Goal: Task Accomplishment & Management: Use online tool/utility

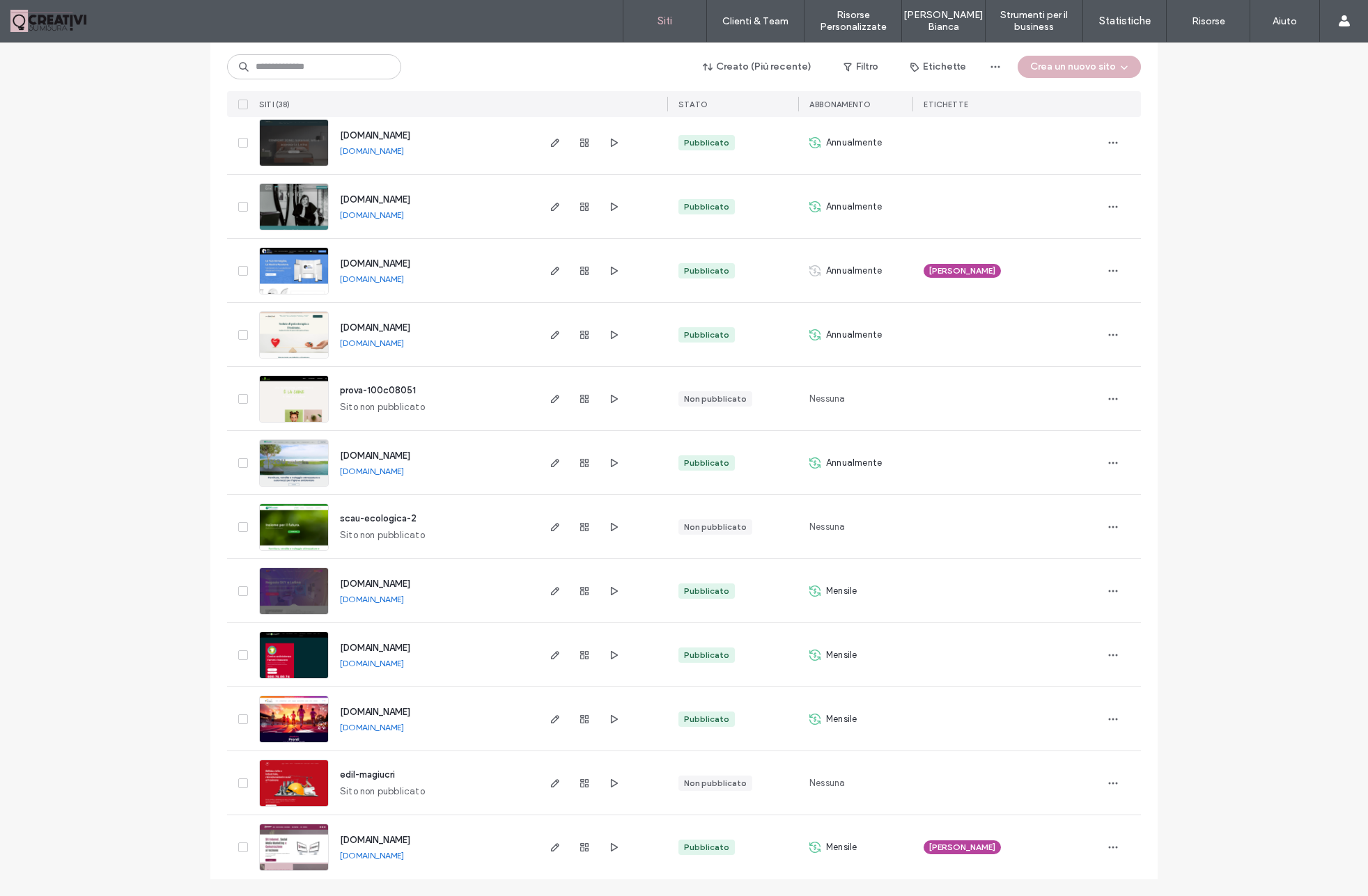
scroll to position [1874, 0]
click at [377, 712] on span "www.olimpiadivictoria.it" at bounding box center [375, 713] width 70 height 10
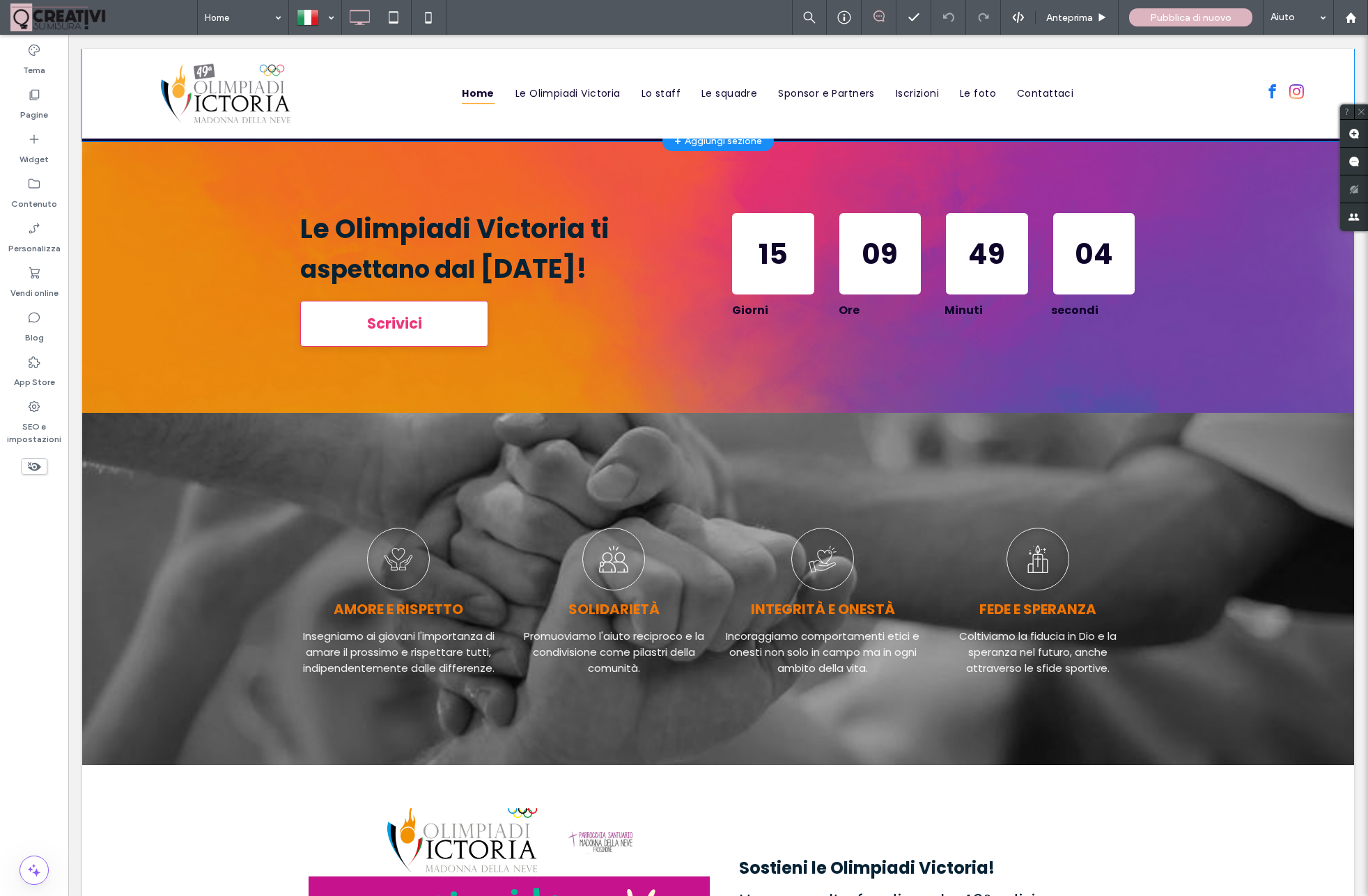
scroll to position [808, 0]
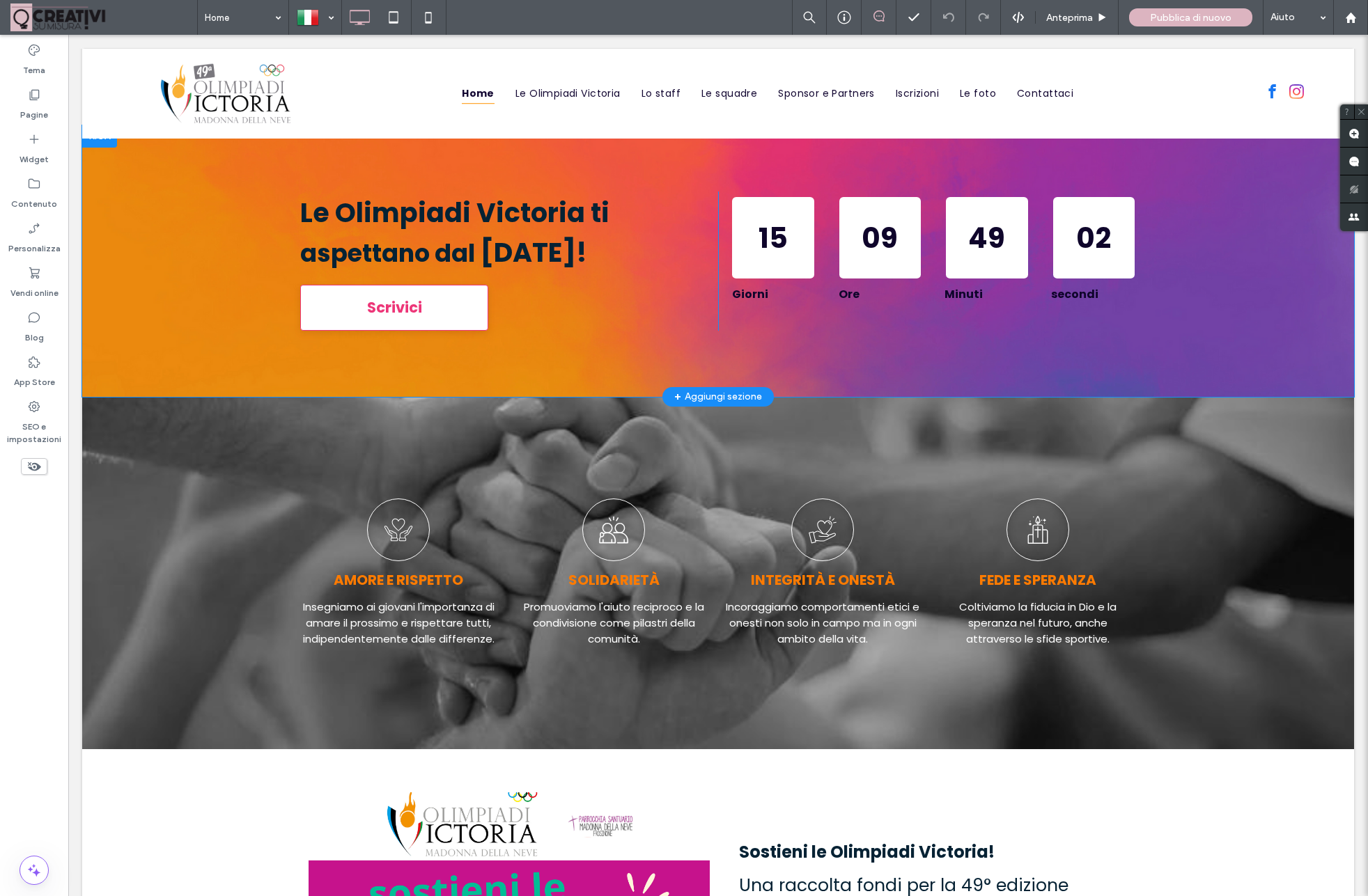
click at [719, 395] on div "+ Aggiungi sezione" at bounding box center [717, 397] width 88 height 15
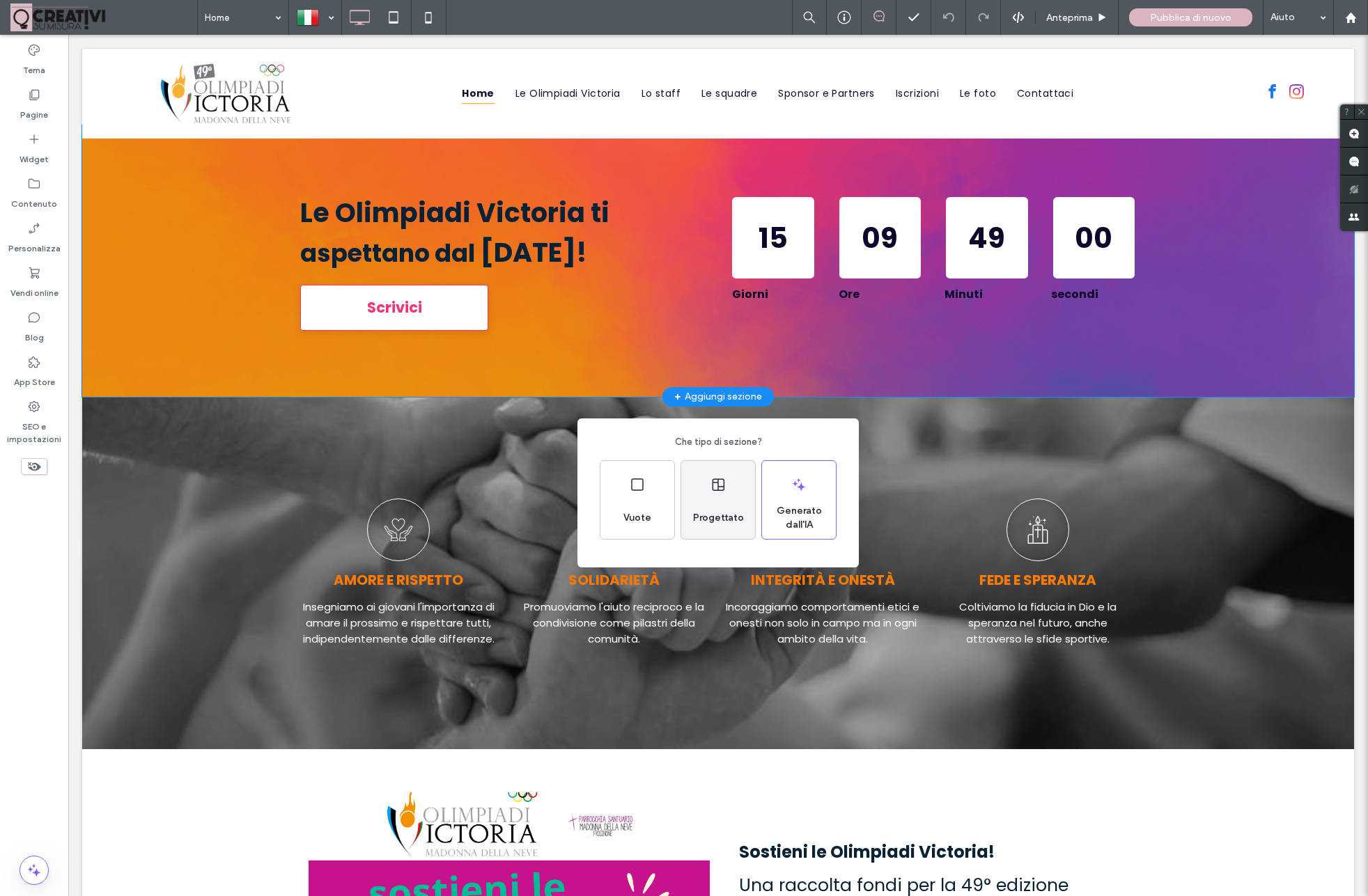
click at [706, 513] on span "Progettato" at bounding box center [718, 518] width 62 height 14
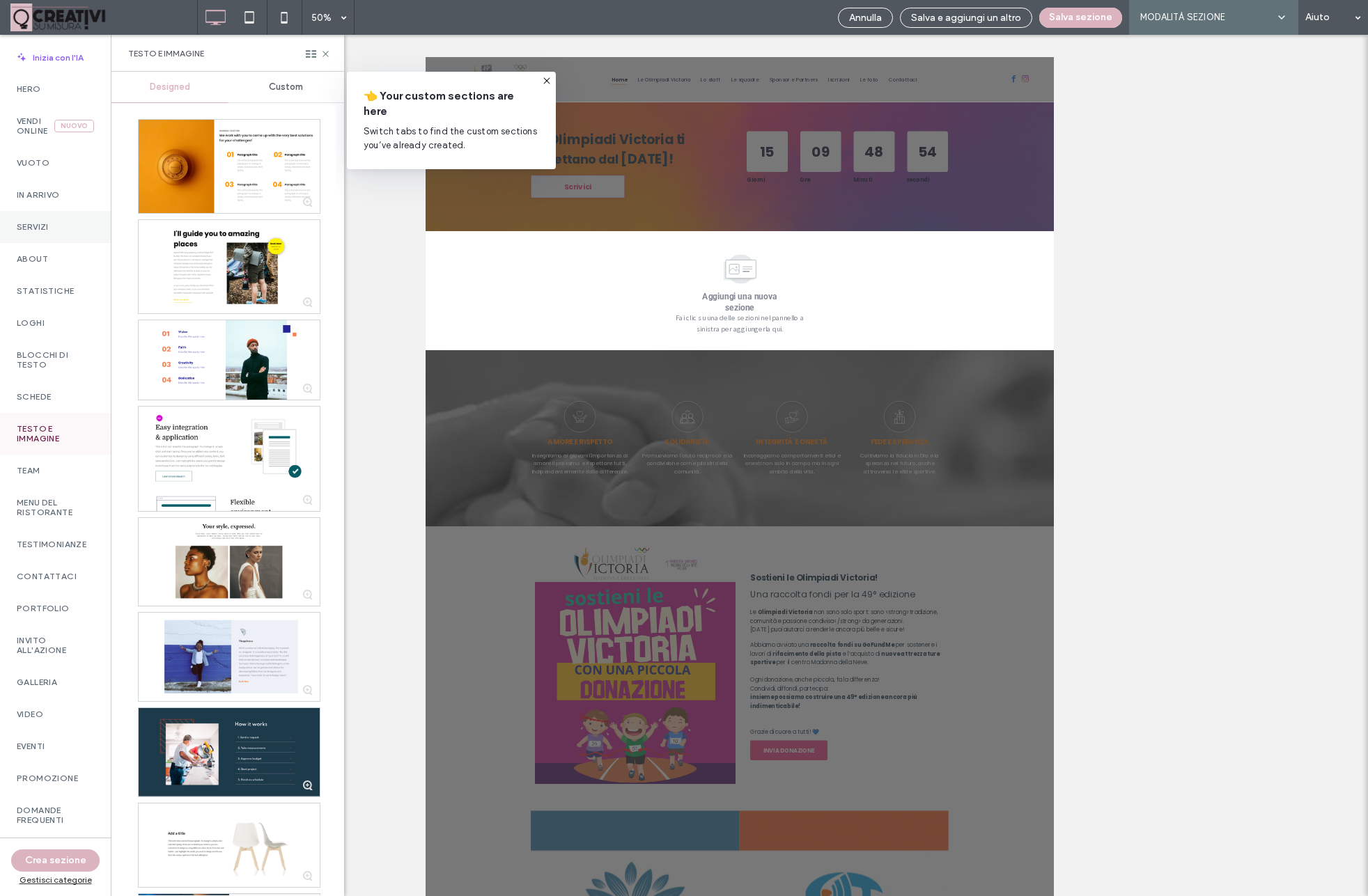
click at [40, 222] on label "Servizi" at bounding box center [55, 227] width 77 height 10
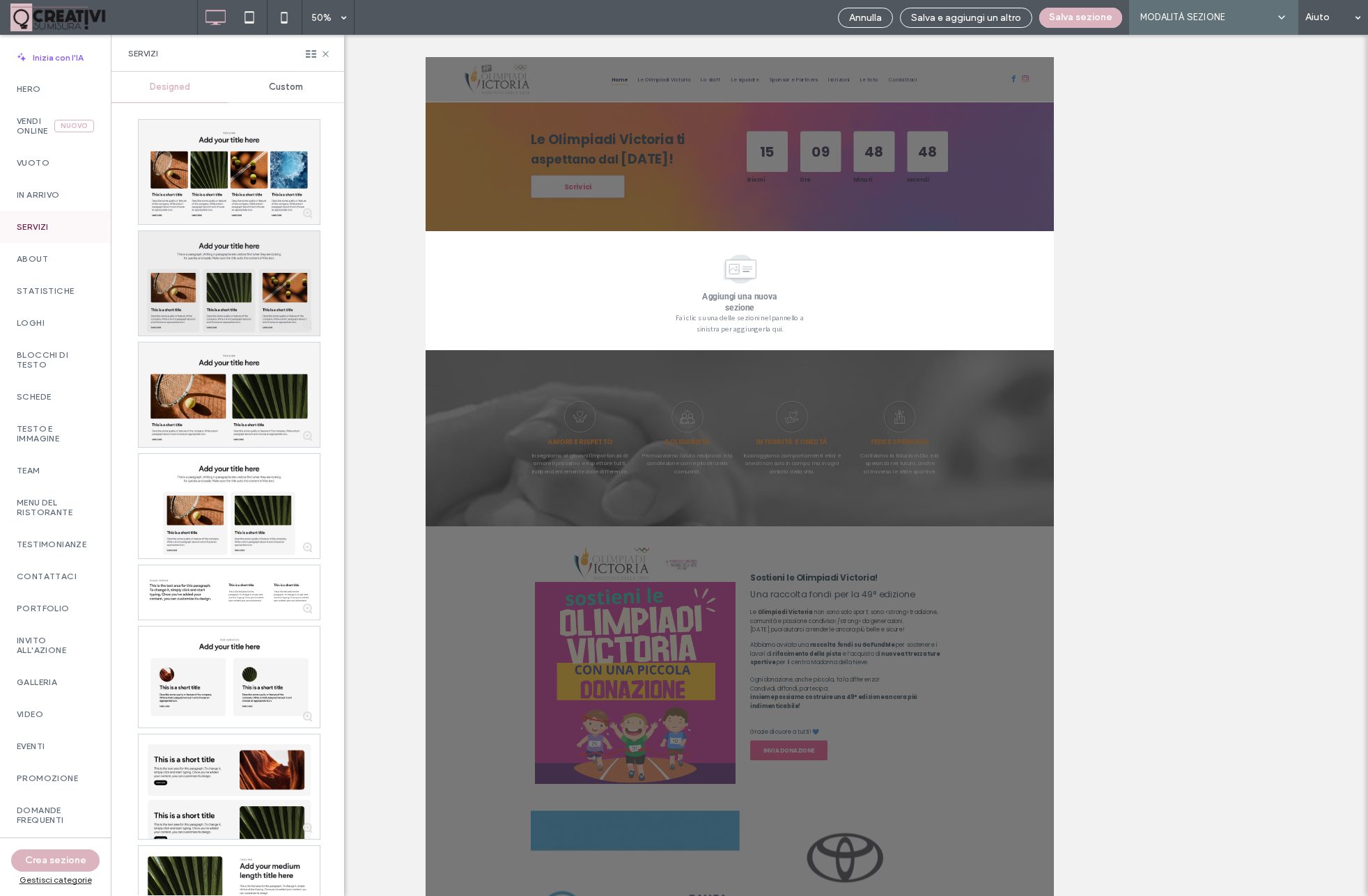
click at [274, 304] on div at bounding box center [229, 284] width 181 height 105
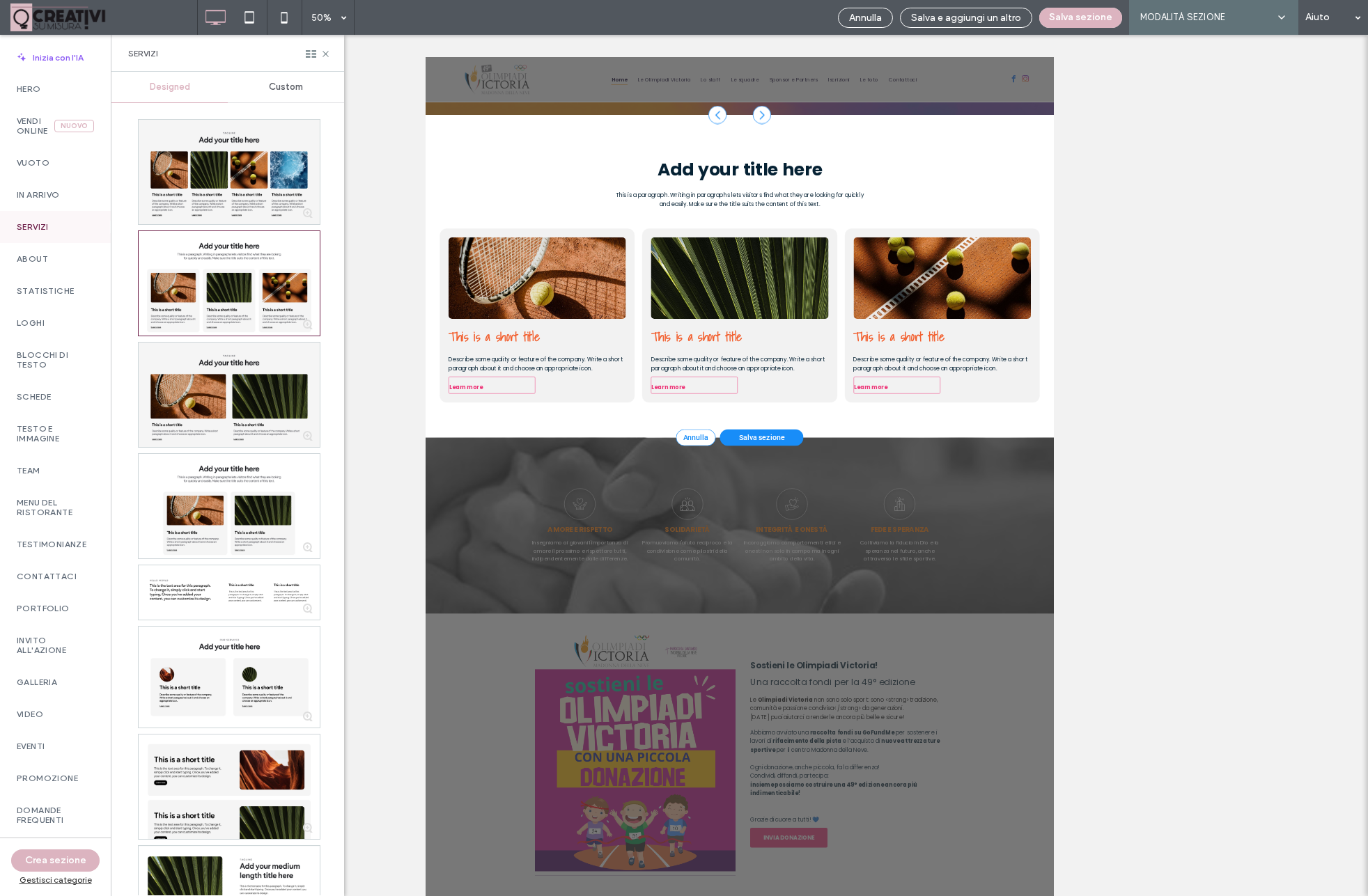
scroll to position [1045, 0]
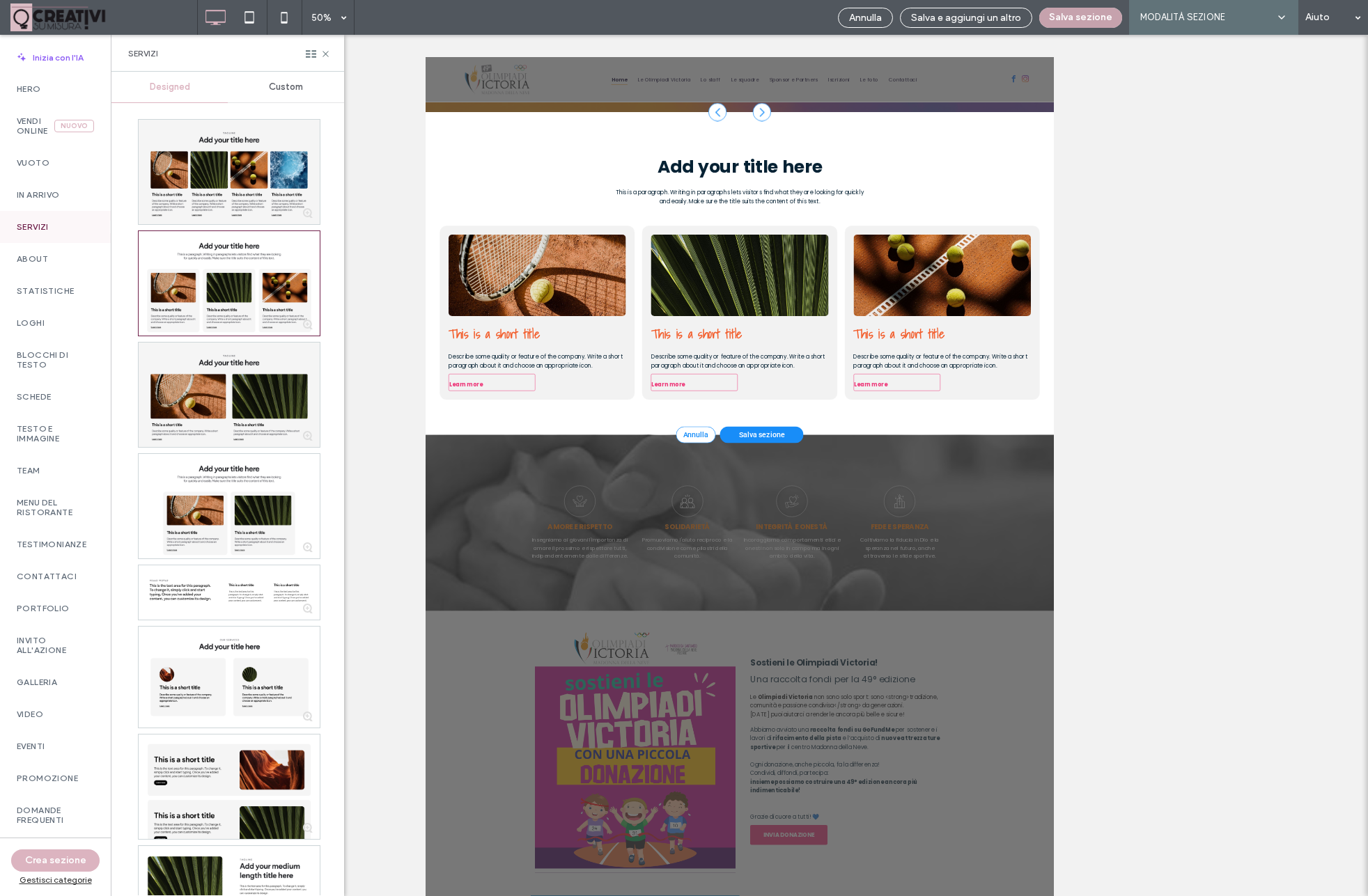
click at [1071, 23] on button "Salva sezione" at bounding box center [1080, 17] width 83 height 20
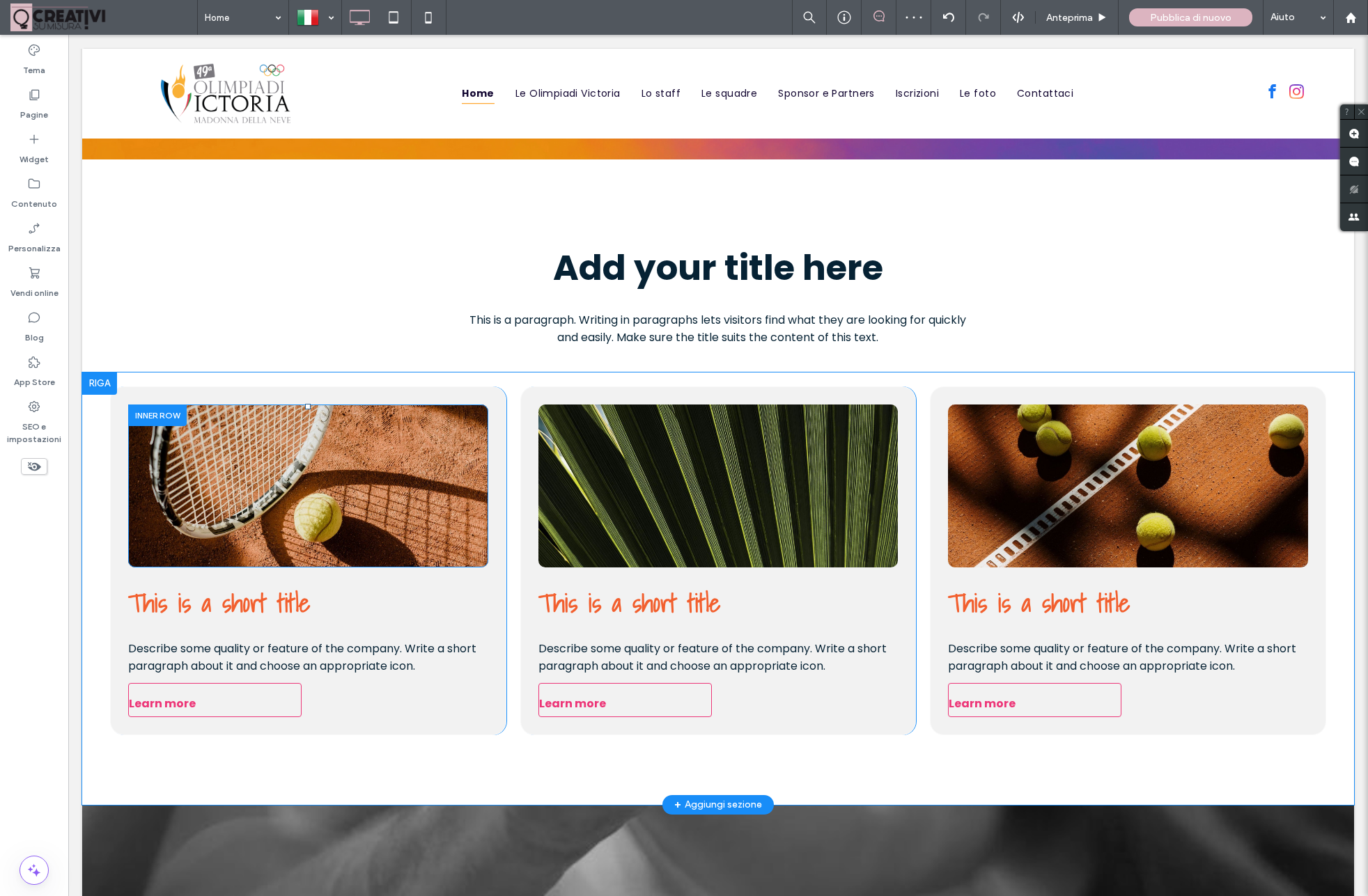
click at [365, 526] on div "Click To Paste" at bounding box center [308, 486] width 304 height 107
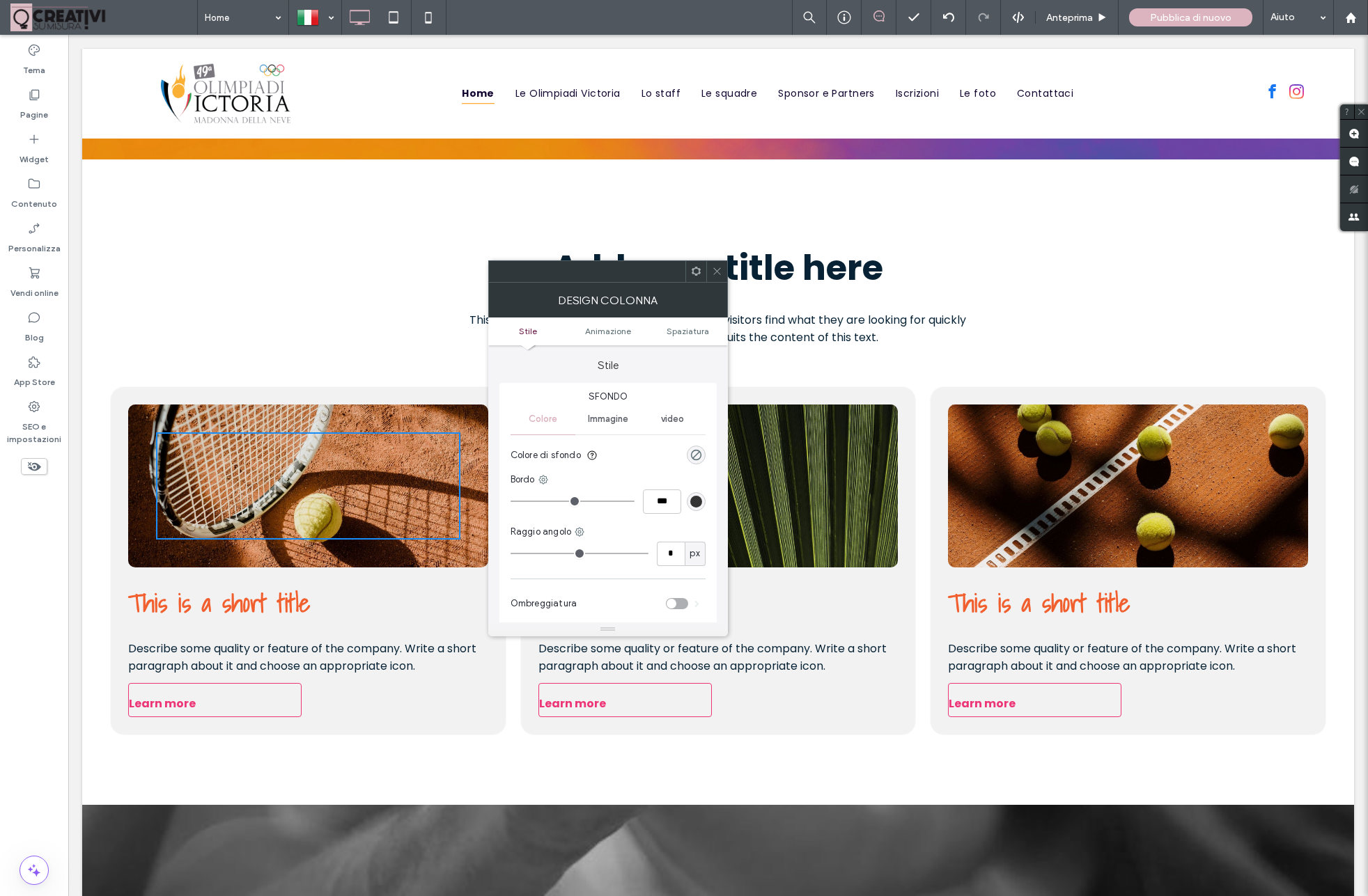
click at [719, 272] on icon at bounding box center [717, 271] width 10 height 10
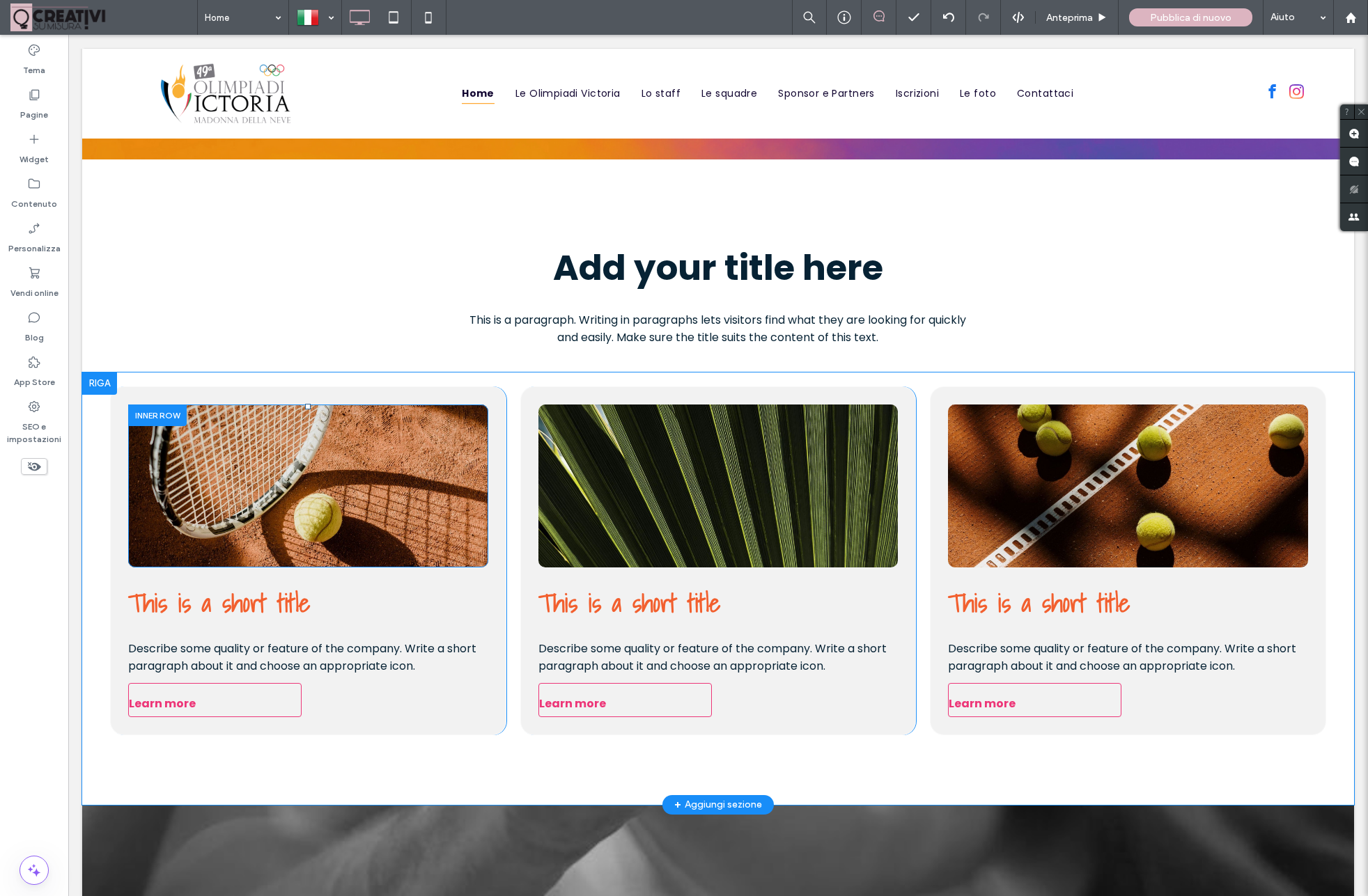
click at [455, 553] on div "Click To Paste" at bounding box center [308, 486] width 360 height 163
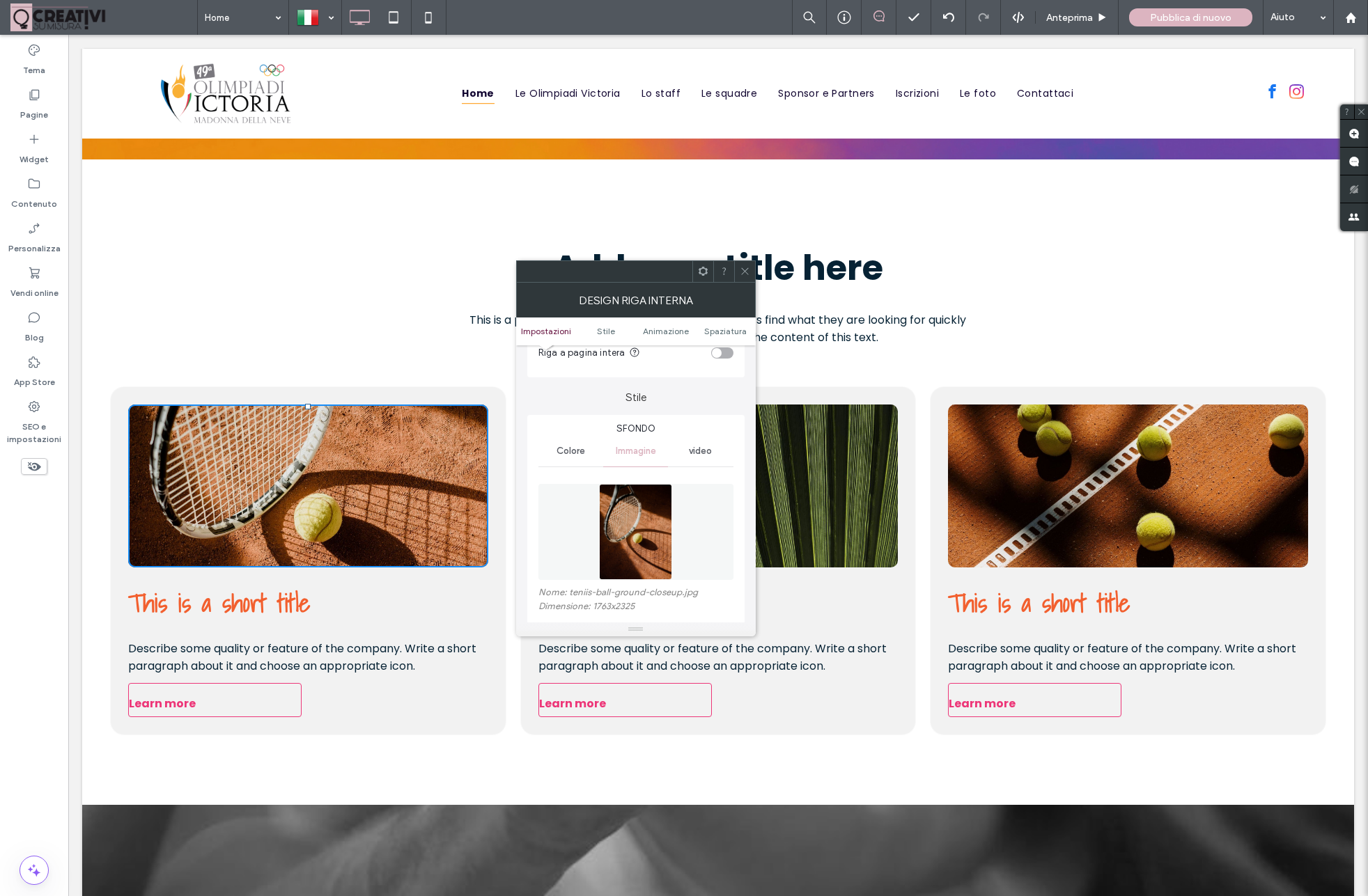
scroll to position [120, 0]
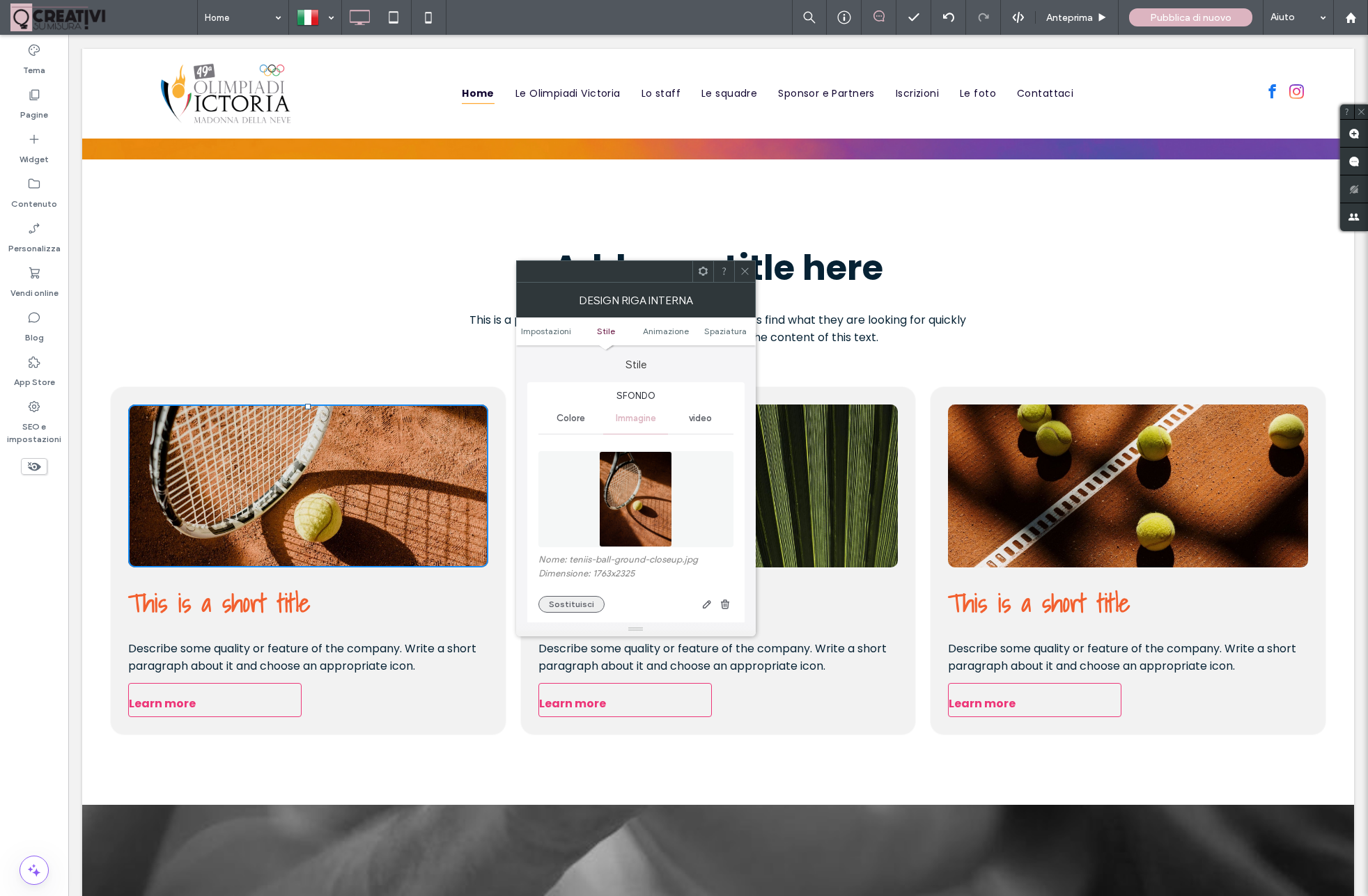
click at [571, 605] on button "Sostituisci" at bounding box center [571, 604] width 66 height 16
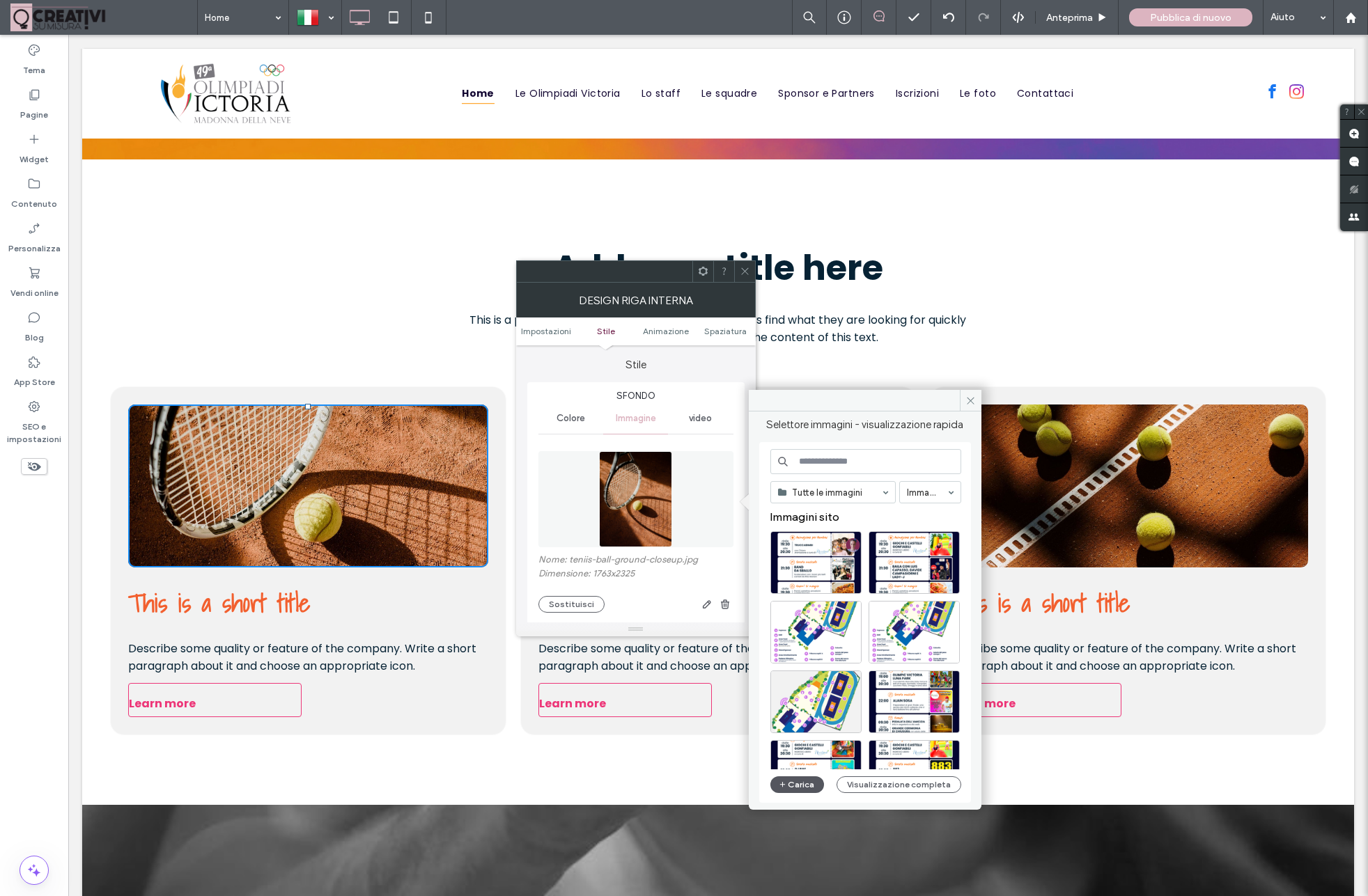
click at [802, 783] on button "Carica" at bounding box center [797, 784] width 55 height 16
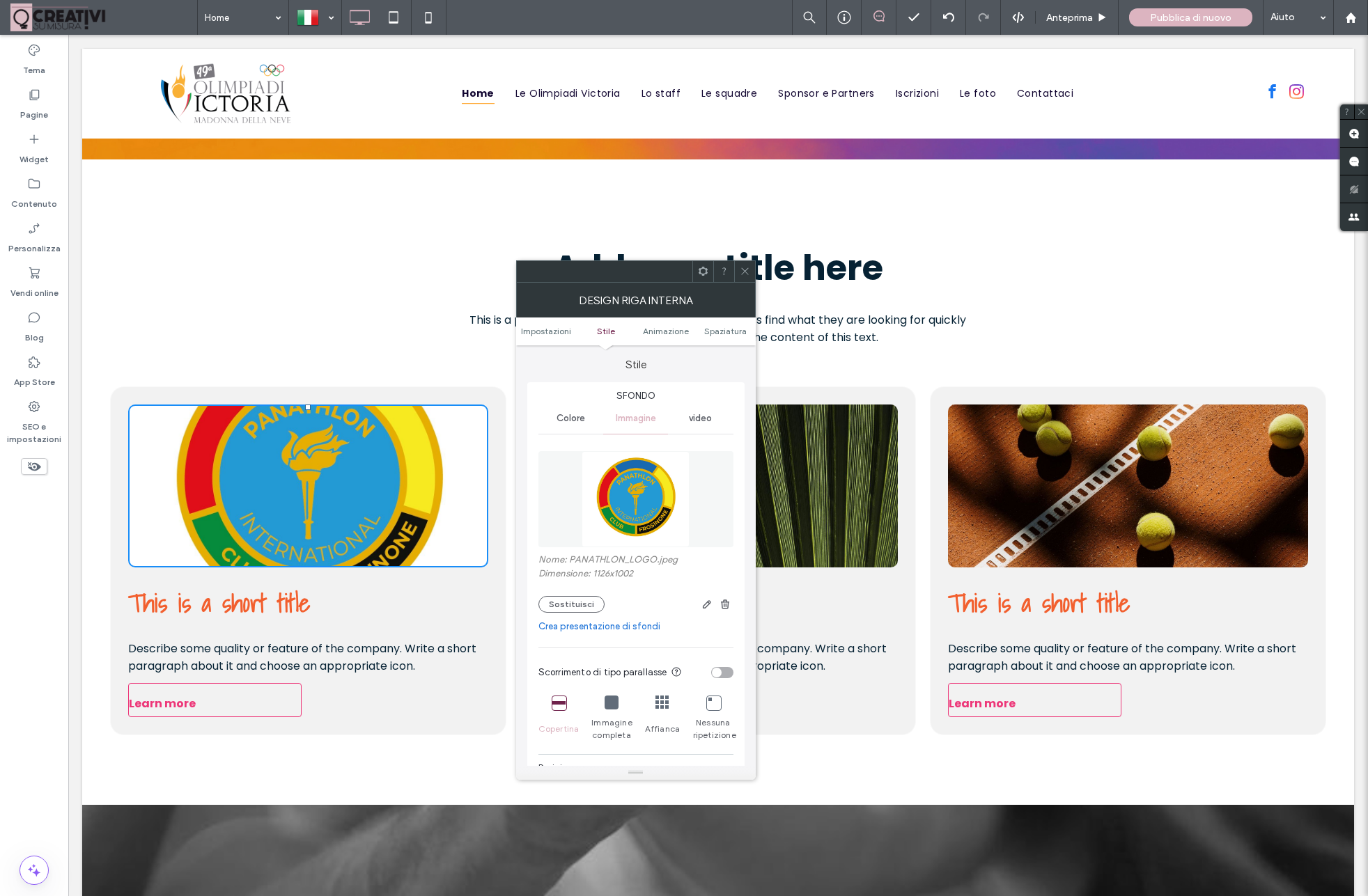
drag, startPoint x: 750, startPoint y: 633, endPoint x: 749, endPoint y: 732, distance: 99.0
click at [756, 770] on body ".wqwq-1{fill:#231f20;} .cls-1q, .cls-2q { fill-rule: evenodd; } .cls-2q { fill:…" at bounding box center [684, 448] width 1368 height 896
click at [612, 710] on icon at bounding box center [611, 702] width 14 height 14
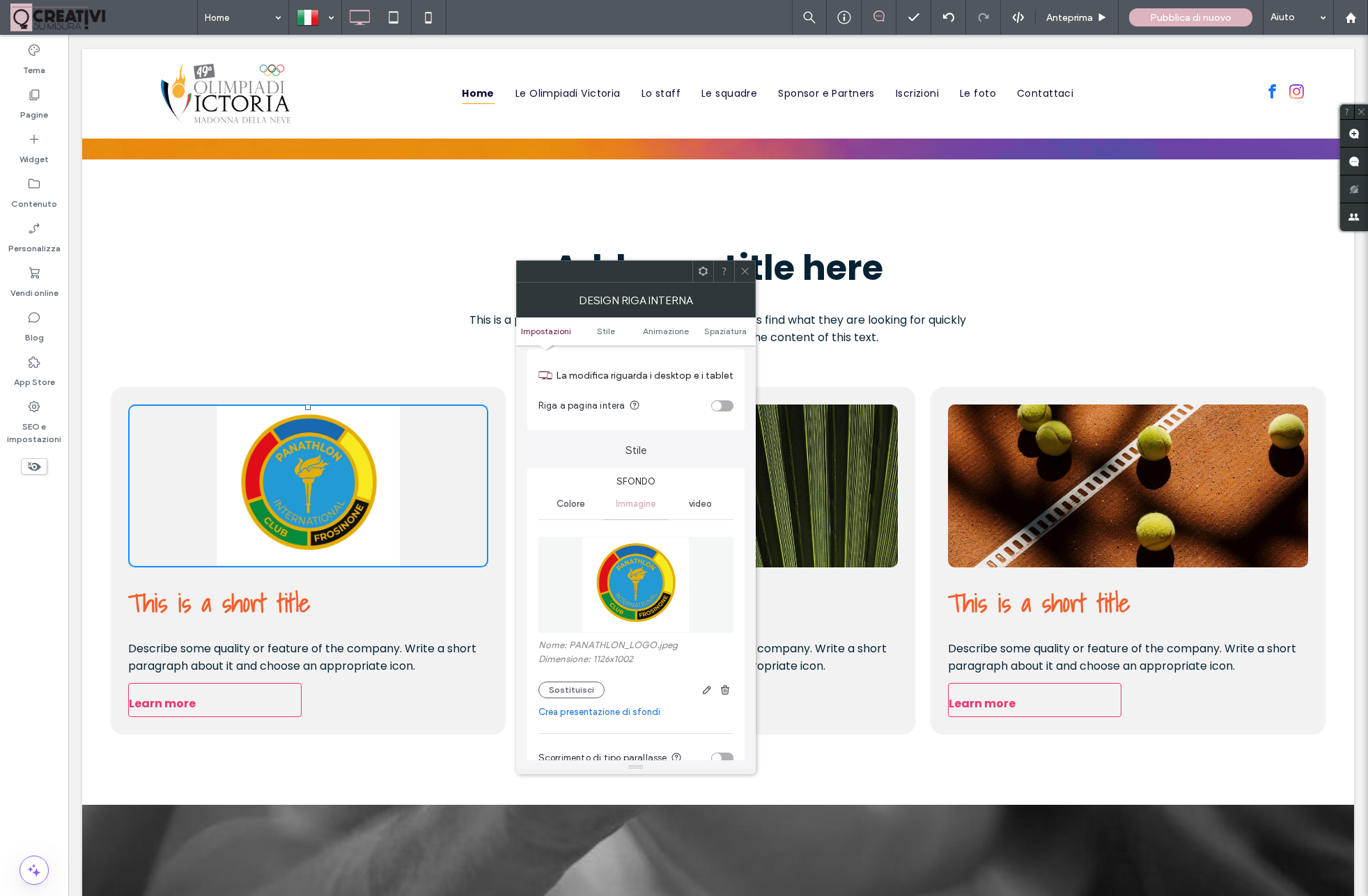
scroll to position [0, 0]
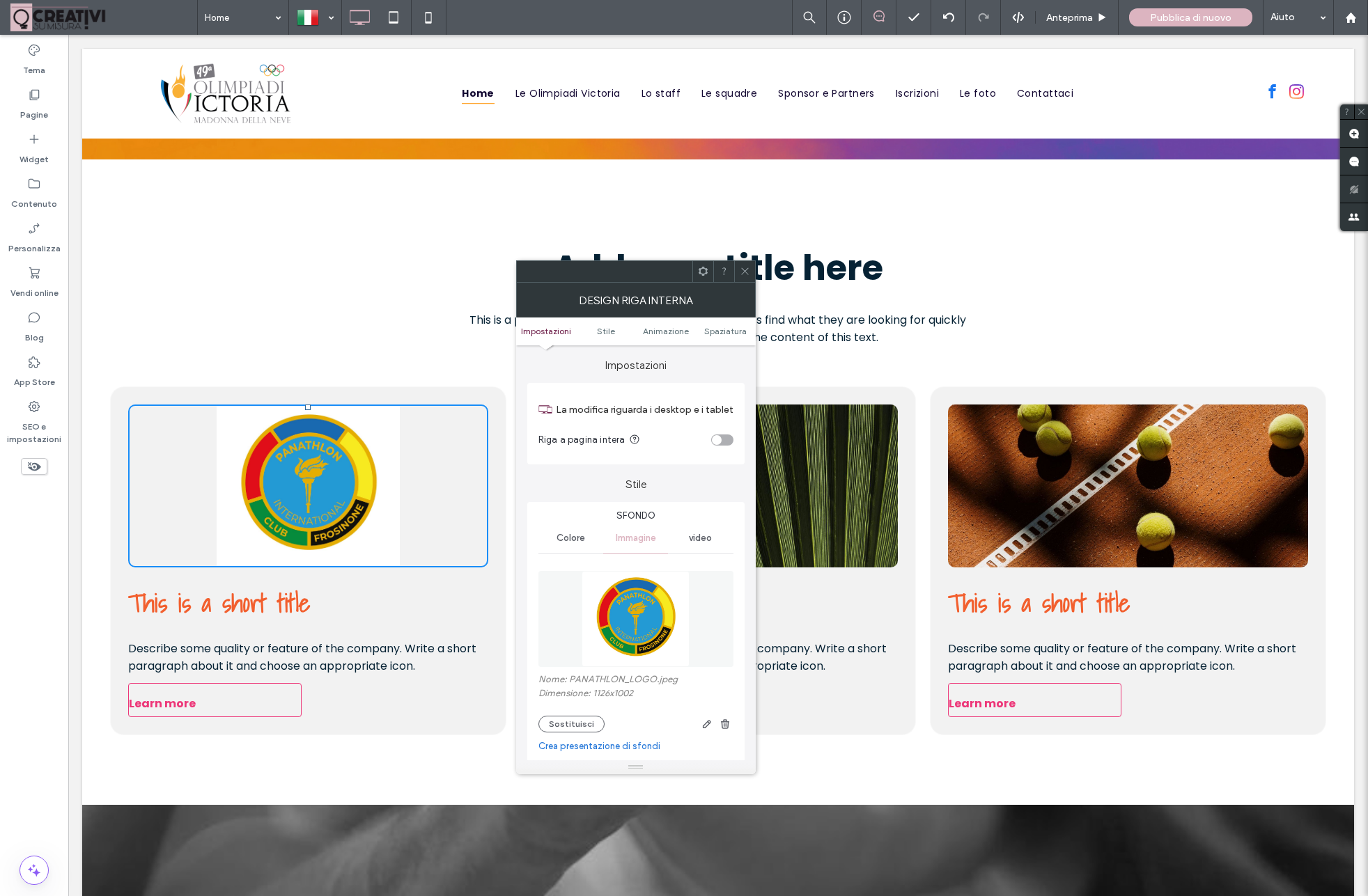
click at [717, 440] on div "toggle" at bounding box center [717, 439] width 10 height 10
click at [717, 440] on div "toggle" at bounding box center [723, 439] width 22 height 11
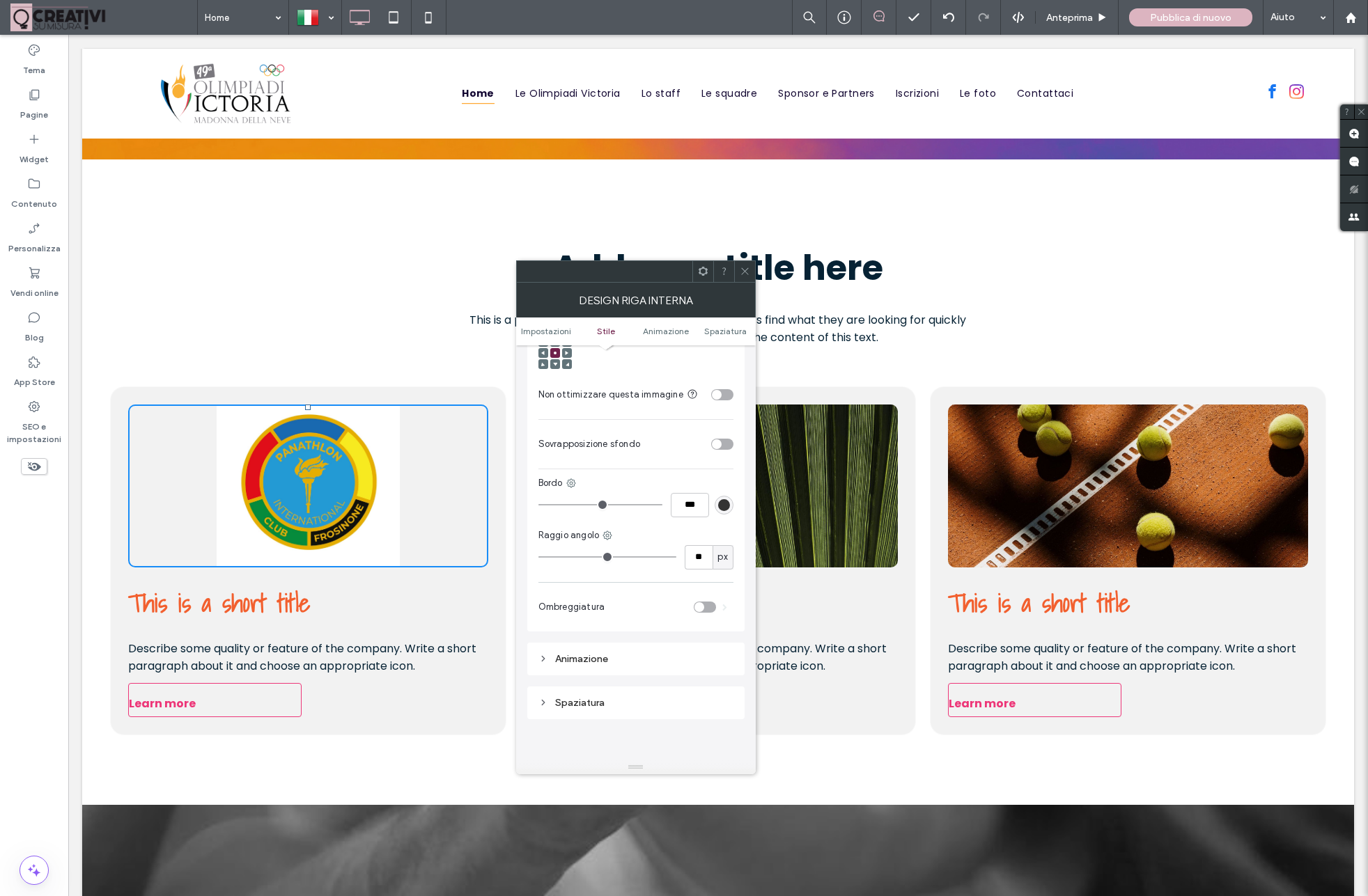
scroll to position [609, 0]
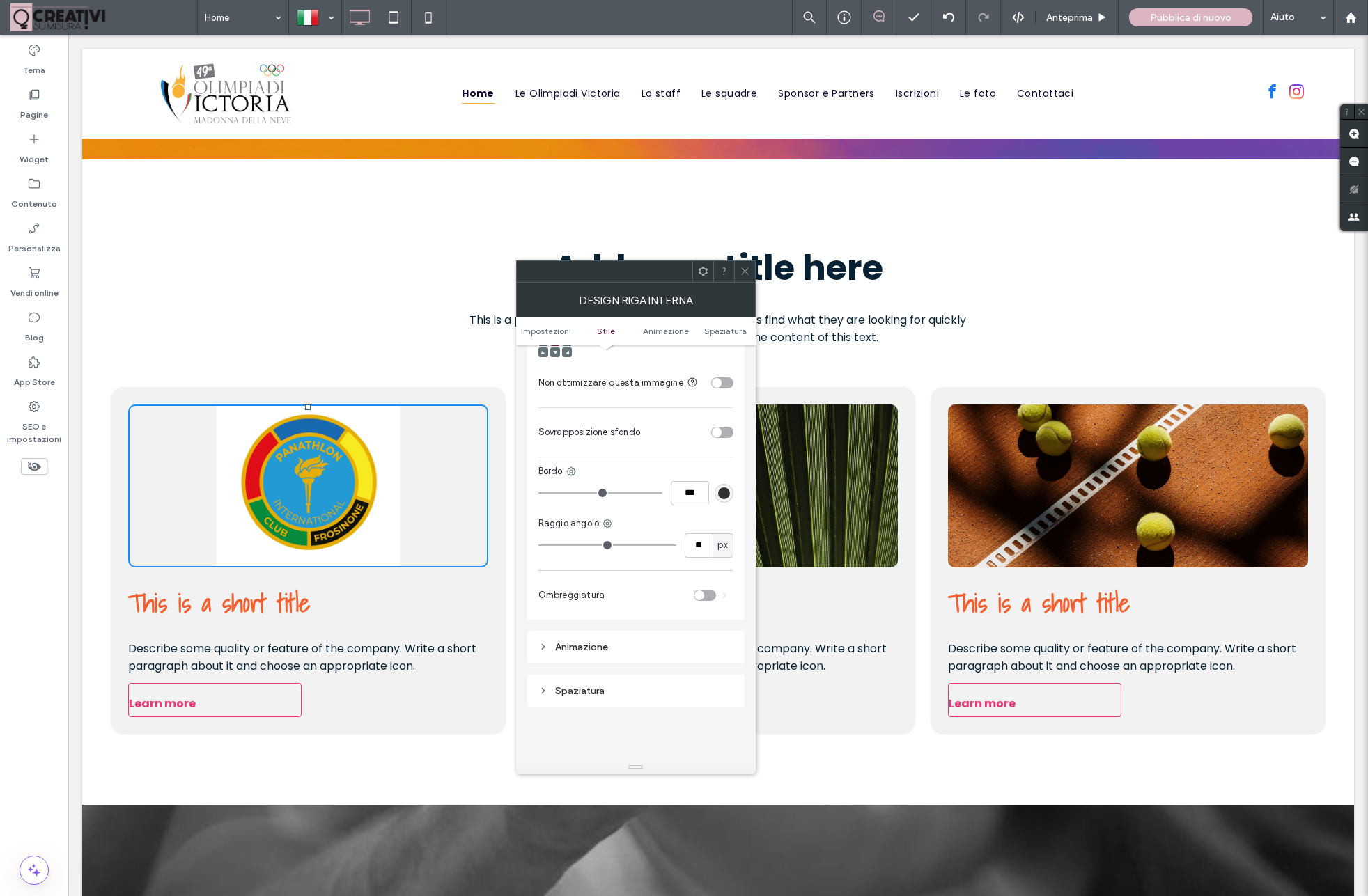
click at [544, 653] on div "Animazione" at bounding box center [636, 647] width 195 height 12
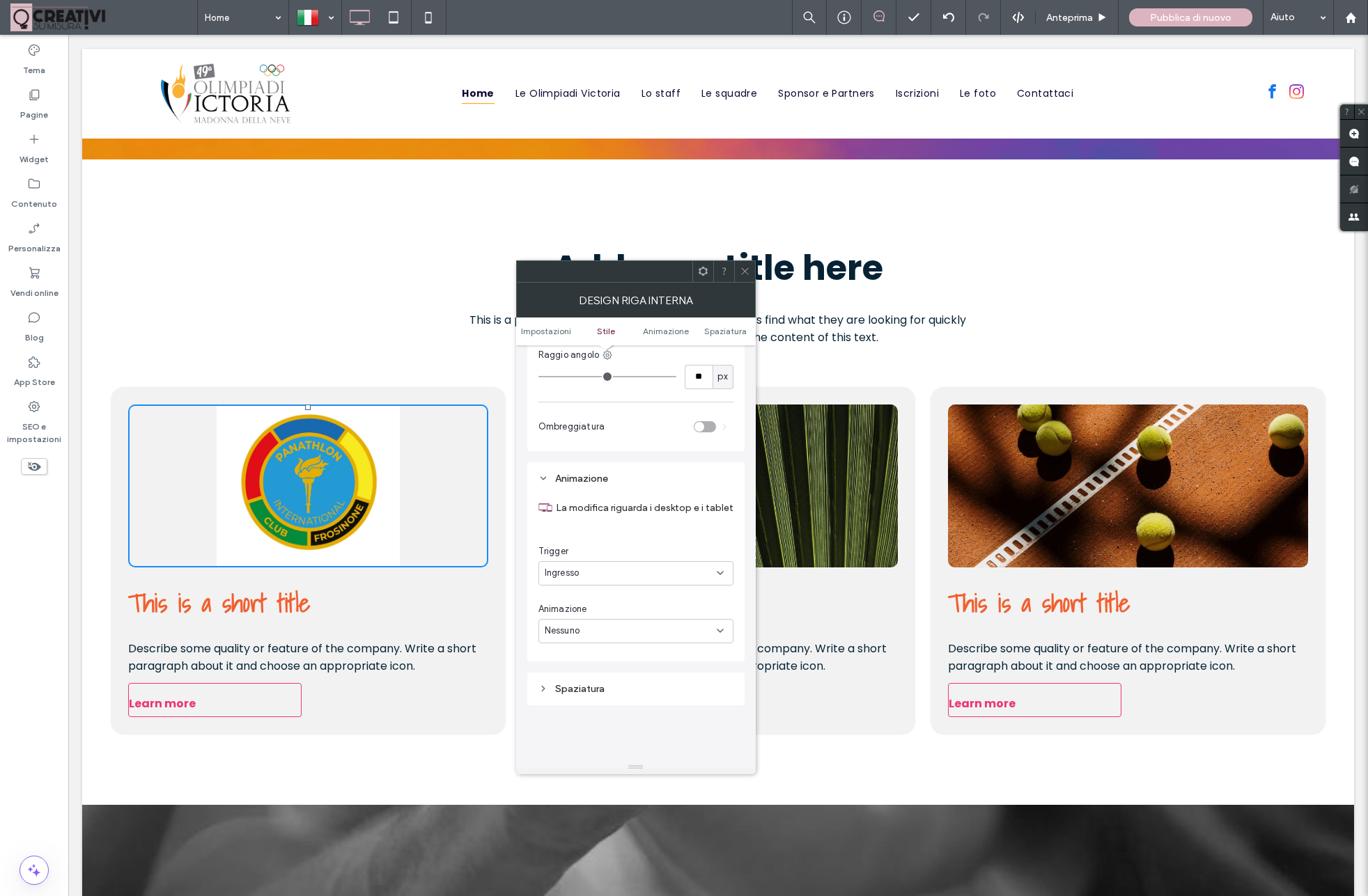
scroll to position [798, 0]
click at [603, 558] on div "Ingresso" at bounding box center [630, 552] width 172 height 14
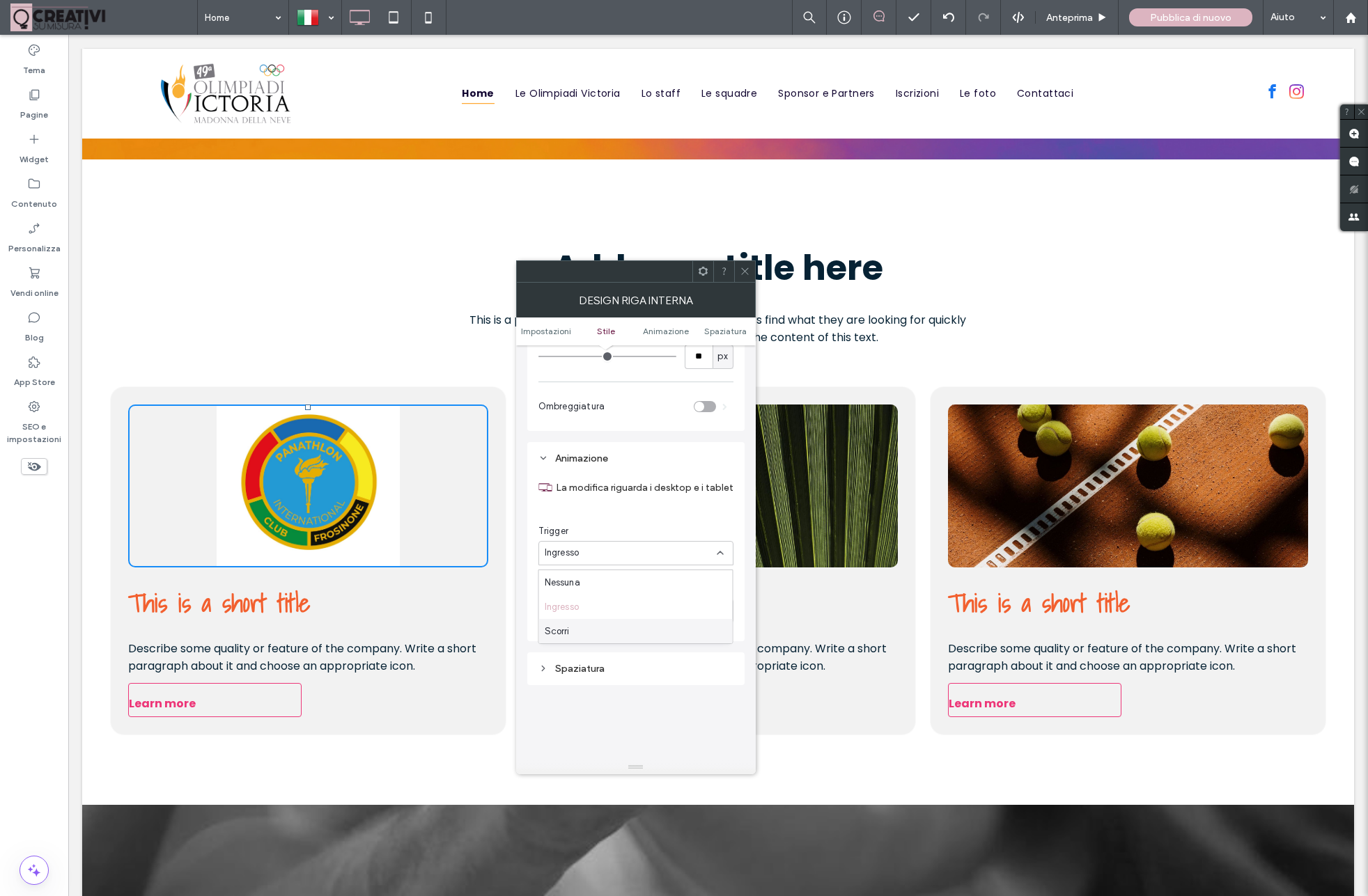
click at [576, 634] on div "Scorri" at bounding box center [636, 631] width 194 height 25
click at [586, 558] on div "Scorri" at bounding box center [630, 552] width 172 height 14
click at [603, 618] on div "Nessuno" at bounding box center [630, 610] width 172 height 14
click at [577, 716] on span "Rimbalzi" at bounding box center [562, 713] width 37 height 14
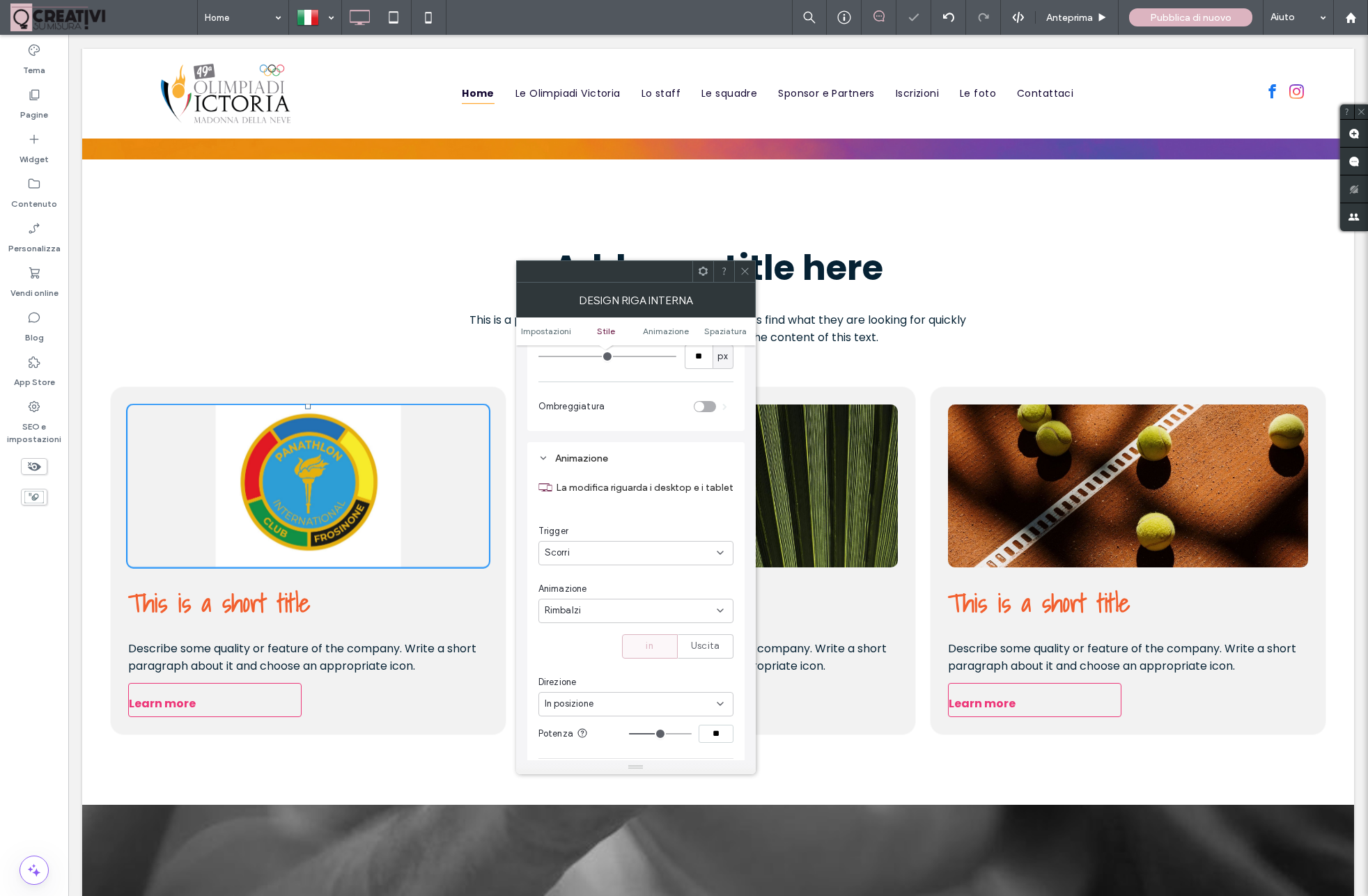
type input "**"
type input "****"
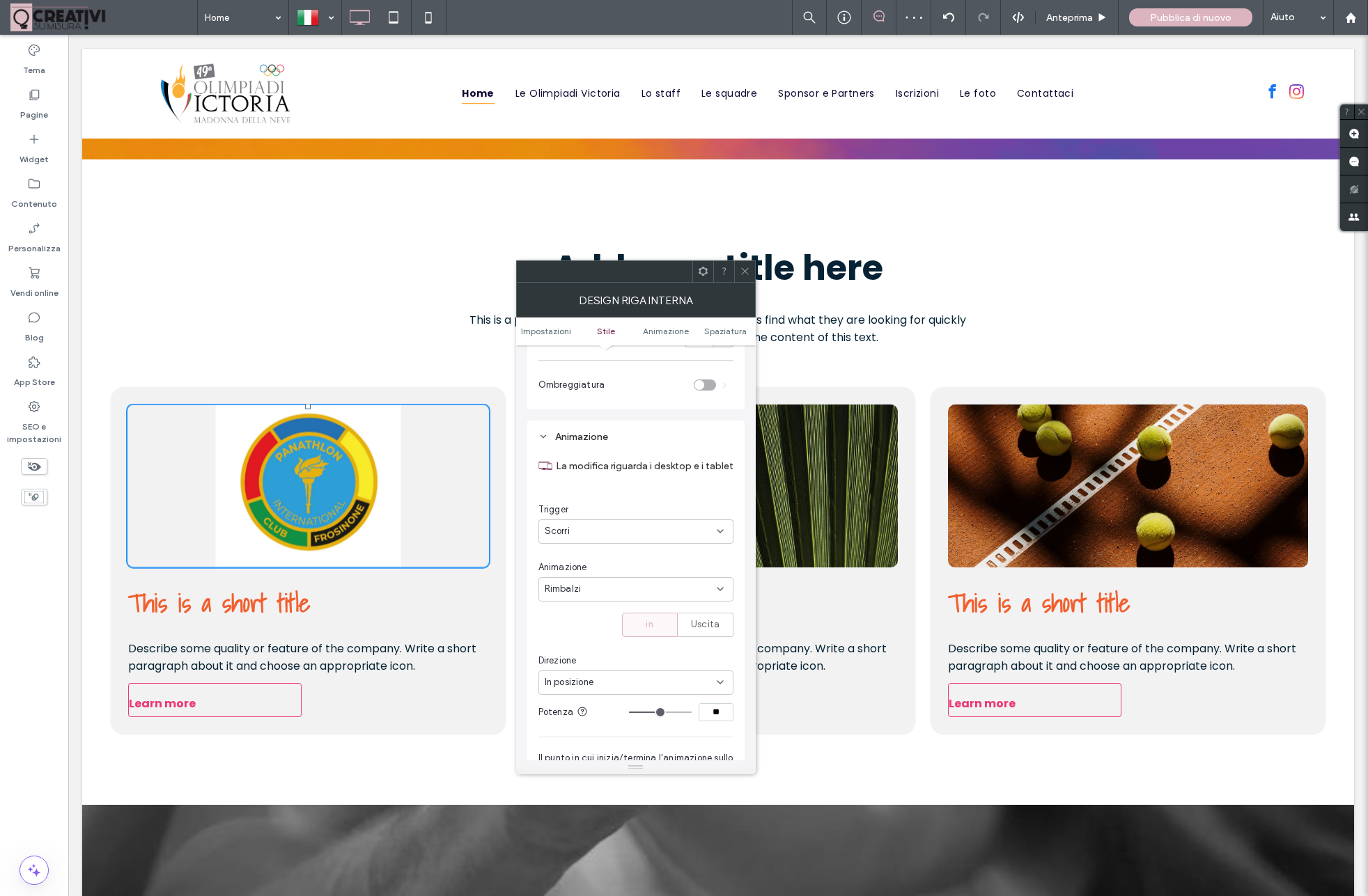
scroll to position [825, 0]
click at [595, 585] on div "Rimbalzi" at bounding box center [630, 583] width 172 height 14
click at [563, 711] on span "Ruota" at bounding box center [557, 710] width 25 height 14
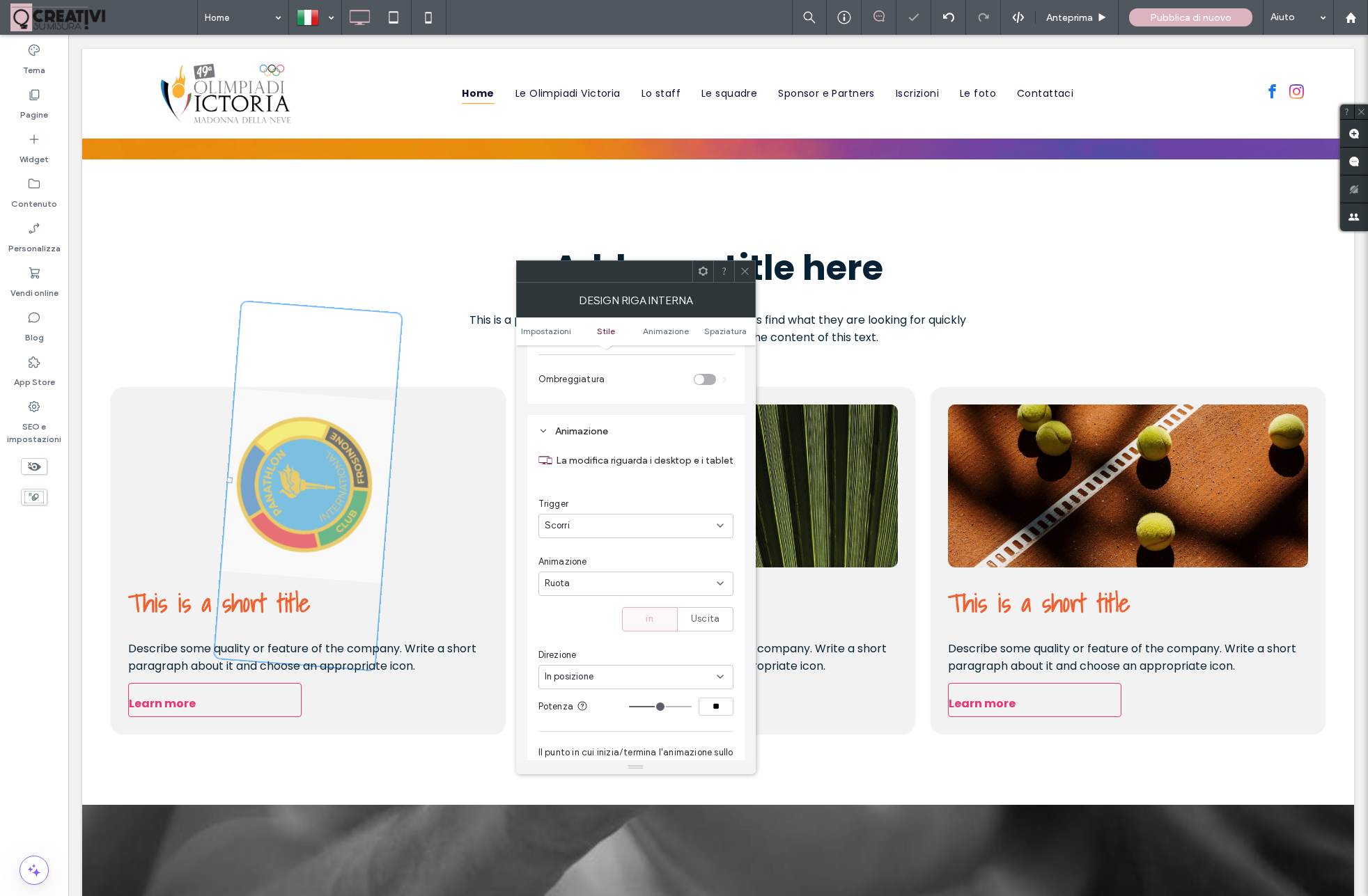
click at [580, 682] on span "In posizione" at bounding box center [568, 677] width 49 height 14
click at [576, 582] on div "Ruota" at bounding box center [630, 583] width 172 height 14
drag, startPoint x: 563, startPoint y: 715, endPoint x: 564, endPoint y: 708, distance: 7.1
click at [563, 713] on span "Zoom" at bounding box center [556, 710] width 24 height 14
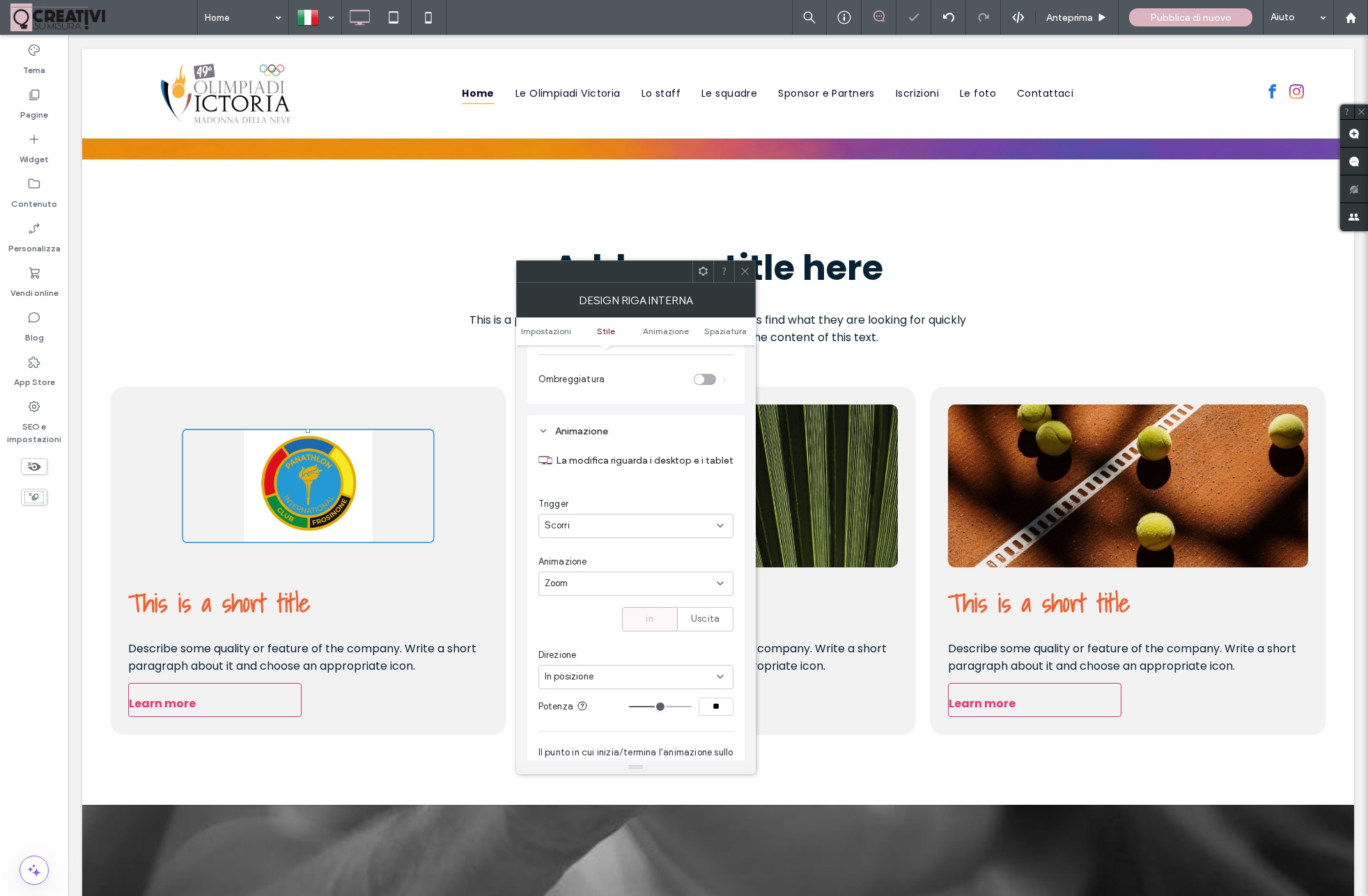
click at [566, 586] on span "Zoom" at bounding box center [556, 583] width 24 height 14
click at [571, 733] on span "Capovolgi" at bounding box center [566, 735] width 43 height 14
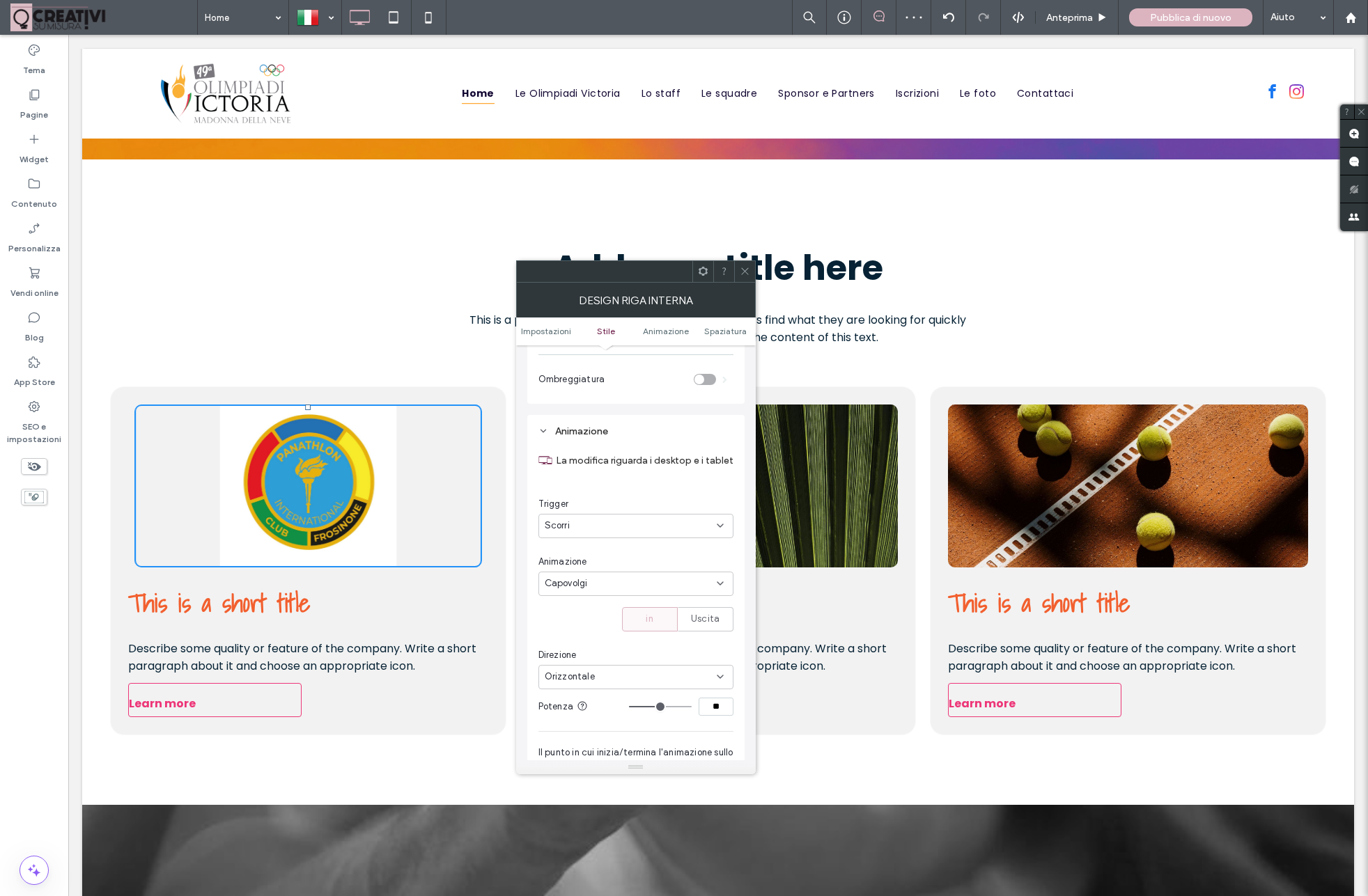
click at [582, 591] on span "Capovolgi" at bounding box center [566, 583] width 43 height 14
click at [574, 662] on span "Diapositiva" at bounding box center [568, 662] width 47 height 14
type input "**"
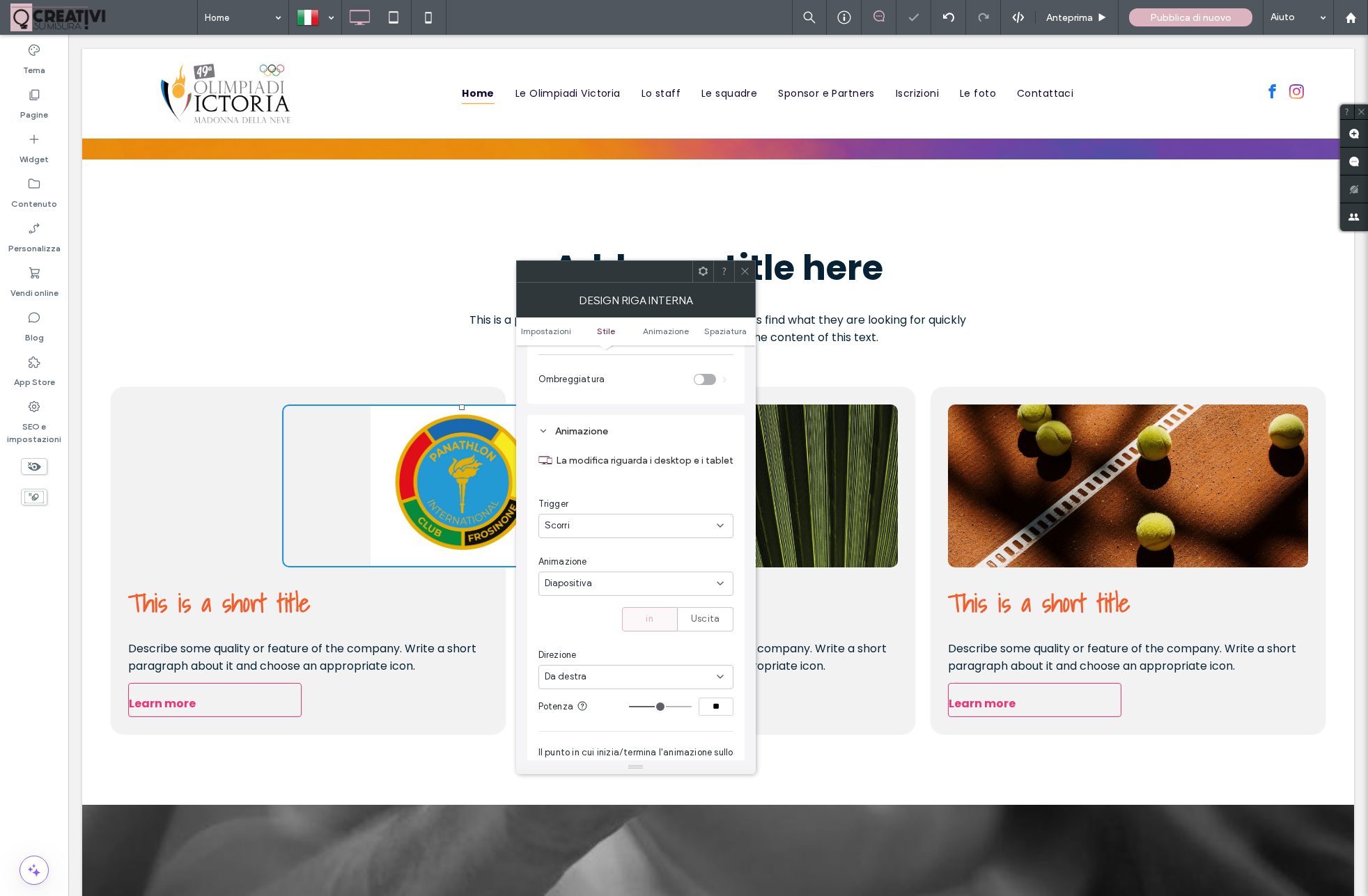
click at [571, 588] on span "Diapositiva" at bounding box center [568, 583] width 47 height 14
click at [572, 633] on span "Dissolvenza" at bounding box center [568, 638] width 49 height 14
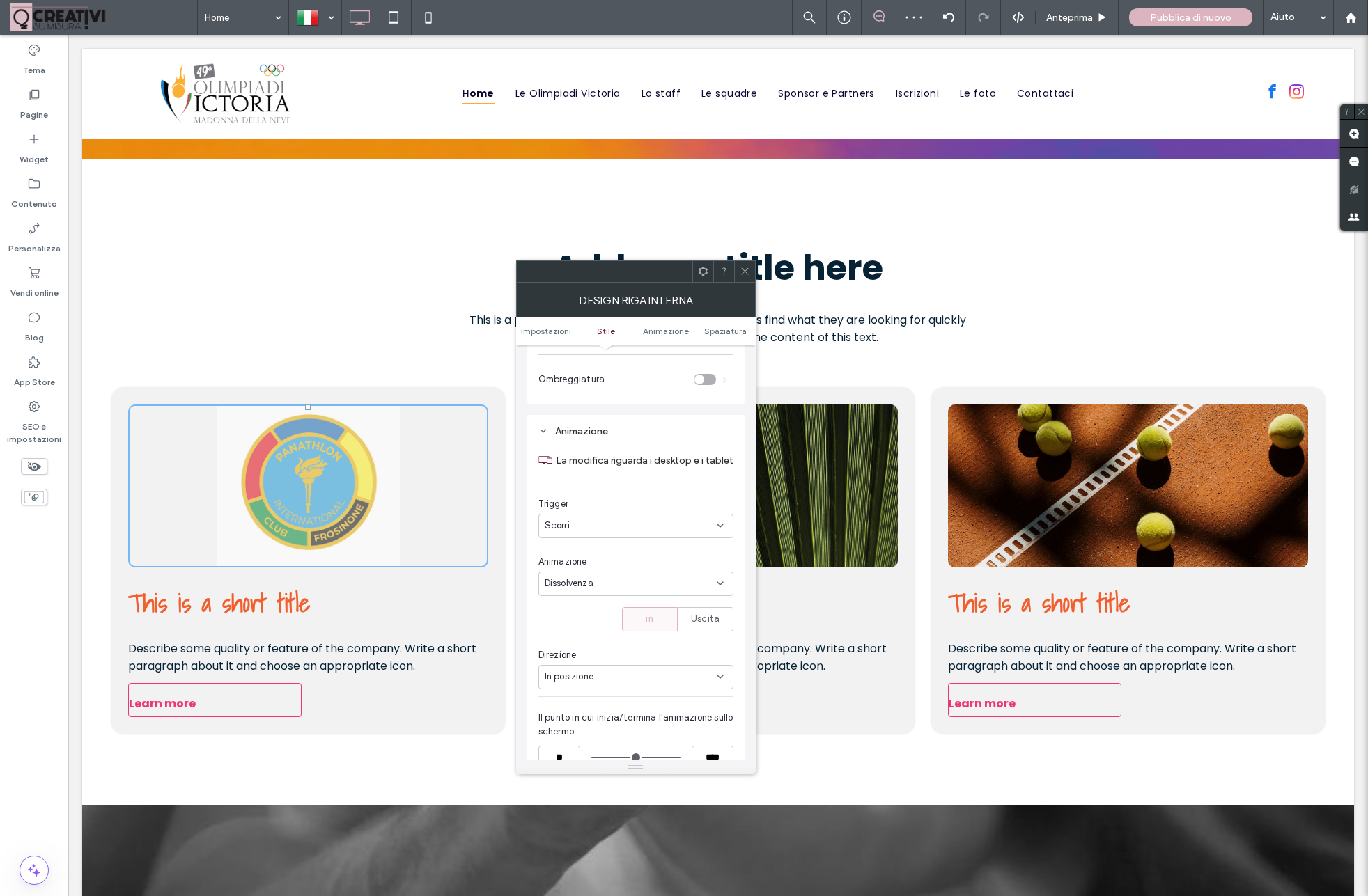
drag, startPoint x: 612, startPoint y: 626, endPoint x: 622, endPoint y: 626, distance: 10.0
click at [612, 626] on div "La modifica riguarda i desktop e i tablet Trigger Scorri Animazione Dissolvenza…" at bounding box center [636, 631] width 195 height 380
click at [635, 626] on div "in" at bounding box center [650, 619] width 37 height 23
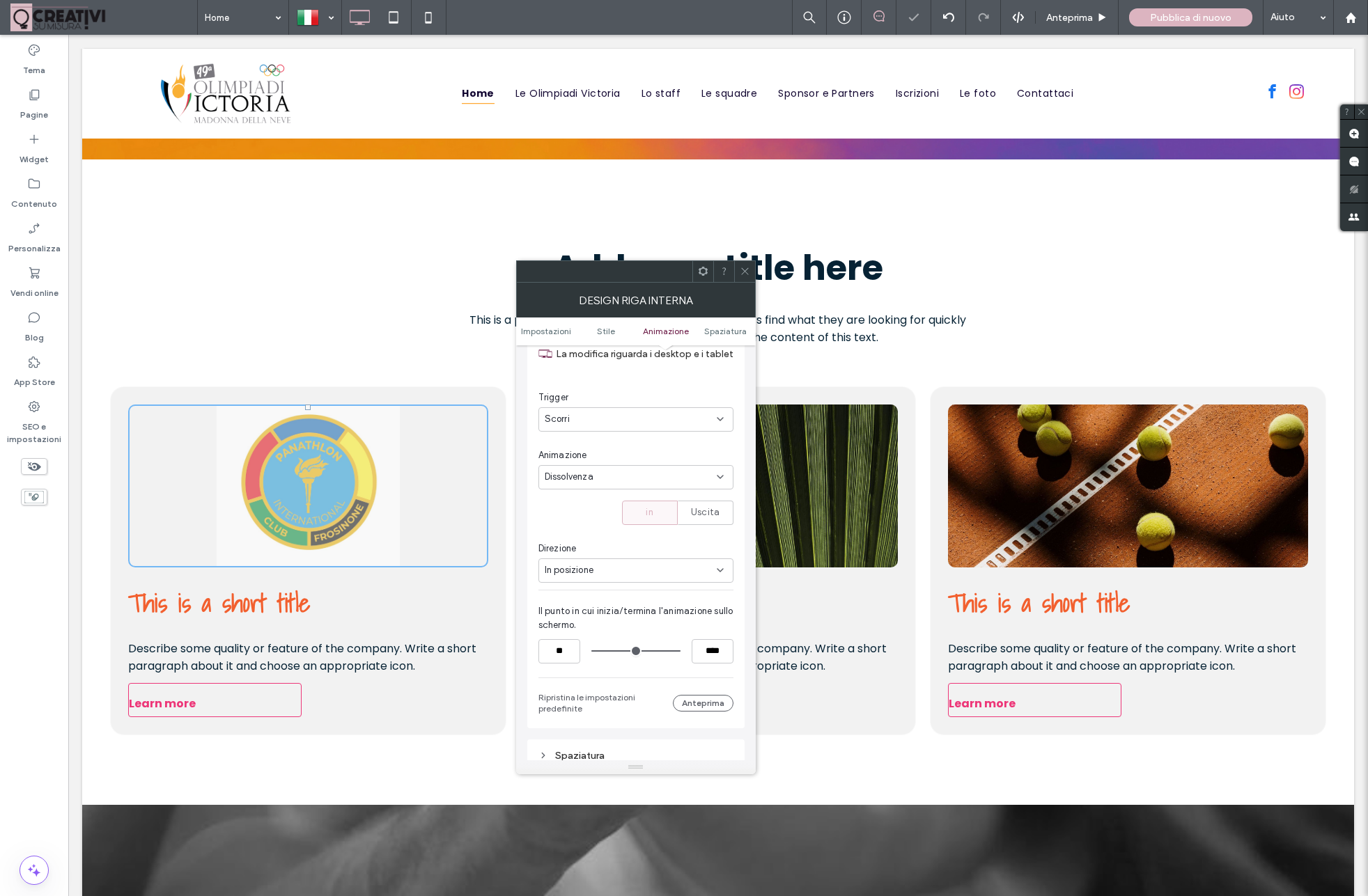
scroll to position [938, 0]
click at [583, 556] on div "Direzione In posizione" at bounding box center [636, 555] width 195 height 41
click at [583, 571] on span "In posizione" at bounding box center [568, 564] width 49 height 14
click at [572, 642] on span "Da sinistra" at bounding box center [567, 642] width 45 height 14
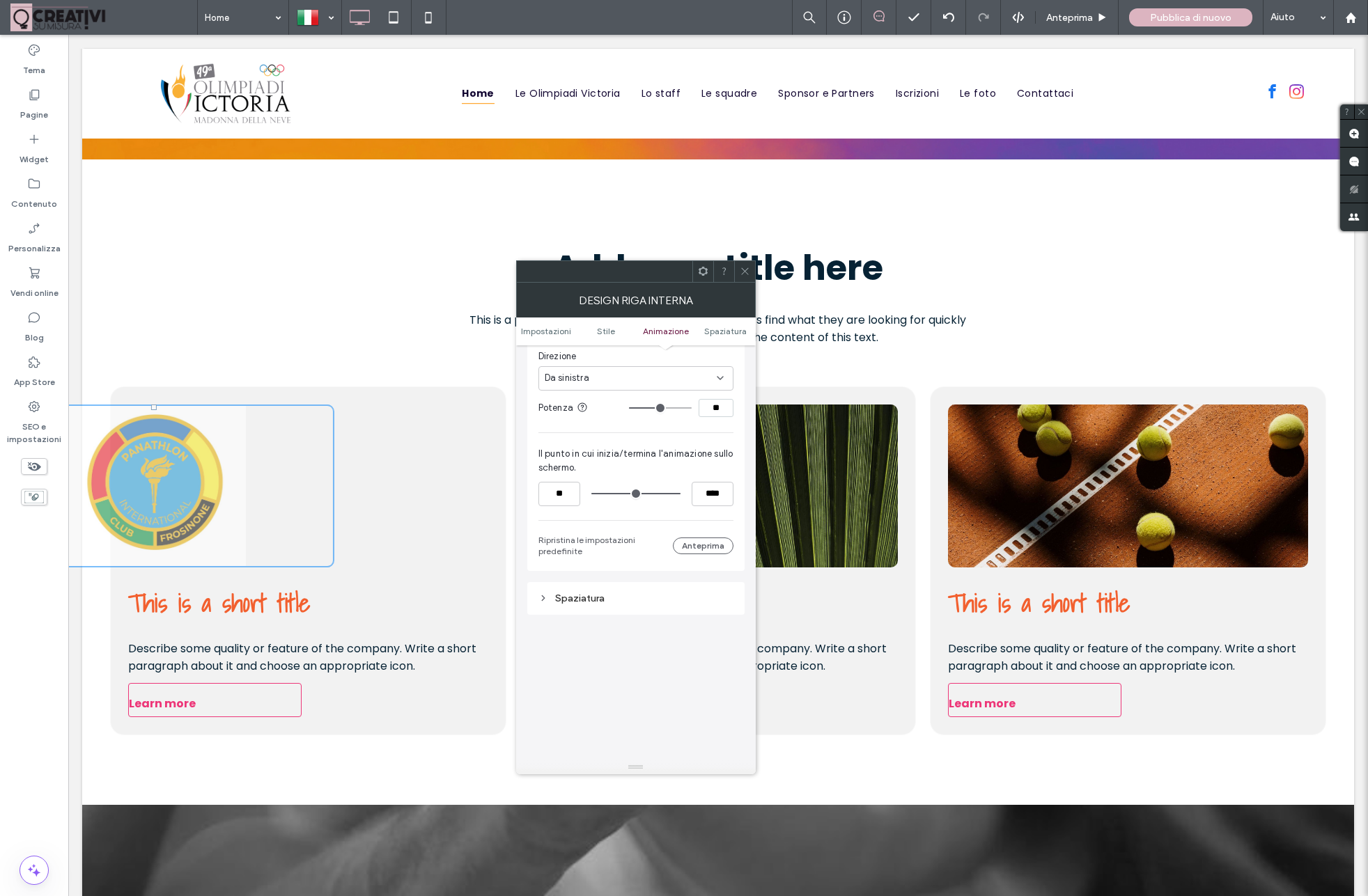
scroll to position [1127, 0]
click at [546, 600] on icon at bounding box center [543, 595] width 10 height 10
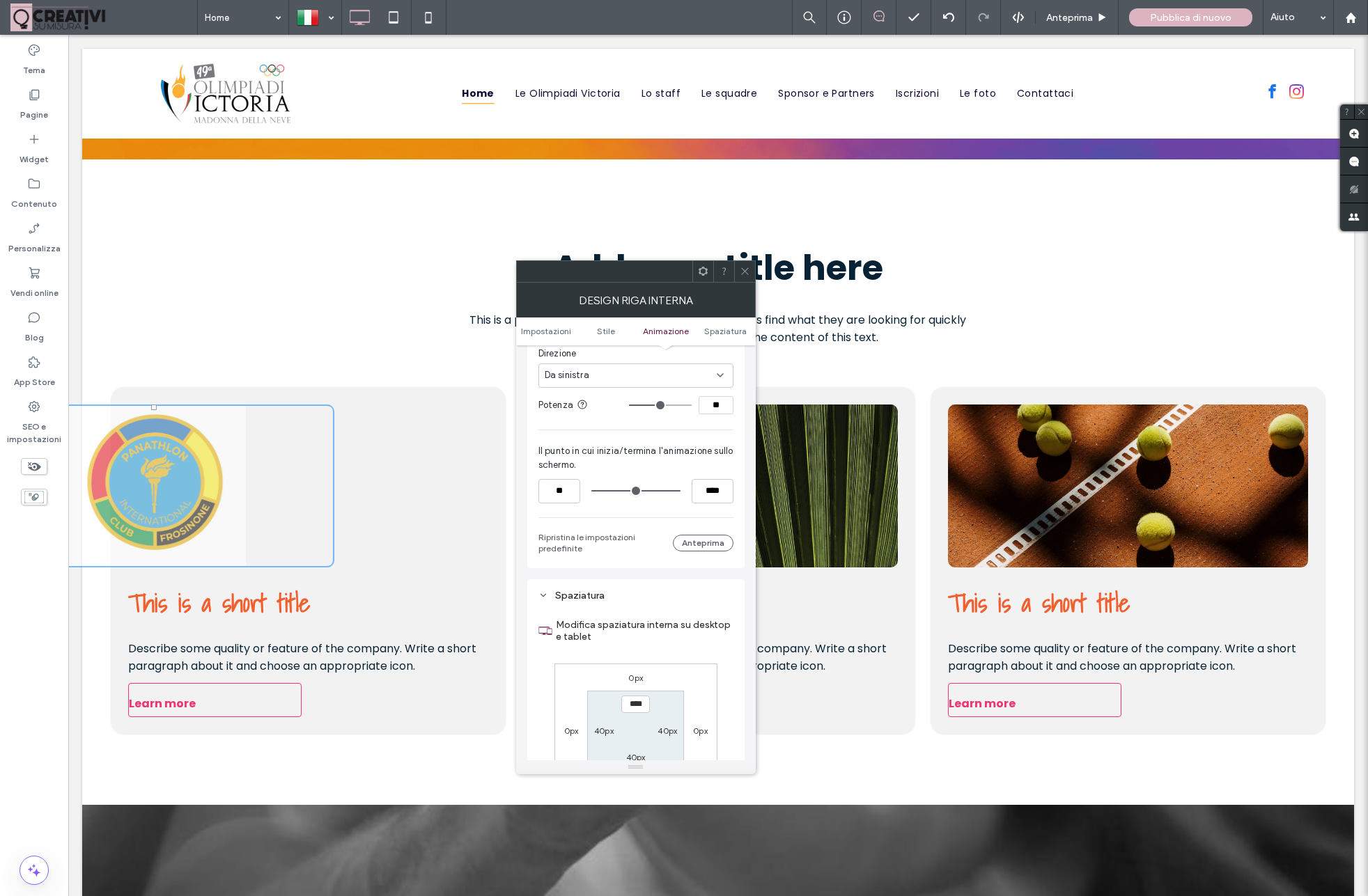
drag, startPoint x: 740, startPoint y: 275, endPoint x: 584, endPoint y: 447, distance: 232.2
click at [740, 276] on icon at bounding box center [745, 271] width 10 height 10
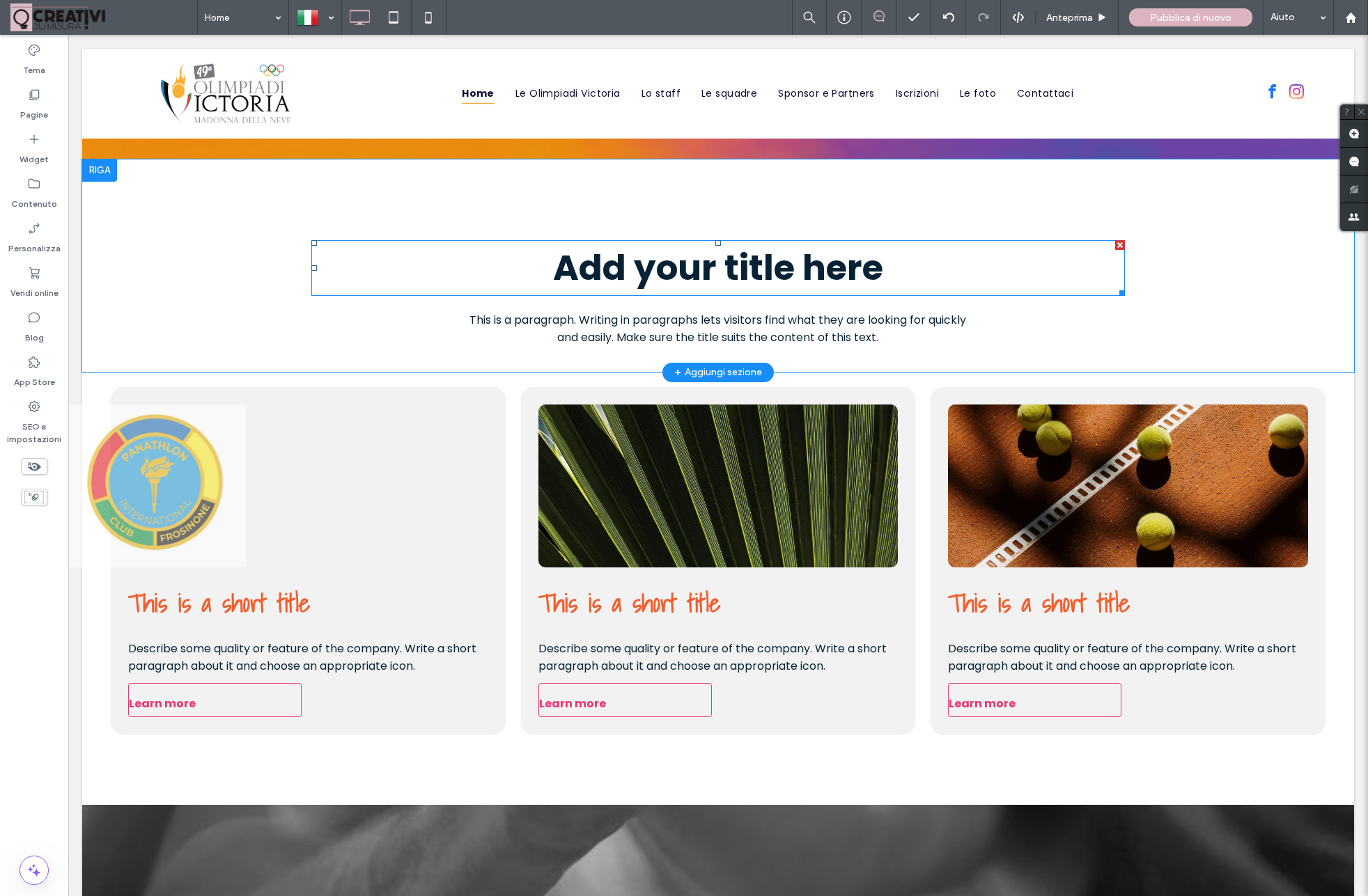
click at [335, 263] on h2 "Add your title here" at bounding box center [718, 268] width 813 height 53
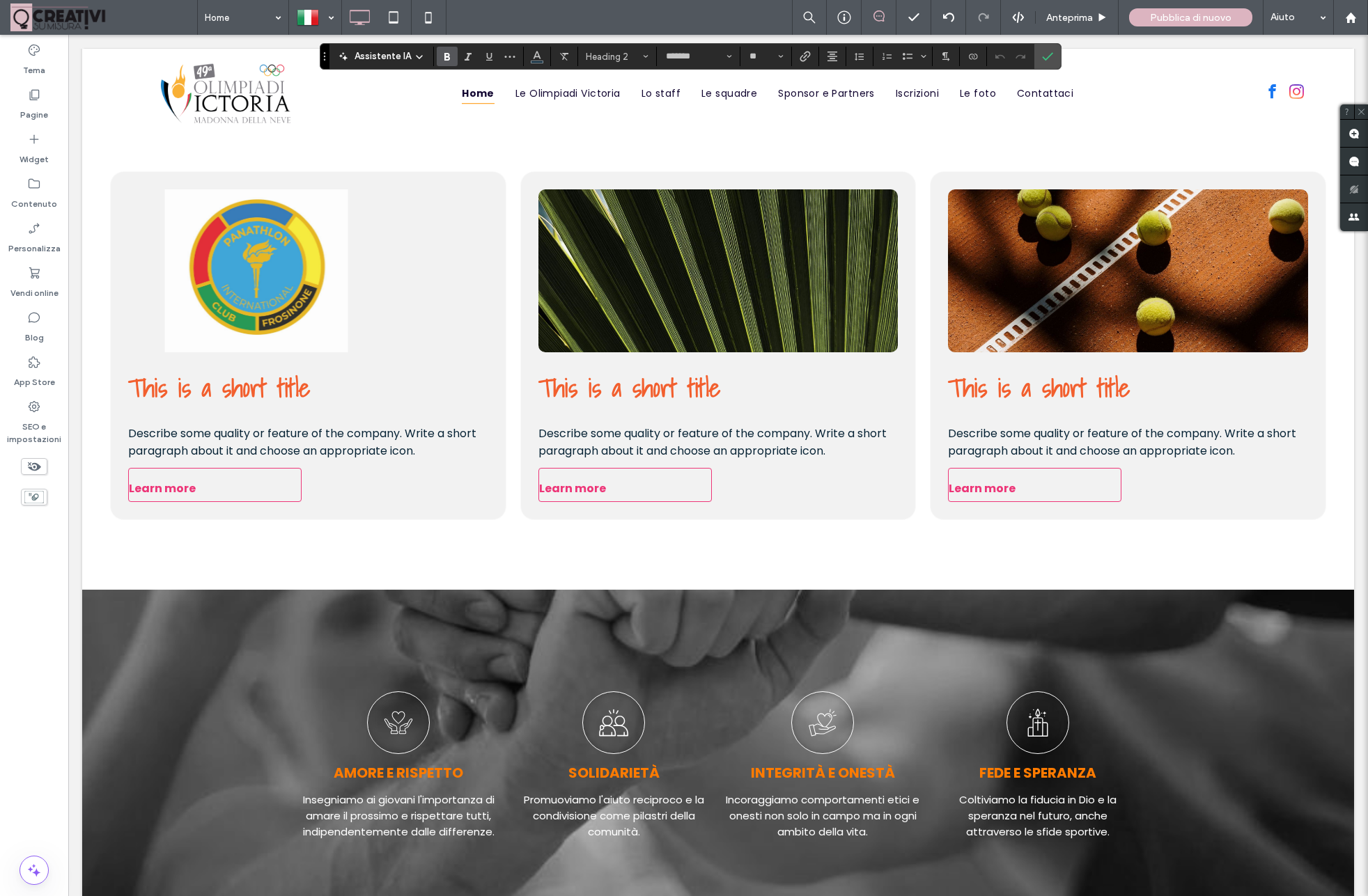
scroll to position [1219, 0]
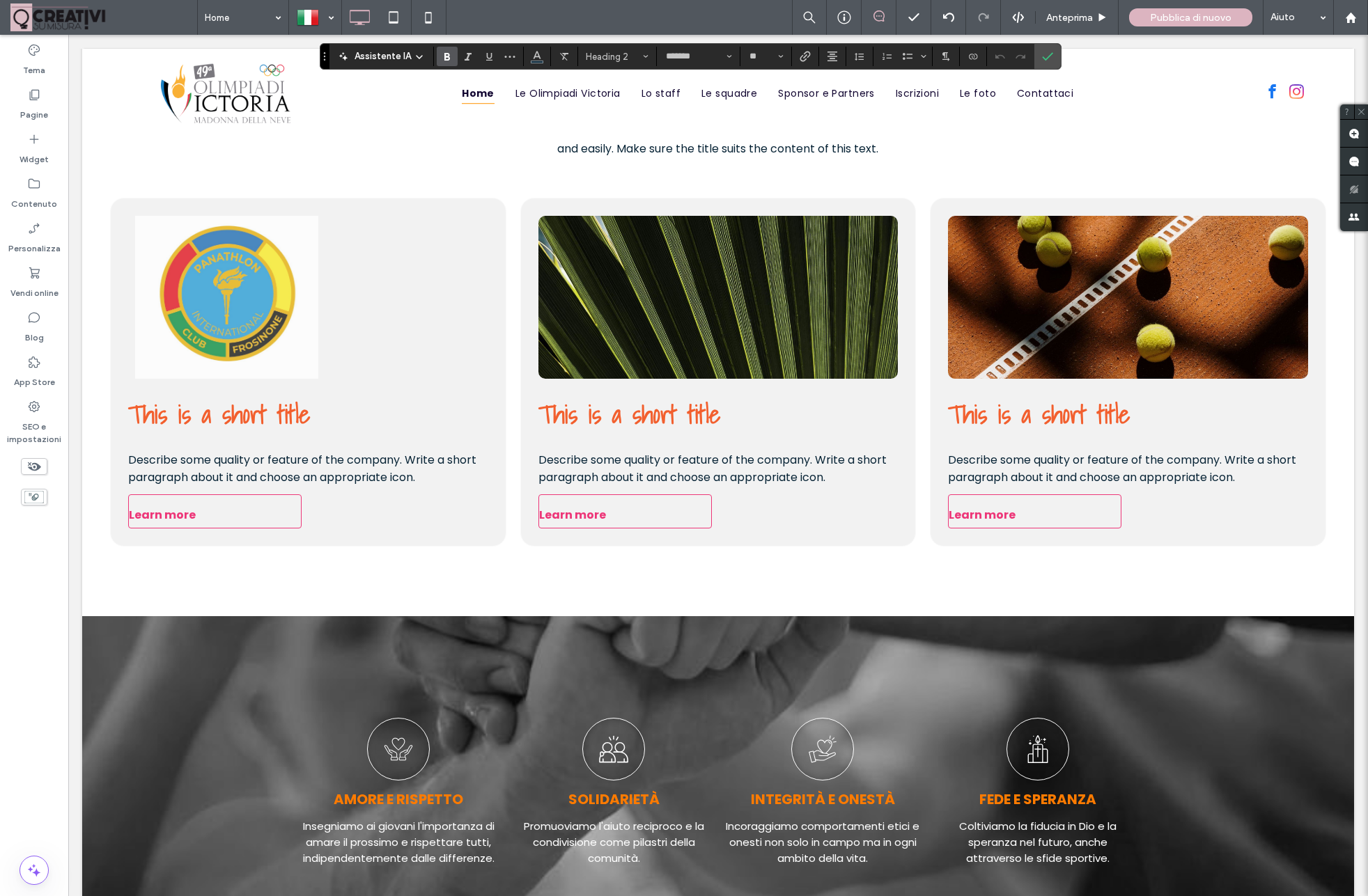
click at [299, 308] on div "Click To Paste" at bounding box center [227, 297] width 304 height 107
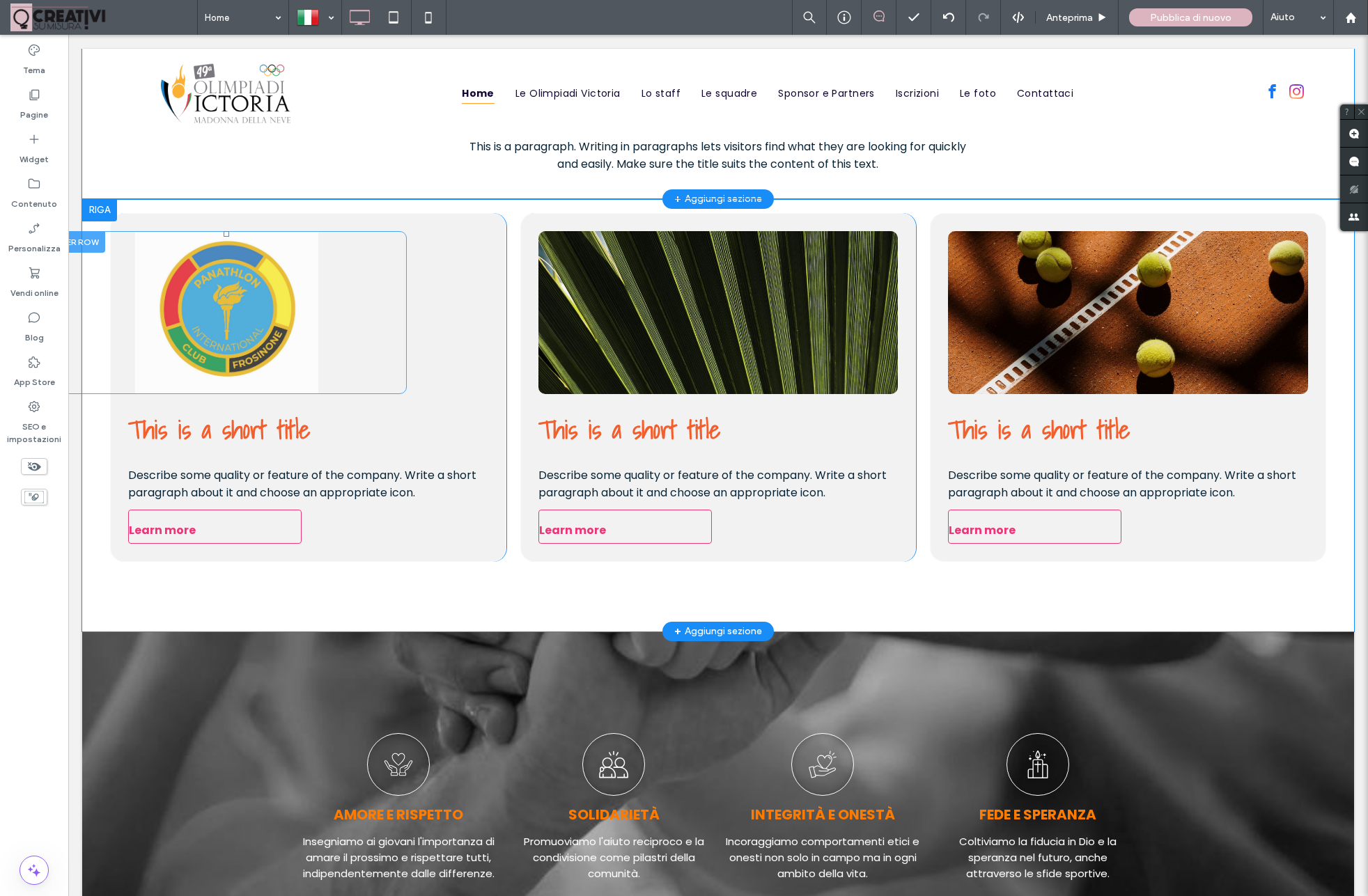
click at [291, 323] on div "Click To Paste" at bounding box center [227, 312] width 304 height 107
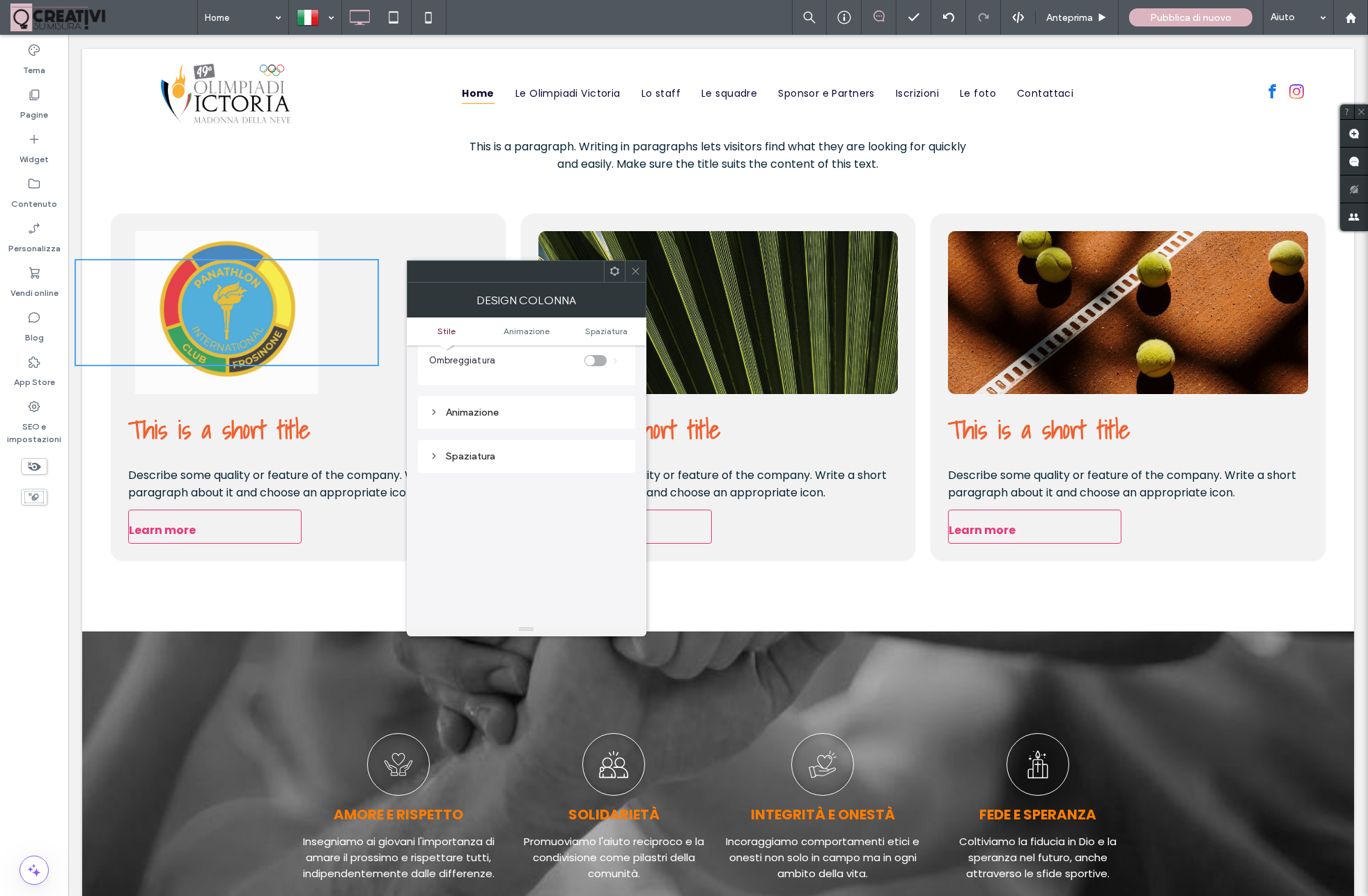
scroll to position [222, 0]
click at [436, 429] on div "Animazione" at bounding box center [526, 434] width 195 height 12
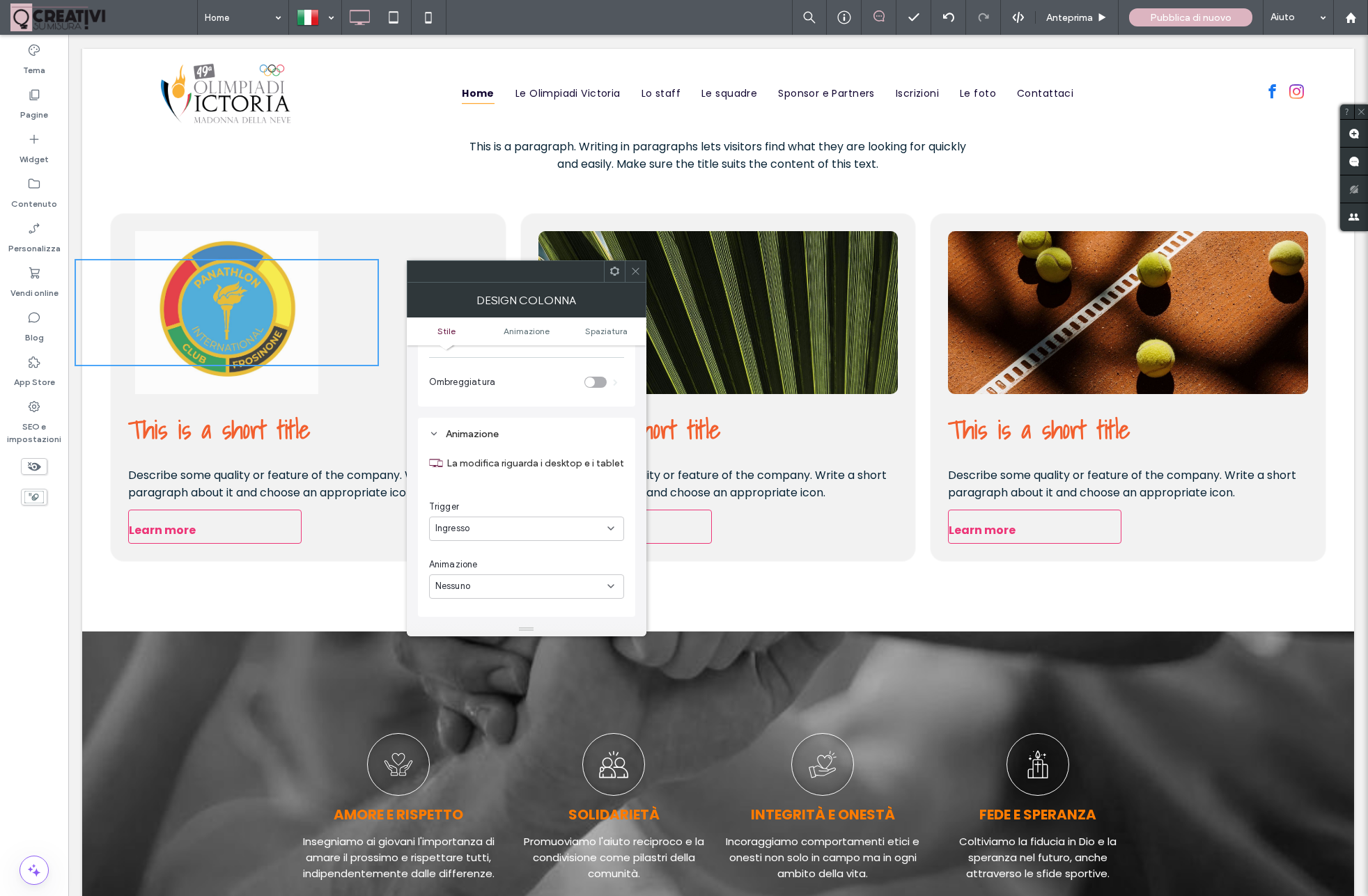
click at [478, 528] on div "Ingresso" at bounding box center [521, 528] width 172 height 14
click at [491, 555] on div "Nessuna" at bounding box center [526, 555] width 194 height 25
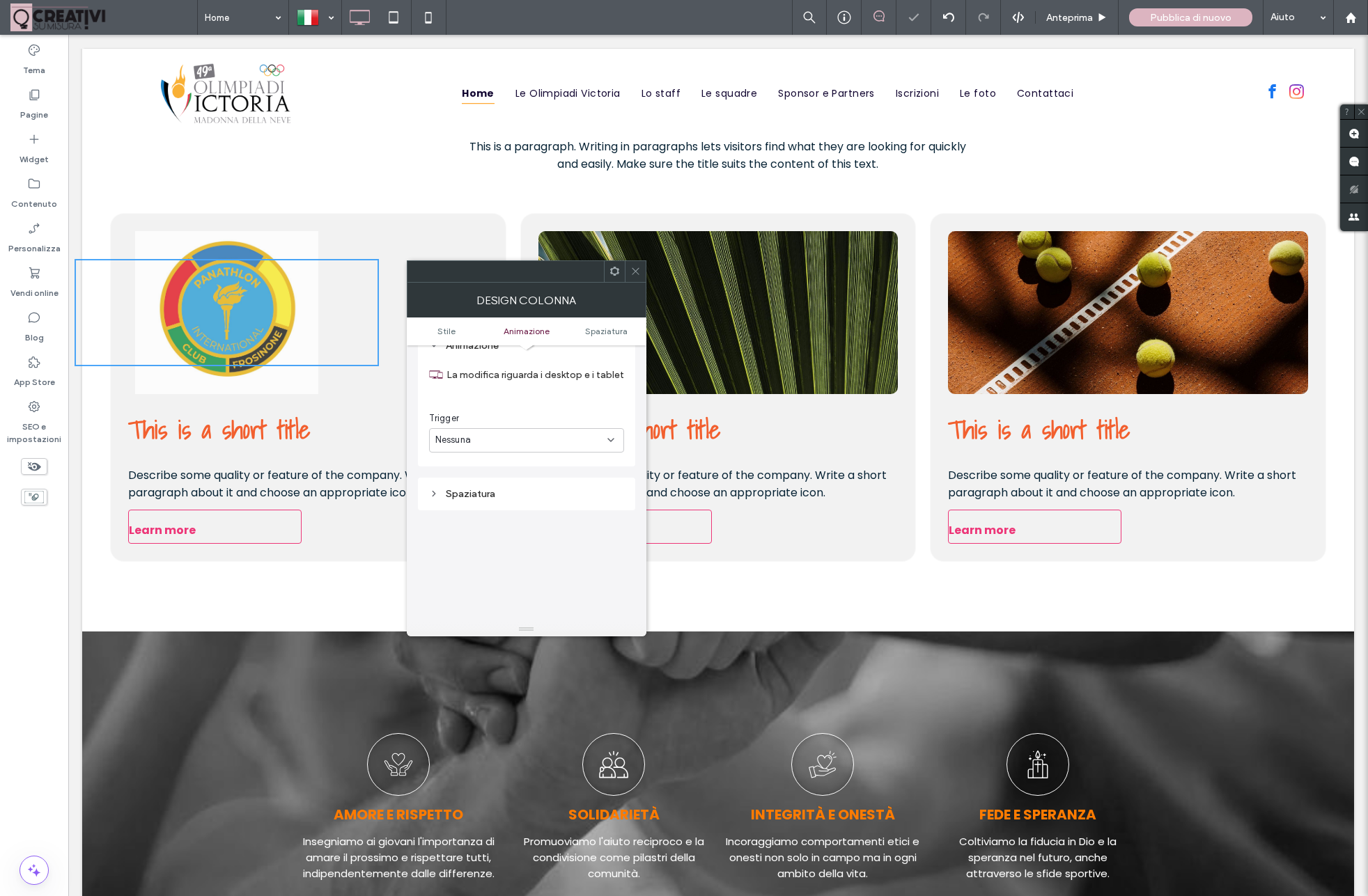
scroll to position [319, 0]
click at [595, 463] on div "Spaziatura" at bounding box center [526, 479] width 217 height 44
click at [486, 443] on div "Nessuna" at bounding box center [526, 431] width 195 height 25
drag, startPoint x: 492, startPoint y: 402, endPoint x: 493, endPoint y: 409, distance: 7.1
click at [492, 402] on div "La modifica riguarda i desktop e i tablet Trigger Nessuna" at bounding box center [526, 394] width 195 height 97
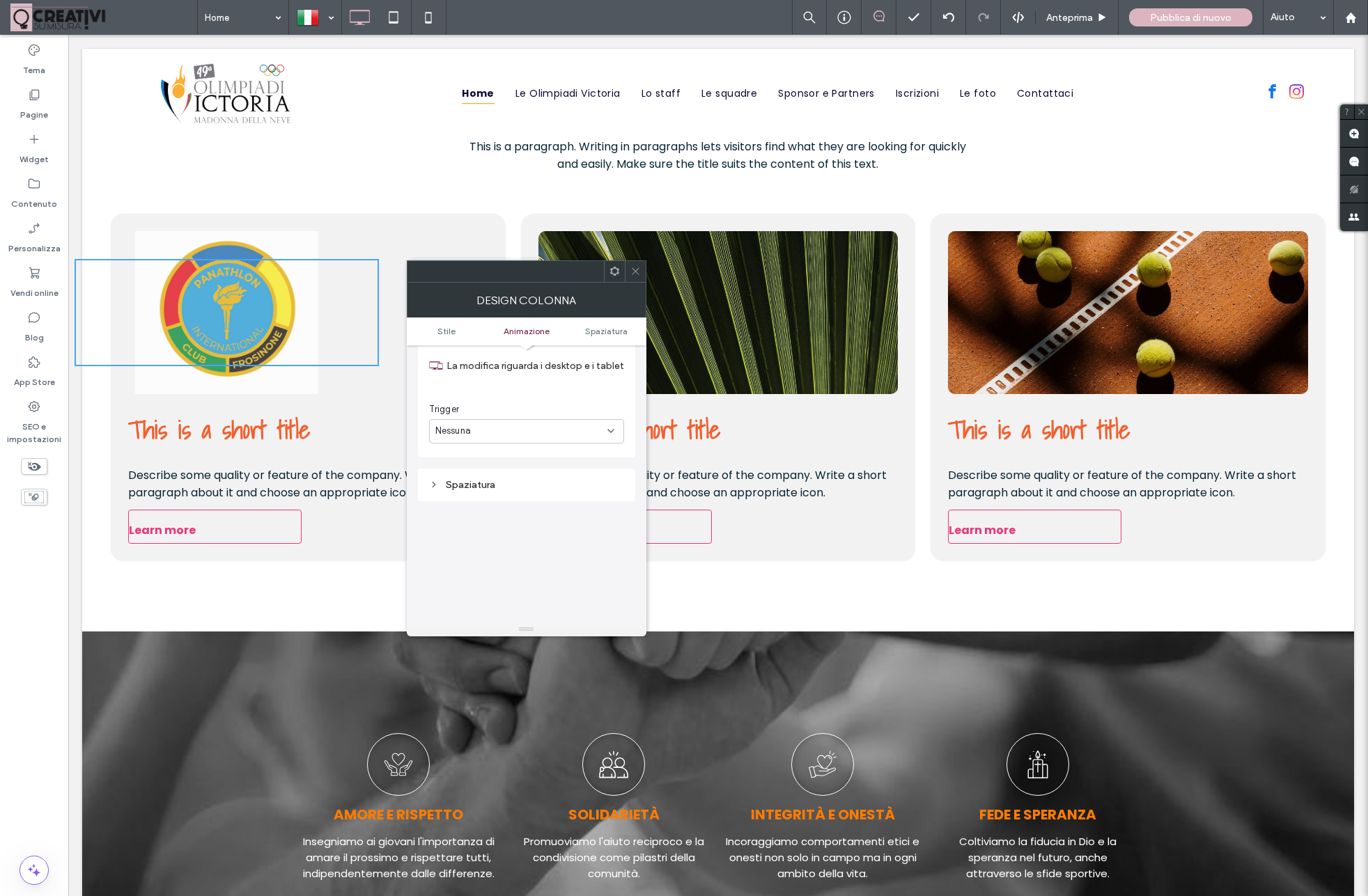
click at [436, 489] on icon at bounding box center [434, 484] width 10 height 10
click at [473, 452] on div "Animazione La modifica riguarda i desktop e i tablet Trigger Nessuna" at bounding box center [526, 388] width 217 height 137
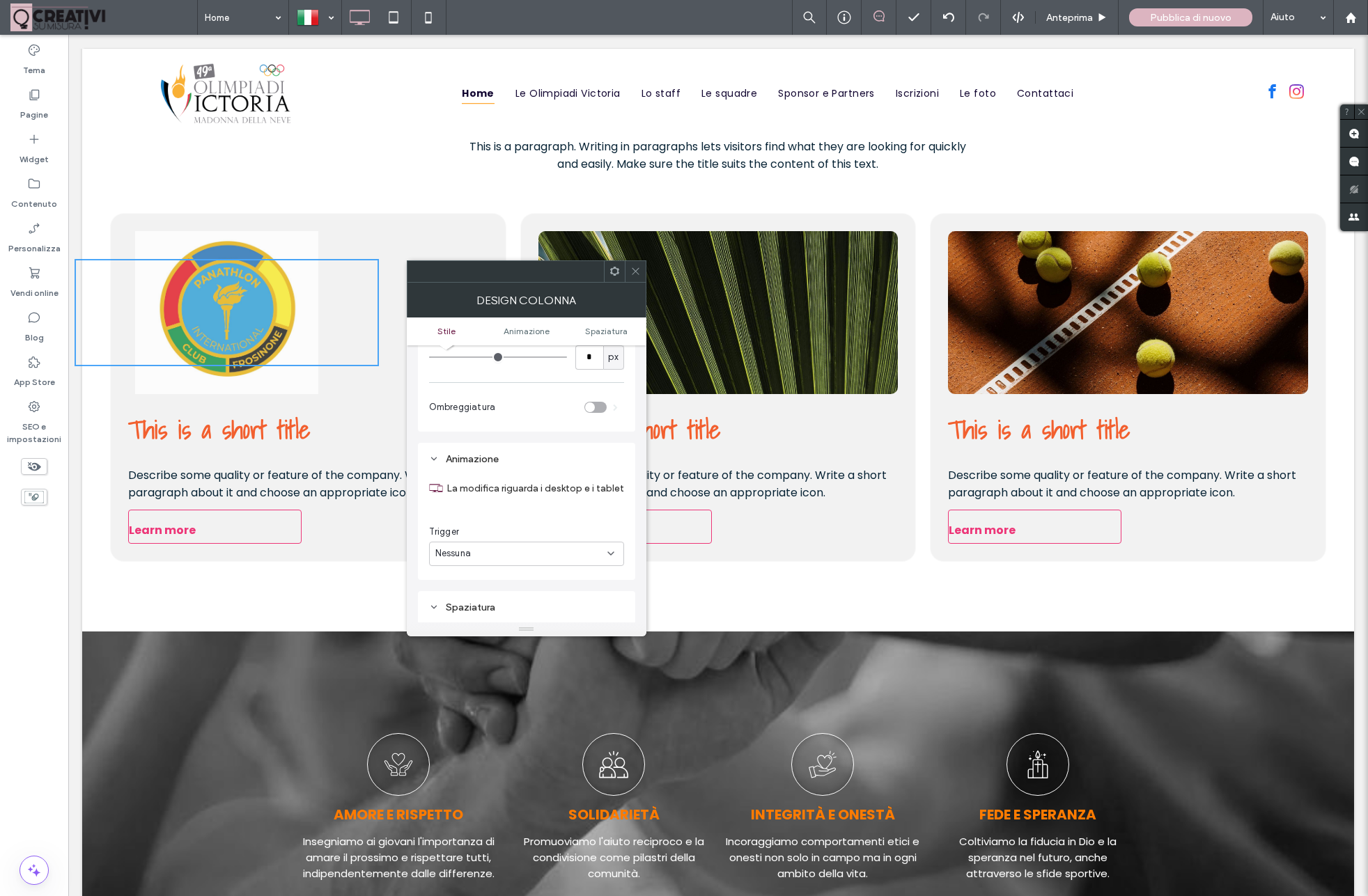
scroll to position [200, 0]
click at [498, 557] on div "Nessuna" at bounding box center [521, 549] width 172 height 14
click at [478, 612] on div "Ingresso" at bounding box center [526, 600] width 194 height 25
click at [488, 540] on div "Nessuno" at bounding box center [521, 534] width 172 height 14
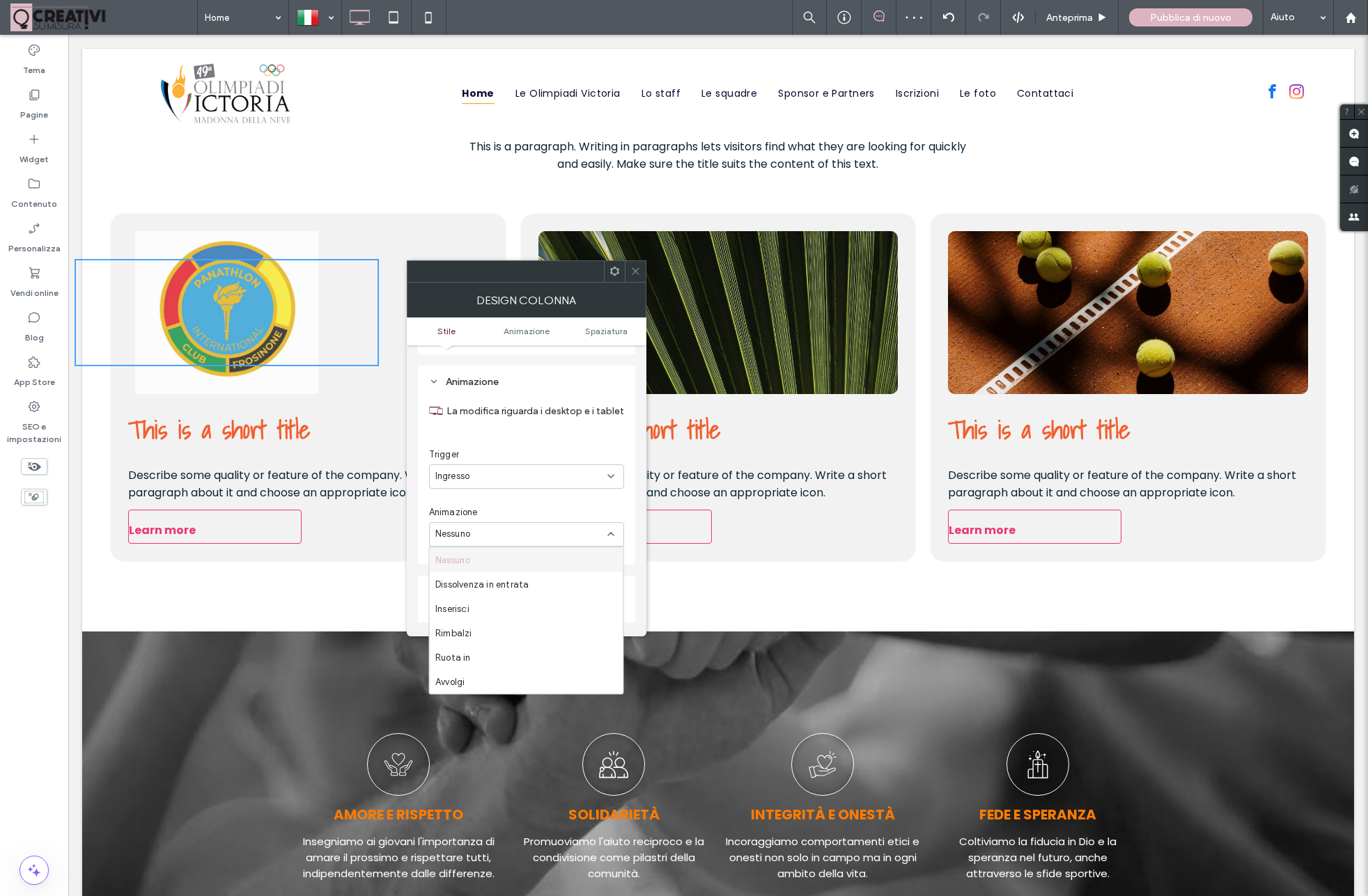
click at [483, 561] on div "Nessuno" at bounding box center [526, 560] width 194 height 25
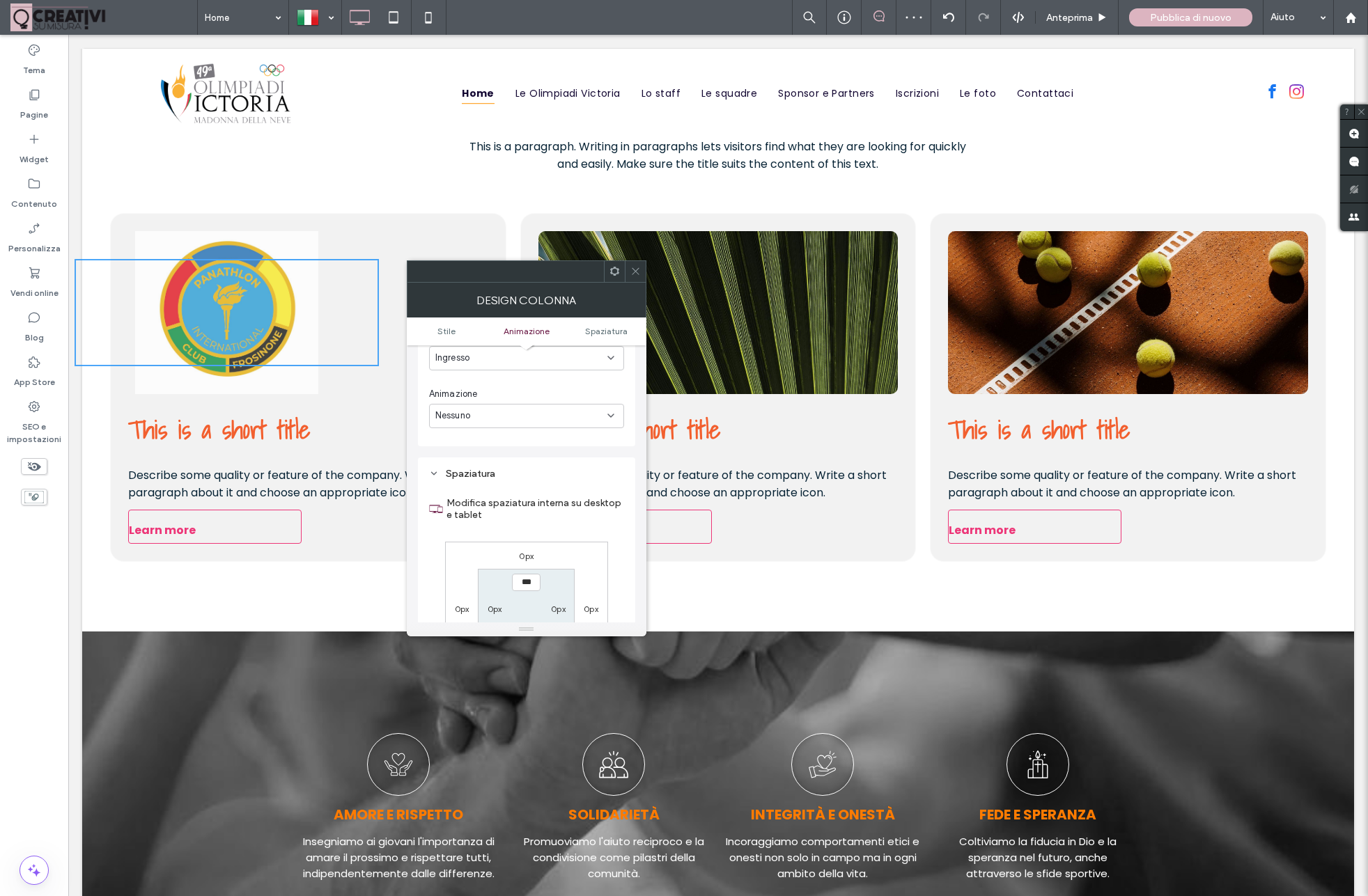
scroll to position [403, 0]
click at [347, 201] on div "Click To Paste This is a short title Describe some quality or feature of the co…" at bounding box center [718, 415] width 1271 height 433
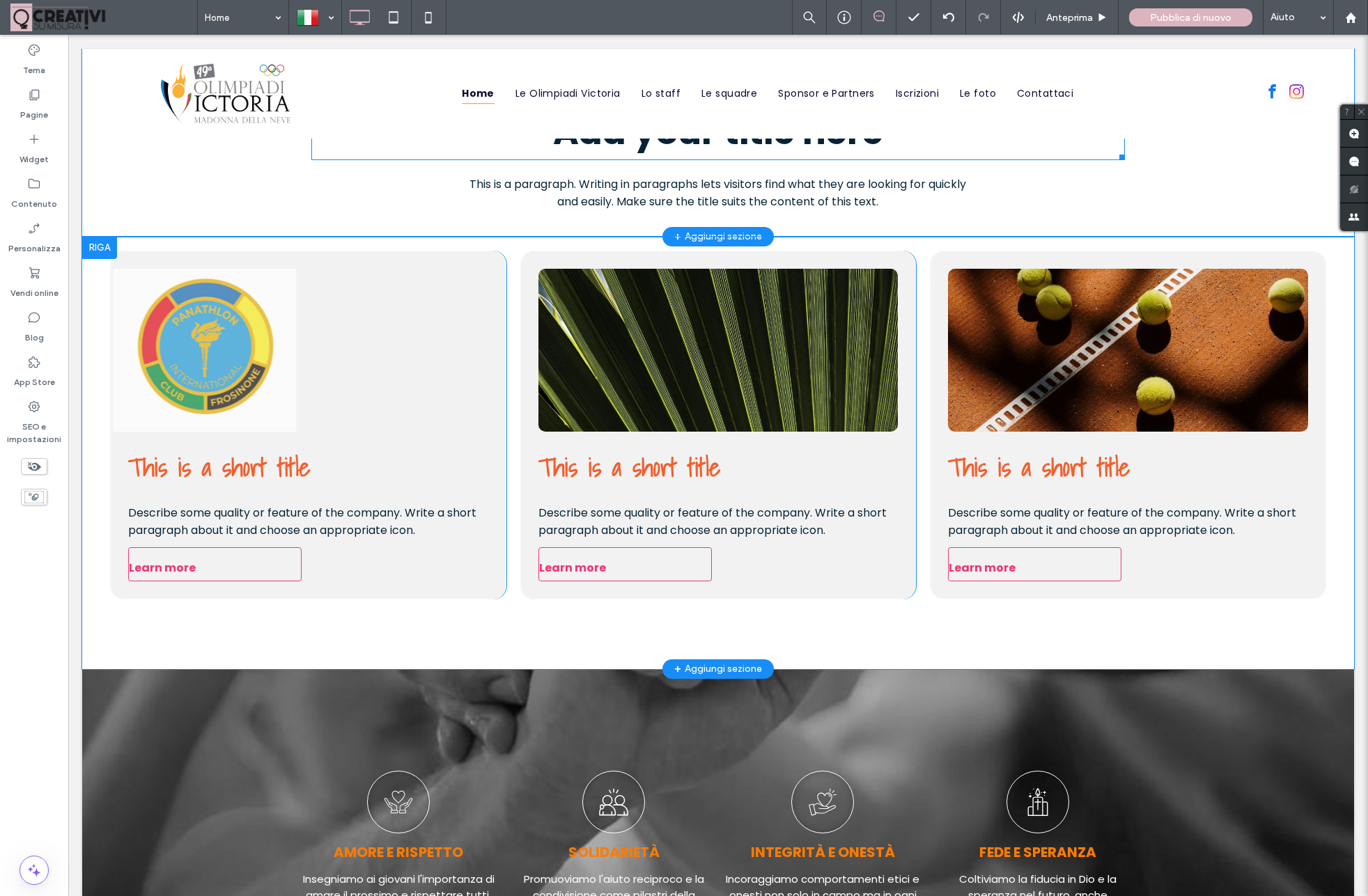
scroll to position [1359, 0]
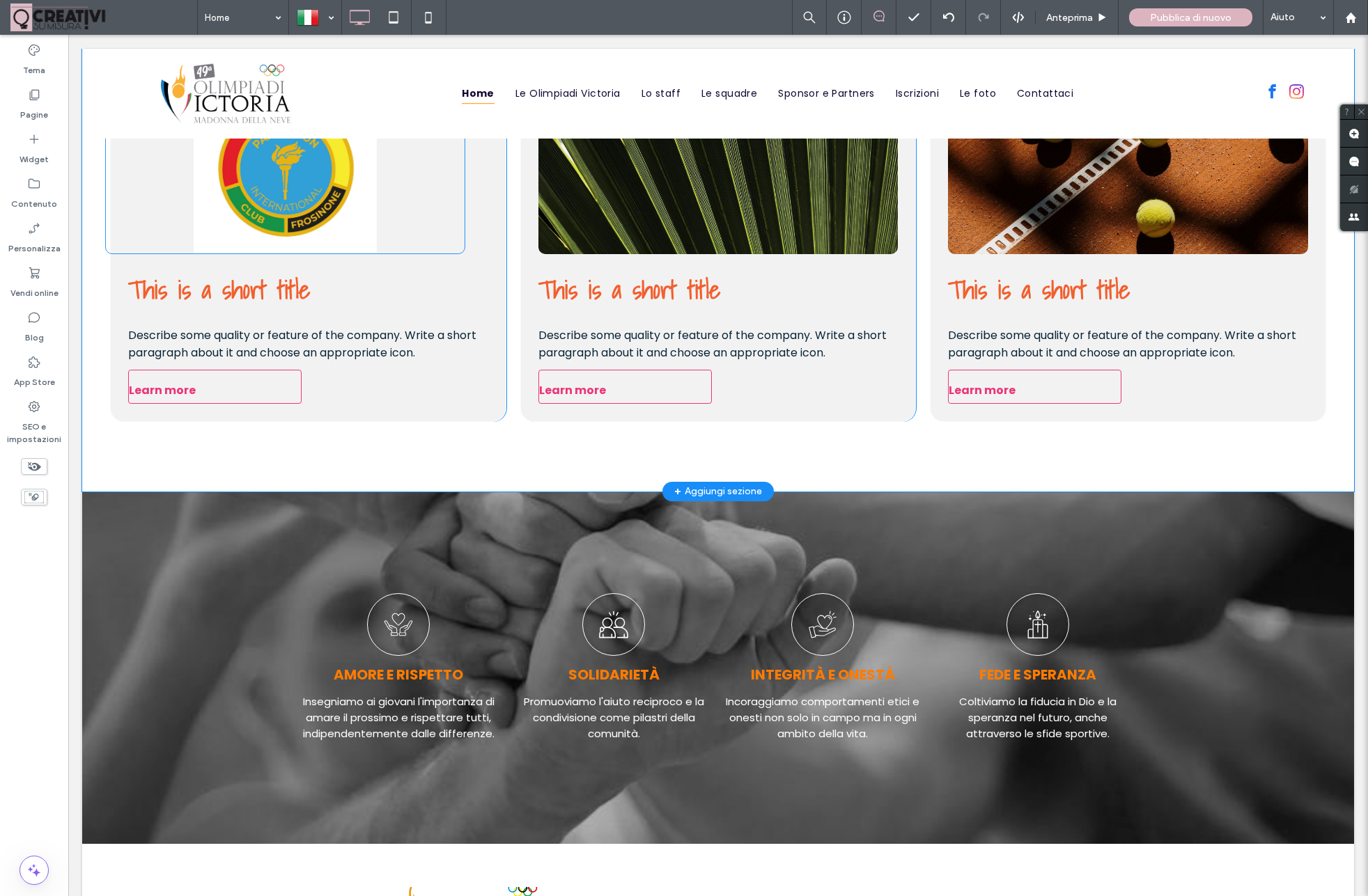
click at [343, 225] on div "Click To Paste" at bounding box center [285, 172] width 304 height 107
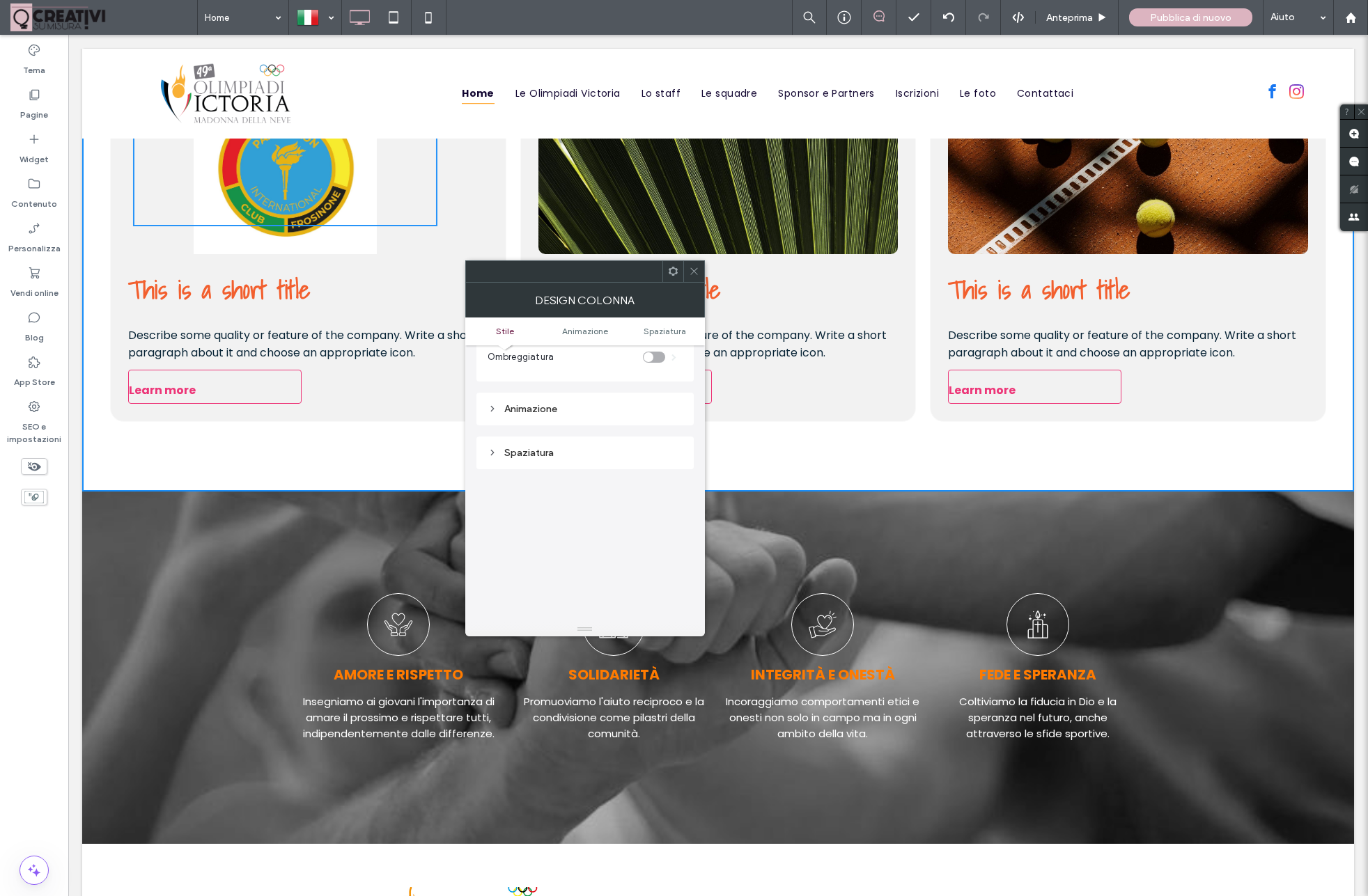
scroll to position [223, 0]
click at [486, 426] on div "Animazione" at bounding box center [585, 433] width 217 height 33
click at [502, 433] on div "Animazione" at bounding box center [585, 433] width 195 height 12
click at [560, 488] on div "Animazione La modifica riguarda i desktop e i tablet Trigger Ingresso Animazion…" at bounding box center [585, 391] width 217 height 199
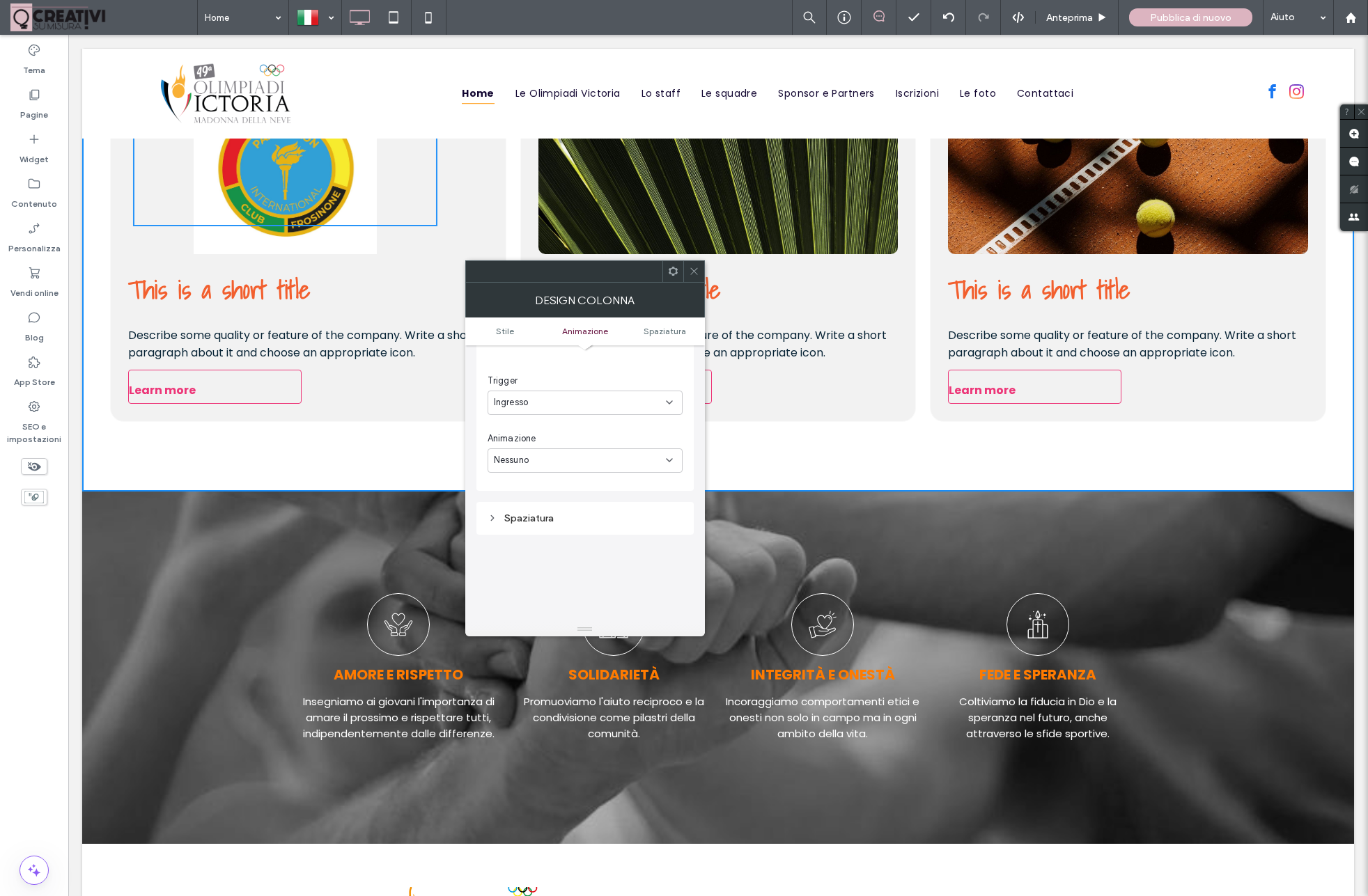
click at [490, 523] on icon at bounding box center [492, 517] width 10 height 10
click at [528, 518] on span "Ingresso" at bounding box center [511, 516] width 35 height 14
click at [539, 544] on div "Nessuna" at bounding box center [585, 542] width 194 height 25
click at [543, 519] on div "Nessuna" at bounding box center [580, 516] width 172 height 14
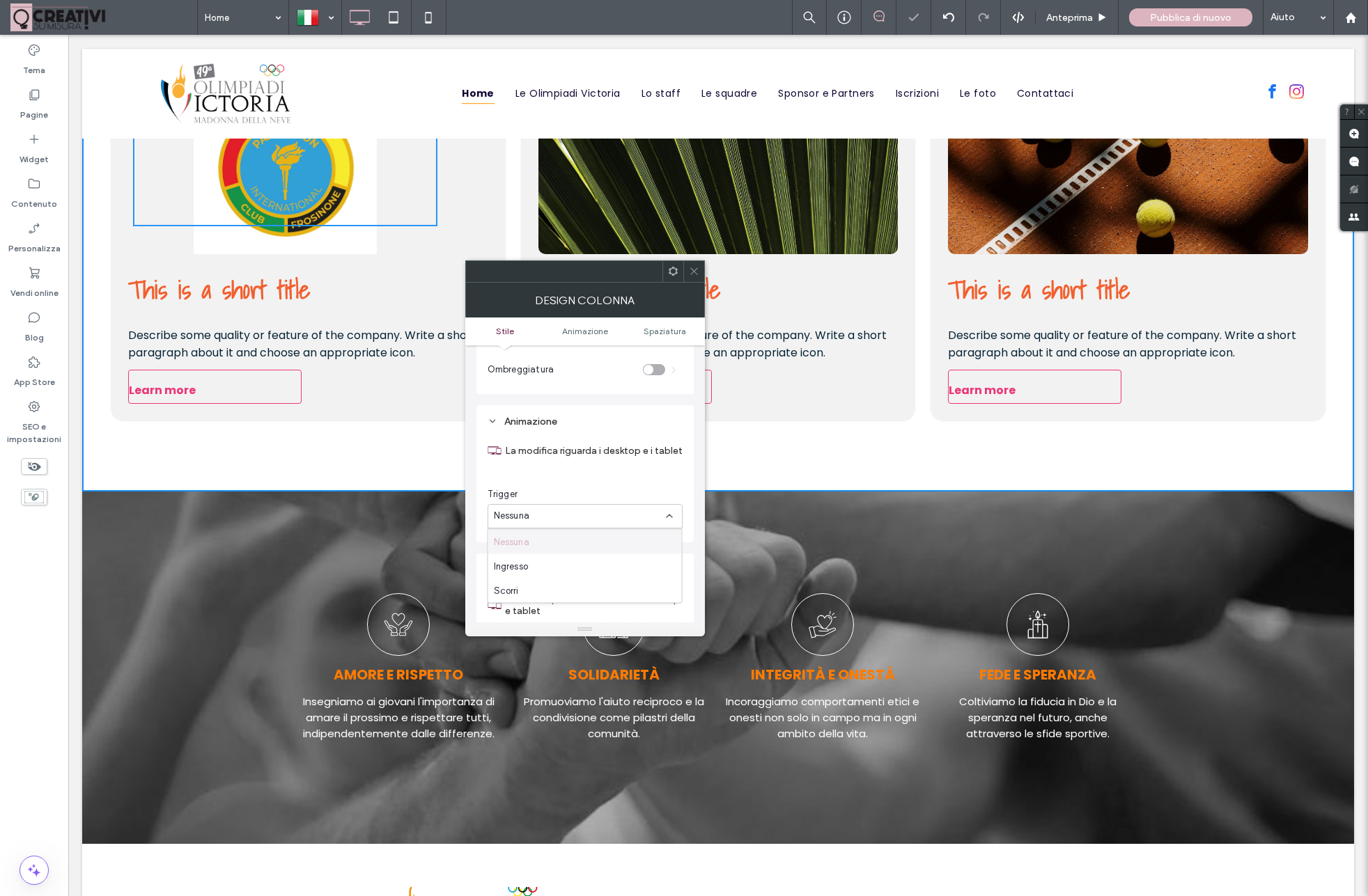
click at [555, 505] on div "Trigger Nessuna" at bounding box center [585, 508] width 195 height 41
click at [549, 528] on div "Nessuna" at bounding box center [585, 516] width 195 height 25
click at [543, 564] on div "Ingresso" at bounding box center [585, 566] width 194 height 25
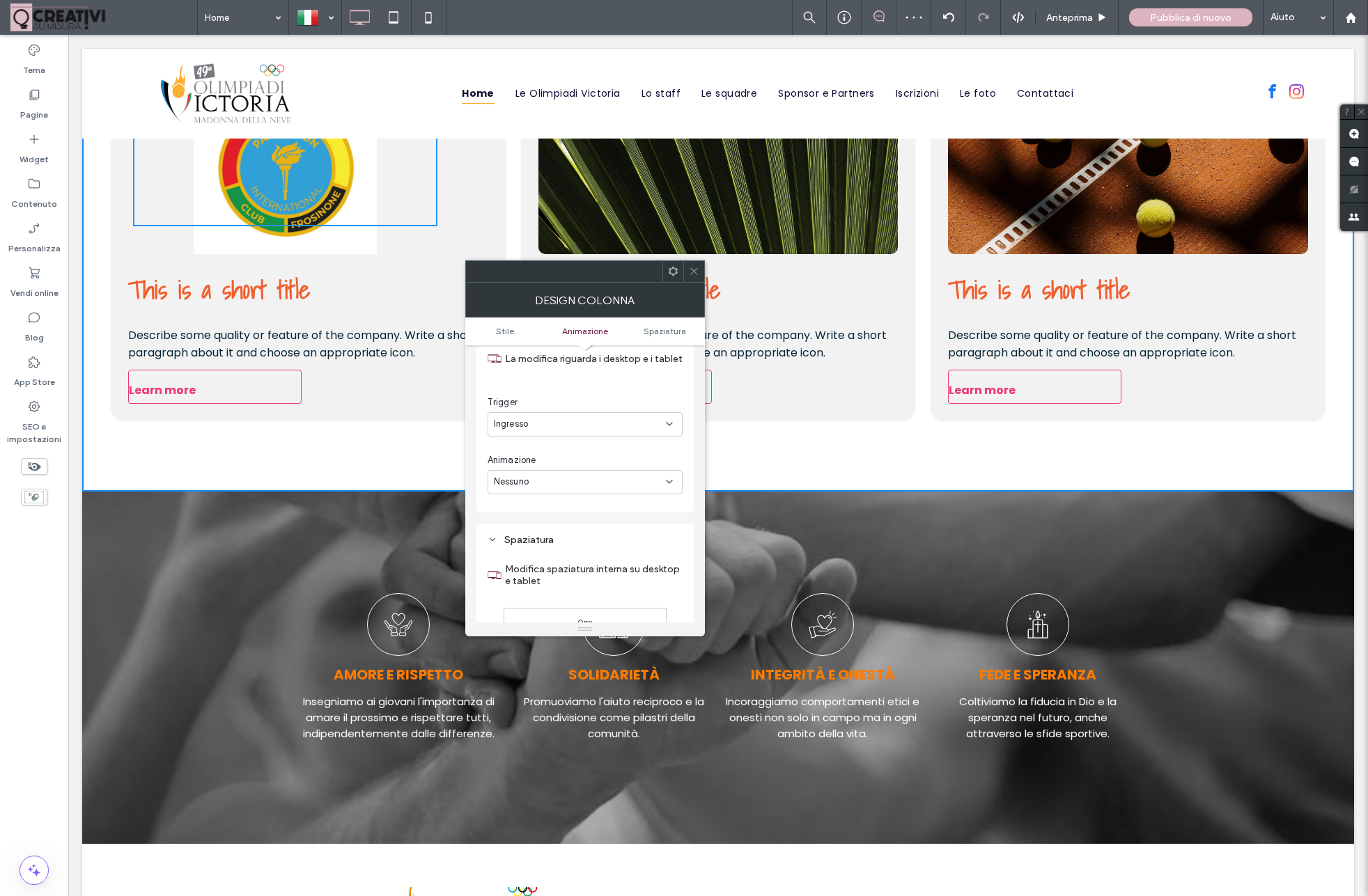
click at [543, 496] on section "Animazione La modifica riguarda i desktop e i tablet Trigger Ingresso Animazion…" at bounding box center [585, 412] width 195 height 185
click at [550, 483] on div "Nessuno" at bounding box center [580, 481] width 172 height 14
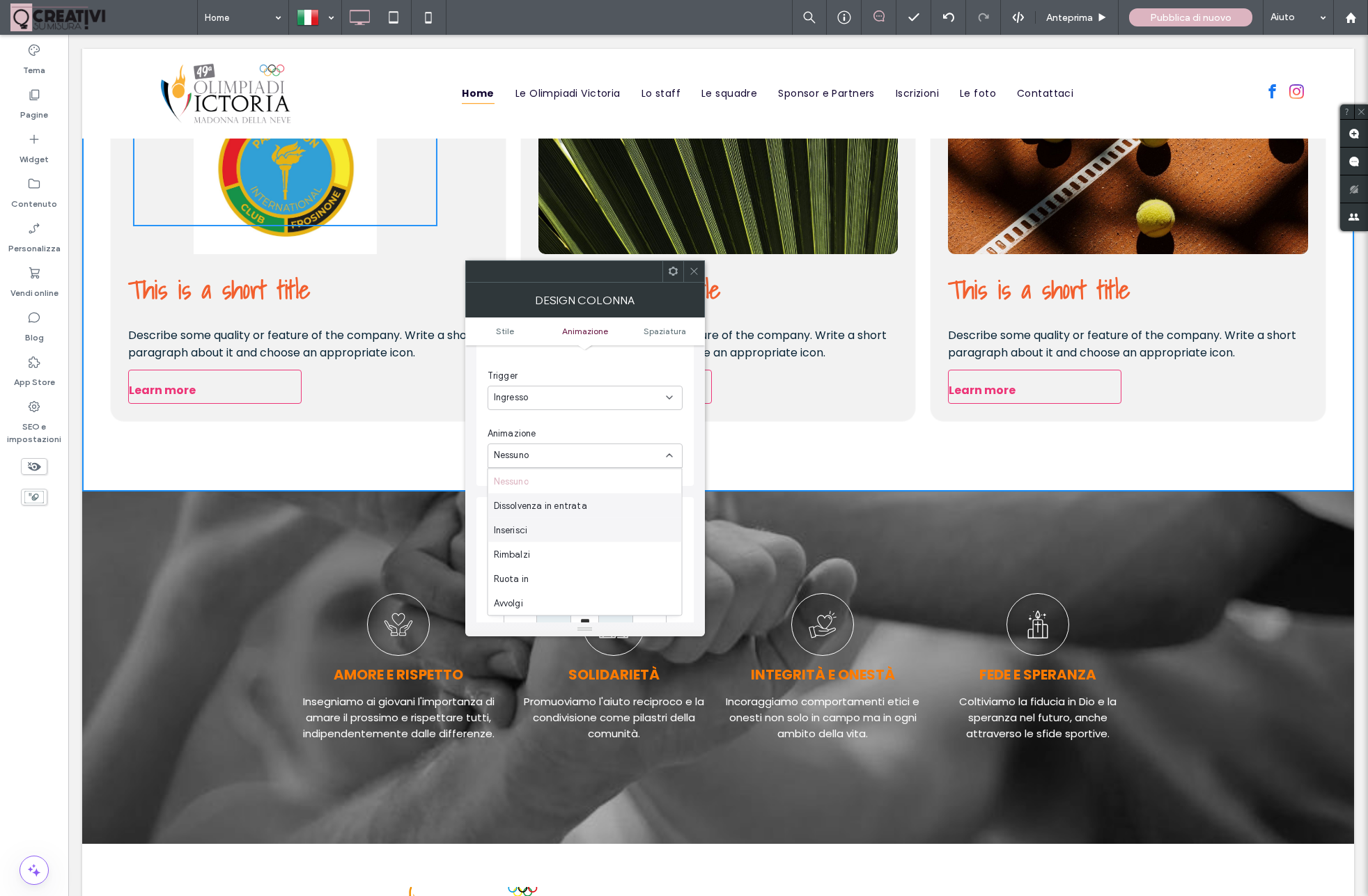
scroll to position [5, 0]
click at [537, 503] on span "Dissolvenza in entrata" at bounding box center [540, 500] width 94 height 14
click at [535, 522] on span "In posizione" at bounding box center [517, 514] width 49 height 14
click at [543, 498] on div "Direzione" at bounding box center [585, 495] width 195 height 14
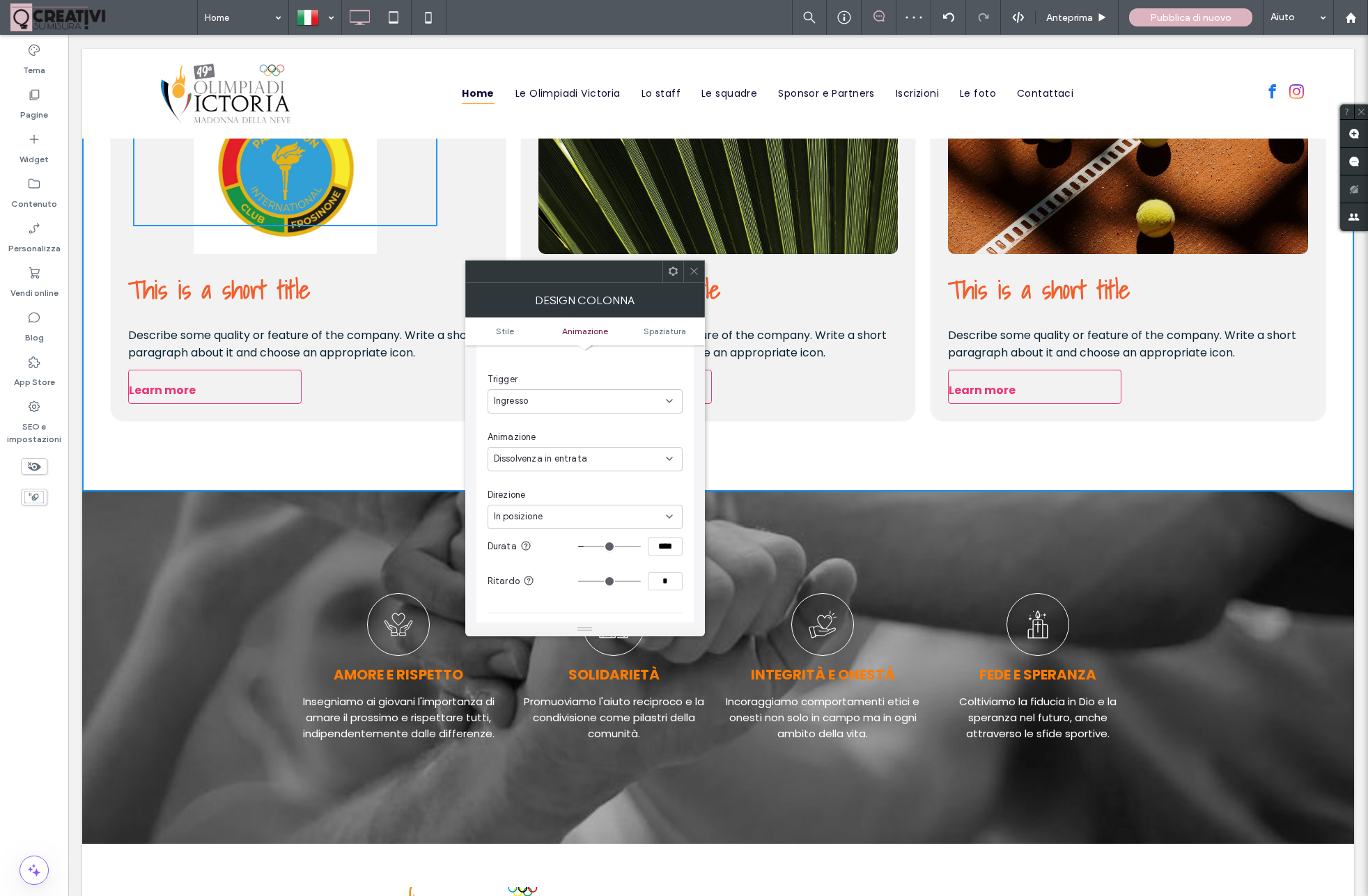
click at [545, 516] on div "In posizione" at bounding box center [580, 516] width 172 height 14
click at [544, 549] on div "In posizione" at bounding box center [585, 543] width 194 height 25
click at [554, 463] on span "Dissolvenza in entrata" at bounding box center [540, 459] width 94 height 14
click at [506, 250] on div "Click To Paste This is a short title Describe some quality or feature of the co…" at bounding box center [308, 248] width 396 height 349
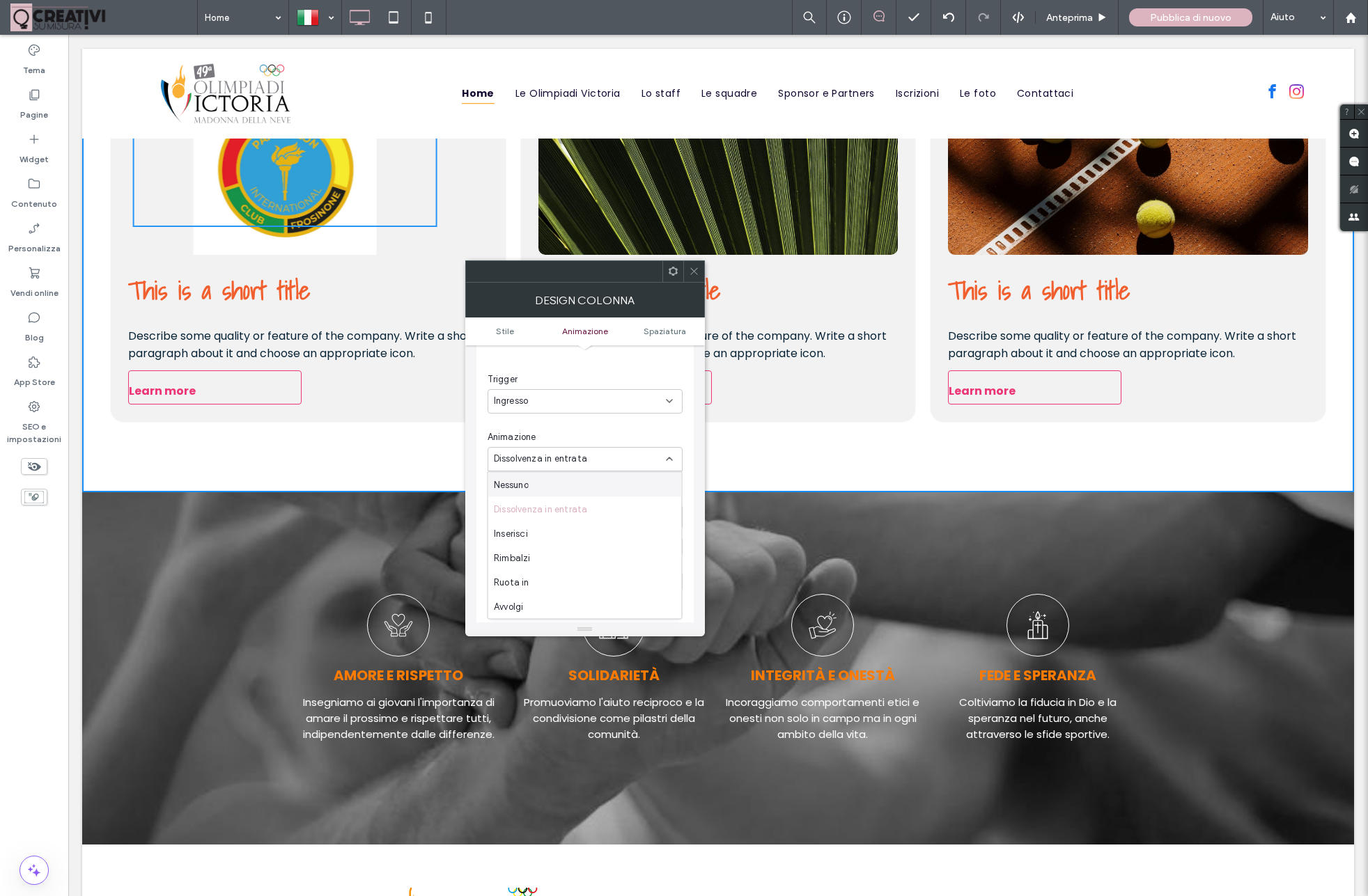
click at [690, 268] on icon at bounding box center [694, 271] width 10 height 10
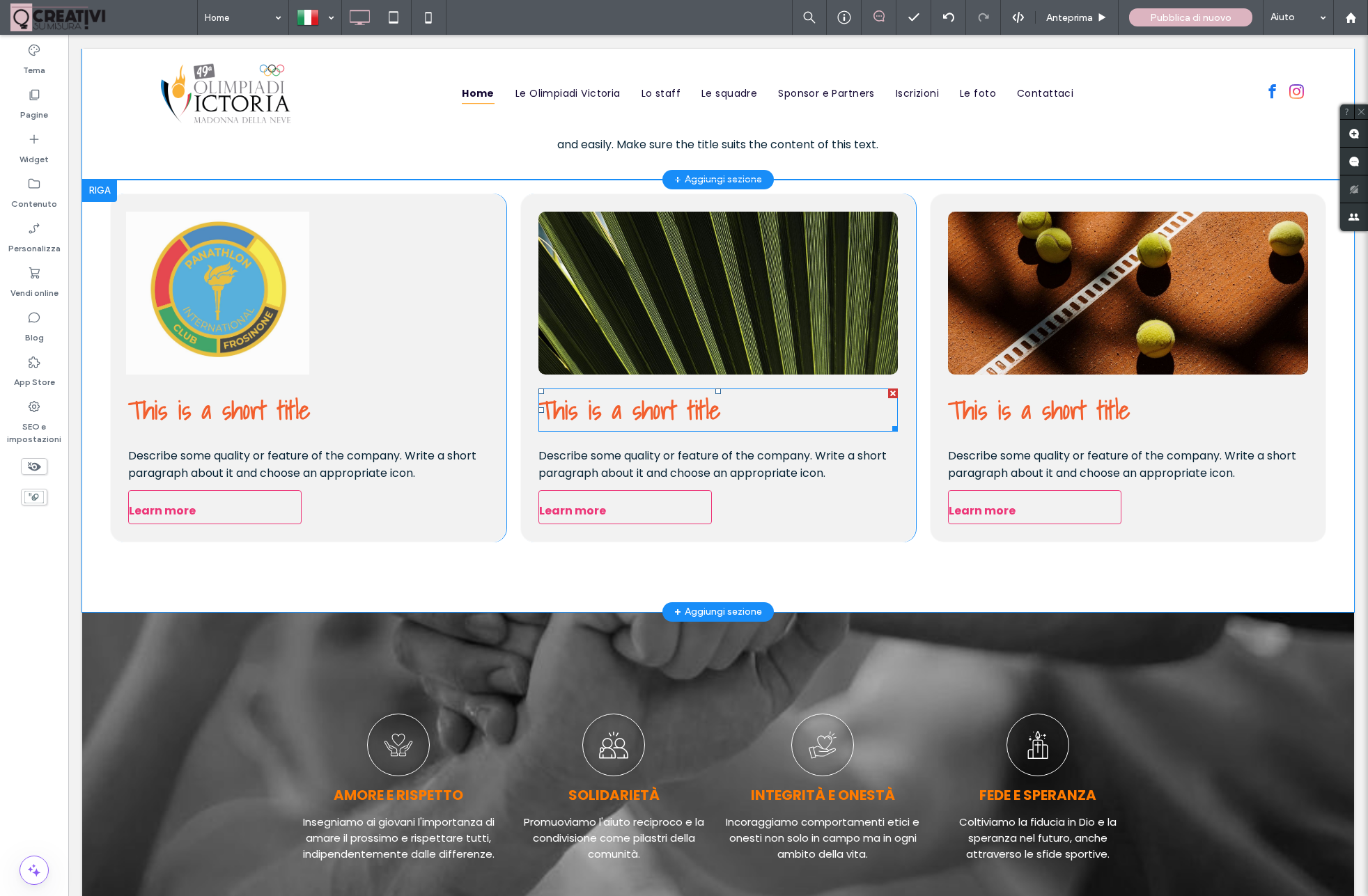
scroll to position [1164, 0]
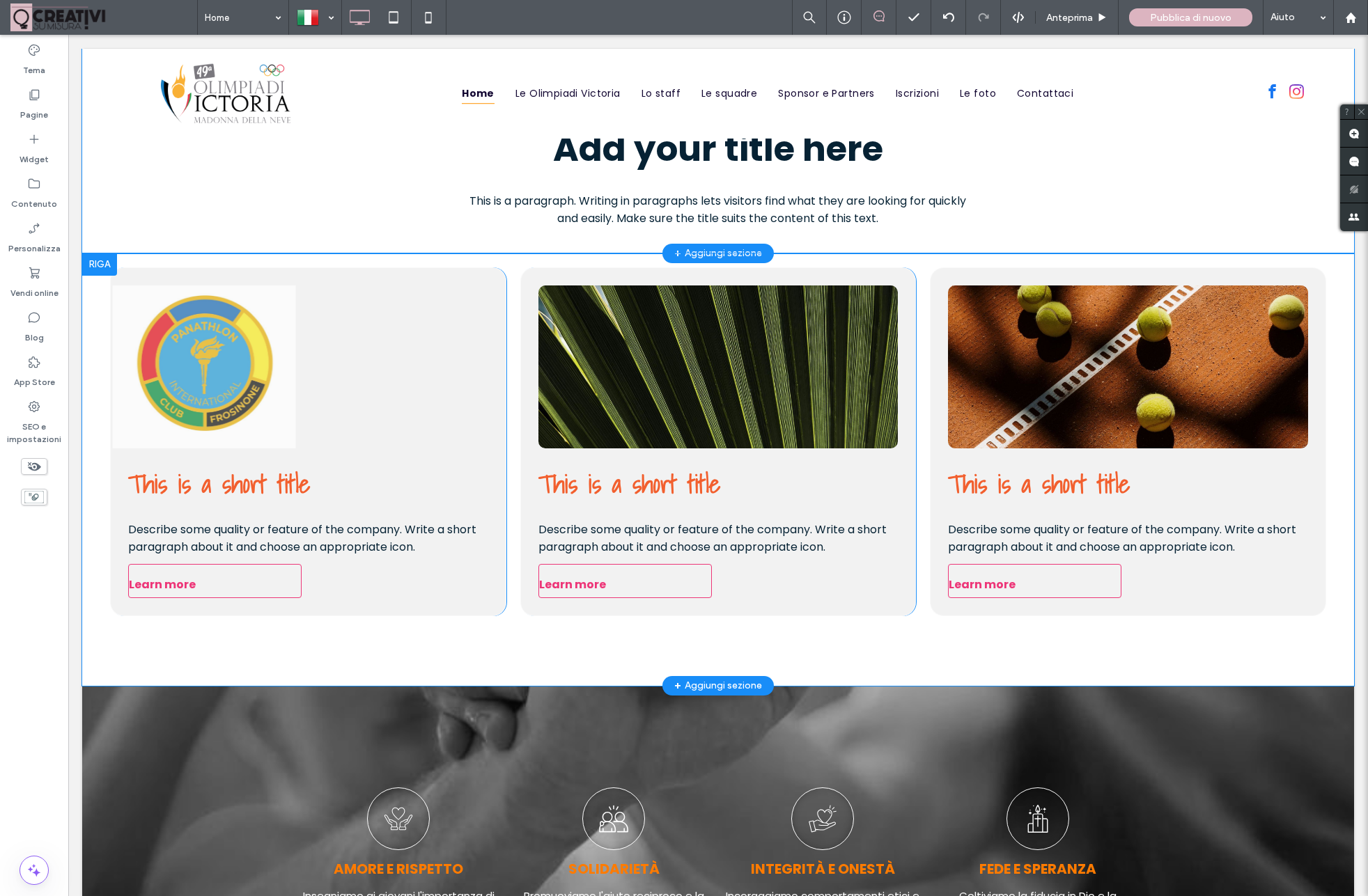
click at [100, 263] on div at bounding box center [100, 265] width 35 height 22
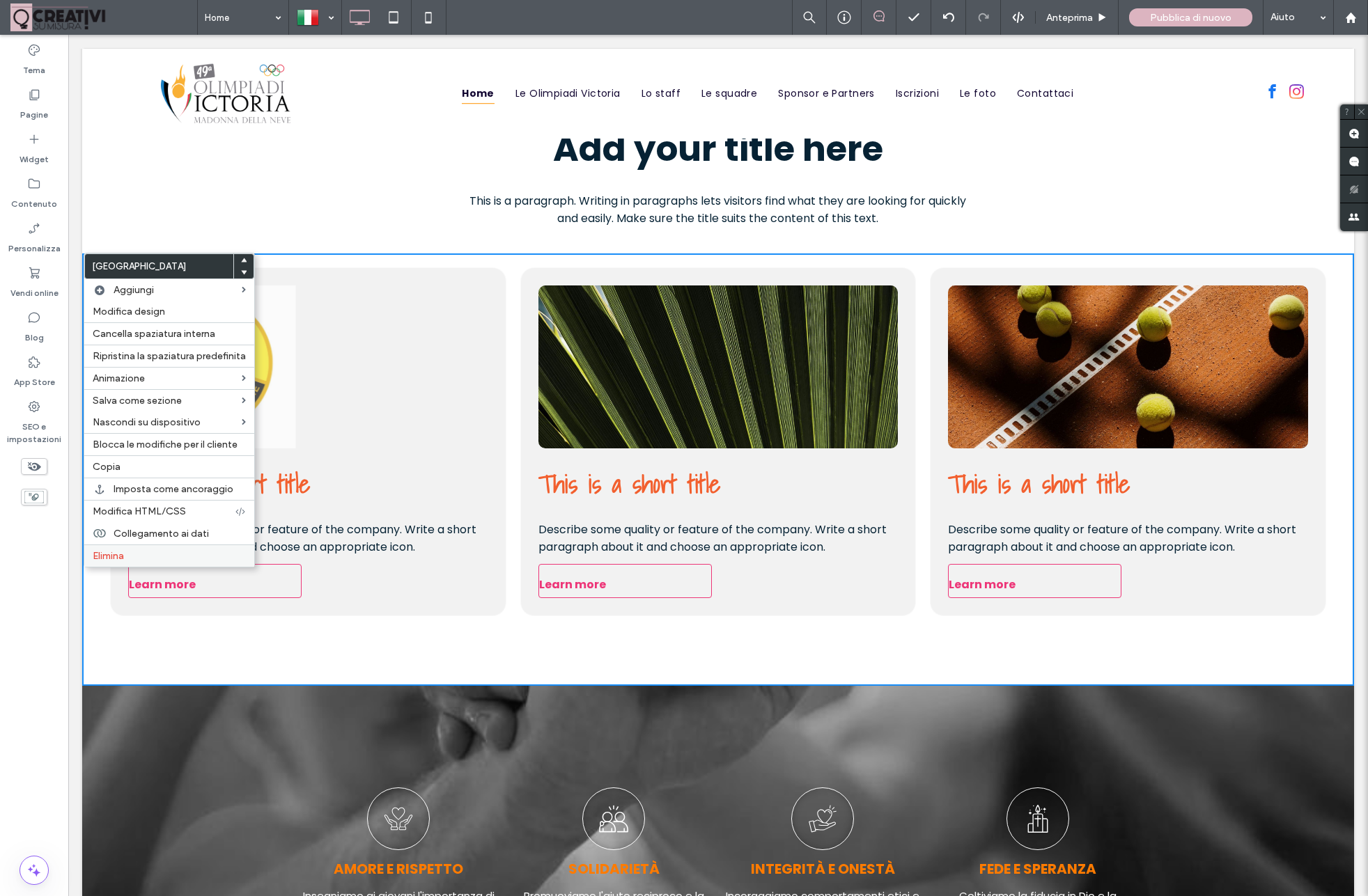
click at [104, 555] on div "Elimina" at bounding box center [169, 555] width 170 height 22
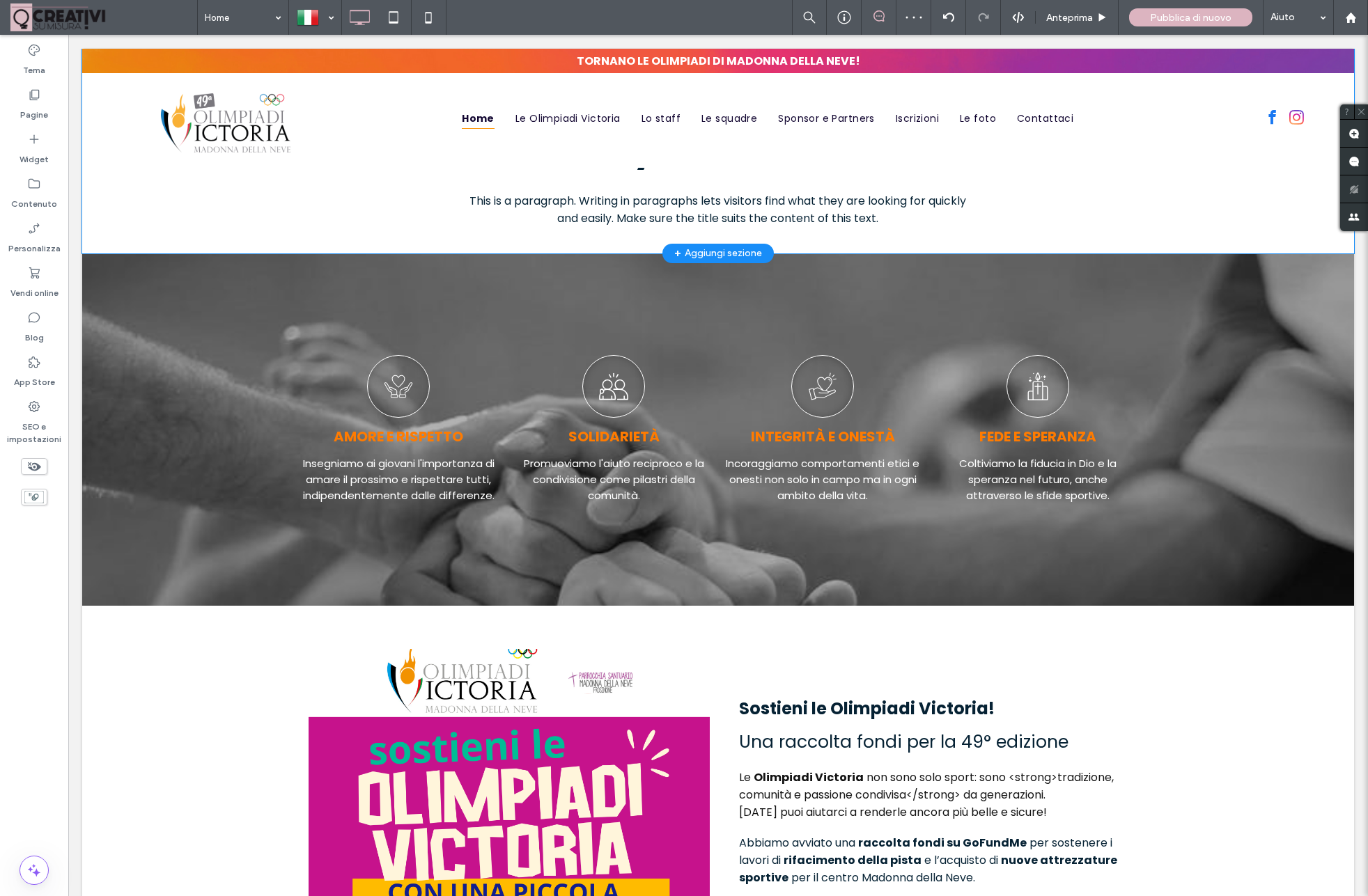
click at [723, 252] on div "+ Aggiungi sezione" at bounding box center [717, 253] width 88 height 15
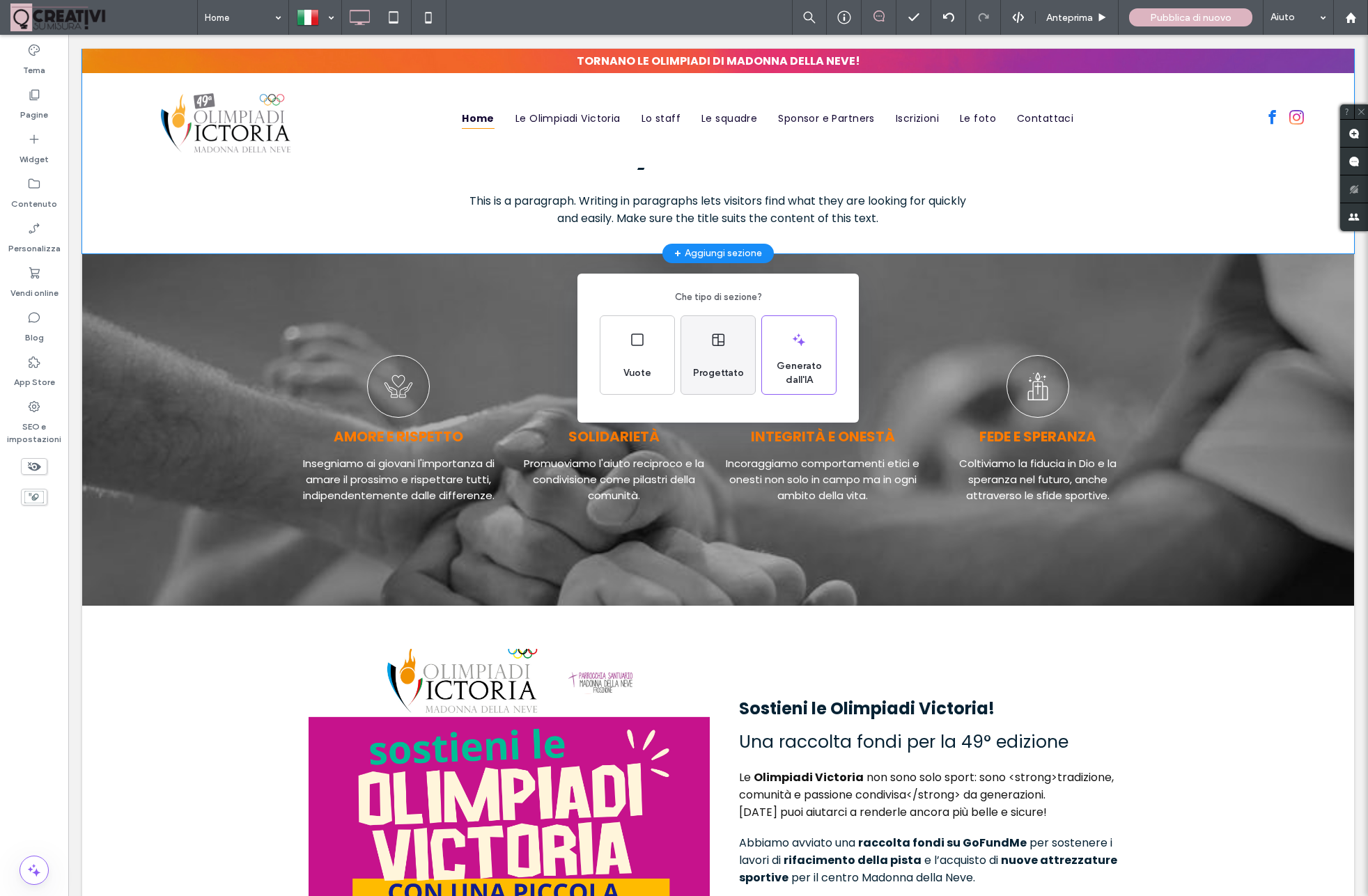
click at [732, 352] on div "Progettato" at bounding box center [718, 355] width 74 height 78
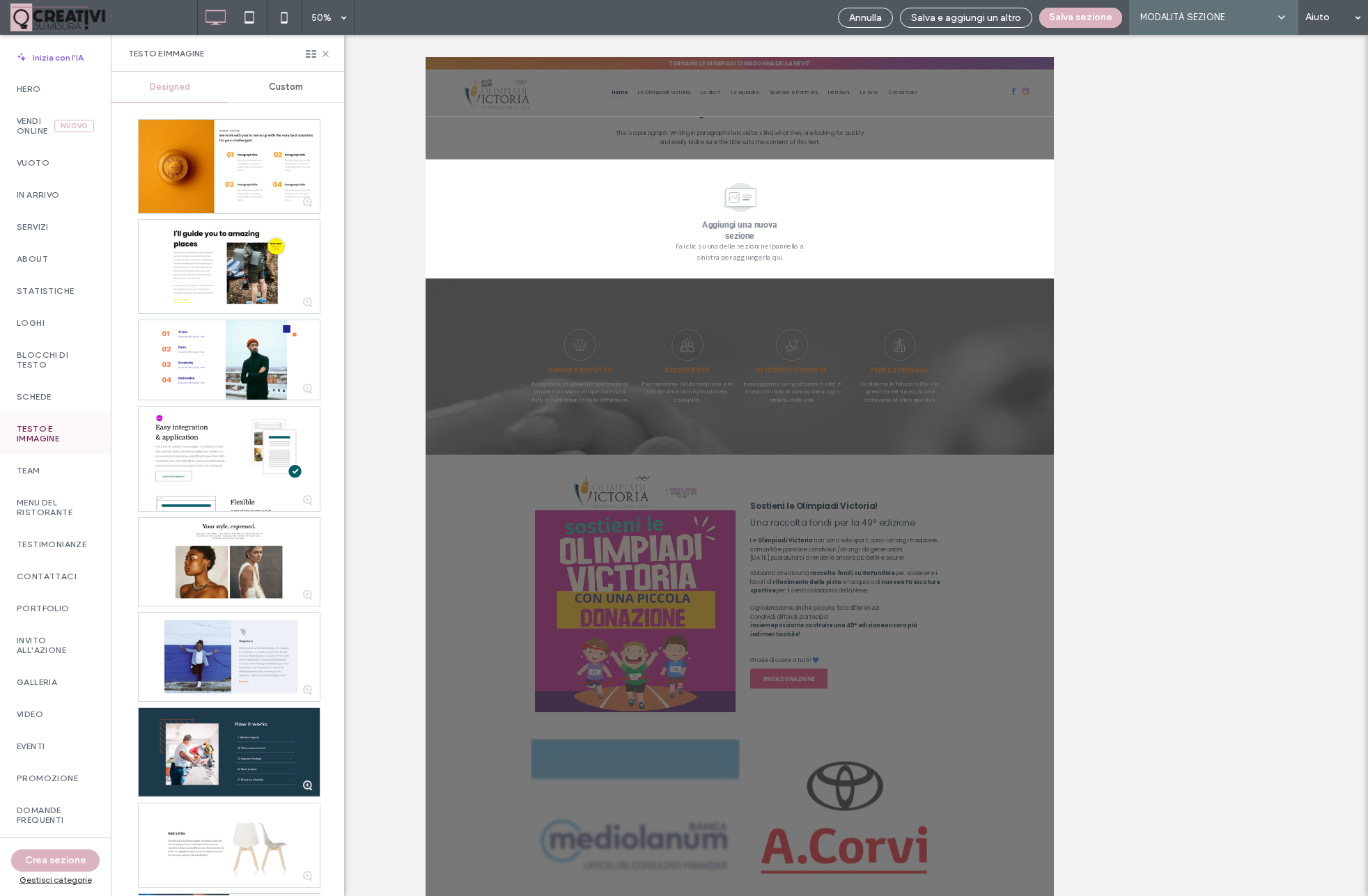
click at [378, 200] on div "Mostrare? Sì Mostrare? Sì Unhide? Yes Mostrare? Sì Mostrare? Sì Mostrare? Sì Mo…" at bounding box center [740, 466] width 1256 height 862
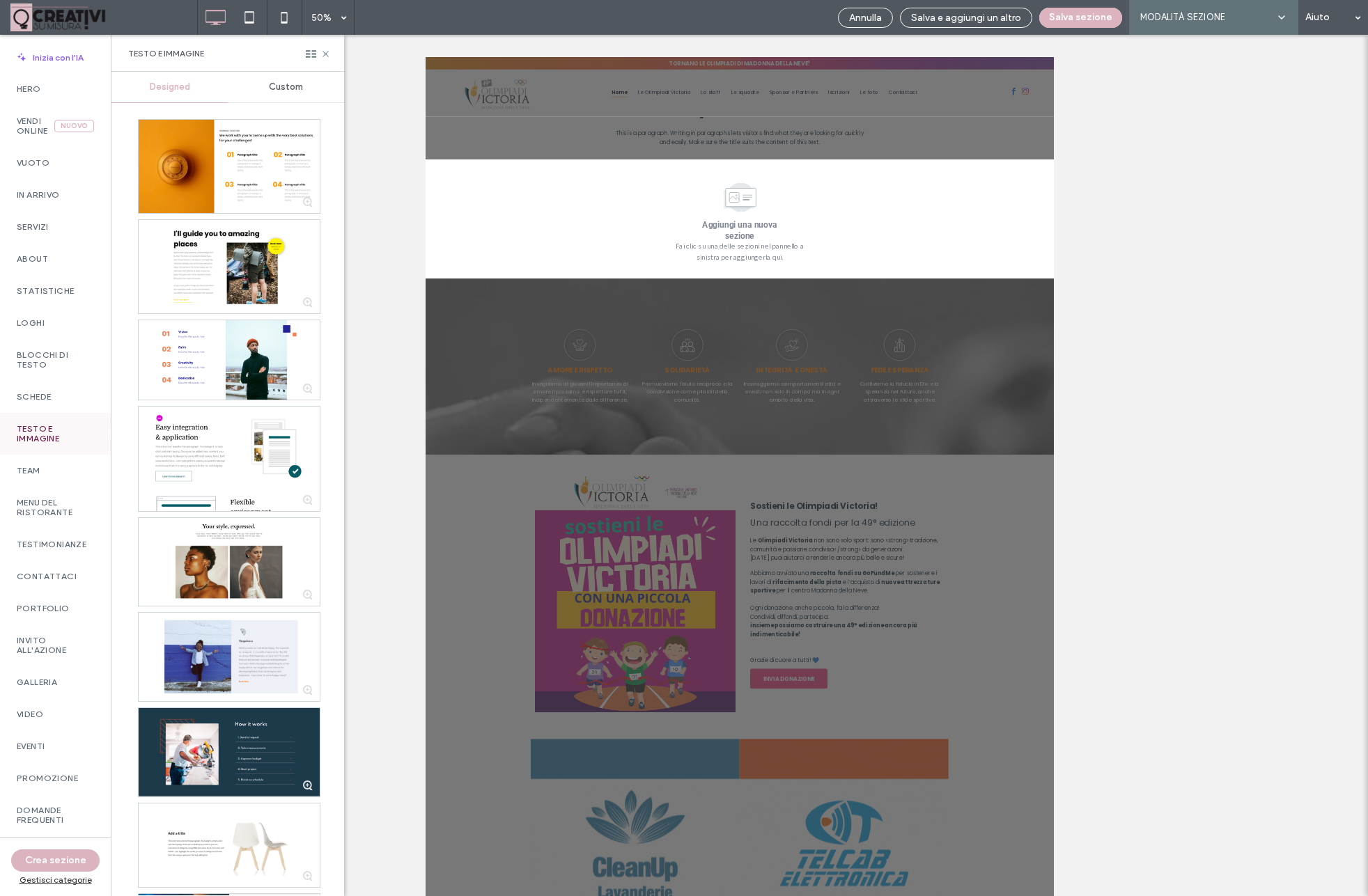
click at [355, 182] on div "Mostrare? Sì Mostrare? Sì Unhide? Yes Mostrare? Sì Mostrare? Sì Mostrare? Sì Mo…" at bounding box center [740, 466] width 1256 height 862
click at [32, 223] on label "Servizi" at bounding box center [55, 227] width 77 height 10
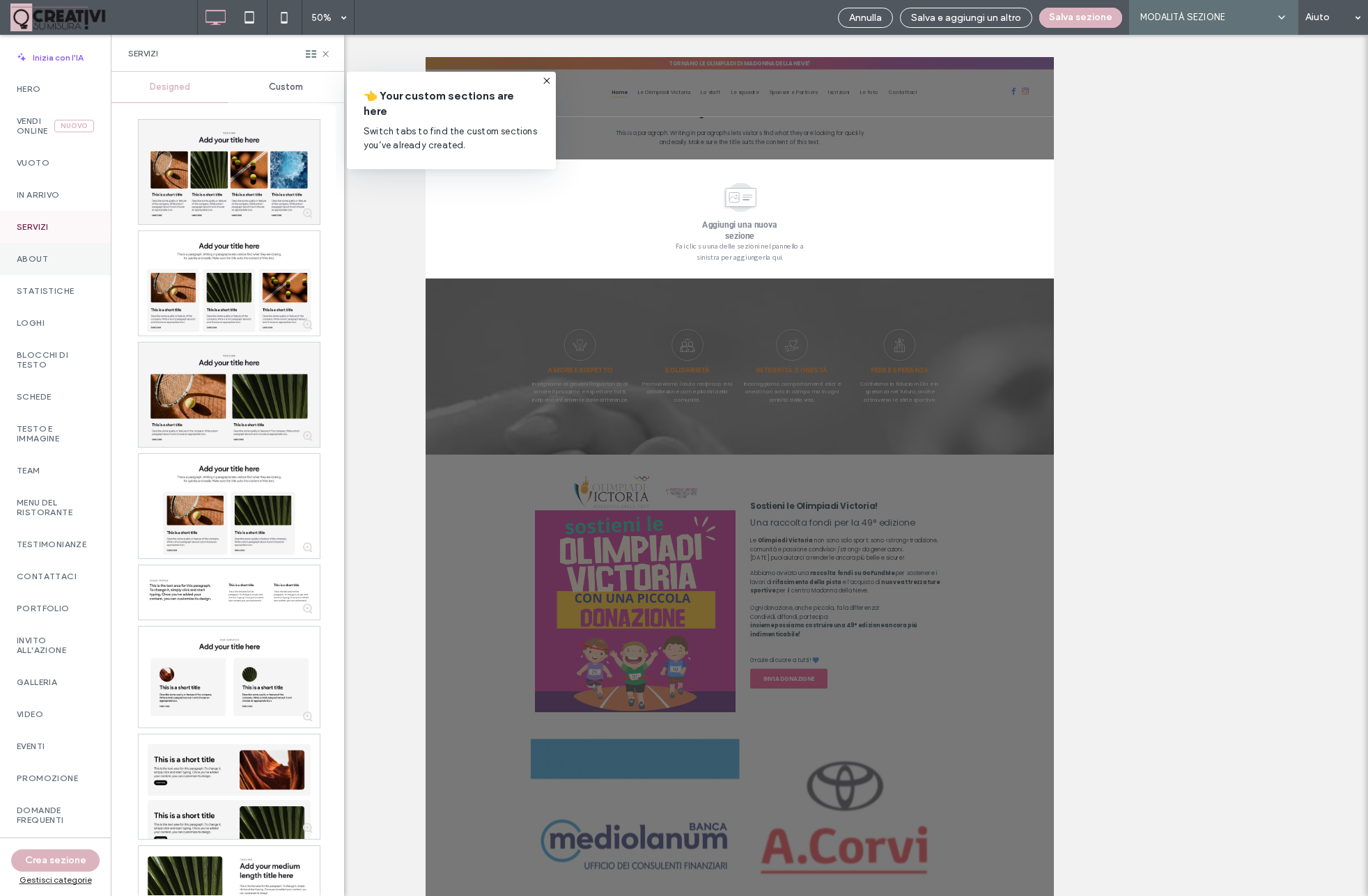
click at [38, 257] on label "About" at bounding box center [55, 258] width 77 height 10
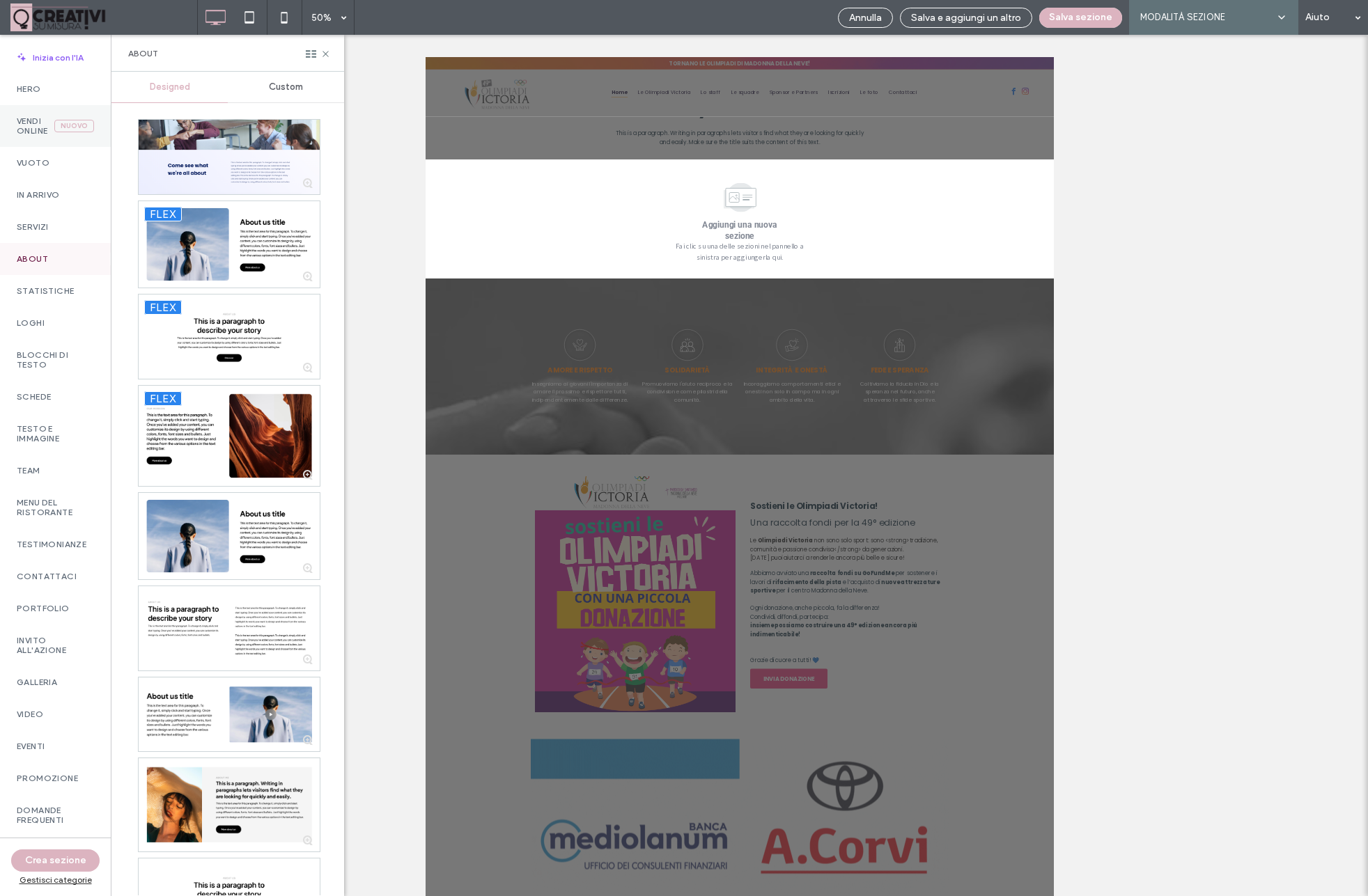
click at [26, 120] on label "Vendi online" at bounding box center [35, 126] width 37 height 19
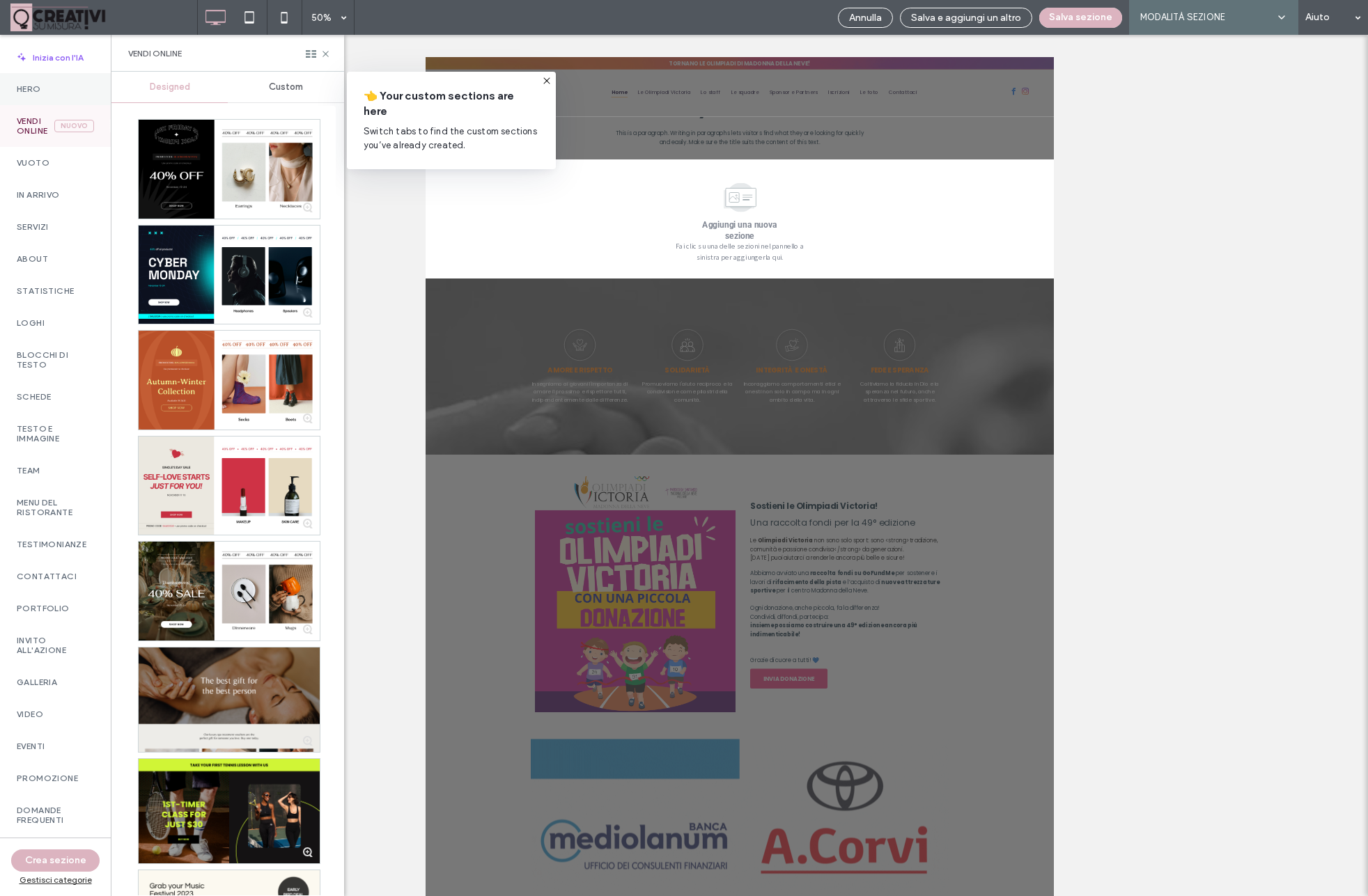
click at [26, 97] on div "Hero" at bounding box center [55, 89] width 111 height 32
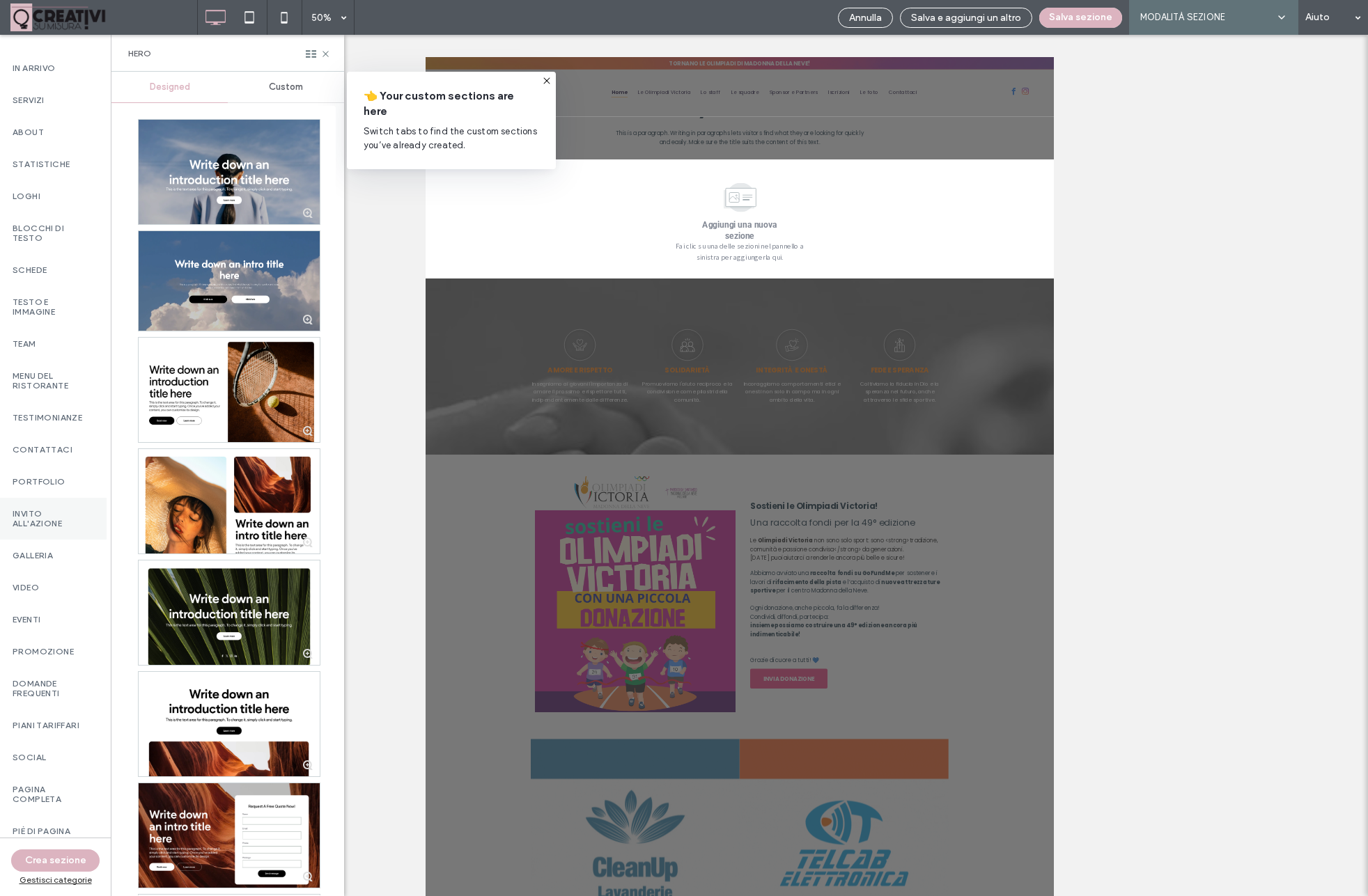
scroll to position [127, 3]
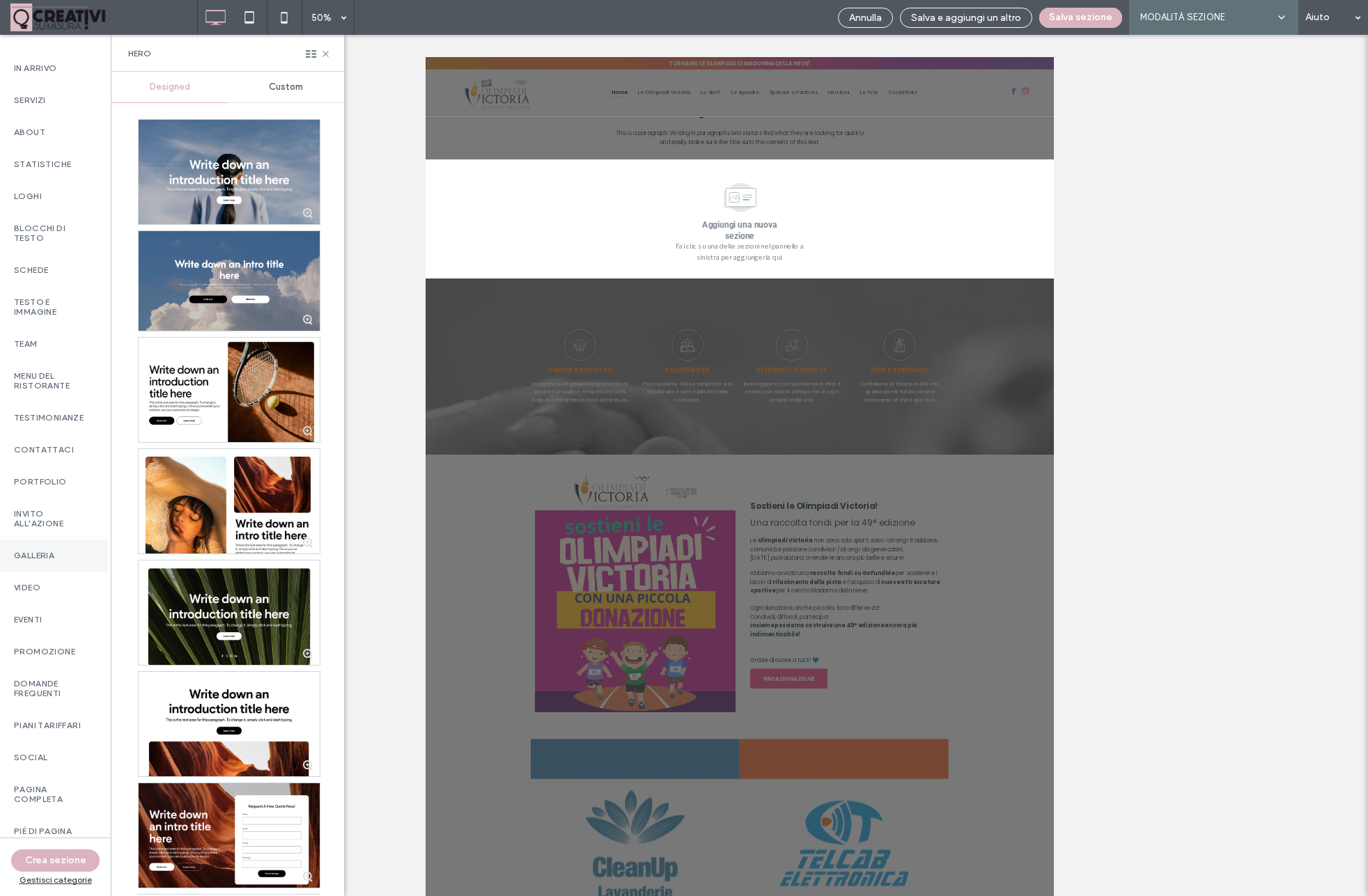
click at [33, 553] on label "Galleria" at bounding box center [52, 555] width 77 height 10
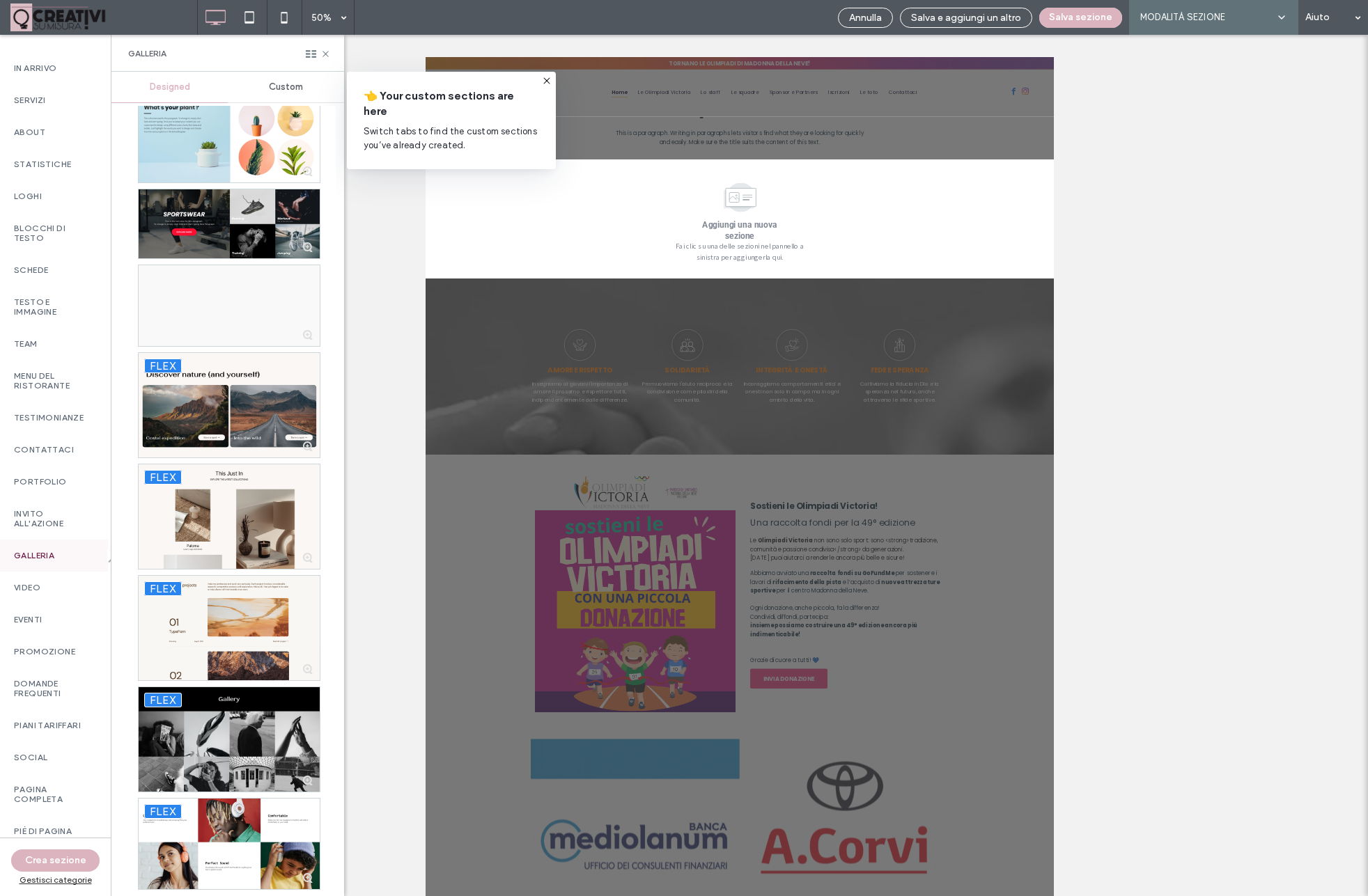
scroll to position [725, 0]
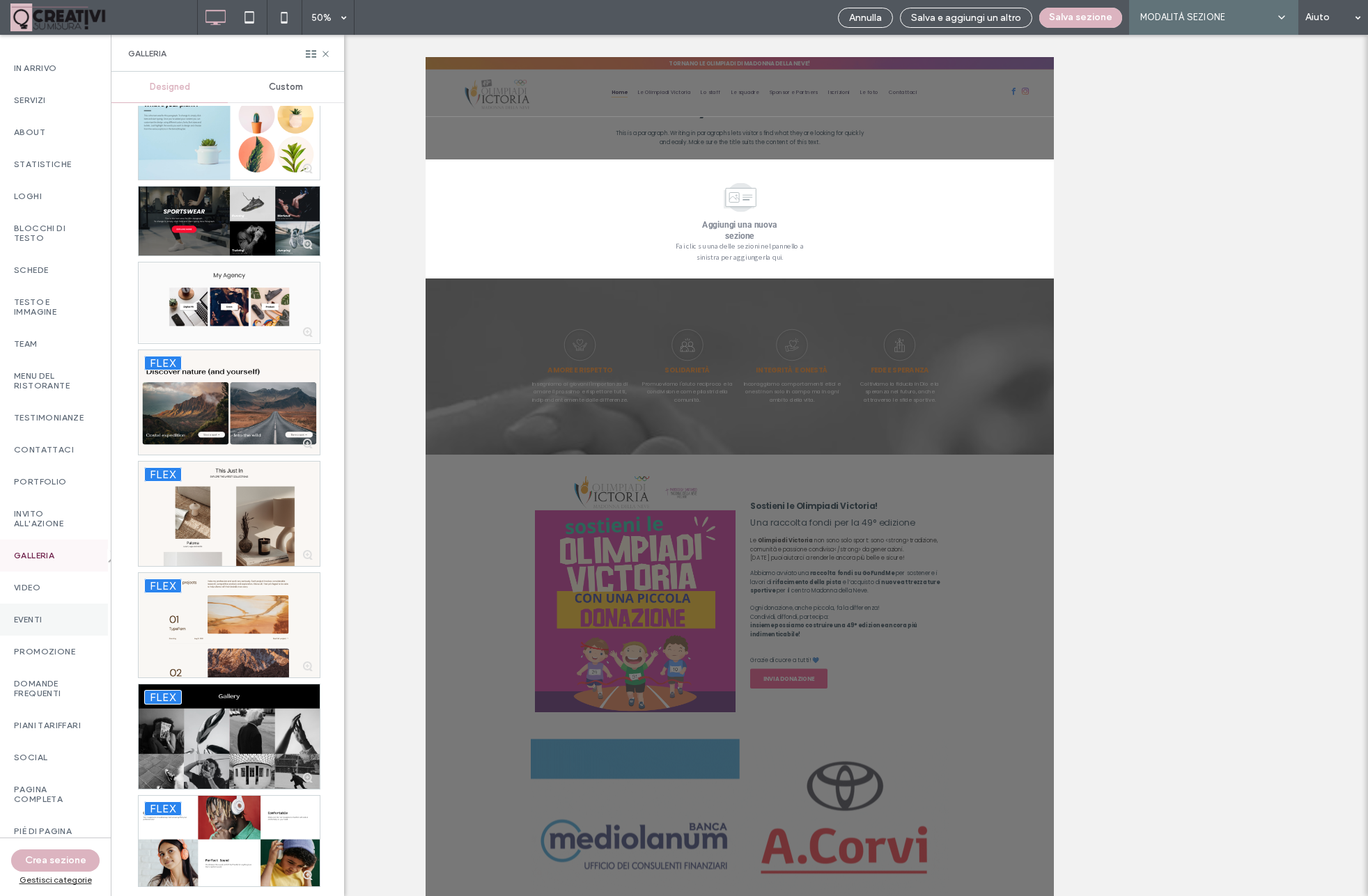
click at [34, 625] on div "Eventi" at bounding box center [52, 619] width 111 height 32
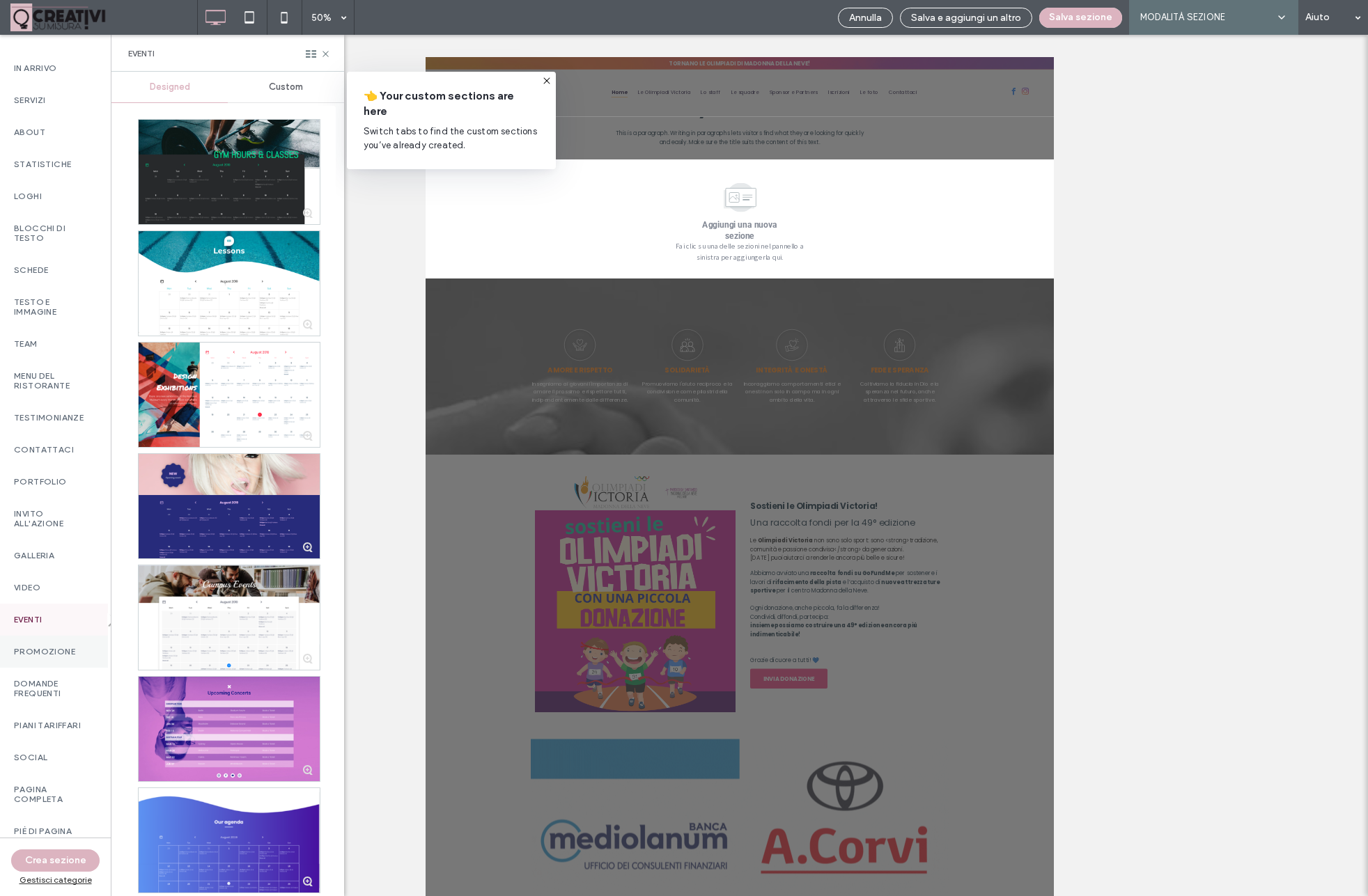
click at [34, 647] on label "promozione" at bounding box center [52, 651] width 77 height 10
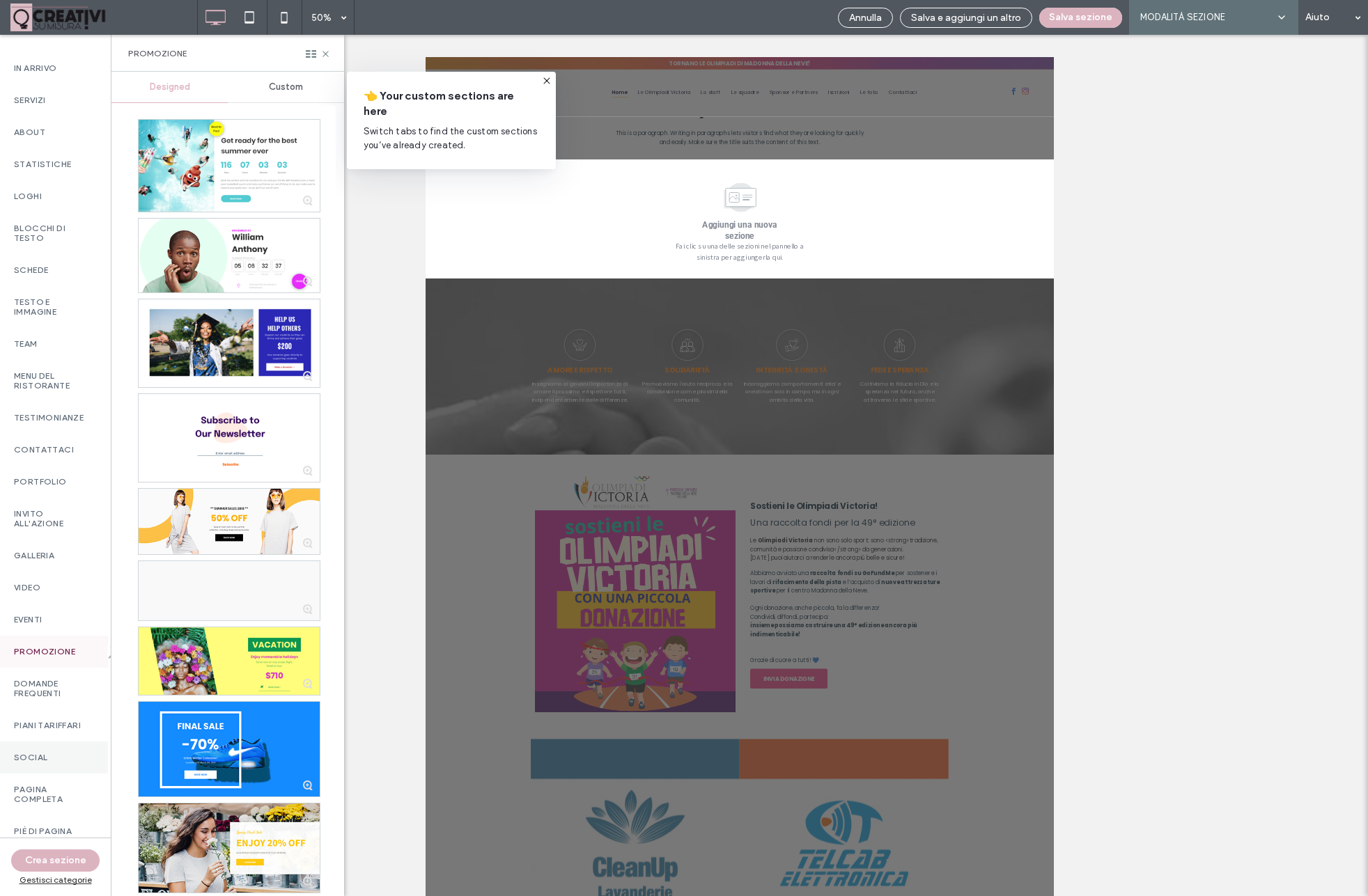
scroll to position [127, 1]
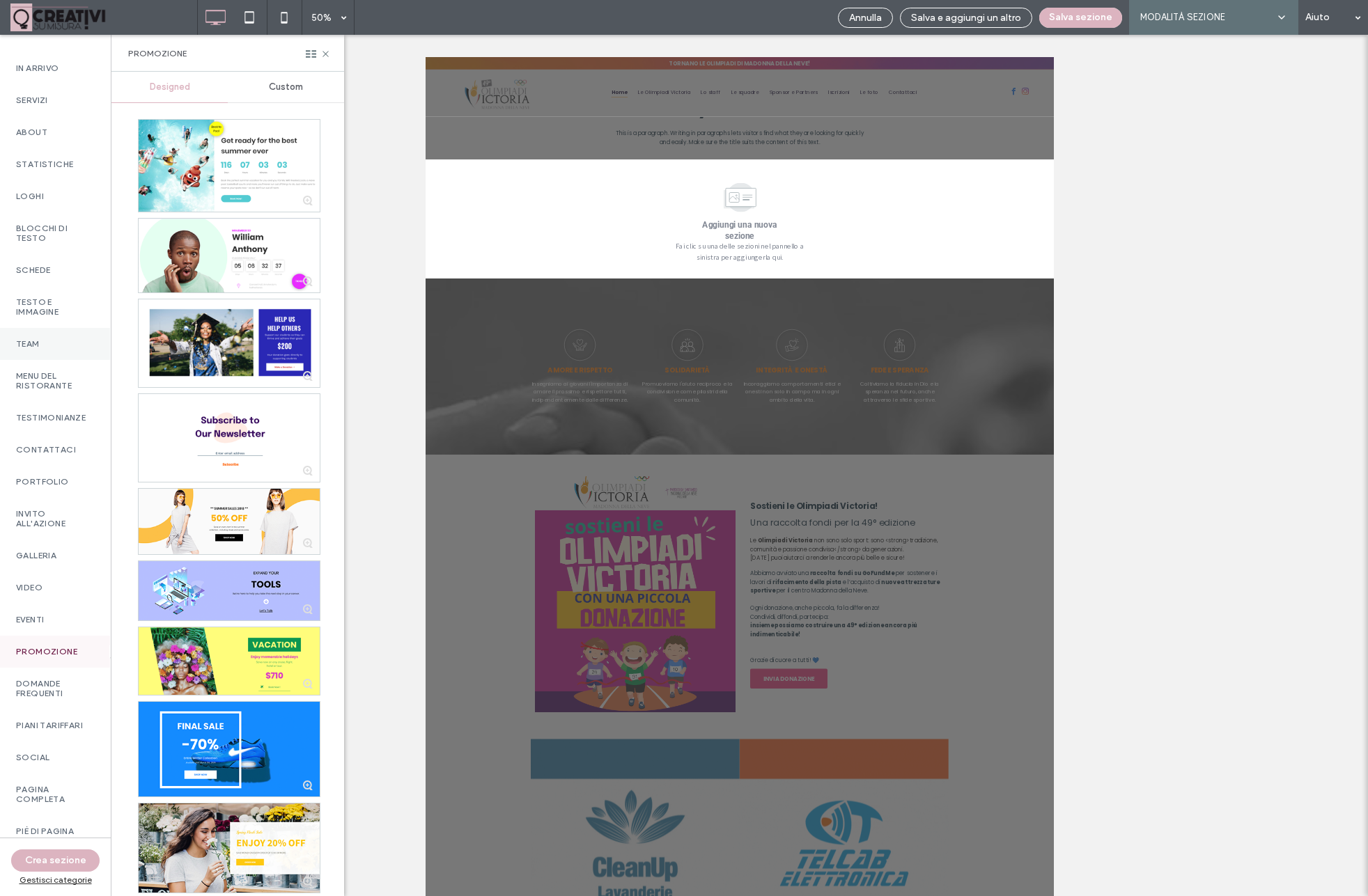
click at [40, 347] on label "Team" at bounding box center [54, 344] width 77 height 10
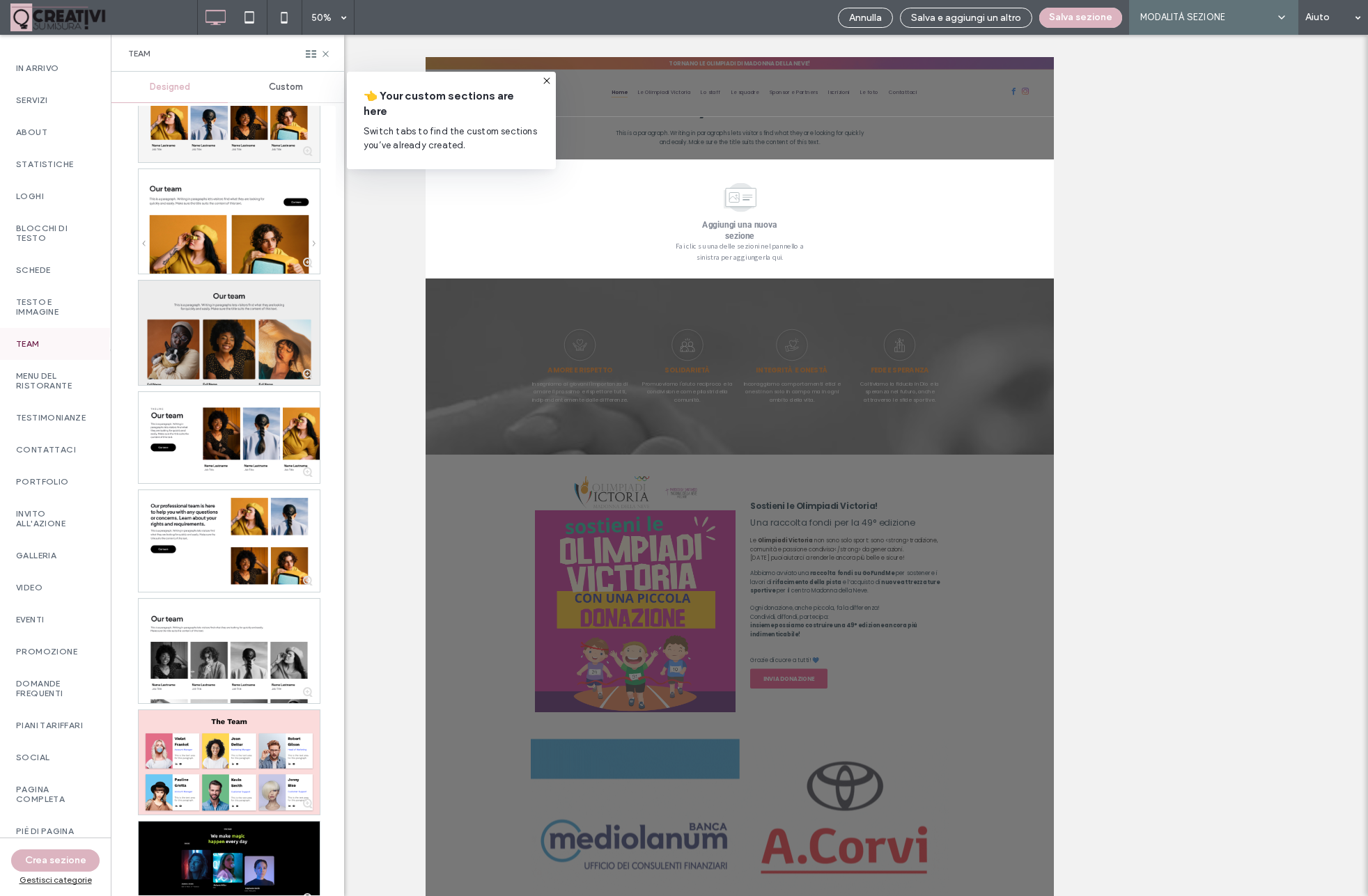
scroll to position [45, 0]
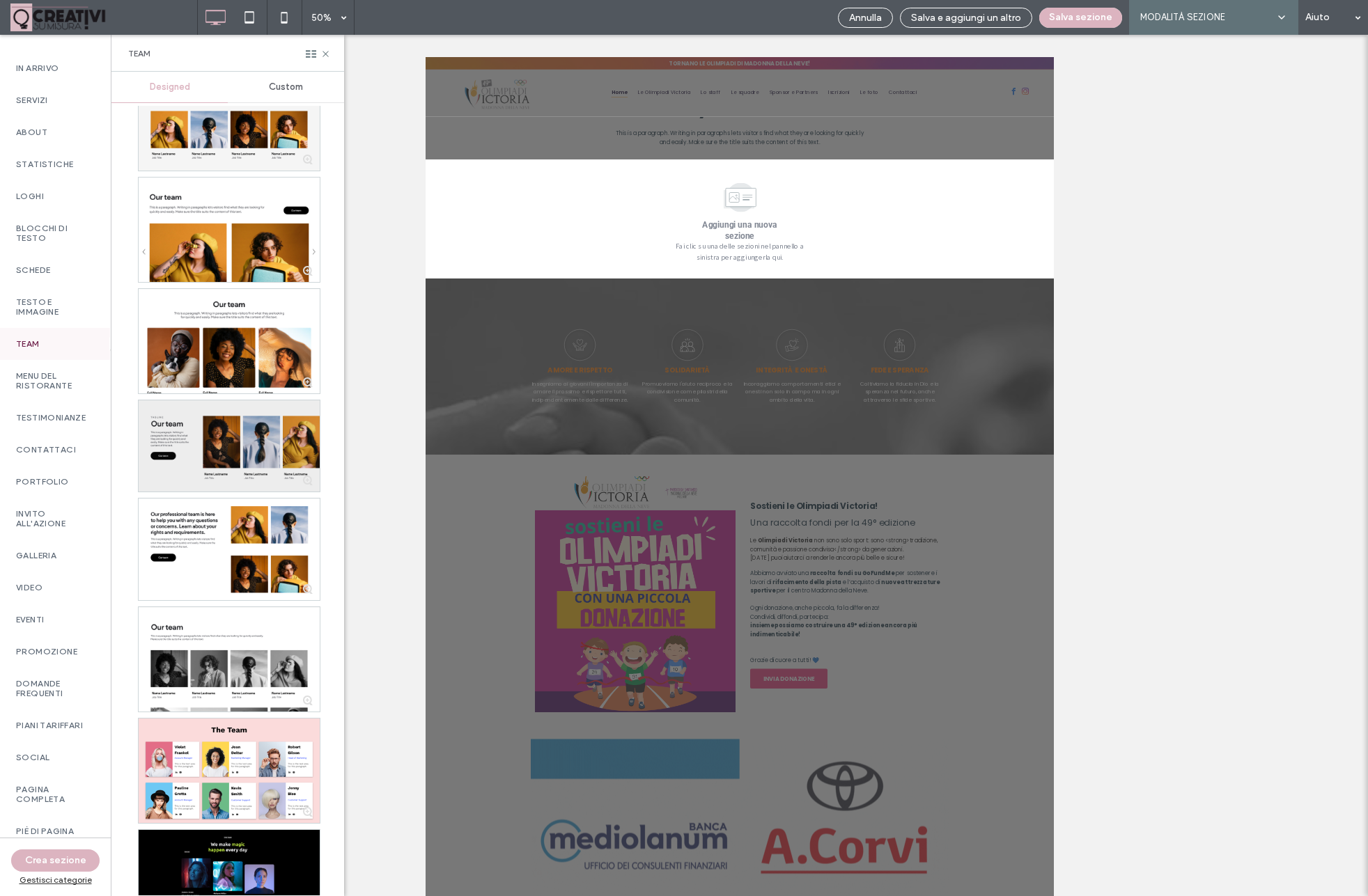
click at [194, 433] on div at bounding box center [229, 446] width 181 height 91
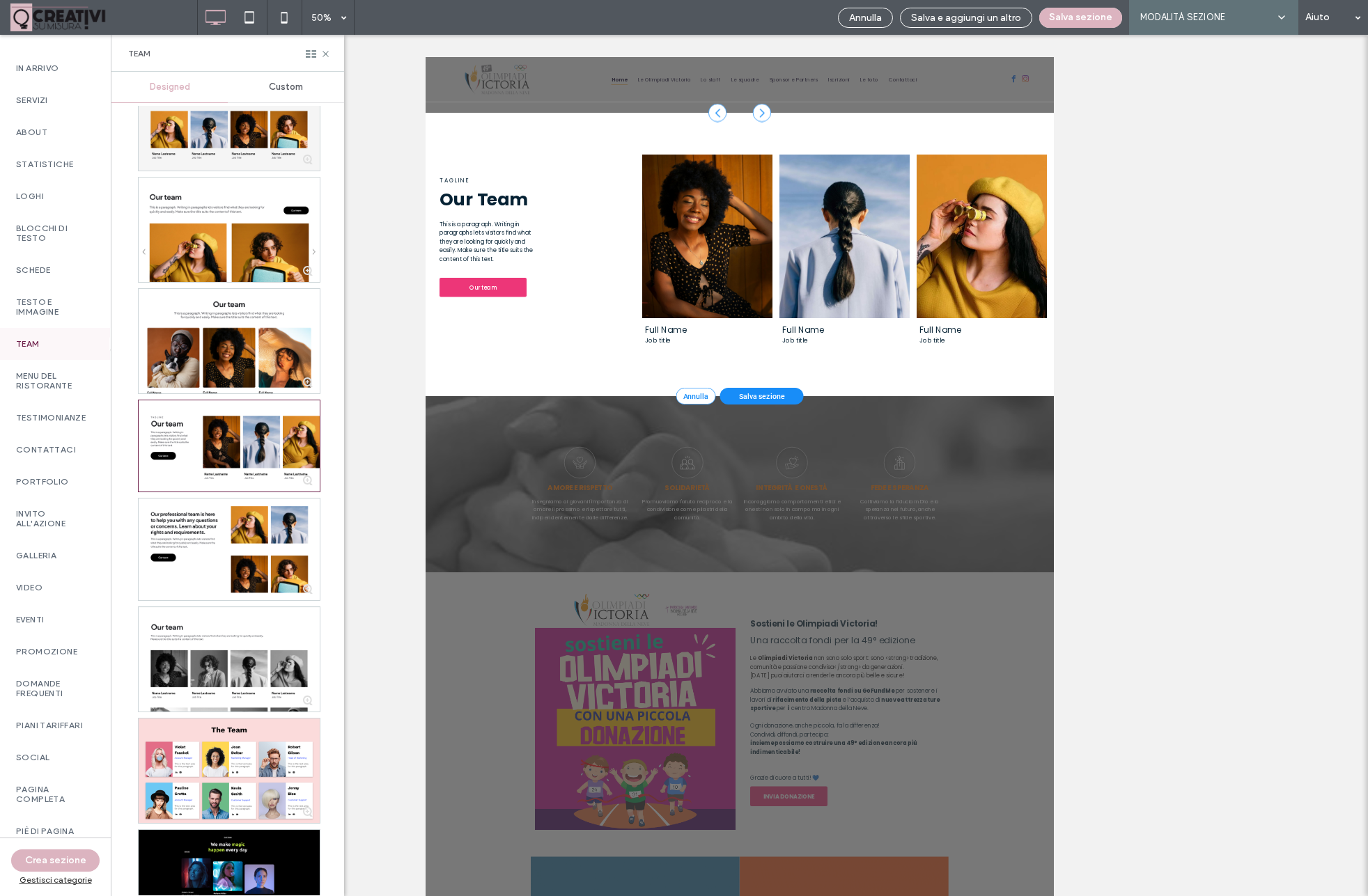
scroll to position [1268, 0]
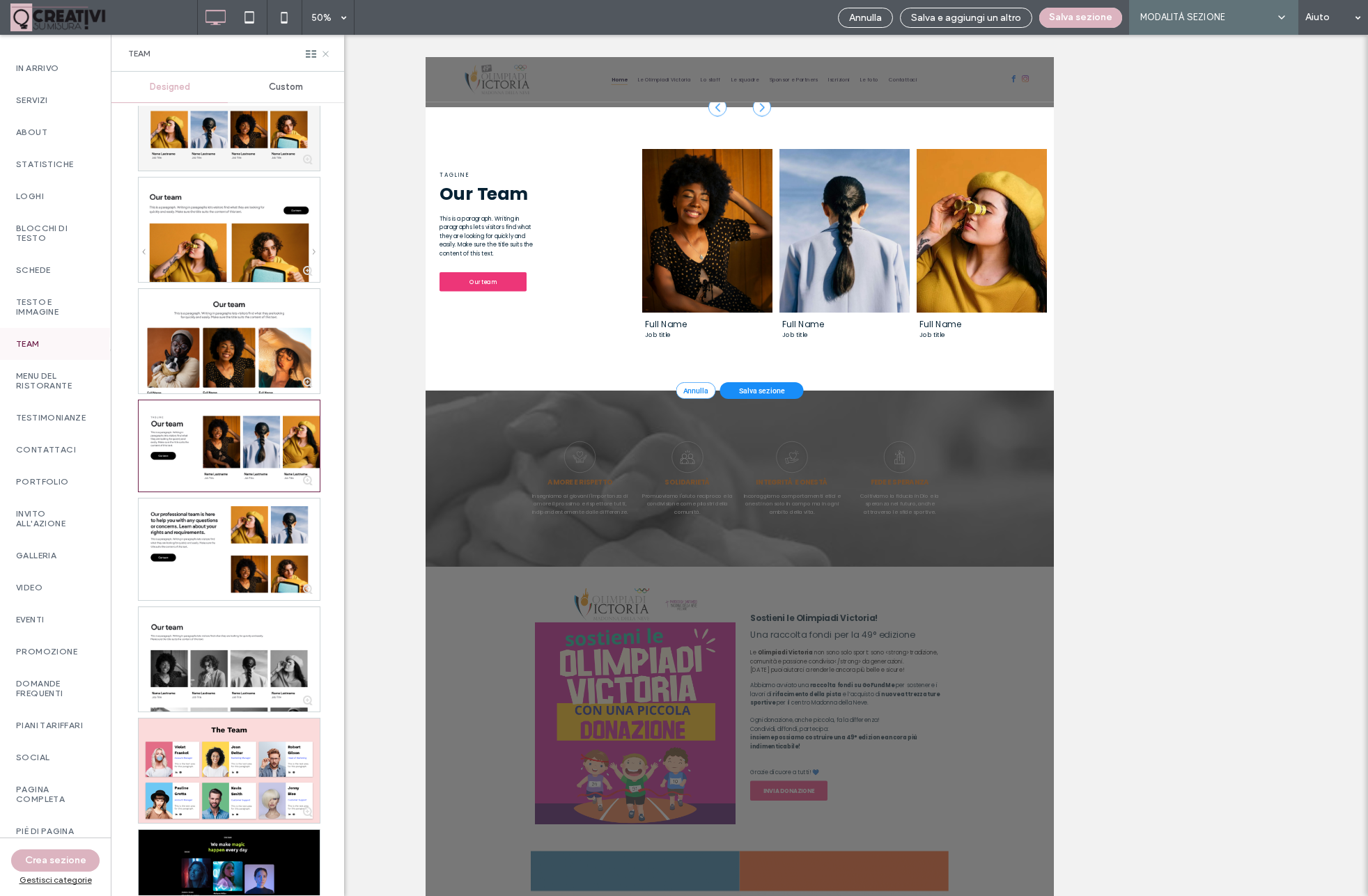
click at [322, 53] on icon at bounding box center [326, 54] width 10 height 10
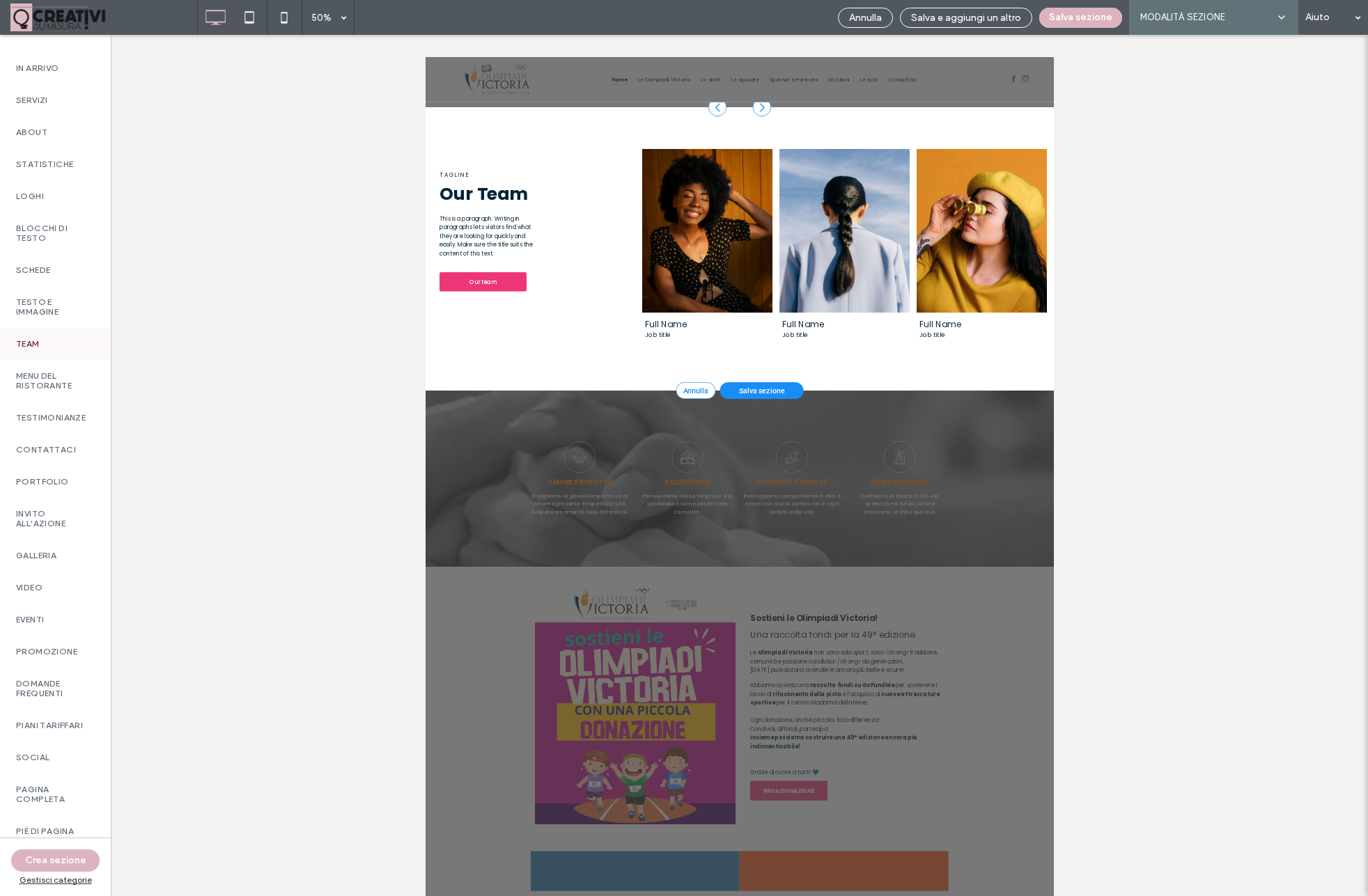
click at [1097, 347] on div "Mostrare? Sì Mostrare? Sì Unhide? Yes Mostrare? Sì Mostrare? Sì Mostrare? Sì Mo…" at bounding box center [740, 466] width 1256 height 862
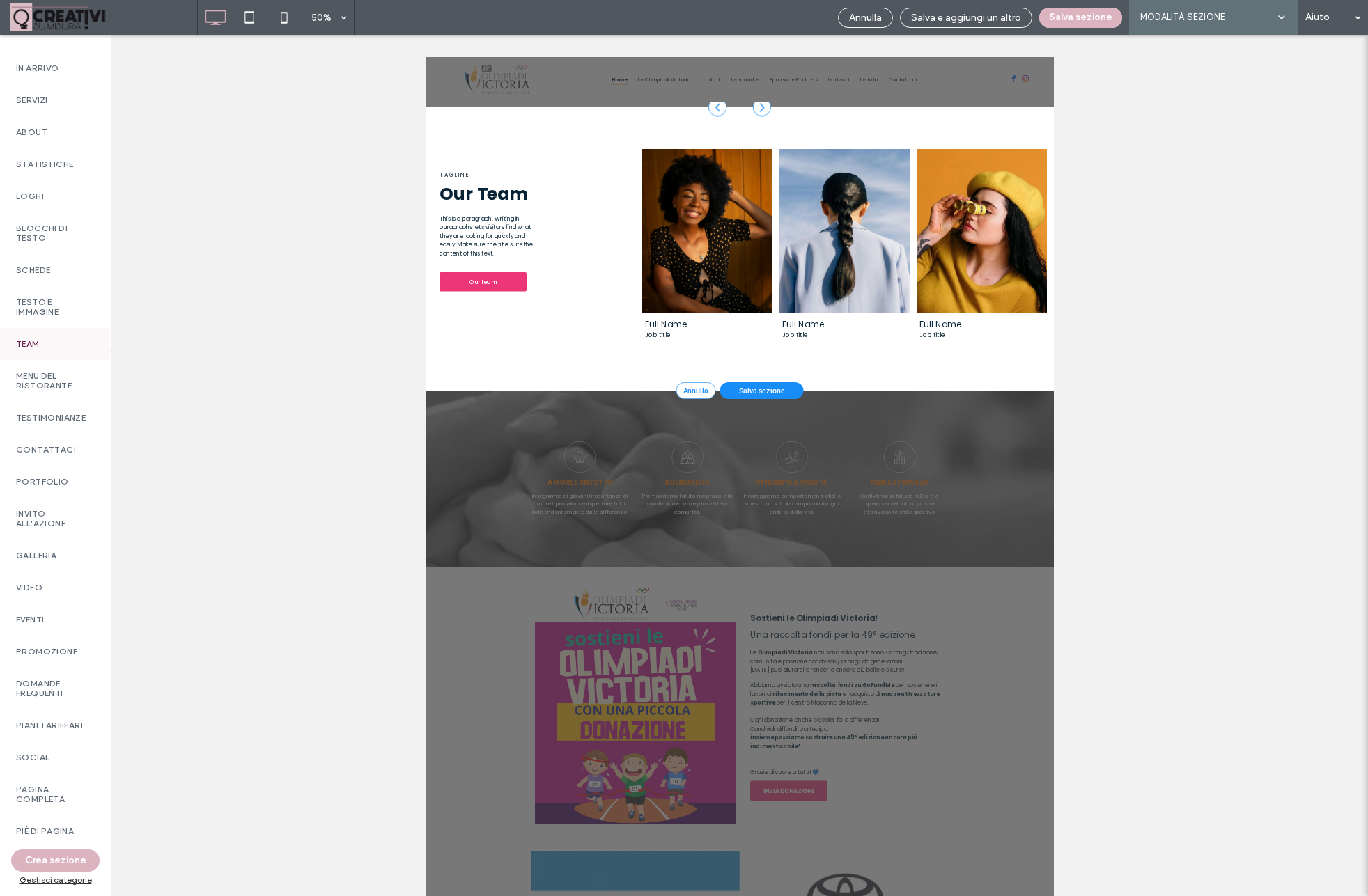
scroll to position [1270, 0]
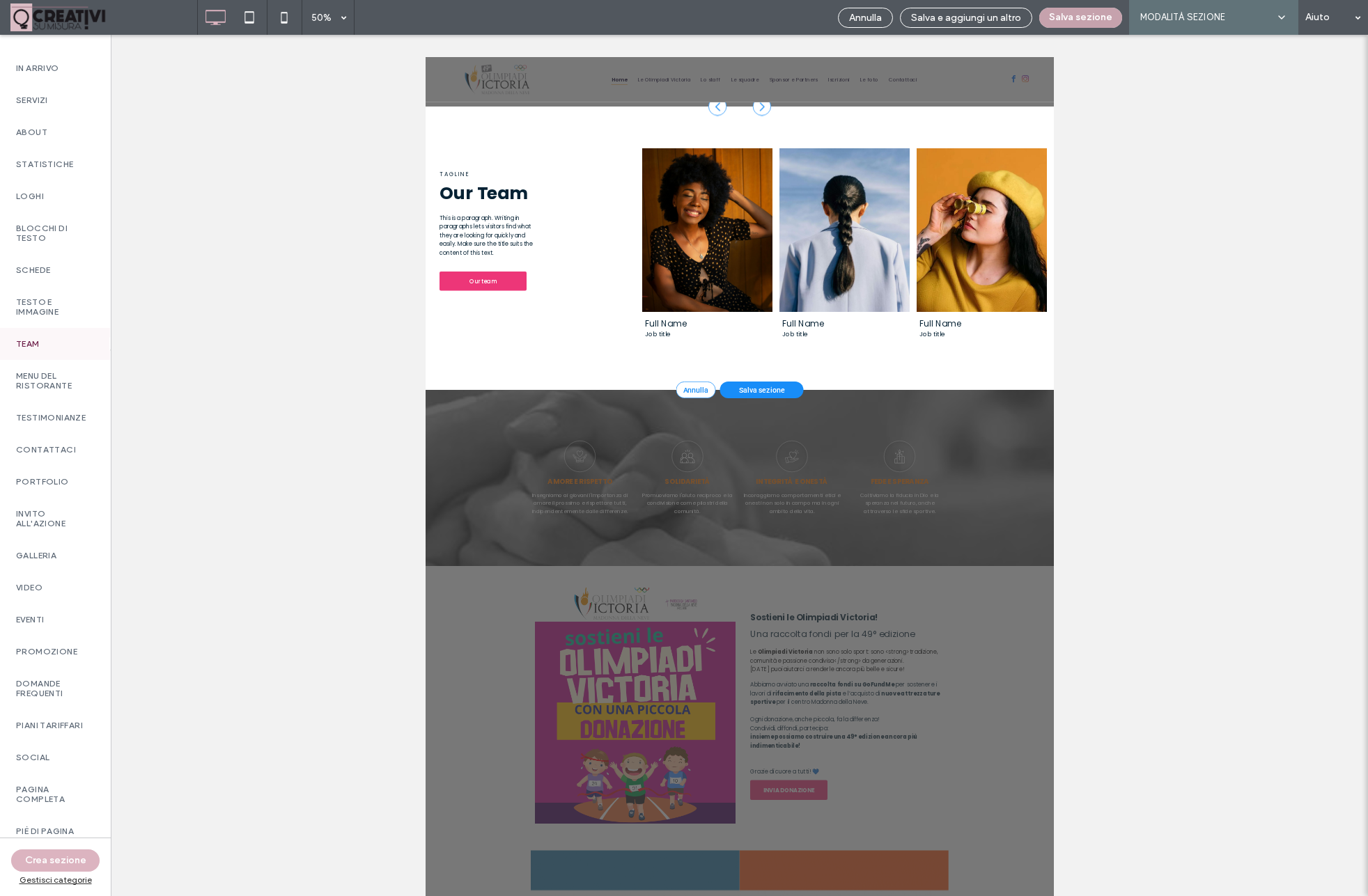
click at [1068, 17] on button "Salva sezione" at bounding box center [1080, 17] width 83 height 20
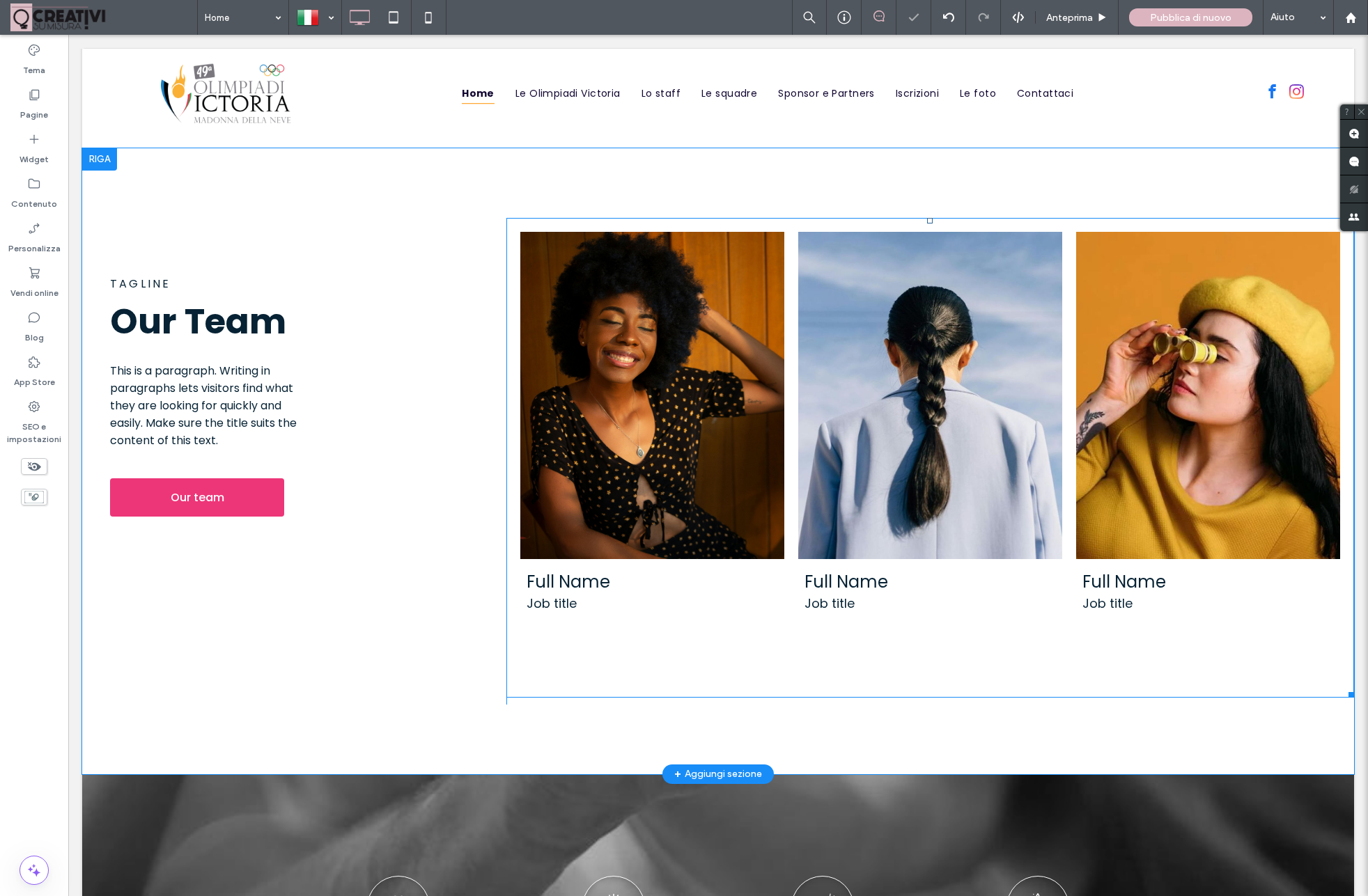
click at [653, 418] on link at bounding box center [652, 395] width 280 height 347
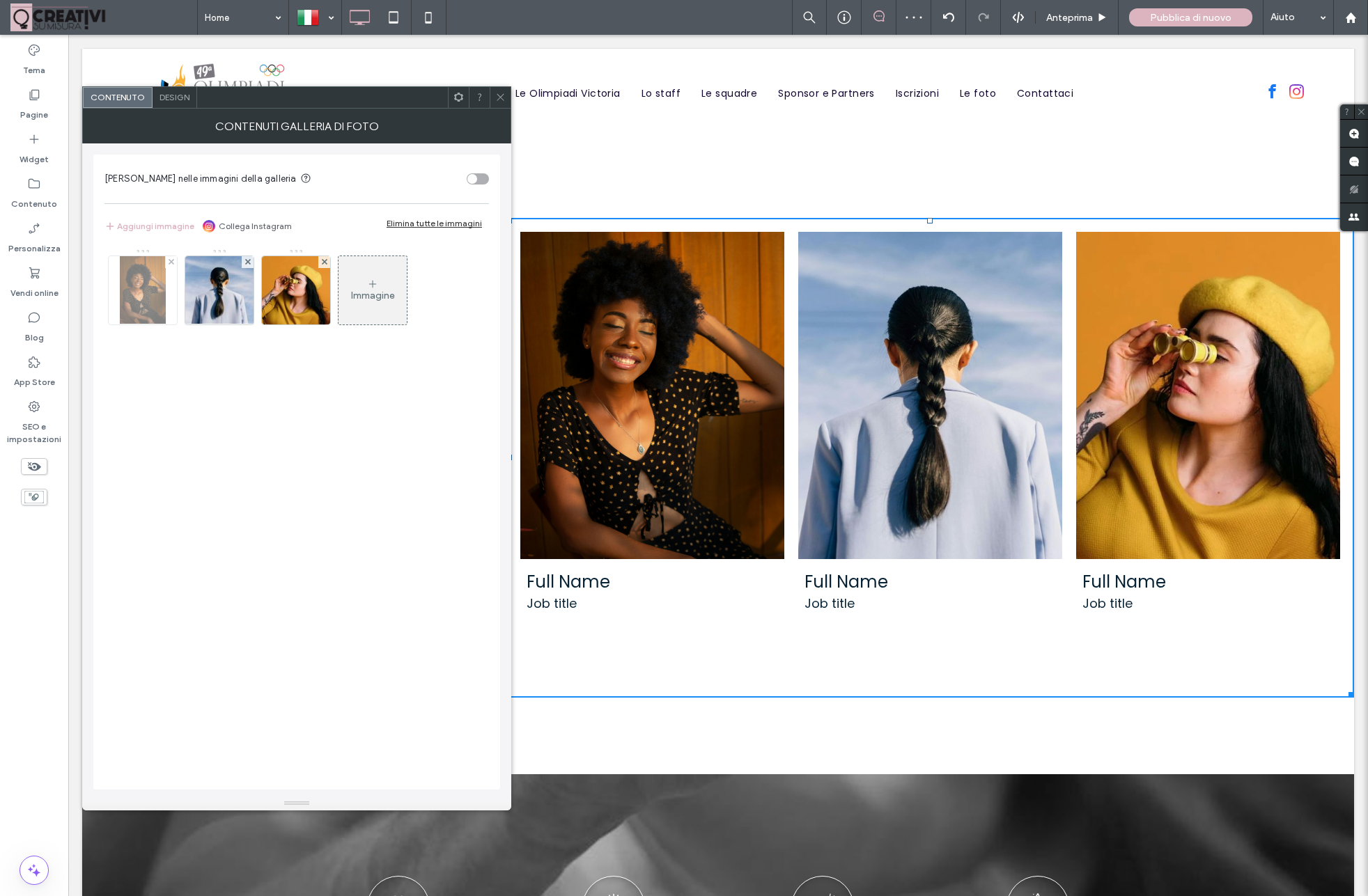
click at [147, 301] on img at bounding box center [142, 290] width 45 height 68
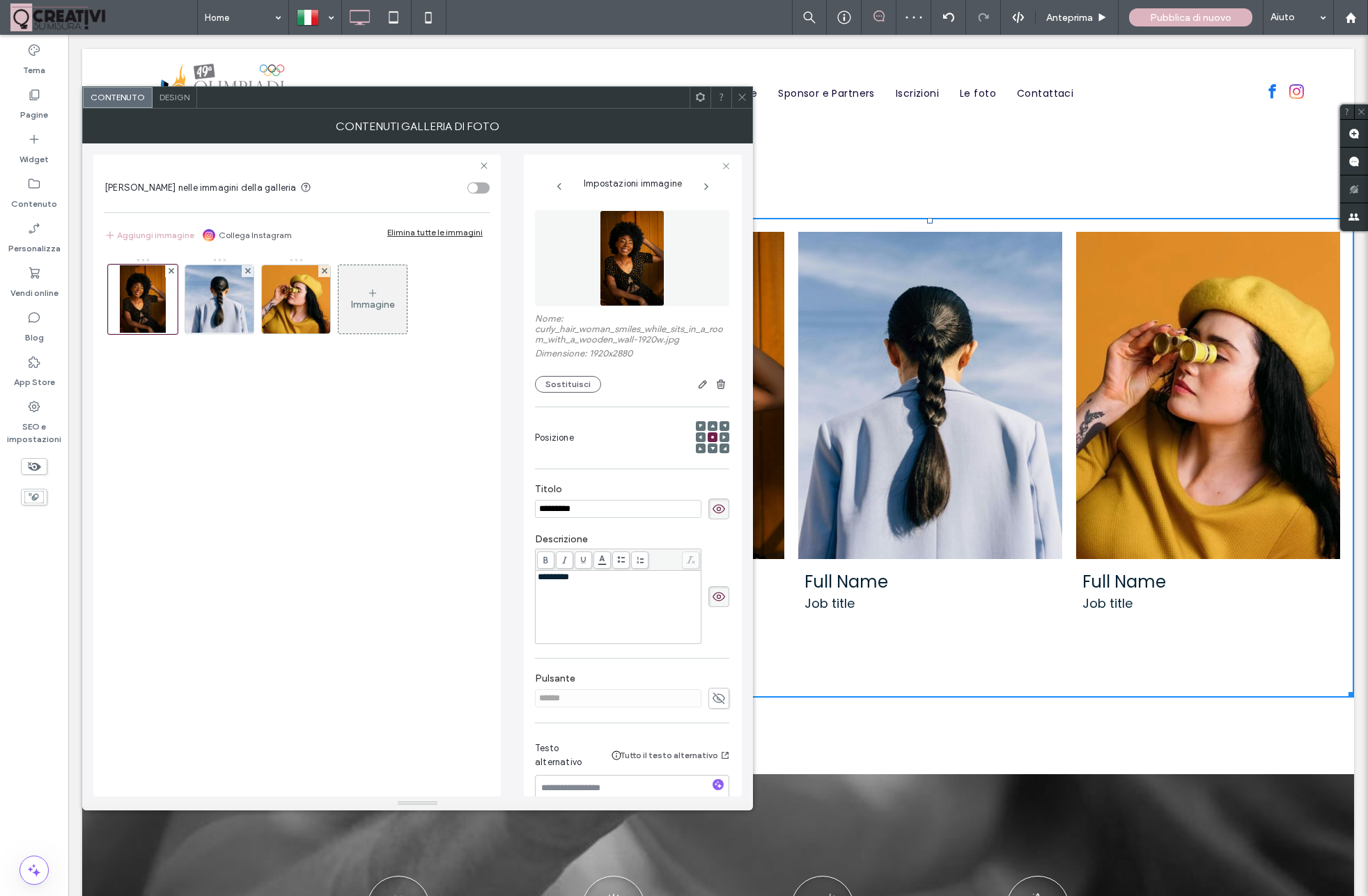
scroll to position [0, 0]
click at [565, 383] on button "Sostituisci" at bounding box center [568, 384] width 66 height 16
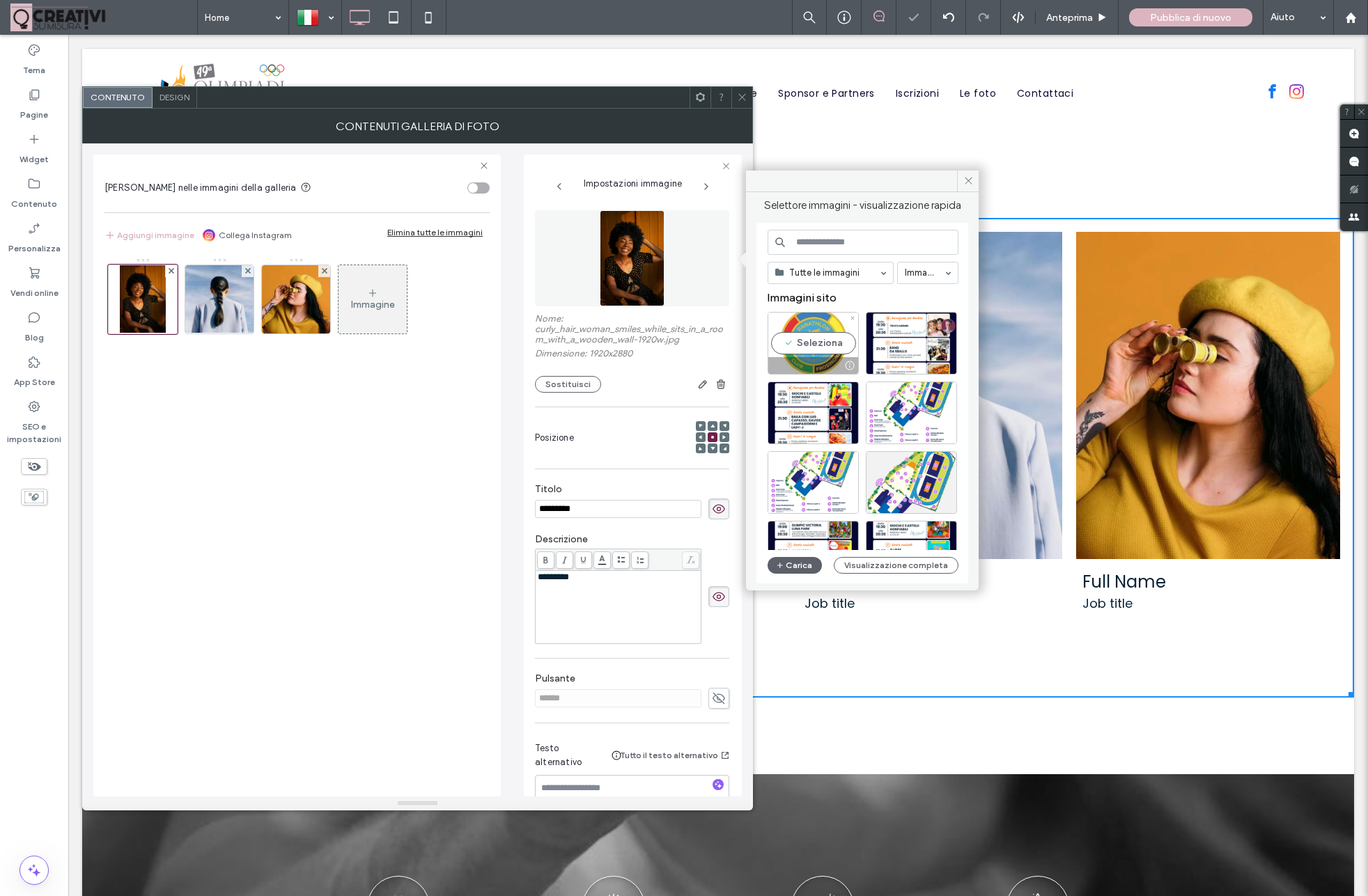
click at [802, 334] on div "Seleziona" at bounding box center [813, 344] width 91 height 63
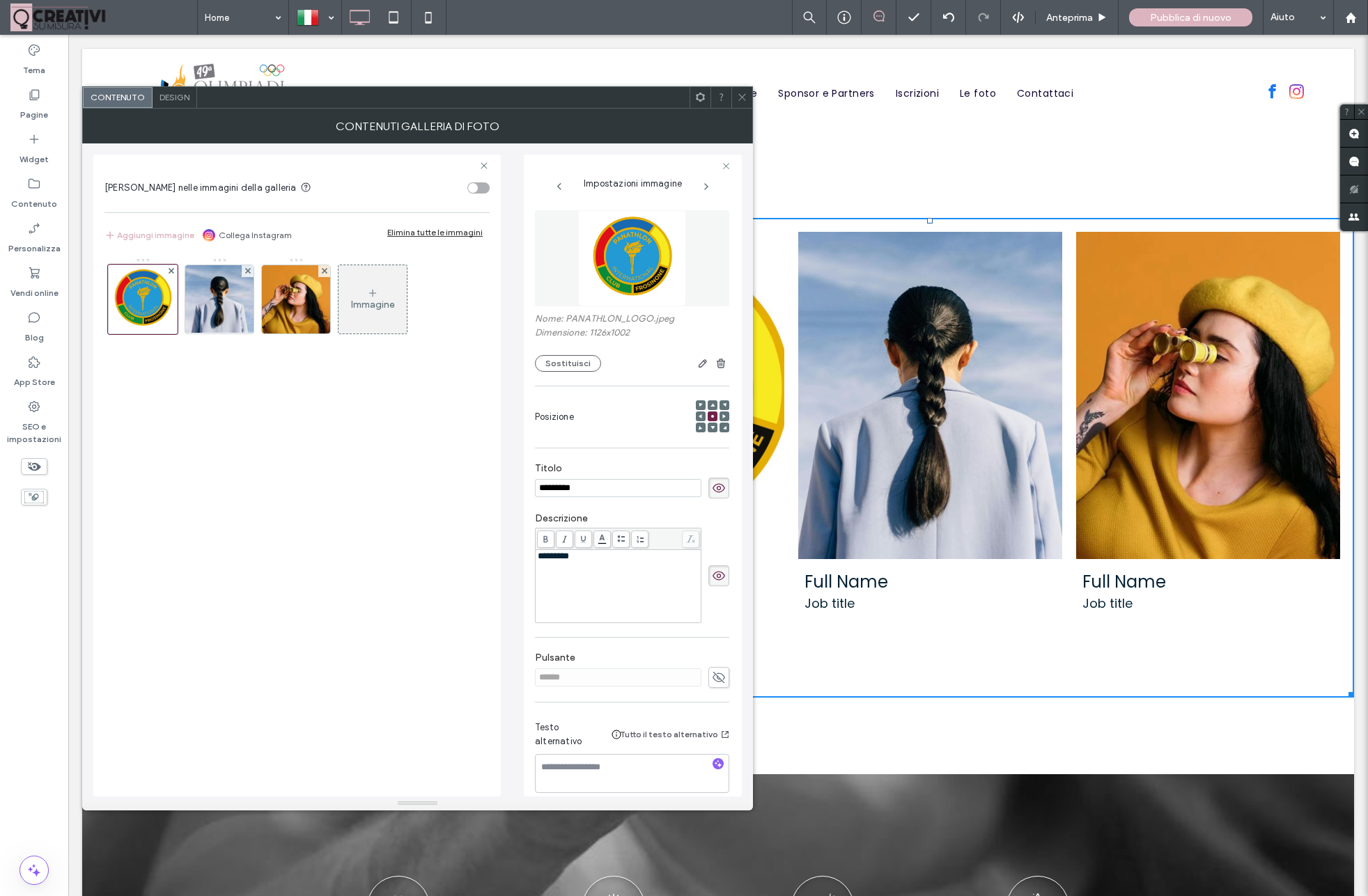
click at [736, 97] on div at bounding box center [742, 97] width 21 height 21
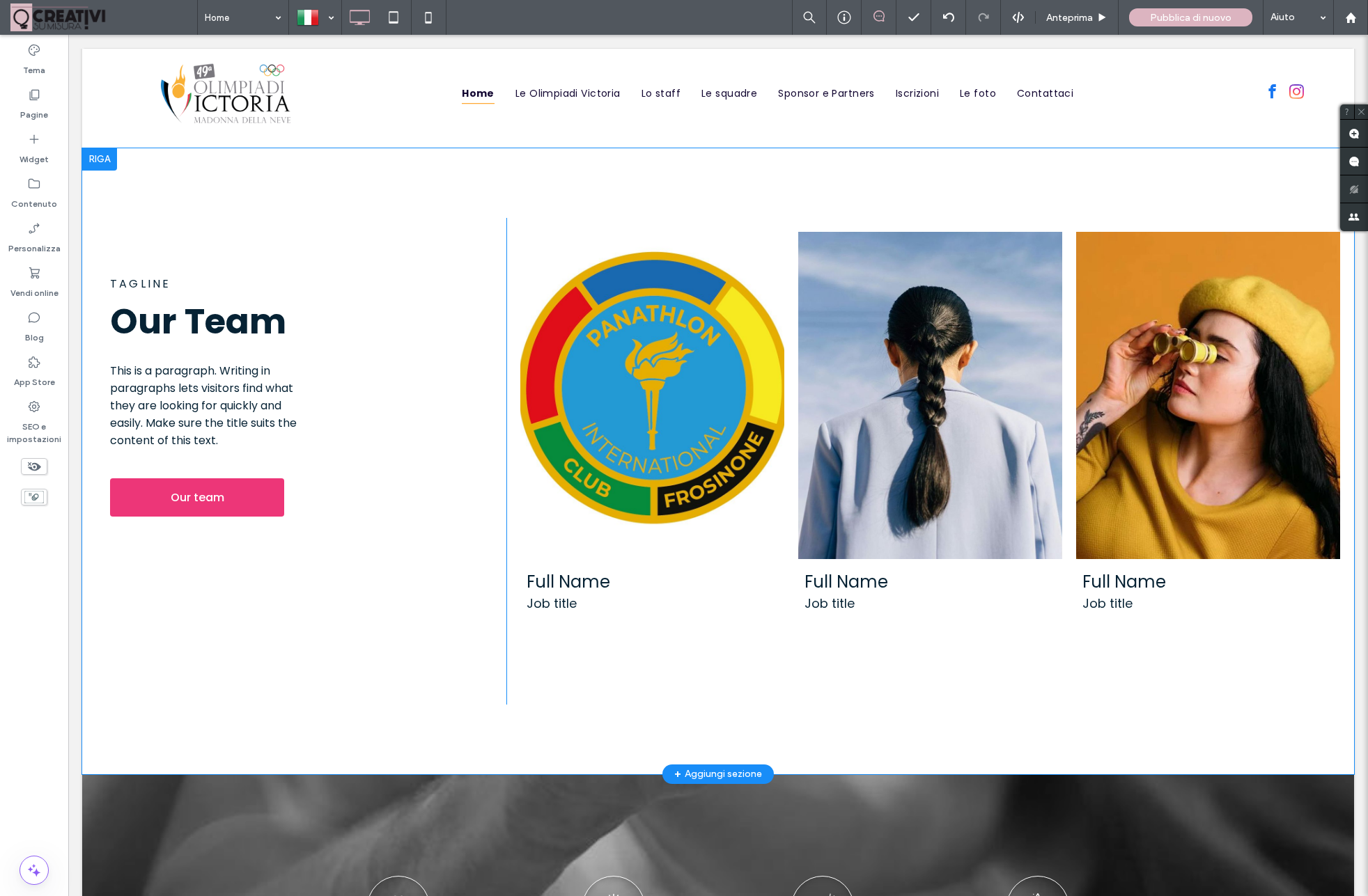
click at [97, 154] on div at bounding box center [100, 159] width 35 height 22
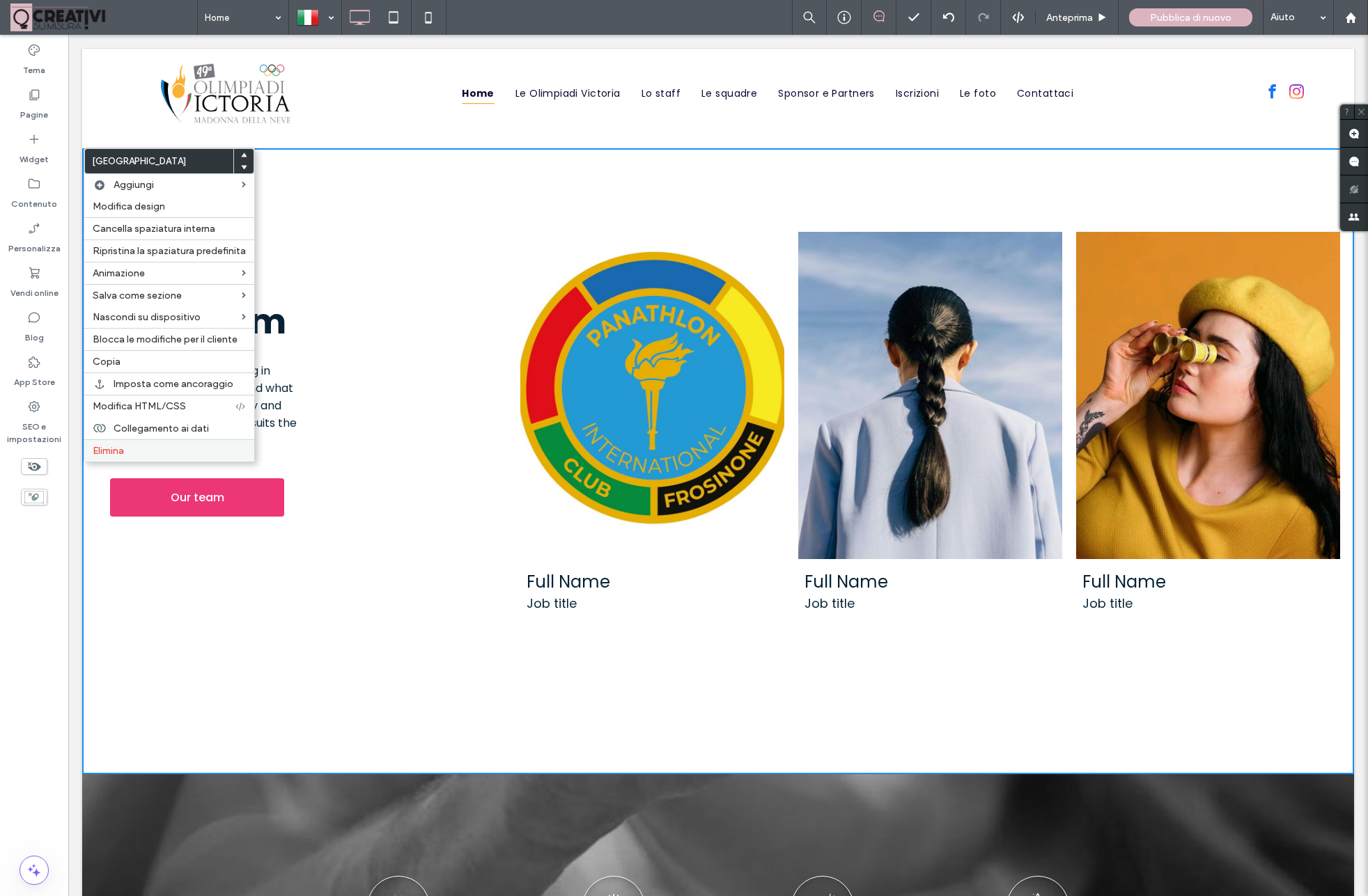
drag, startPoint x: 112, startPoint y: 452, endPoint x: 122, endPoint y: 447, distance: 11.2
click at [112, 451] on span "Elimina" at bounding box center [109, 451] width 31 height 12
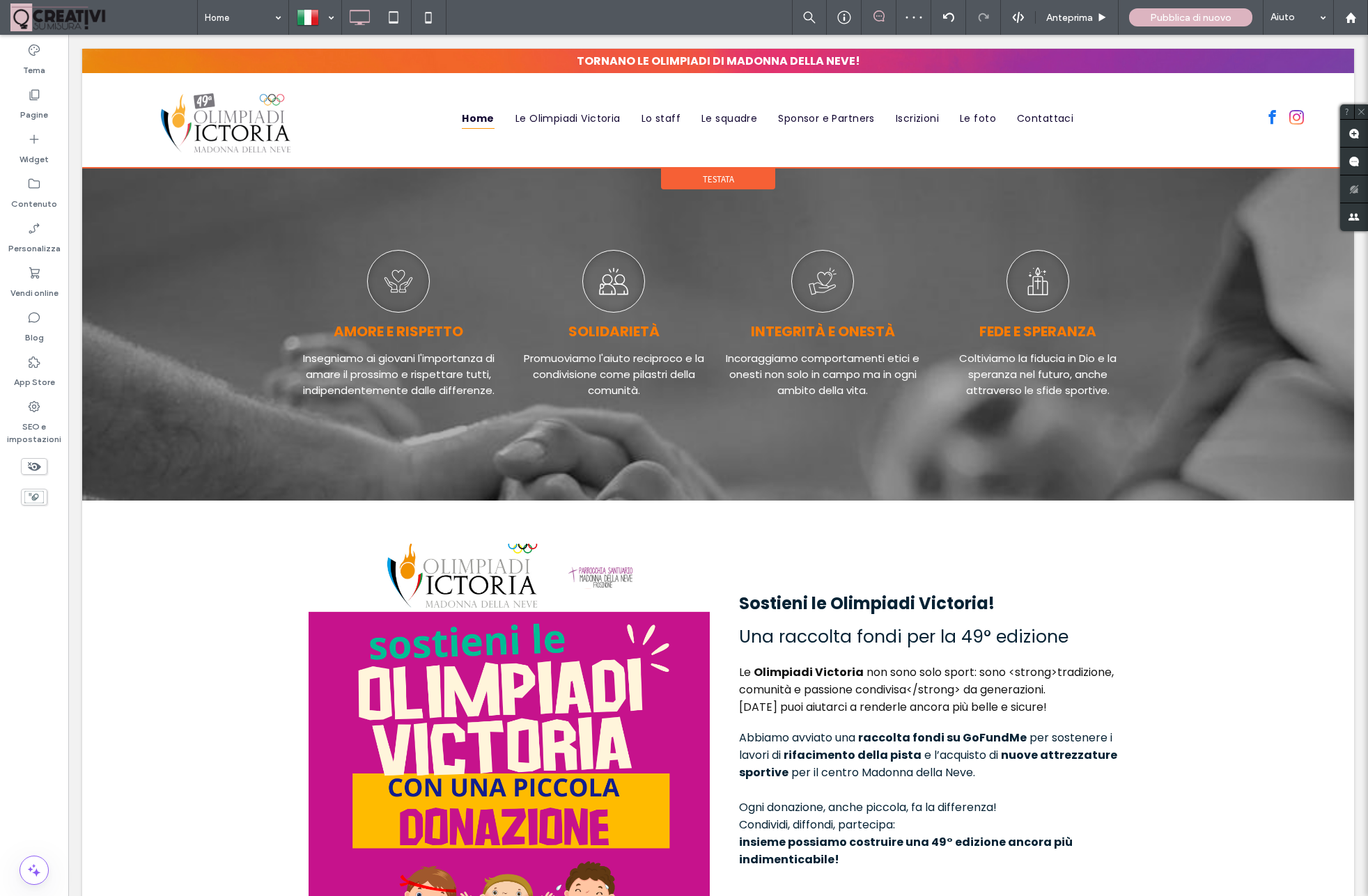
click at [744, 168] on div "Testata" at bounding box center [718, 179] width 115 height 21
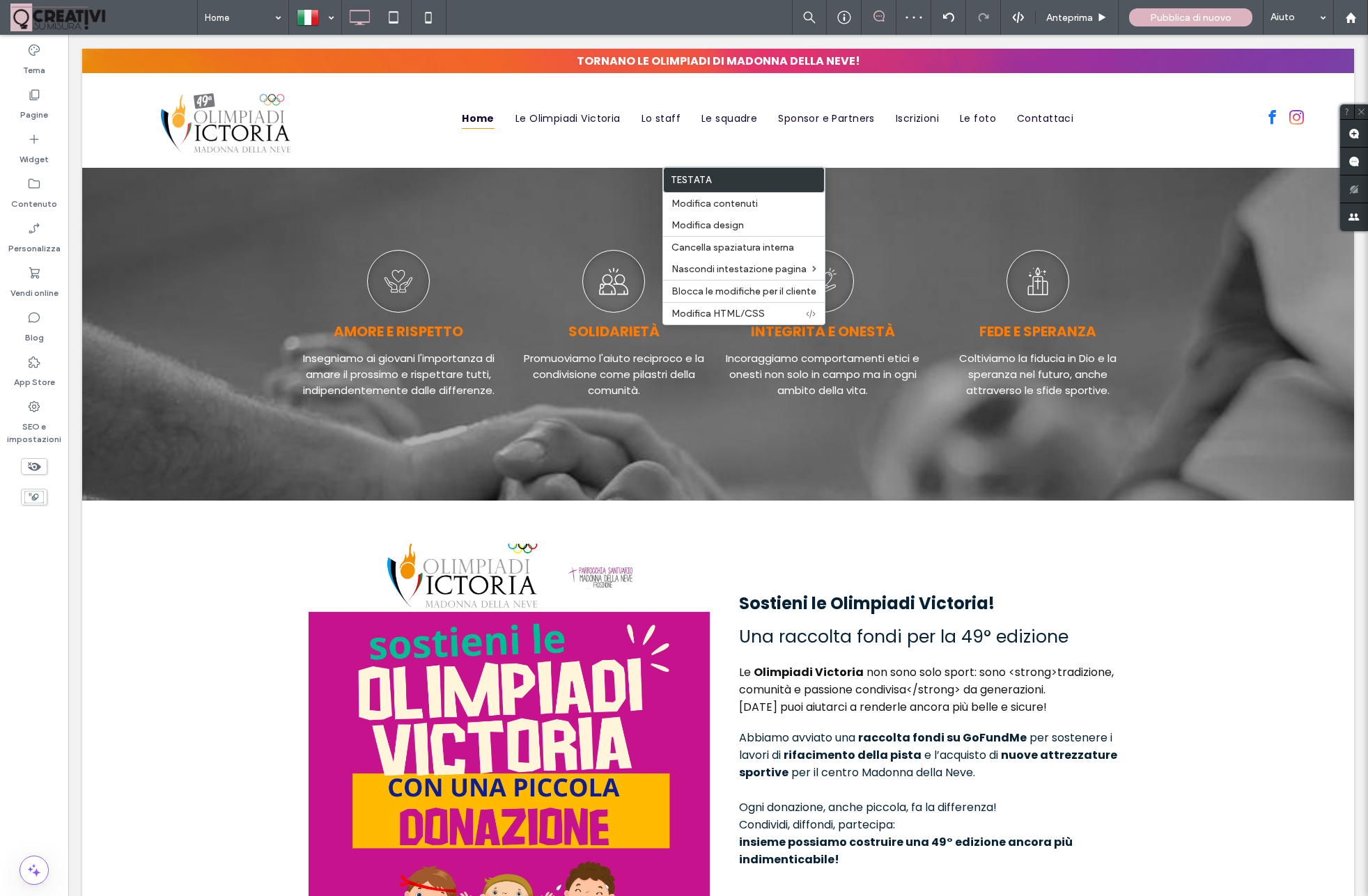
click at [736, 157] on div "Click To Paste Click To Paste Click To Paste Home Le Olimpiadi Victoria Lo staf…" at bounding box center [718, 121] width 1271 height 94
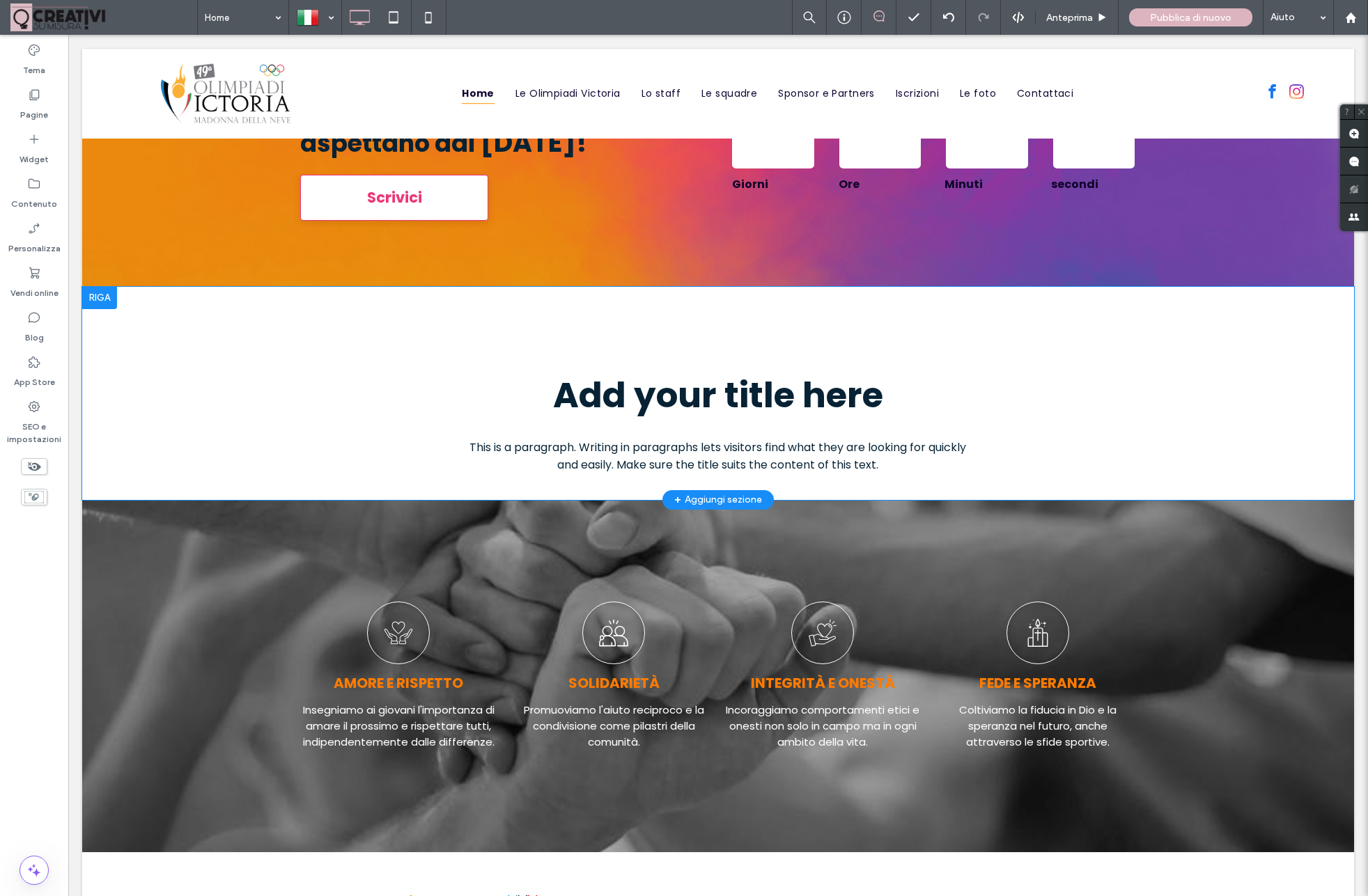
scroll to position [887, 0]
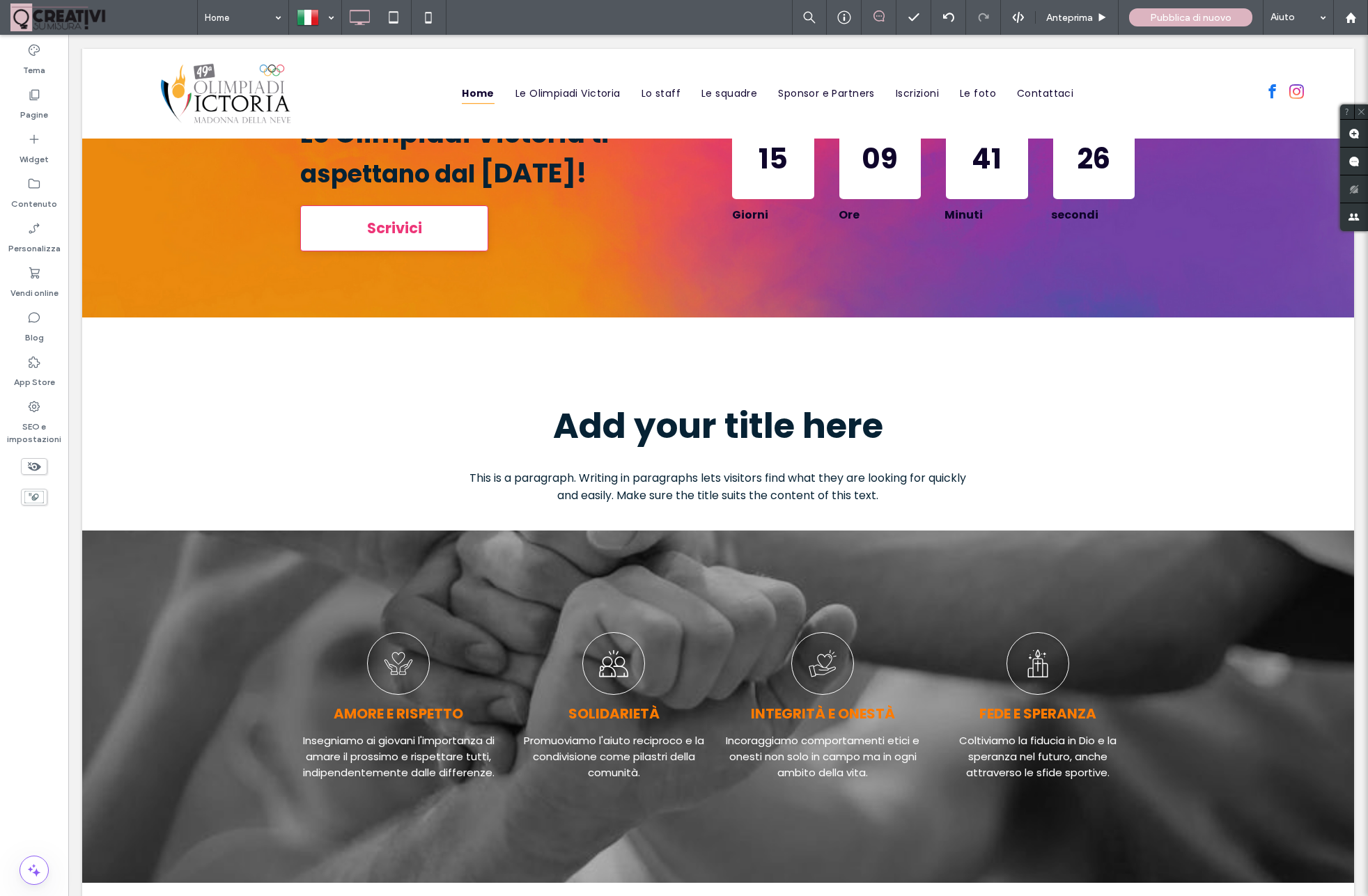
click at [98, 329] on div at bounding box center [100, 329] width 35 height 22
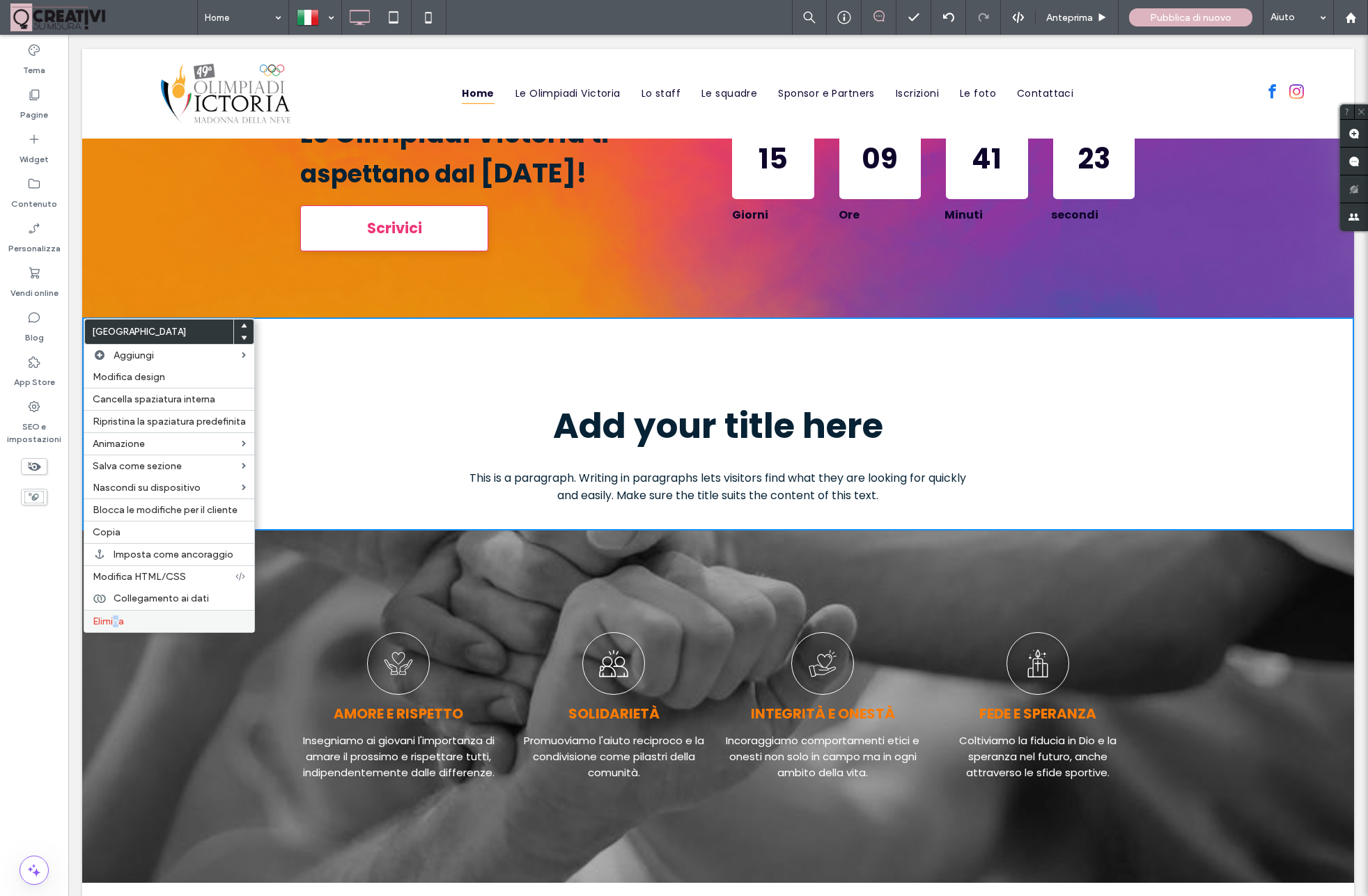
click at [114, 624] on span "Elimina" at bounding box center [109, 621] width 31 height 12
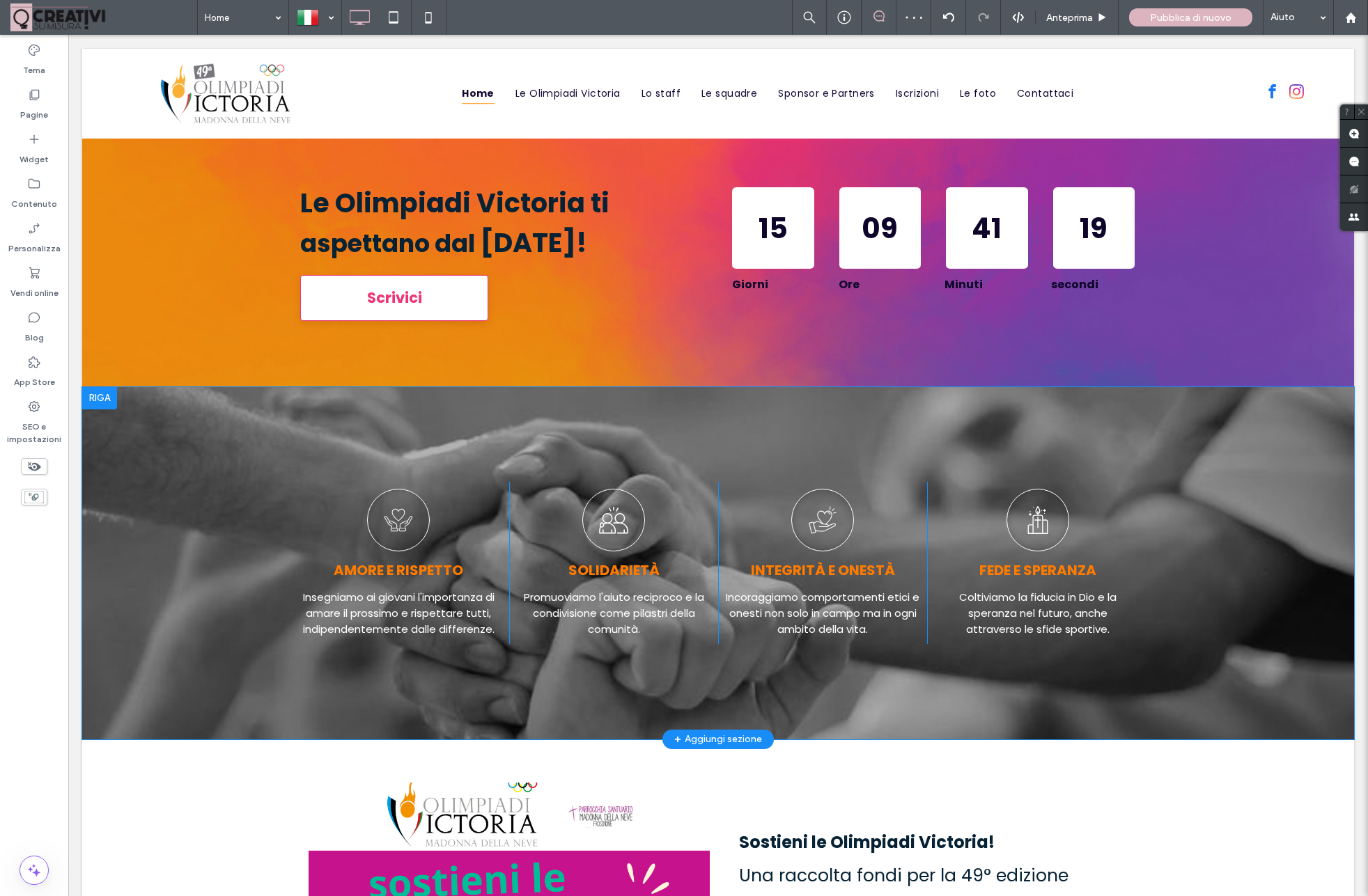
scroll to position [789, 0]
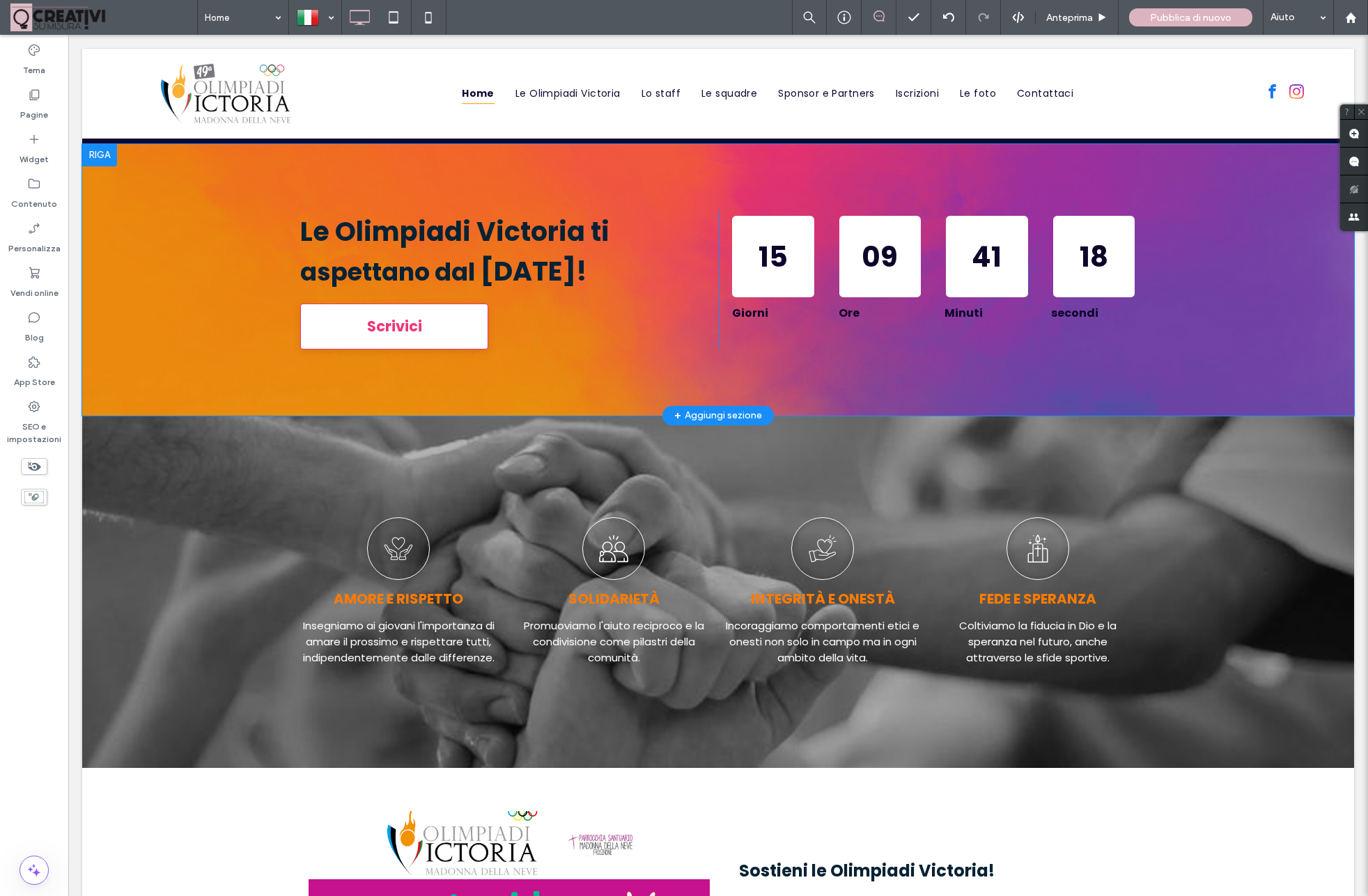
click at [727, 420] on div "+ Aggiungi sezione" at bounding box center [717, 415] width 88 height 15
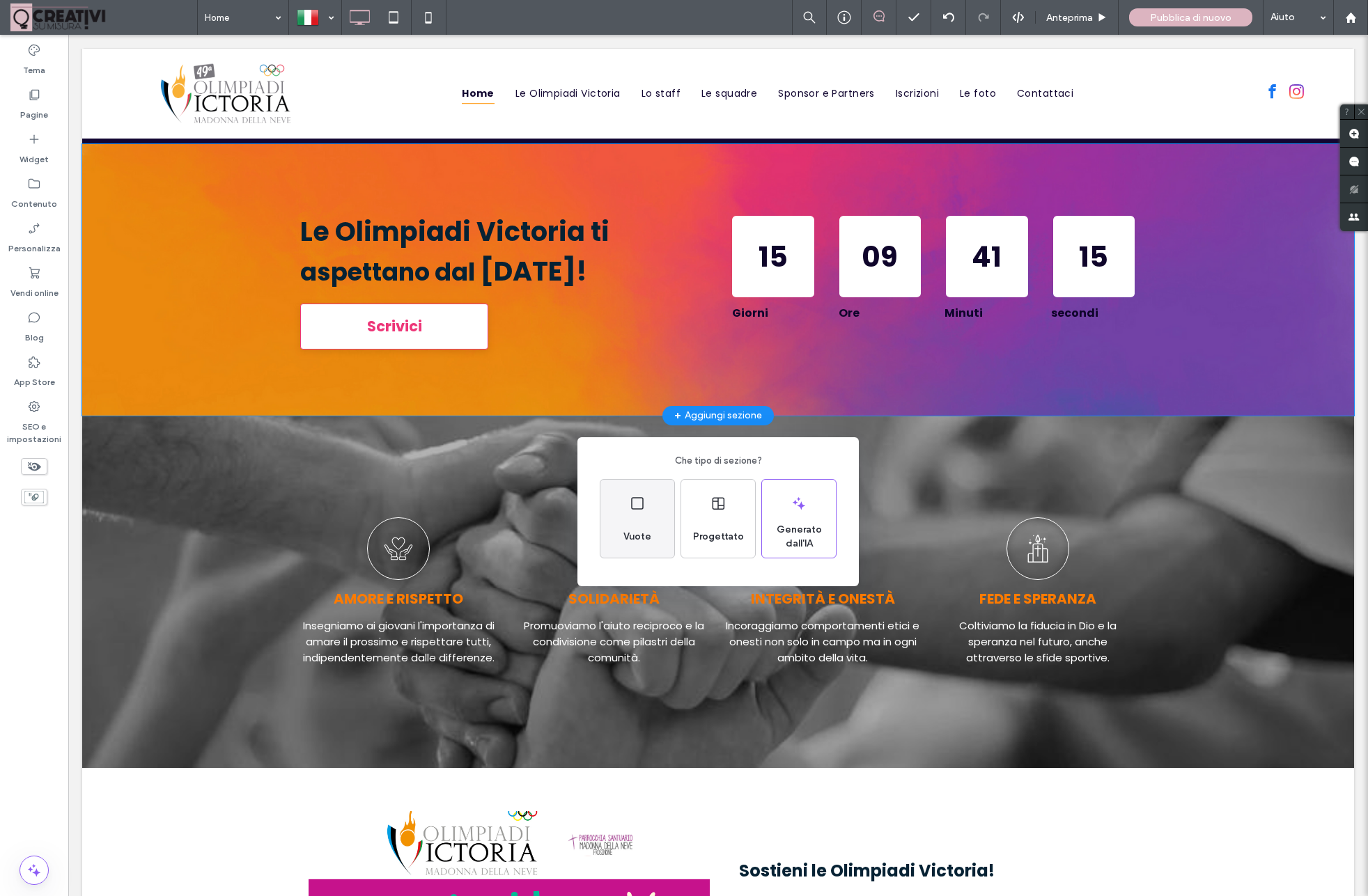
click at [631, 508] on icon at bounding box center [637, 503] width 16 height 16
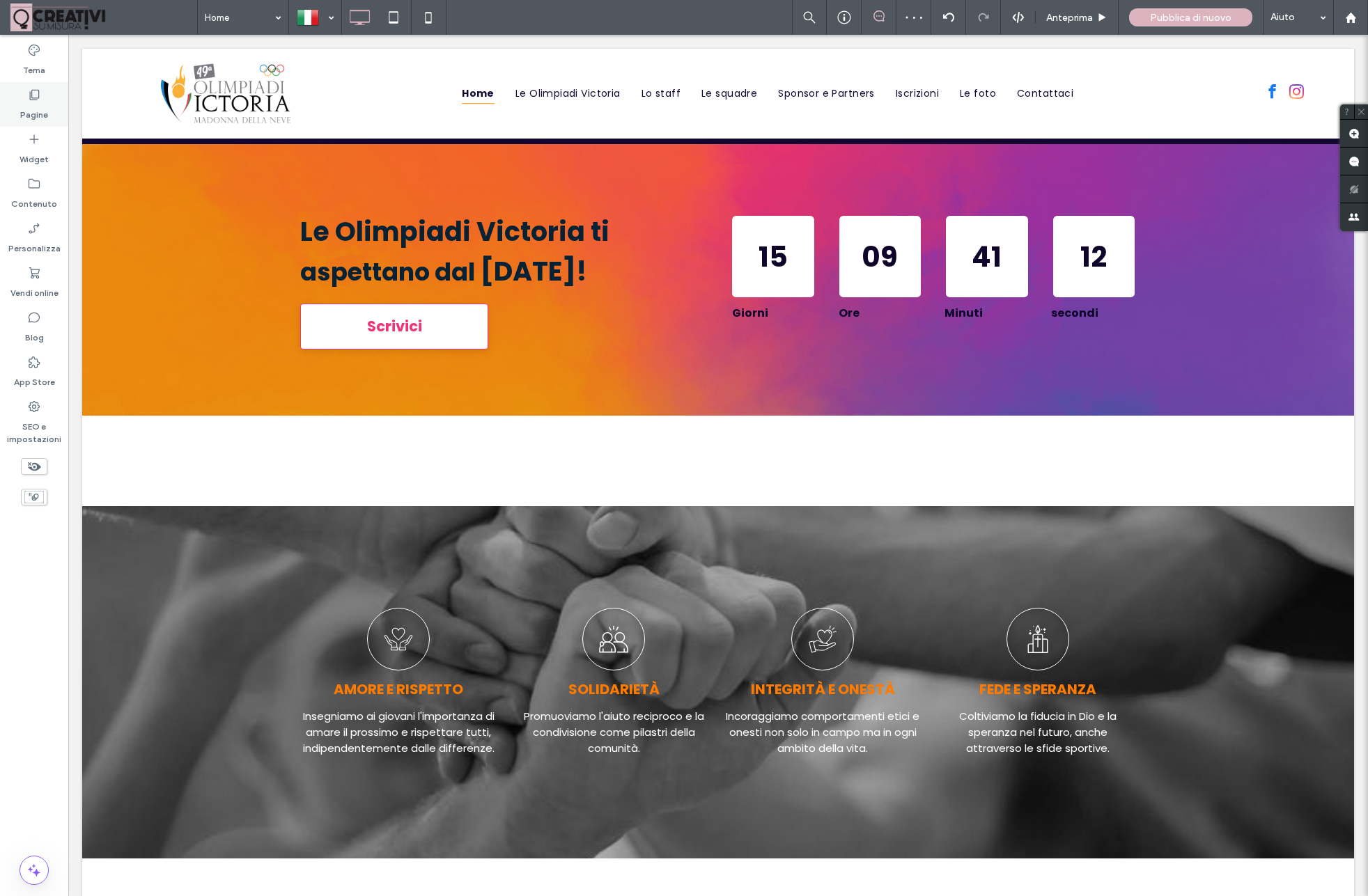
click at [31, 96] on icon at bounding box center [34, 94] width 14 height 14
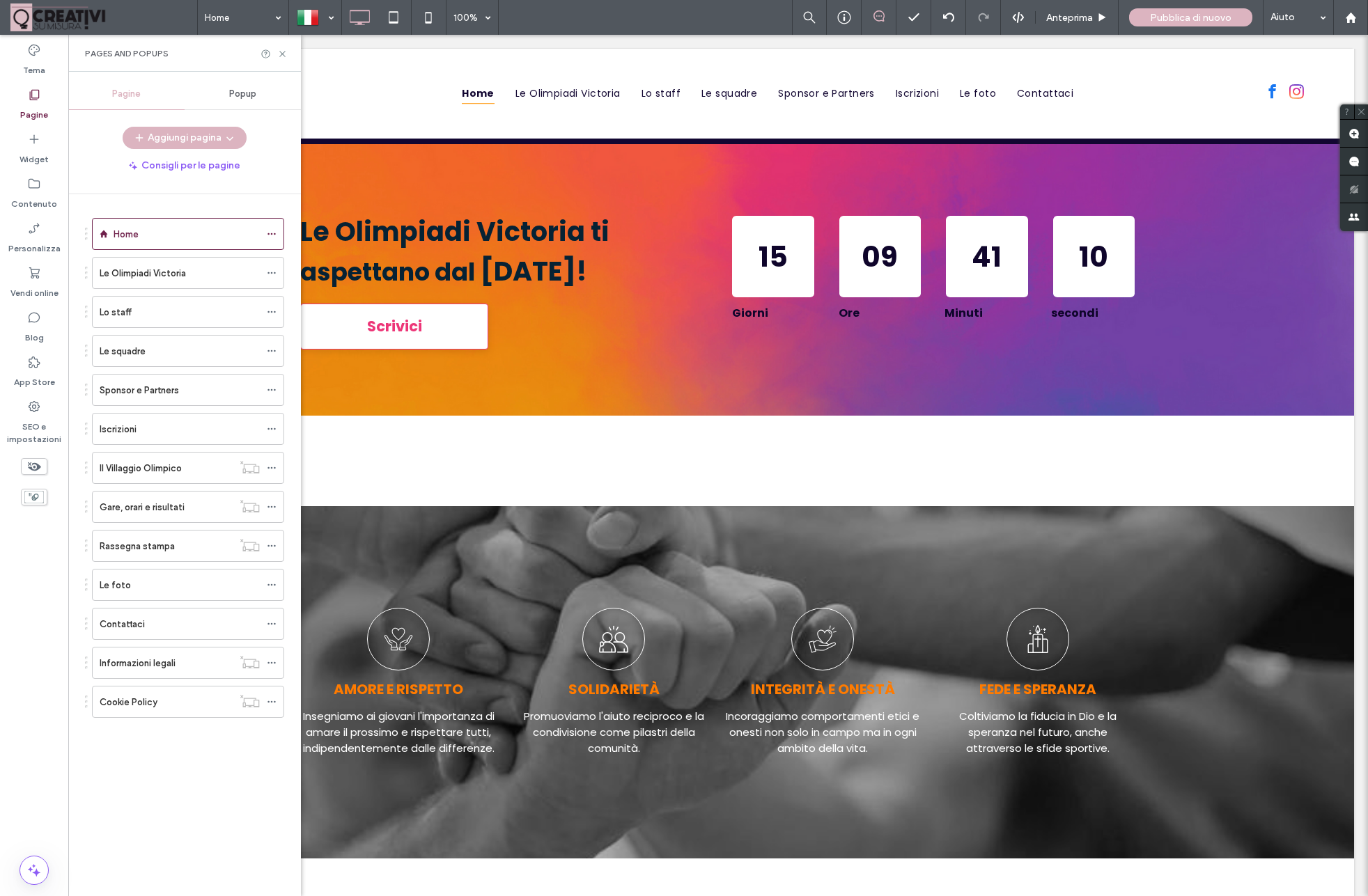
click at [35, 91] on icon at bounding box center [34, 94] width 14 height 14
click at [44, 143] on div "Widget" at bounding box center [34, 149] width 68 height 45
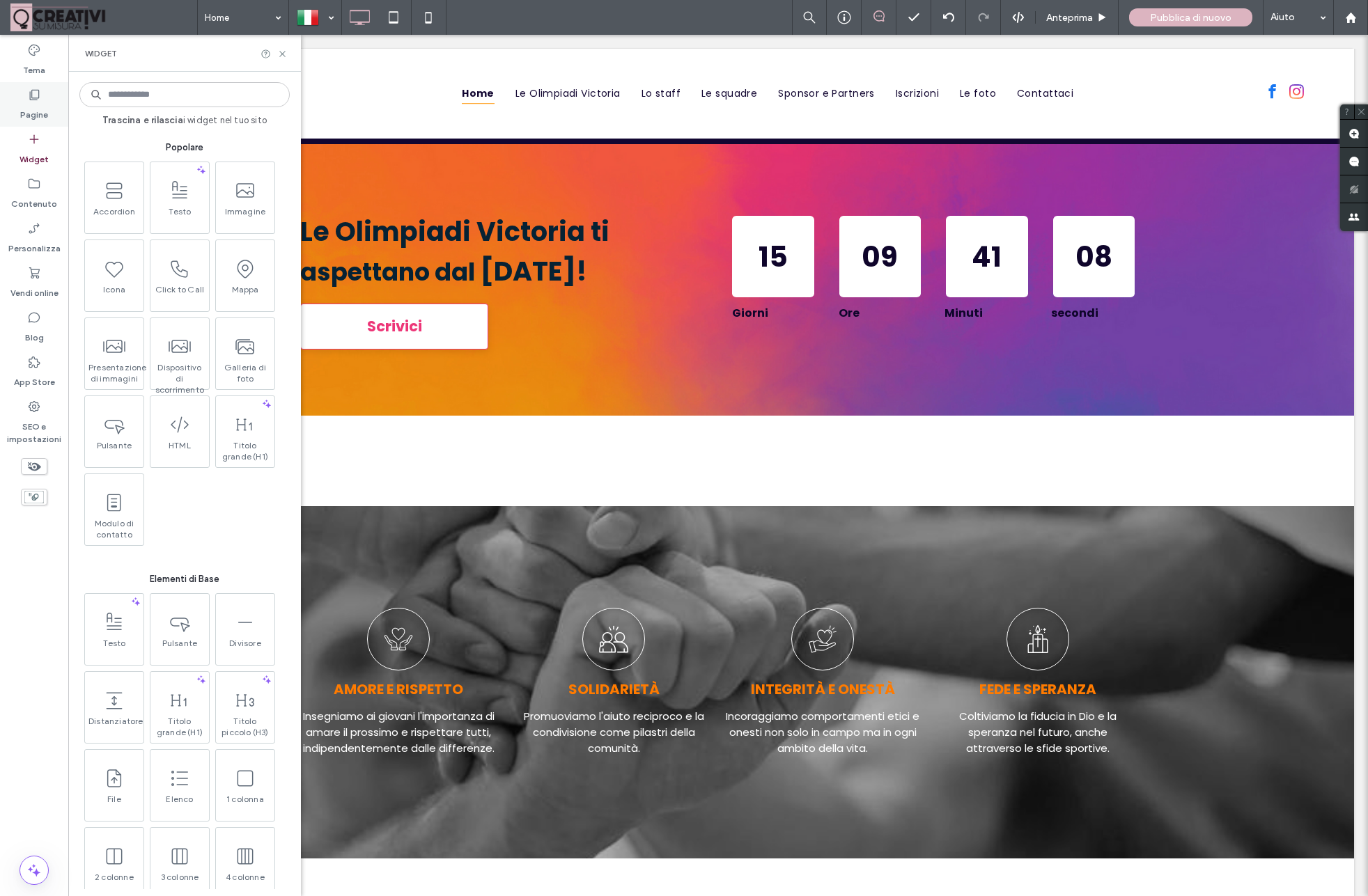
click at [40, 101] on icon at bounding box center [34, 94] width 14 height 14
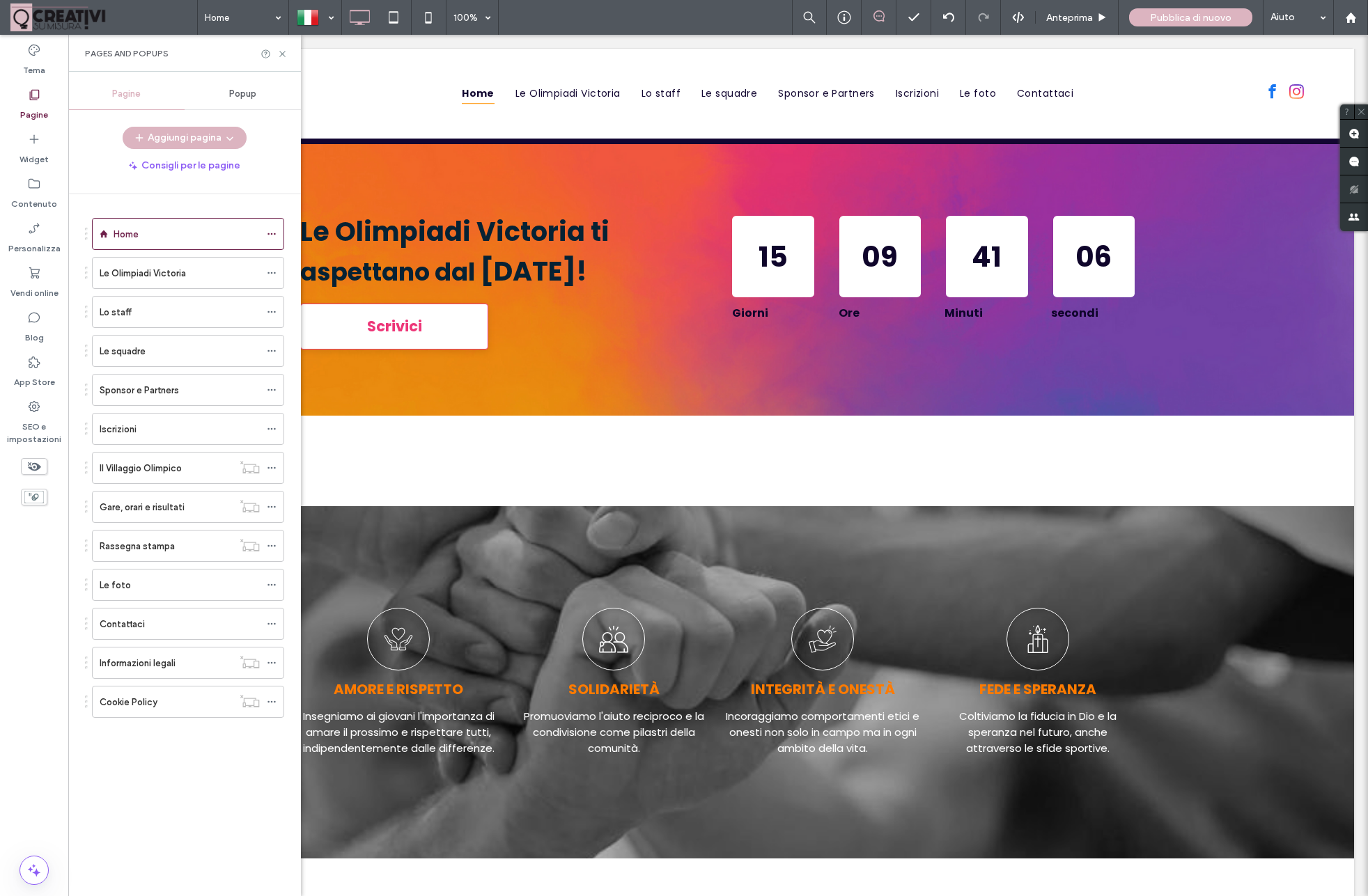
click at [291, 52] on div "Pages and Popups" at bounding box center [184, 53] width 233 height 37
click at [281, 58] on icon at bounding box center [282, 54] width 10 height 10
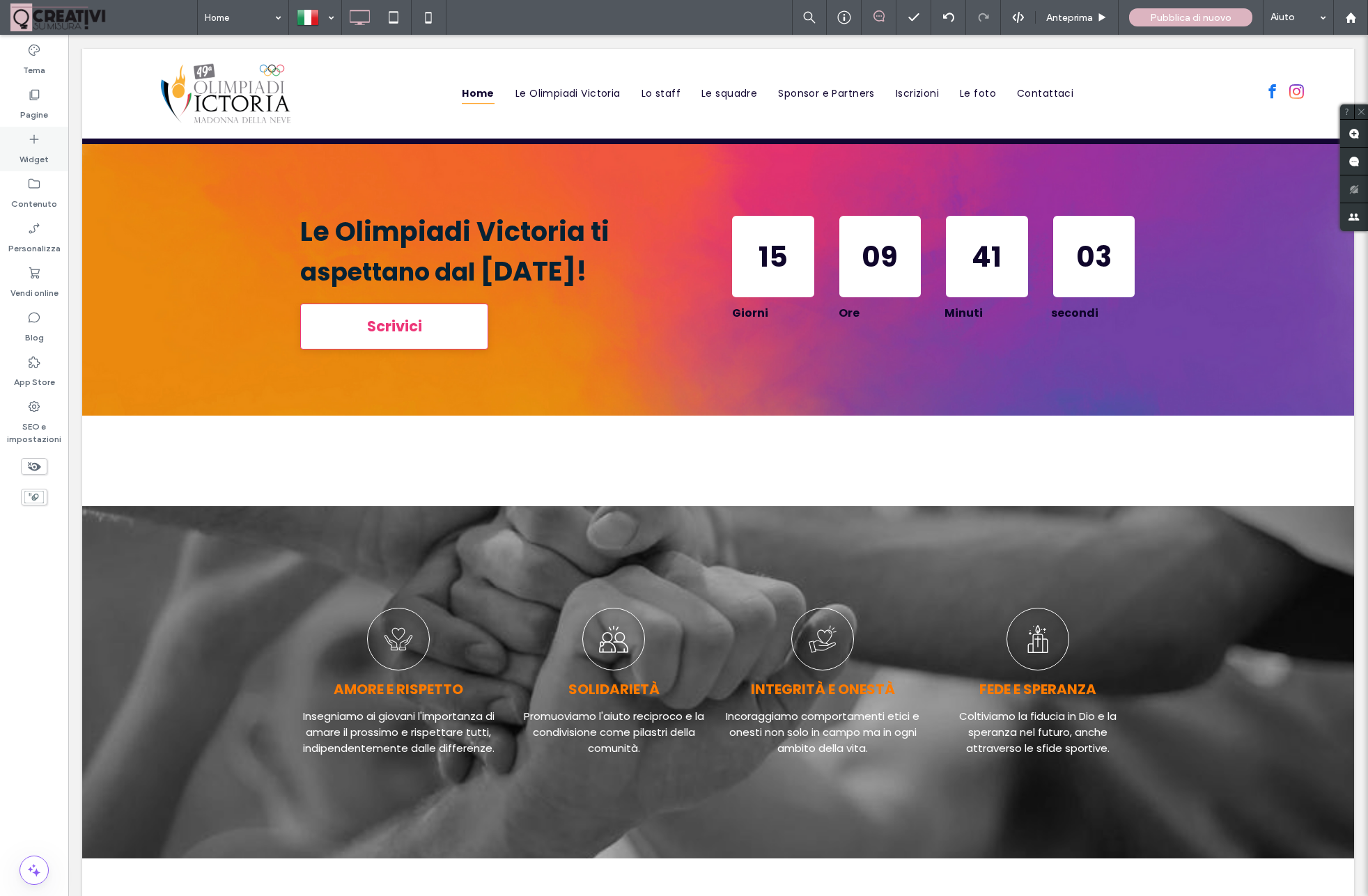
click at [46, 144] on div "Widget" at bounding box center [34, 149] width 68 height 45
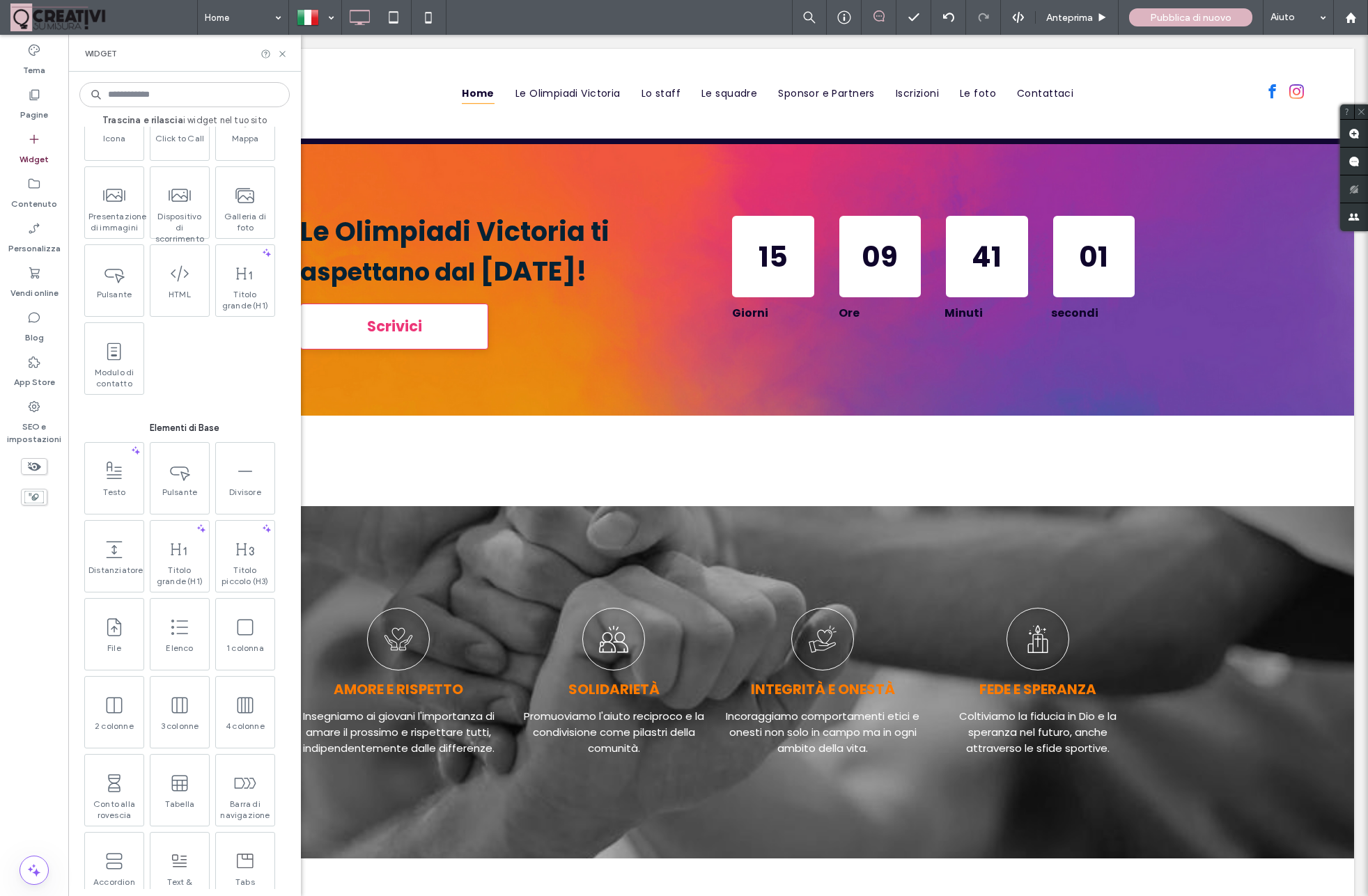
scroll to position [162, 0]
click at [180, 704] on icon at bounding box center [178, 694] width 22 height 22
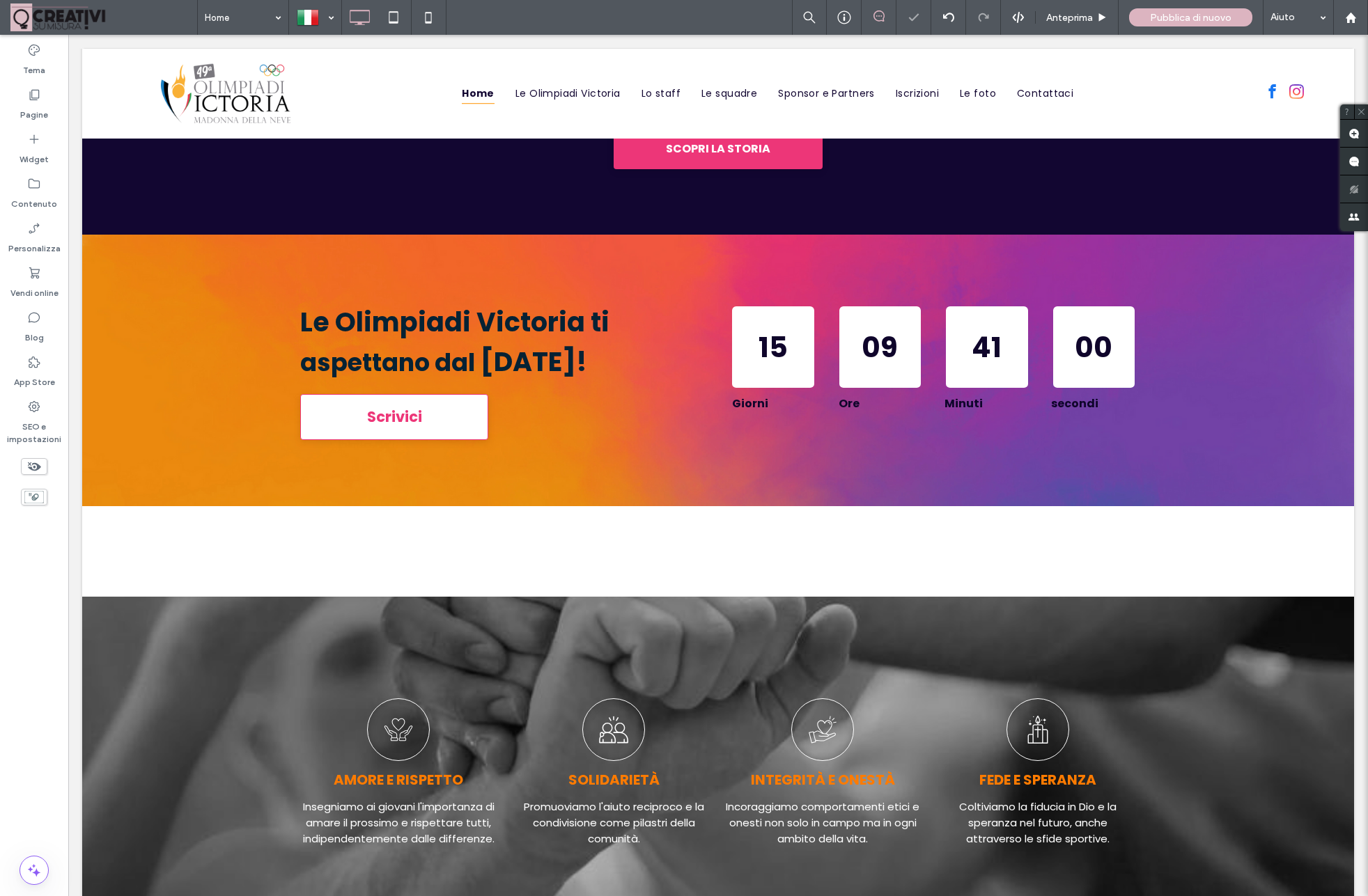
scroll to position [880, 0]
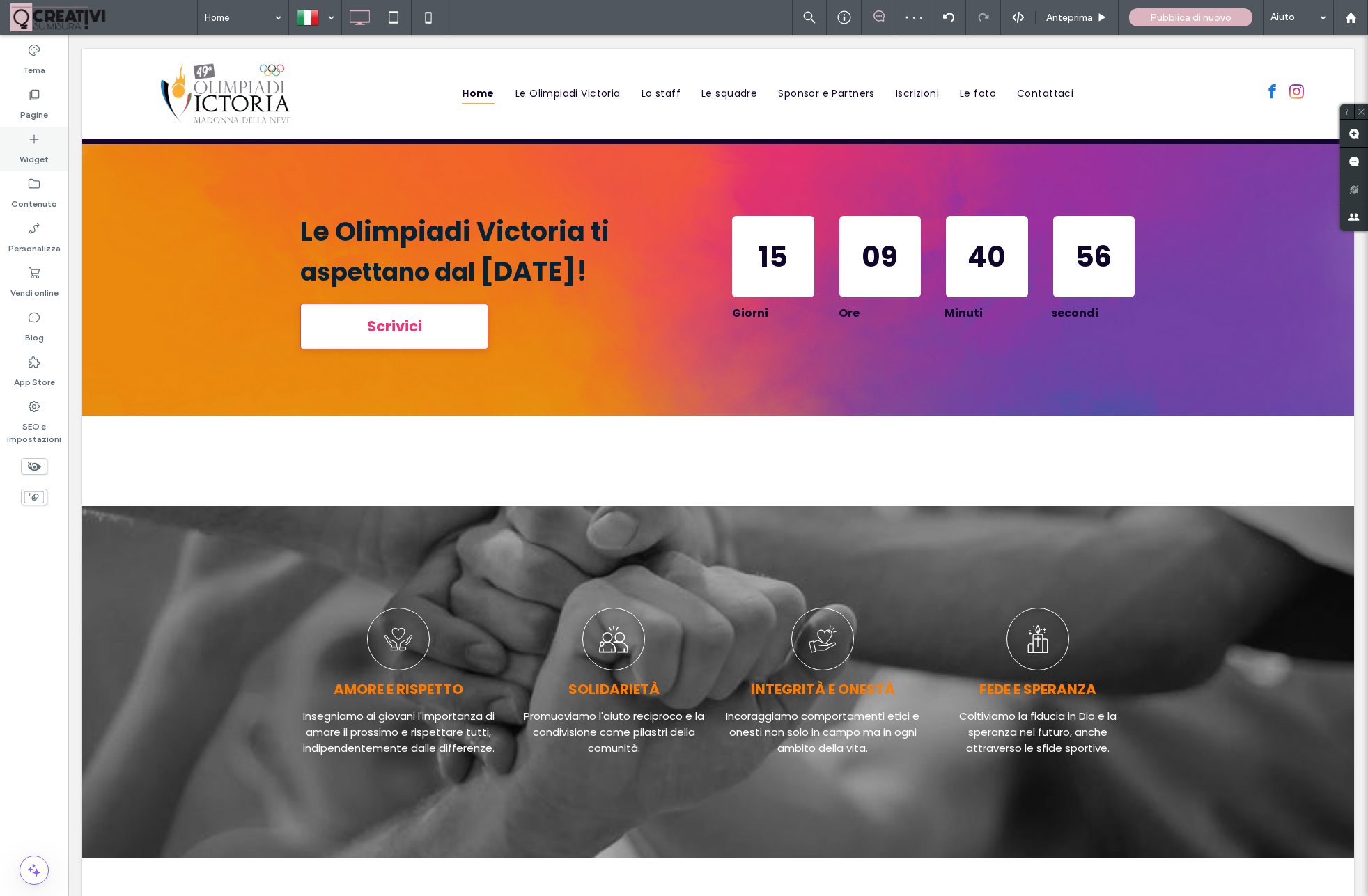
click at [37, 149] on label "Widget" at bounding box center [34, 156] width 29 height 19
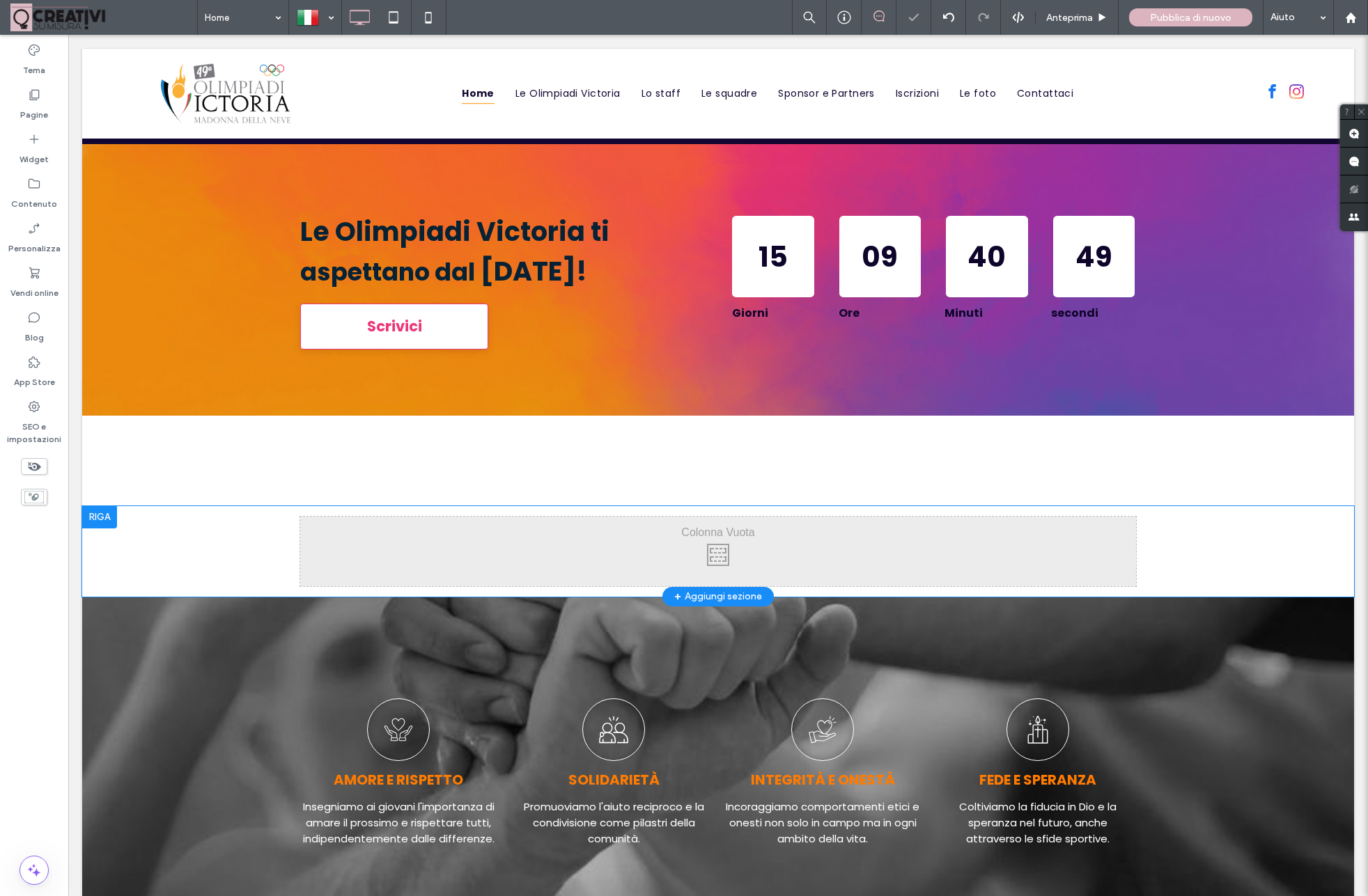
scroll to position [879, 0]
click at [104, 516] on div at bounding box center [100, 518] width 35 height 22
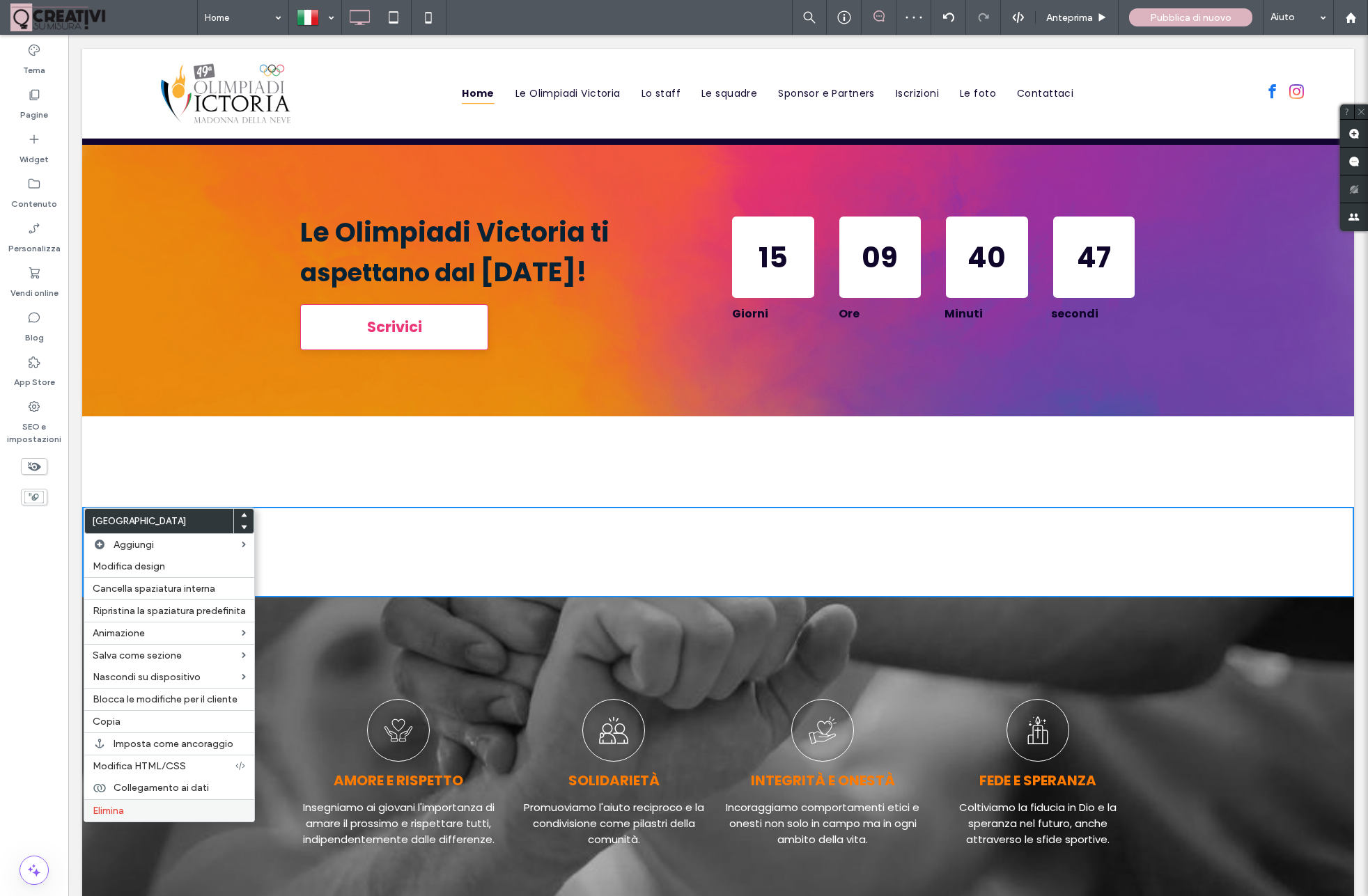
click at [113, 817] on span "Elimina" at bounding box center [109, 811] width 31 height 12
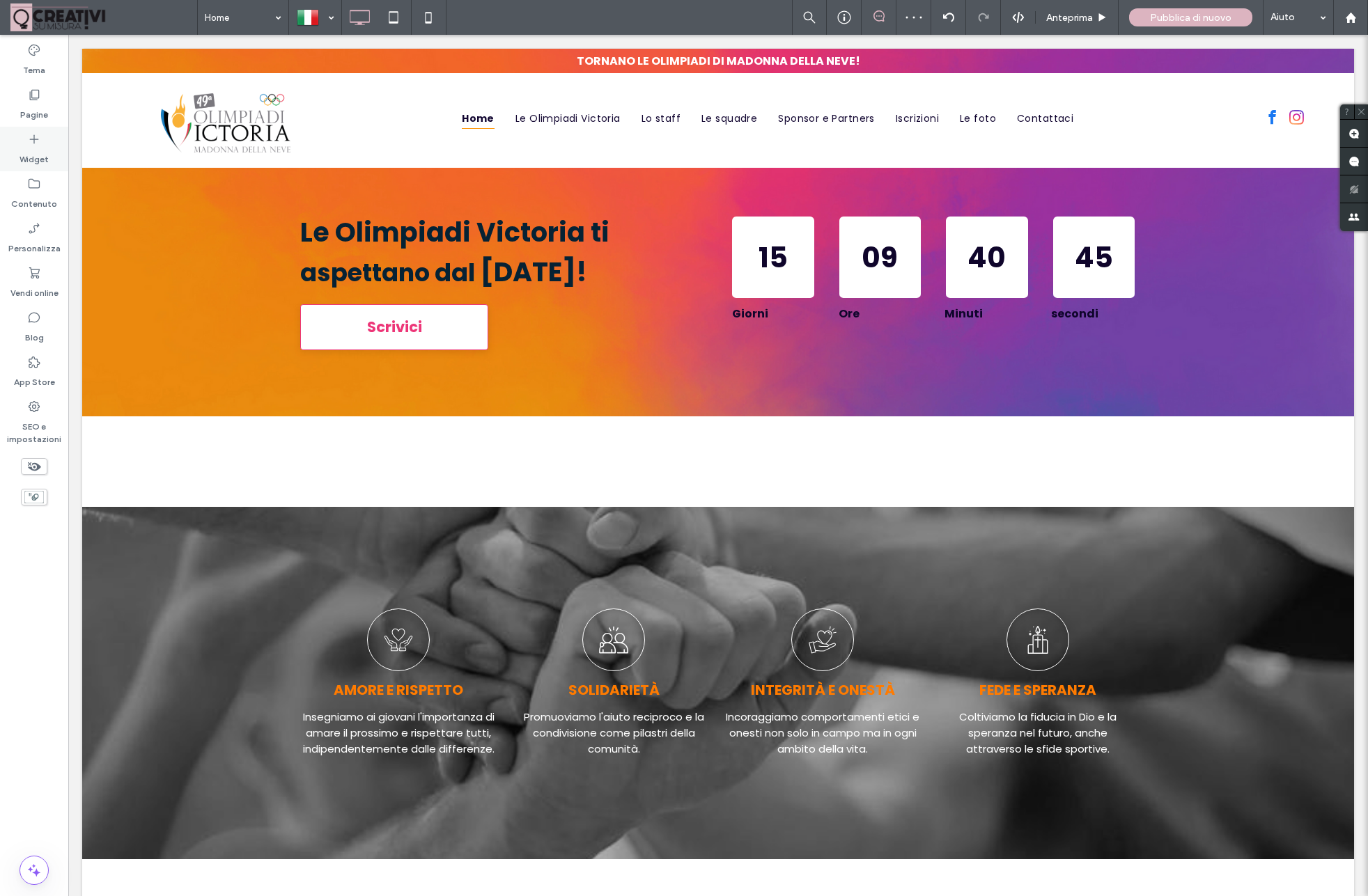
click at [43, 144] on div "Widget" at bounding box center [34, 149] width 68 height 45
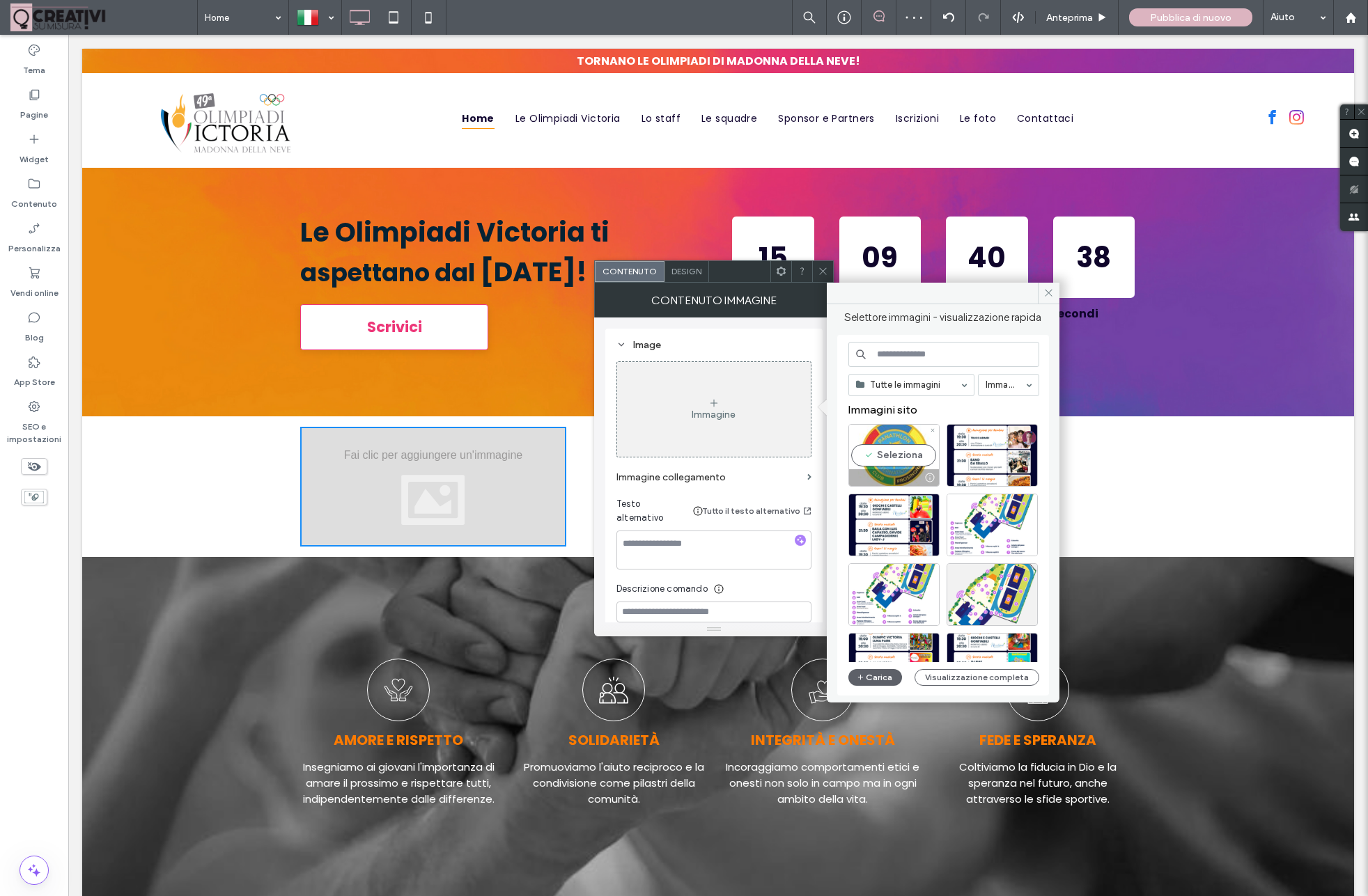
click at [882, 442] on div "Seleziona" at bounding box center [894, 455] width 91 height 63
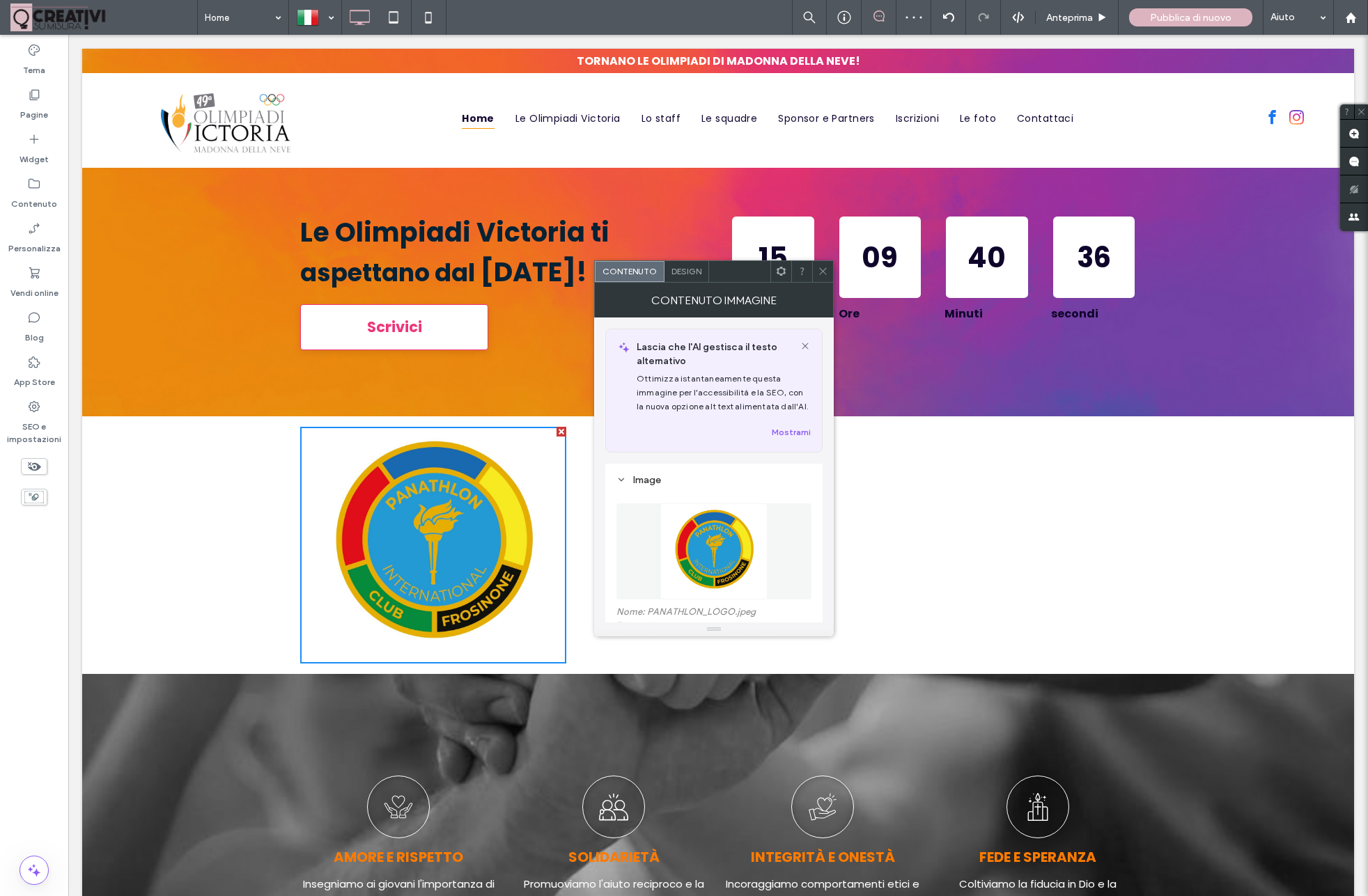
drag, startPoint x: 823, startPoint y: 274, endPoint x: 812, endPoint y: 274, distance: 11.0
click at [823, 274] on icon at bounding box center [823, 271] width 10 height 10
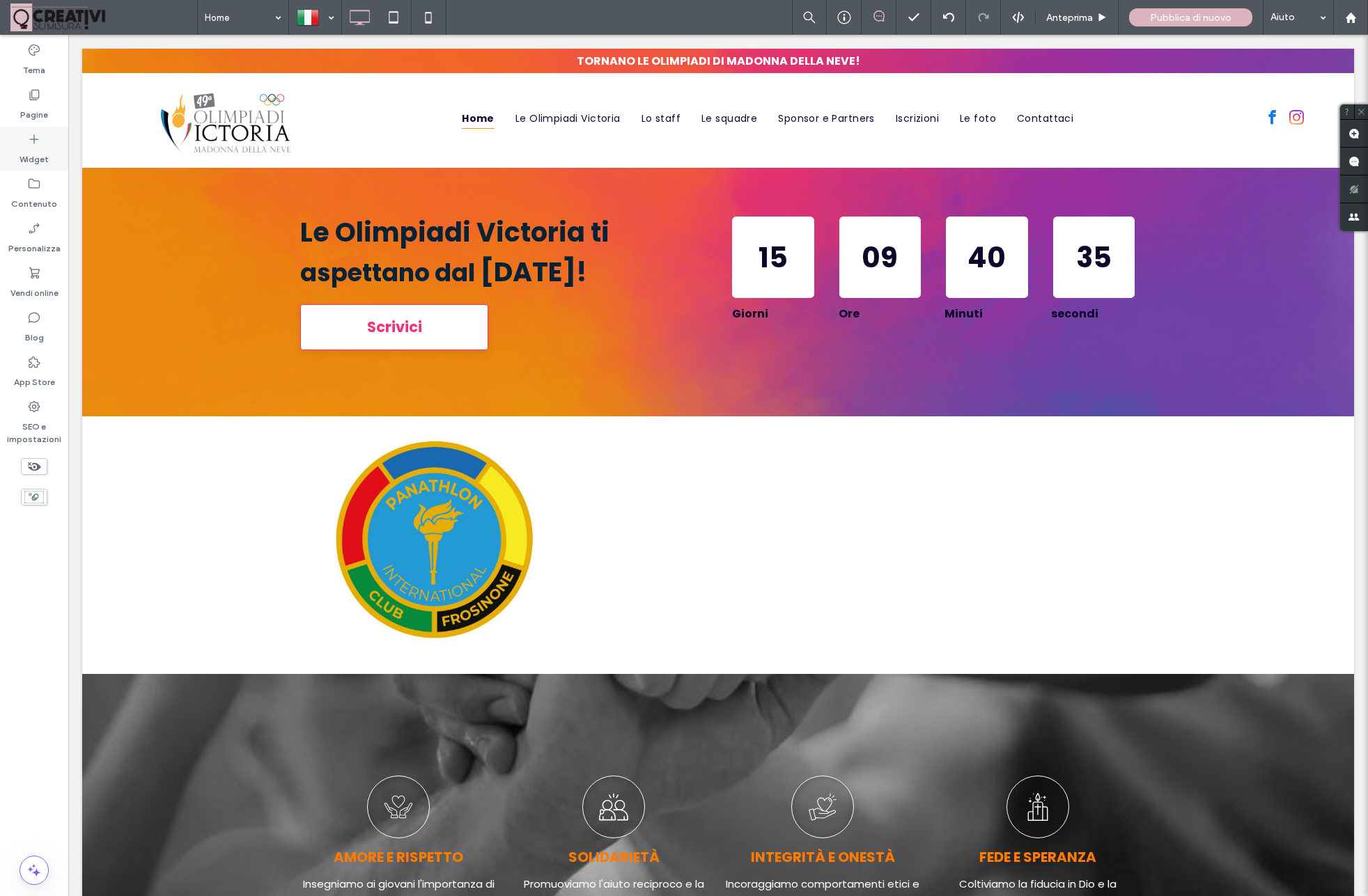
click at [30, 161] on label "Widget" at bounding box center [34, 156] width 29 height 19
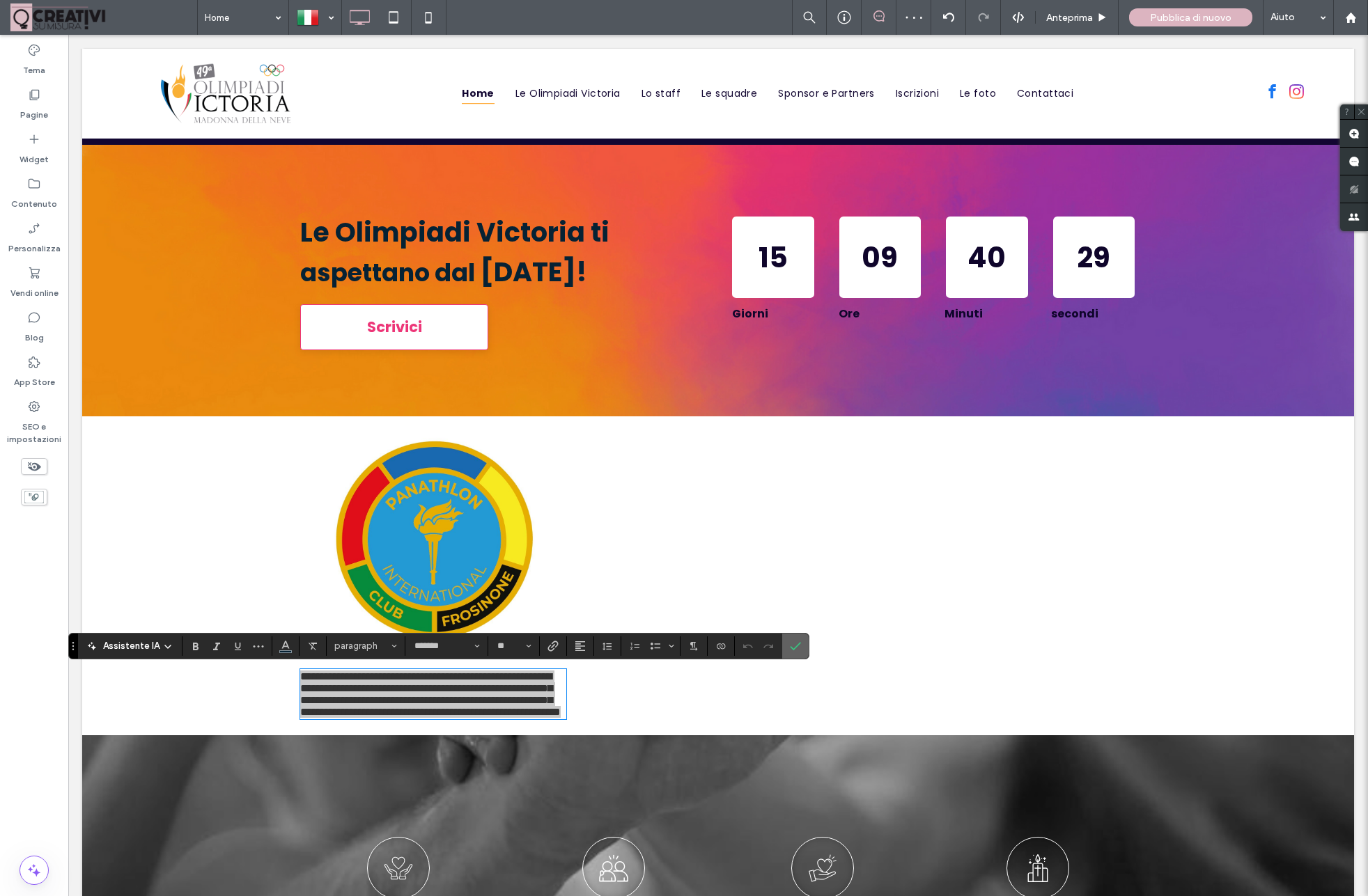
click at [794, 639] on span "Conferma" at bounding box center [793, 645] width 6 height 25
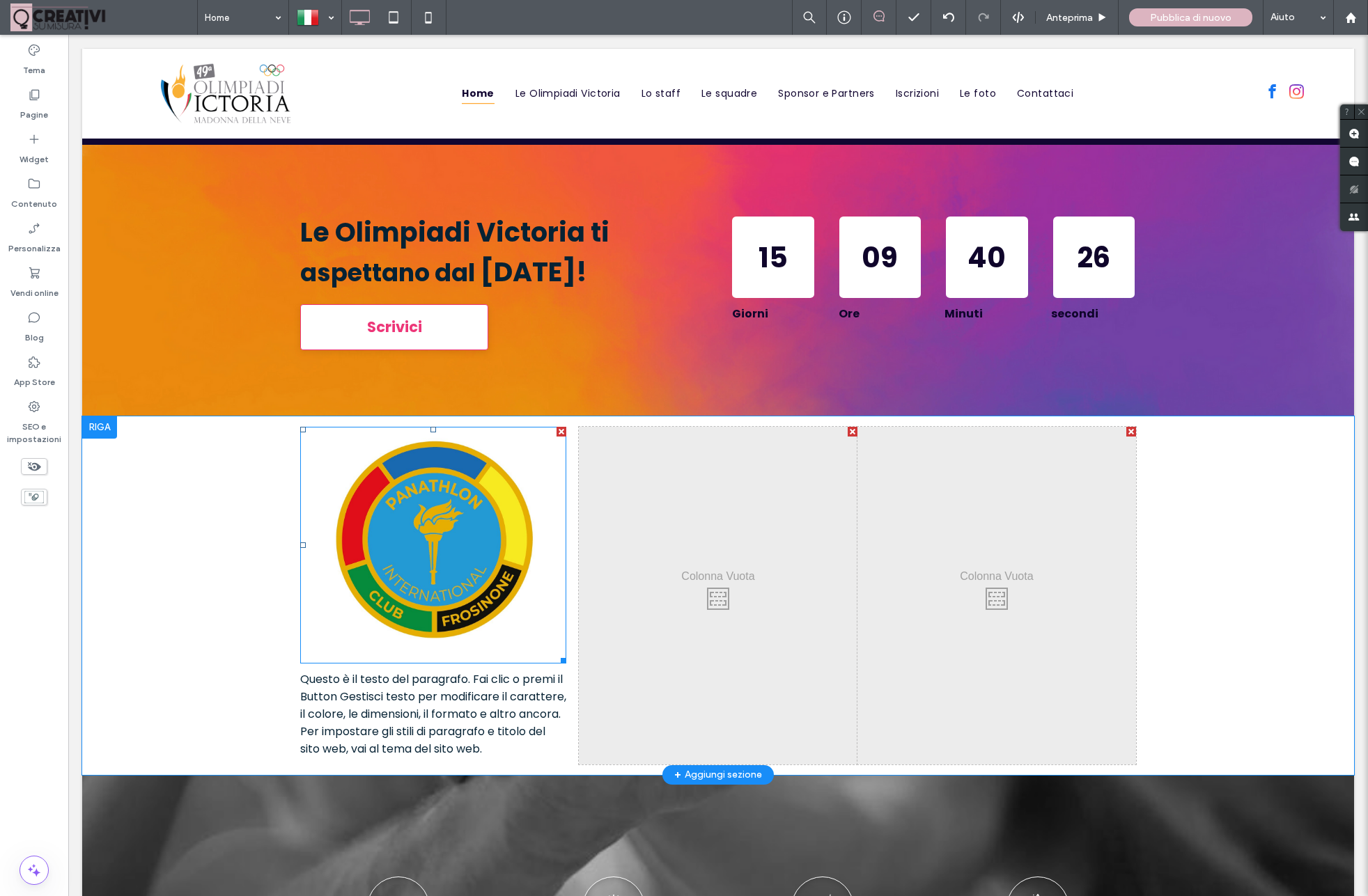
click at [446, 580] on img at bounding box center [433, 545] width 266 height 237
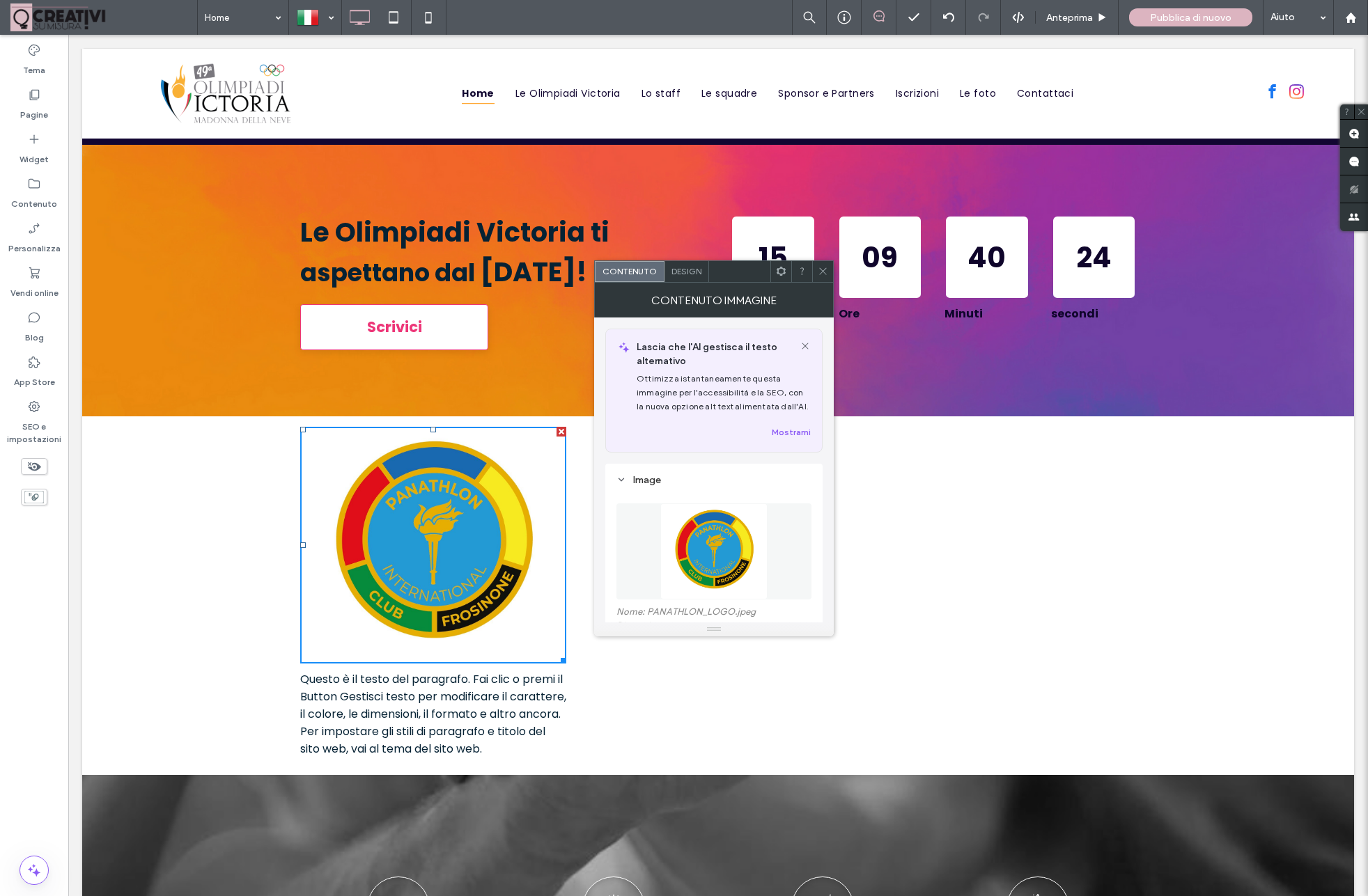
click at [817, 271] on div at bounding box center [823, 272] width 21 height 21
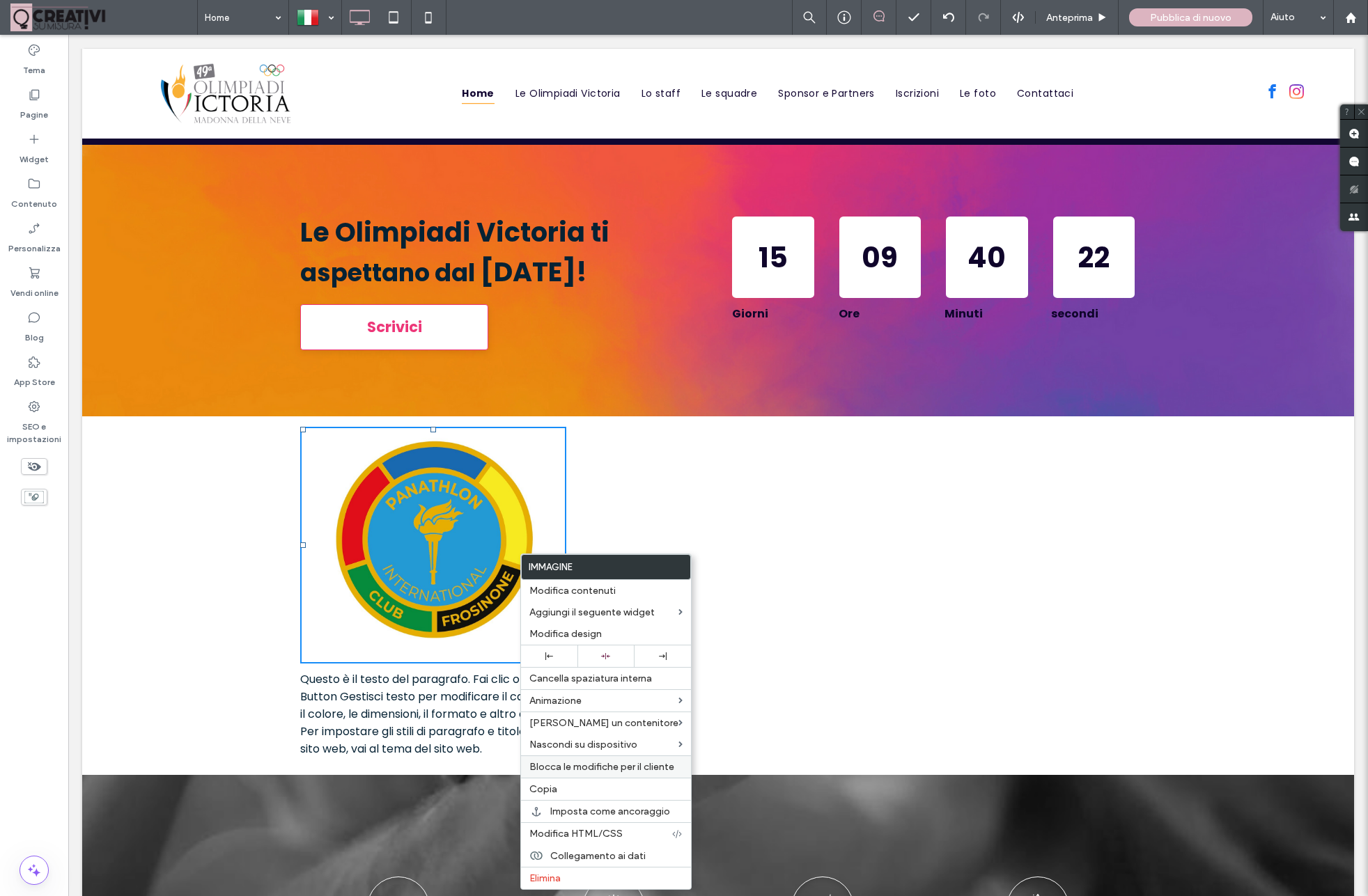
drag, startPoint x: 554, startPoint y: 792, endPoint x: 566, endPoint y: 766, distance: 28.6
click at [556, 784] on div "Copia" at bounding box center [606, 789] width 170 height 22
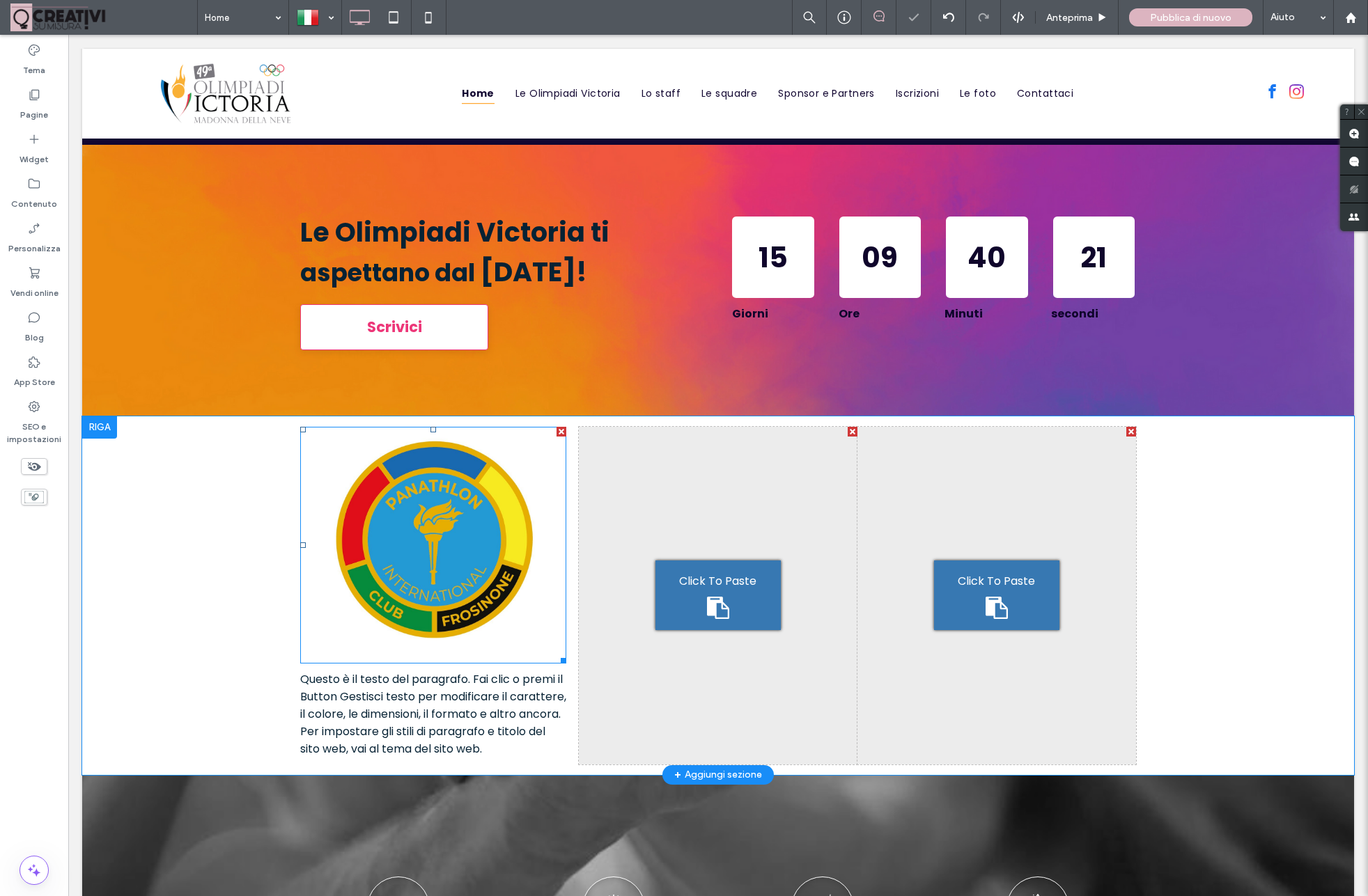
click at [677, 573] on div "Click To Paste" at bounding box center [717, 595] width 125 height 70
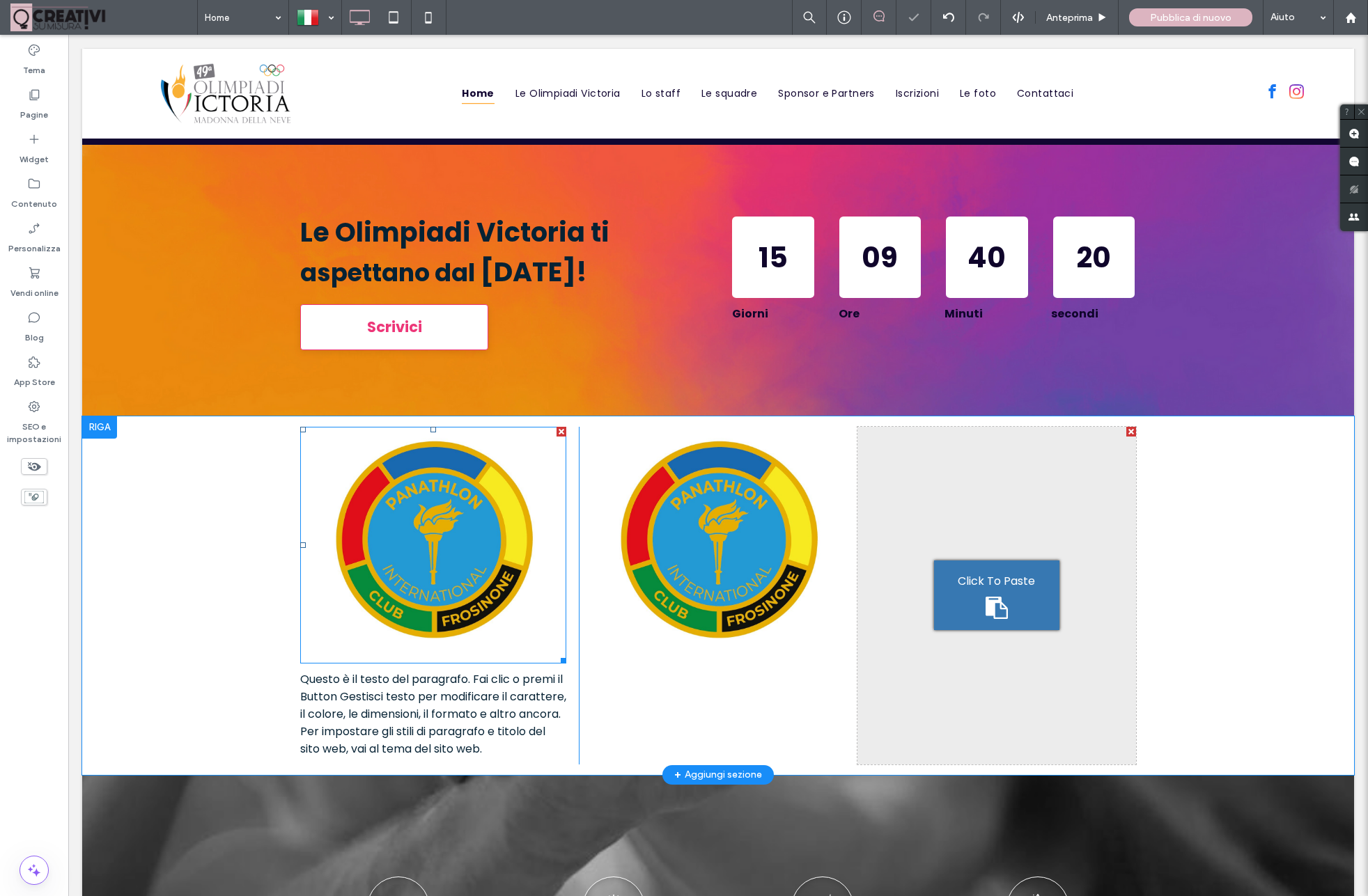
click at [971, 593] on div "Click To Paste" at bounding box center [996, 595] width 125 height 70
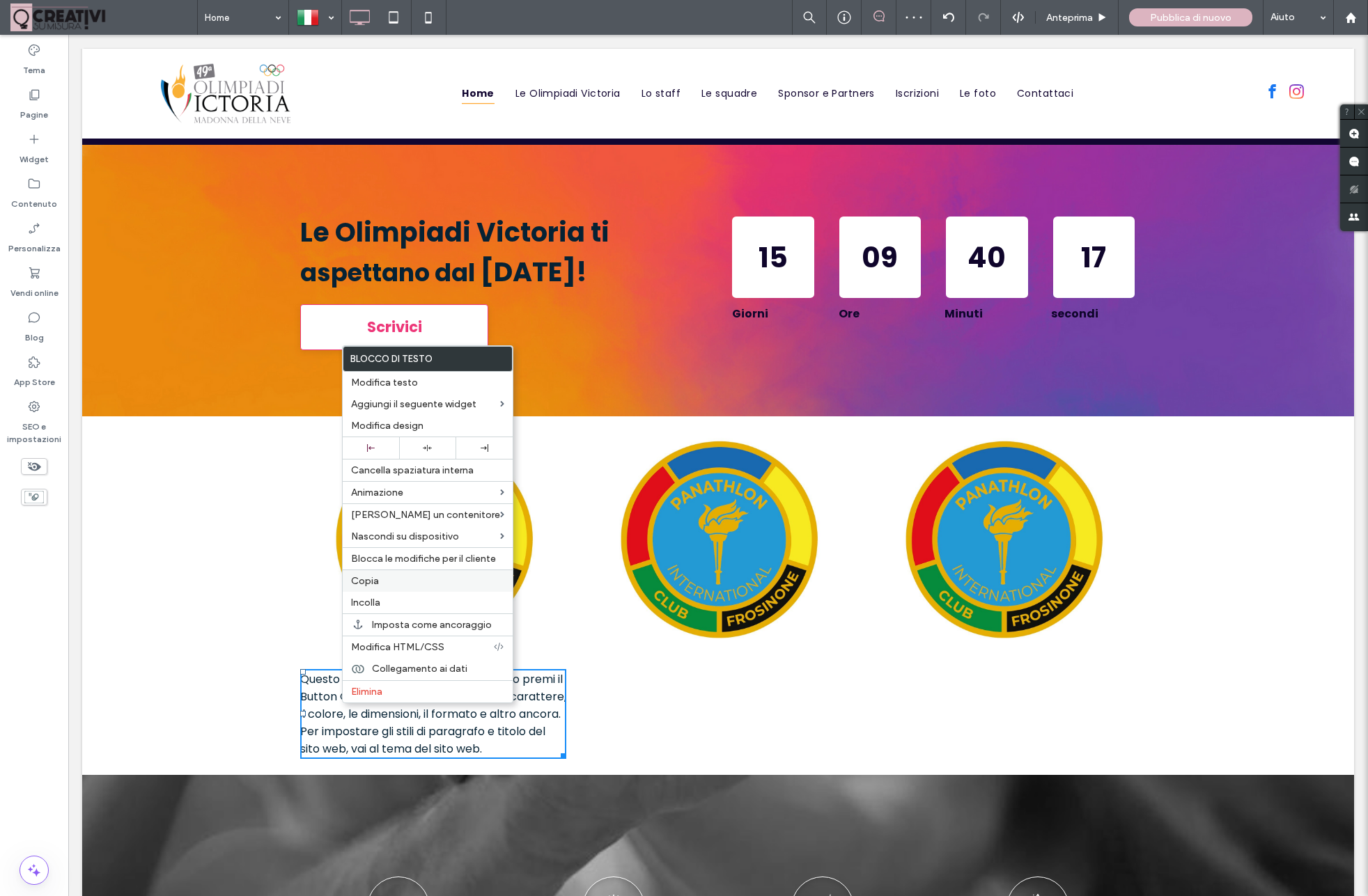
click at [377, 583] on span "Copia" at bounding box center [365, 581] width 28 height 12
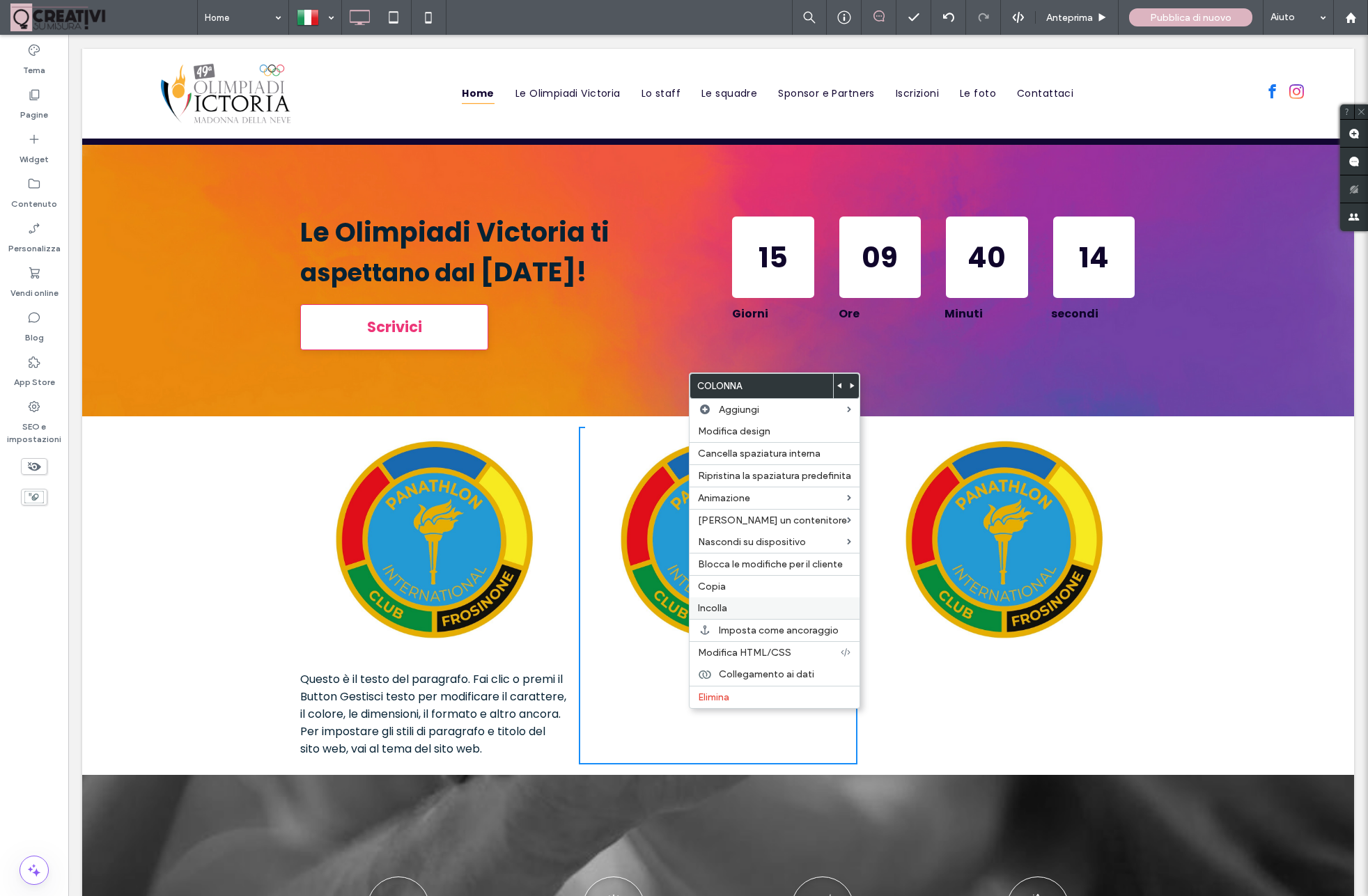
click at [723, 612] on span "Incolla" at bounding box center [712, 609] width 29 height 12
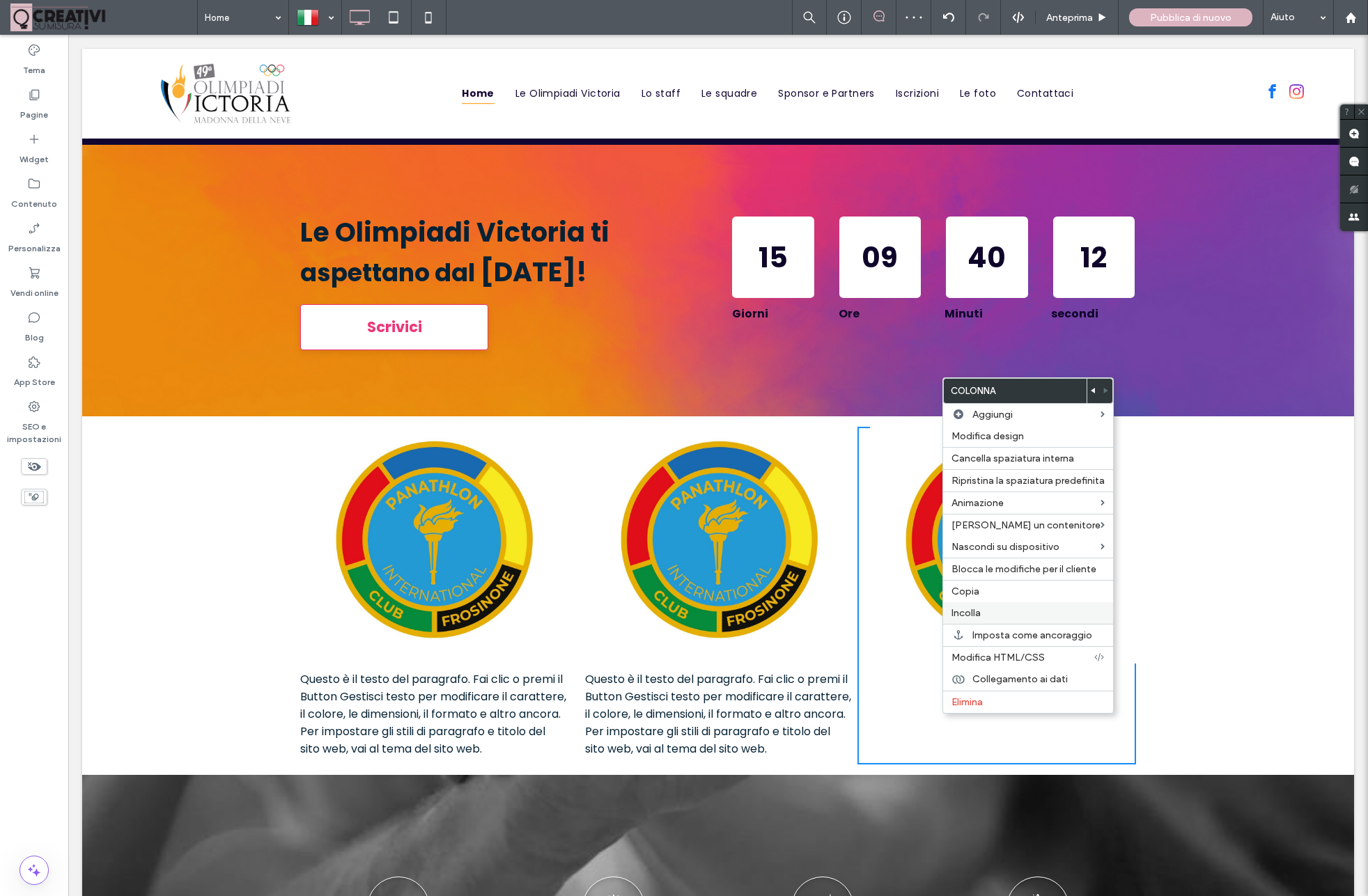
click at [964, 618] on span "Incolla" at bounding box center [966, 613] width 29 height 12
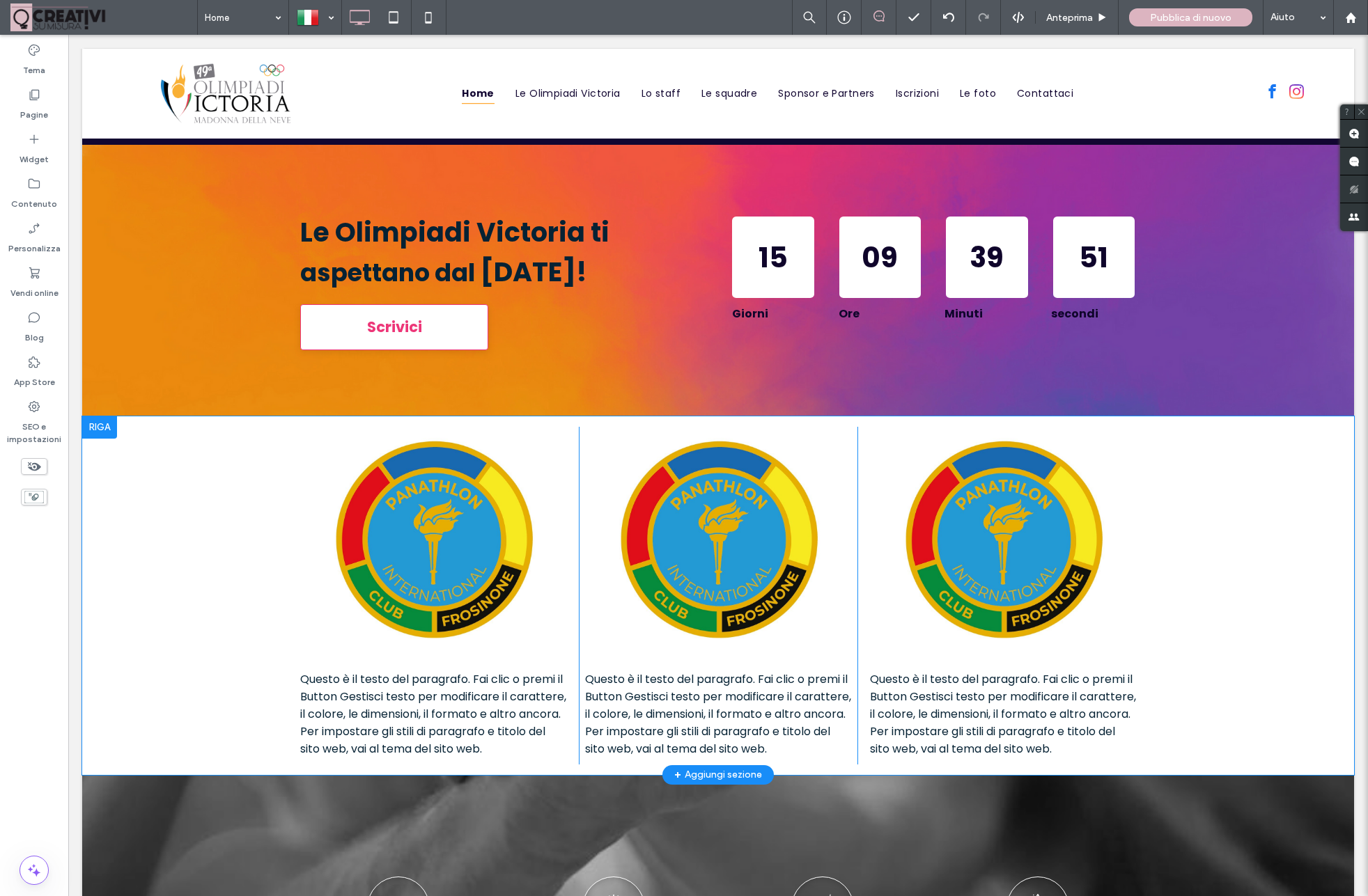
click at [97, 429] on div at bounding box center [100, 427] width 35 height 22
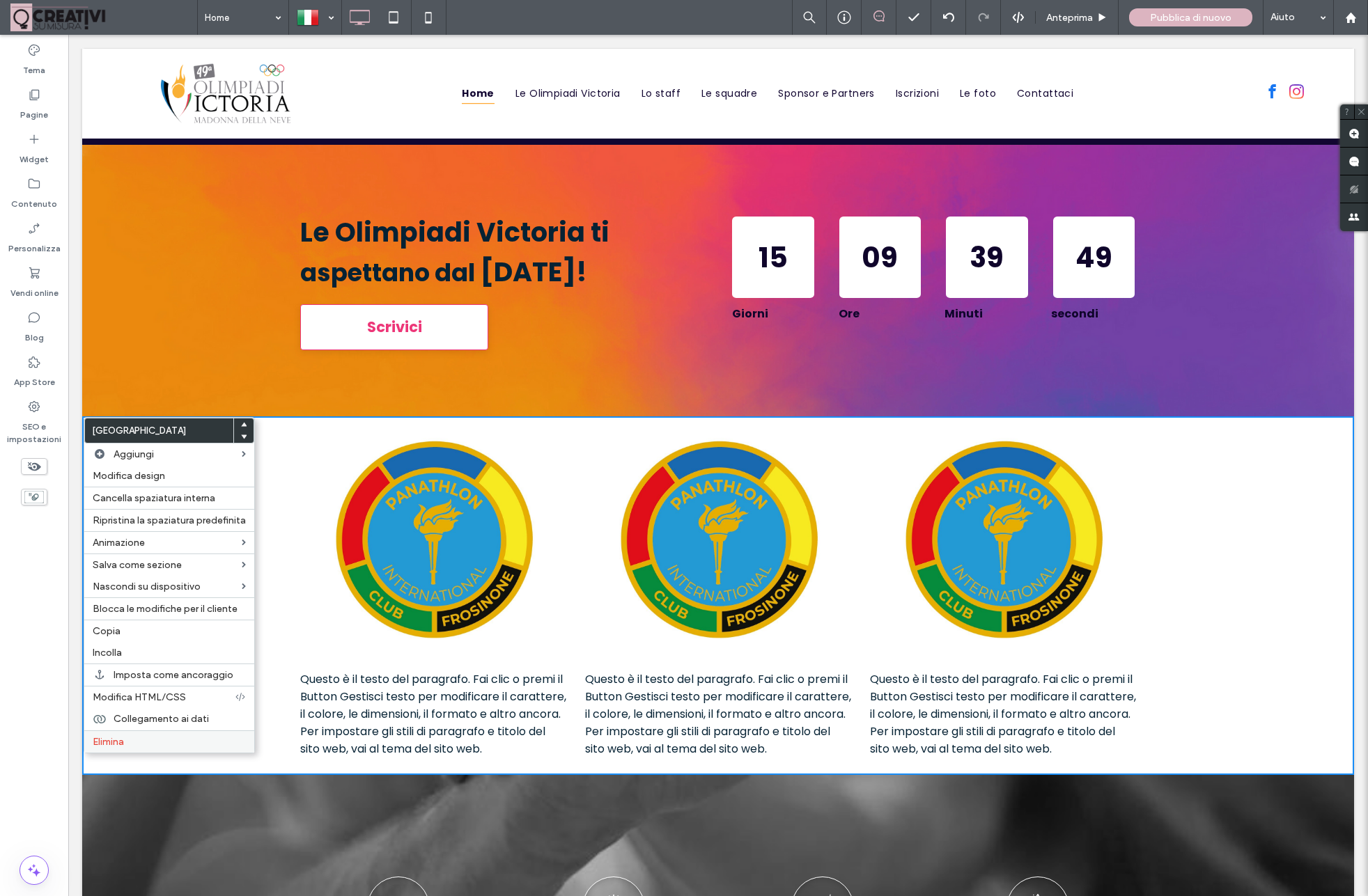
click at [124, 746] on span "Elimina" at bounding box center [109, 742] width 31 height 12
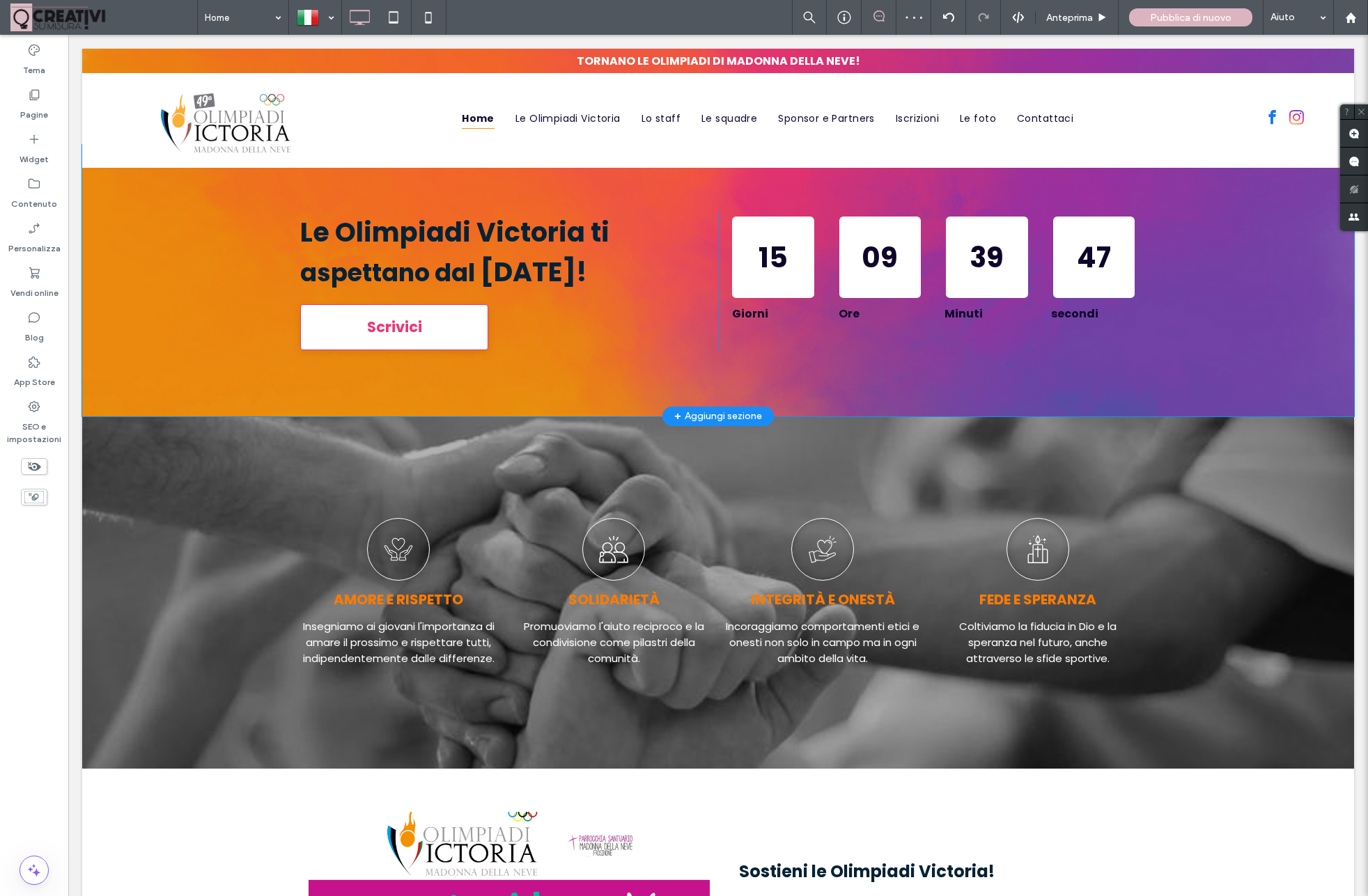
click at [707, 418] on div "+ Aggiungi sezione" at bounding box center [717, 416] width 88 height 15
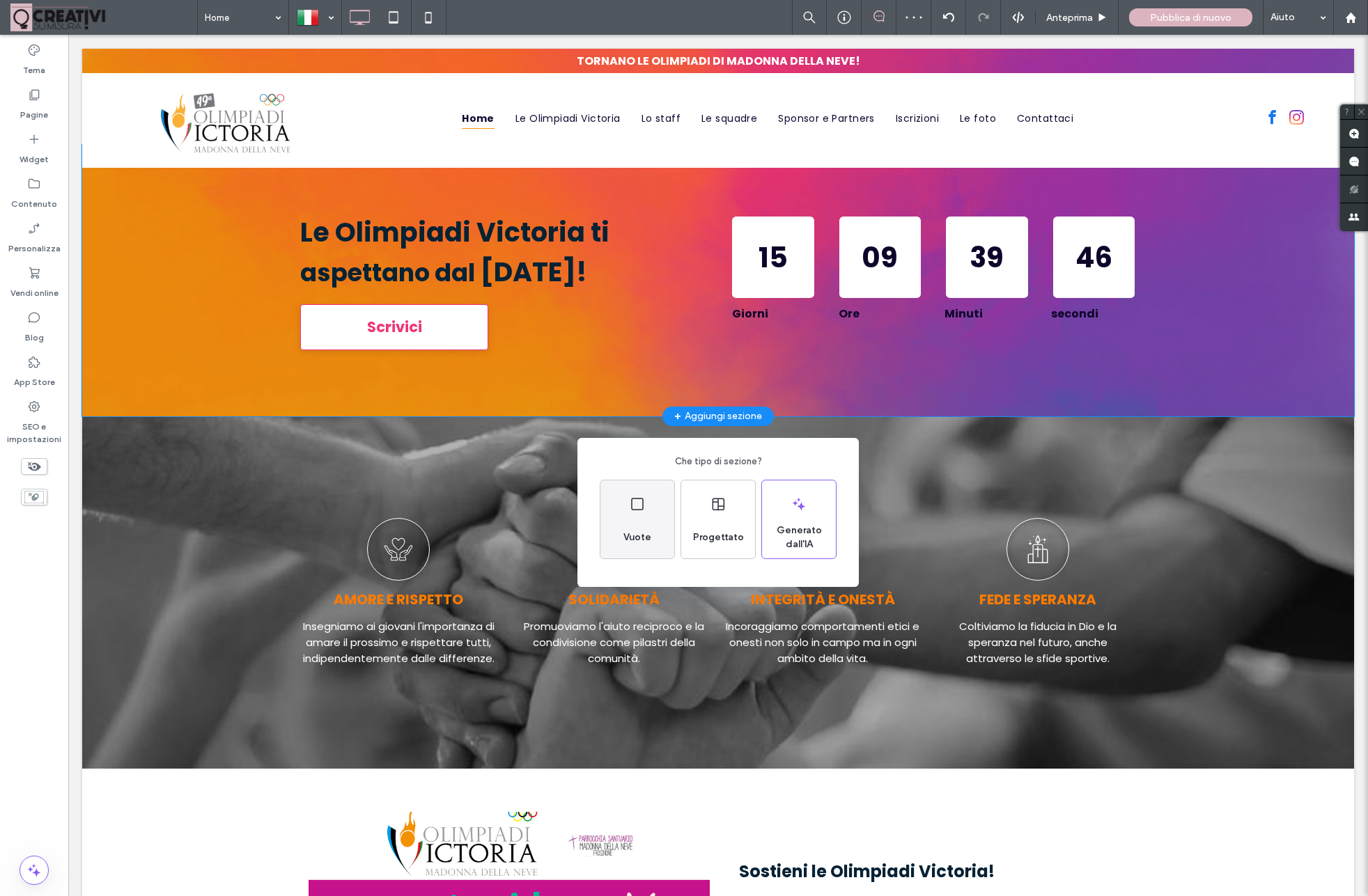
drag, startPoint x: 654, startPoint y: 508, endPoint x: 359, endPoint y: 287, distance: 368.6
click at [654, 508] on div "Vuote" at bounding box center [637, 519] width 74 height 78
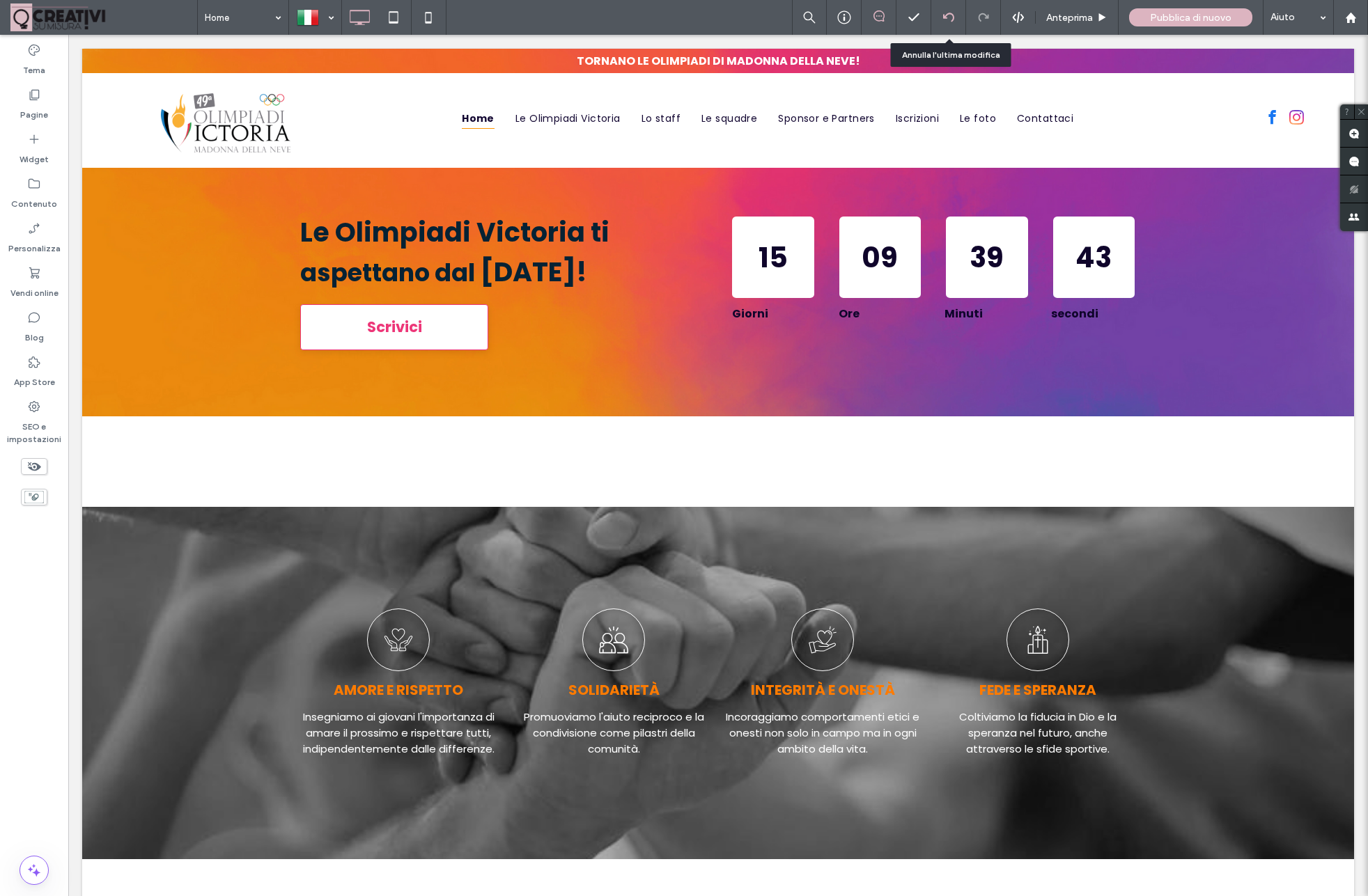
click at [947, 16] on icon at bounding box center [948, 17] width 11 height 11
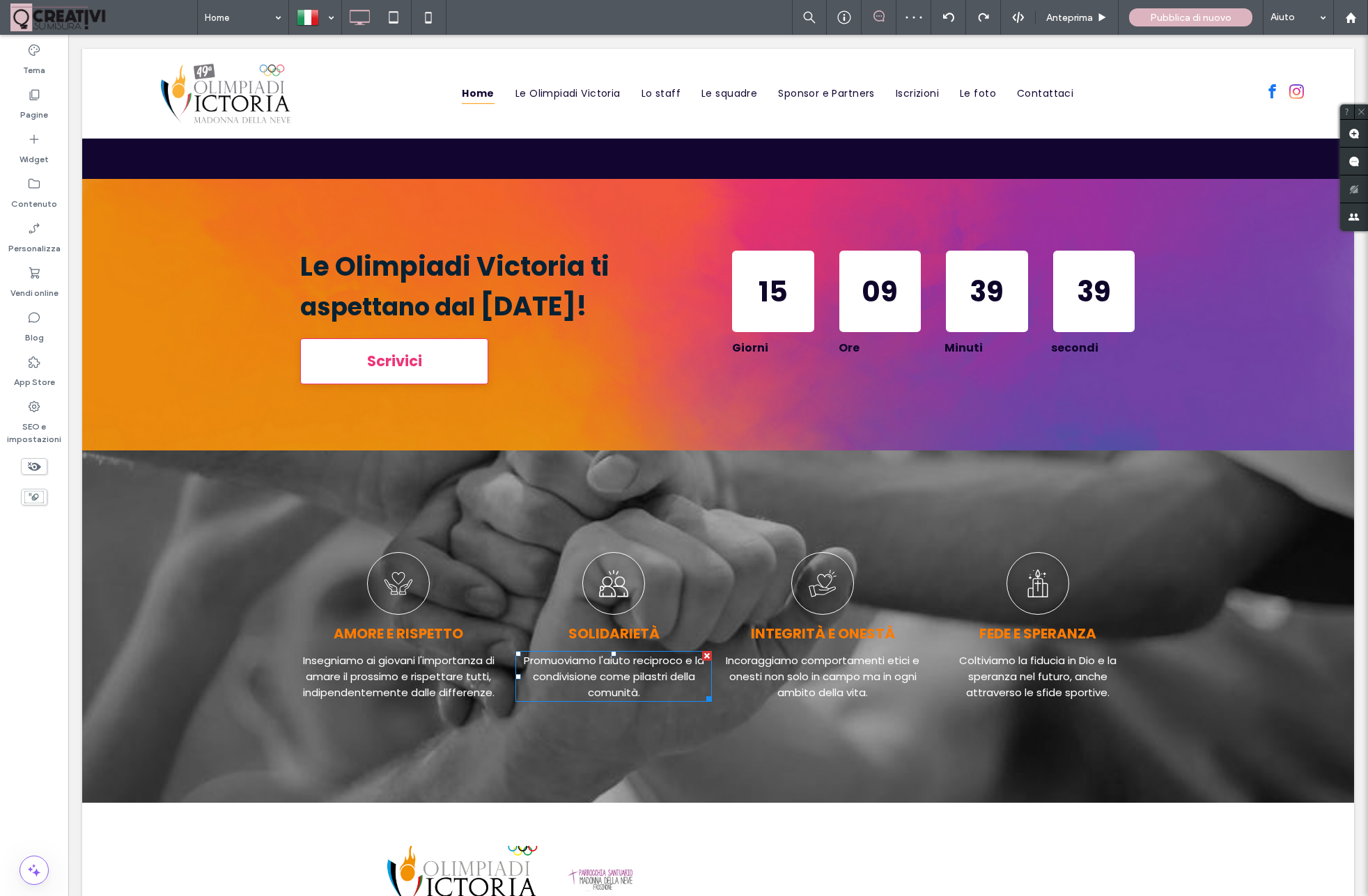
scroll to position [836, 0]
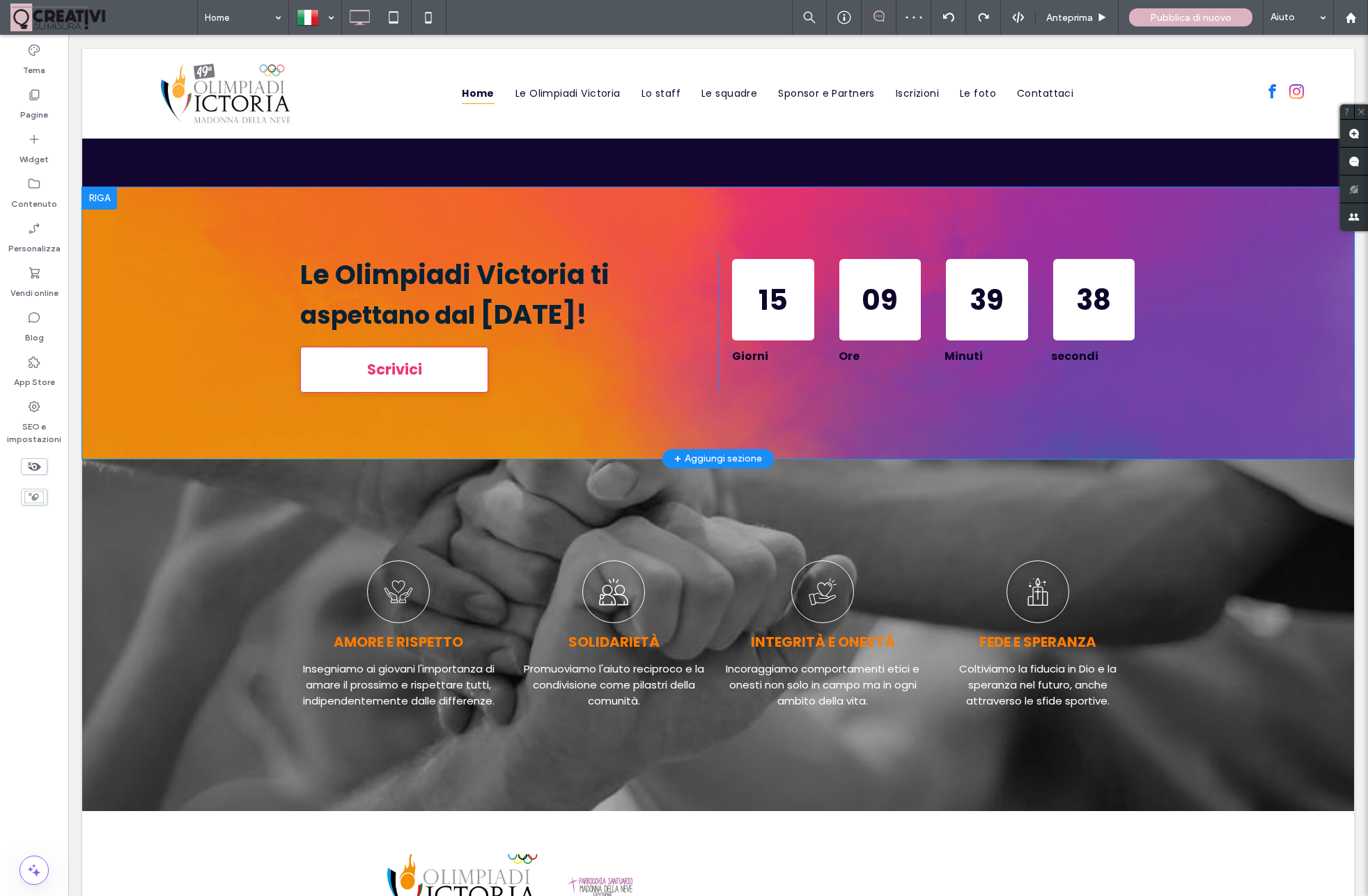
click at [708, 463] on div "+ Aggiungi sezione" at bounding box center [717, 459] width 88 height 15
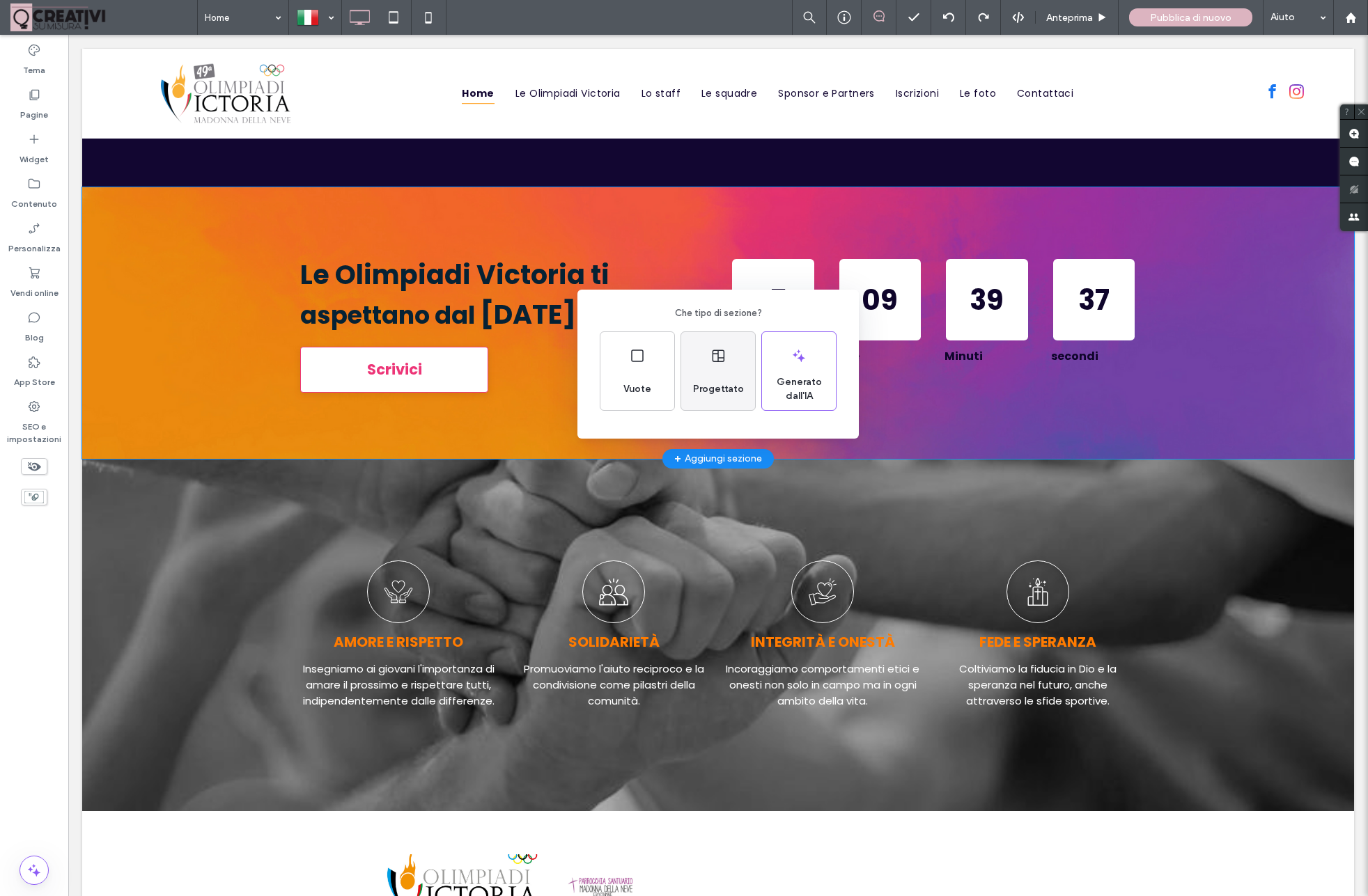
click at [714, 378] on div "Progettato" at bounding box center [718, 388] width 62 height 31
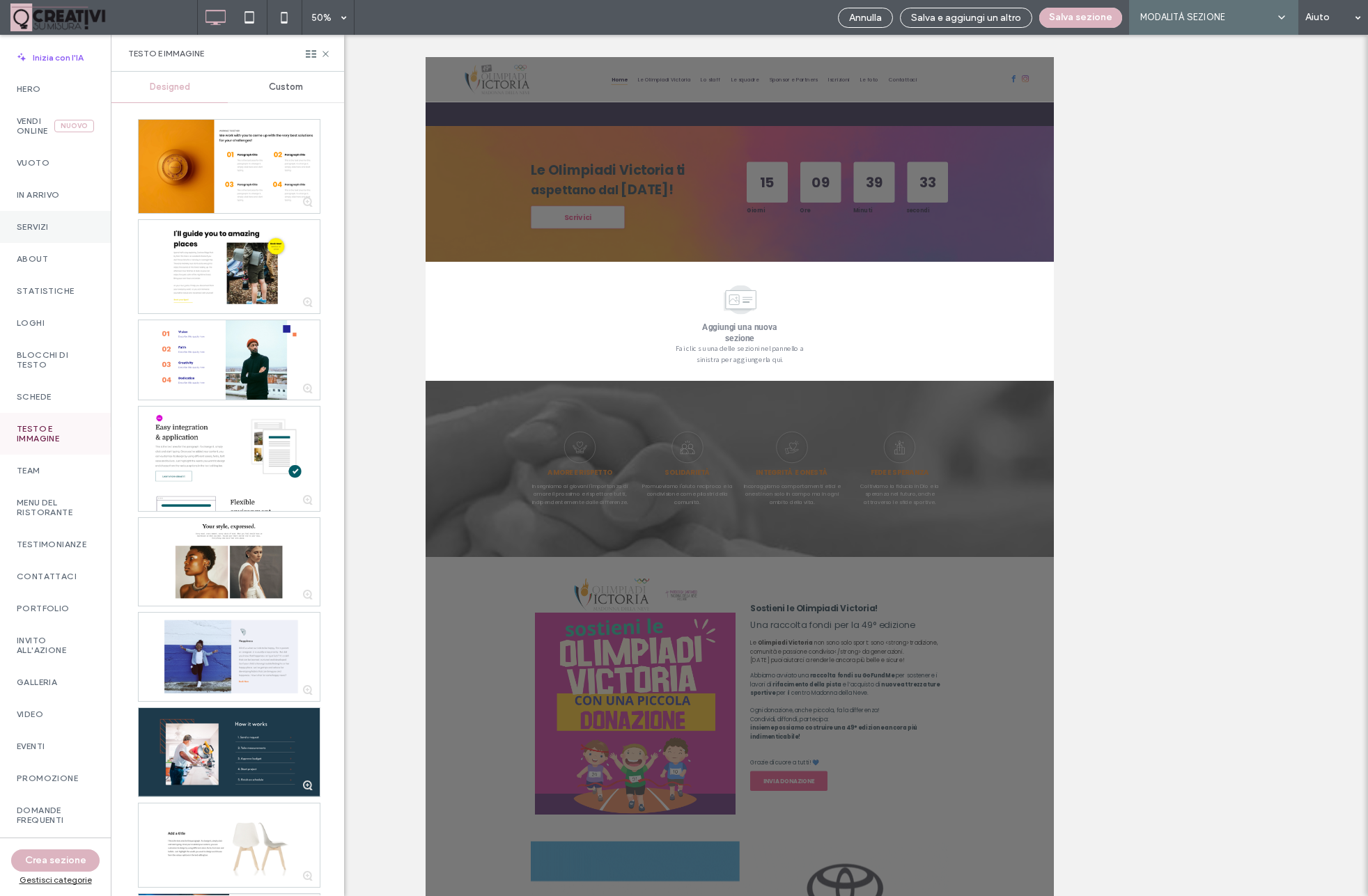
click at [40, 225] on label "Servizi" at bounding box center [55, 227] width 77 height 10
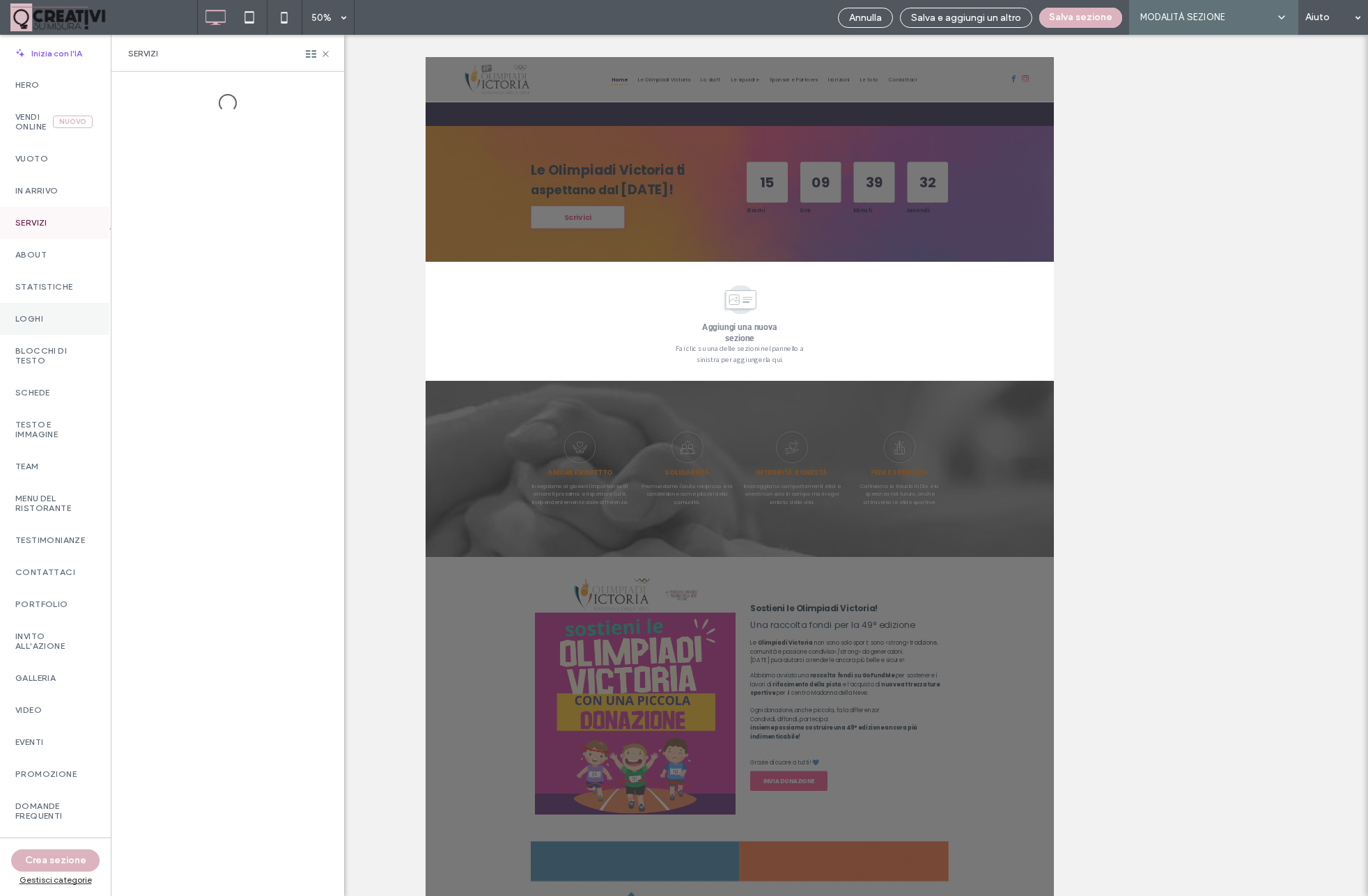
scroll to position [4, 2]
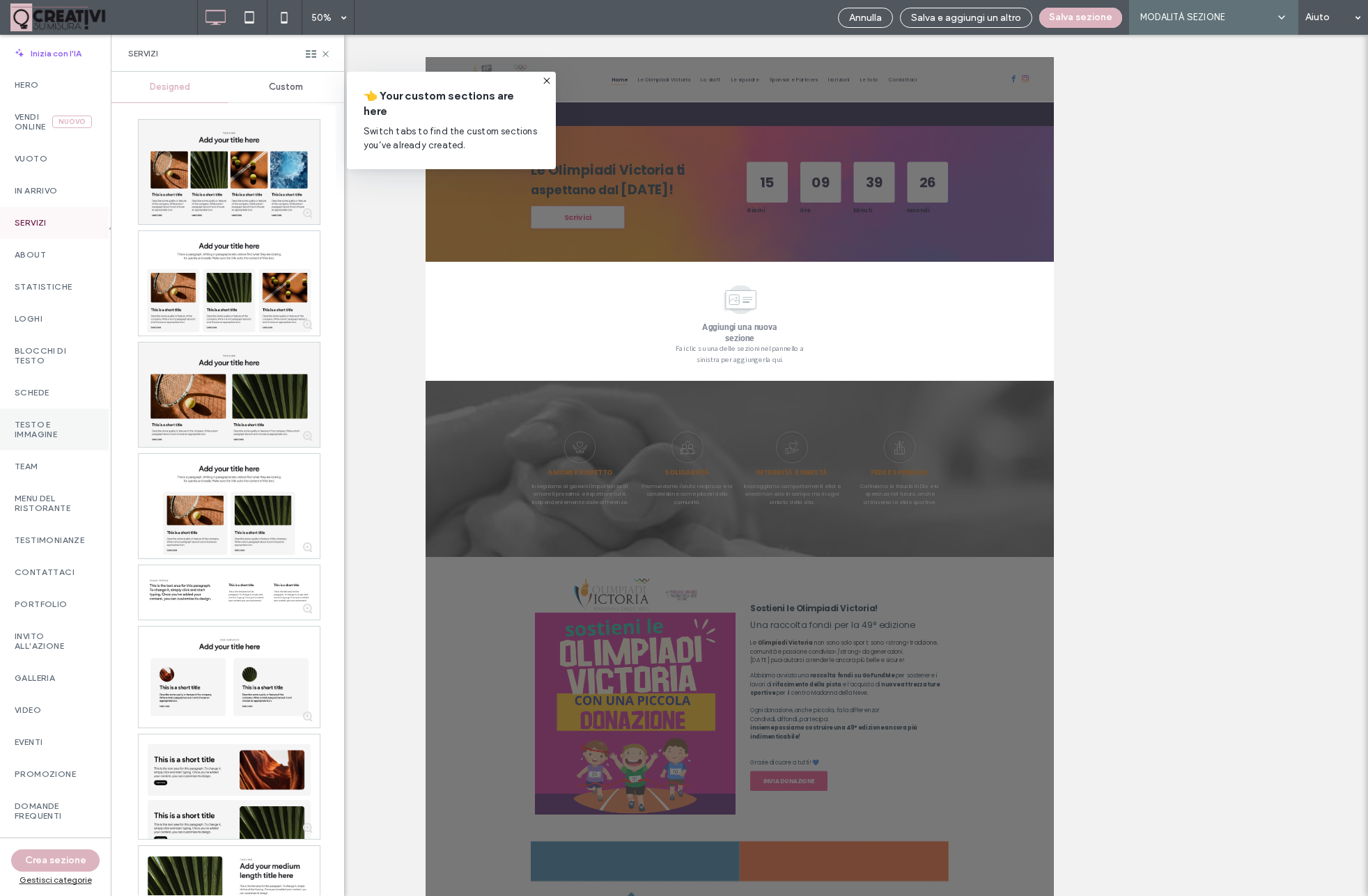
click at [52, 430] on label "Testo e immagine" at bounding box center [53, 430] width 77 height 19
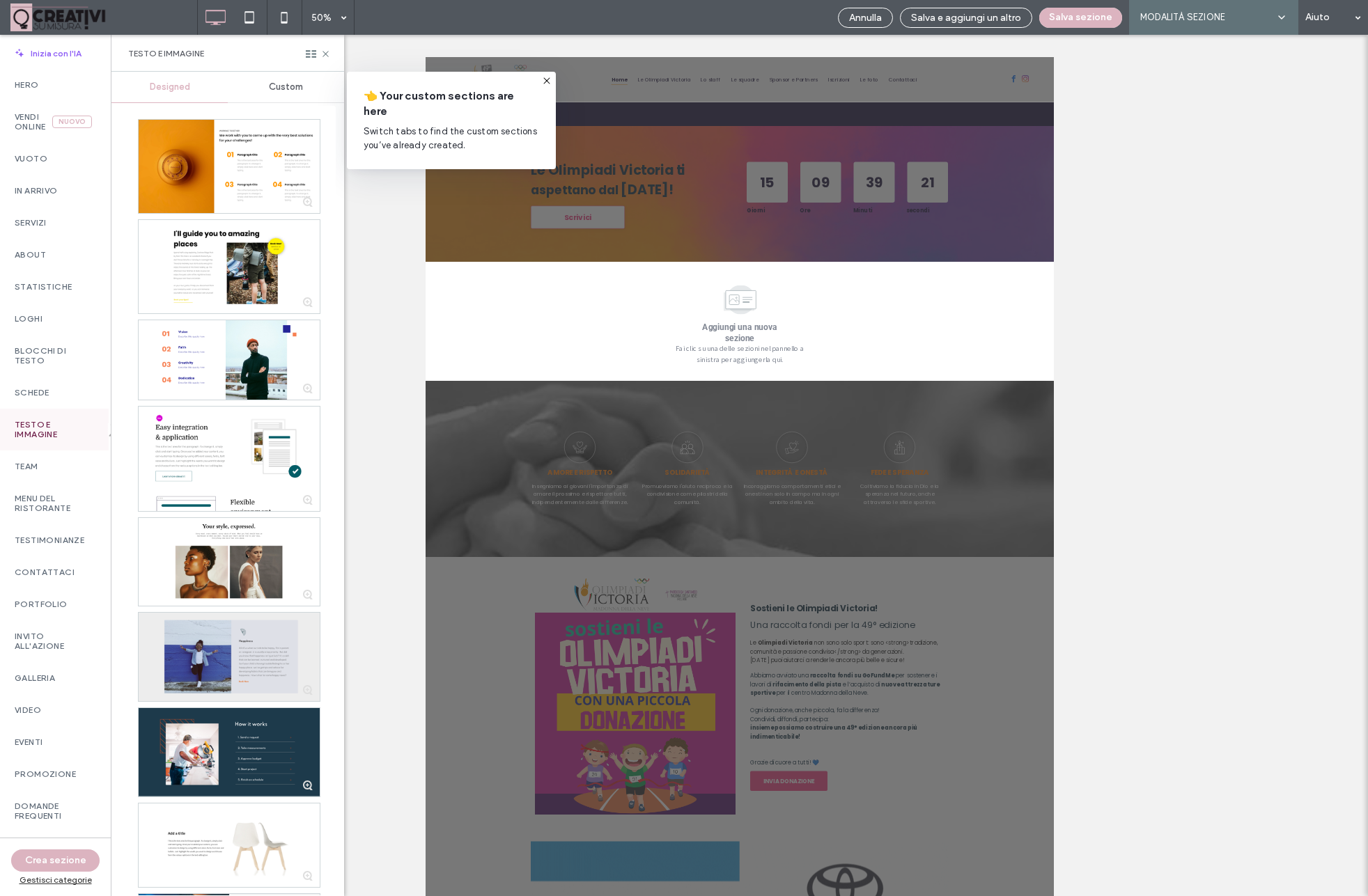
click at [263, 651] on div at bounding box center [229, 656] width 181 height 88
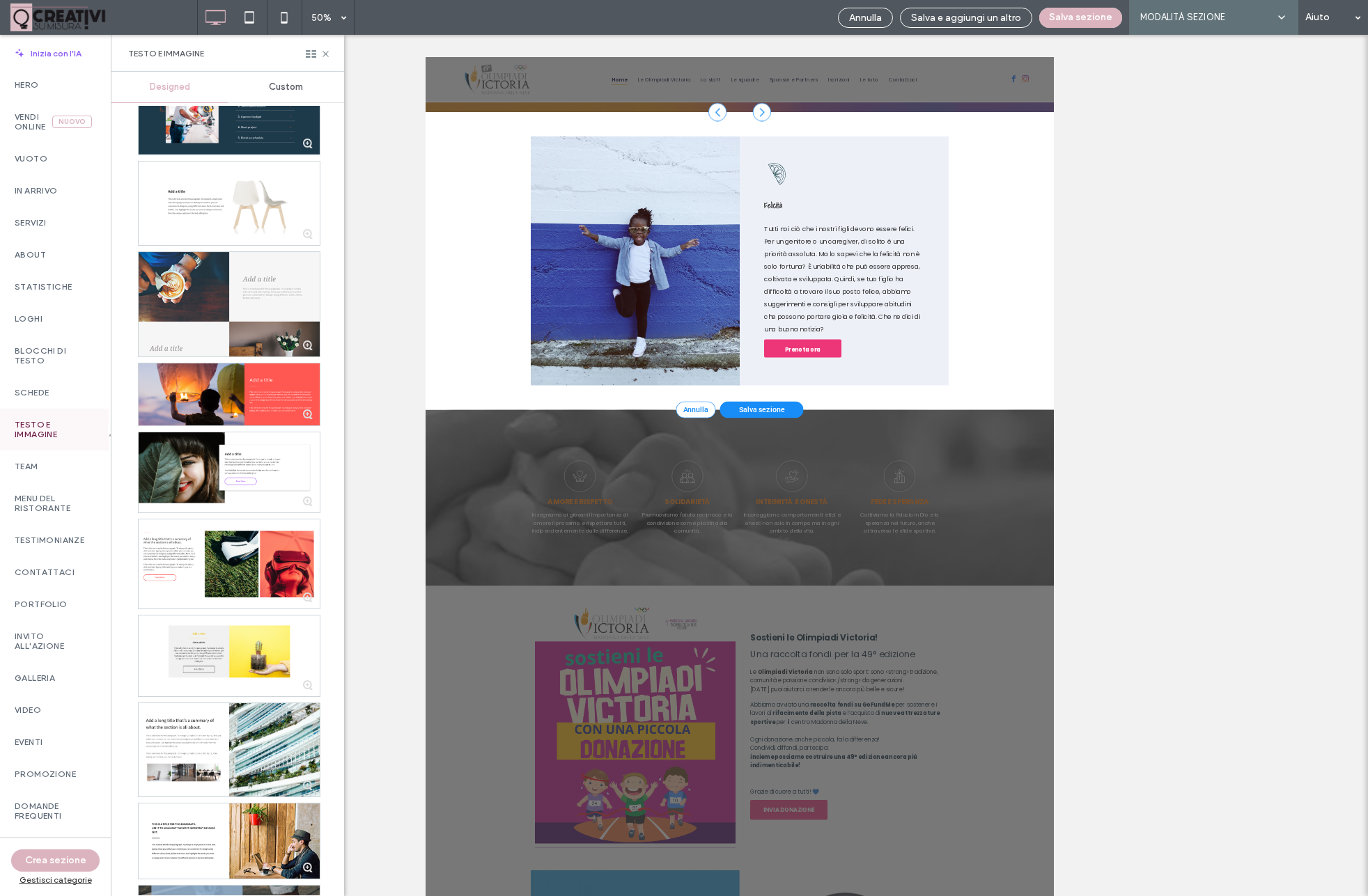
scroll to position [695, 0]
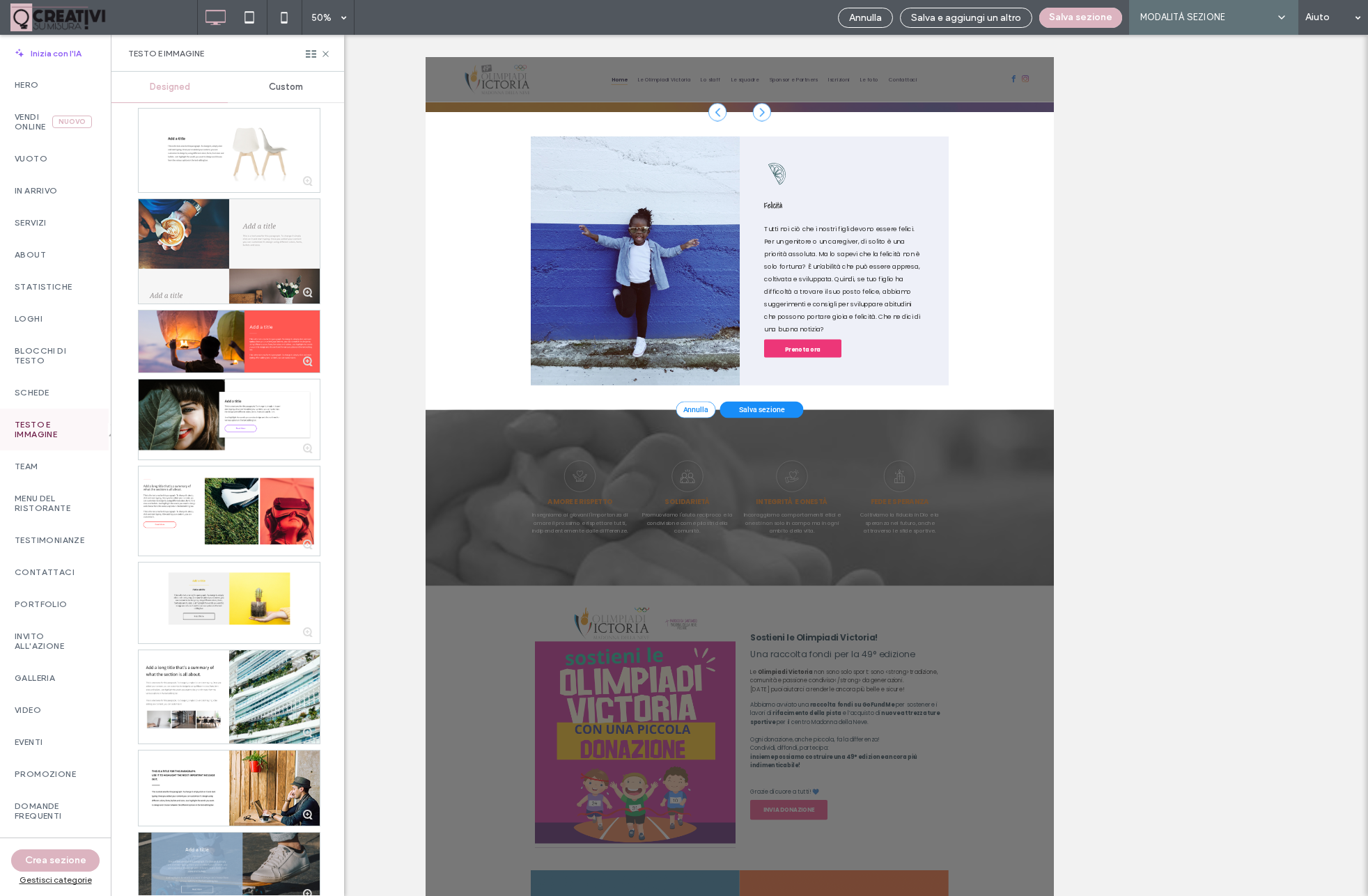
drag, startPoint x: 25, startPoint y: 56, endPoint x: 391, endPoint y: 69, distance: 366.2
click at [323, 51] on use at bounding box center [325, 53] width 5 height 5
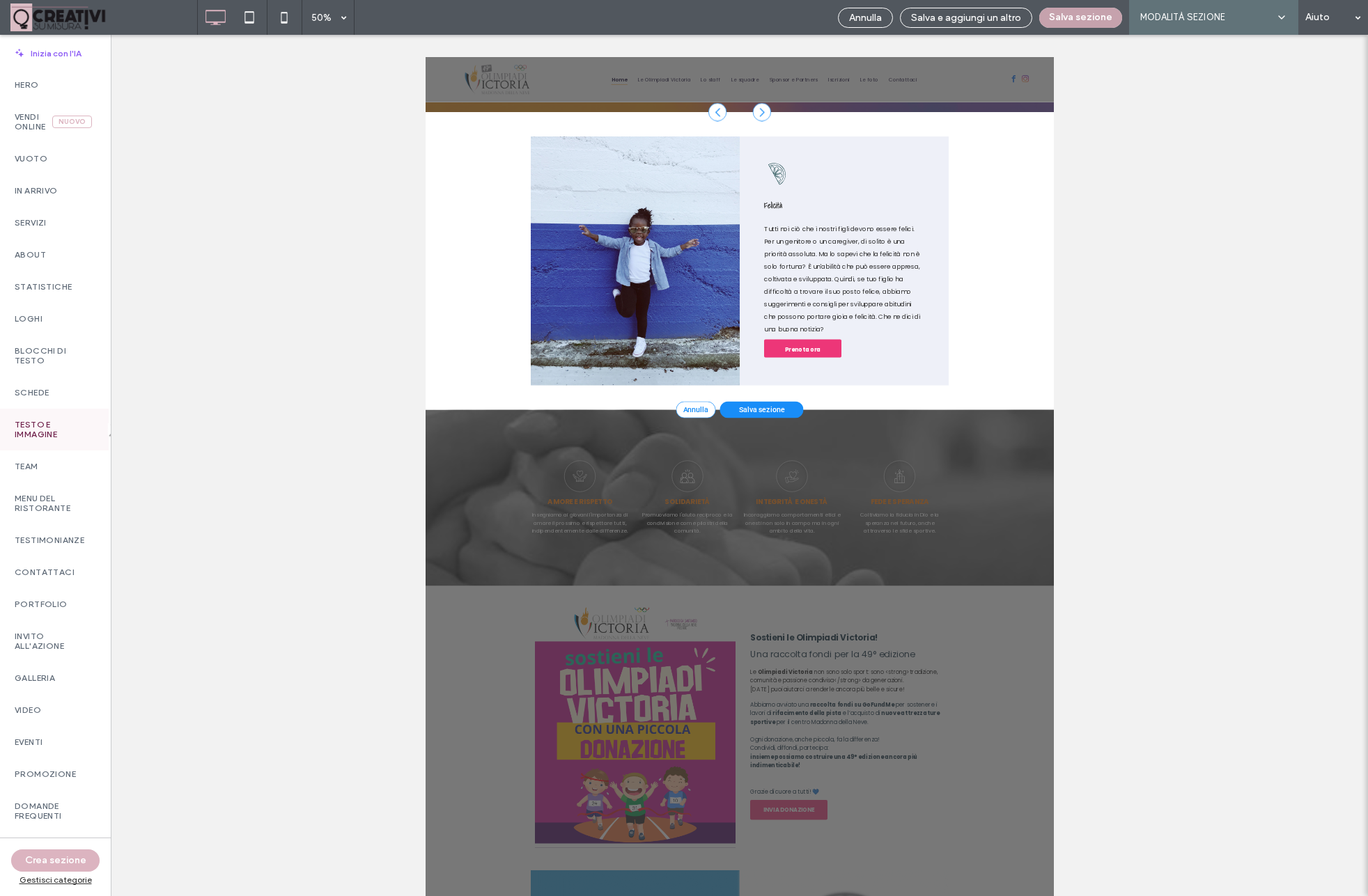
click at [1086, 24] on button "Salva sezione" at bounding box center [1080, 17] width 83 height 20
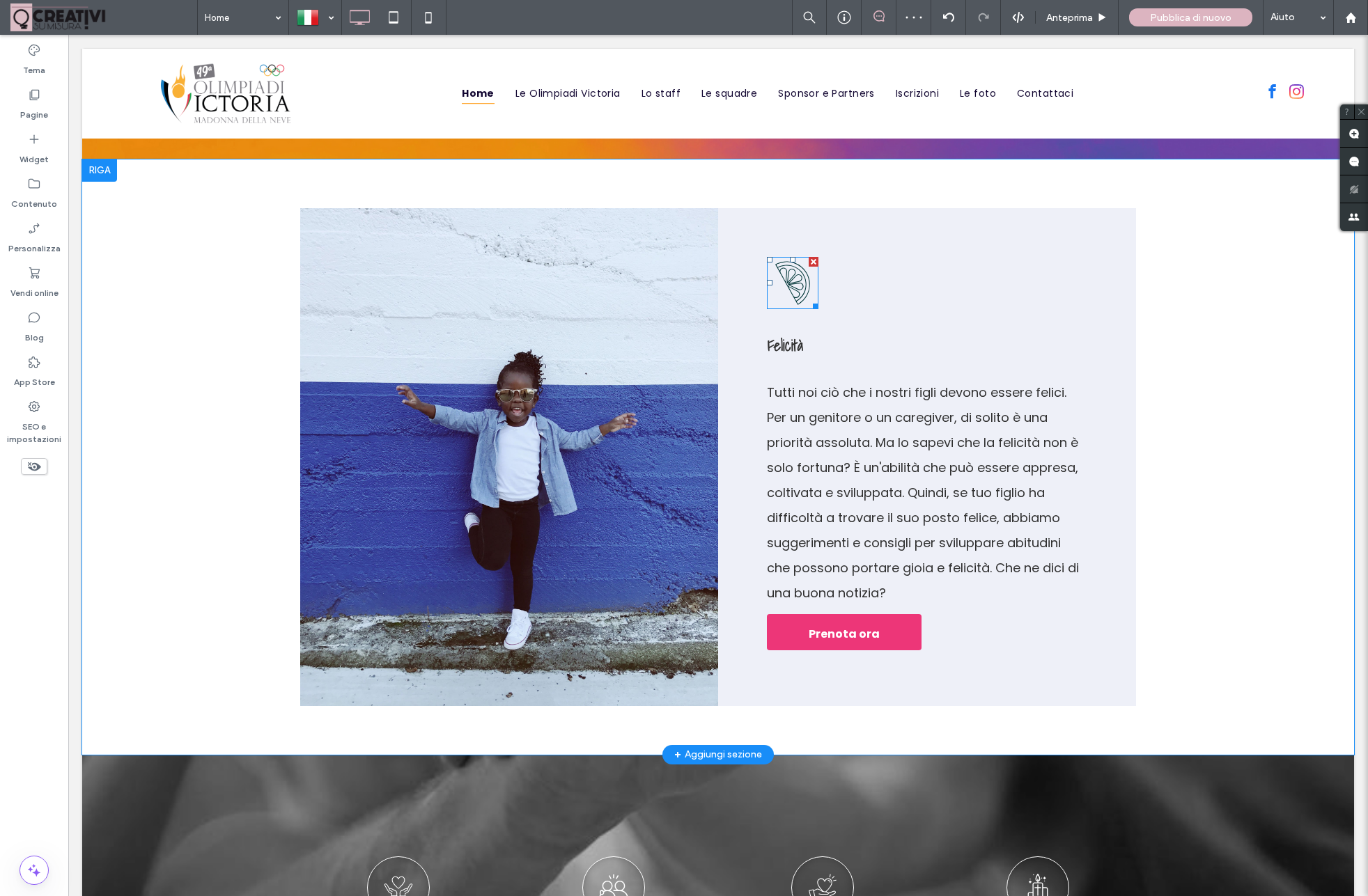
scroll to position [1136, 0]
drag, startPoint x: 812, startPoint y: 260, endPoint x: 881, endPoint y: 295, distance: 77.4
click at [812, 260] on div at bounding box center [813, 261] width 10 height 10
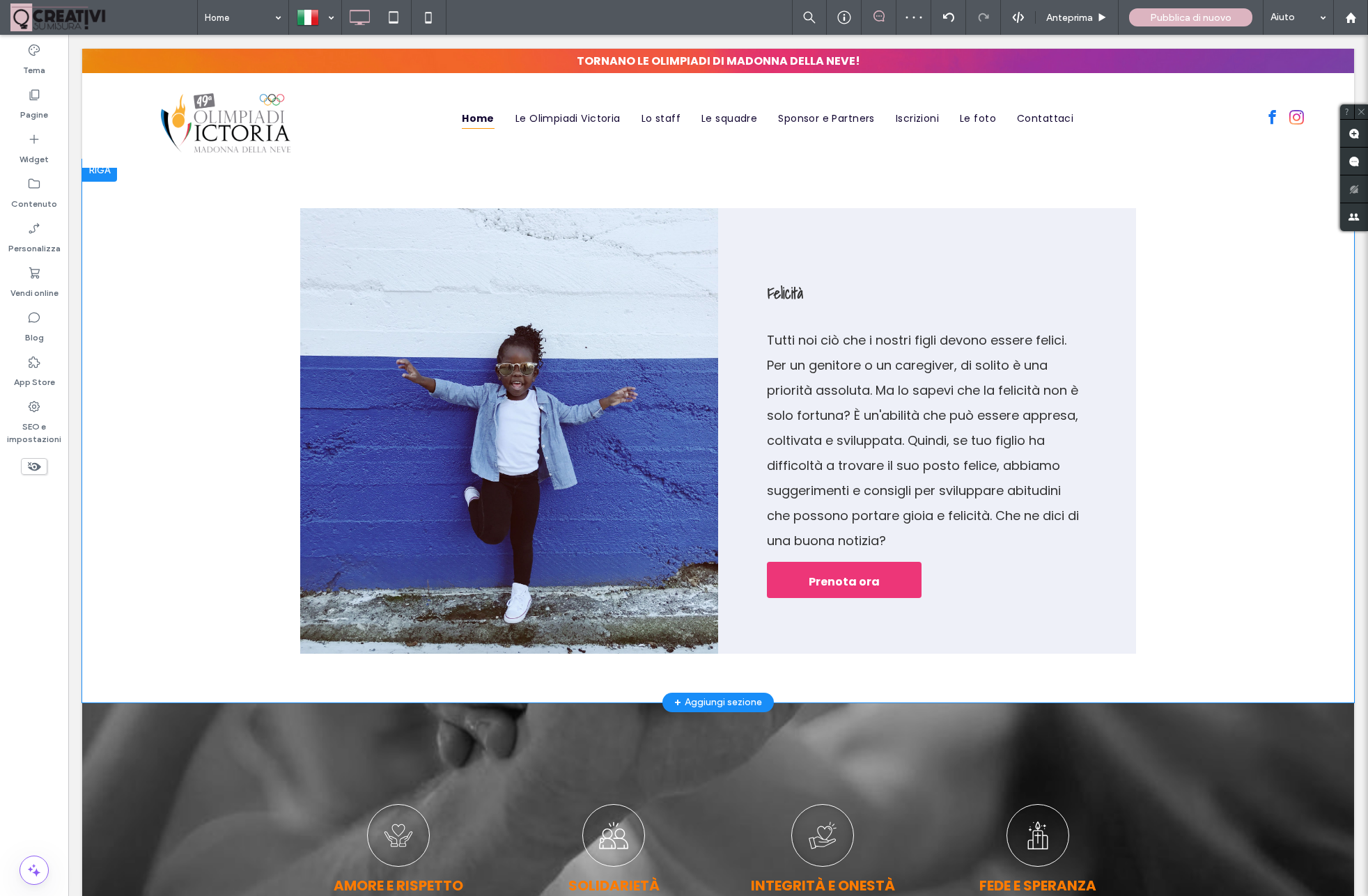
click at [621, 430] on div "Click To Paste" at bounding box center [509, 430] width 418 height 445
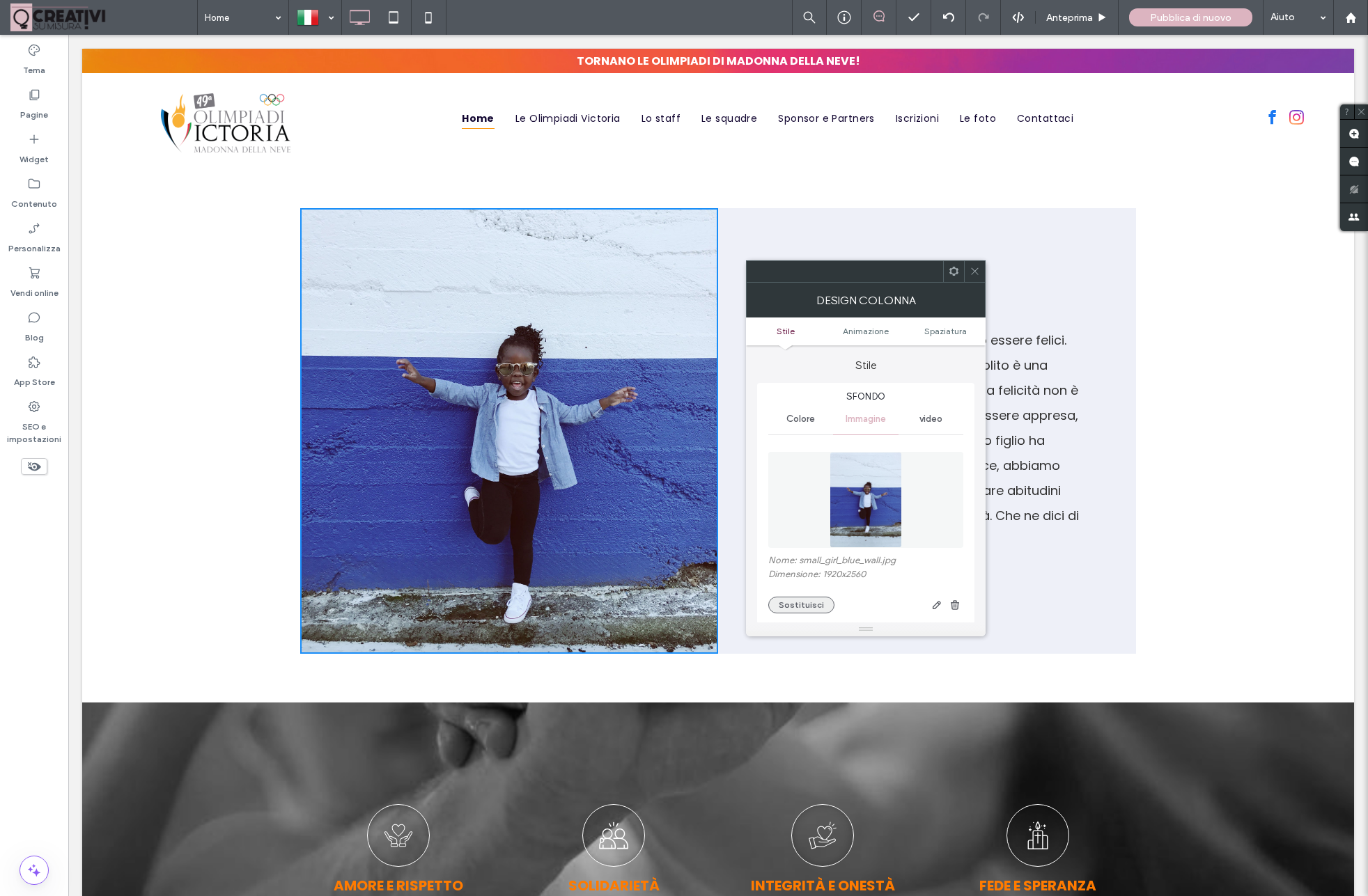
click at [812, 606] on button "Sostituisci" at bounding box center [801, 605] width 66 height 16
click at [799, 606] on button "Sostituisci" at bounding box center [801, 605] width 66 height 16
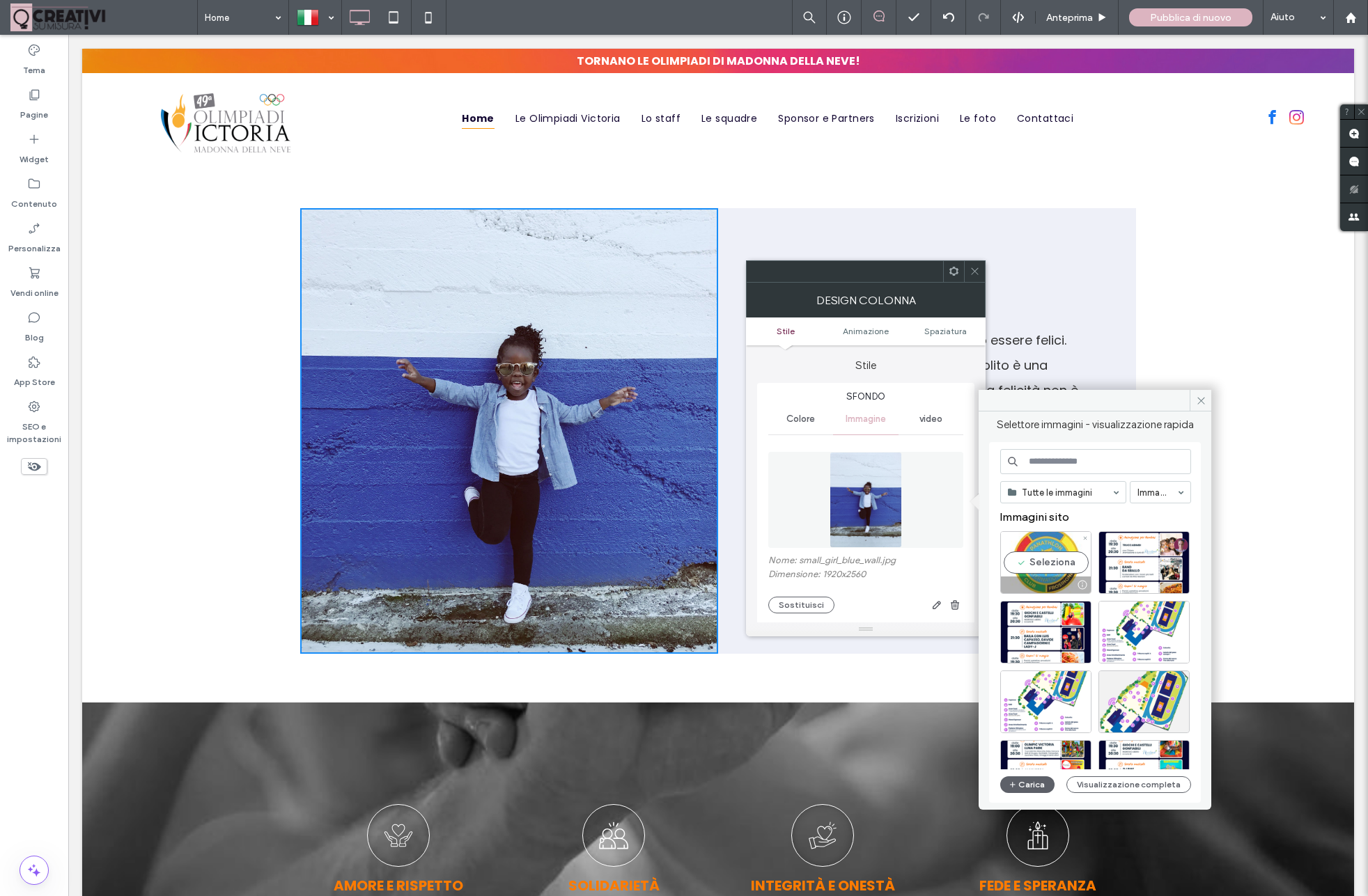
click at [1038, 559] on div "Seleziona" at bounding box center [1046, 563] width 91 height 63
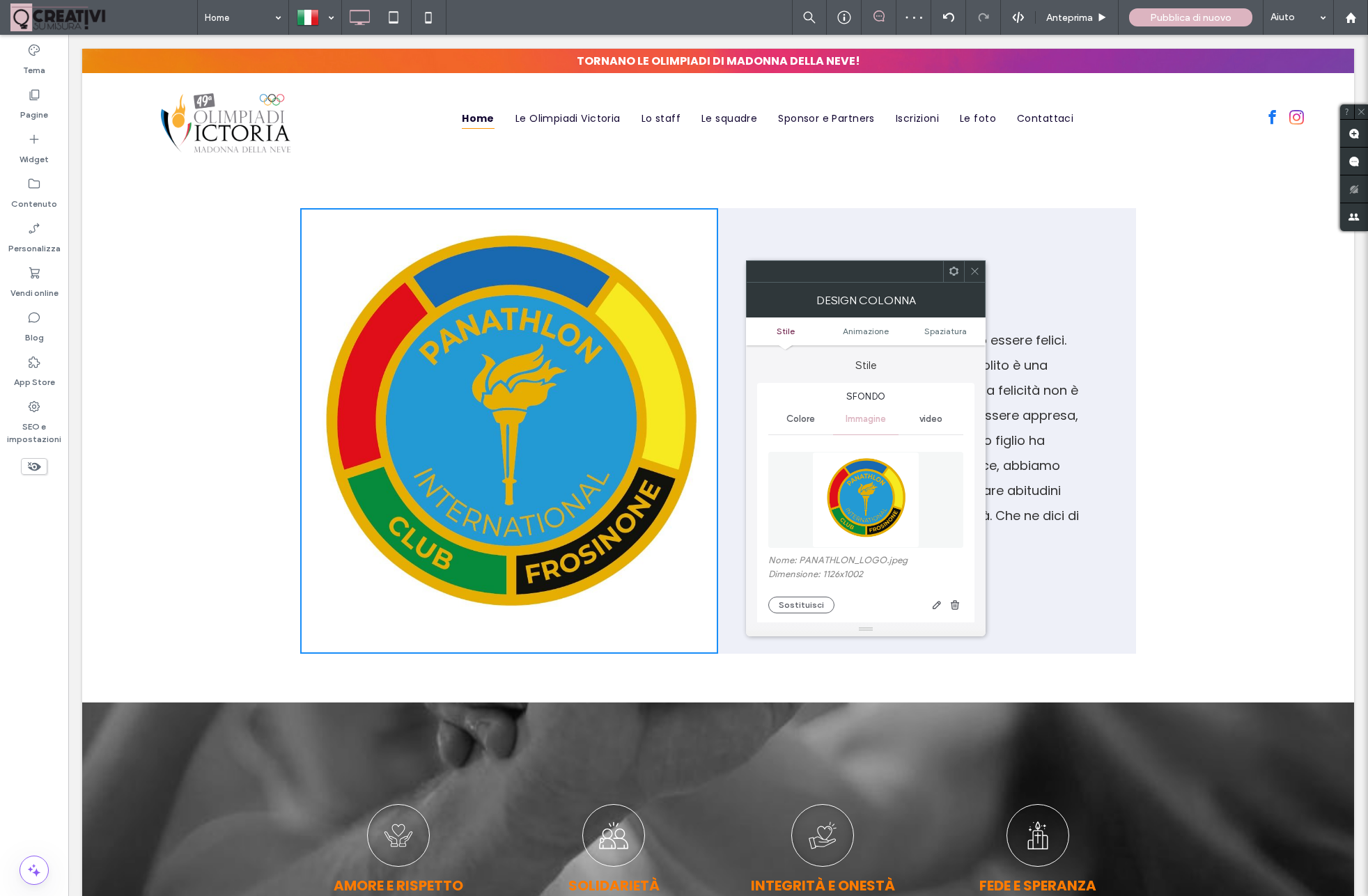
click at [976, 269] on icon at bounding box center [975, 271] width 10 height 10
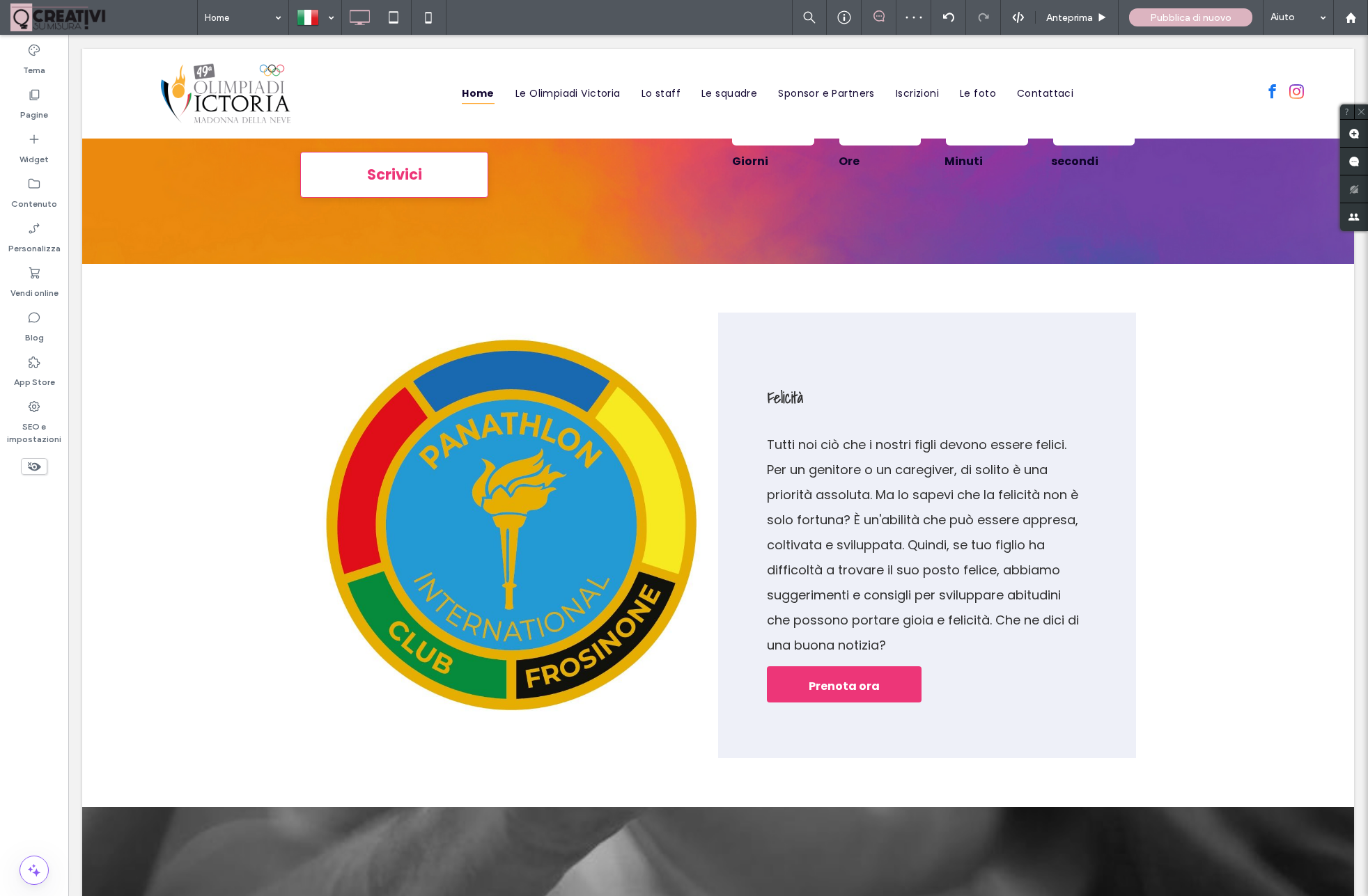
scroll to position [1021, 0]
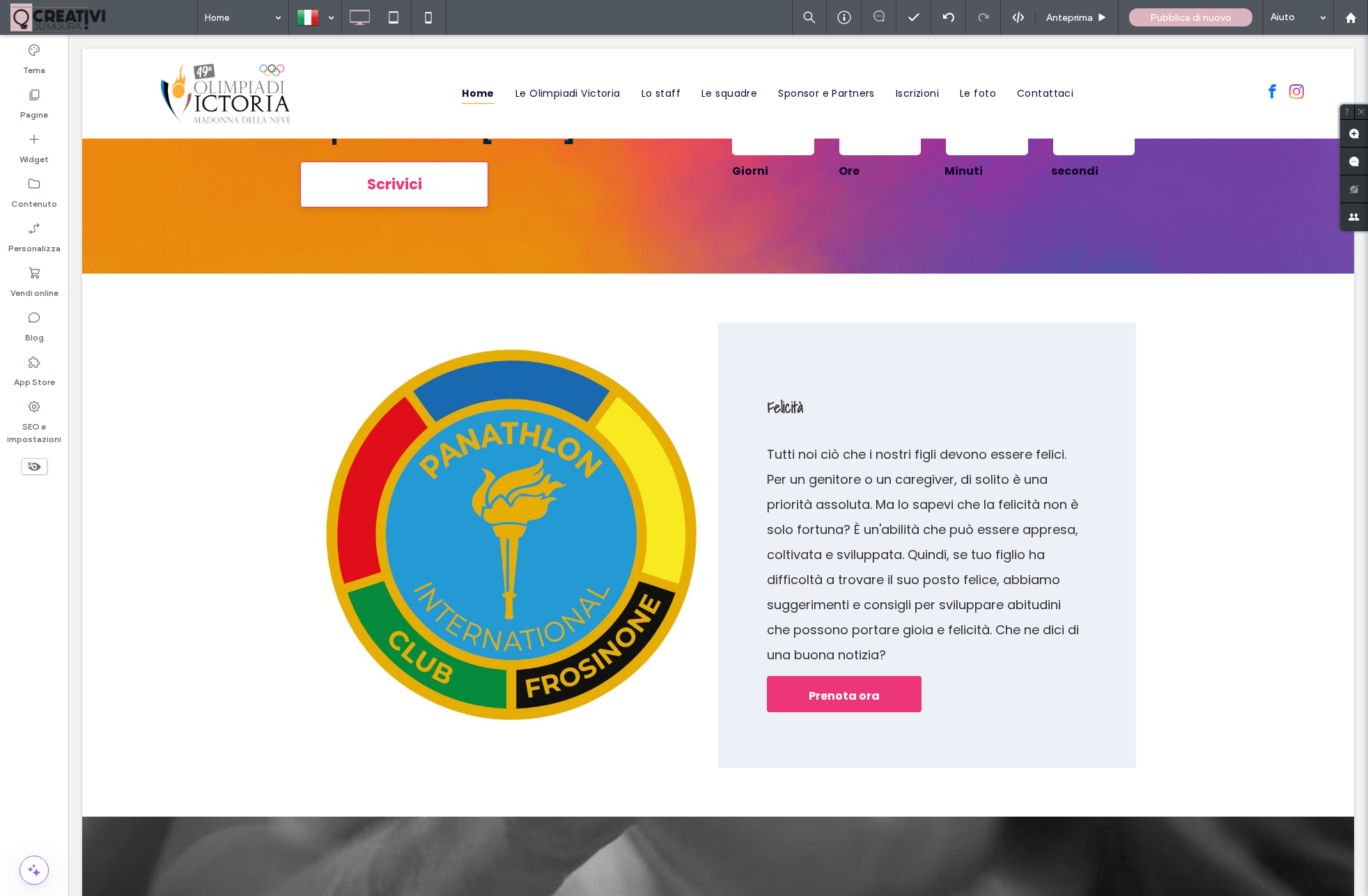
click at [590, 639] on div "Click To Paste" at bounding box center [509, 545] width 418 height 445
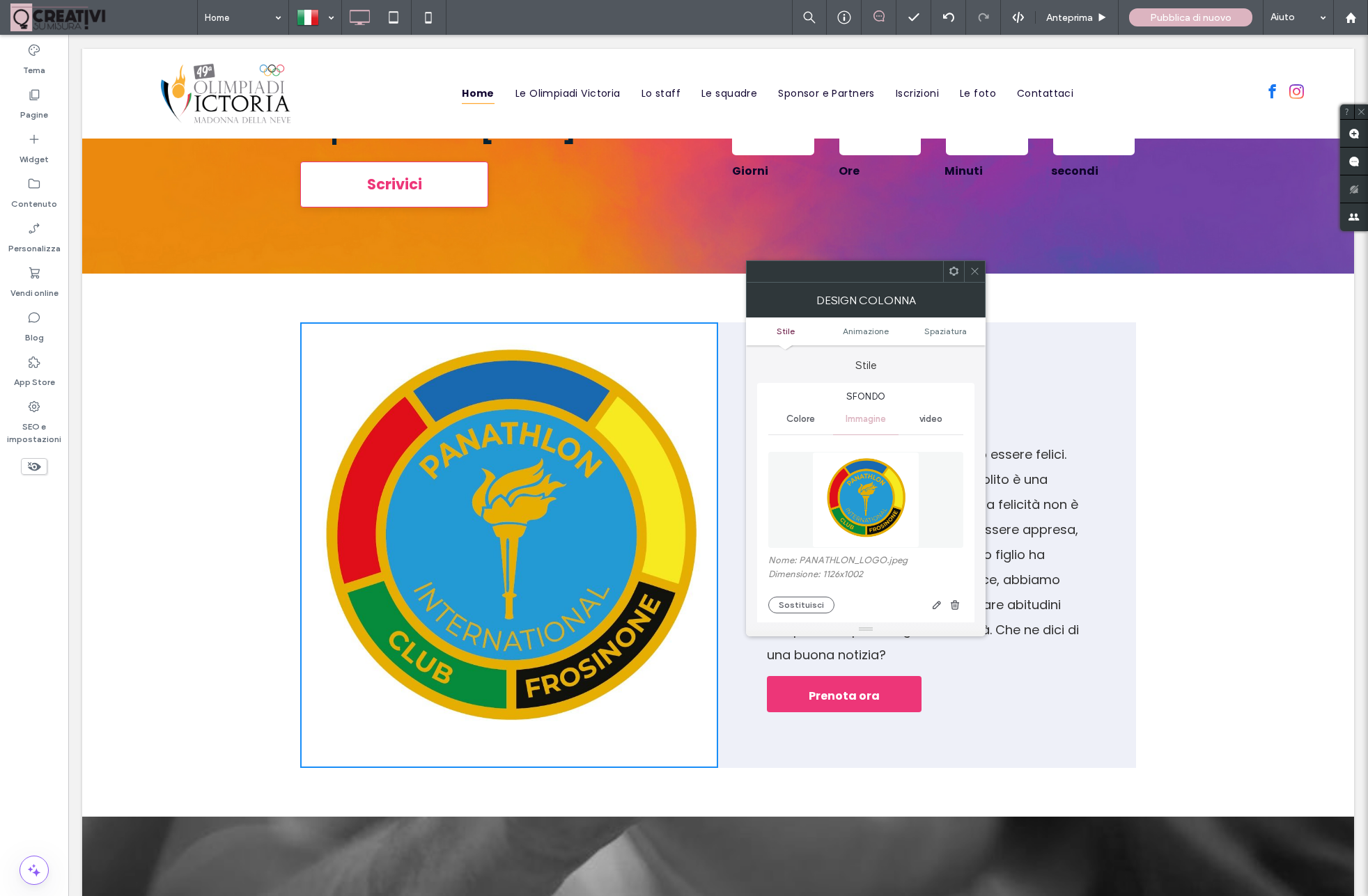
click at [105, 294] on div "Click To Paste Felicità Tutti noi ciò che i nostri figli devono essere felici. …" at bounding box center [718, 545] width 1271 height 543
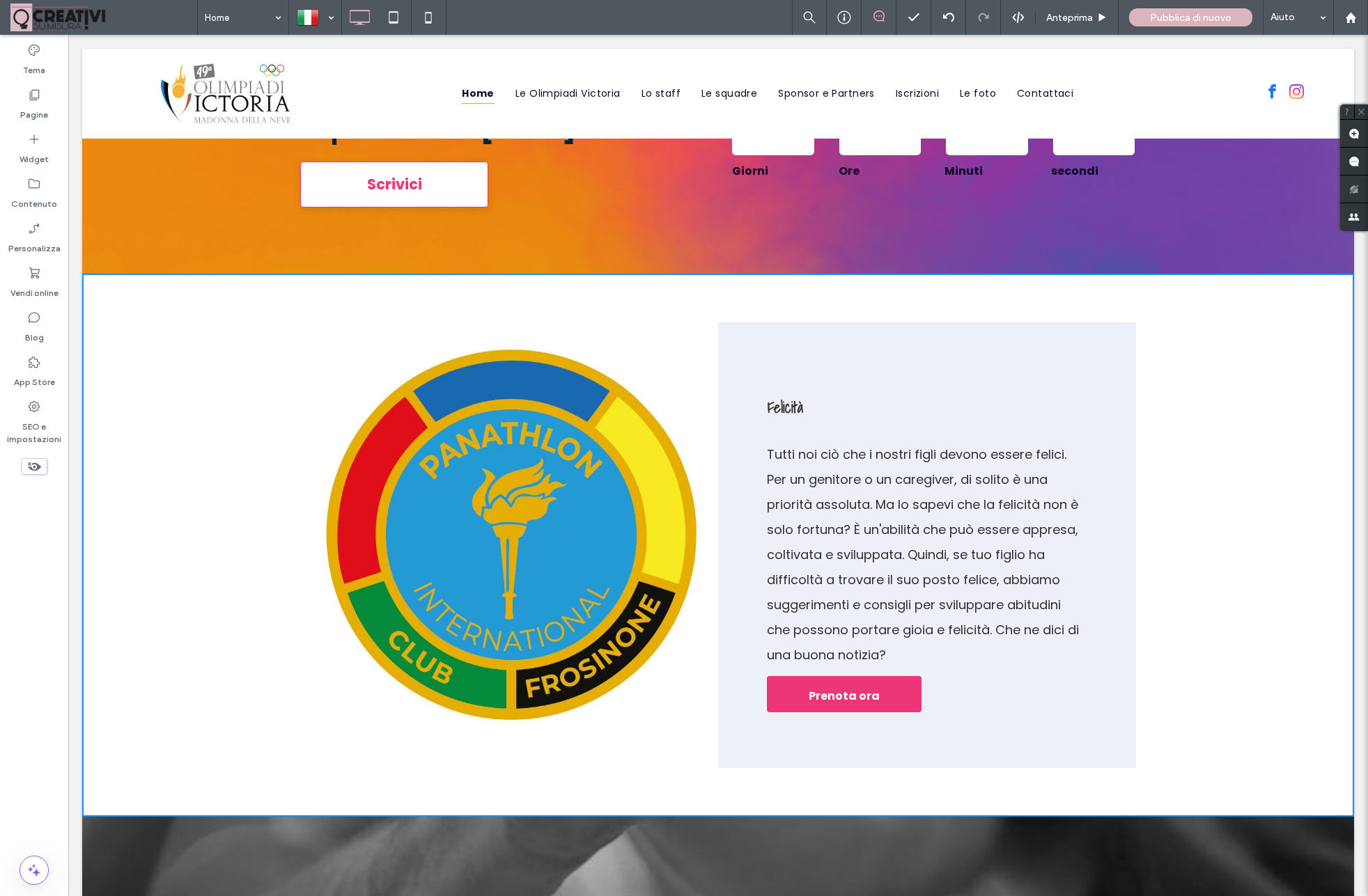
click at [95, 283] on div at bounding box center [100, 285] width 35 height 22
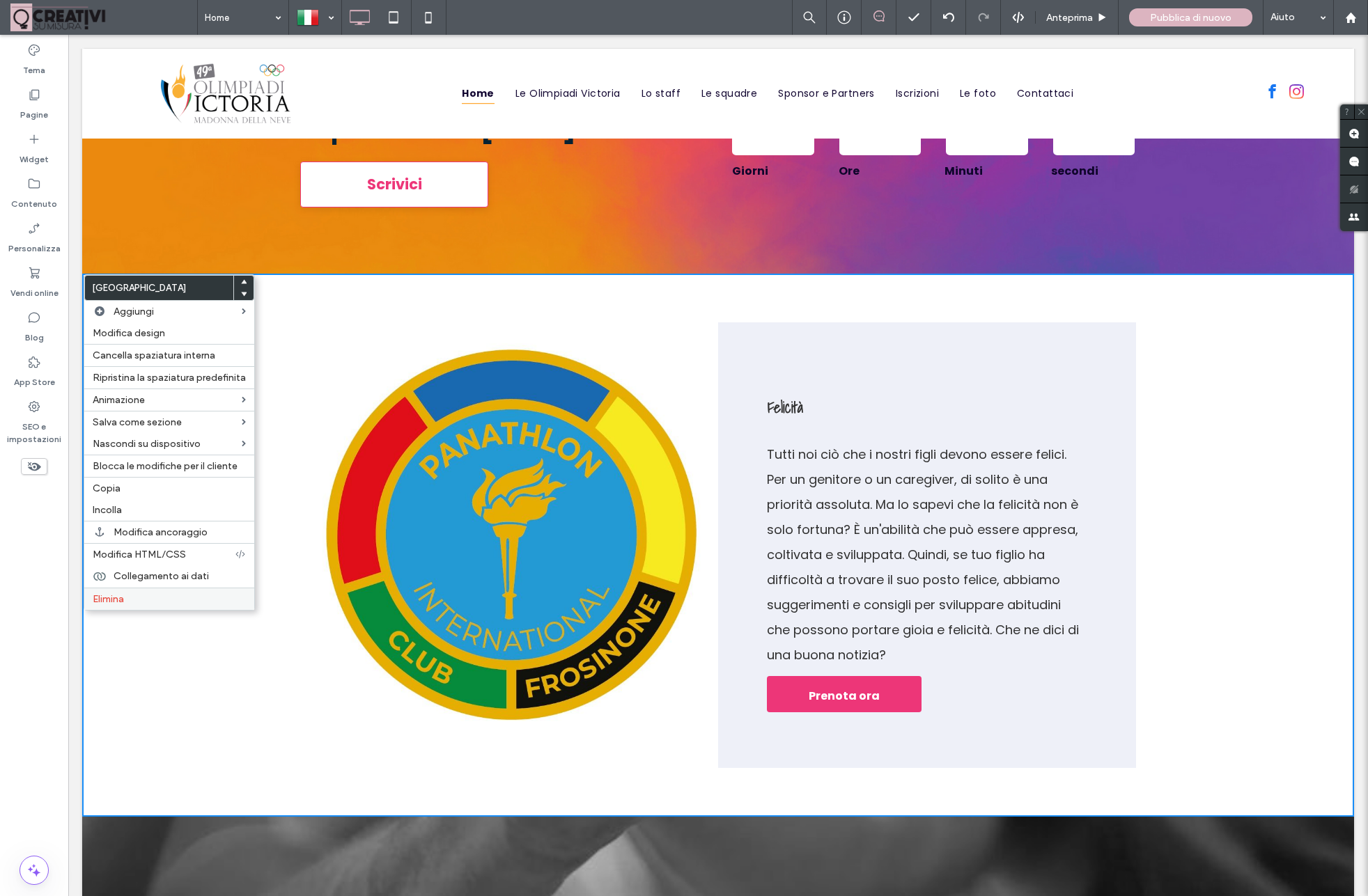
click at [115, 600] on span "Elimina" at bounding box center [109, 599] width 31 height 12
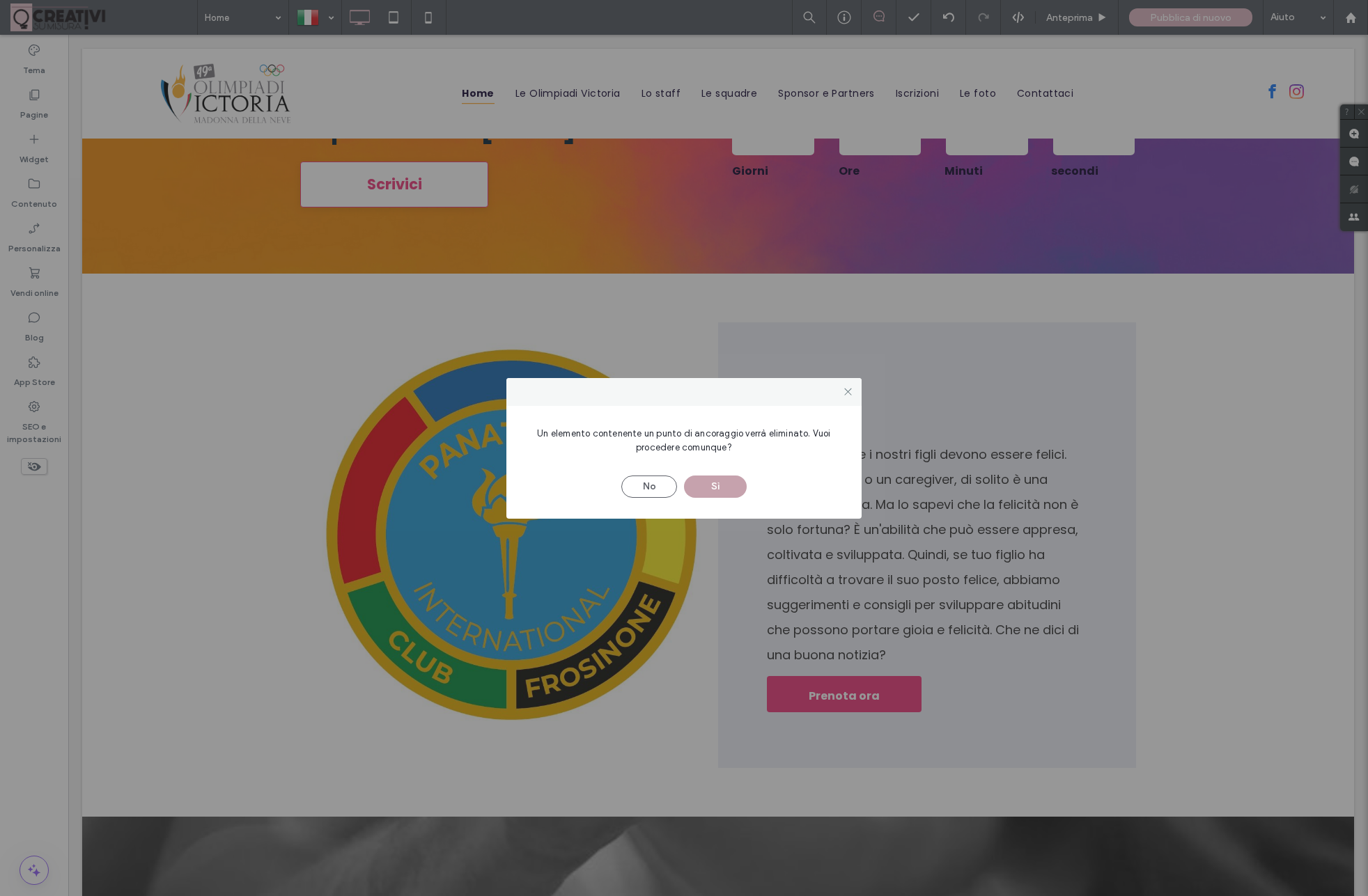
click at [721, 481] on button "Sì" at bounding box center [715, 487] width 63 height 22
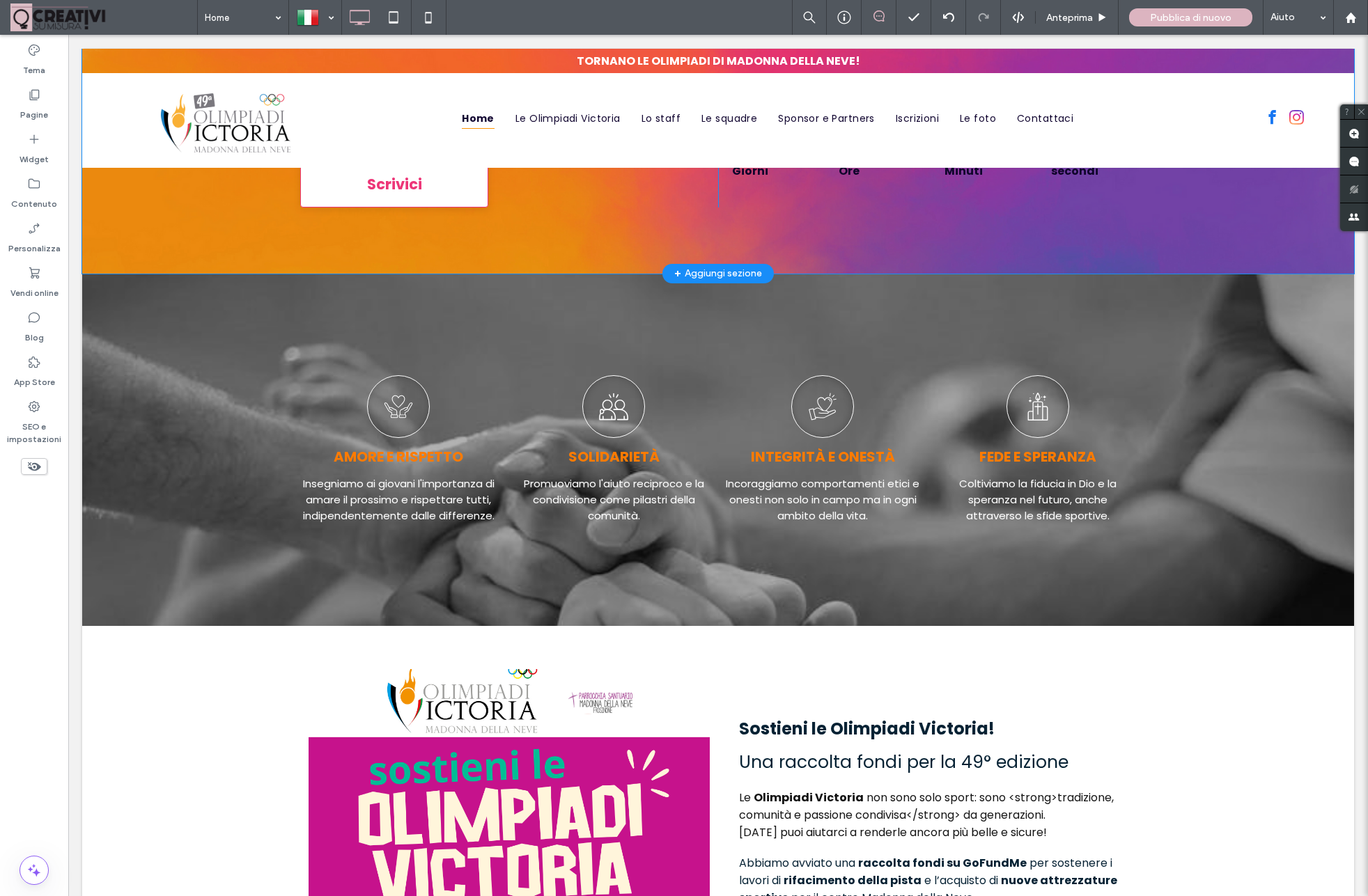
click at [702, 276] on div "+ Aggiungi sezione" at bounding box center [717, 273] width 88 height 15
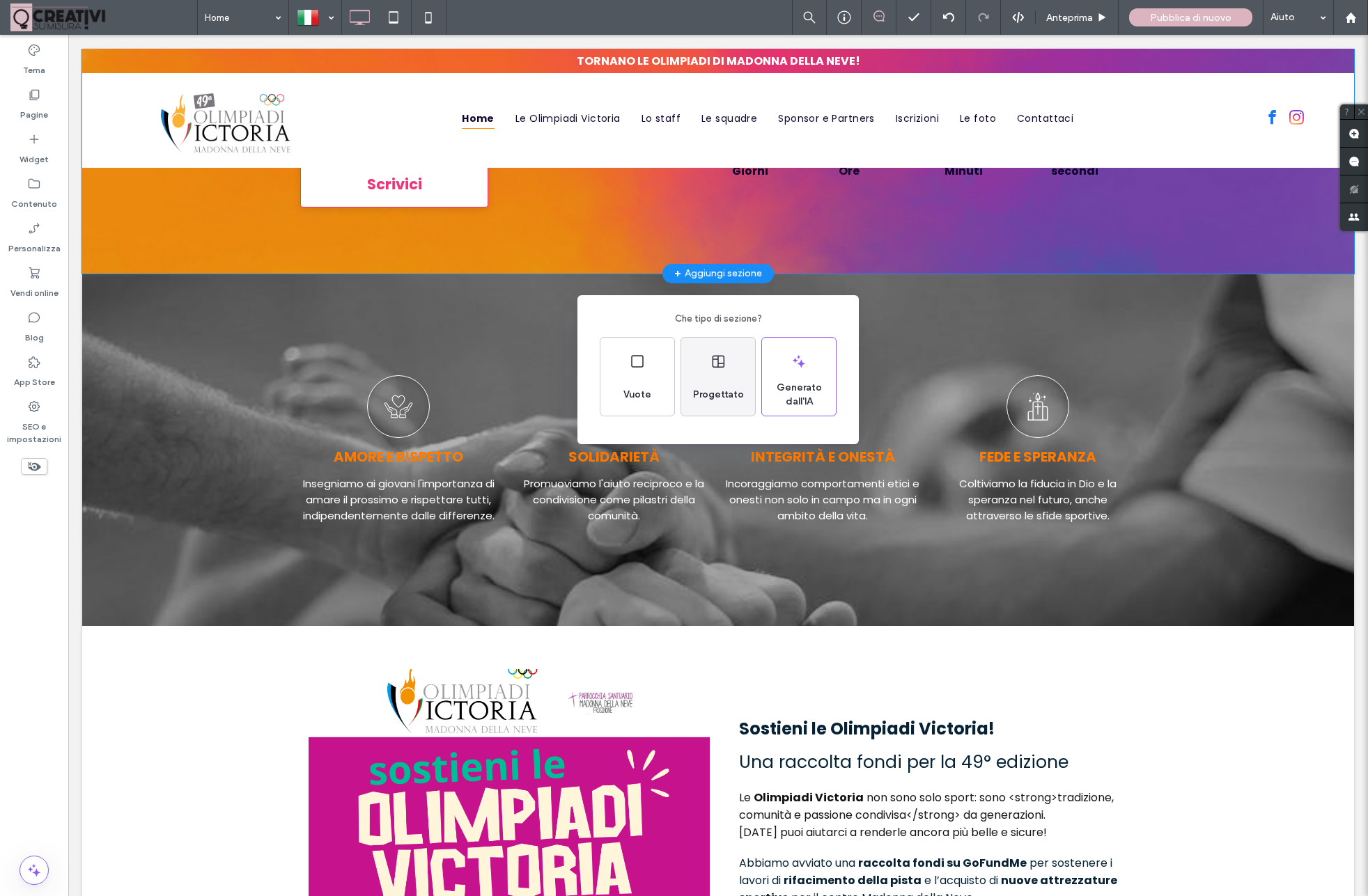
click at [711, 367] on icon at bounding box center [718, 362] width 16 height 16
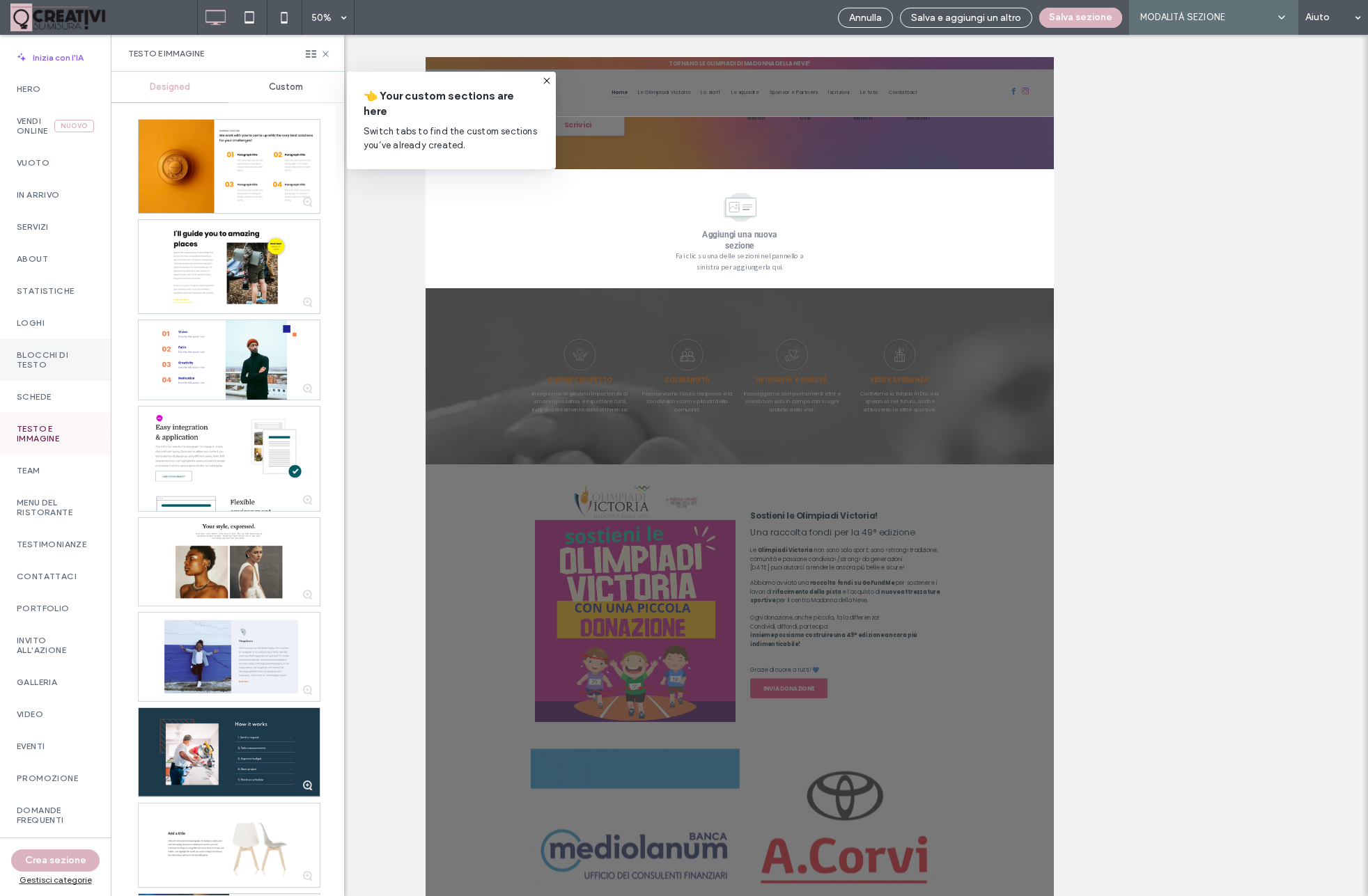
click at [35, 361] on label "Blocchi di testo" at bounding box center [55, 360] width 77 height 19
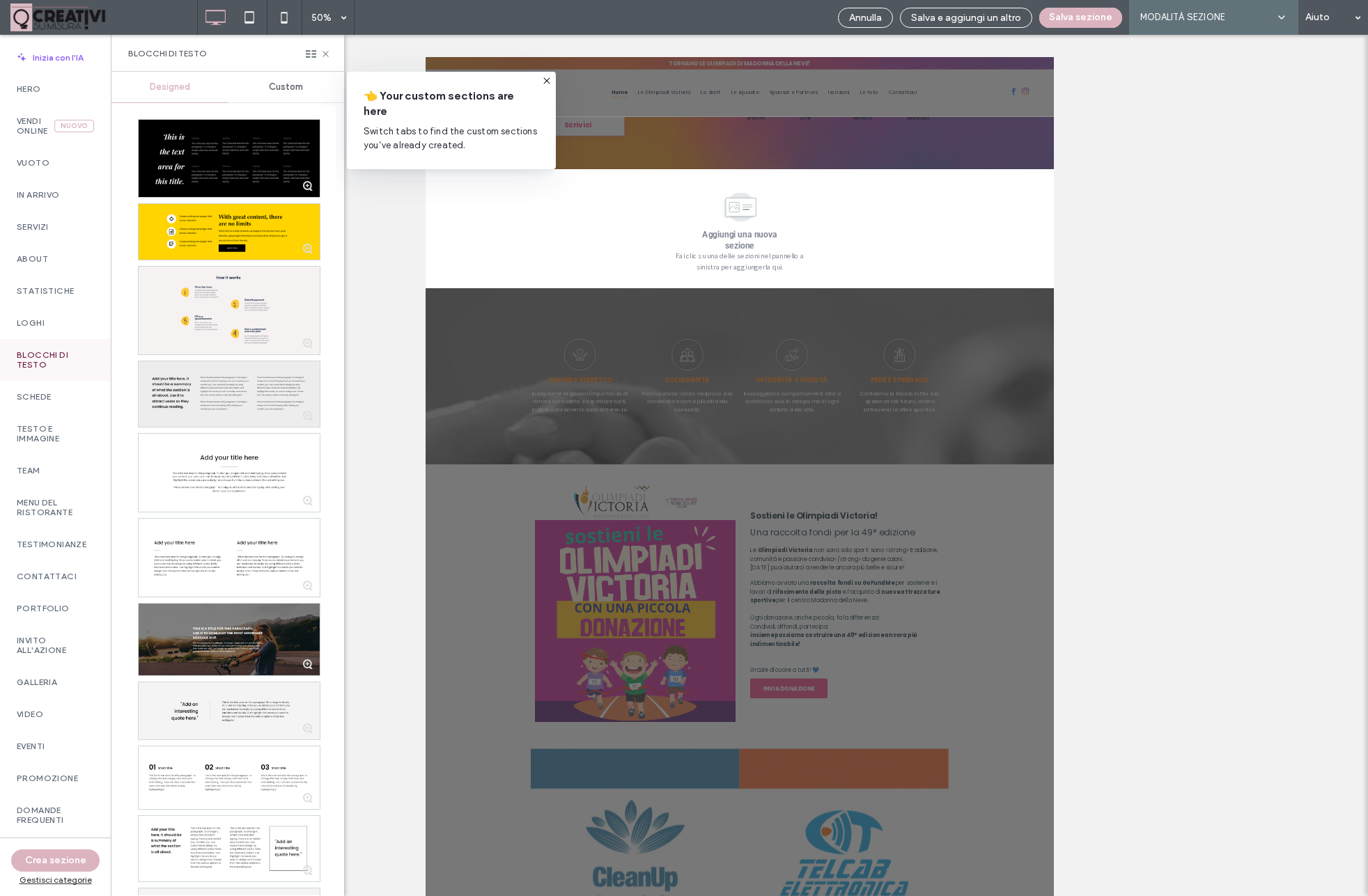
click at [228, 395] on div at bounding box center [229, 394] width 181 height 65
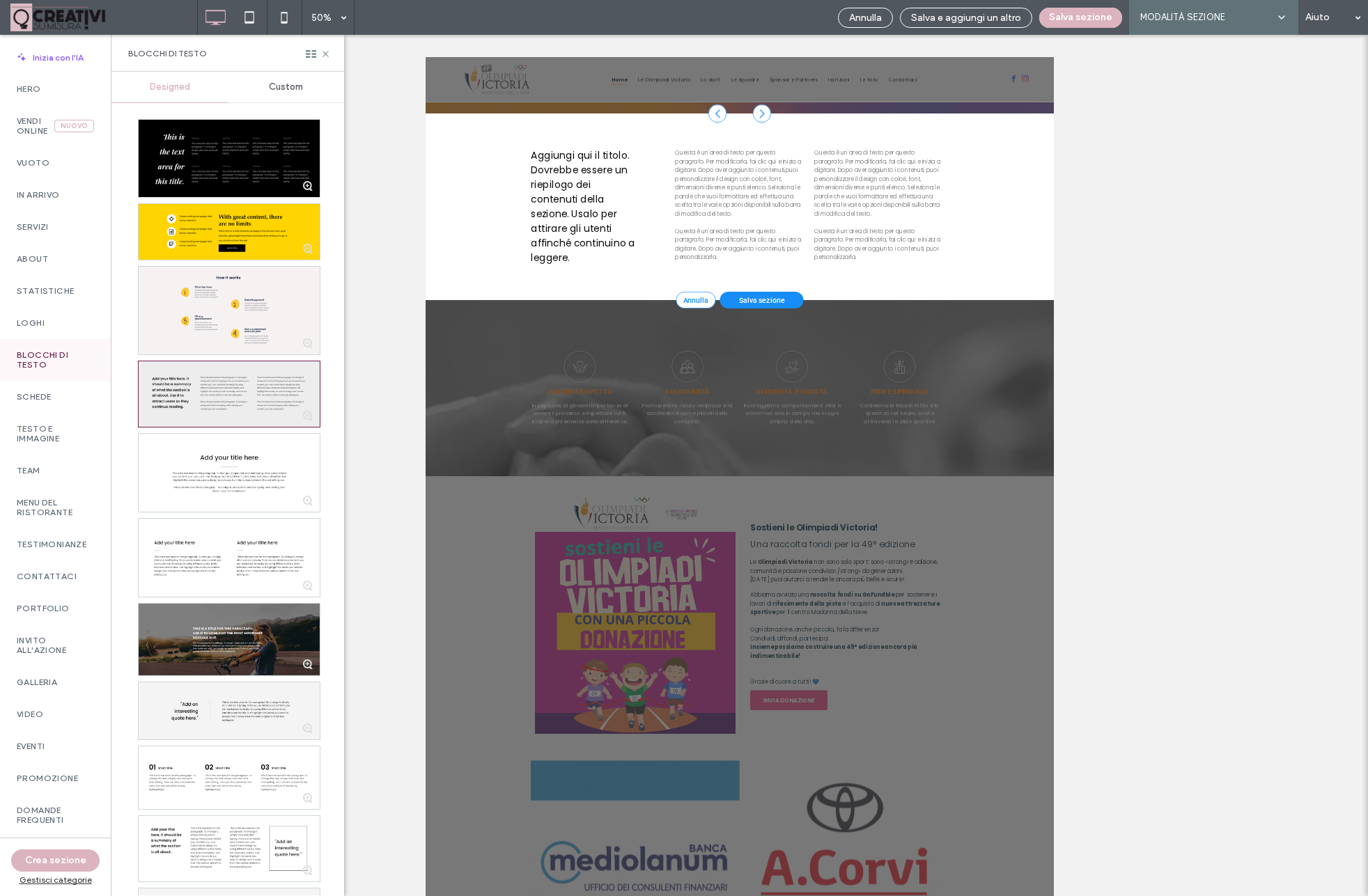
scroll to position [1136, 0]
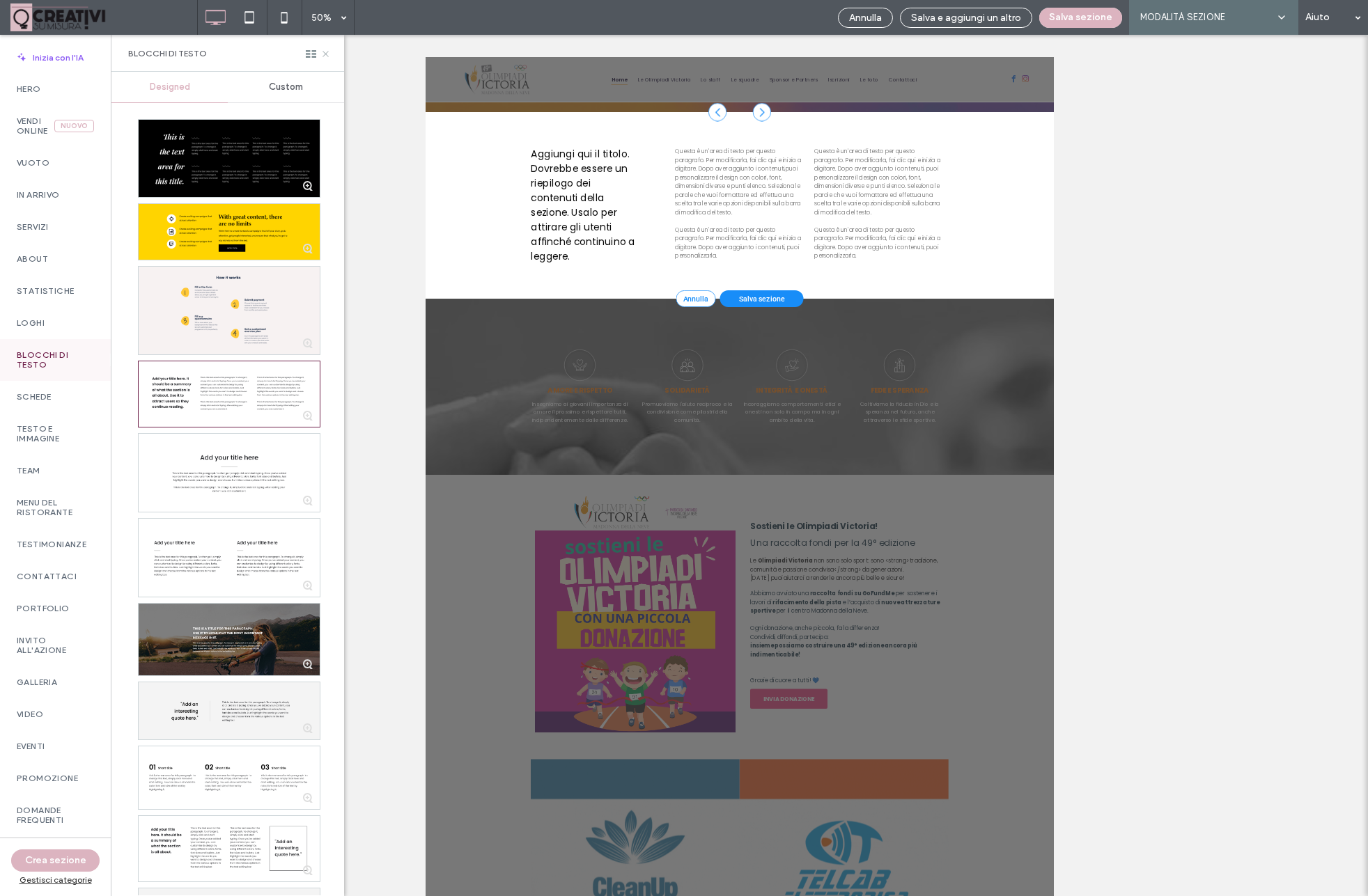
click at [327, 54] on icon at bounding box center [326, 54] width 10 height 10
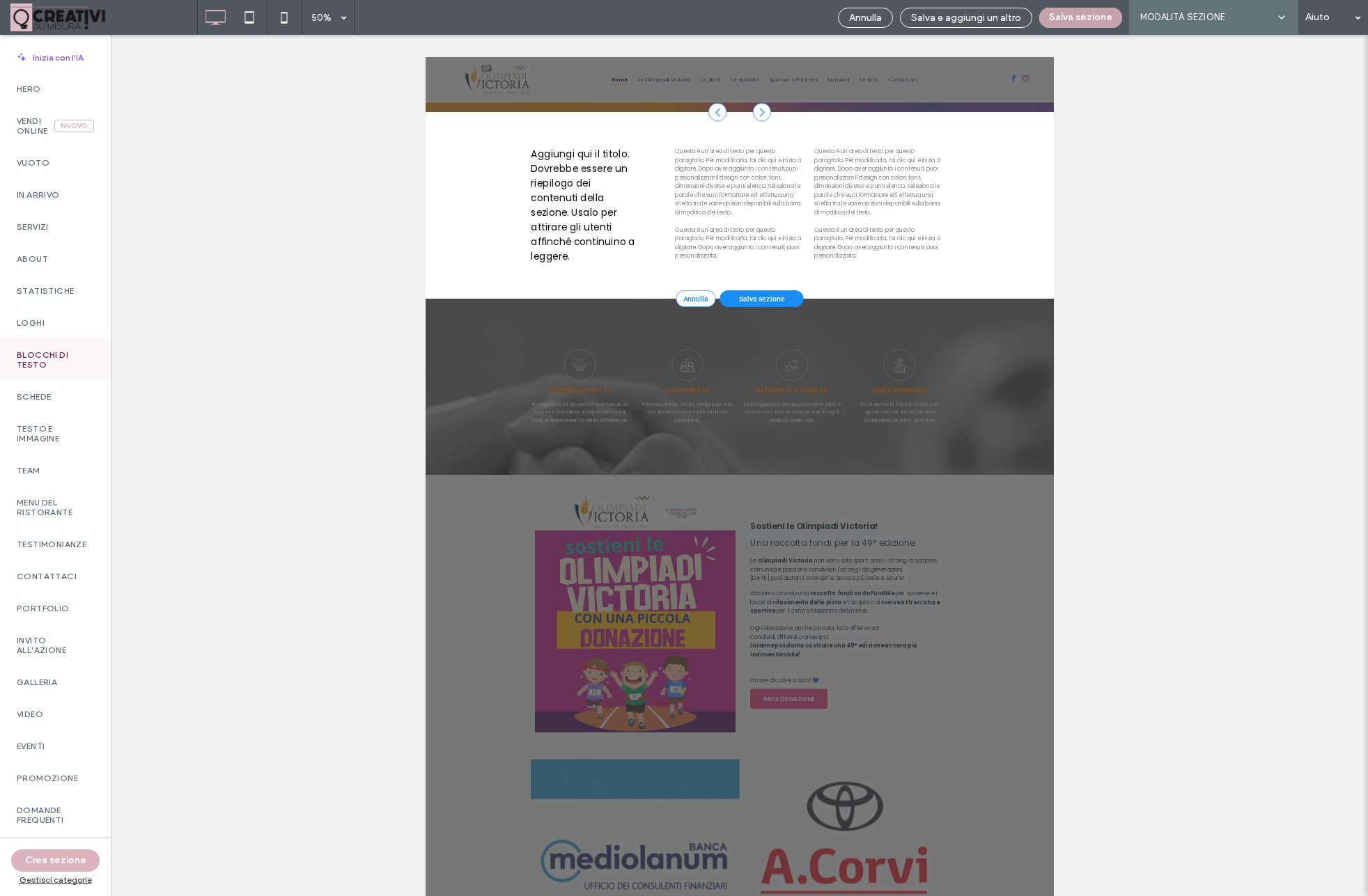
click at [1062, 24] on button "Salva sezione" at bounding box center [1080, 17] width 83 height 20
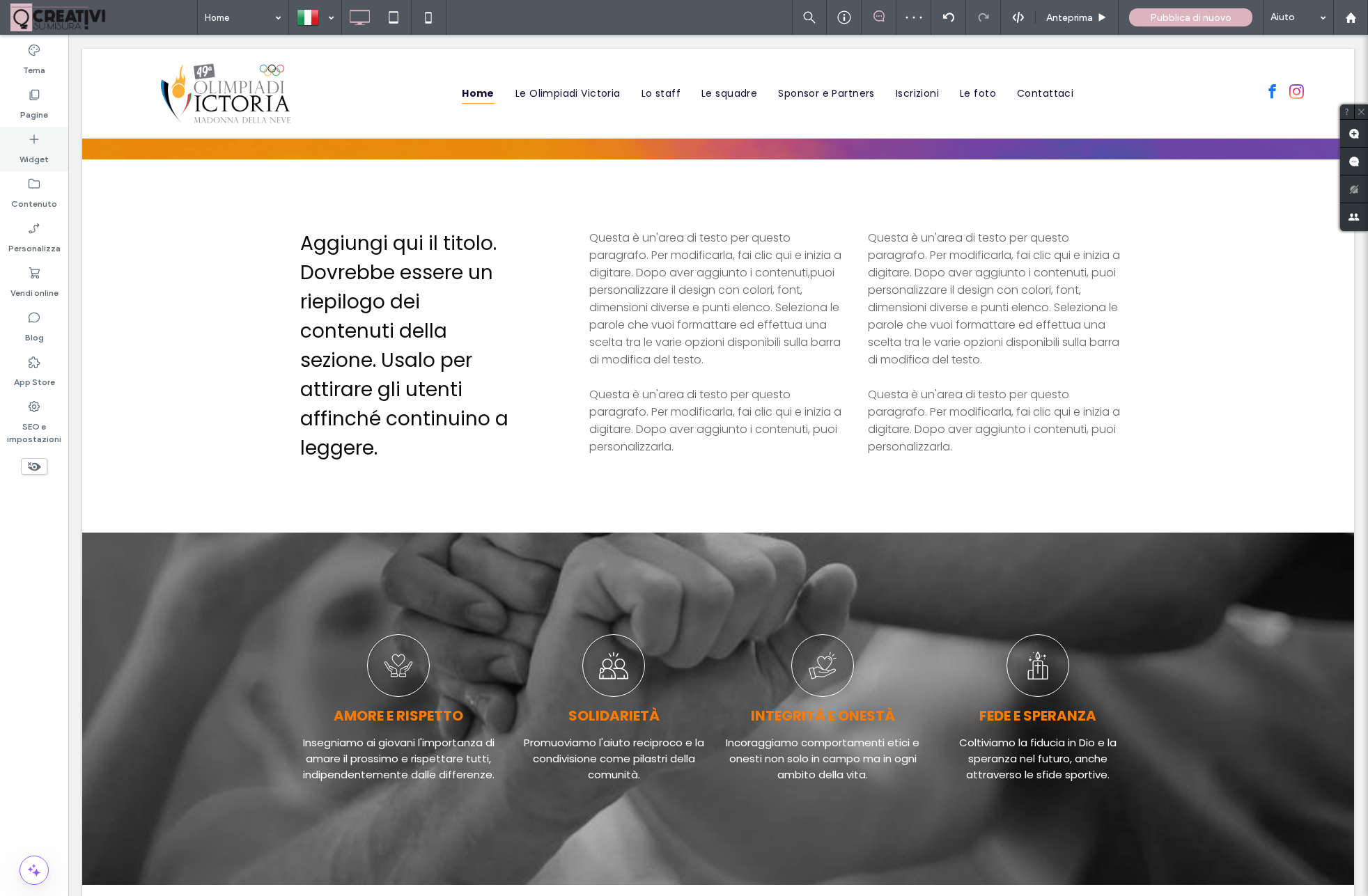
click at [32, 146] on label "Widget" at bounding box center [34, 156] width 29 height 19
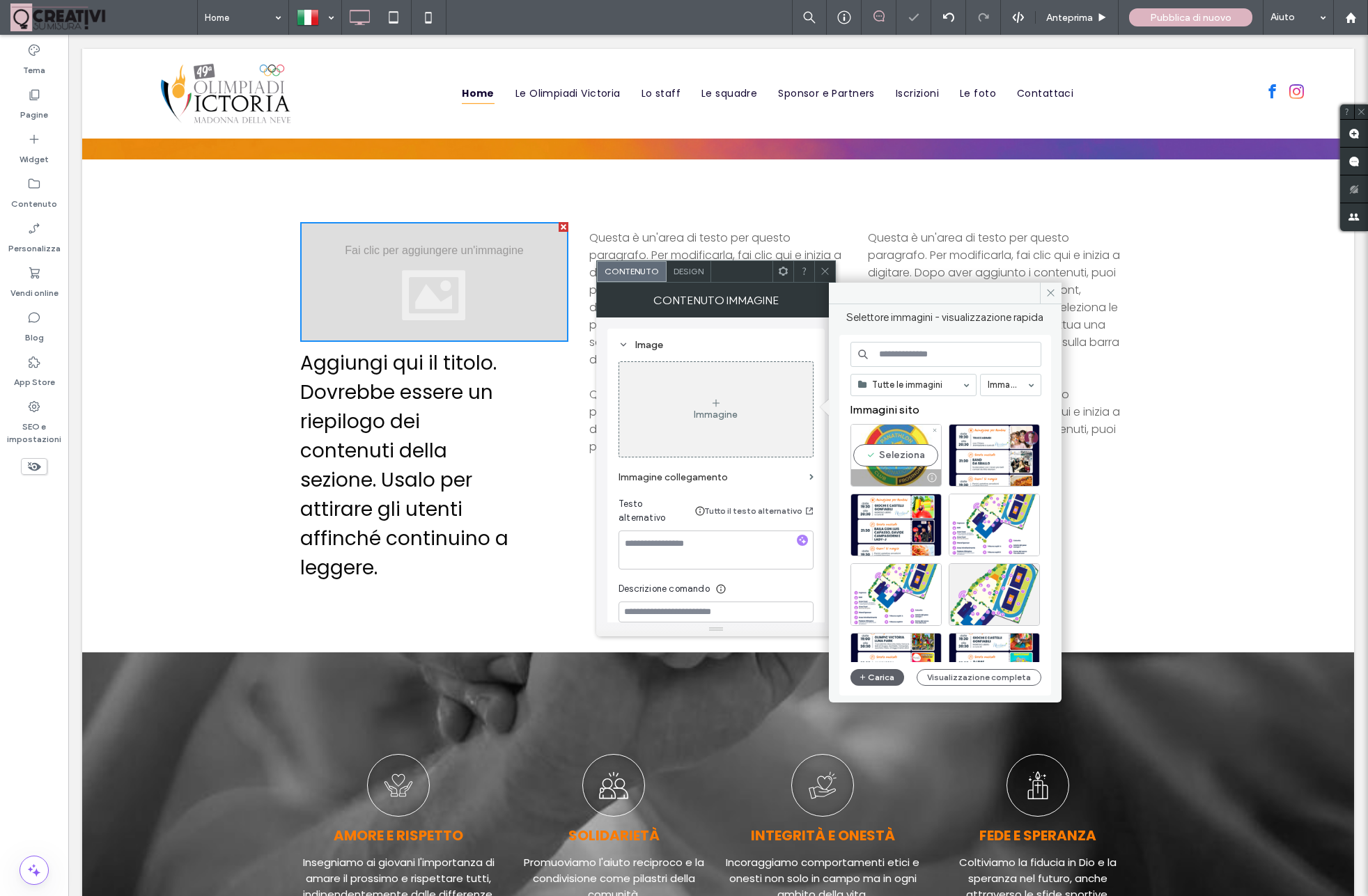
click at [900, 453] on div "Seleziona" at bounding box center [896, 455] width 91 height 63
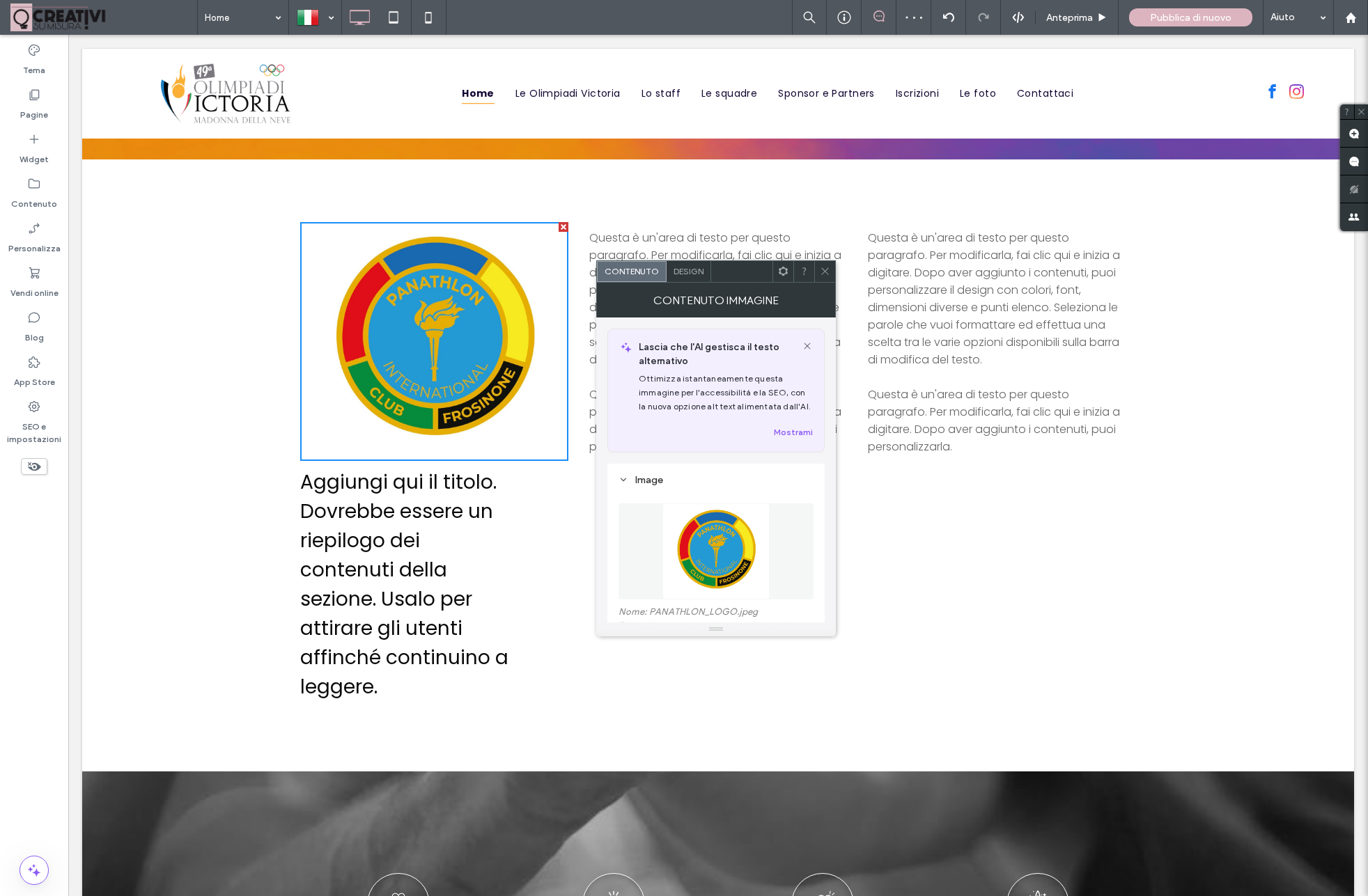
click at [826, 268] on icon at bounding box center [825, 271] width 10 height 10
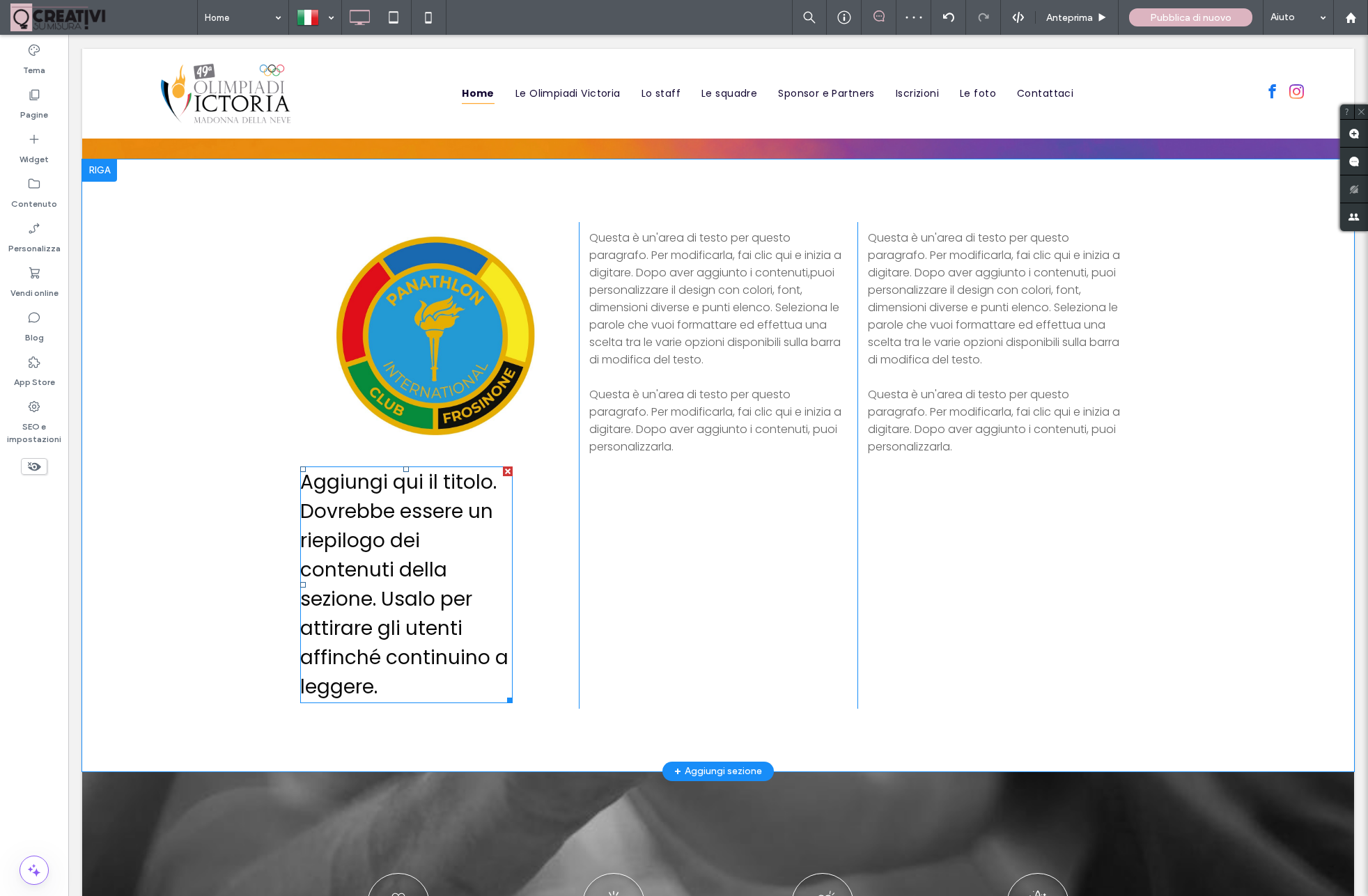
click at [506, 472] on div at bounding box center [508, 471] width 10 height 10
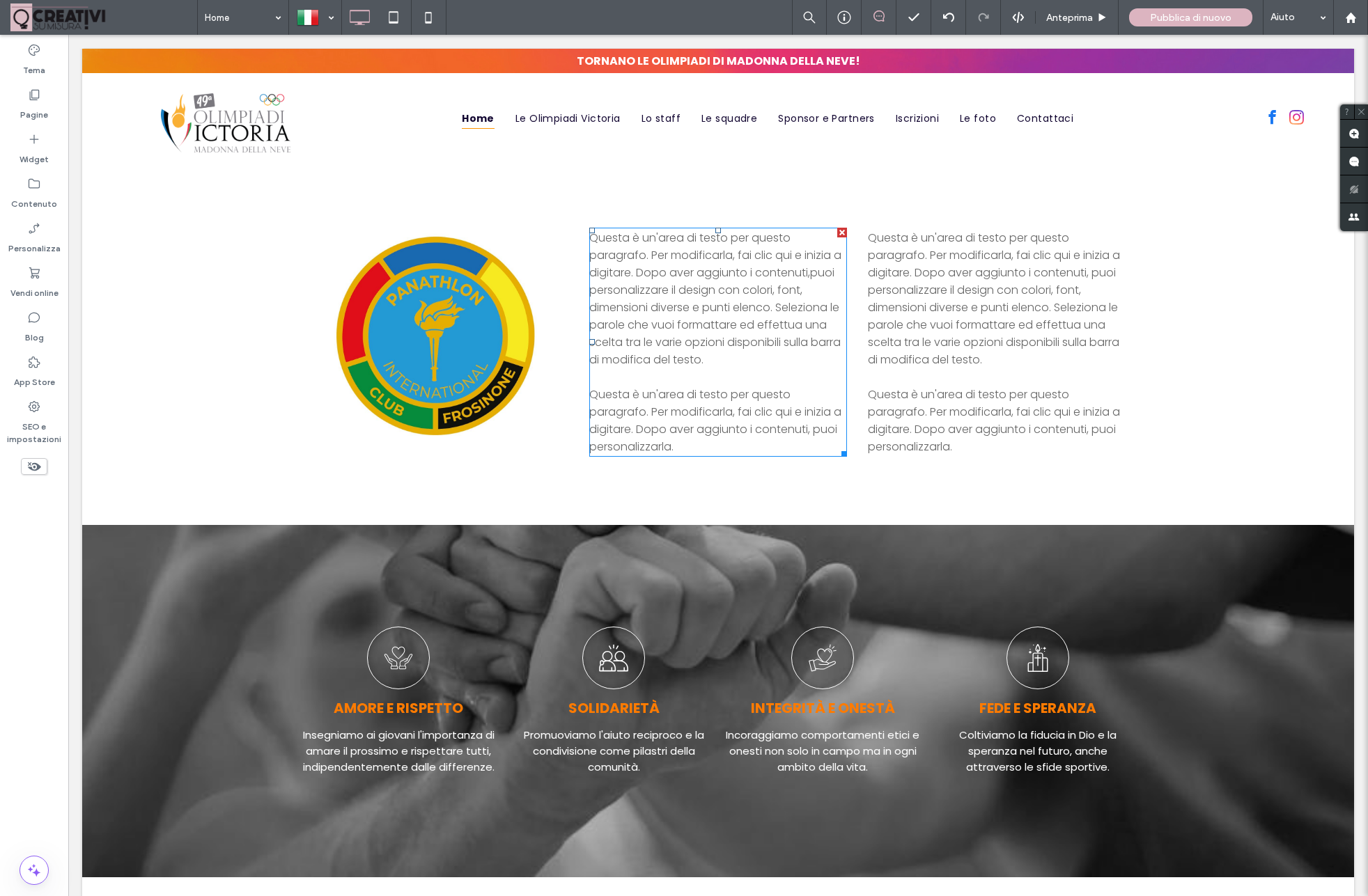
click at [648, 296] on span "puoi personalizzare il design con colori, font, dimensioni diverse e punti elen…" at bounding box center [715, 316] width 252 height 103
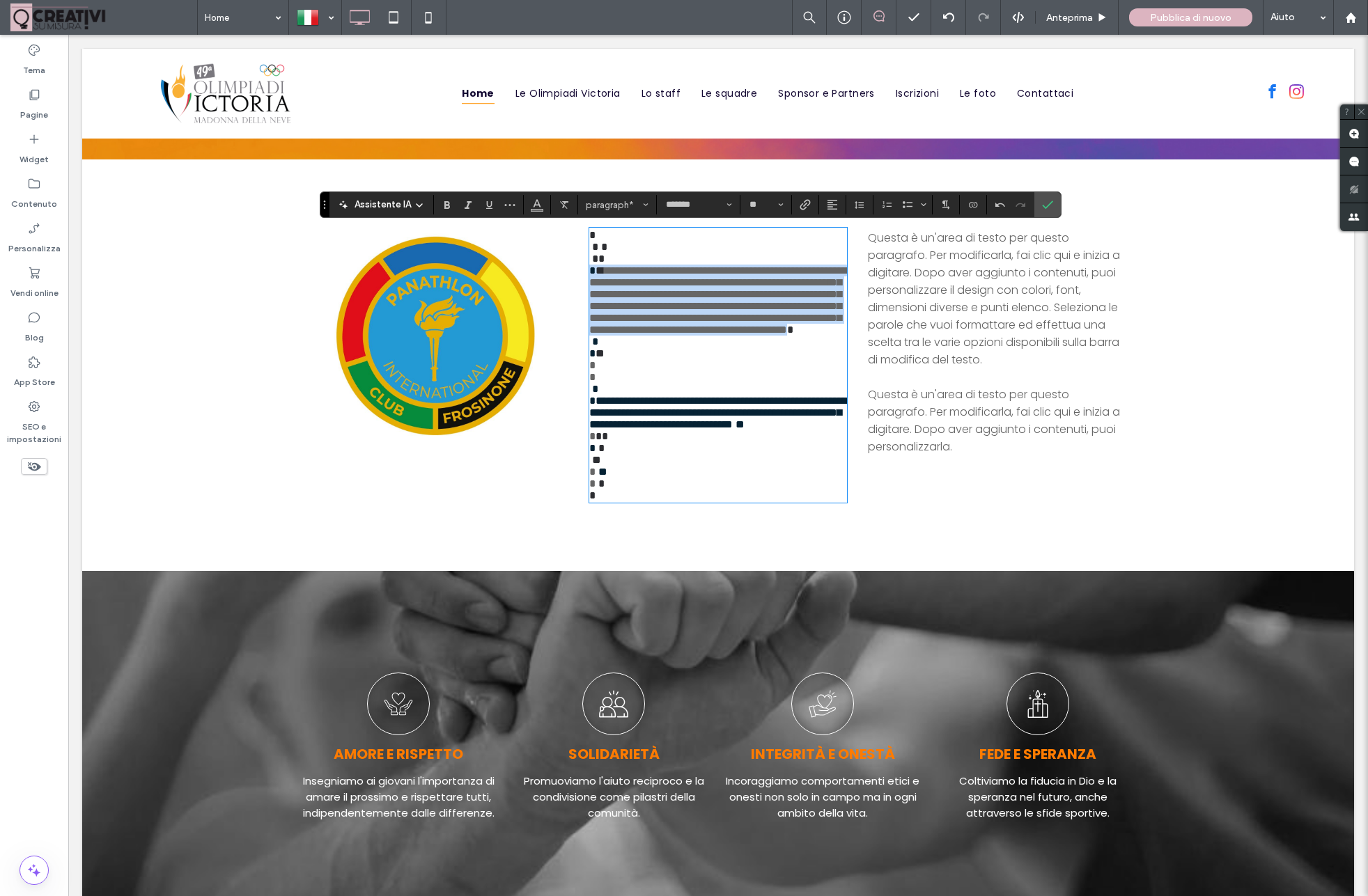
click at [648, 296] on span "**********" at bounding box center [720, 299] width 262 height 70
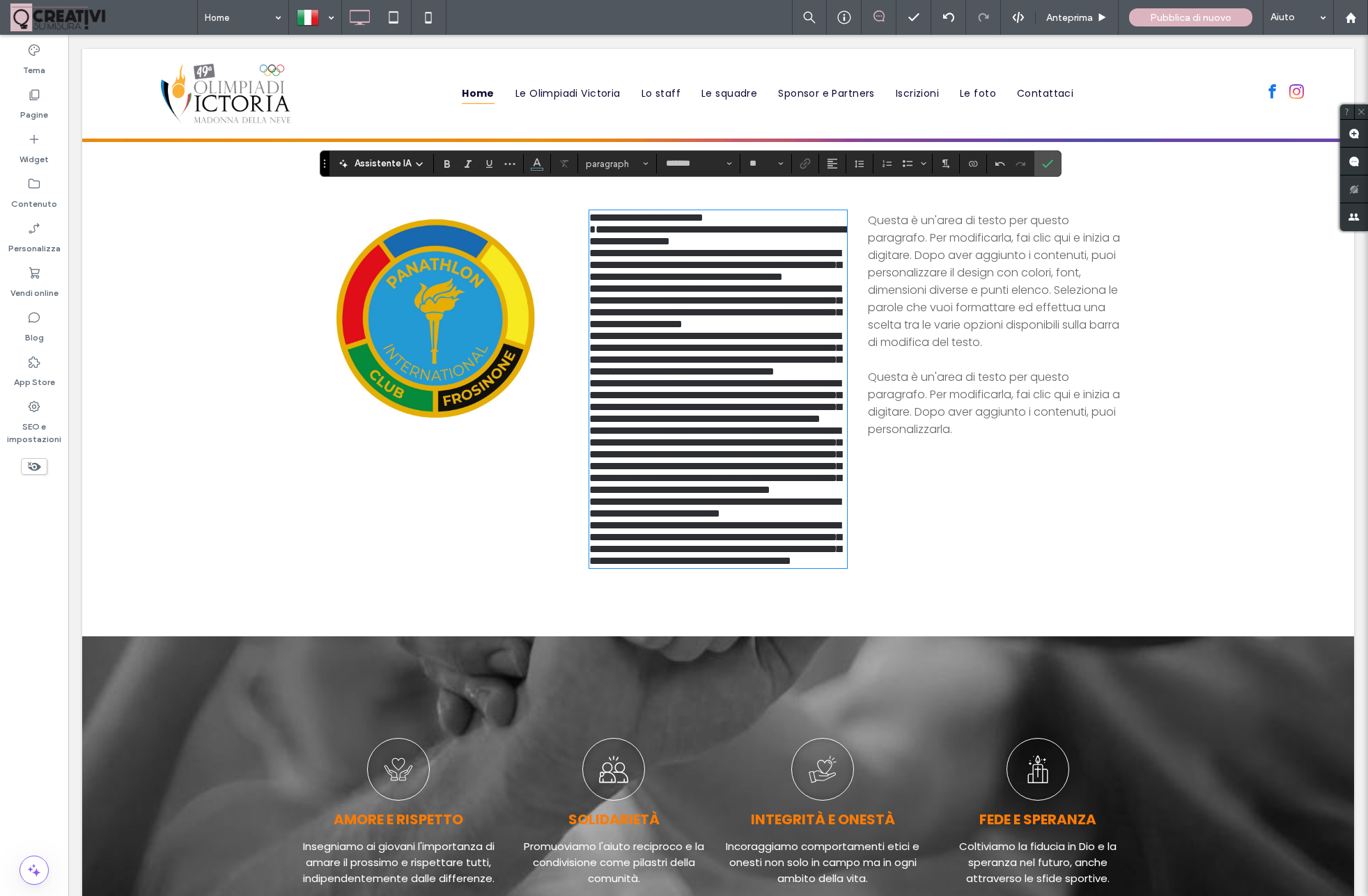
scroll to position [1146, 0]
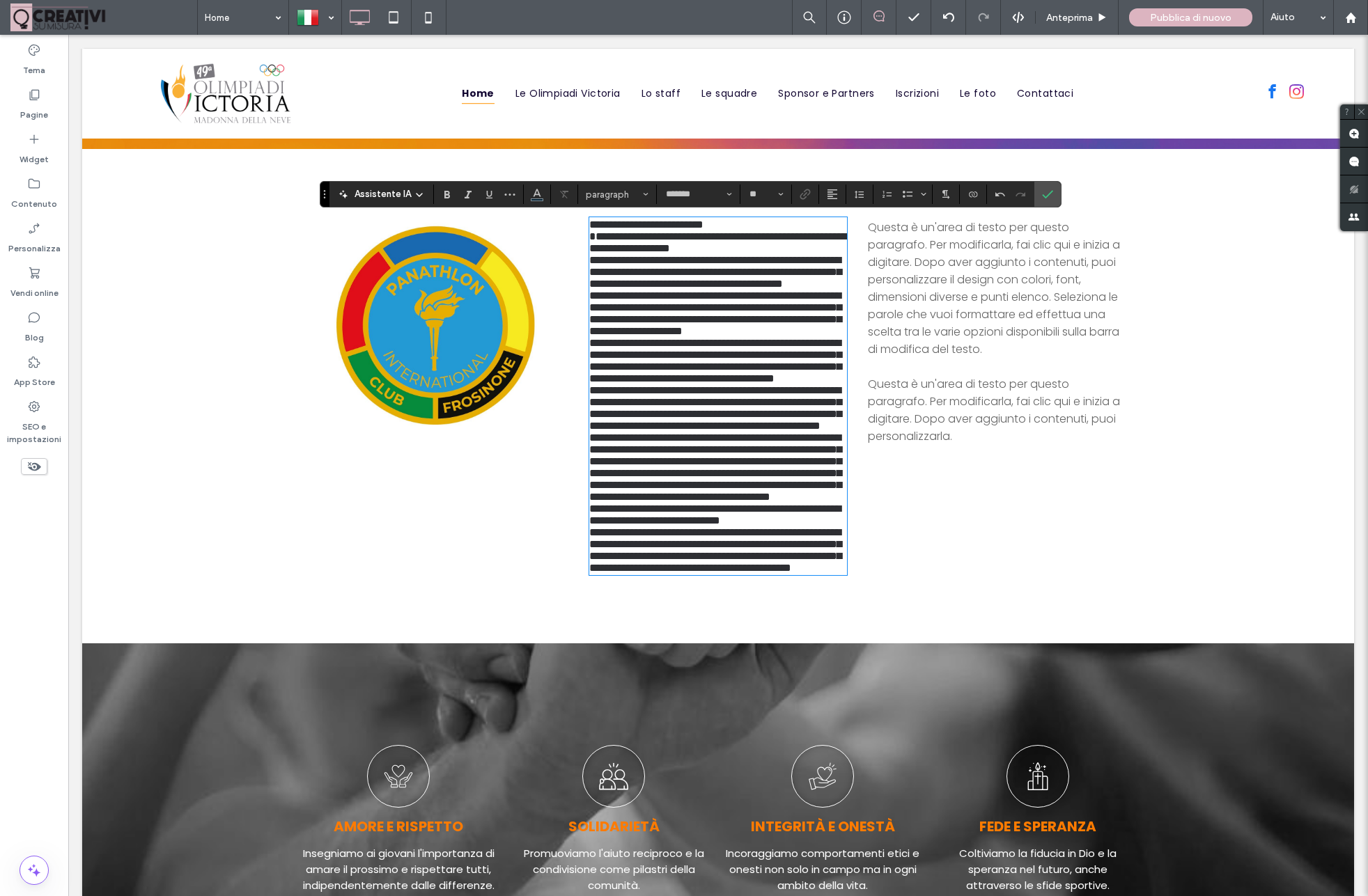
click at [627, 481] on span "**********" at bounding box center [718, 396] width 258 height 353
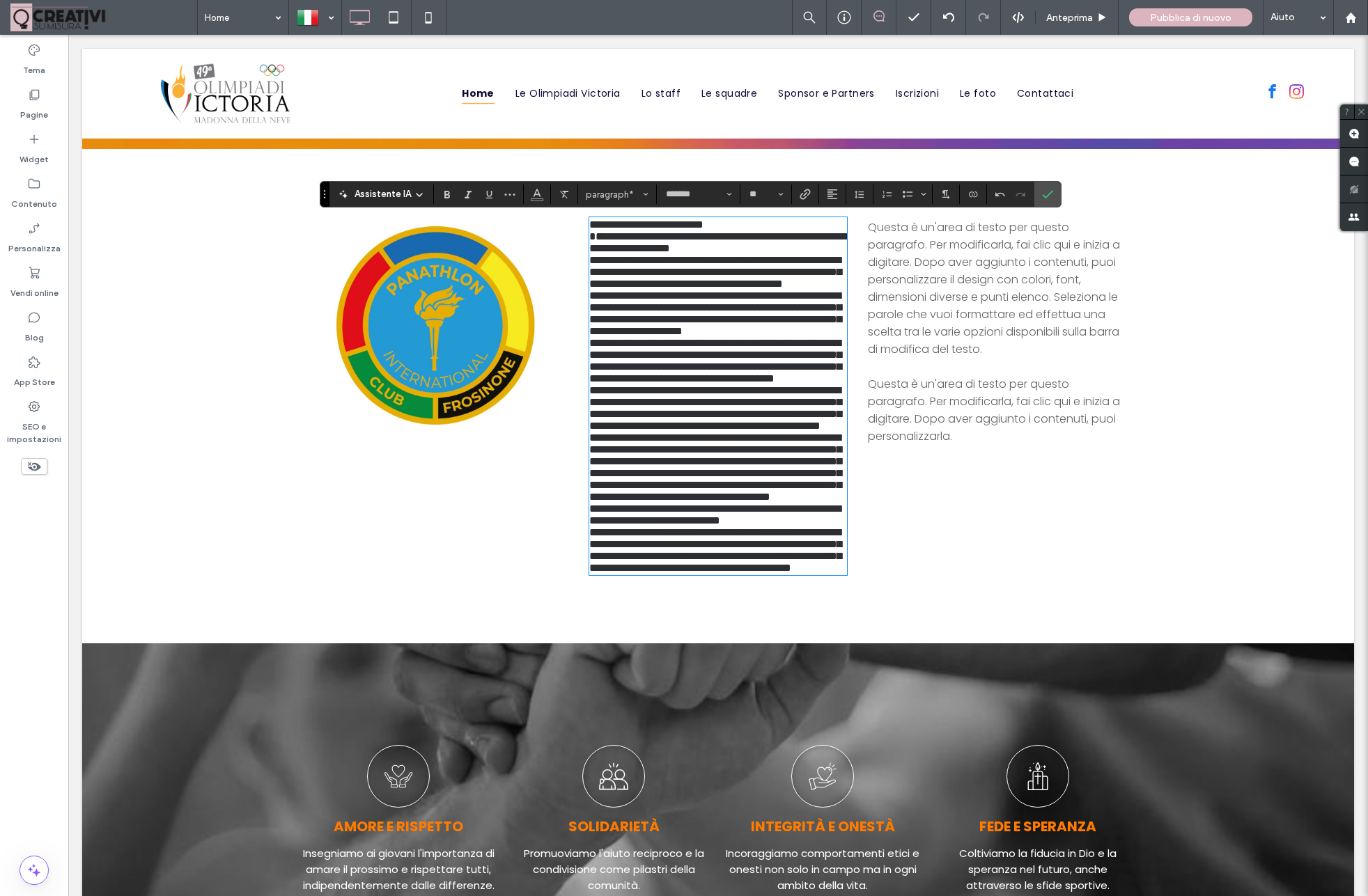
click at [688, 398] on span "**********" at bounding box center [718, 396] width 258 height 353
click at [696, 368] on span "**********" at bounding box center [718, 396] width 258 height 353
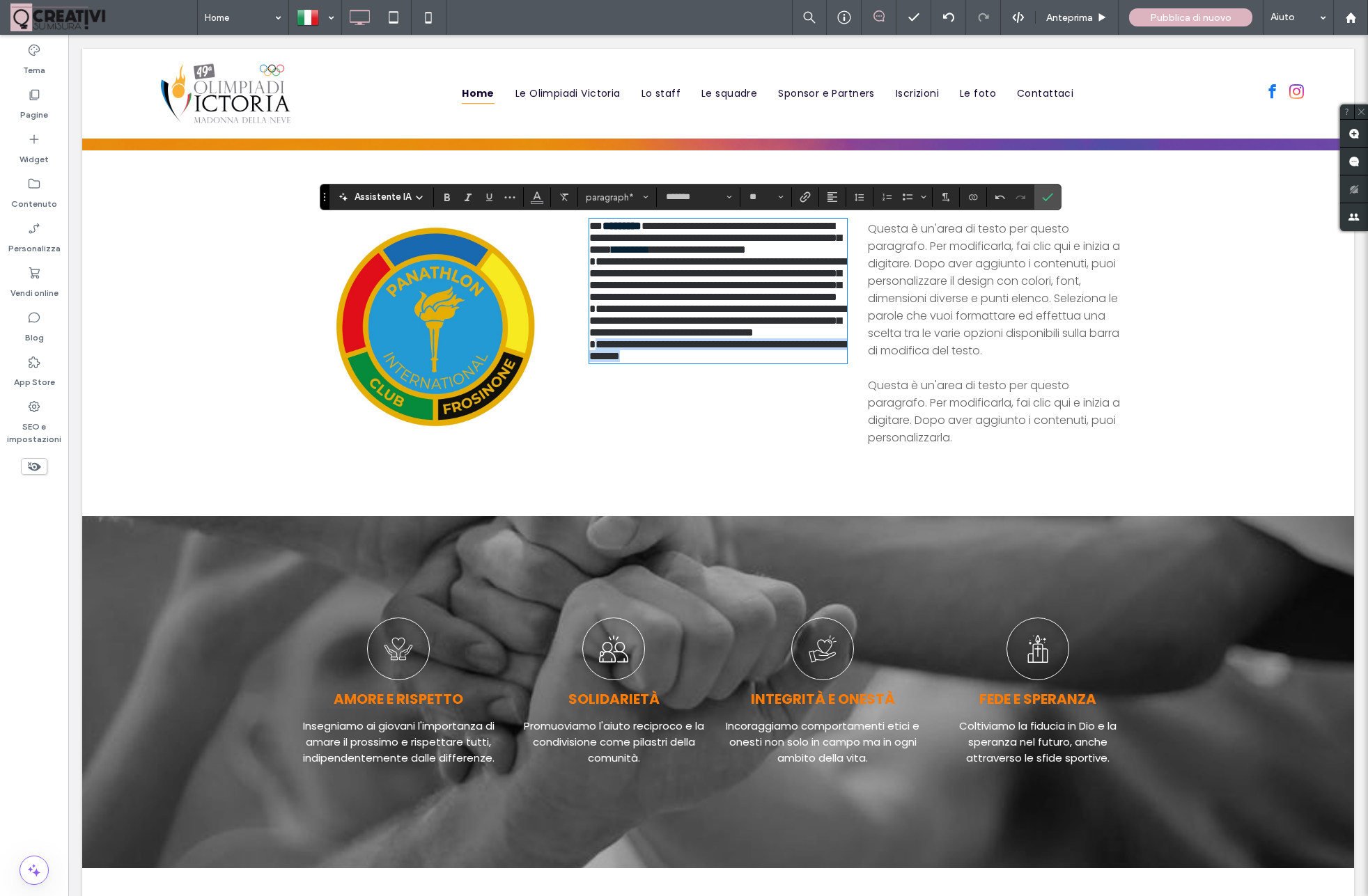
drag, startPoint x: 592, startPoint y: 463, endPoint x: 748, endPoint y: 503, distance: 161.0
click at [750, 362] on div "**********" at bounding box center [718, 291] width 258 height 142
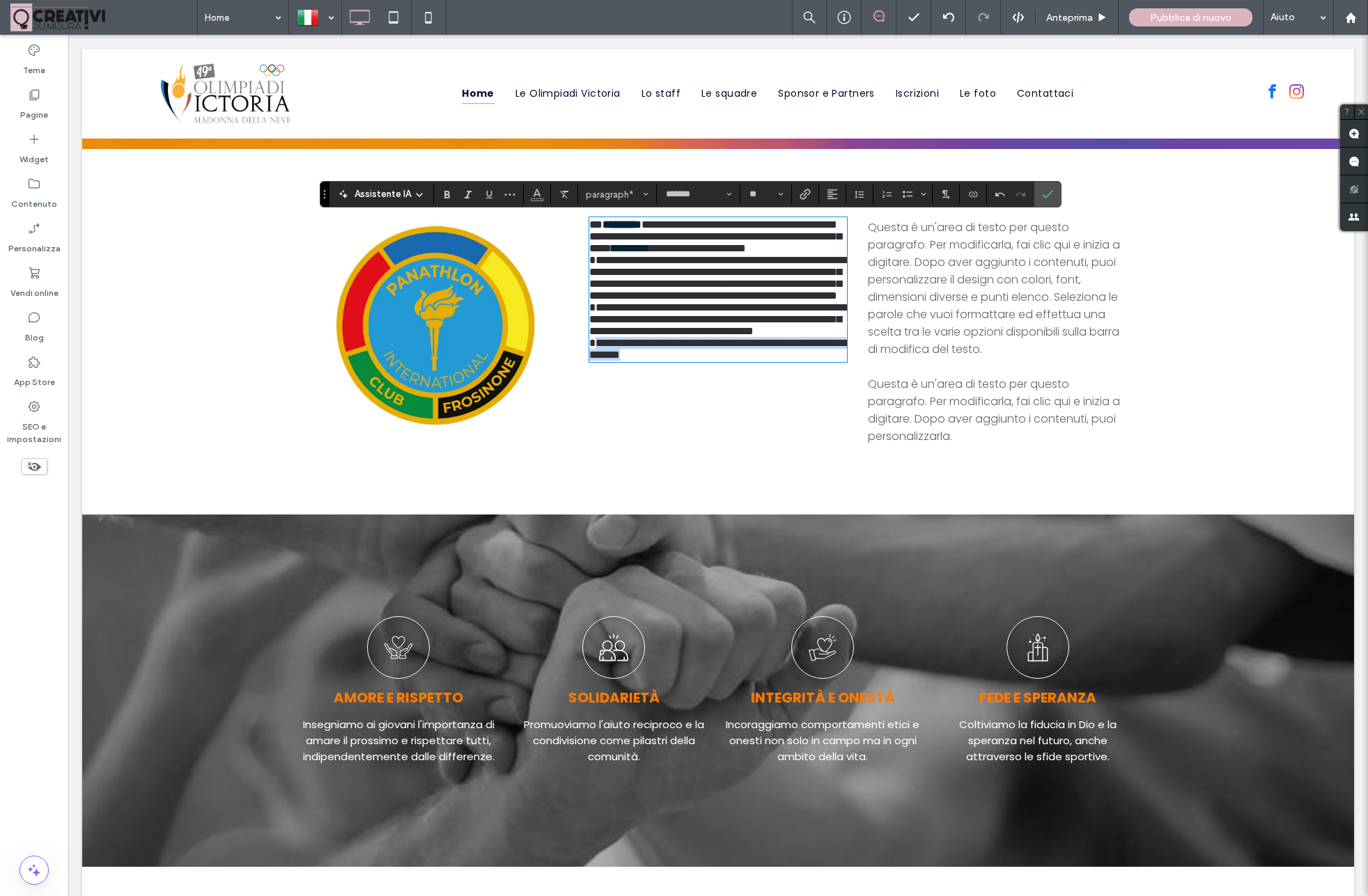
copy span "**********"
click at [911, 286] on font "Questa è un'area di testo per questo paragrafo. Per modificarla, fai clic qui e…" at bounding box center [994, 288] width 252 height 138
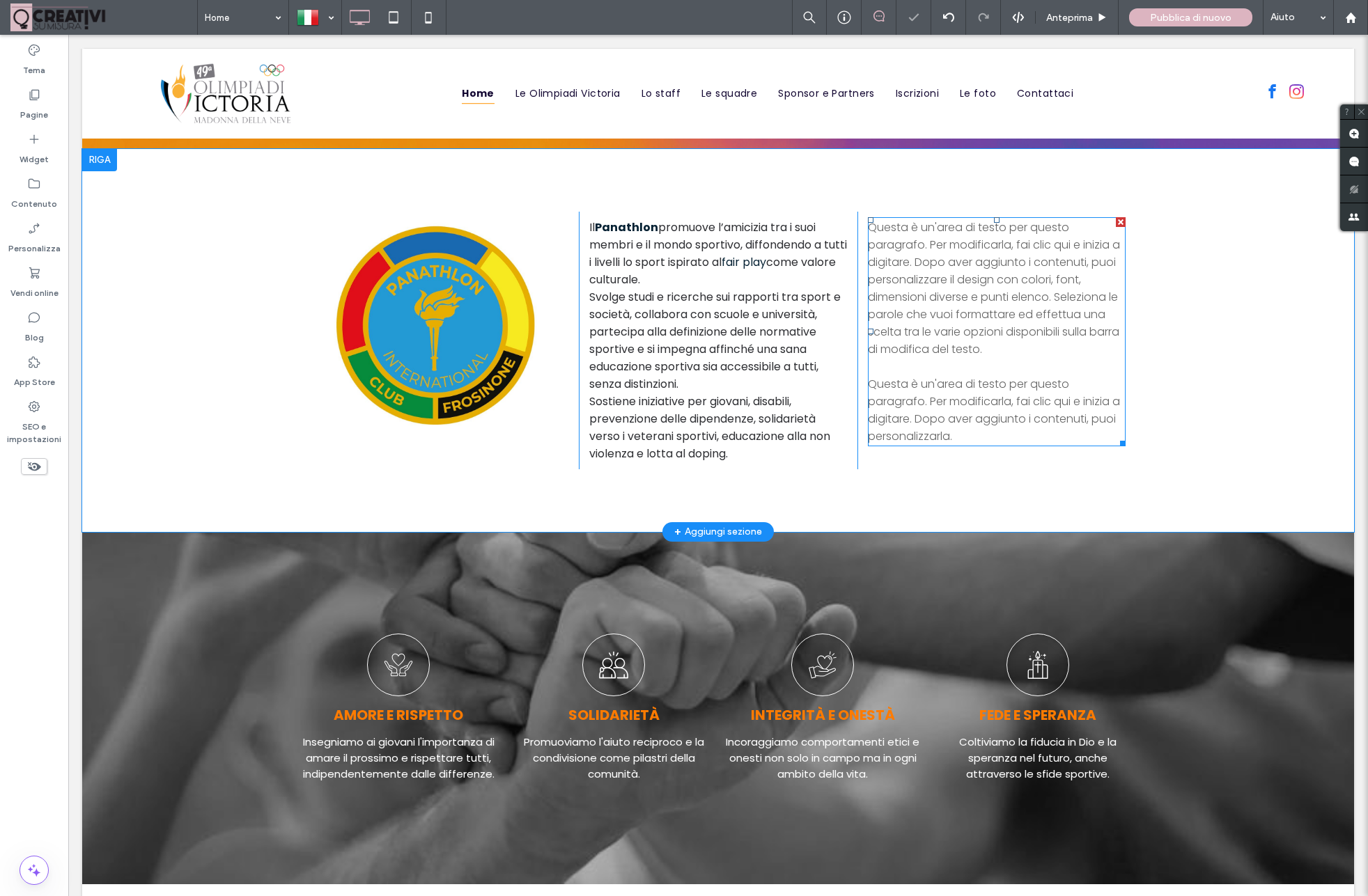
click at [905, 264] on font "Questa è un'area di testo per questo paragrafo. Per modificarla, fai clic qui e…" at bounding box center [994, 288] width 252 height 138
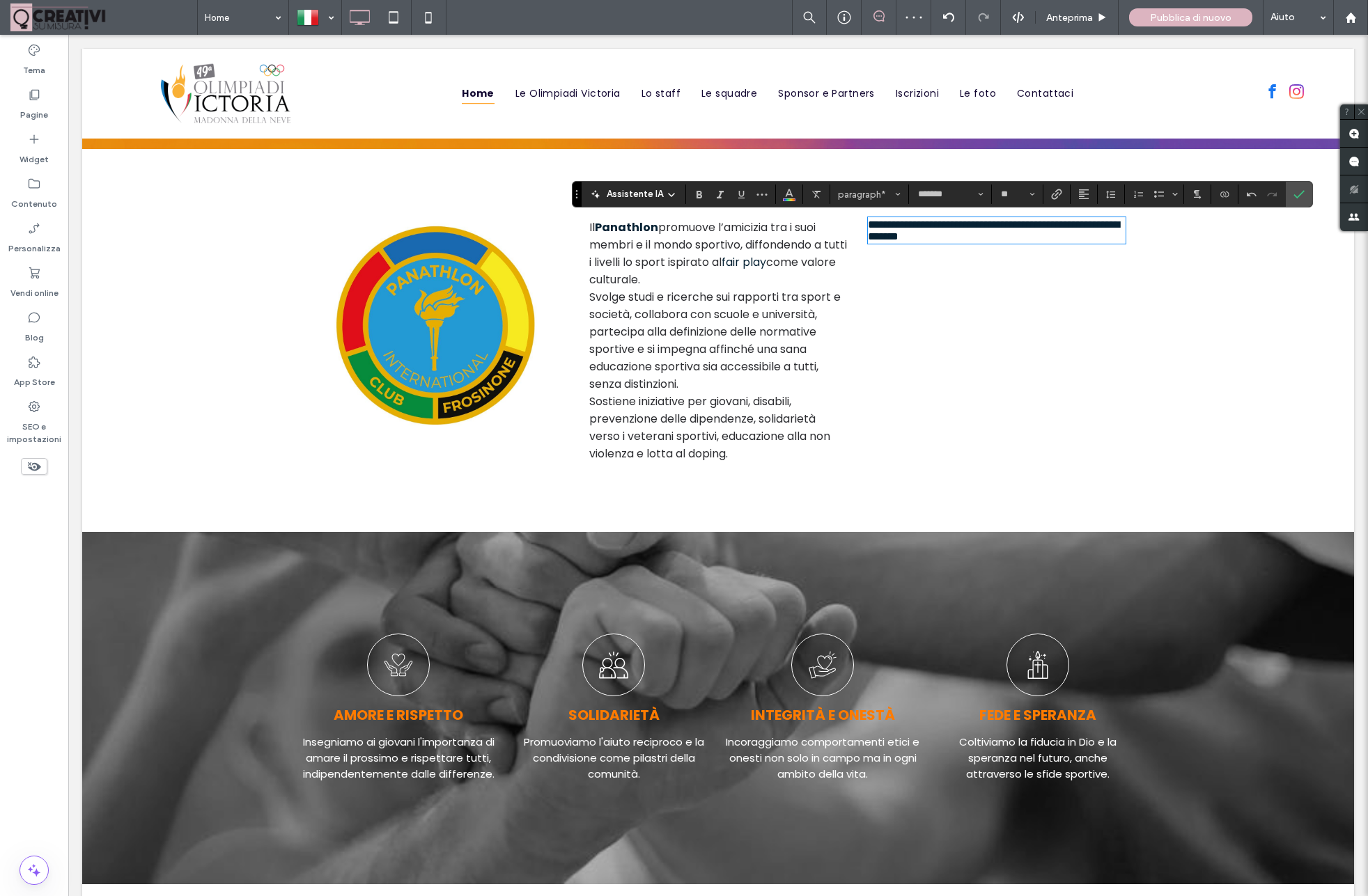
scroll to position [0, 0]
click at [1032, 243] on p "**********" at bounding box center [997, 231] width 258 height 24
click at [693, 341] on span "come valore culturale. Svolge studi e ricerche sui rapporti tra sport e società…" at bounding box center [715, 357] width 252 height 207
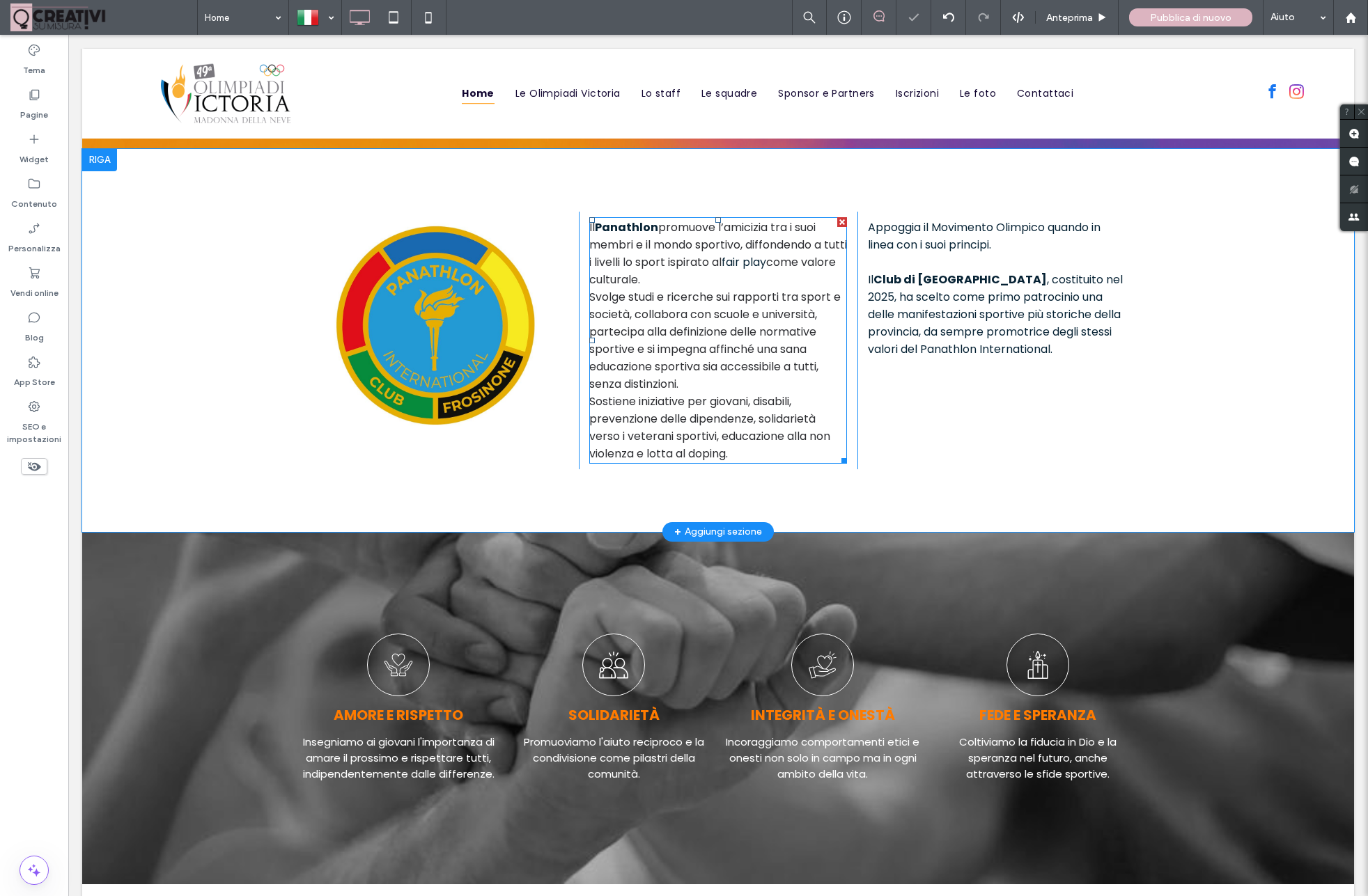
click at [600, 406] on span "come valore culturale. Svolge studi e ricerche sui rapporti tra sport e società…" at bounding box center [715, 357] width 252 height 207
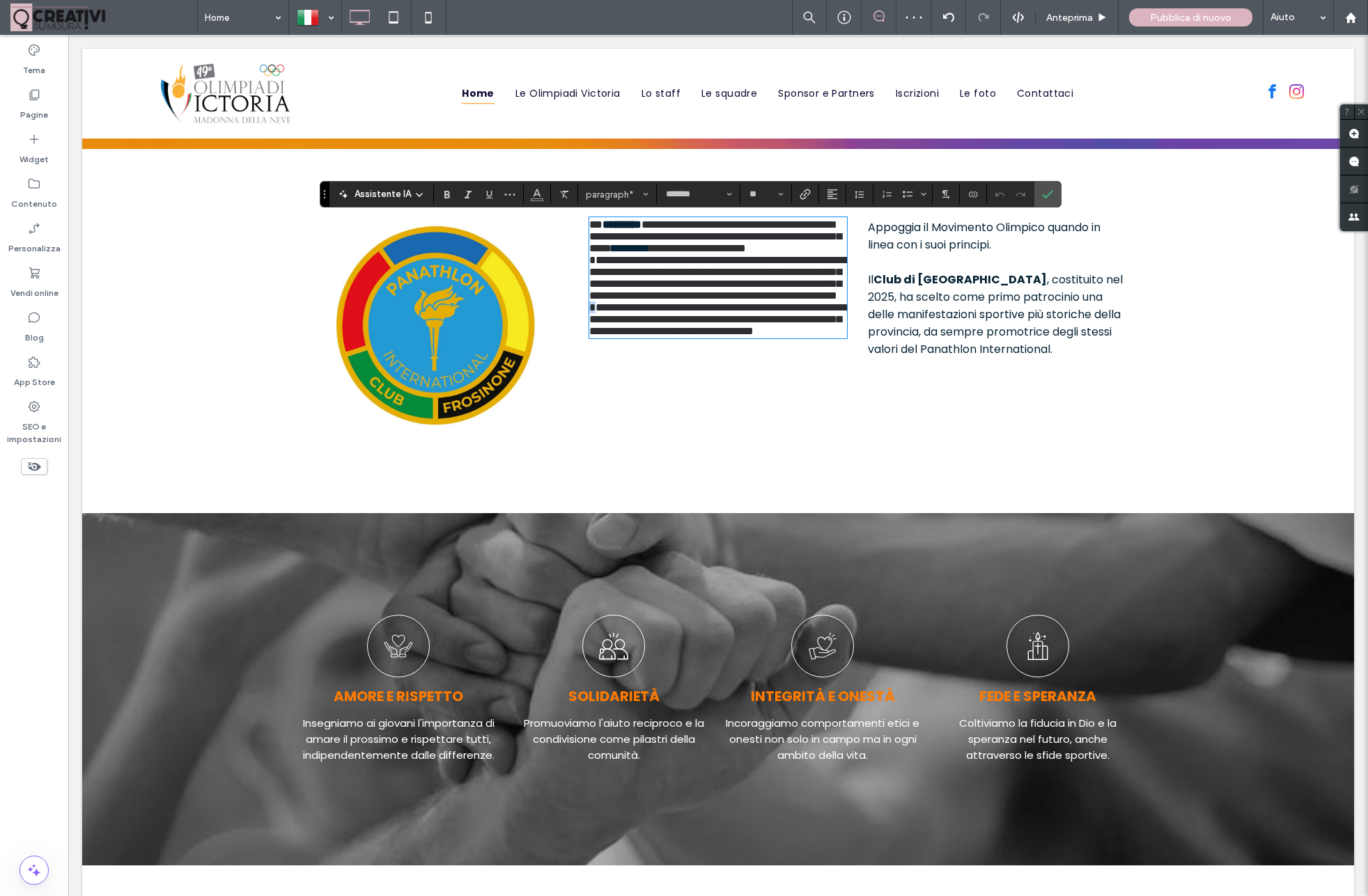
drag, startPoint x: 592, startPoint y: 394, endPoint x: 798, endPoint y: 475, distance: 221.4
click at [798, 337] on div "**********" at bounding box center [718, 278] width 258 height 118
copy span "*"
click at [874, 235] on span "Appoggia il Movimento Olimpico quando in linea con i suoi principi." at bounding box center [984, 236] width 233 height 34
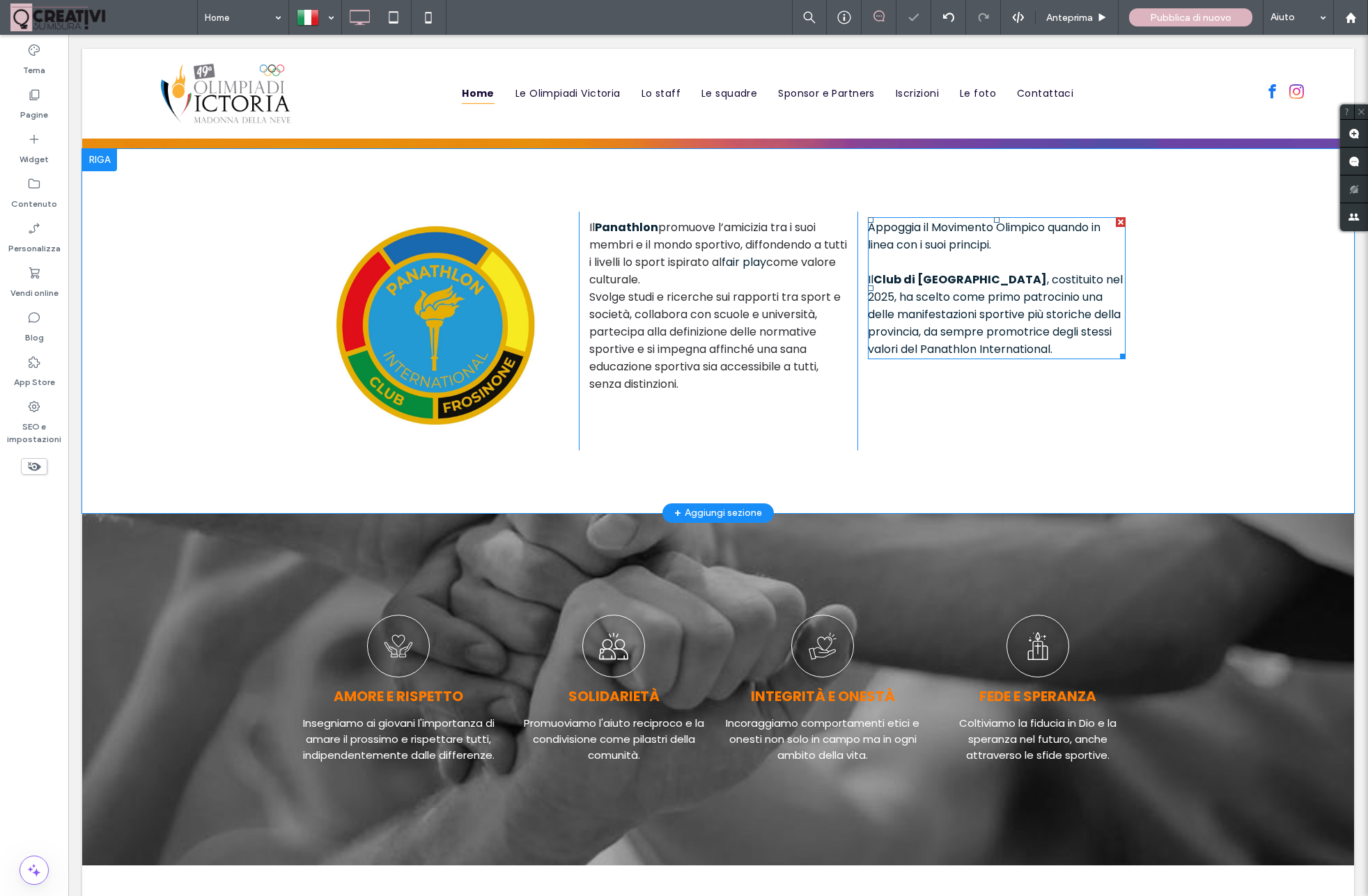
click at [872, 226] on span "Appoggia il Movimento Olimpico quando in linea con i suoi principi." at bounding box center [984, 236] width 233 height 34
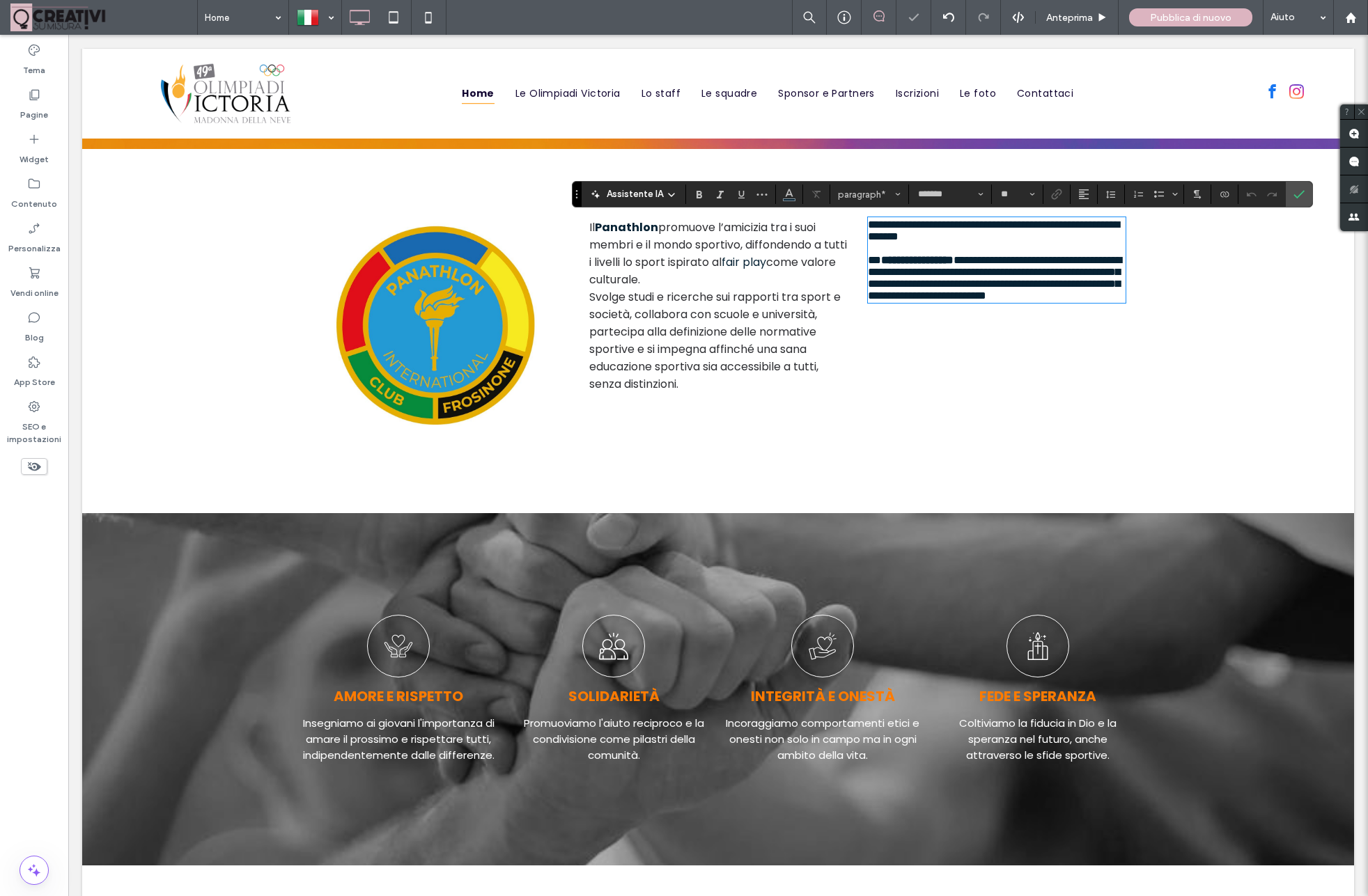
click at [870, 227] on span "**********" at bounding box center [994, 231] width 252 height 22
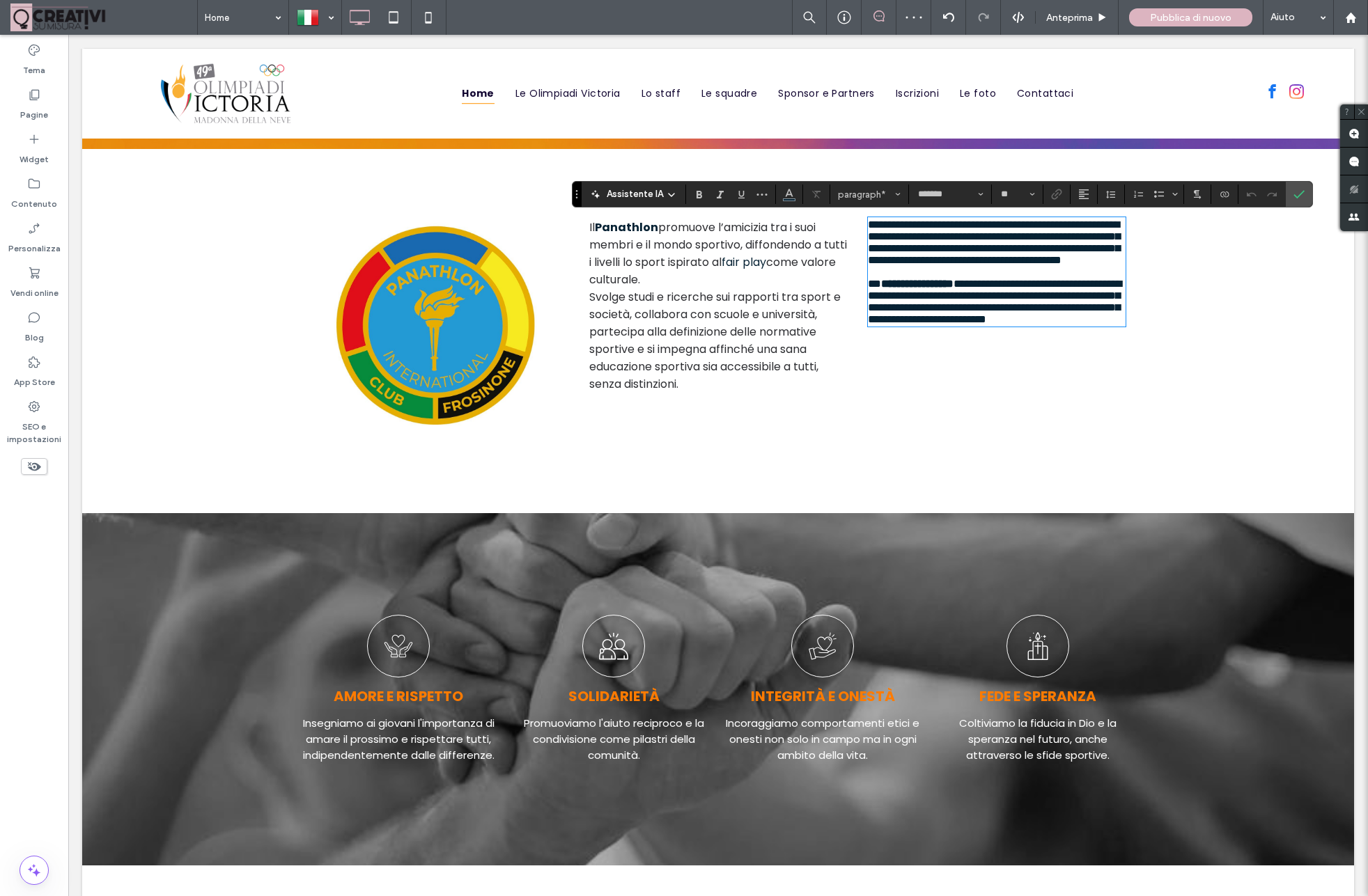
type input "*"
type input "*******"
type input "**"
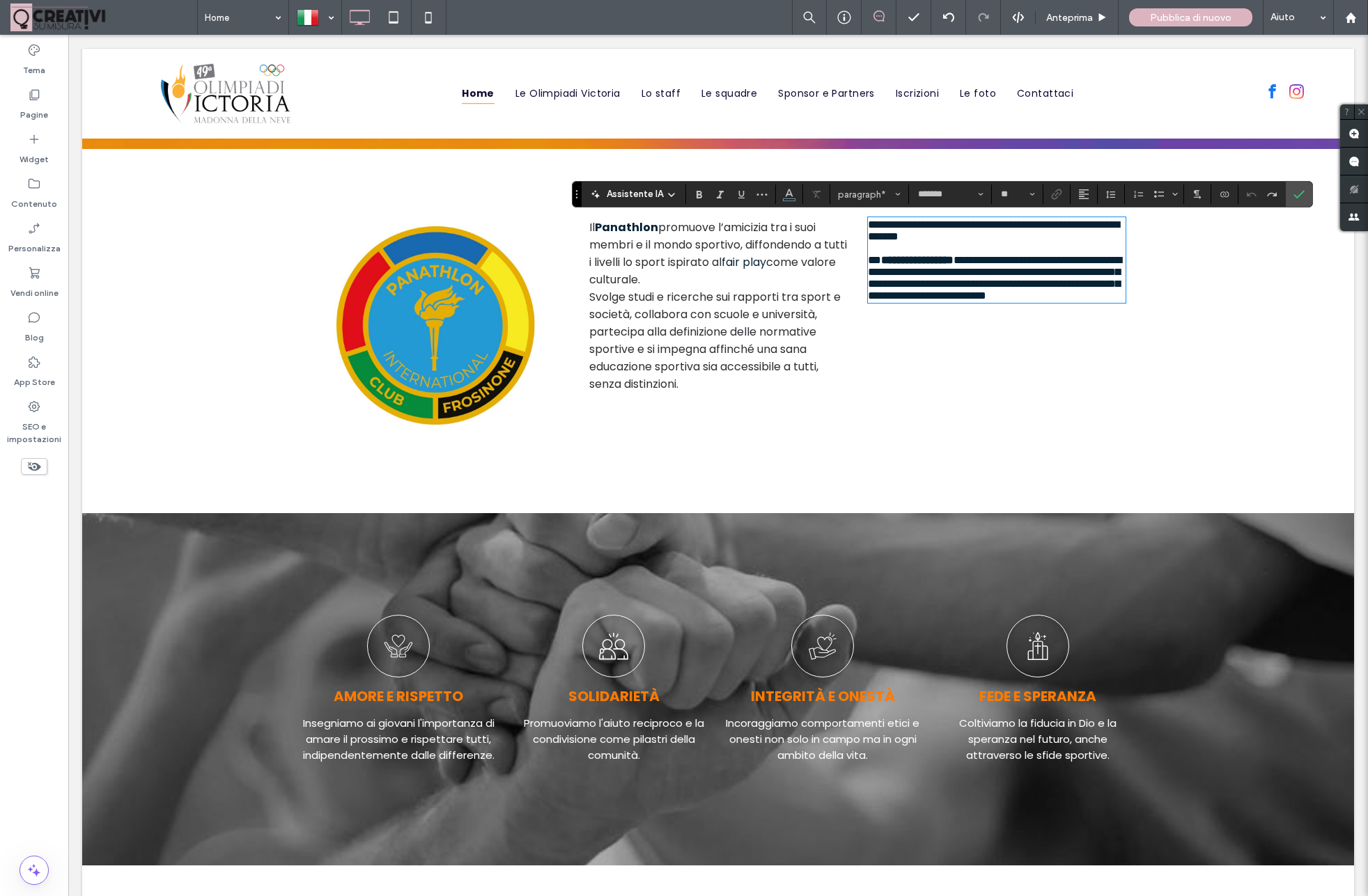
click at [871, 228] on span "**********" at bounding box center [994, 231] width 252 height 22
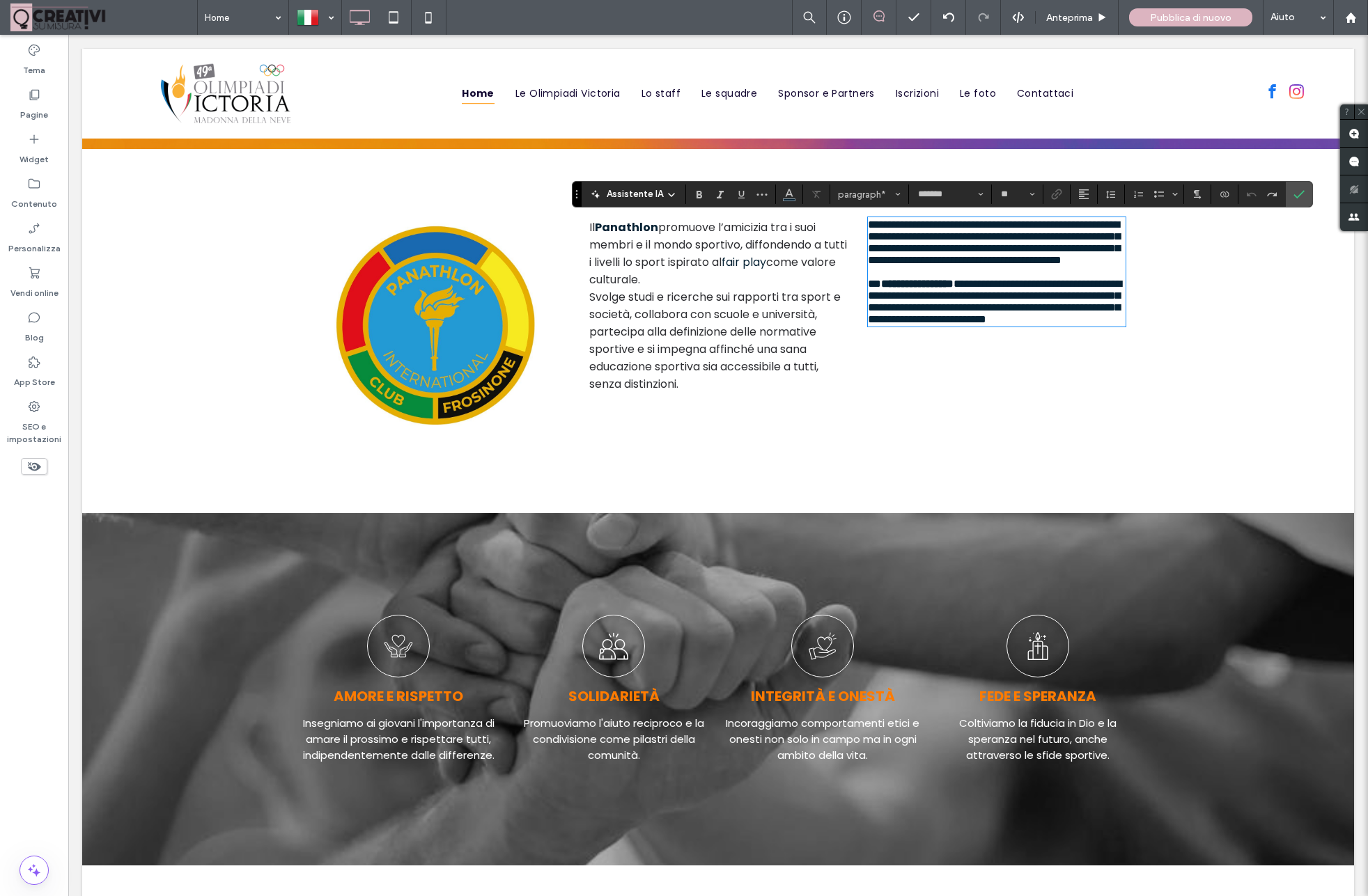
type input "*"
type input "*******"
type input "**"
click at [1012, 265] on span "**********" at bounding box center [994, 242] width 252 height 46
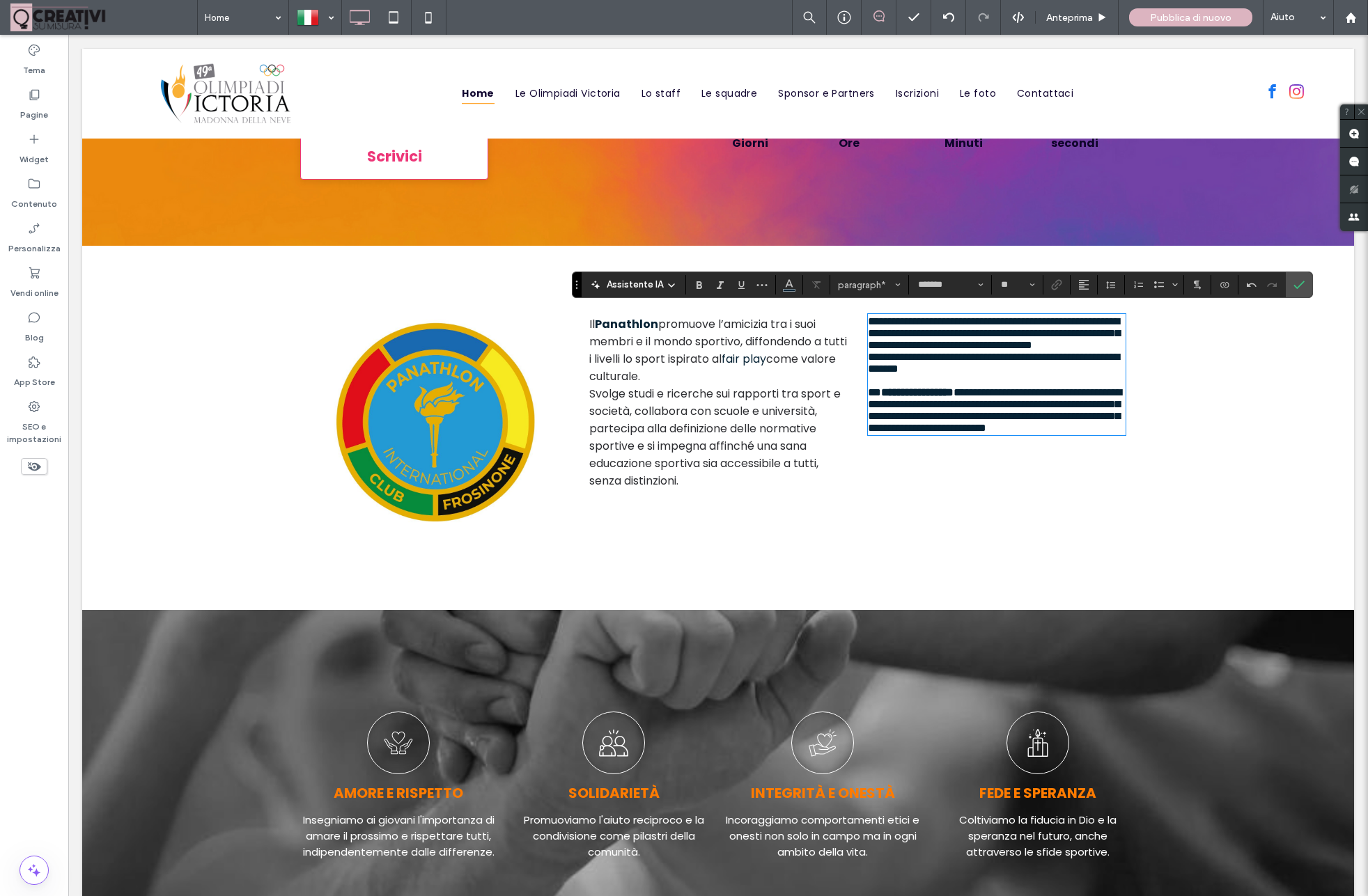
scroll to position [1021, 0]
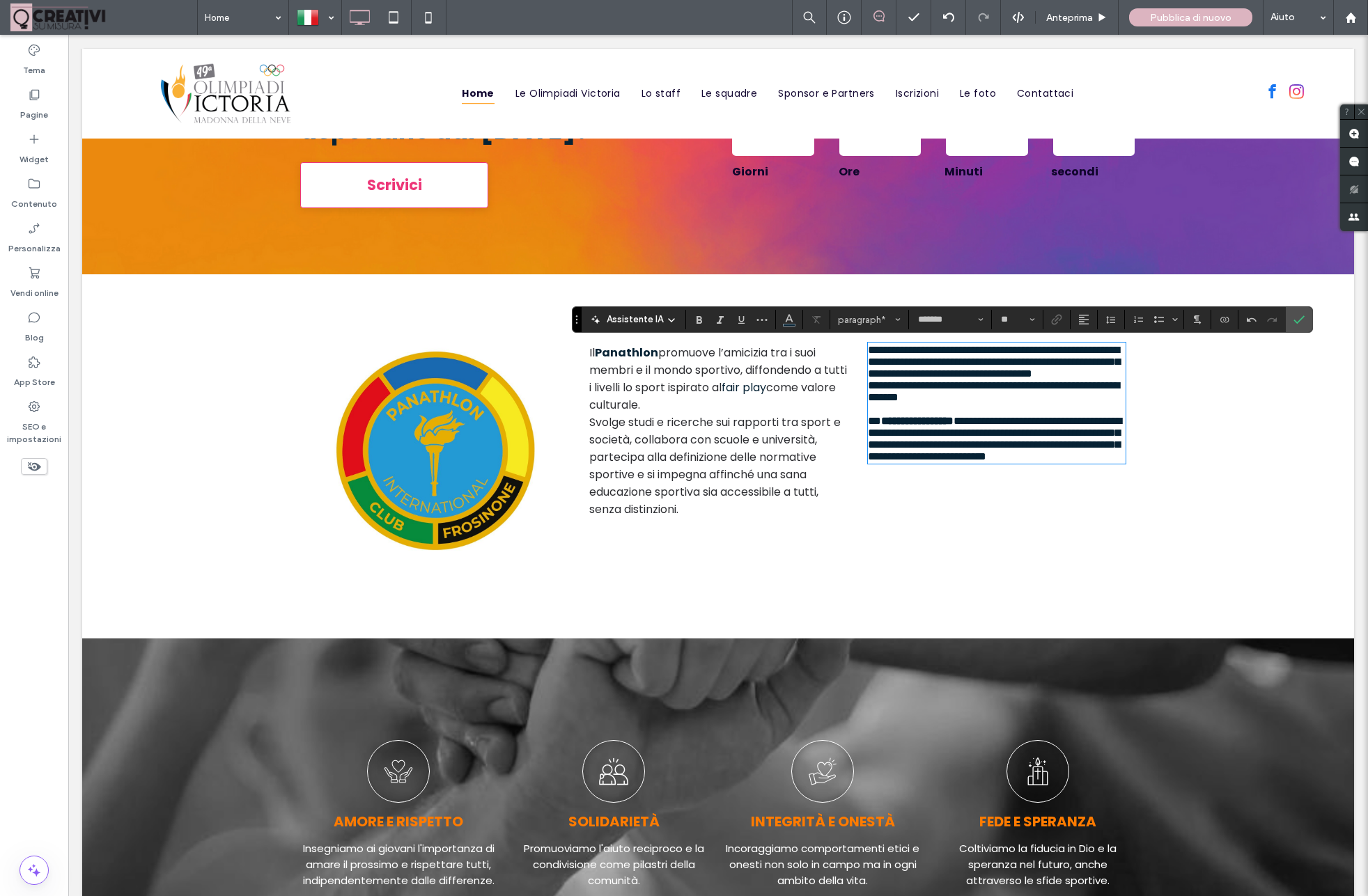
click at [636, 380] on span "promuove l’amicizia tra i suoi membri e il mondo sportivo, diffondendo a tutti …" at bounding box center [718, 370] width 258 height 51
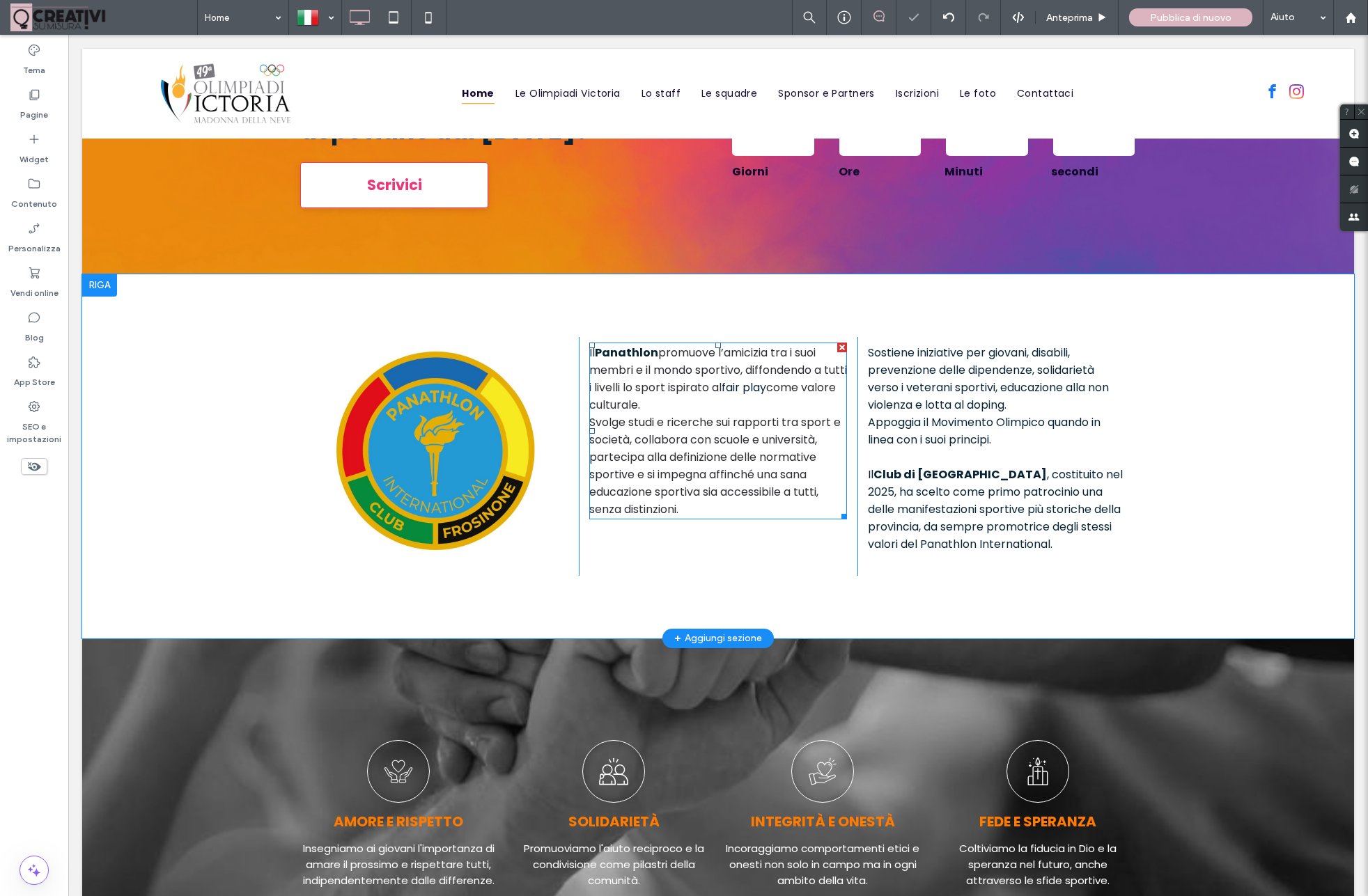
click at [598, 355] on strong "Panathlon" at bounding box center [626, 352] width 64 height 16
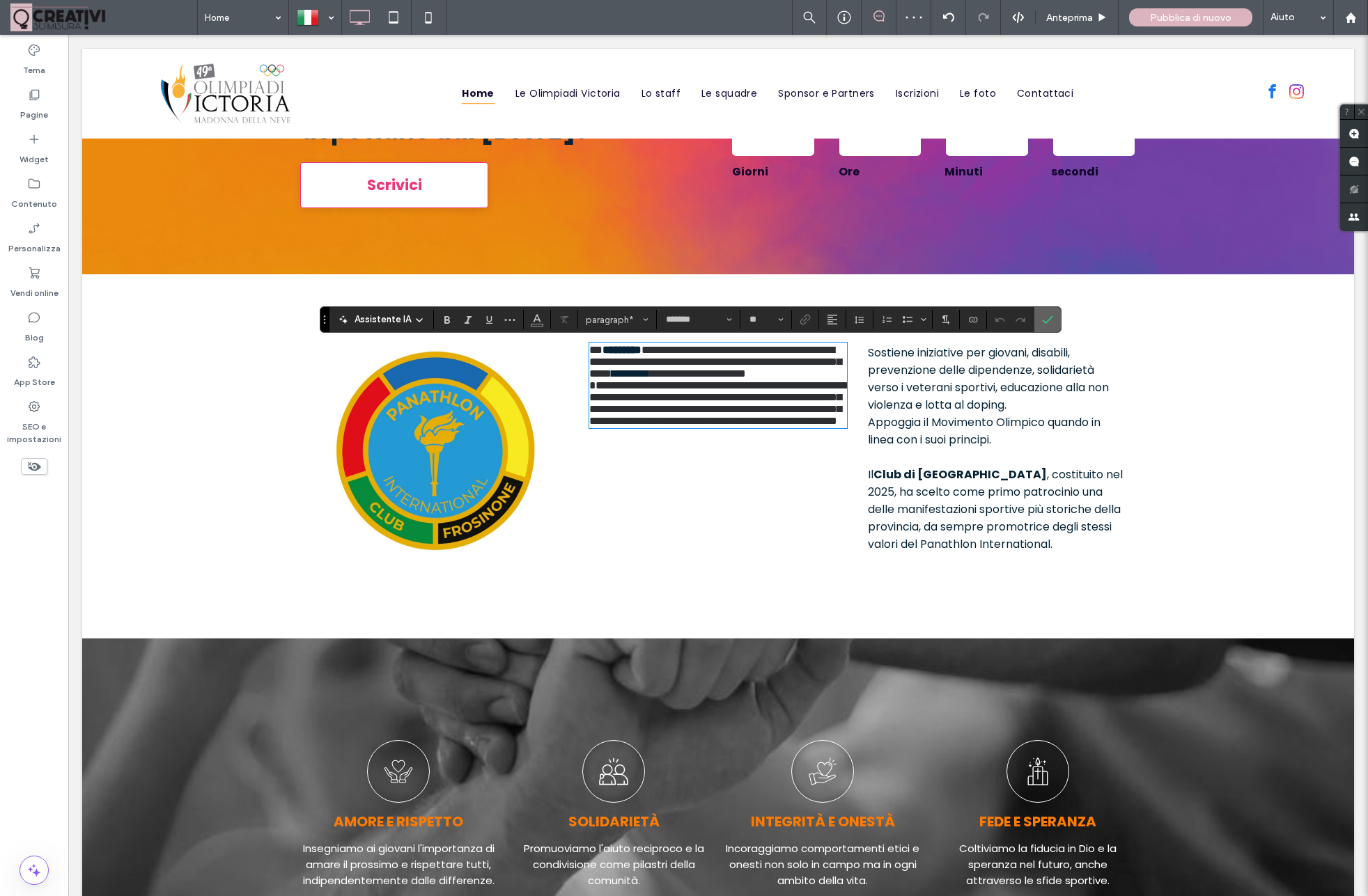
click at [1039, 322] on label "Conferma" at bounding box center [1048, 319] width 21 height 25
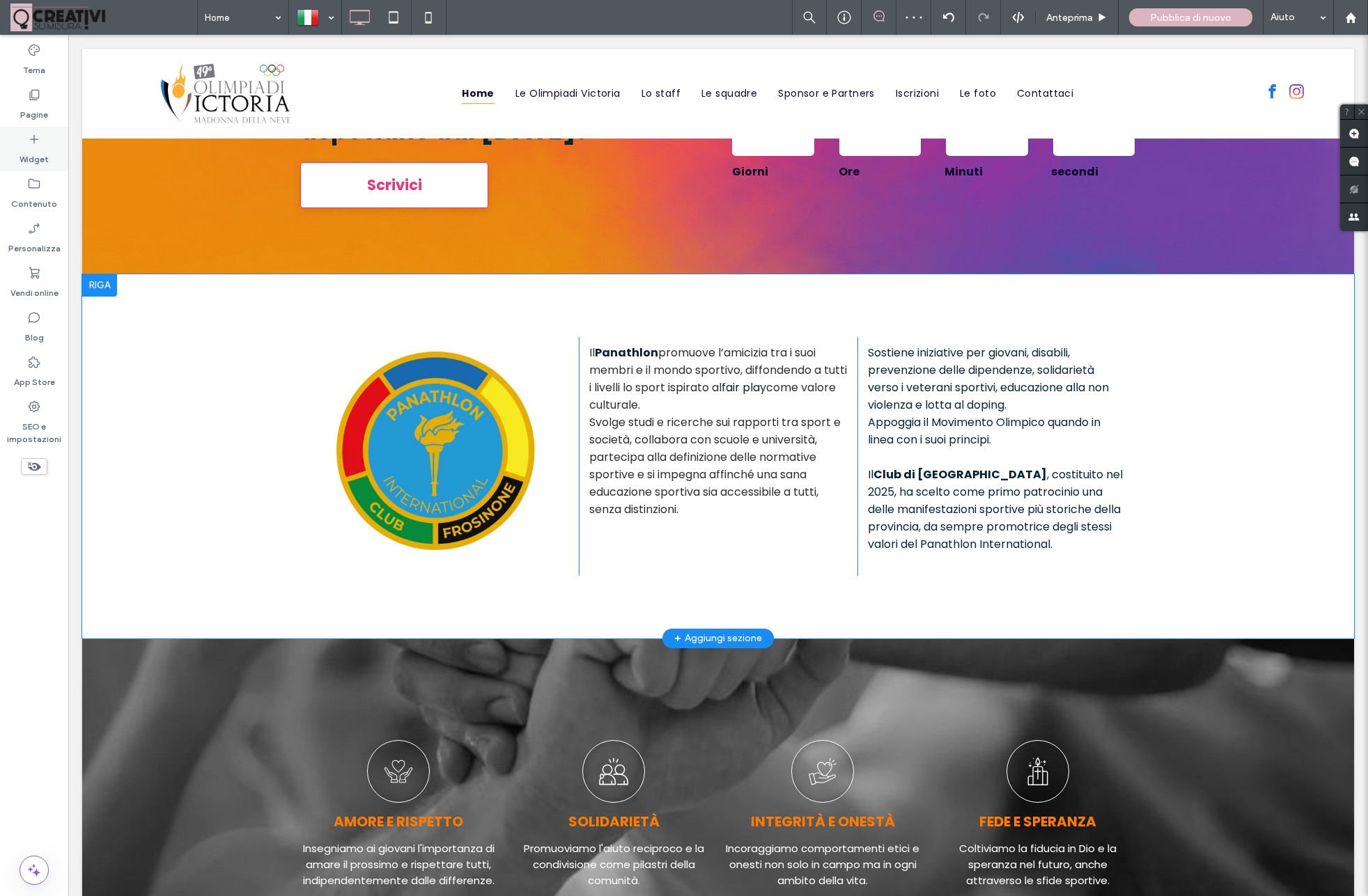
click at [33, 151] on label "Widget" at bounding box center [34, 156] width 29 height 19
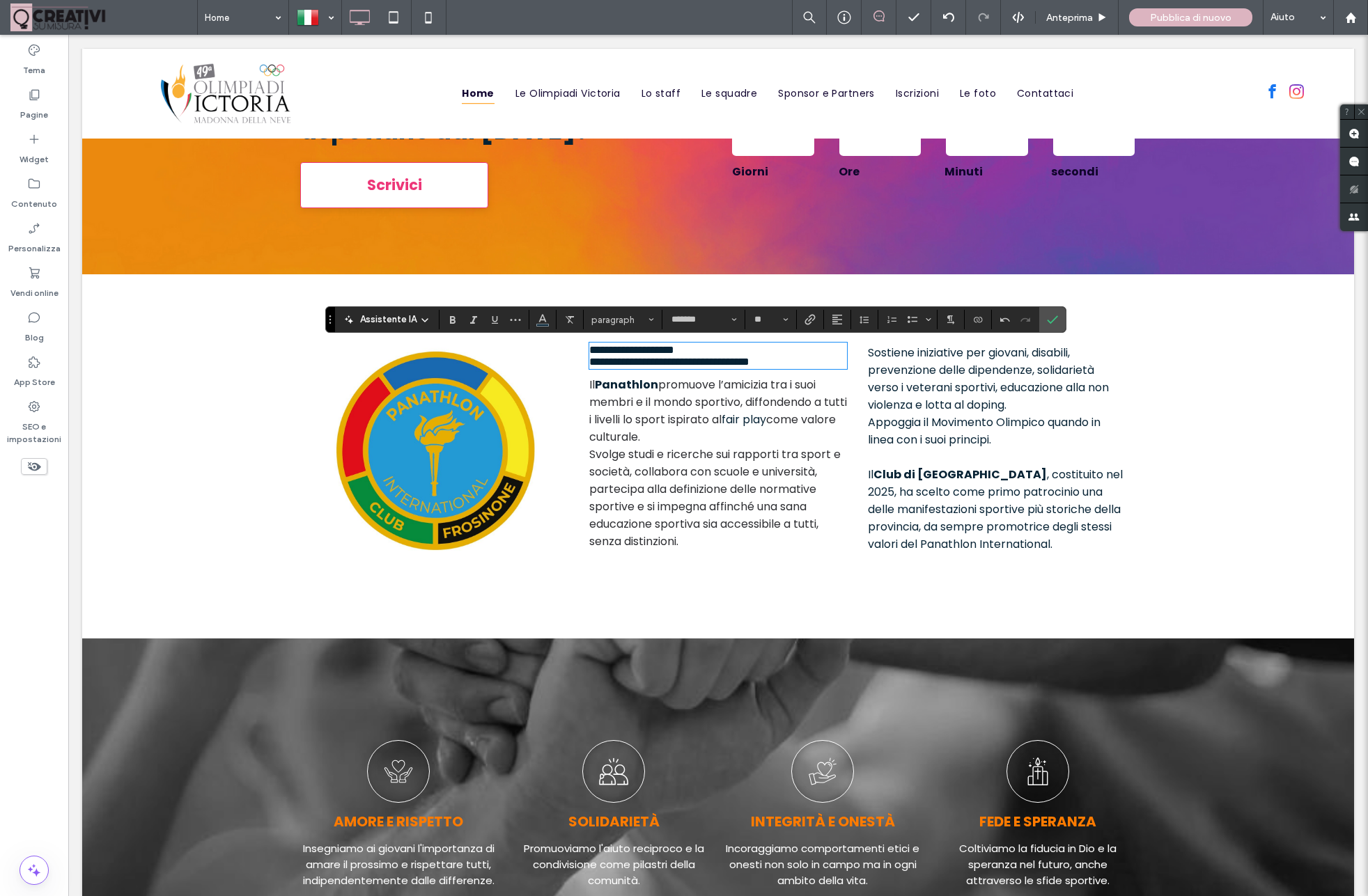
scroll to position [1011, 0]
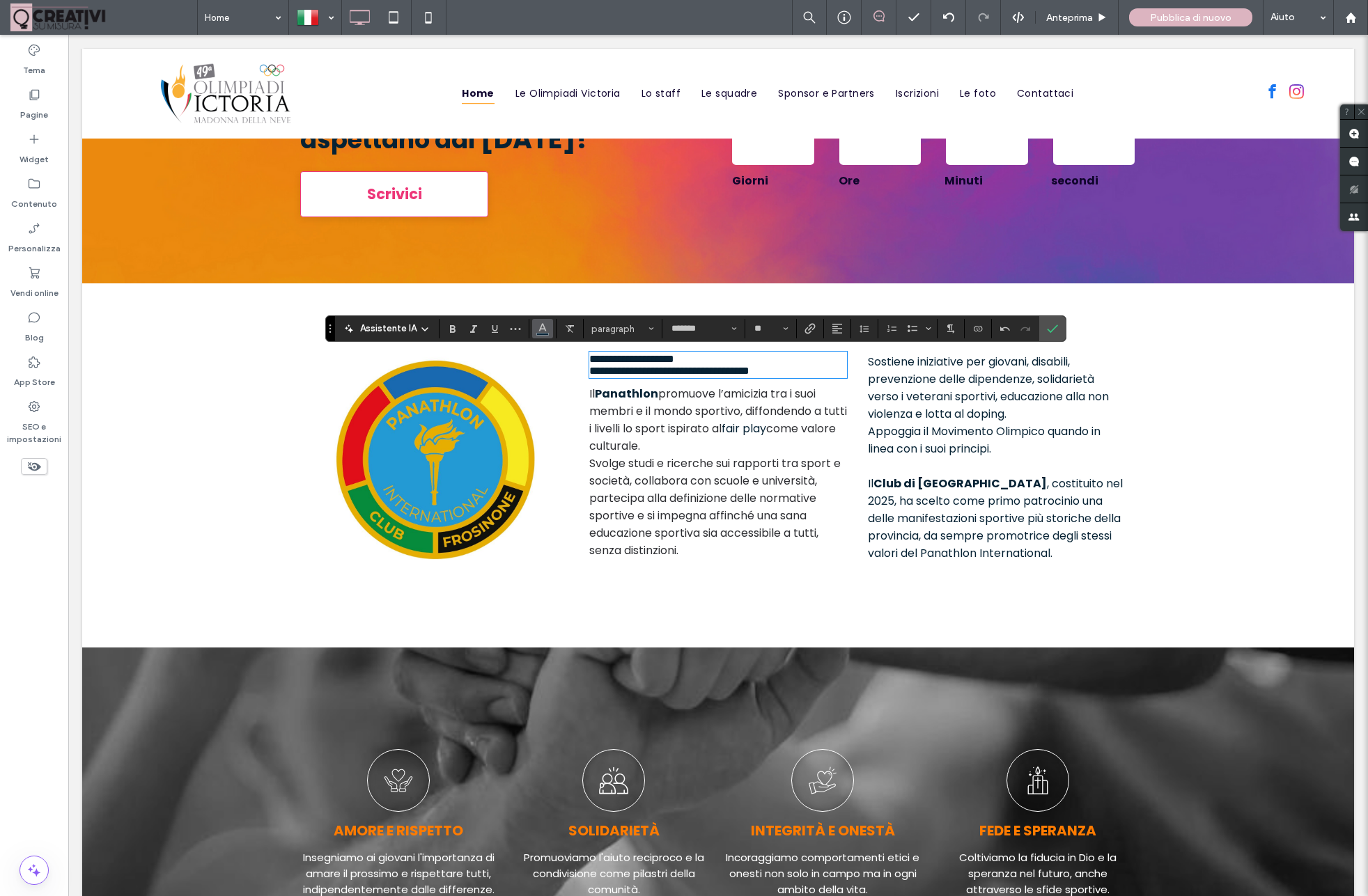
click at [546, 331] on icon "Colore" at bounding box center [542, 327] width 11 height 11
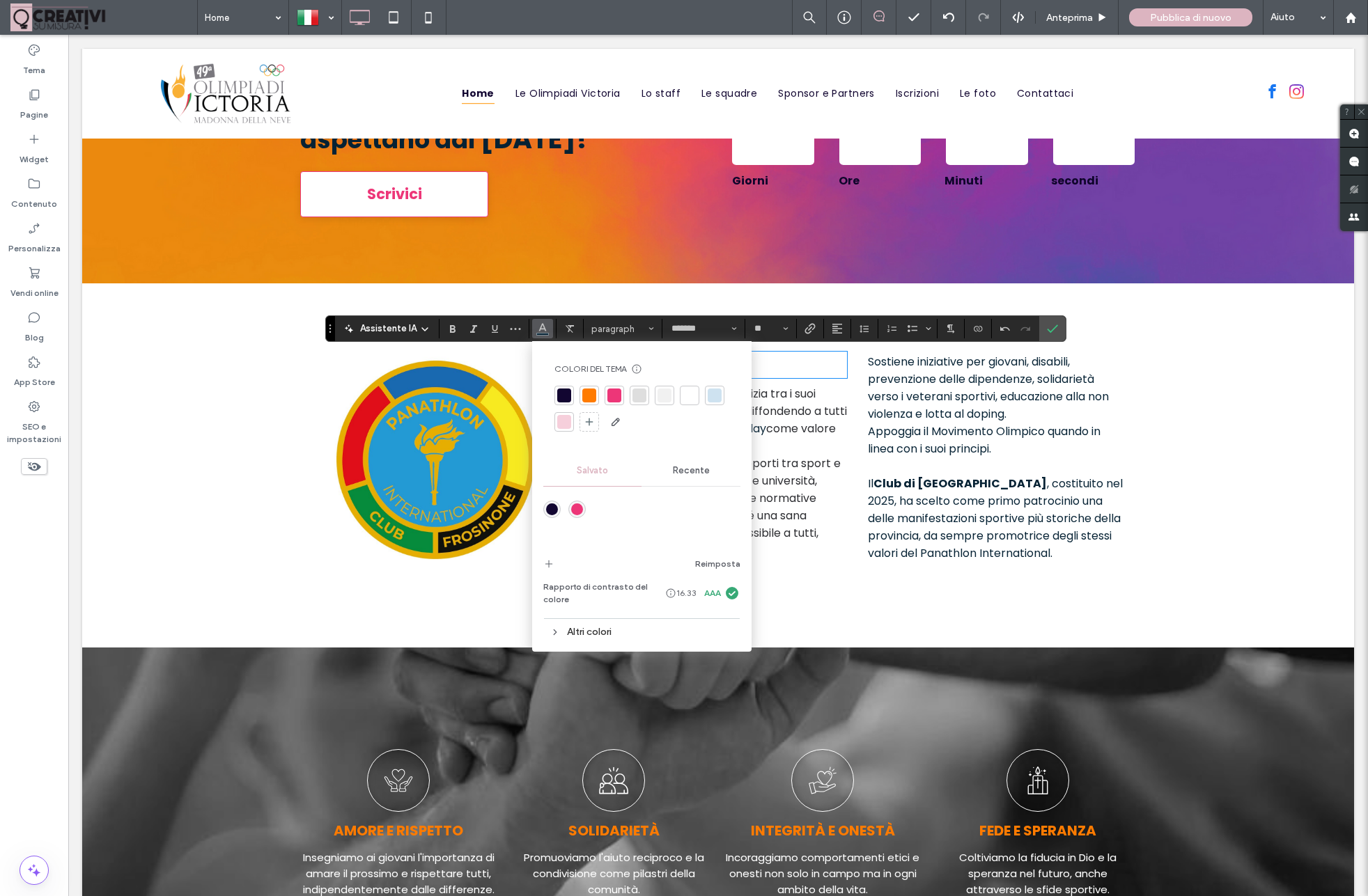
click at [829, 284] on div "**********" at bounding box center [718, 466] width 1271 height 364
click at [629, 324] on span "paragraph" at bounding box center [618, 329] width 55 height 10
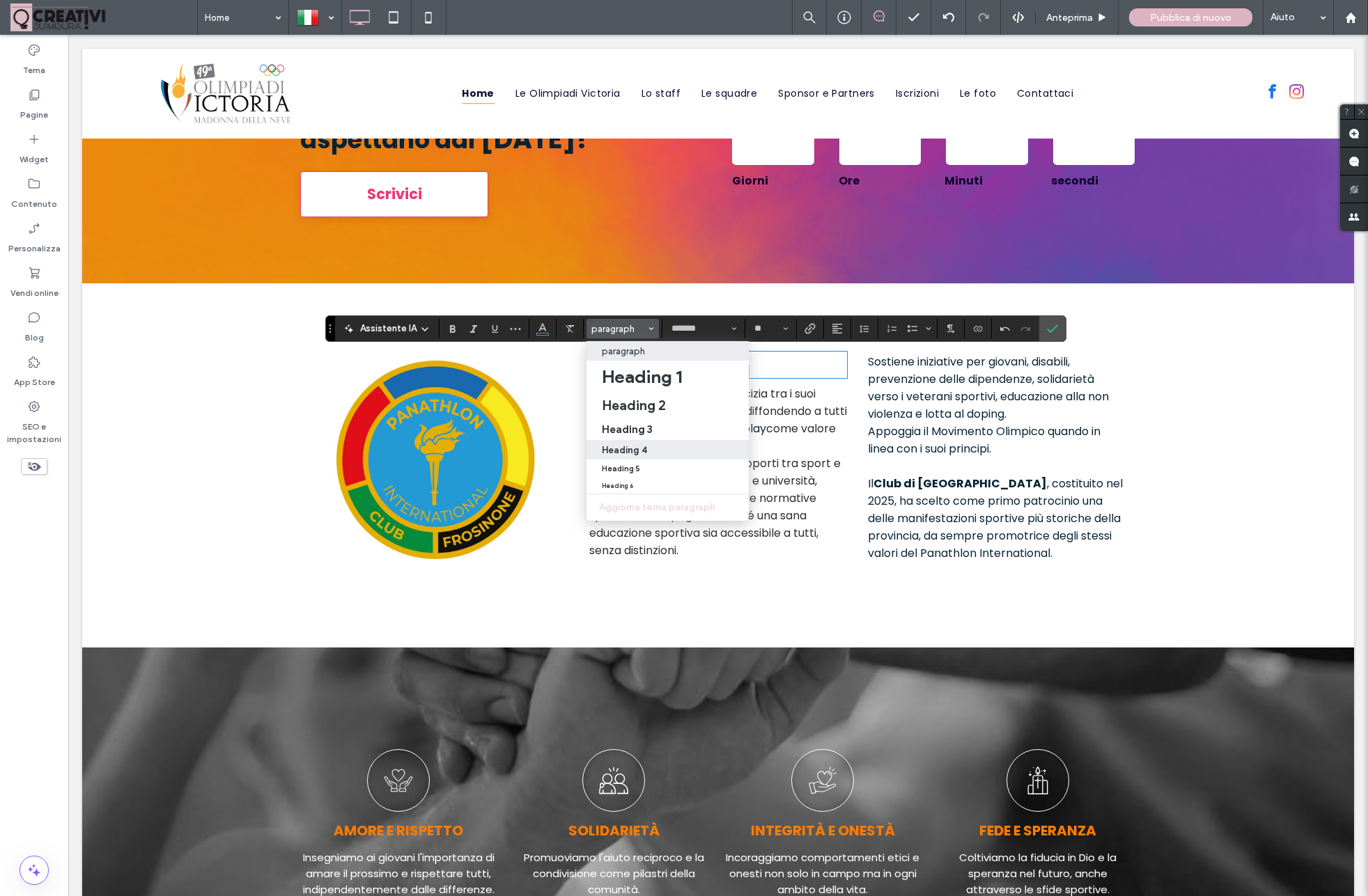
drag, startPoint x: 577, startPoint y: 415, endPoint x: 645, endPoint y: 451, distance: 76.9
click at [645, 451] on div "Heading 4" at bounding box center [668, 450] width 132 height 10
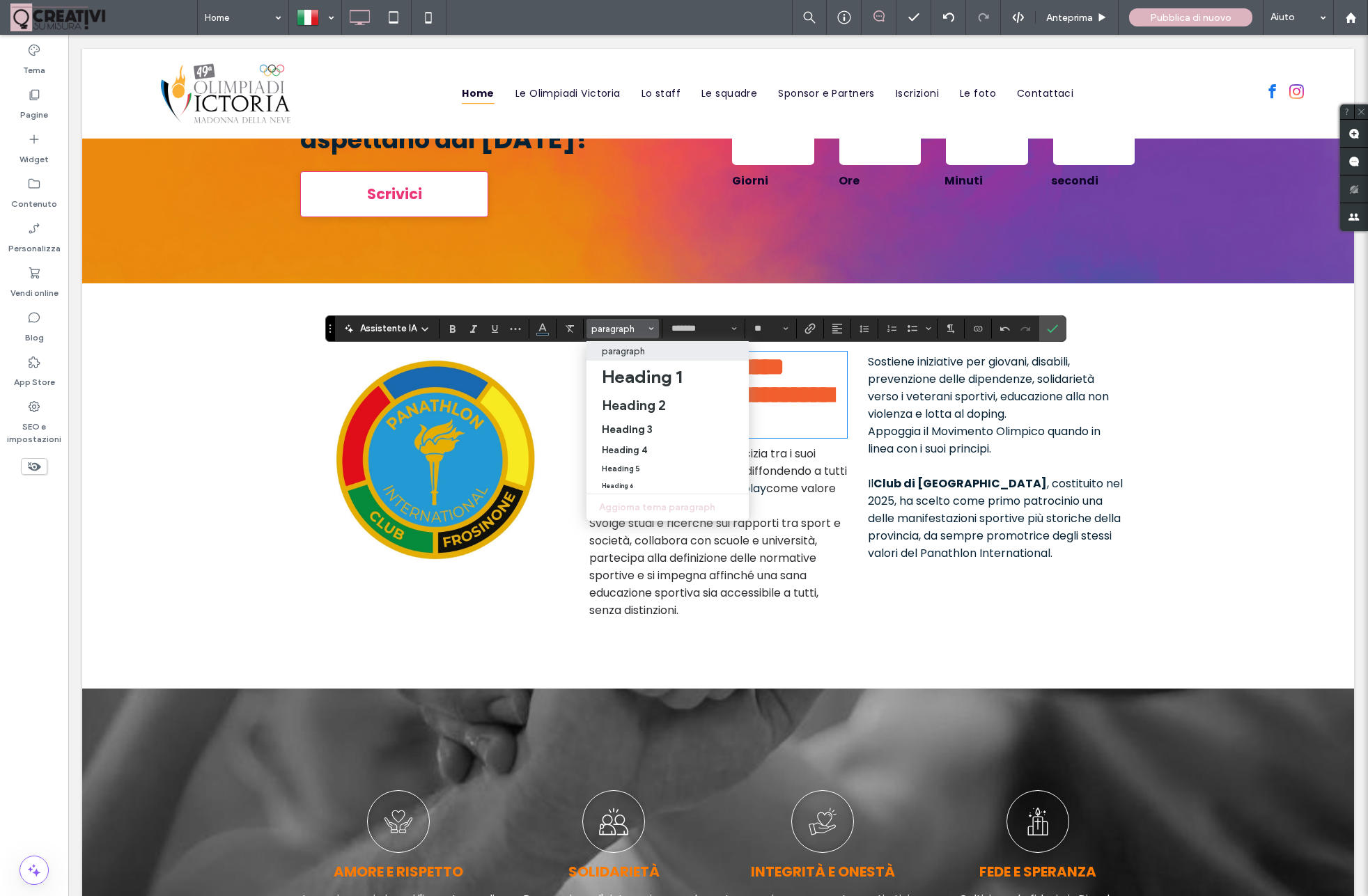
type input "**********"
type input "**"
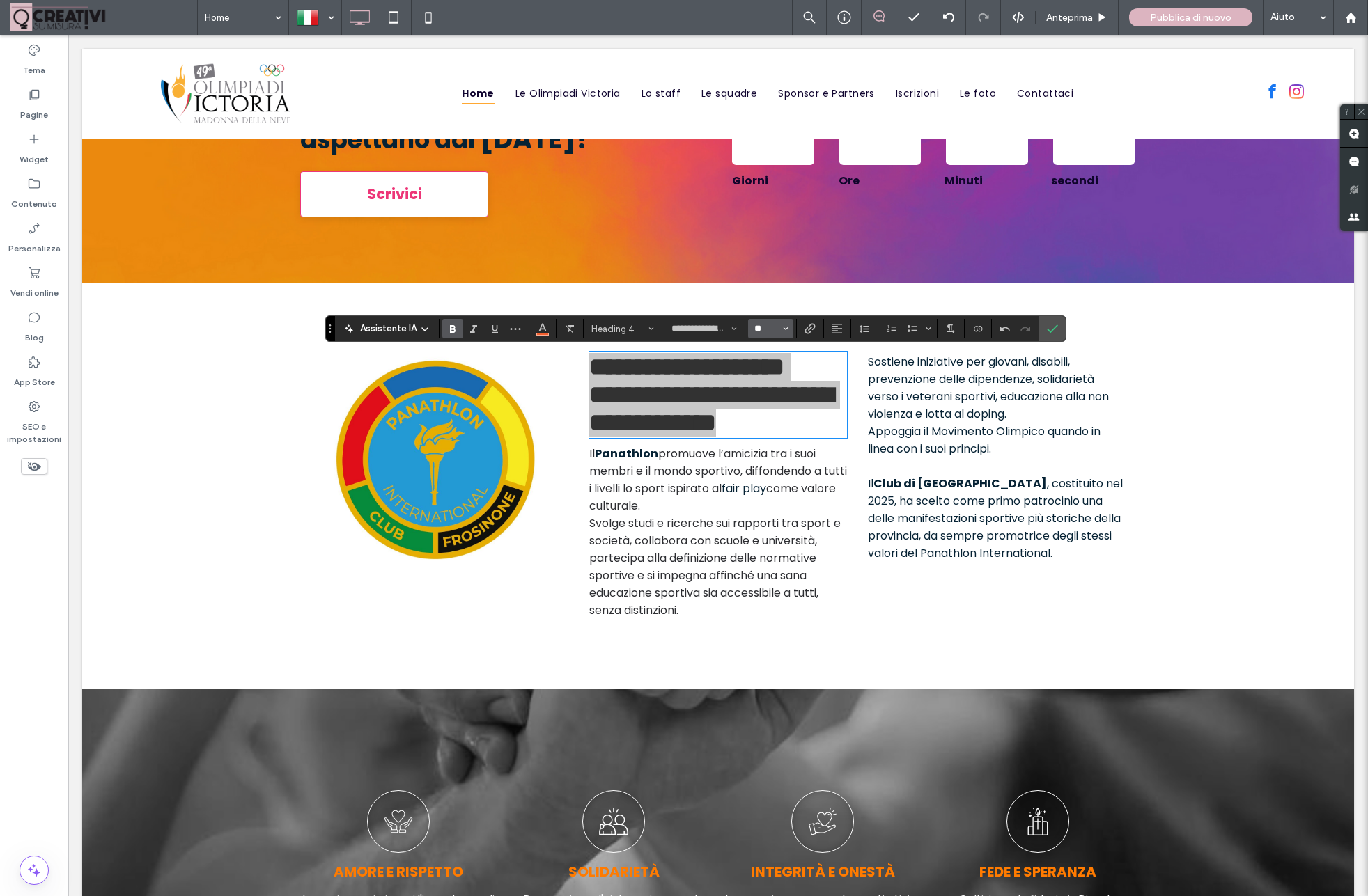
click at [766, 329] on input "**" at bounding box center [766, 329] width 27 height 11
click at [761, 401] on label "30" at bounding box center [770, 397] width 45 height 19
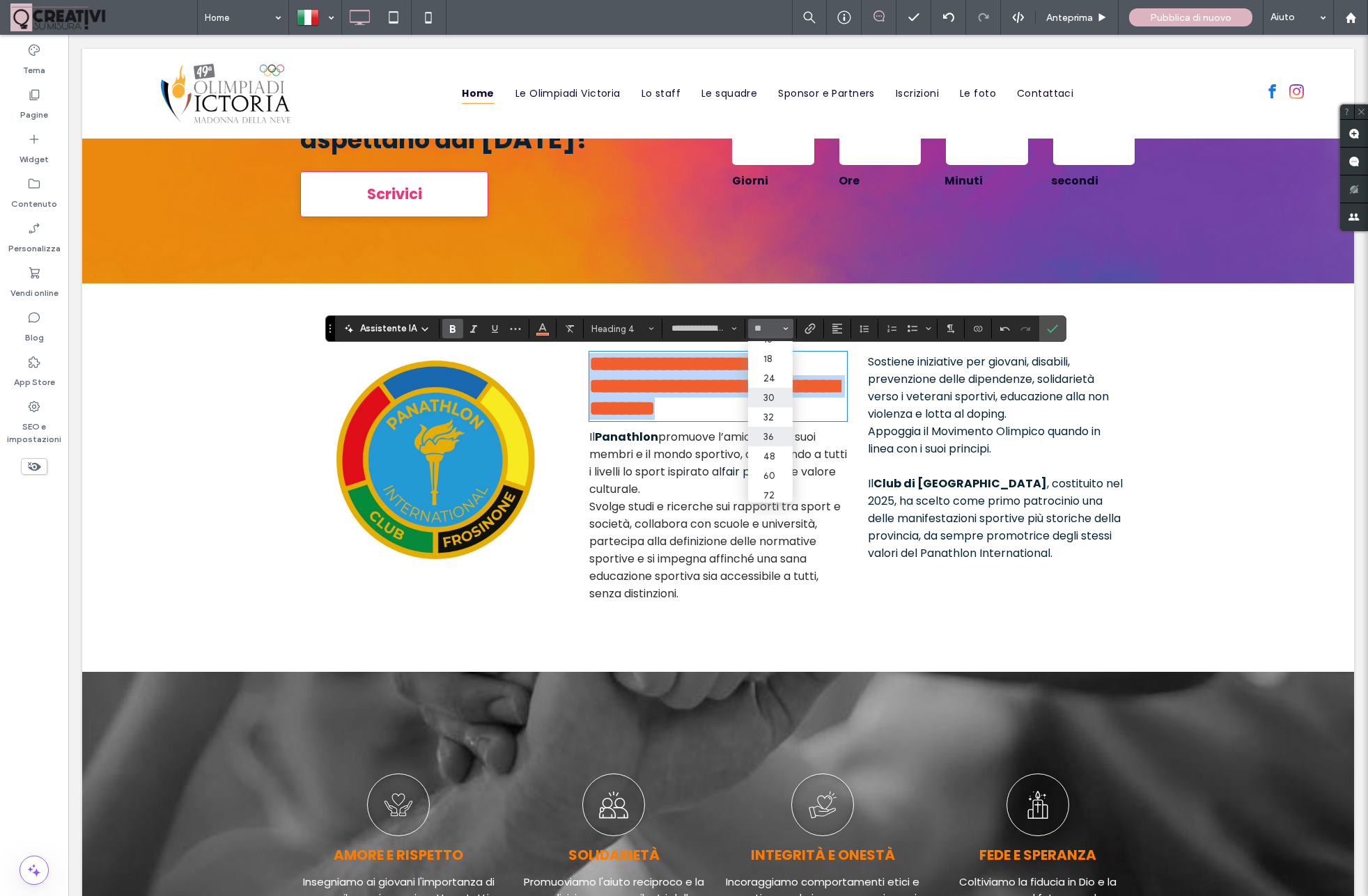
type input "**"
click at [628, 406] on span "**********" at bounding box center [714, 385] width 250 height 64
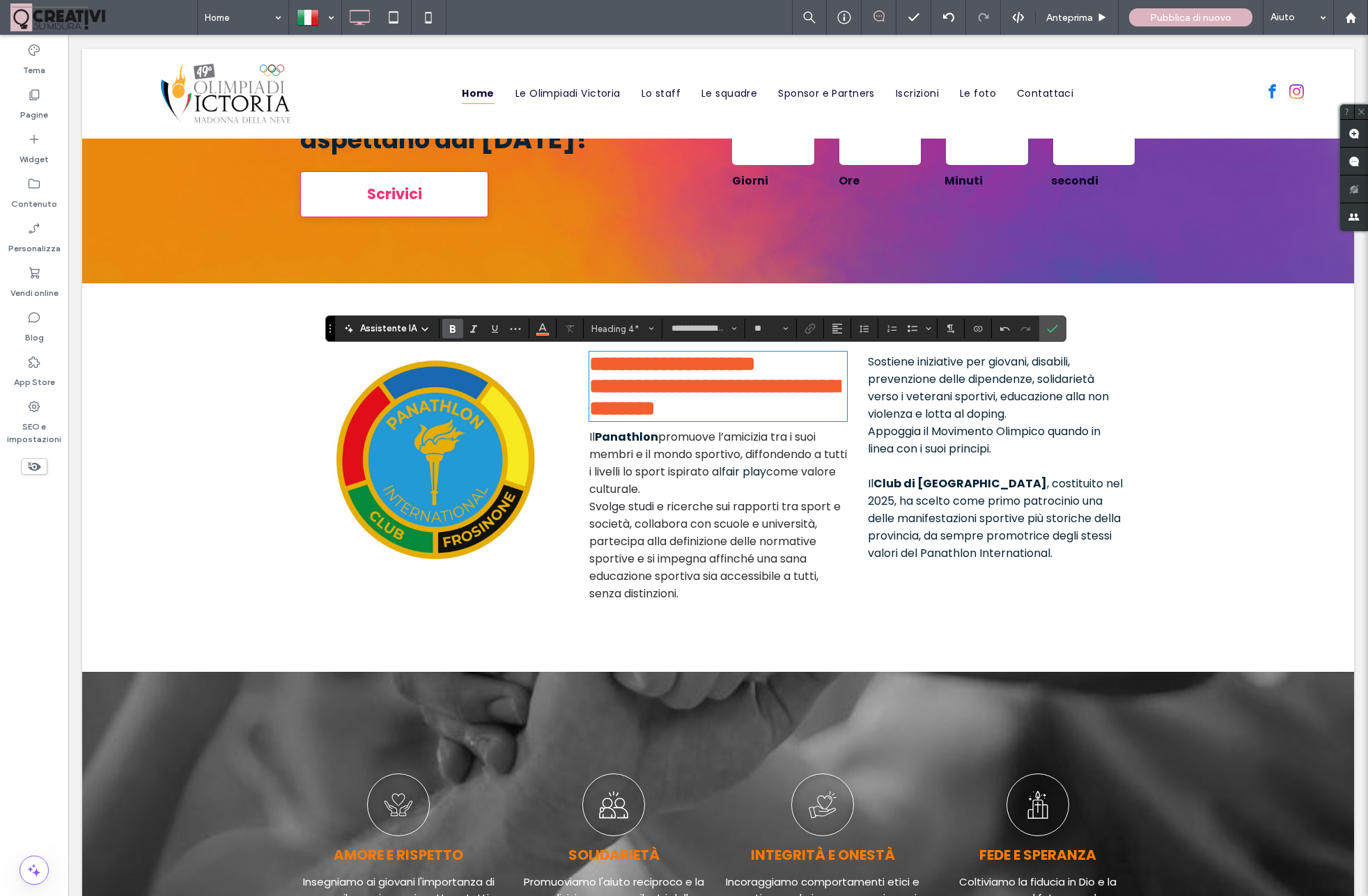
click at [592, 403] on span "**********" at bounding box center [714, 385] width 250 height 64
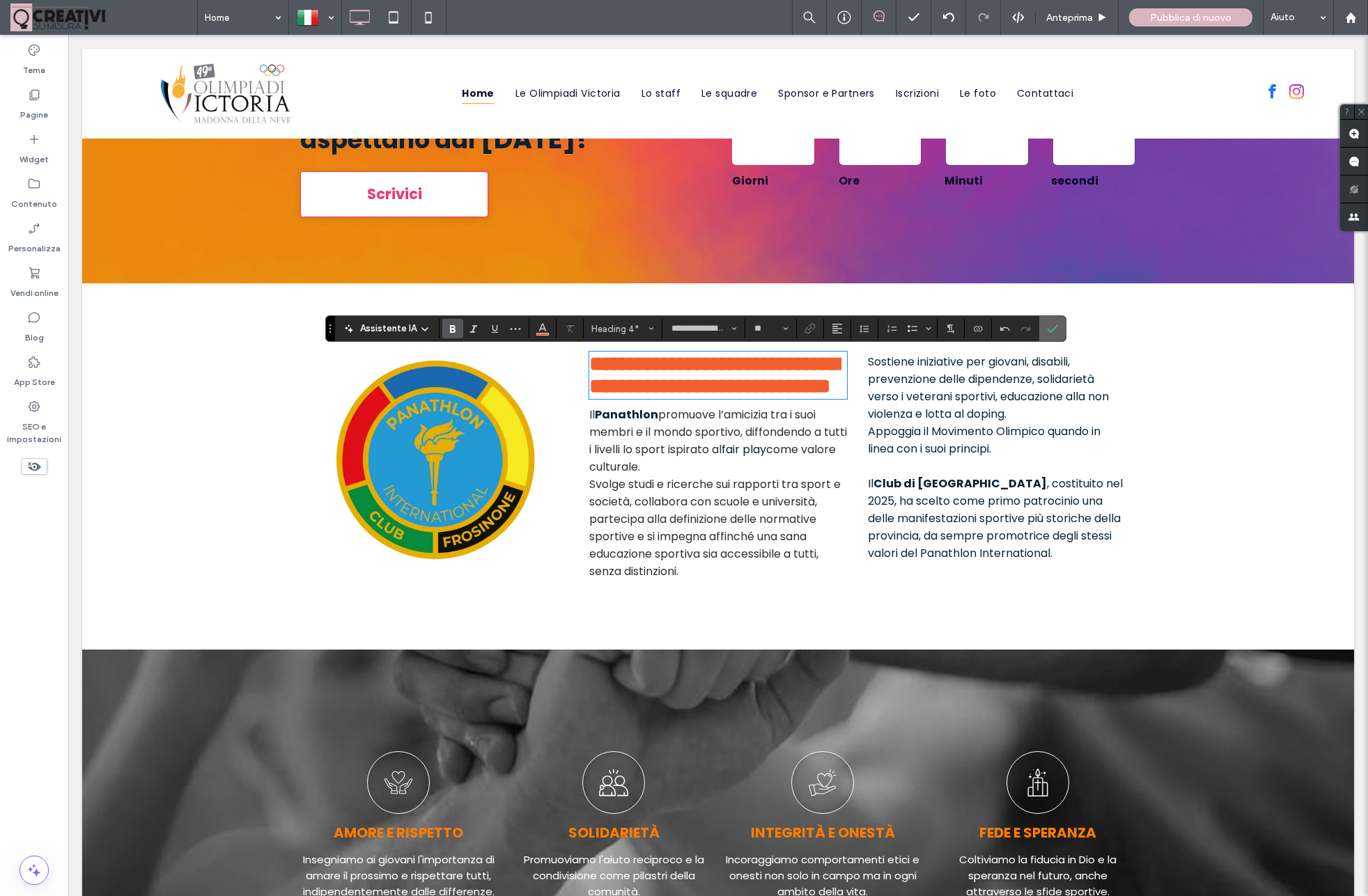
click at [1060, 327] on label "Conferma" at bounding box center [1052, 328] width 21 height 25
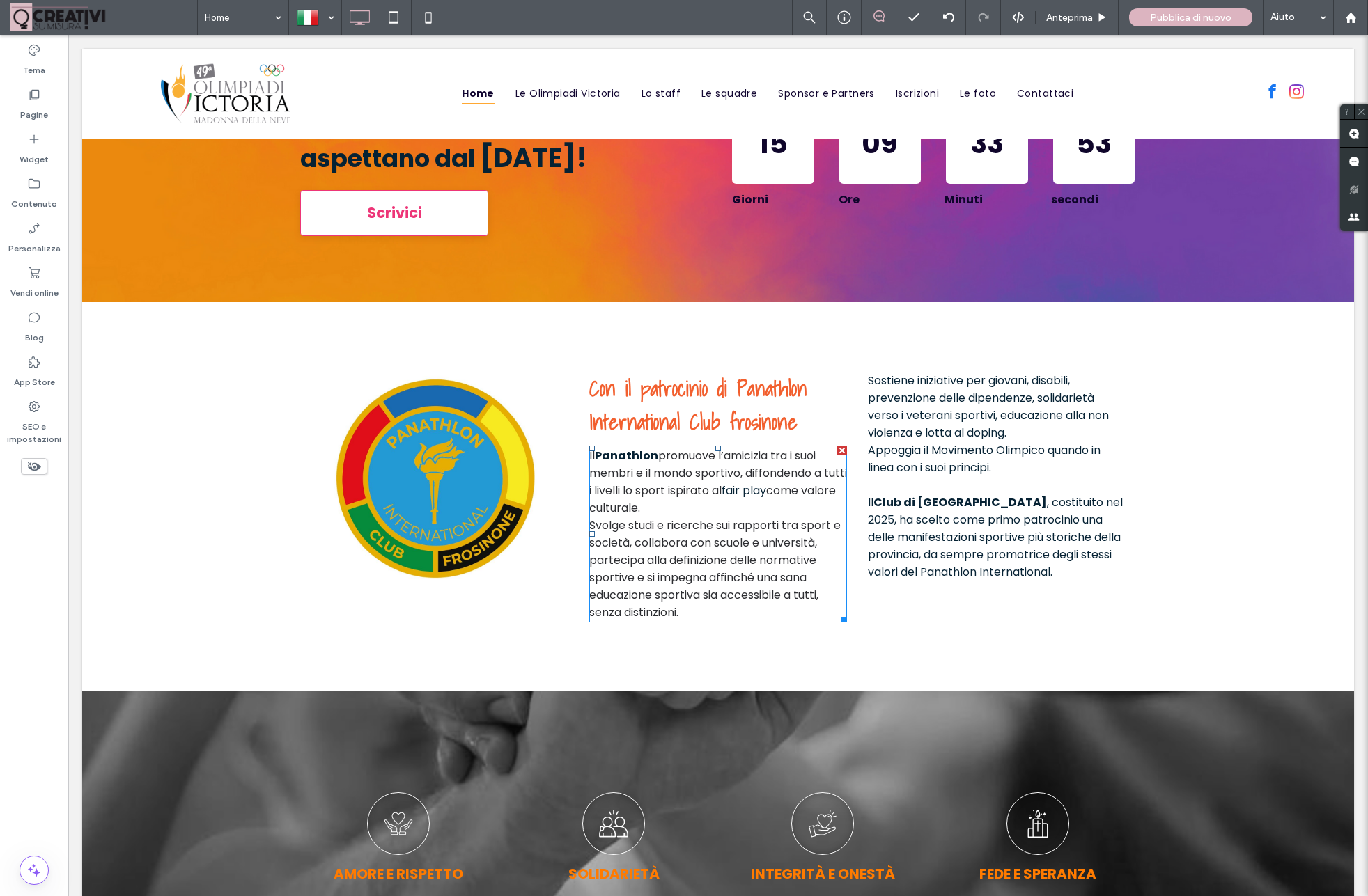
scroll to position [996, 0]
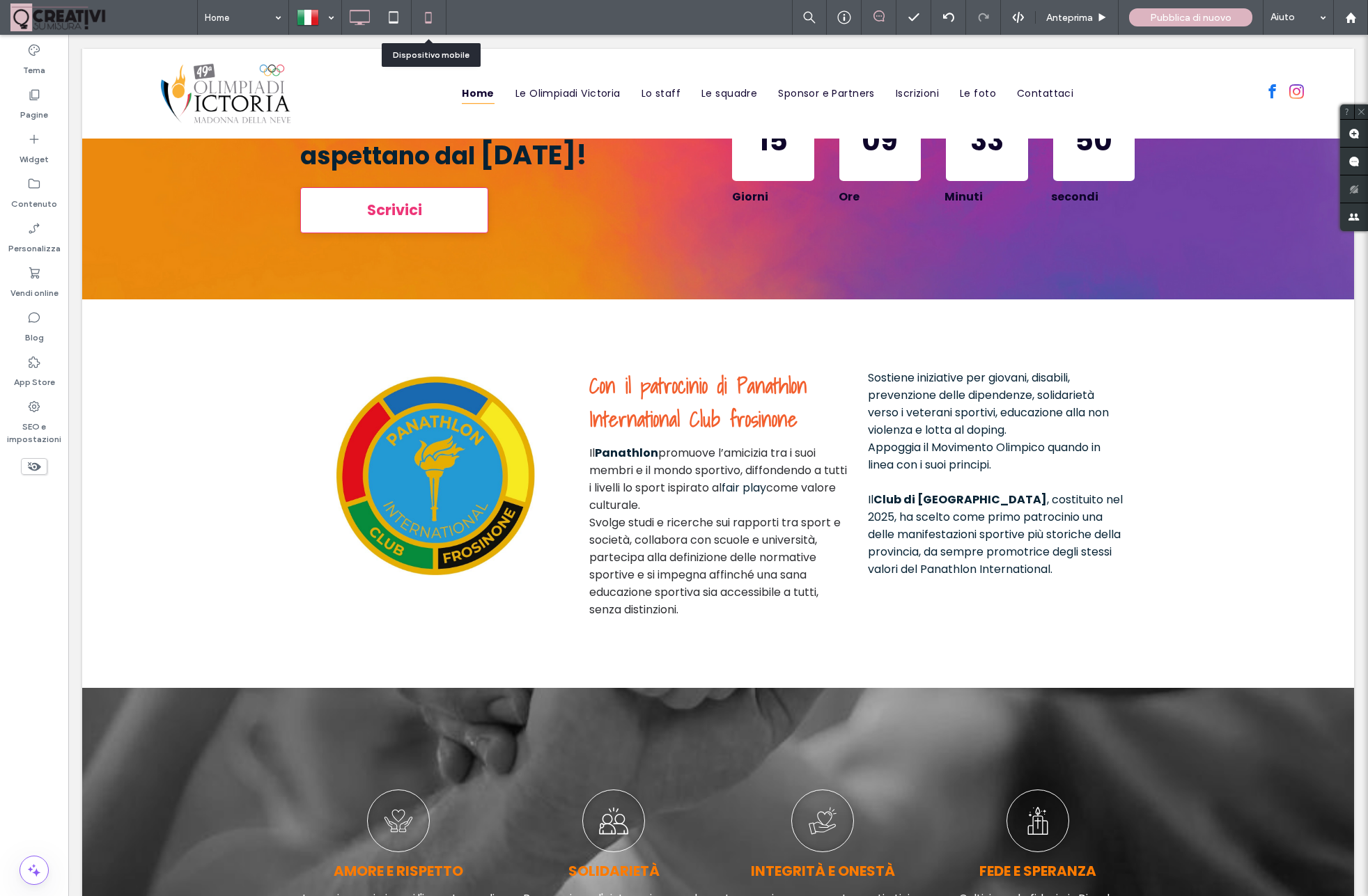
click at [423, 22] on icon at bounding box center [428, 17] width 28 height 28
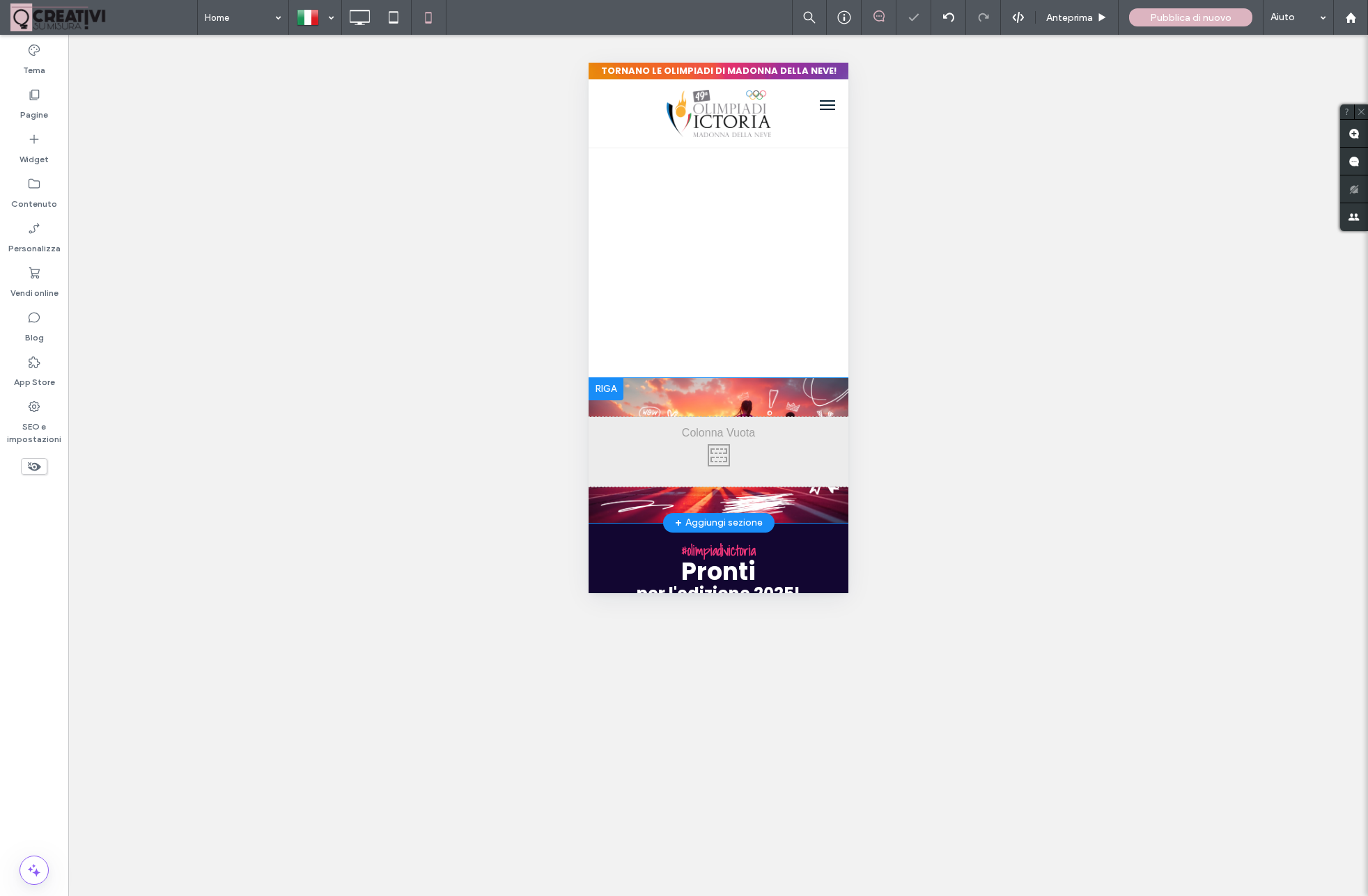
scroll to position [0, 0]
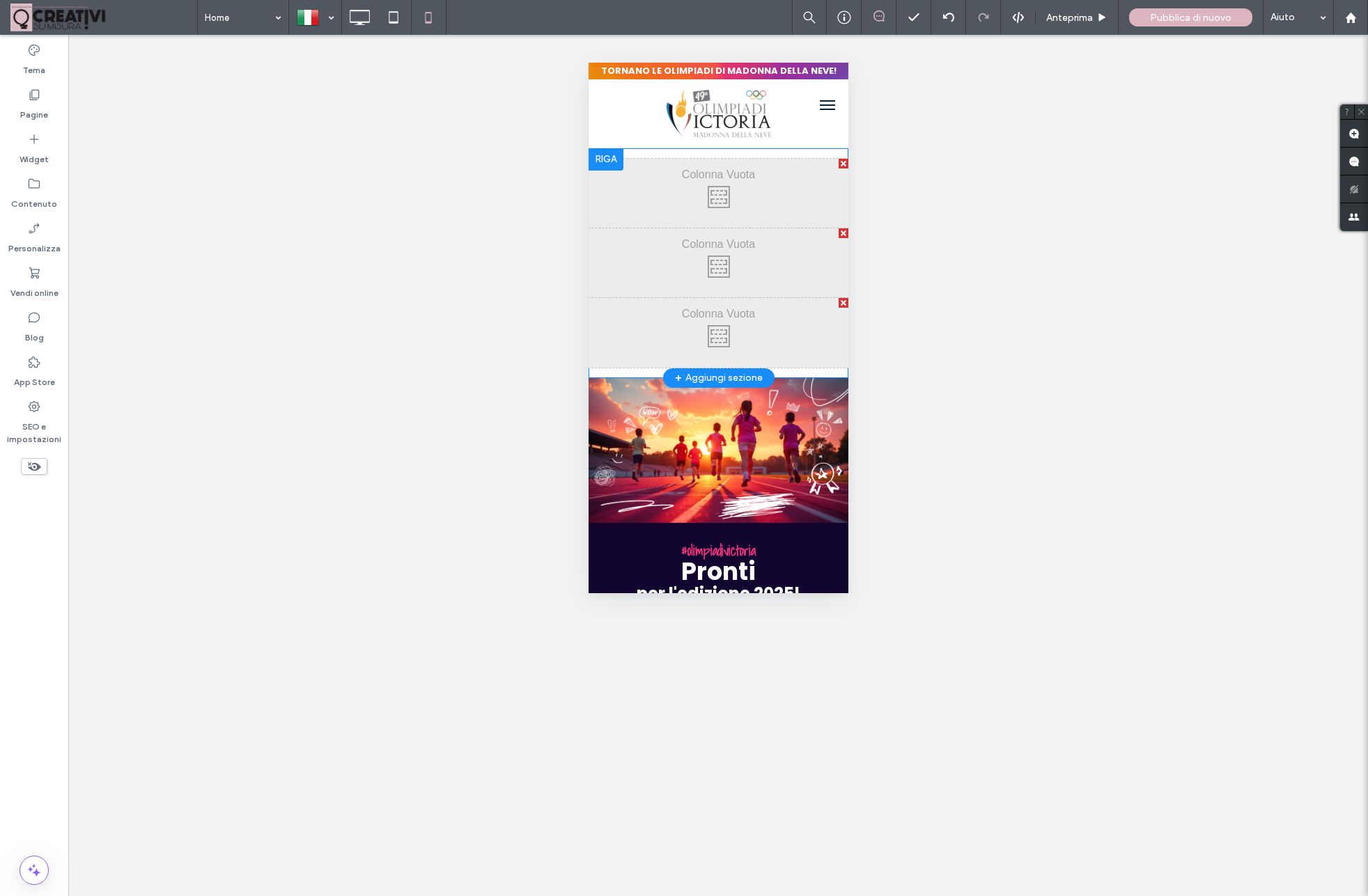
click at [598, 161] on div at bounding box center [605, 159] width 35 height 22
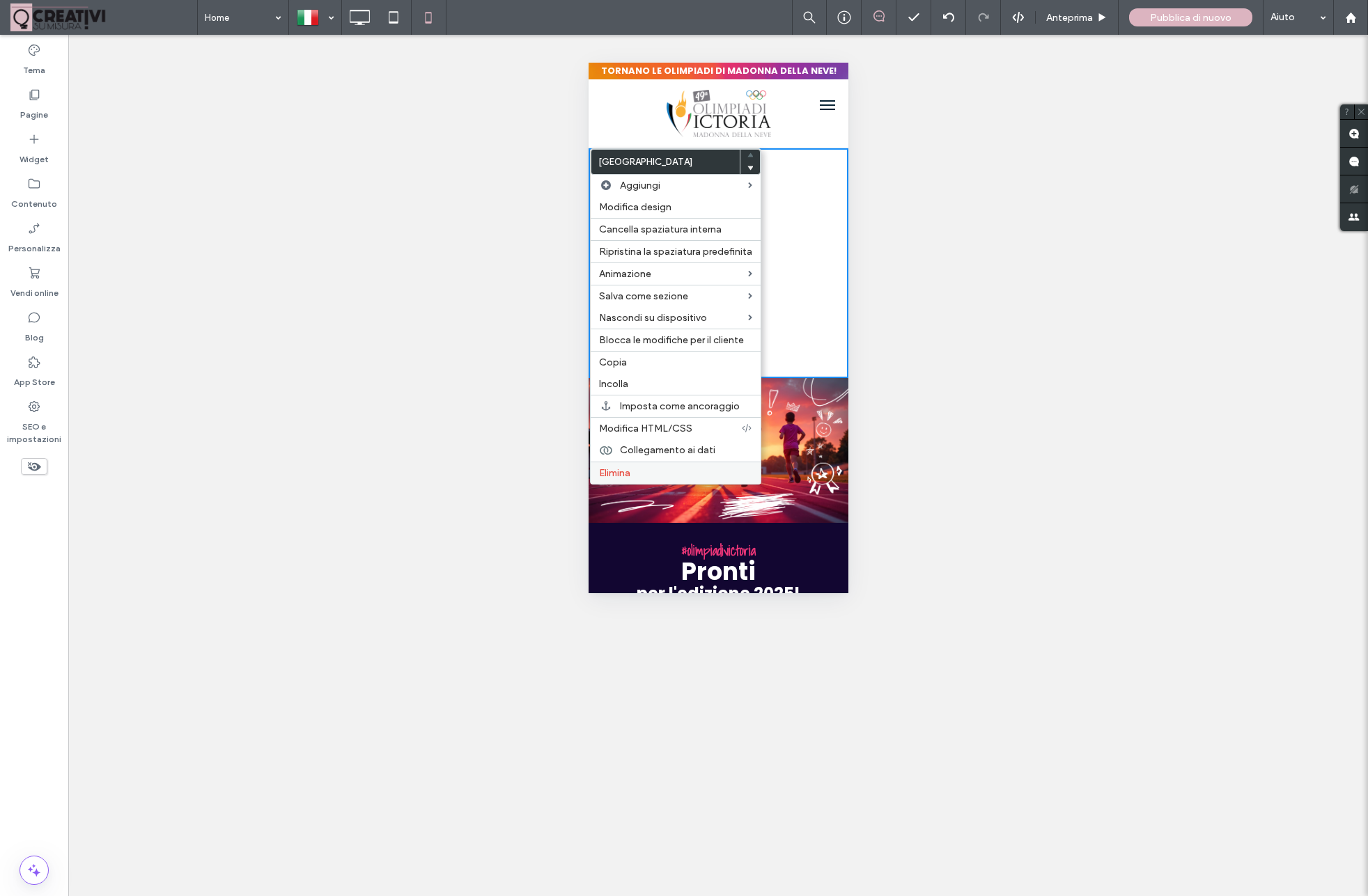
click at [632, 479] on label "Elimina" at bounding box center [675, 473] width 153 height 12
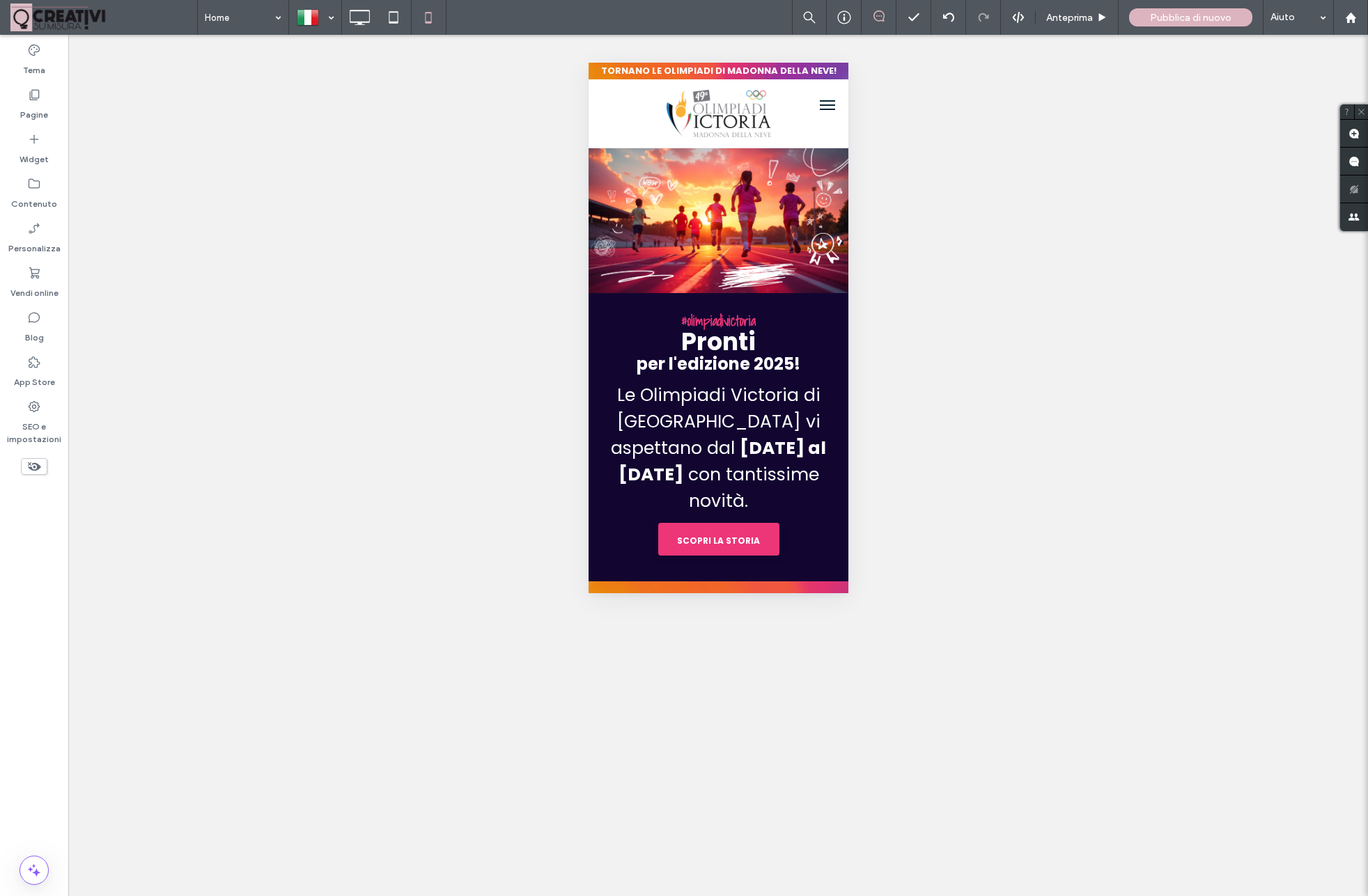
click at [342, 15] on div at bounding box center [394, 17] width 105 height 35
click at [356, 21] on icon at bounding box center [359, 17] width 28 height 28
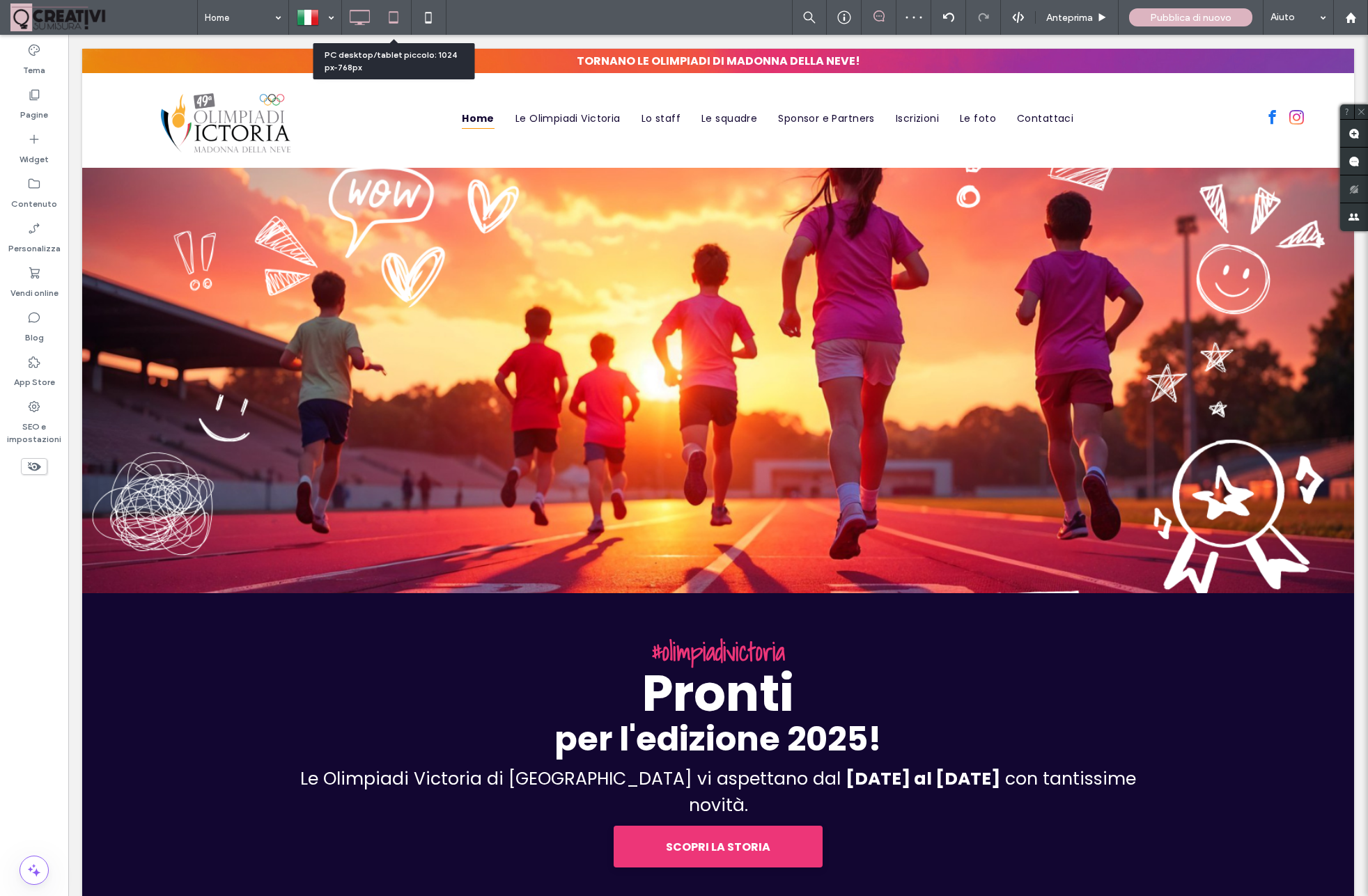
click at [392, 22] on use at bounding box center [394, 17] width 9 height 12
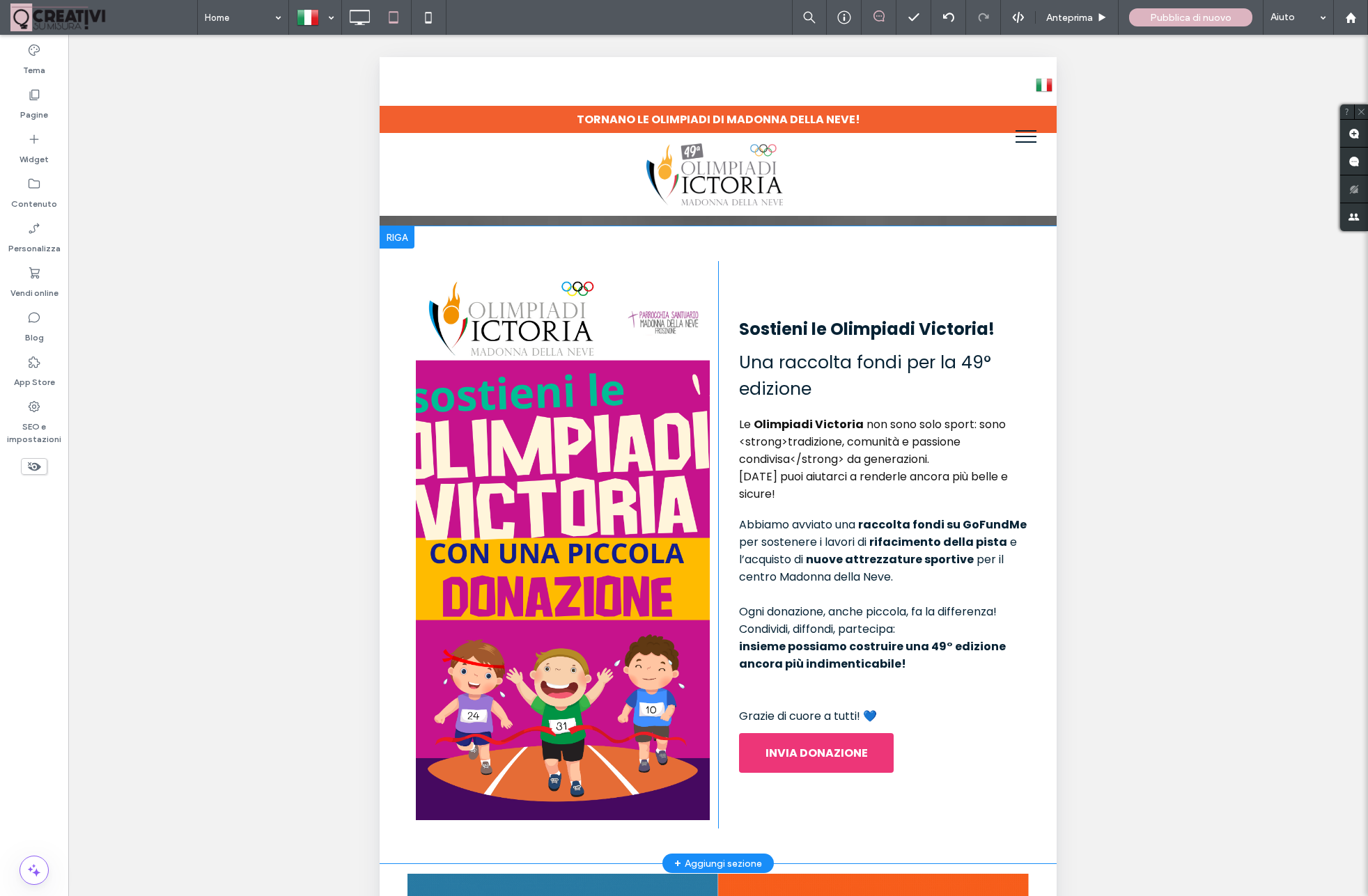
scroll to position [1421, 0]
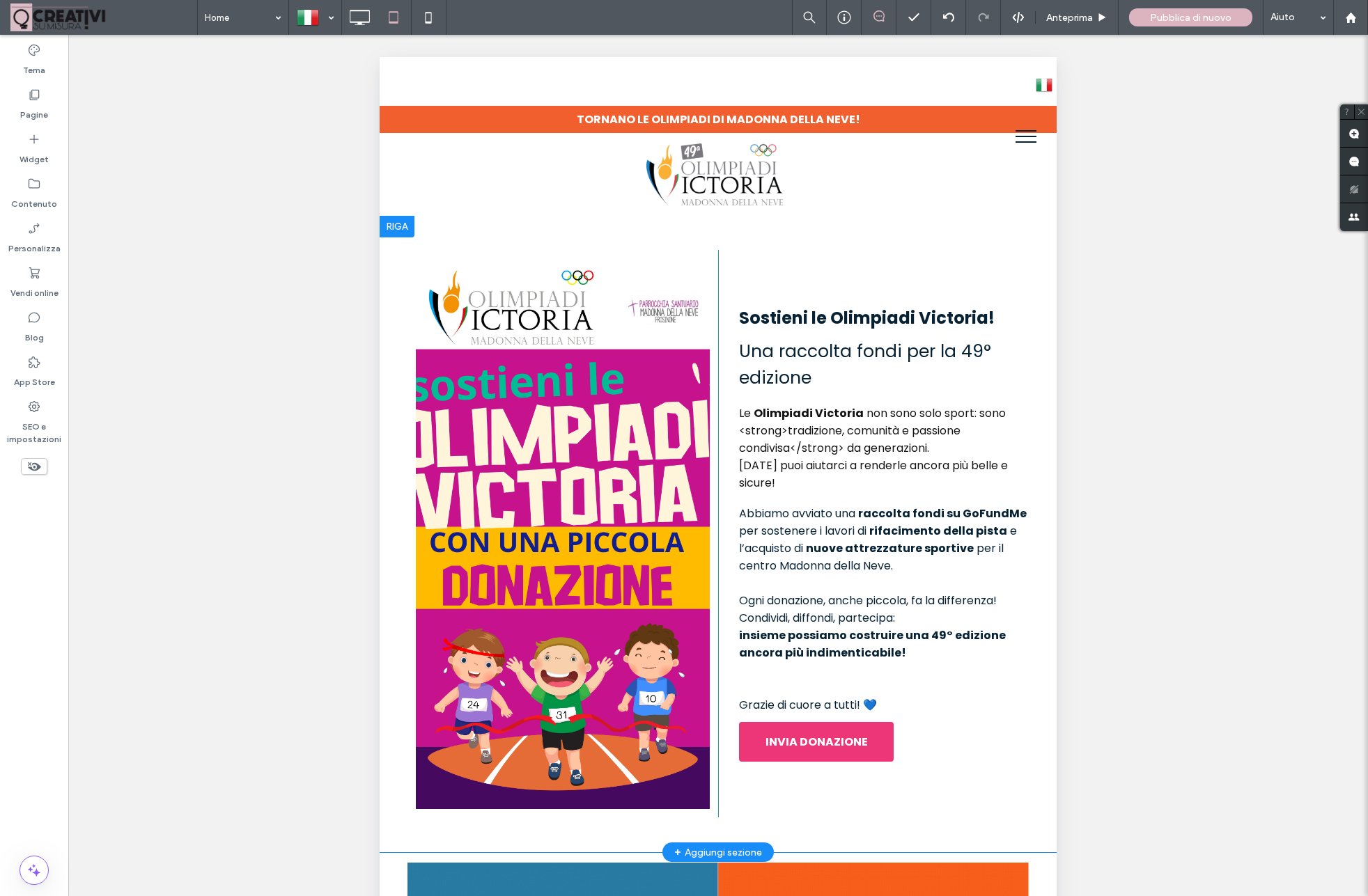
click at [642, 688] on div "Click To Paste" at bounding box center [562, 534] width 311 height 567
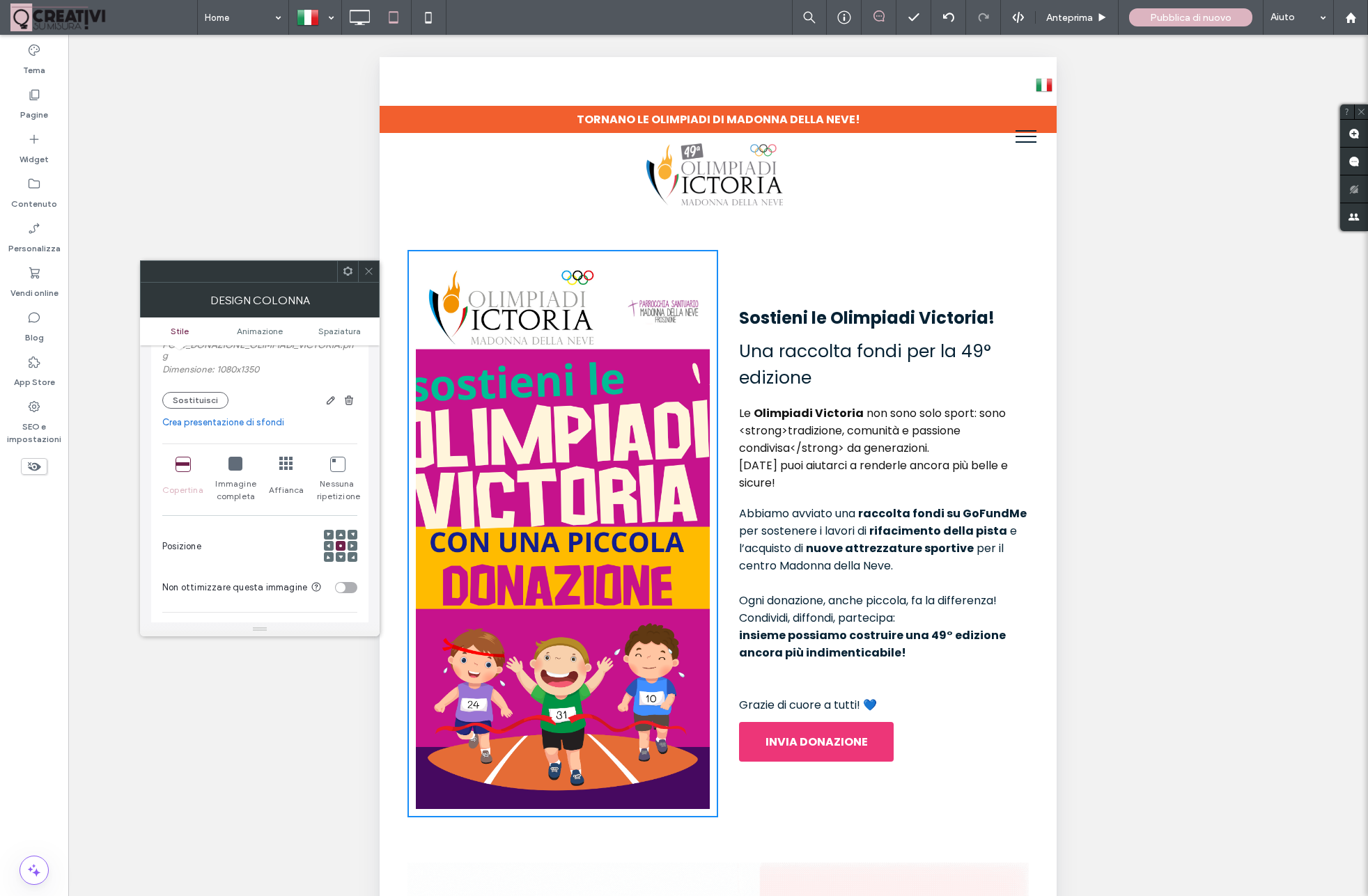
click at [238, 463] on icon at bounding box center [235, 463] width 14 height 14
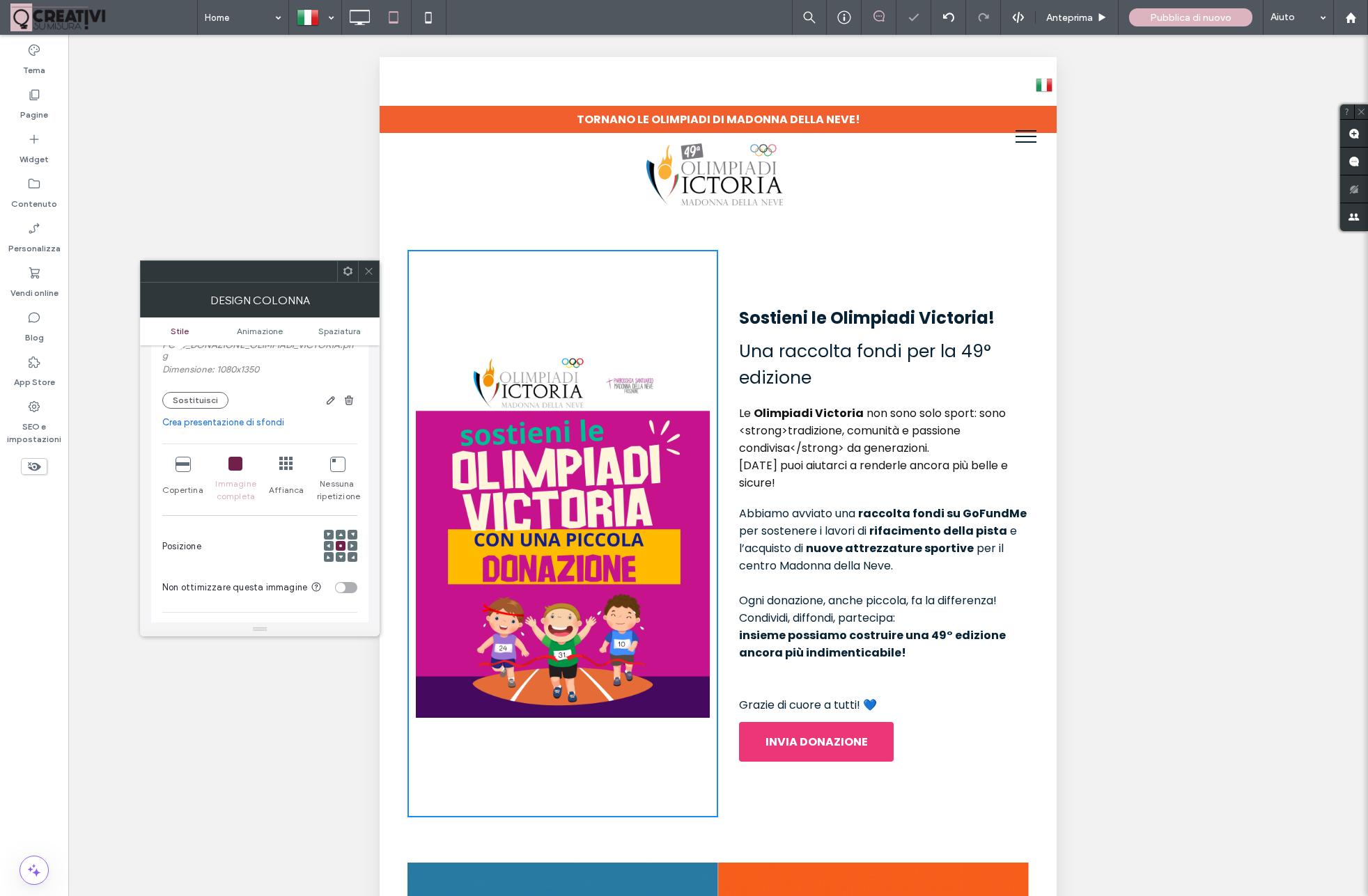
scroll to position [226, 0]
click at [373, 274] on icon at bounding box center [369, 271] width 10 height 10
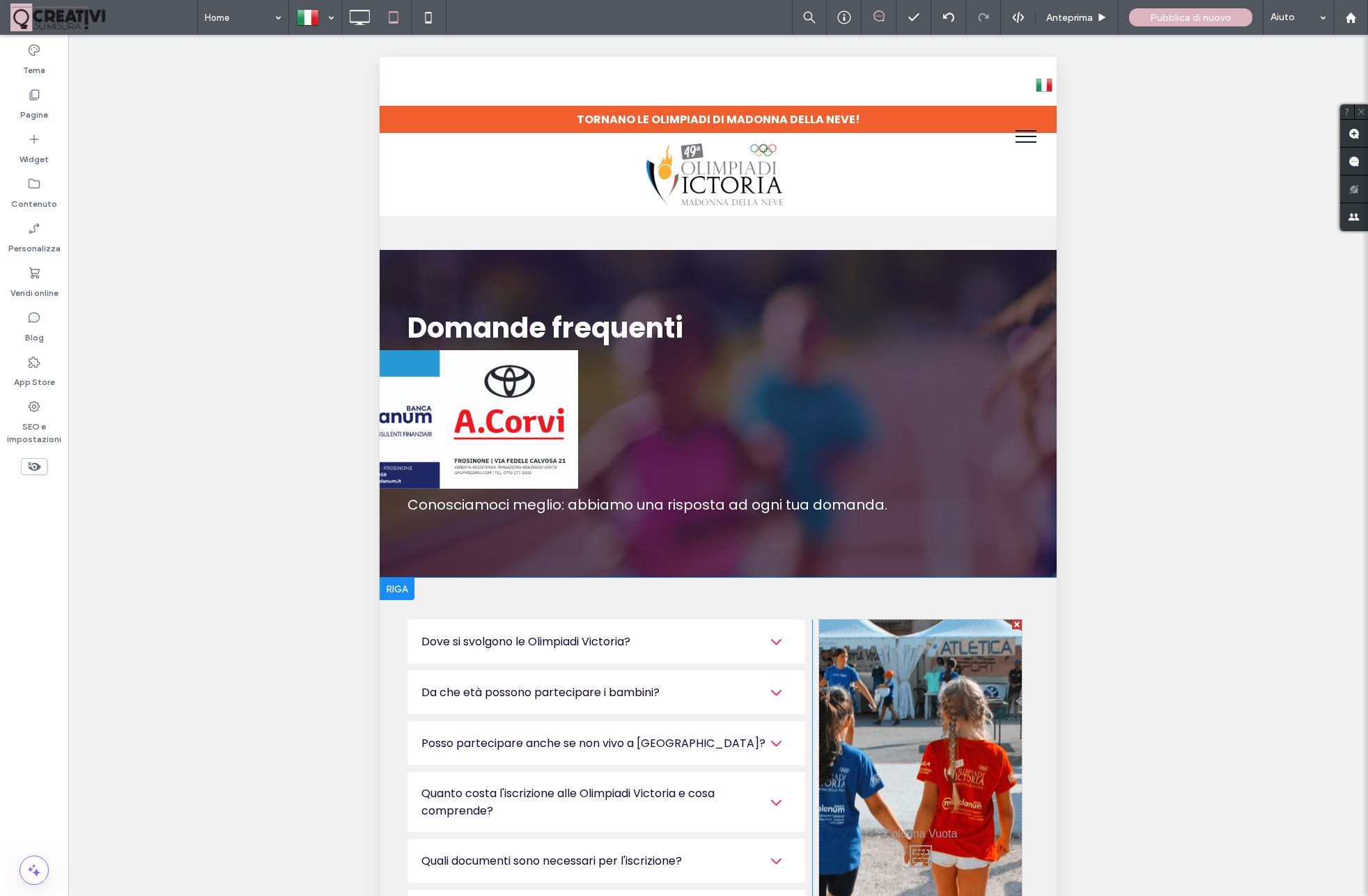
scroll to position [3236, 0]
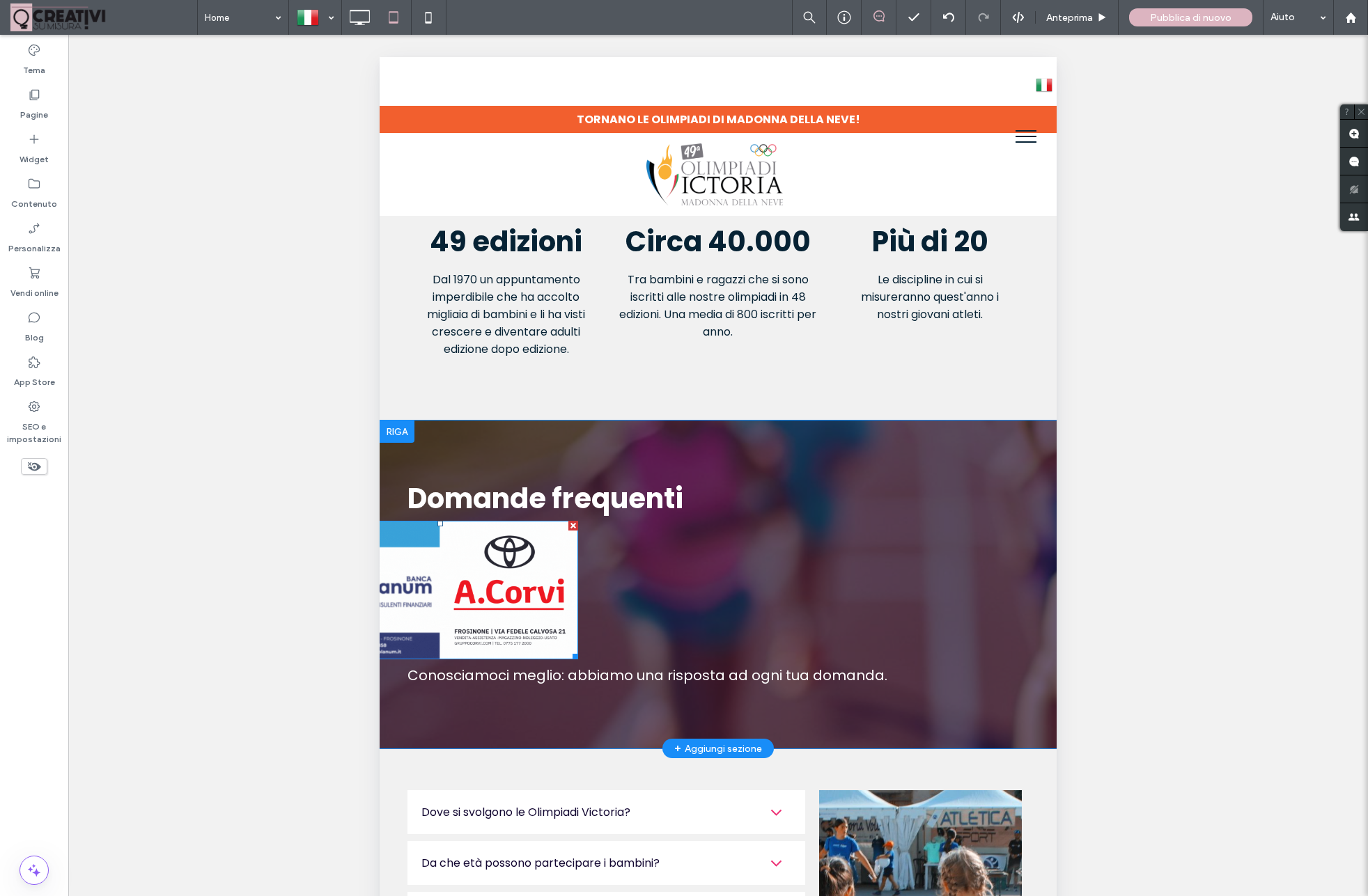
click at [396, 575] on img at bounding box center [440, 590] width 277 height 138
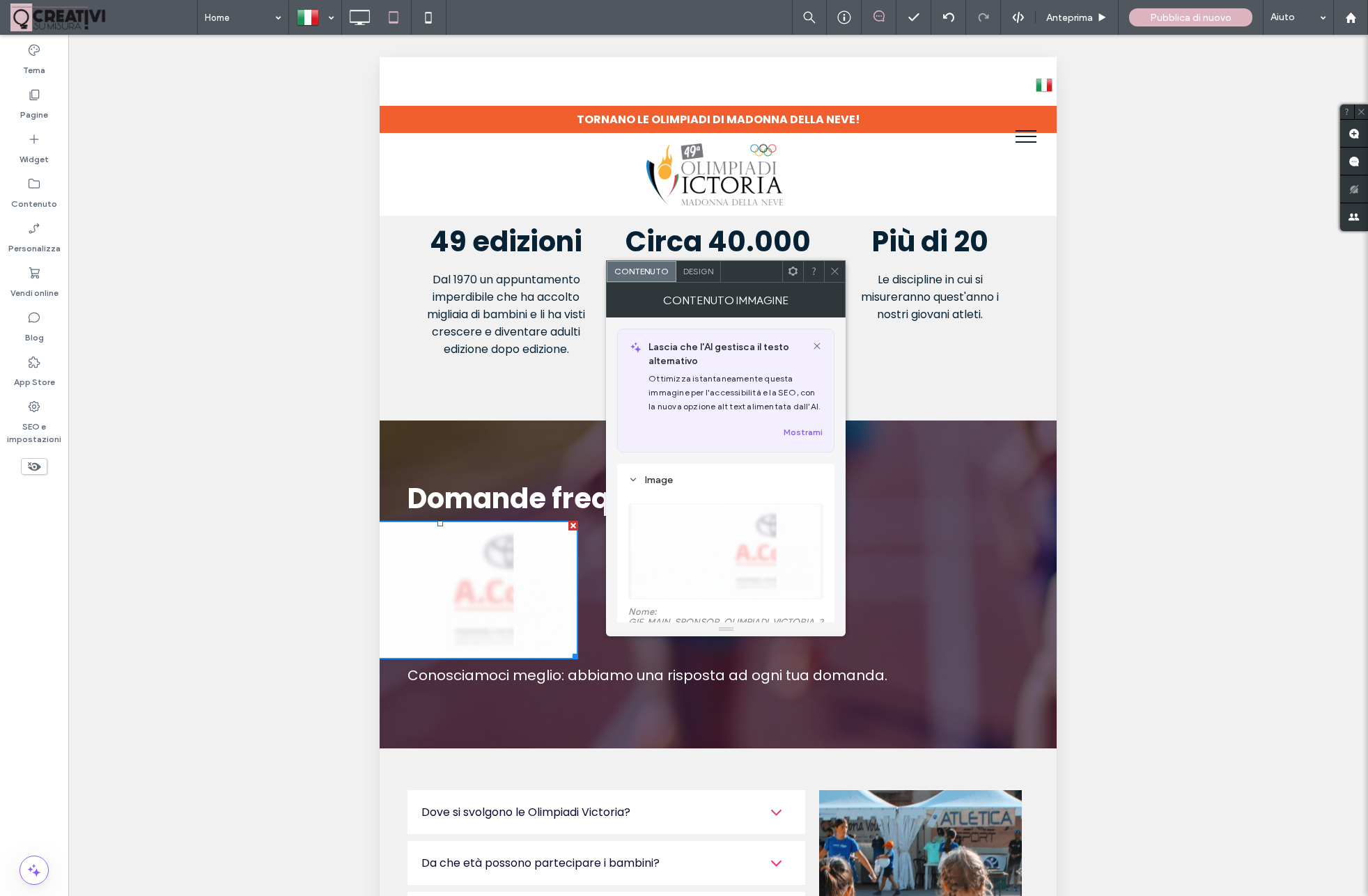
click at [834, 267] on icon at bounding box center [835, 271] width 10 height 10
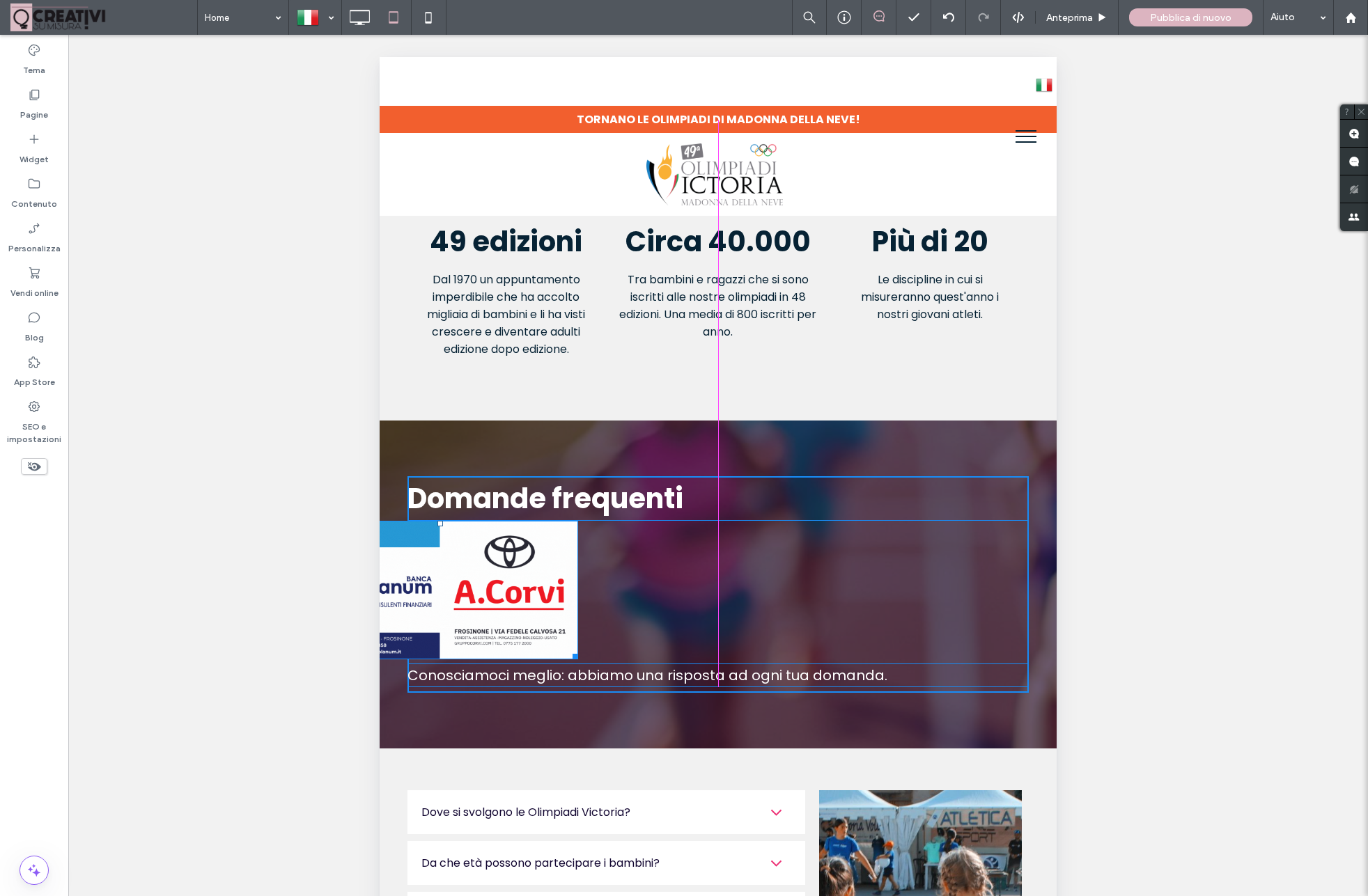
drag, startPoint x: 575, startPoint y: 646, endPoint x: 1024, endPoint y: 725, distance: 455.9
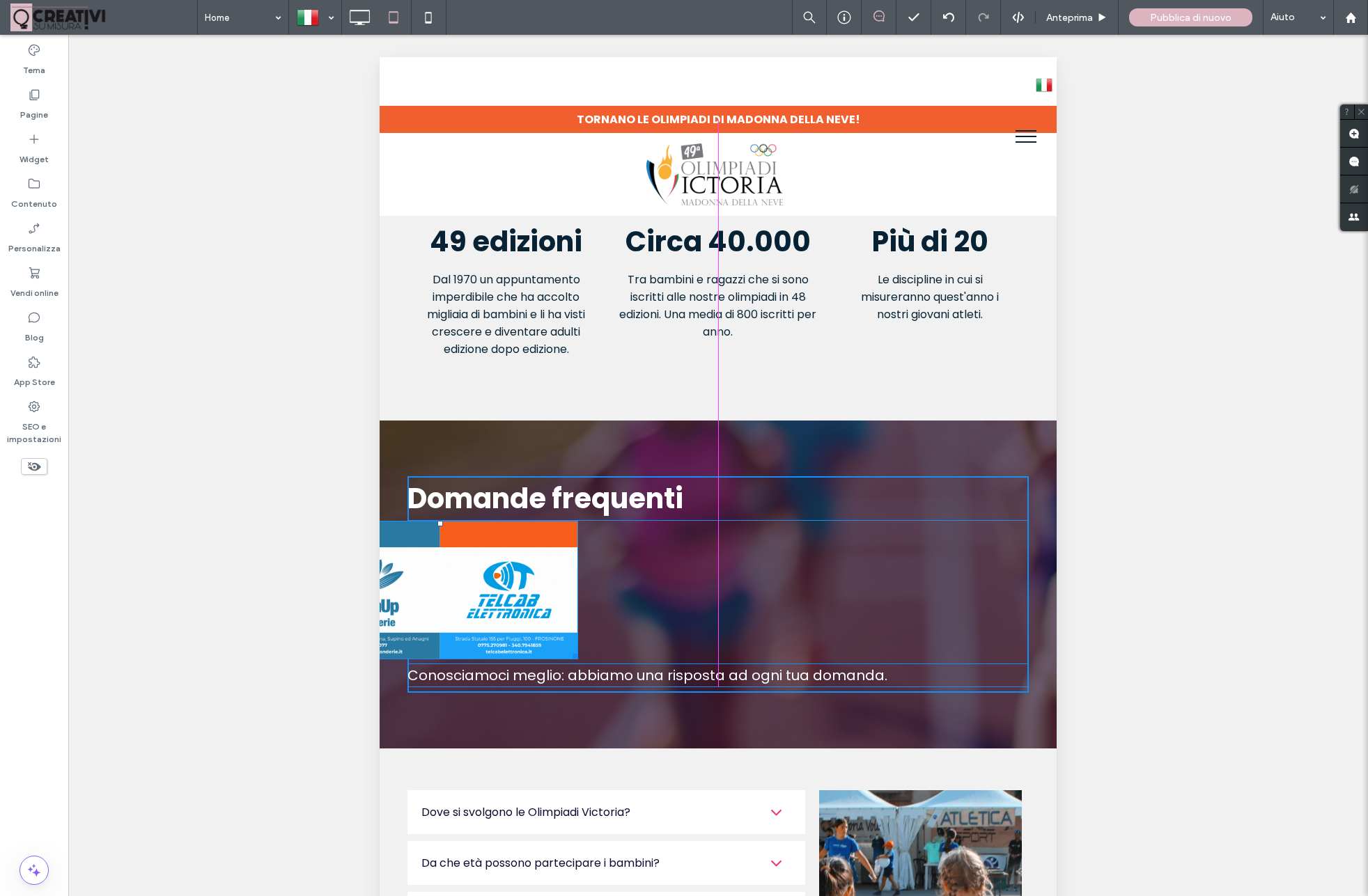
click at [579, 659] on div "W:597 H:299" at bounding box center [440, 590] width 277 height 138
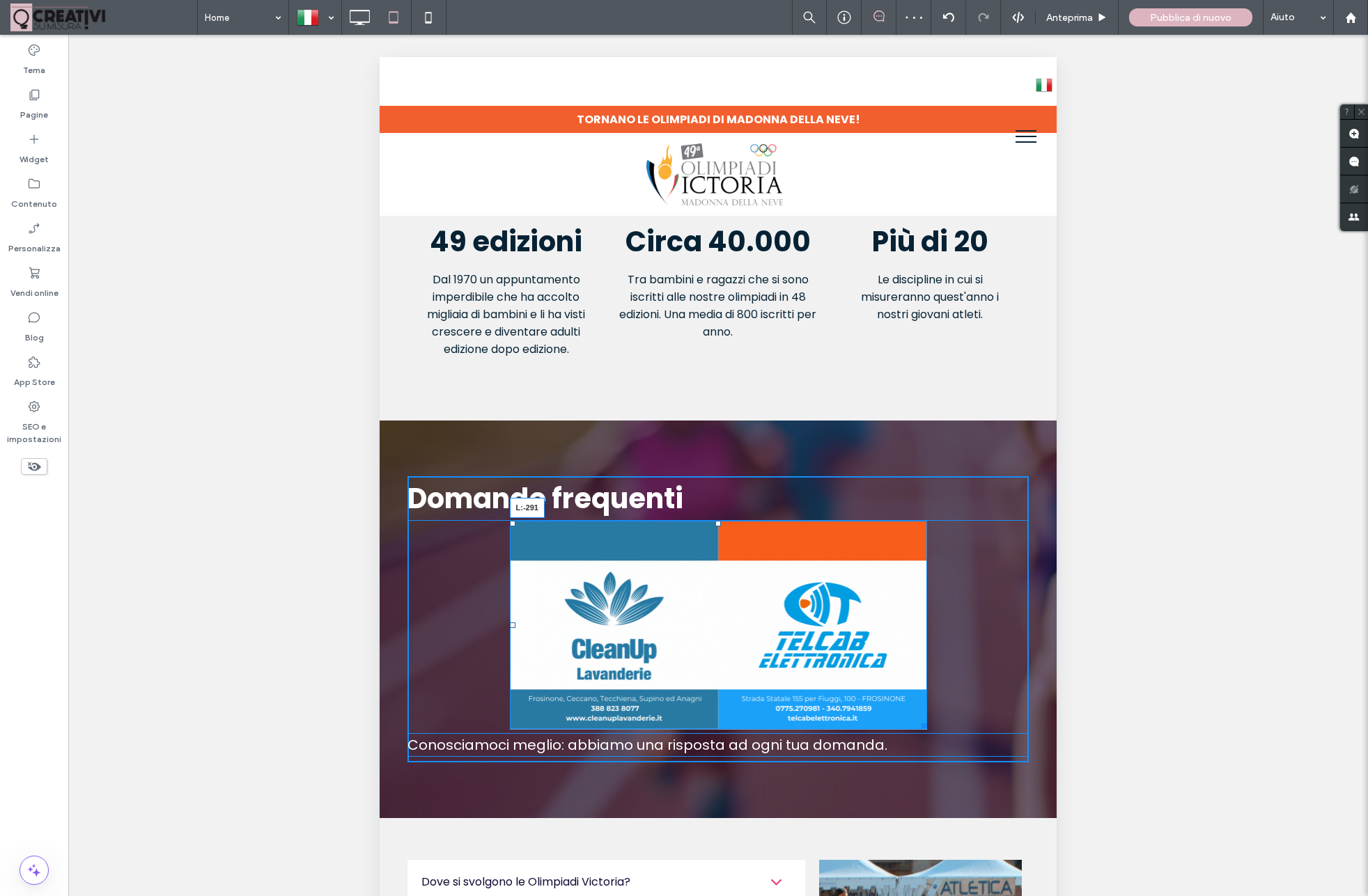
drag, startPoint x: 513, startPoint y: 614, endPoint x: 310, endPoint y: 608, distance: 203.1
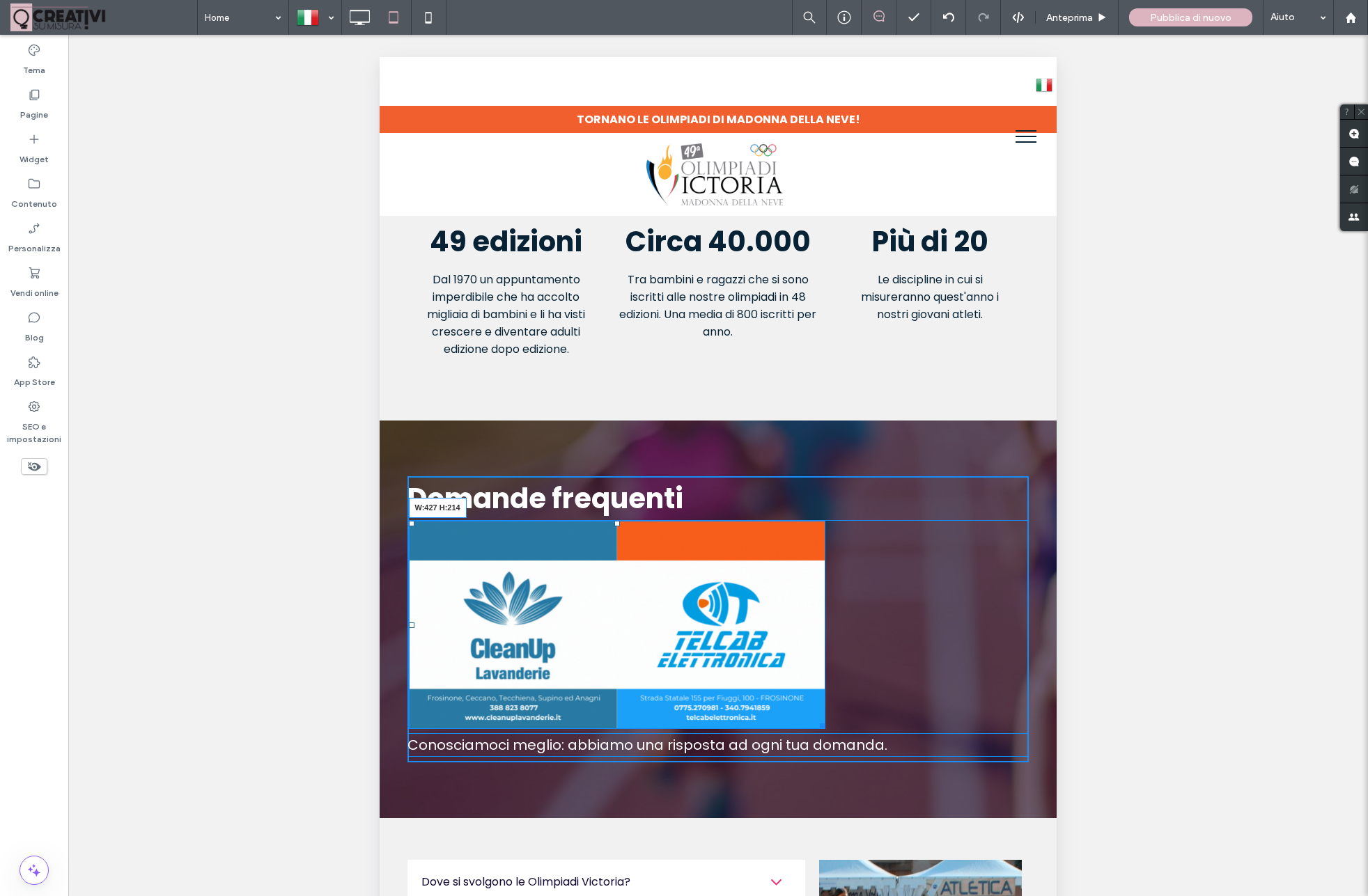
drag, startPoint x: 824, startPoint y: 718, endPoint x: 946, endPoint y: 661, distance: 134.7
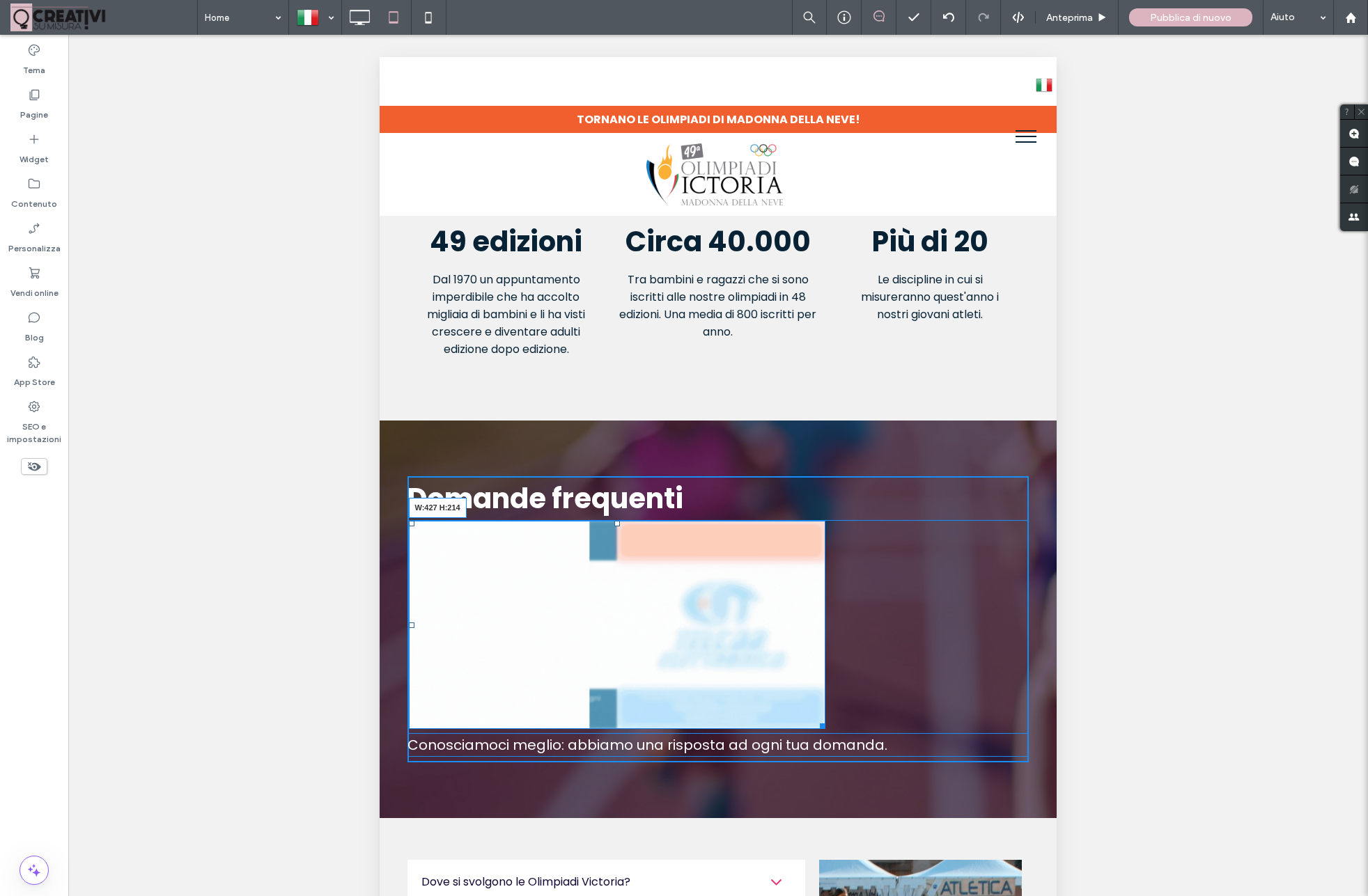
click at [737, 657] on div "W:427 H:214" at bounding box center [617, 625] width 416 height 208
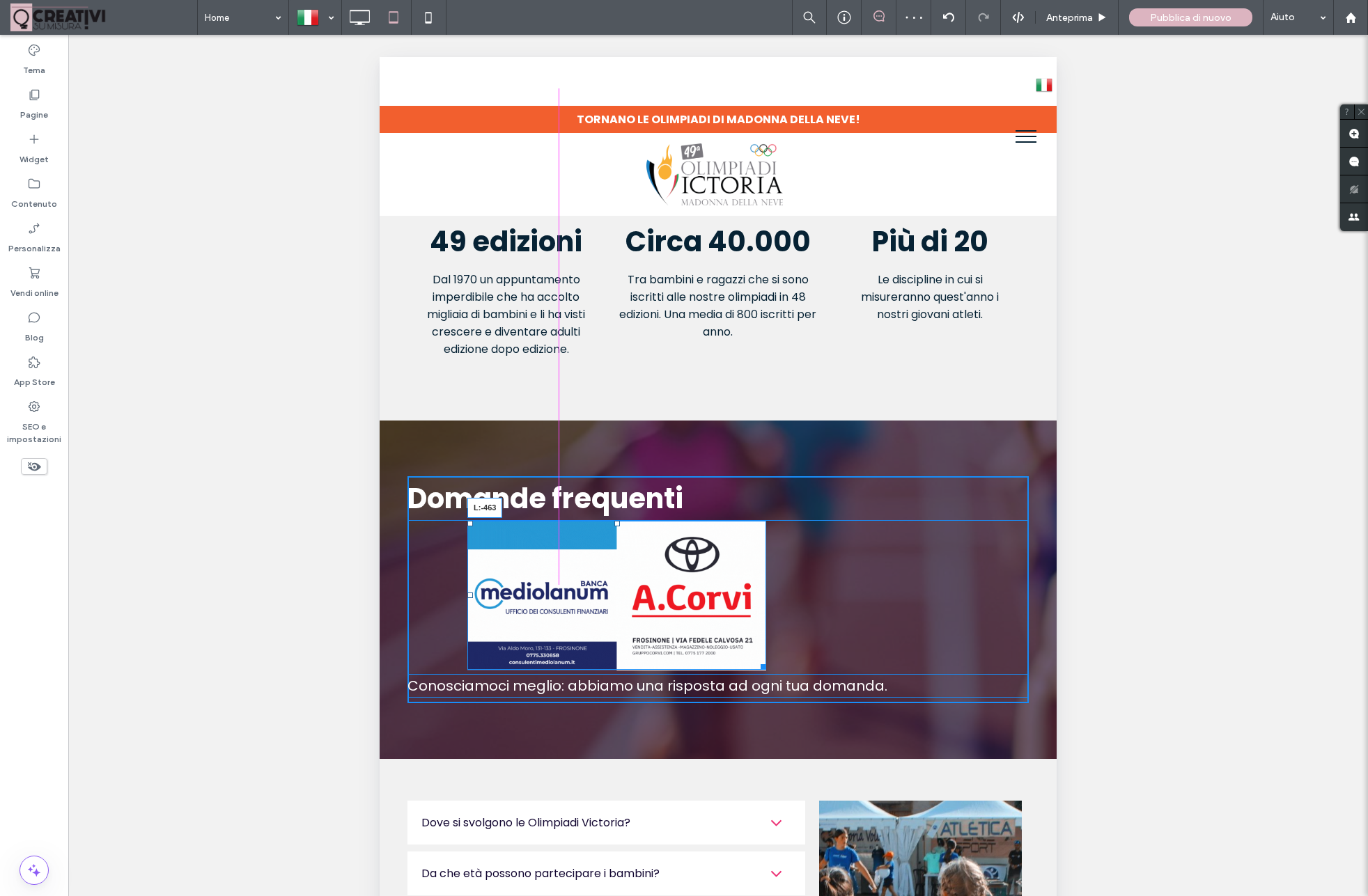
drag, startPoint x: 472, startPoint y: 585, endPoint x: 334, endPoint y: 584, distance: 138.0
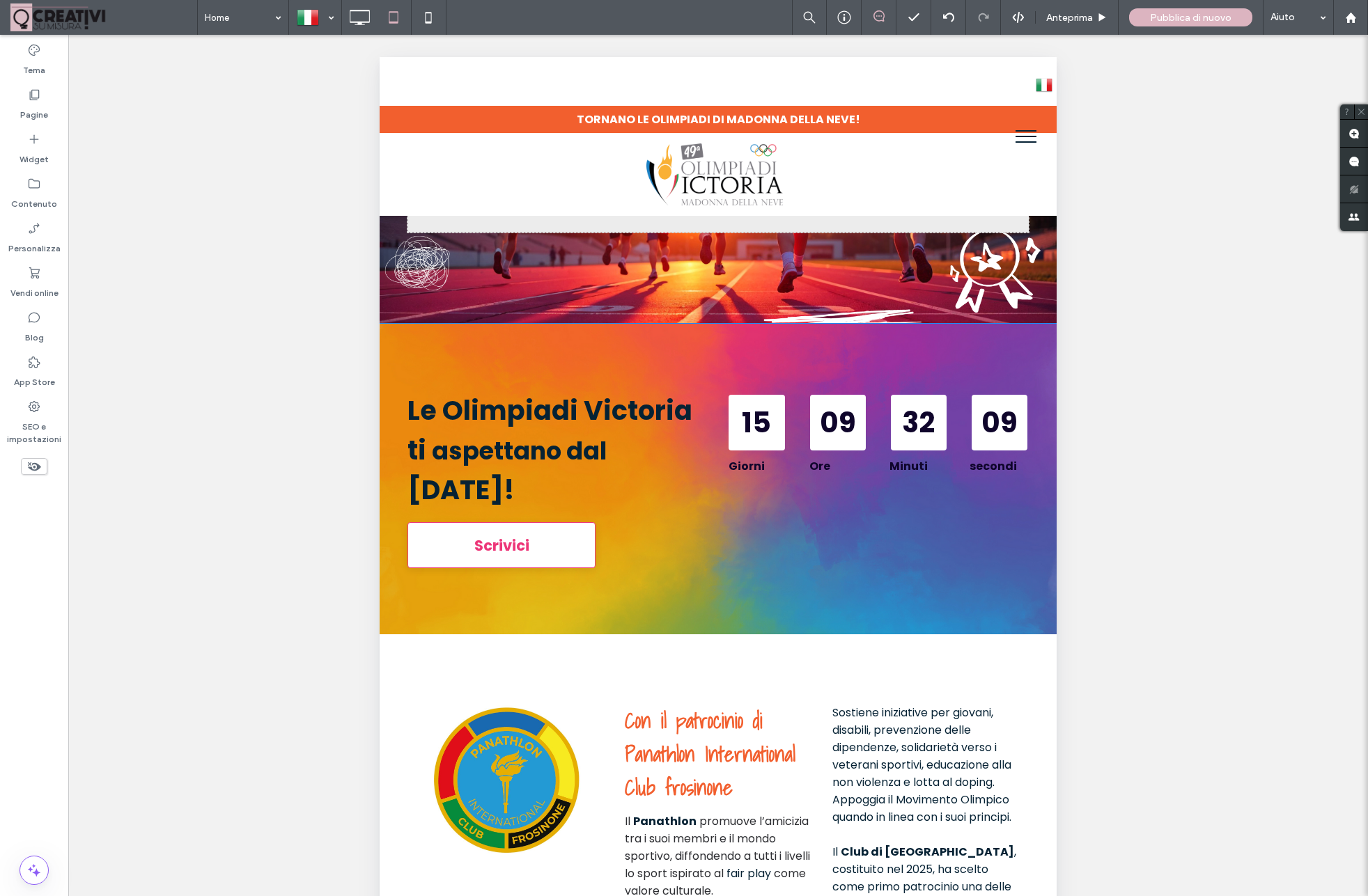
scroll to position [0, 0]
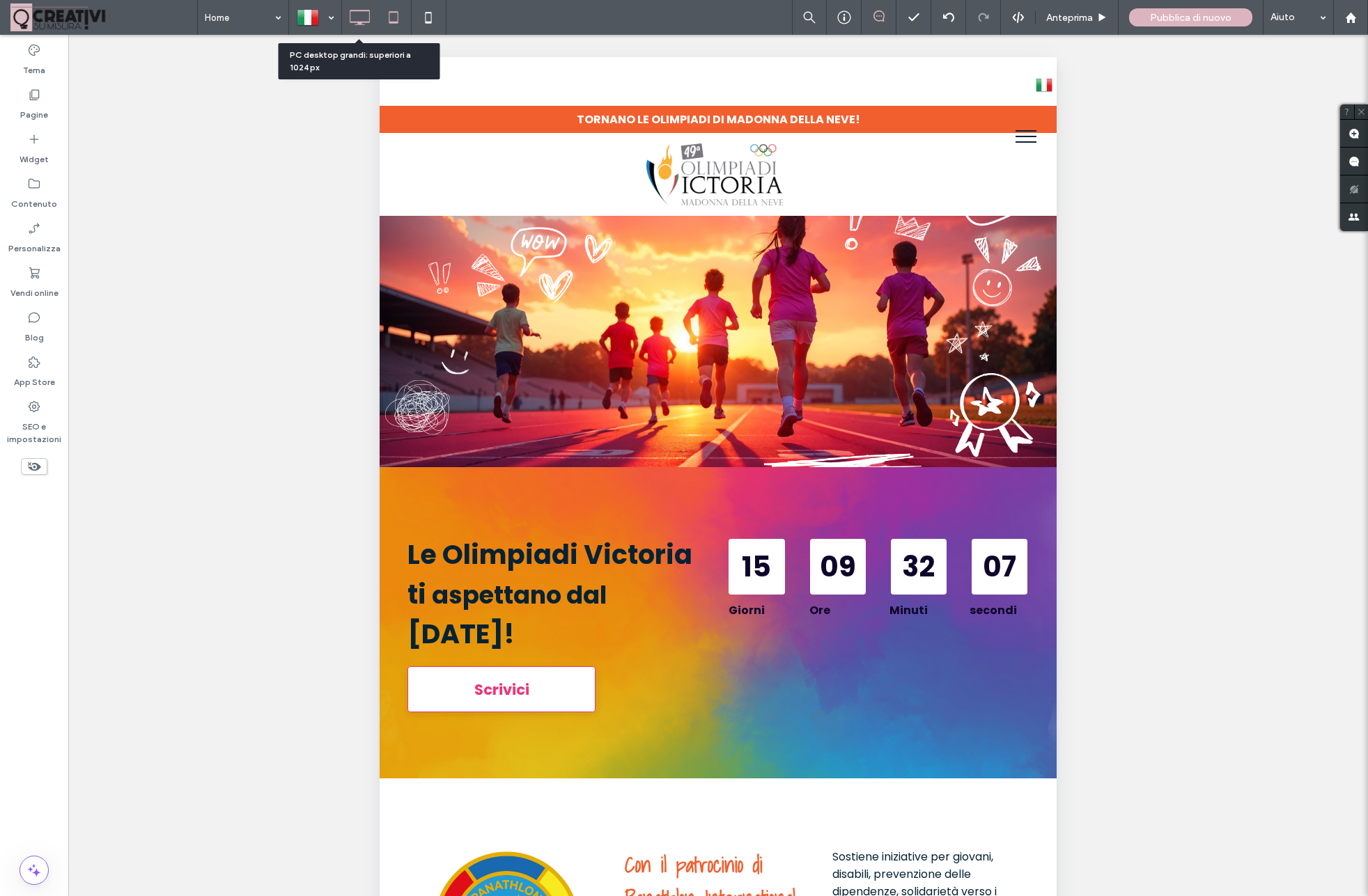
click at [353, 12] on icon at bounding box center [359, 17] width 28 height 28
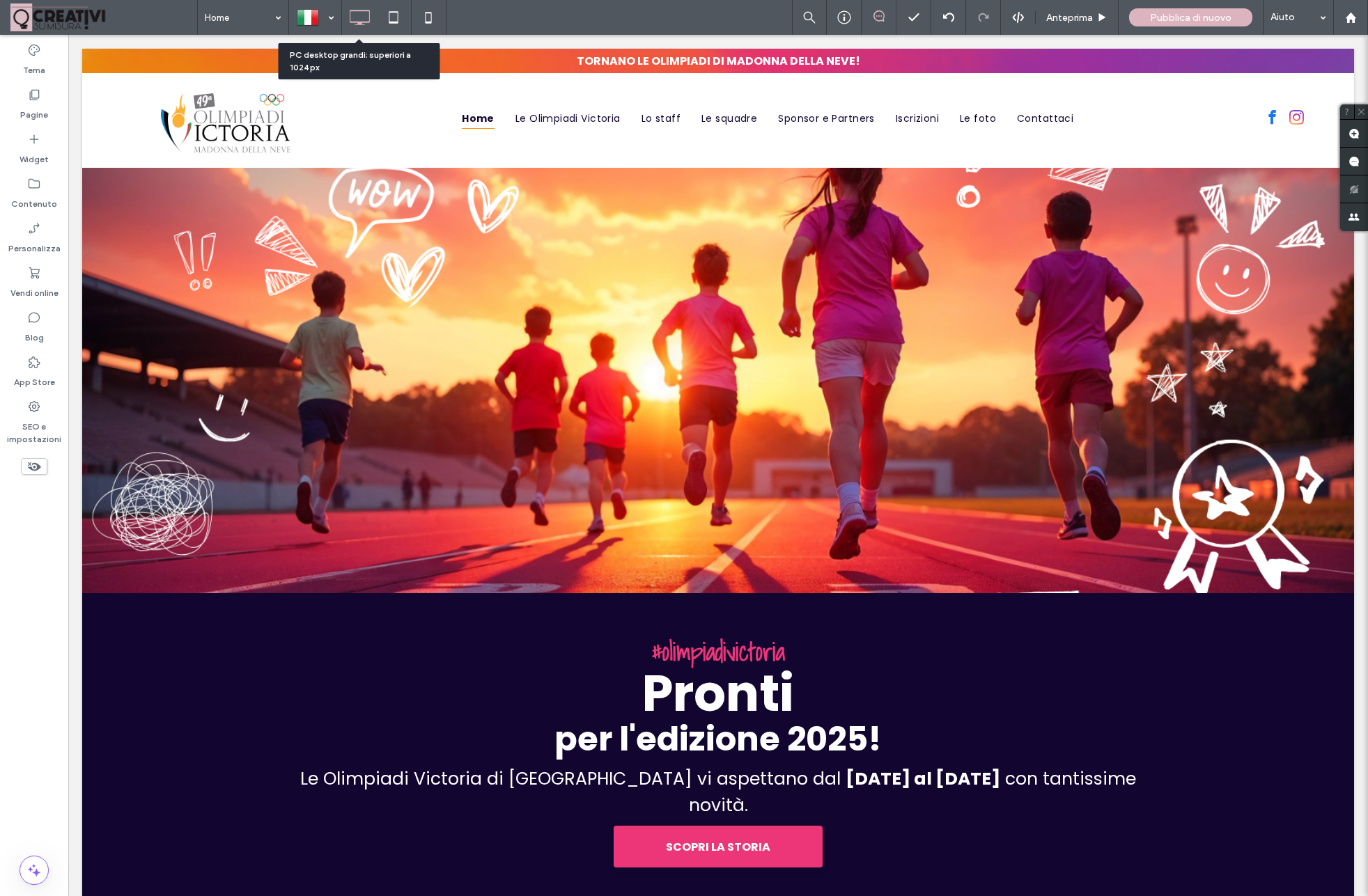
click at [351, 15] on icon at bounding box center [359, 17] width 28 height 28
click at [396, 12] on use at bounding box center [394, 17] width 9 height 12
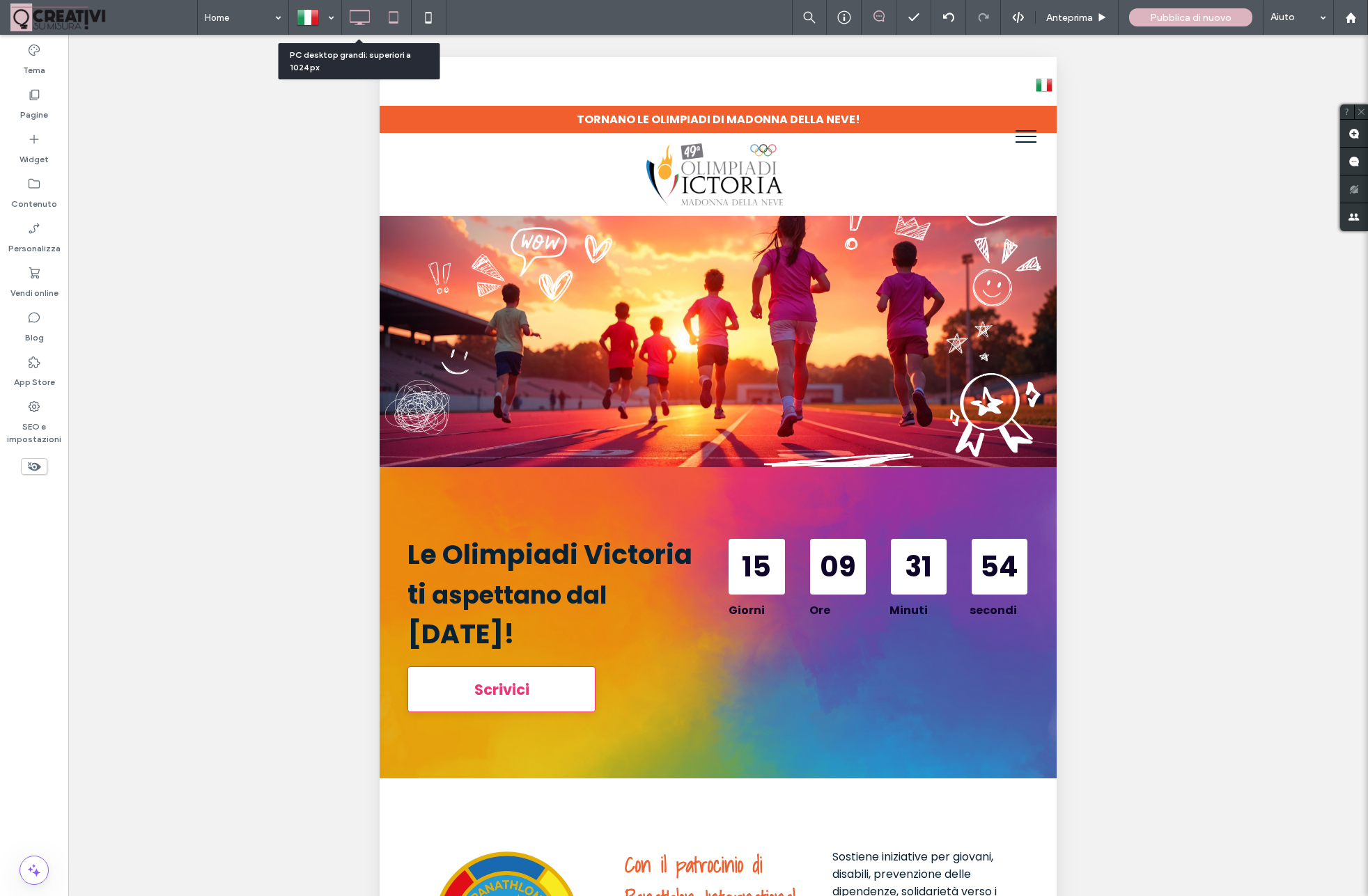
click at [349, 12] on icon at bounding box center [359, 17] width 28 height 28
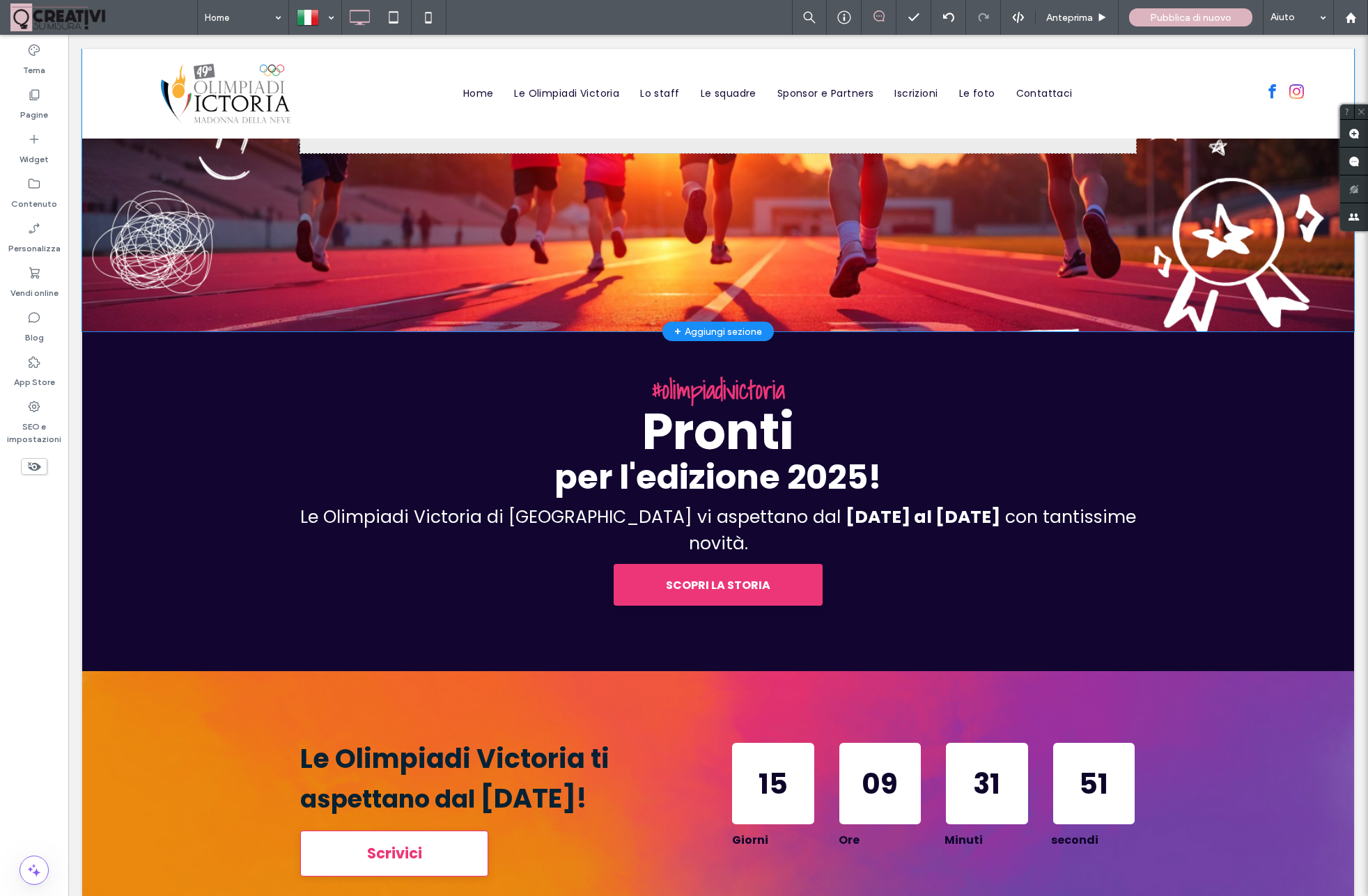
scroll to position [269, 0]
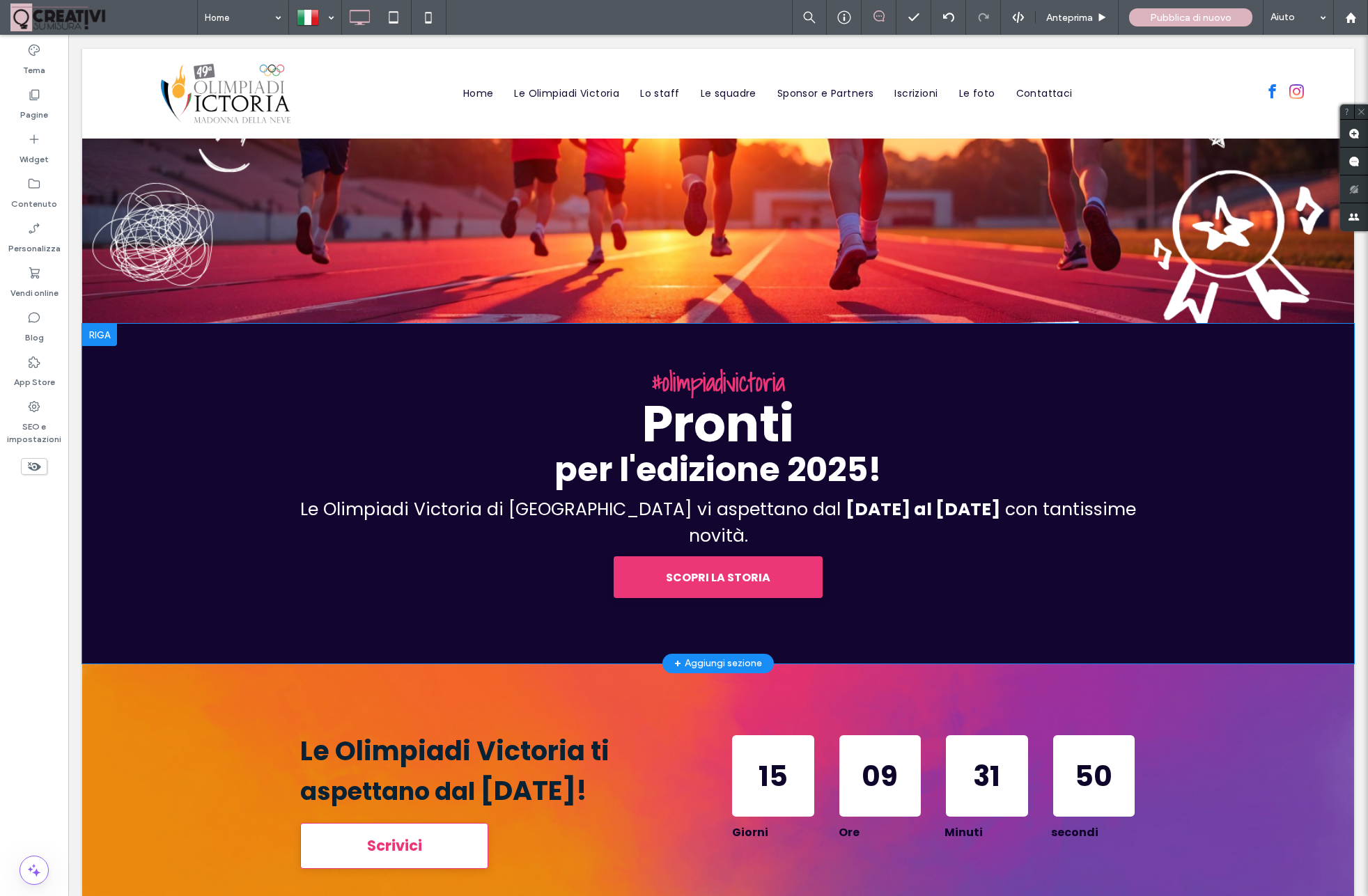
click at [103, 335] on div at bounding box center [100, 335] width 35 height 22
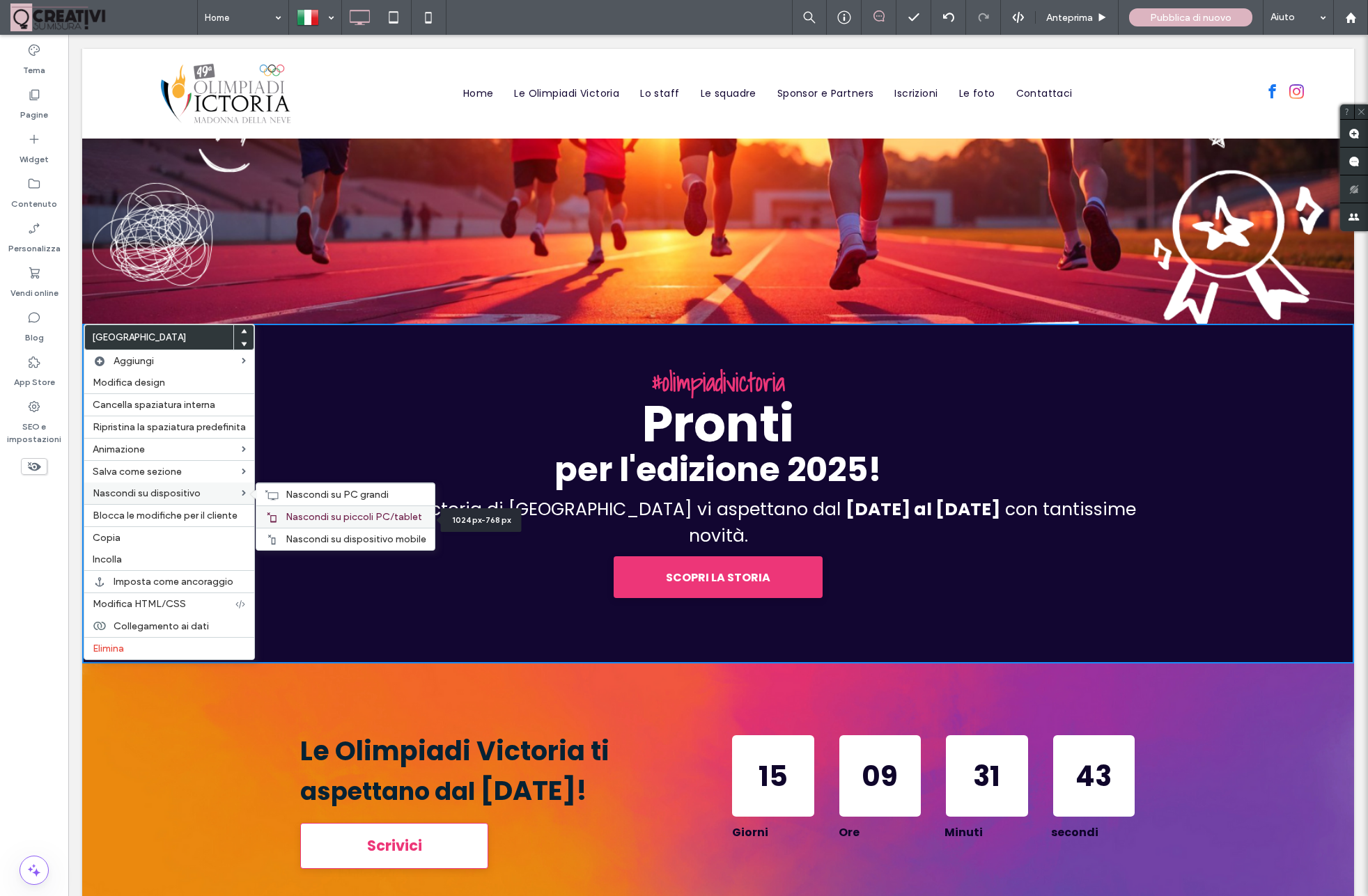
click at [308, 523] on span "Nascondi su piccoli PC/tablet" at bounding box center [353, 517] width 136 height 12
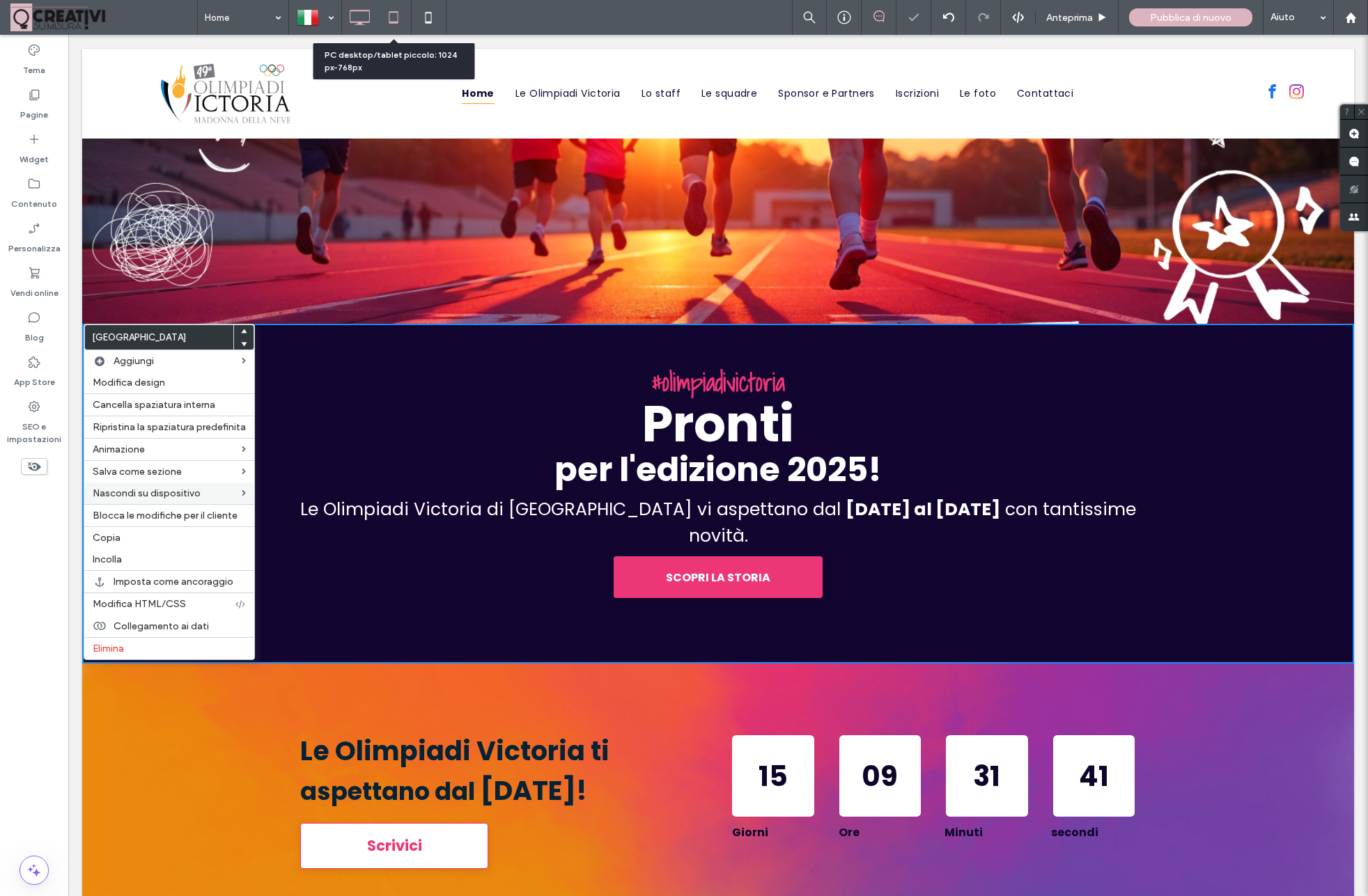
click at [389, 17] on icon at bounding box center [393, 17] width 28 height 28
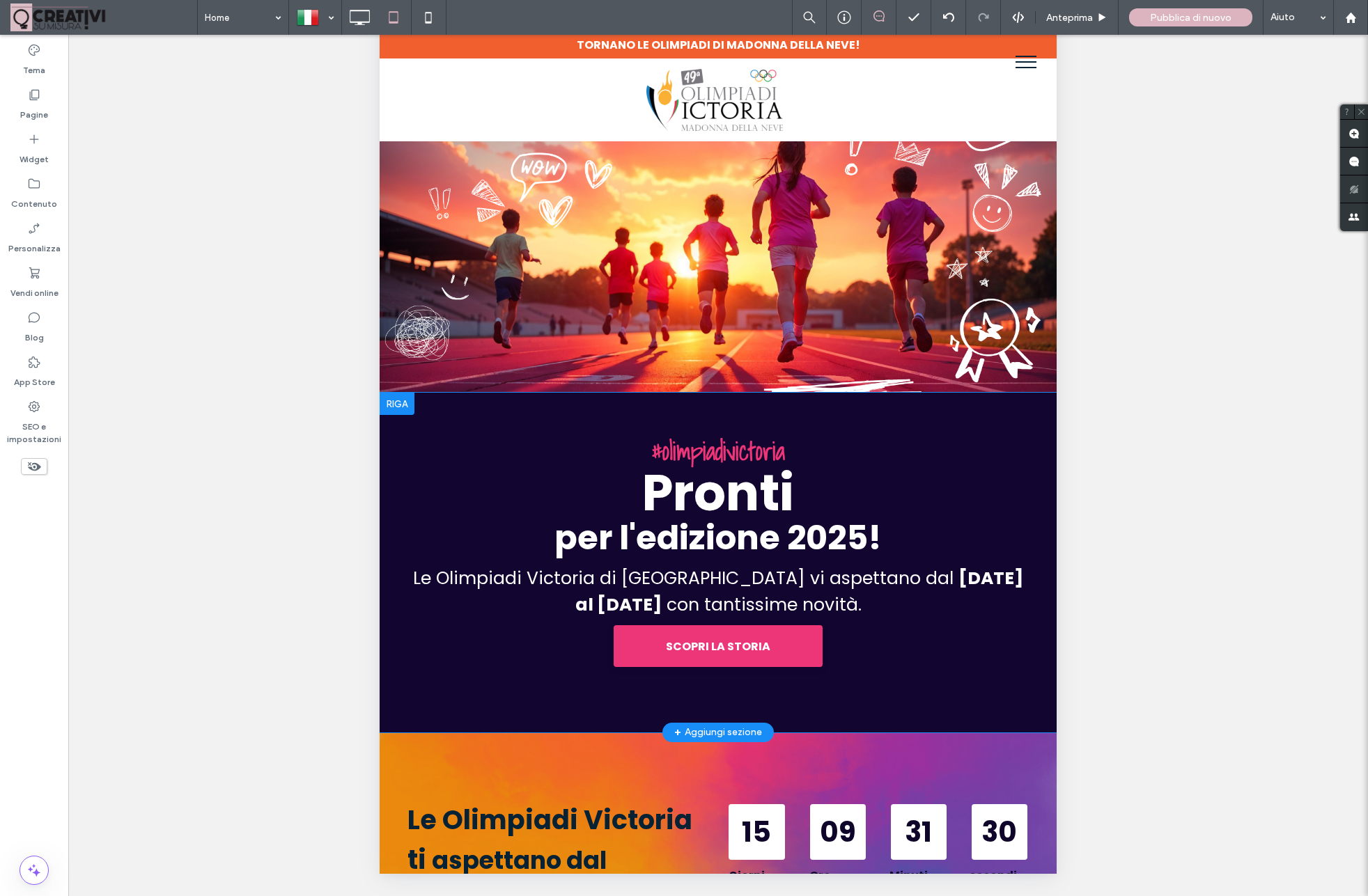
scroll to position [0, 0]
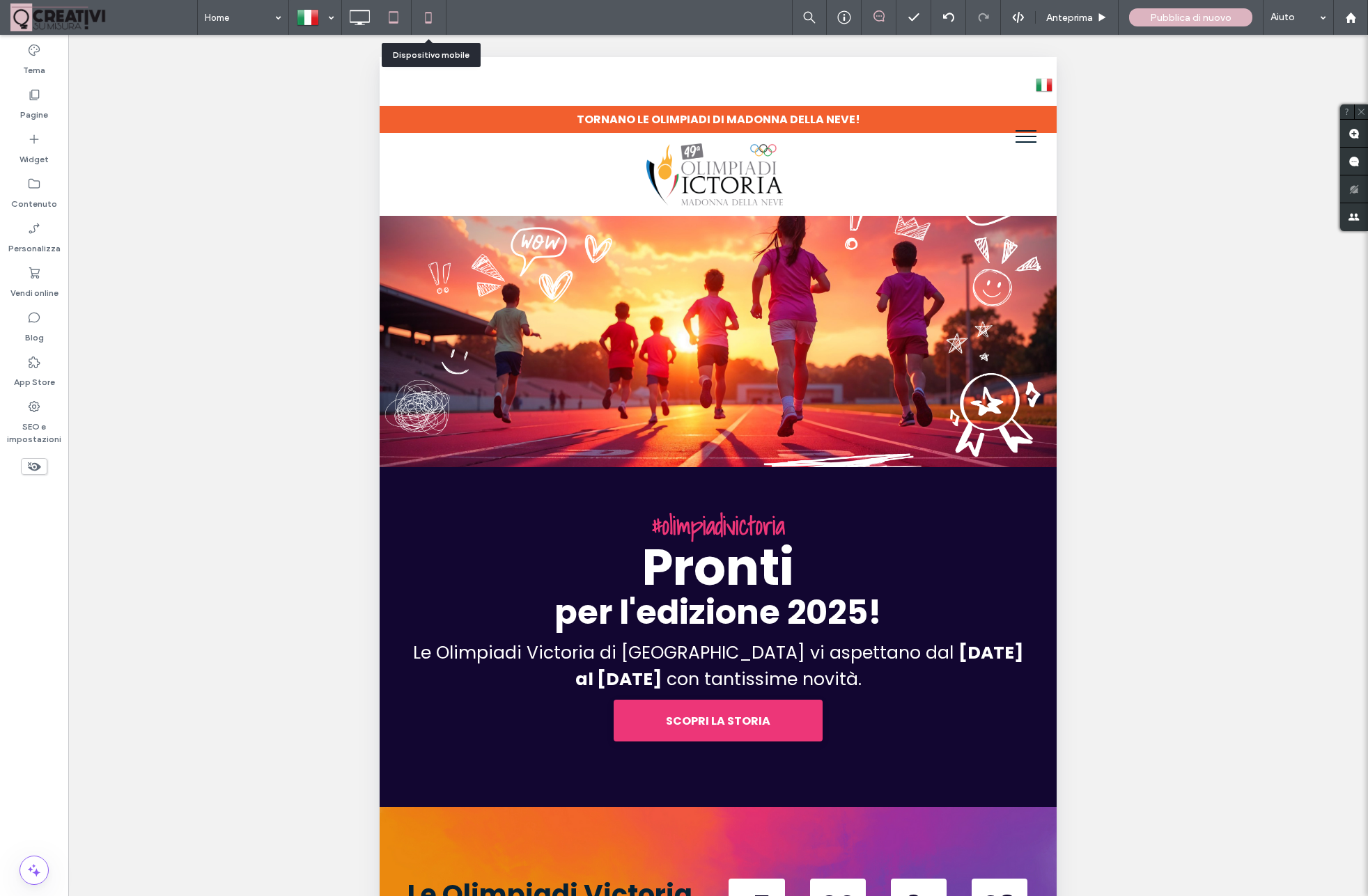
click at [434, 23] on icon at bounding box center [428, 17] width 28 height 28
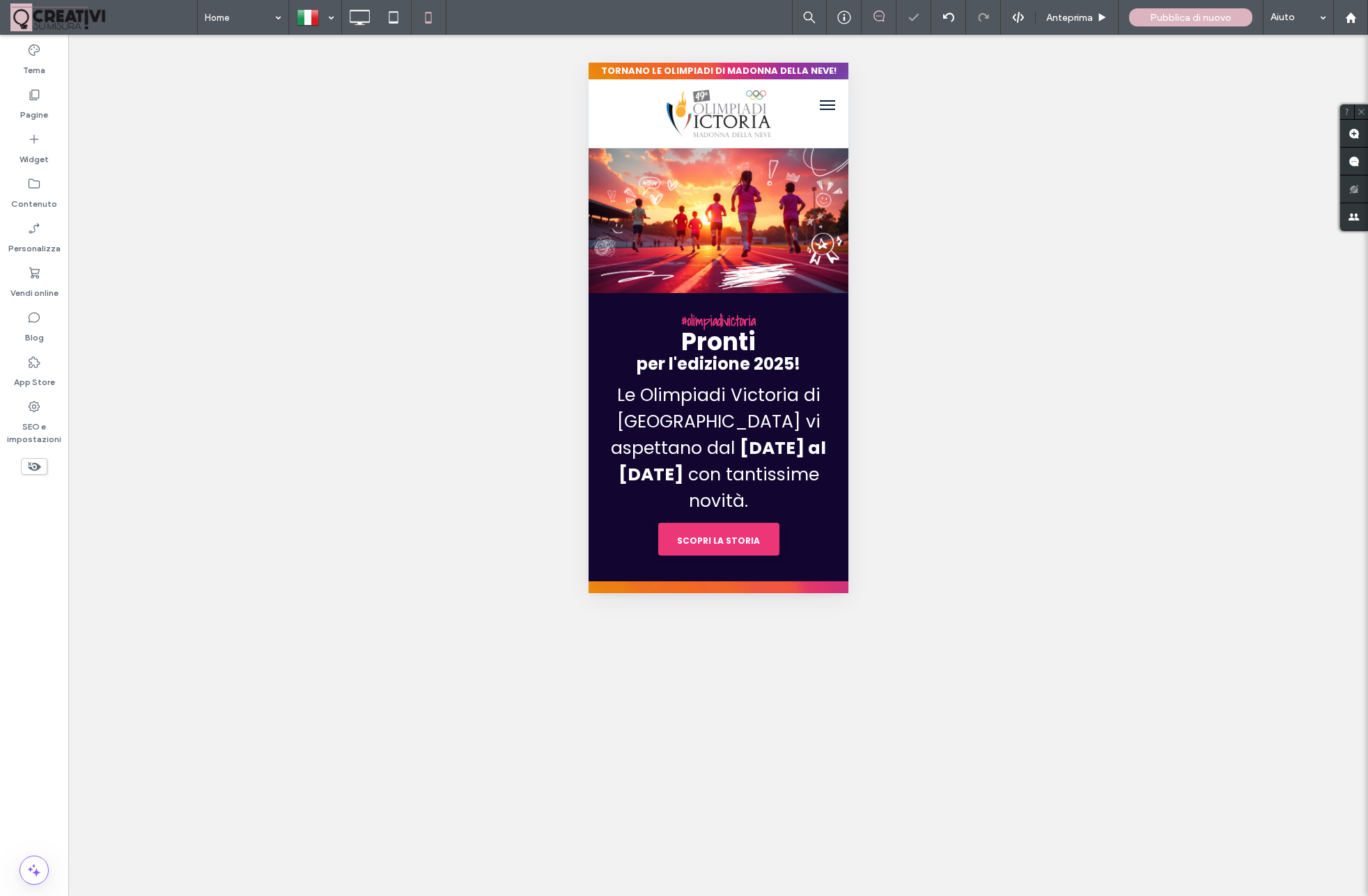
scroll to position [132, 0]
click at [359, 8] on icon at bounding box center [359, 17] width 28 height 28
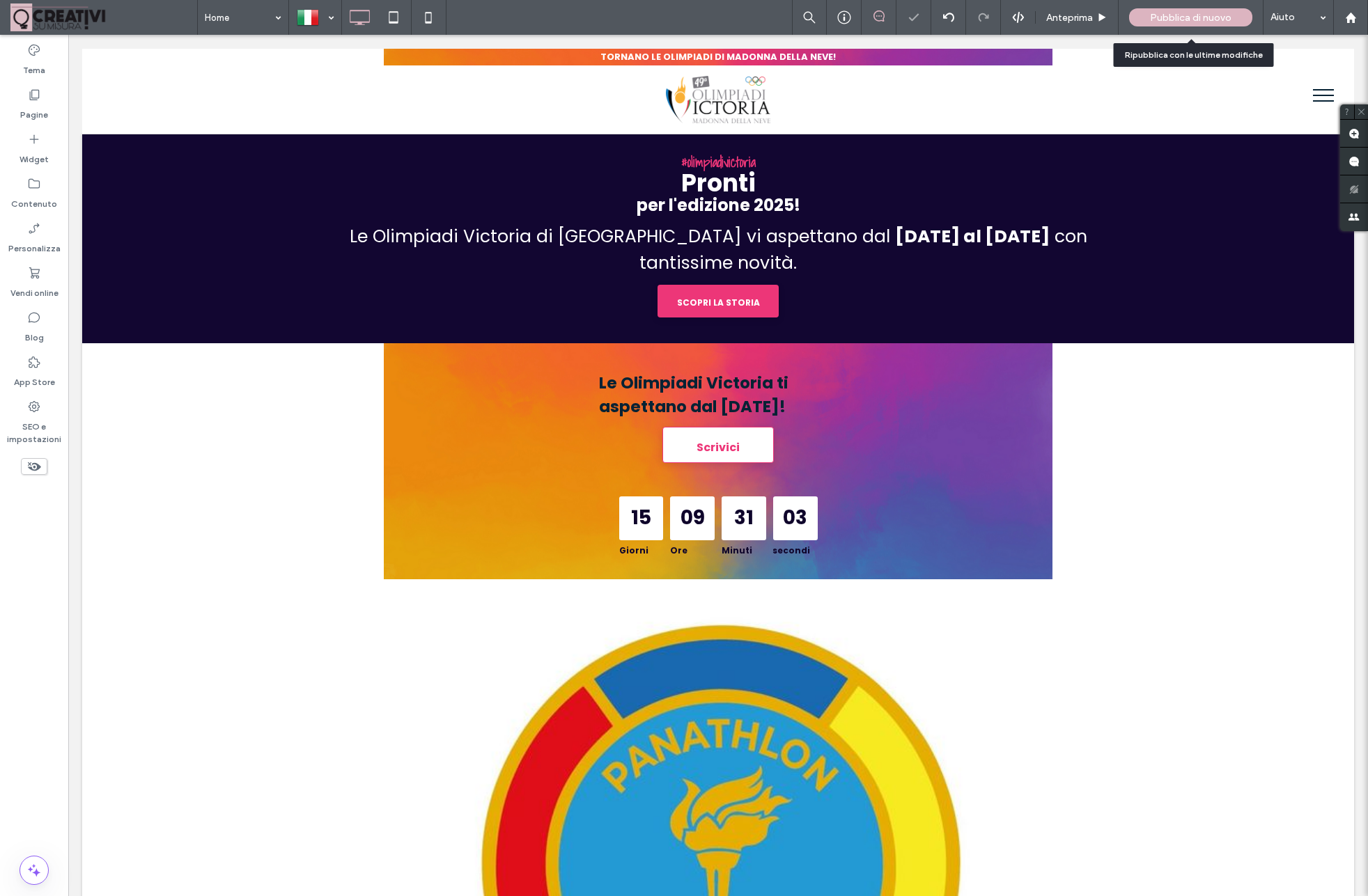
click at [1173, 16] on span "Pubblica di nuovo" at bounding box center [1191, 18] width 82 height 12
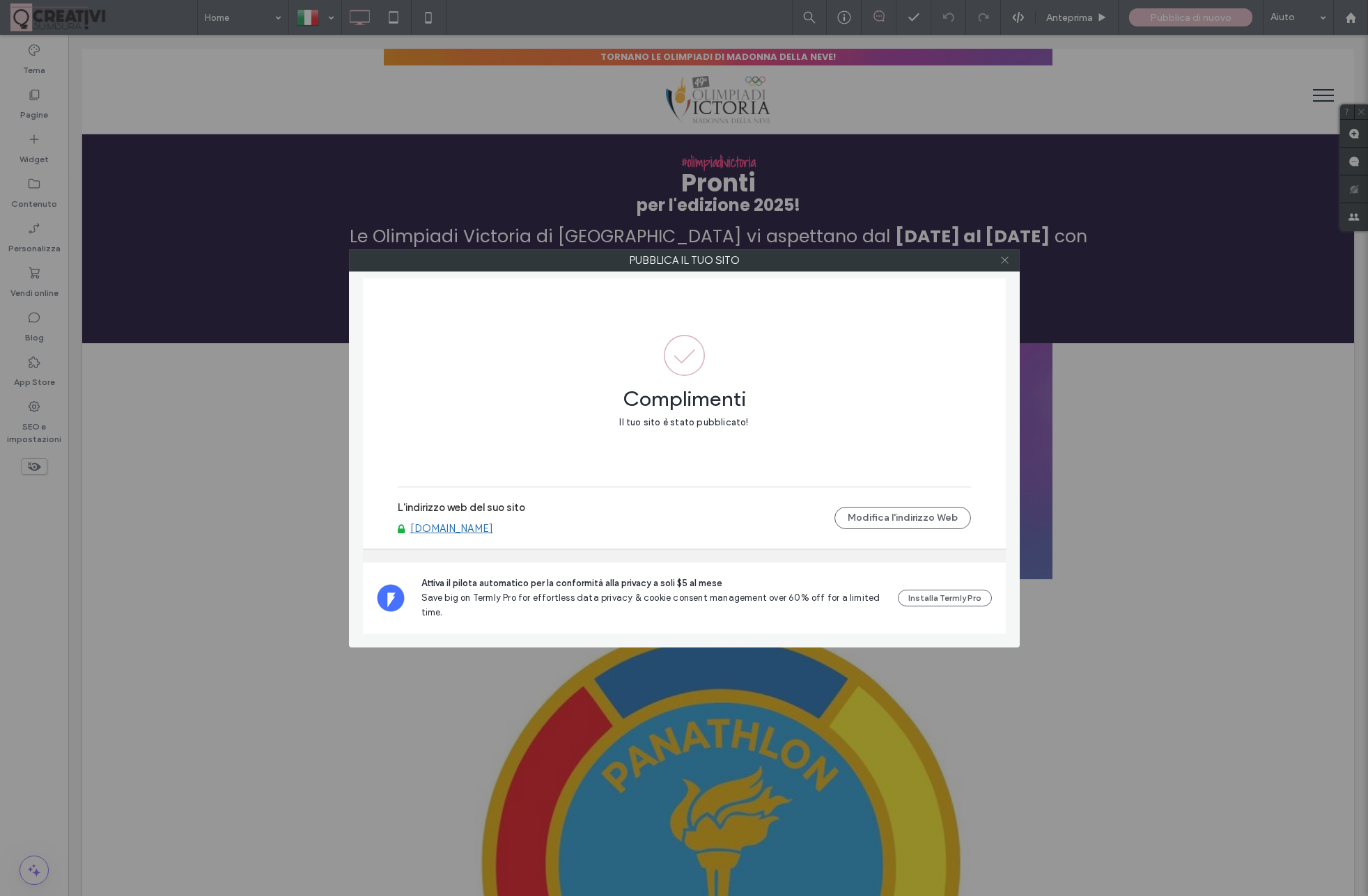
click at [1004, 260] on use at bounding box center [1004, 260] width 7 height 7
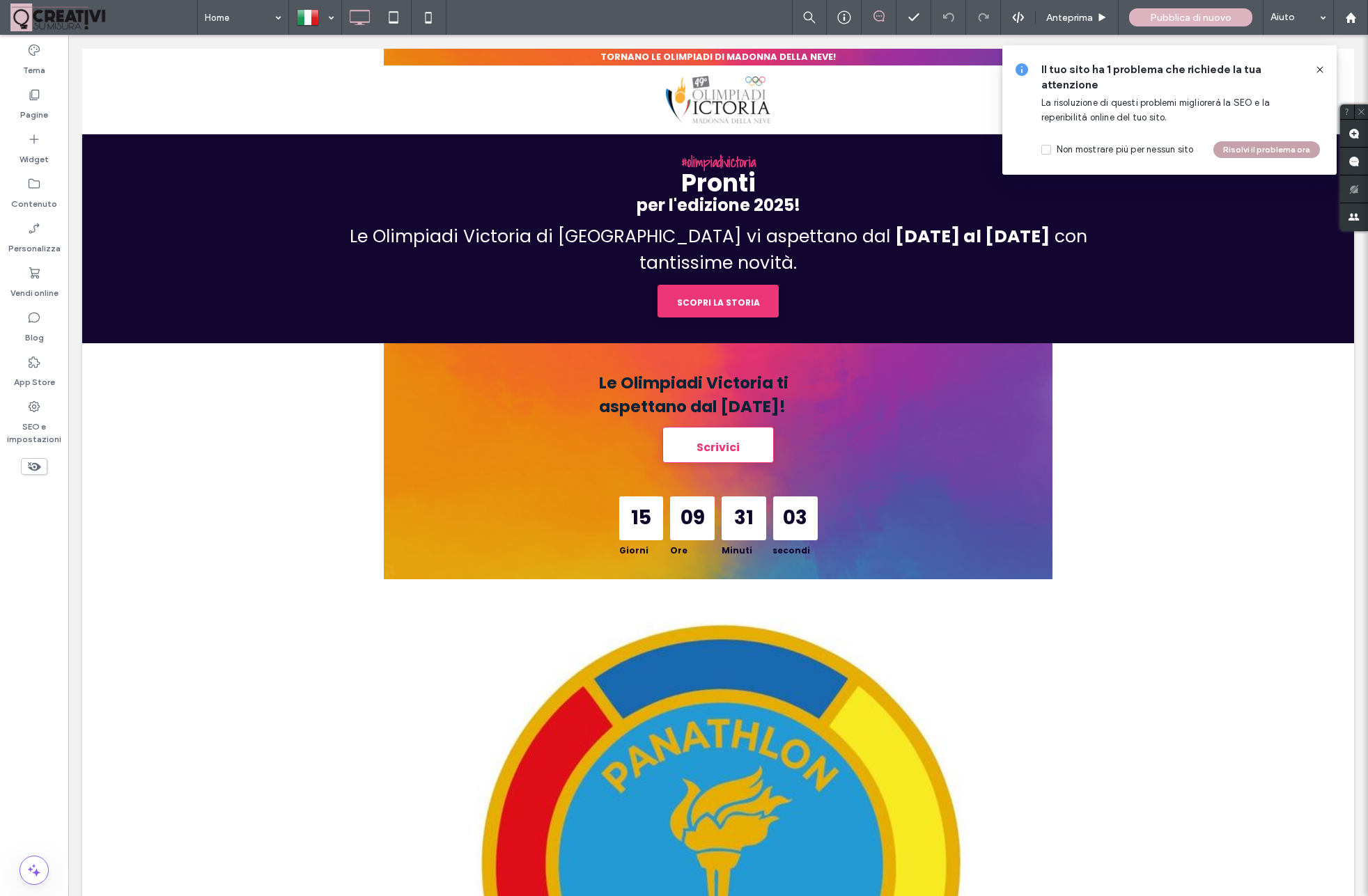
click at [1260, 153] on button "Risolvi il problema ora" at bounding box center [1266, 150] width 106 height 16
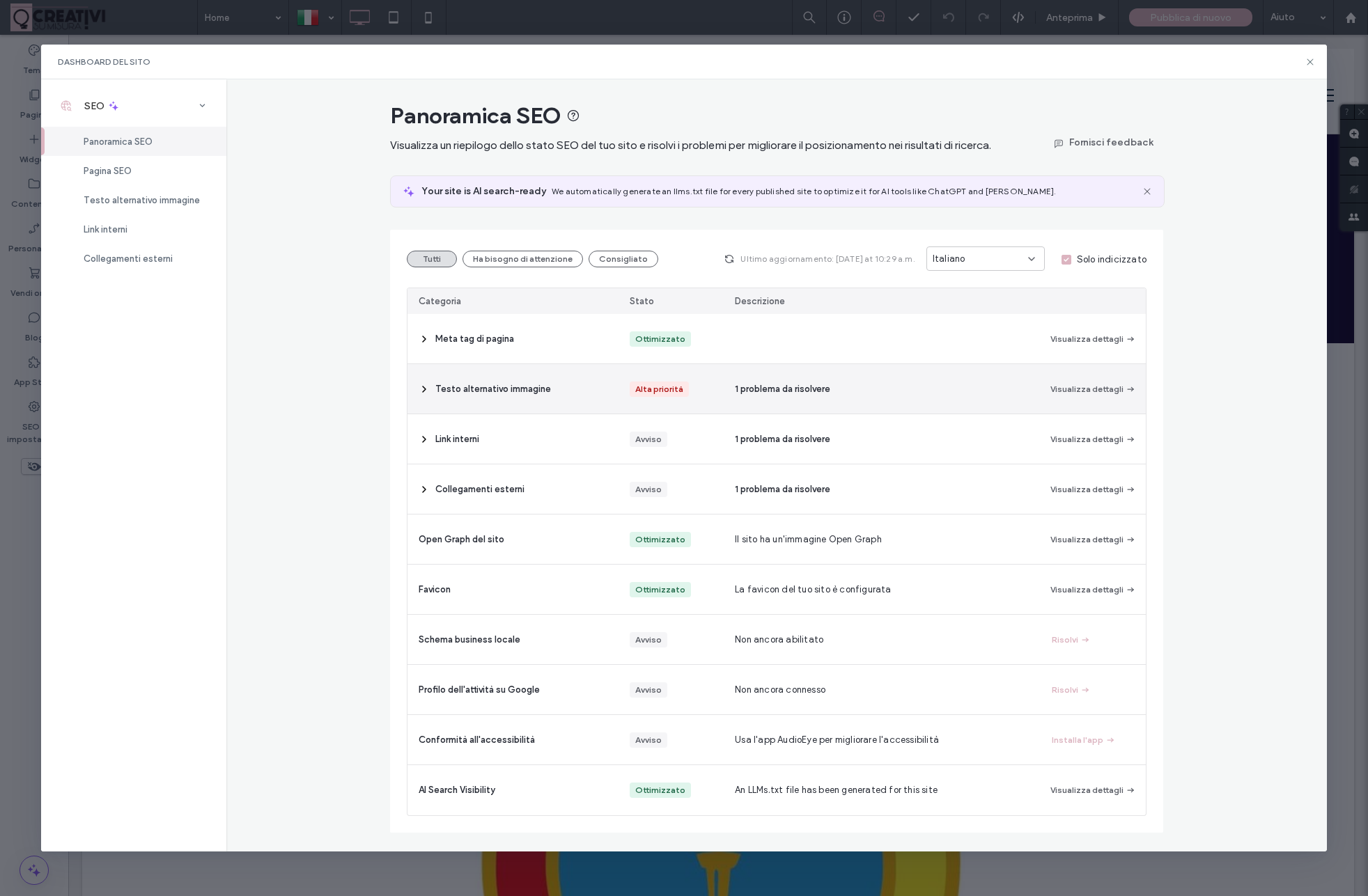
click at [423, 394] on icon at bounding box center [424, 388] width 11 height 11
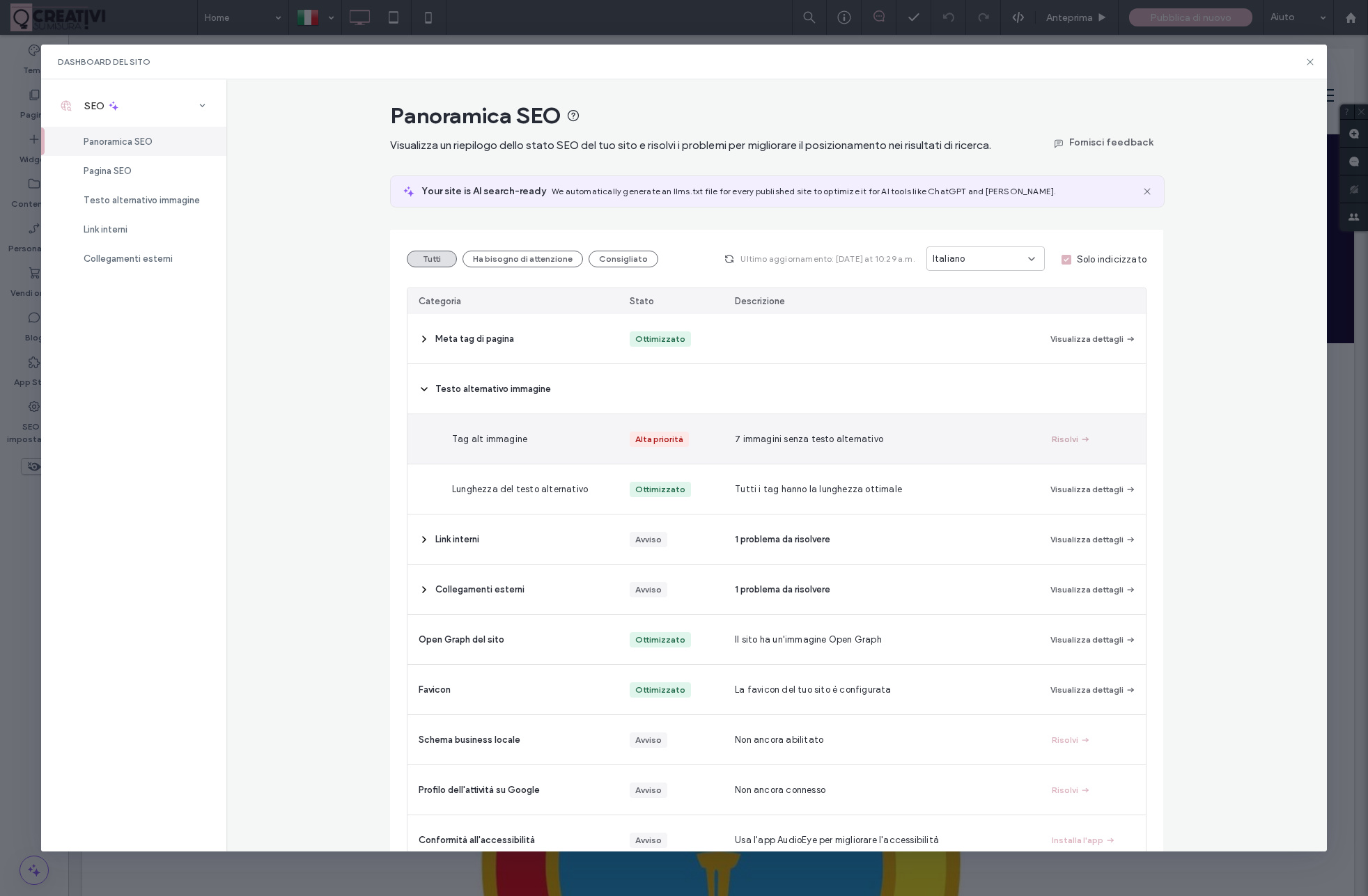
click at [1063, 448] on button "Risolvi" at bounding box center [1071, 439] width 39 height 16
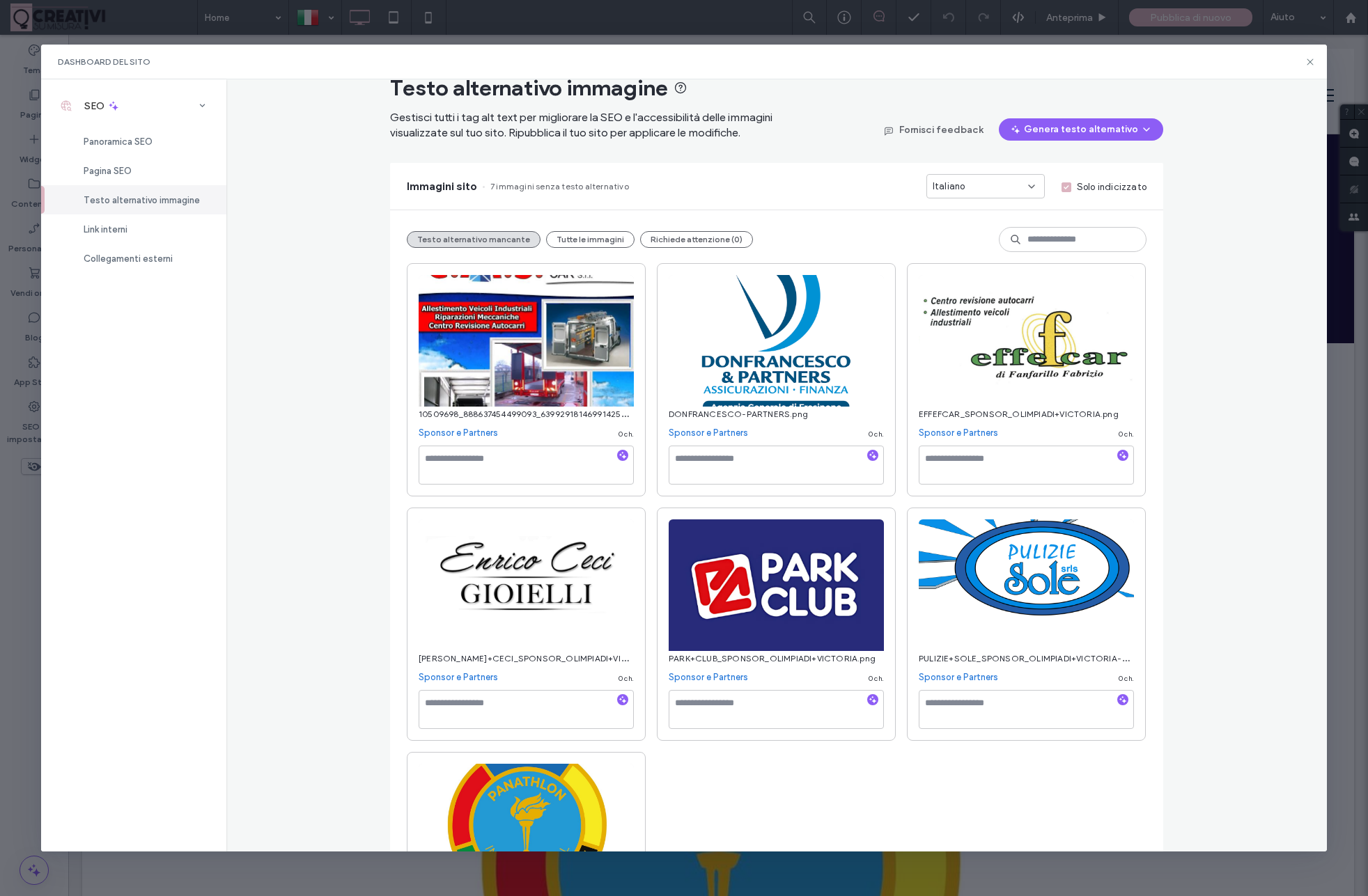
scroll to position [29, 0]
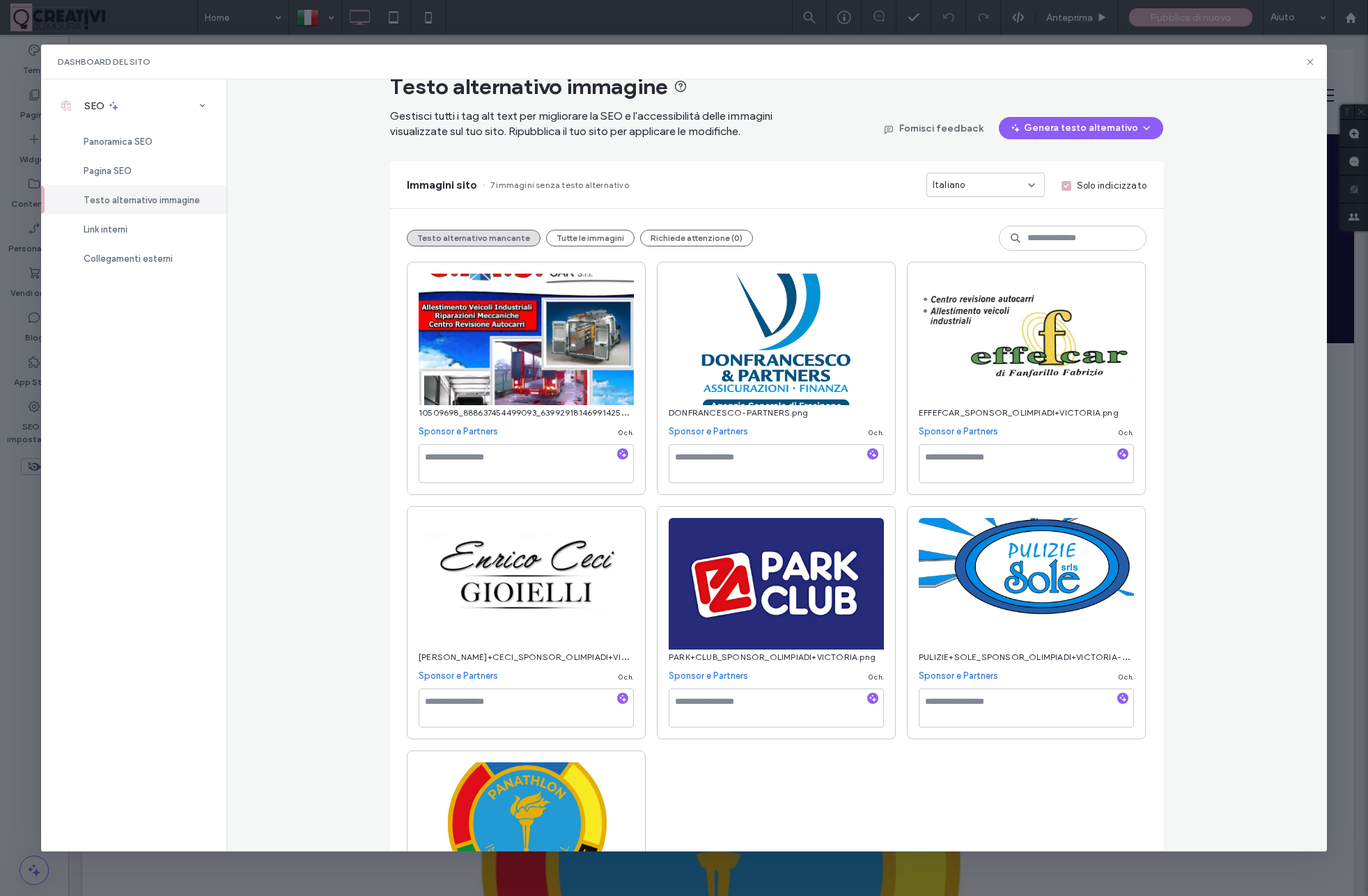
click at [512, 414] on span "10509698_888637454499093_6399291814699142500_n-3cce60f6.jpg" at bounding box center [559, 412] width 282 height 13
click at [523, 352] on img at bounding box center [526, 340] width 215 height 132
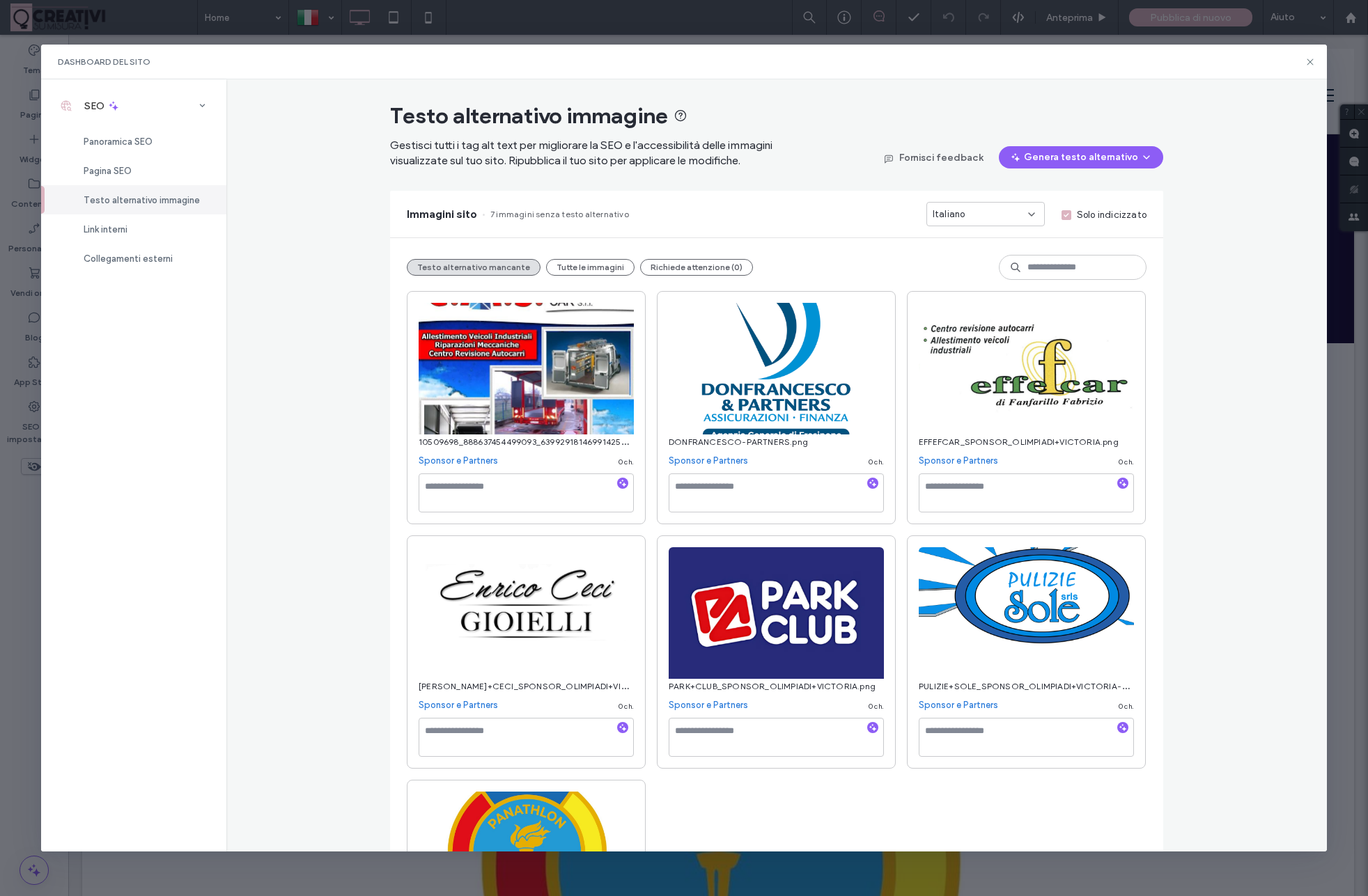
scroll to position [1, 0]
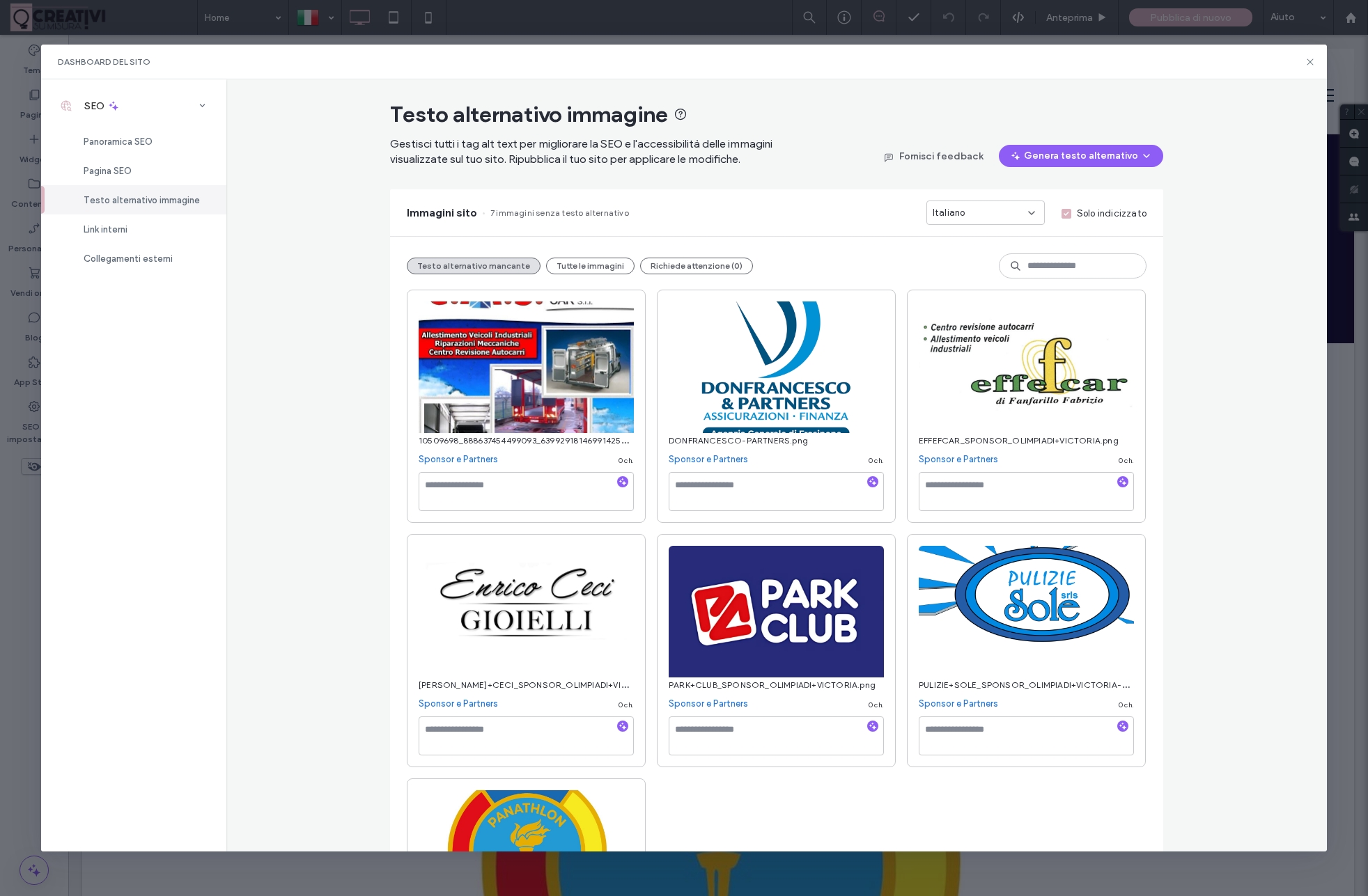
click at [567, 382] on img at bounding box center [526, 368] width 215 height 132
click at [720, 487] on textarea at bounding box center [776, 492] width 215 height 39
drag, startPoint x: 711, startPoint y: 498, endPoint x: 928, endPoint y: 504, distance: 217.1
click at [884, 504] on textarea "**********" at bounding box center [776, 492] width 215 height 39
type textarea "**********"
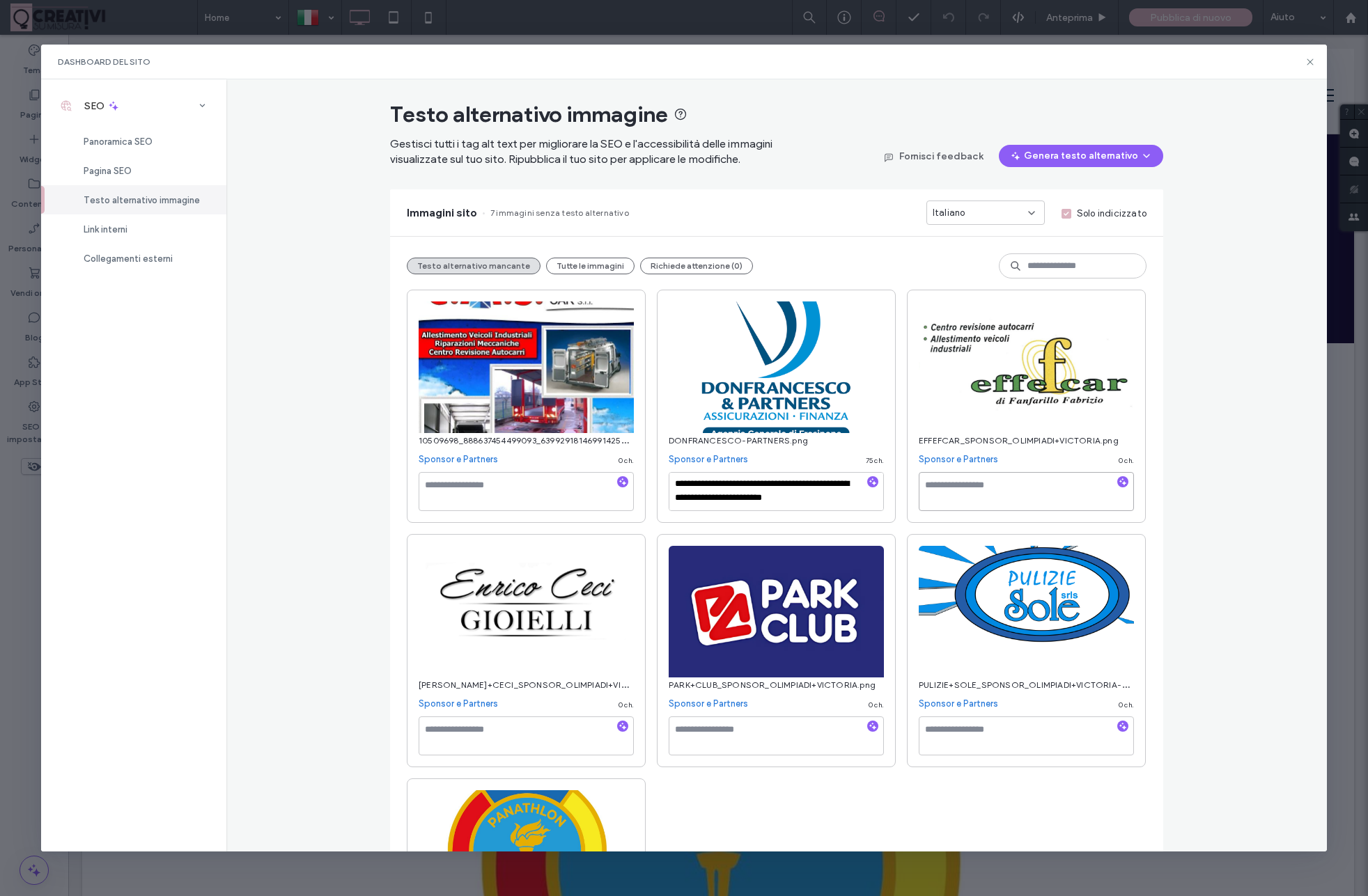
click at [970, 478] on textarea at bounding box center [1026, 492] width 215 height 39
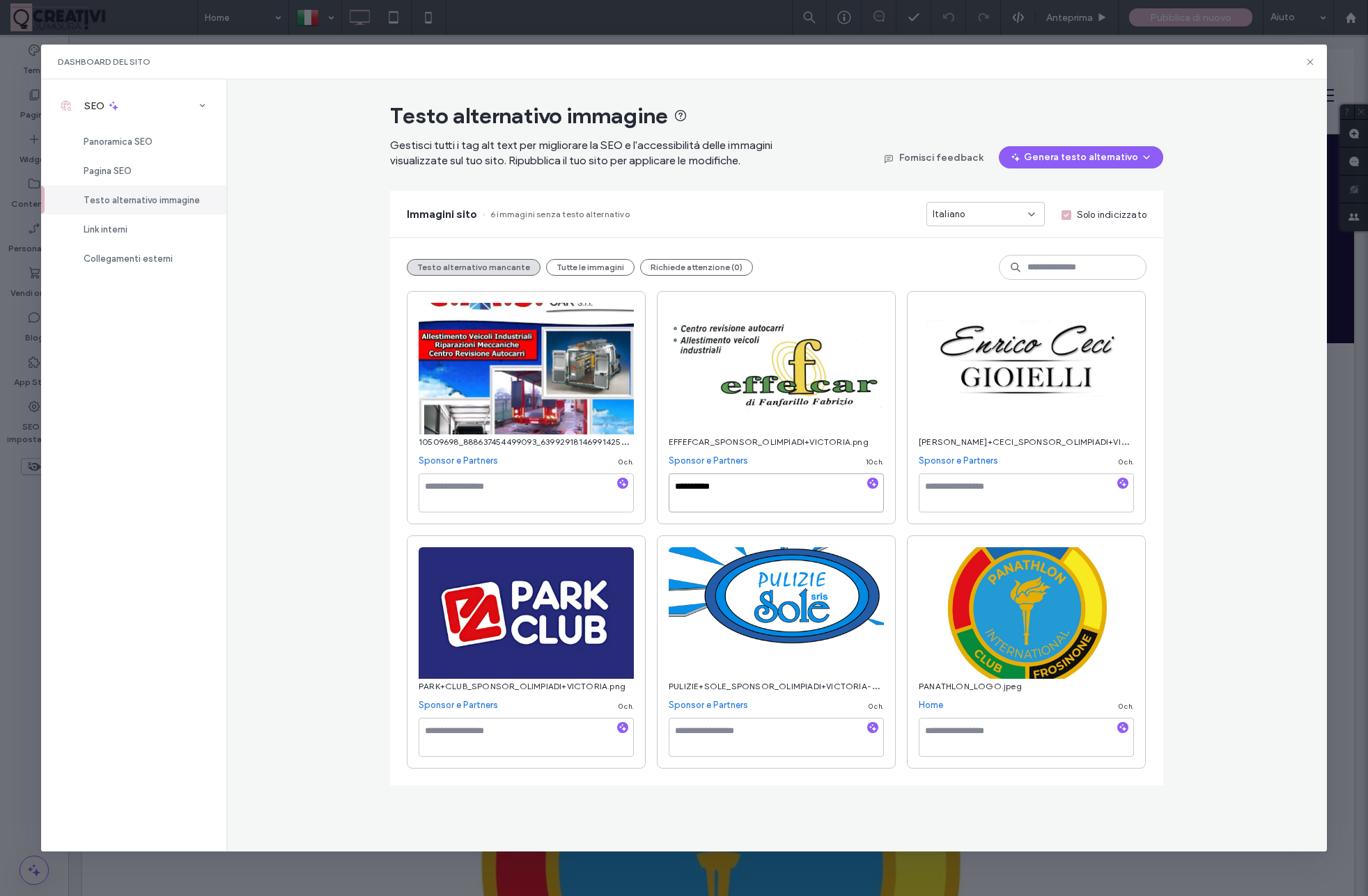
paste textarea "**********"
type textarea "**********"
click at [1032, 491] on textarea at bounding box center [1026, 493] width 215 height 39
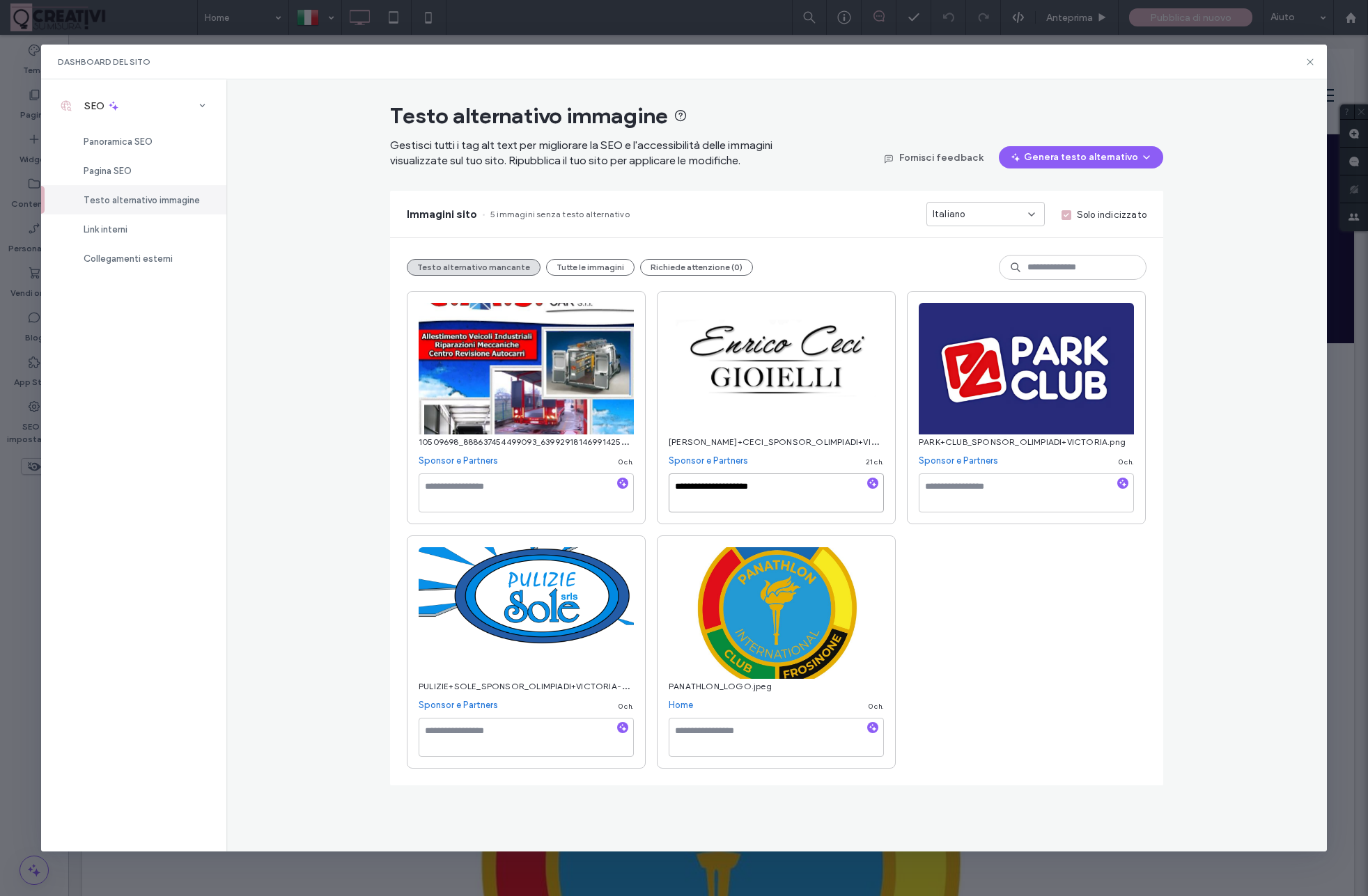
paste textarea "**********"
type textarea "**********"
click at [1054, 502] on textarea at bounding box center [1026, 493] width 215 height 39
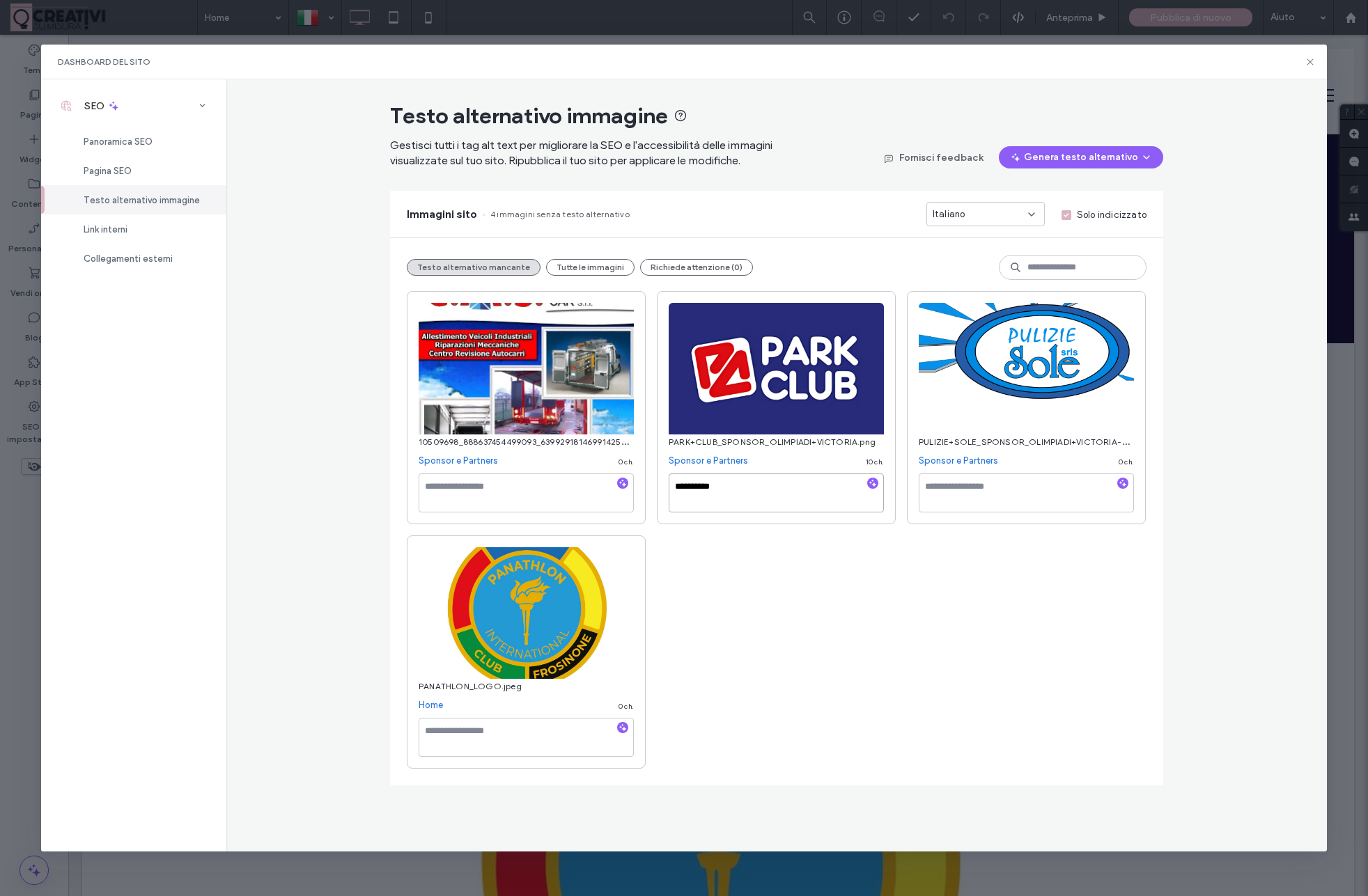
paste textarea "**********"
type textarea "**********"
click at [1000, 490] on textarea at bounding box center [1026, 493] width 215 height 39
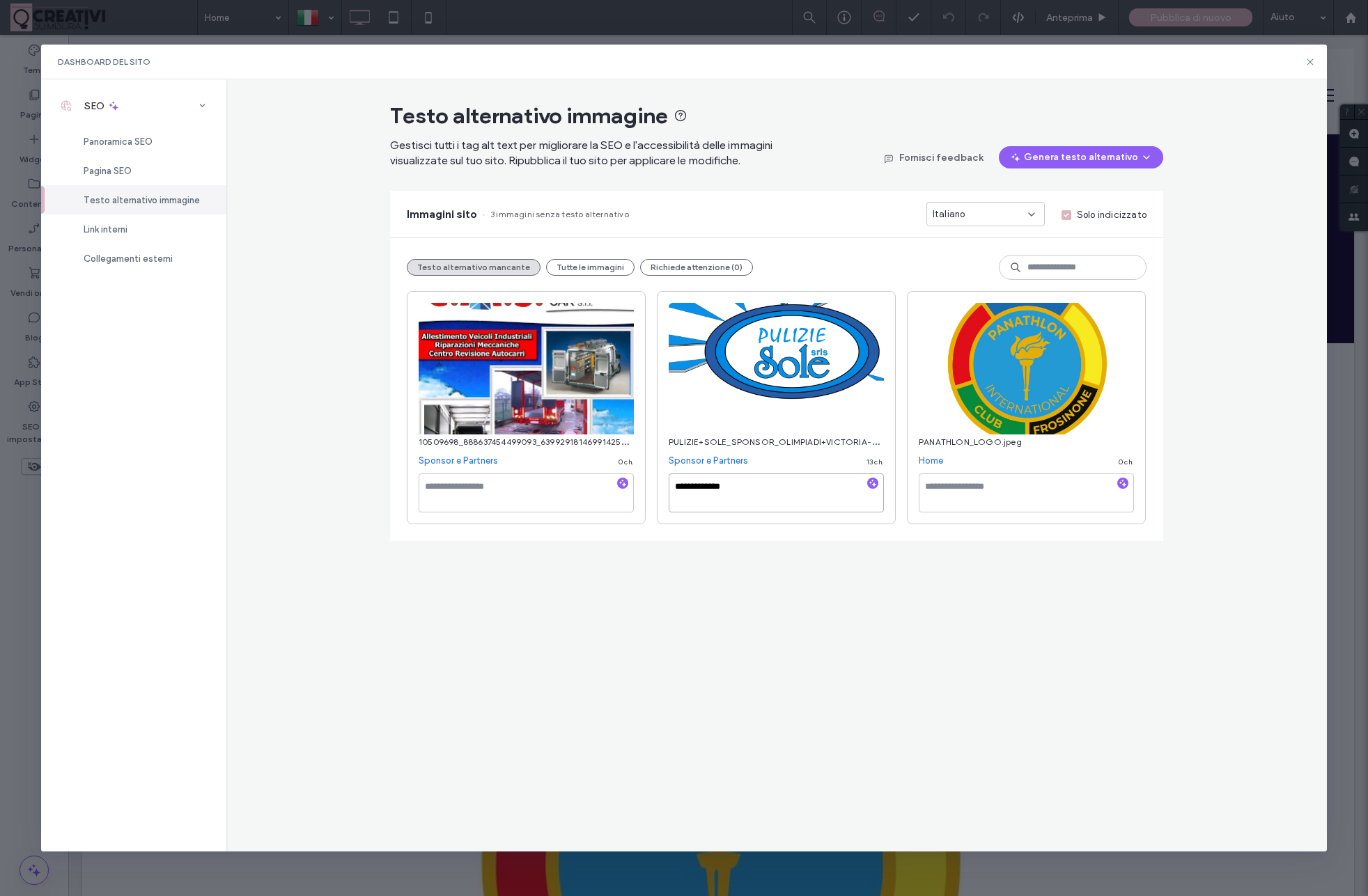
paste textarea "**********"
type textarea "**********"
click at [985, 492] on textarea at bounding box center [1026, 493] width 215 height 39
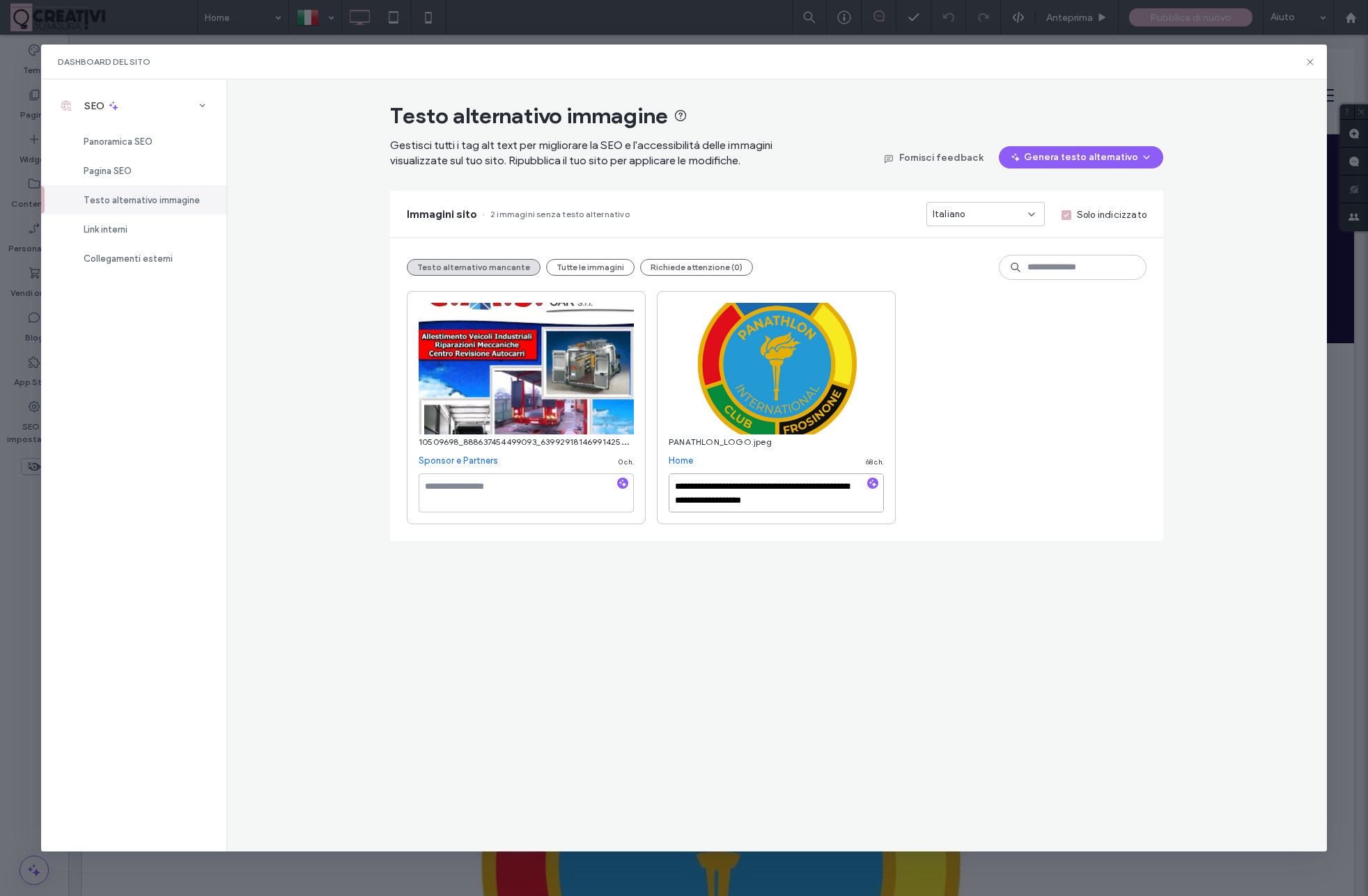
scroll to position [10, 0]
type textarea "**********"
click at [519, 473] on div "10509698_888637454499093_6399291814699142500_n-3cce60f6.jpg Sponsor e Partners …" at bounding box center [526, 408] width 239 height 234
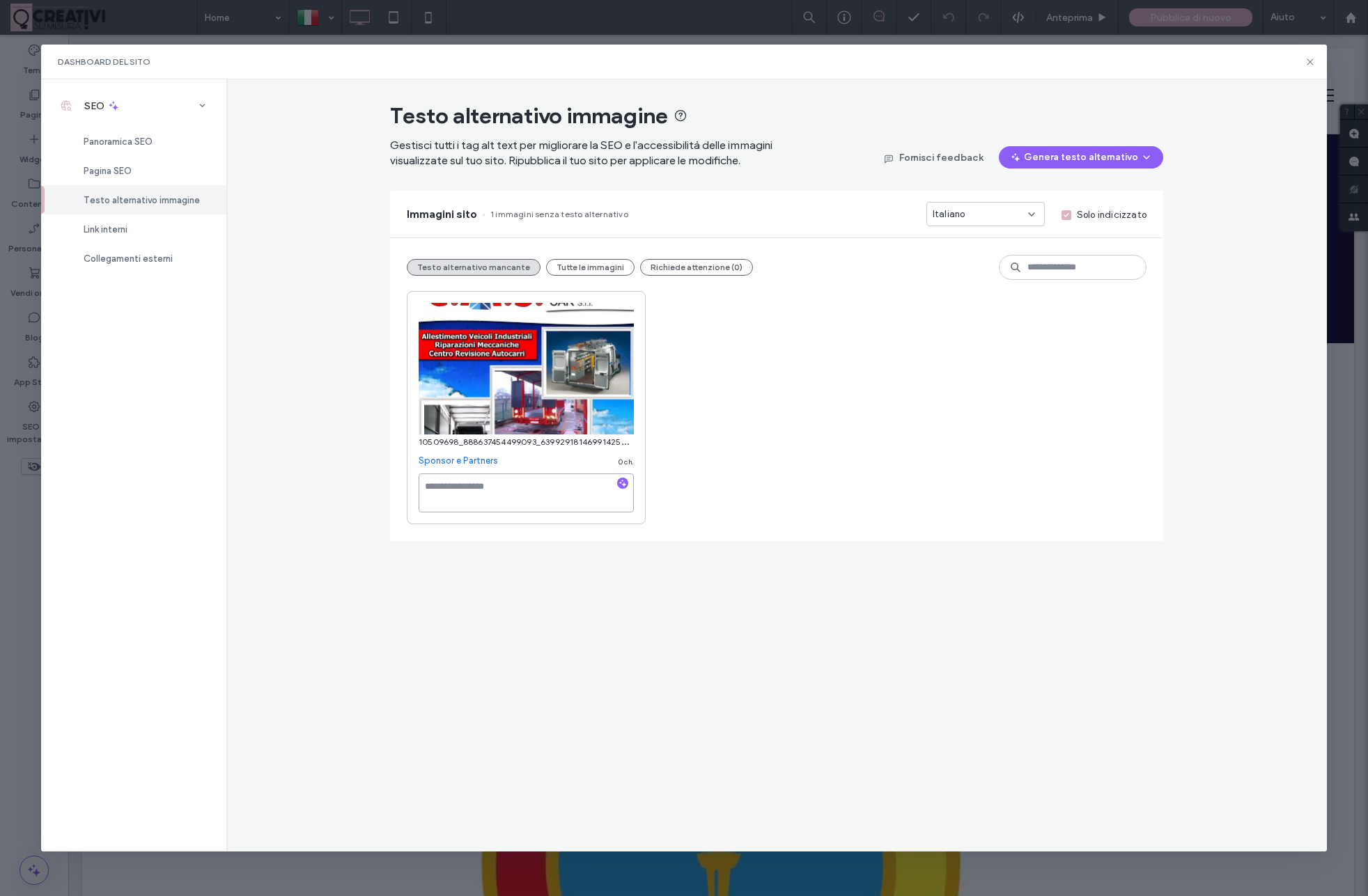
click at [523, 483] on textarea at bounding box center [526, 493] width 215 height 39
click at [487, 315] on img at bounding box center [526, 369] width 215 height 132
click at [437, 487] on textarea at bounding box center [526, 493] width 215 height 39
paste textarea "**********"
type textarea "**********"
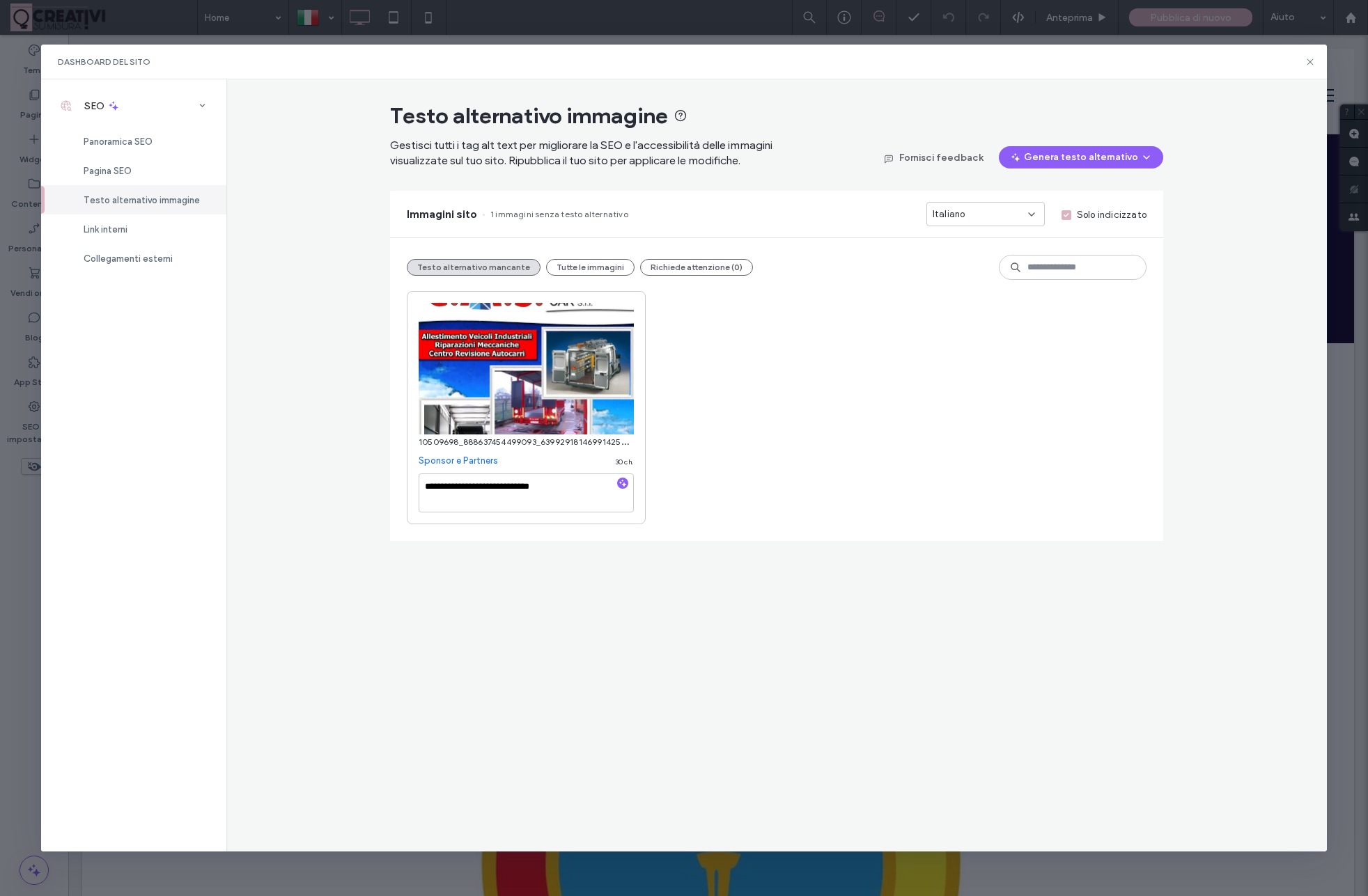
click at [1357, 511] on div "**********" at bounding box center [684, 448] width 1368 height 896
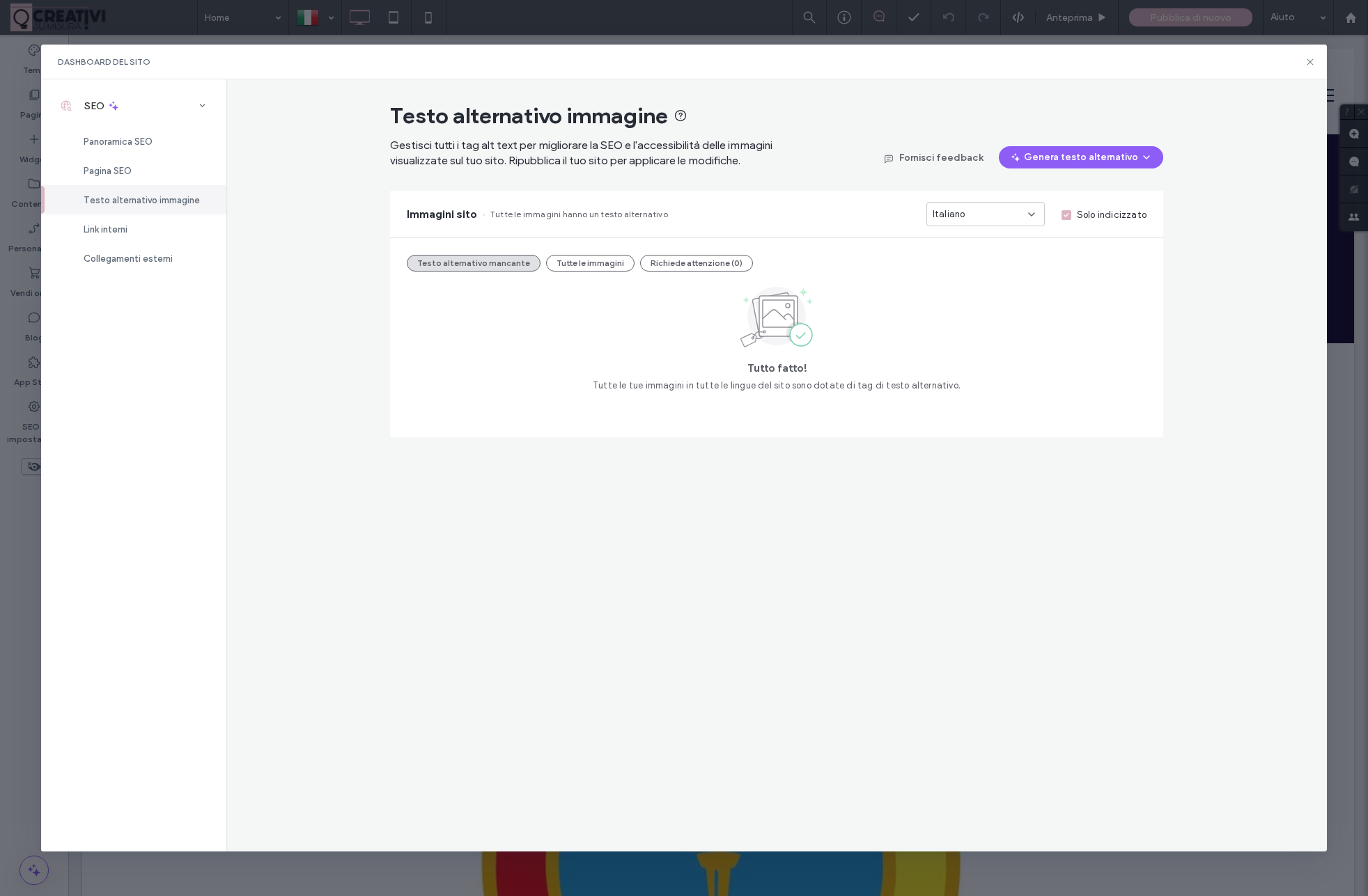
click at [1238, 475] on div "Testo alternativo immagine Gestisci tutti i tag alt text per migliorare la SEO …" at bounding box center [776, 465] width 1101 height 772
click at [1313, 58] on icon at bounding box center [1310, 61] width 11 height 11
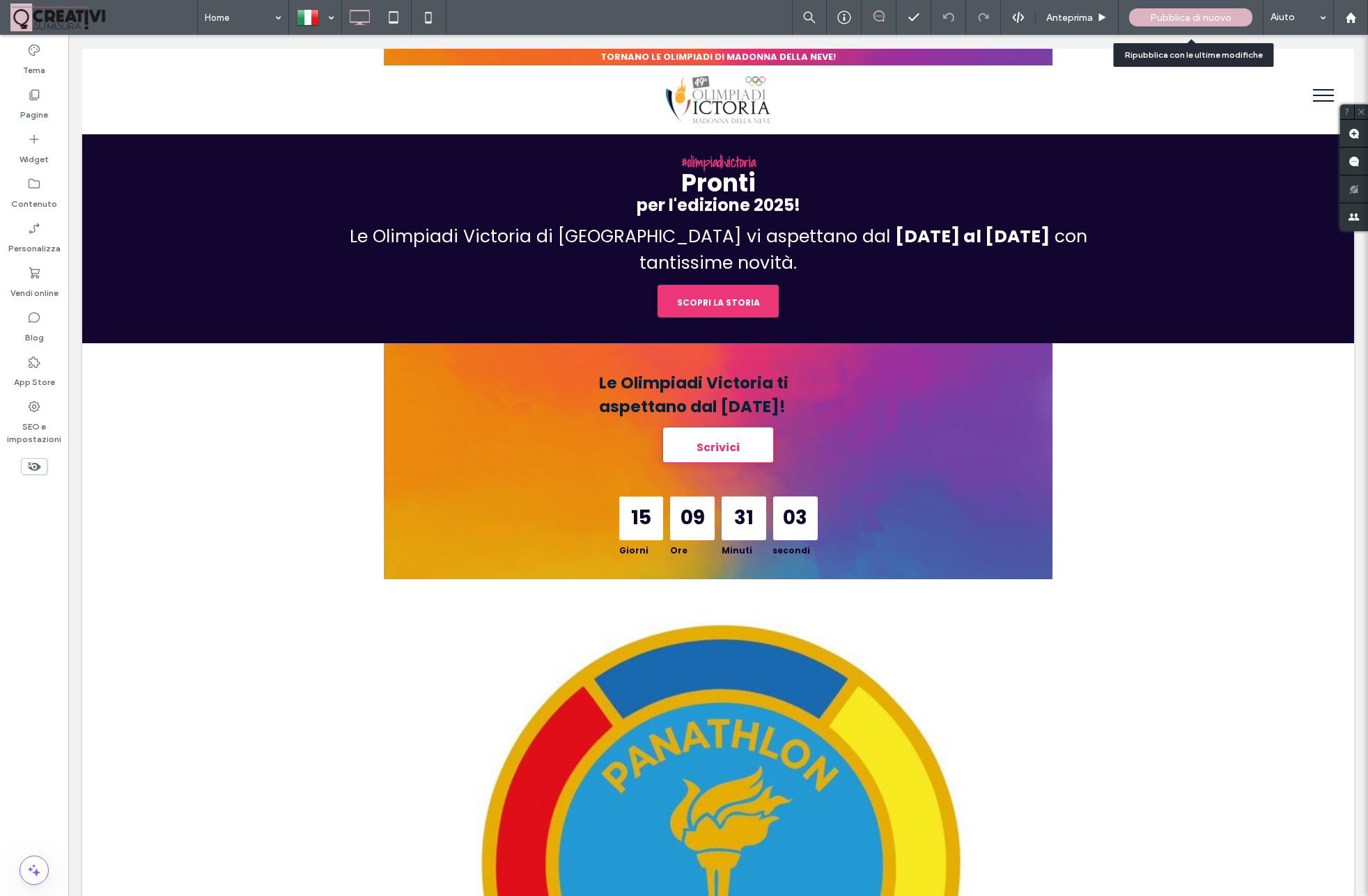
click at [1173, 14] on span "Pubblica di nuovo" at bounding box center [1191, 18] width 82 height 12
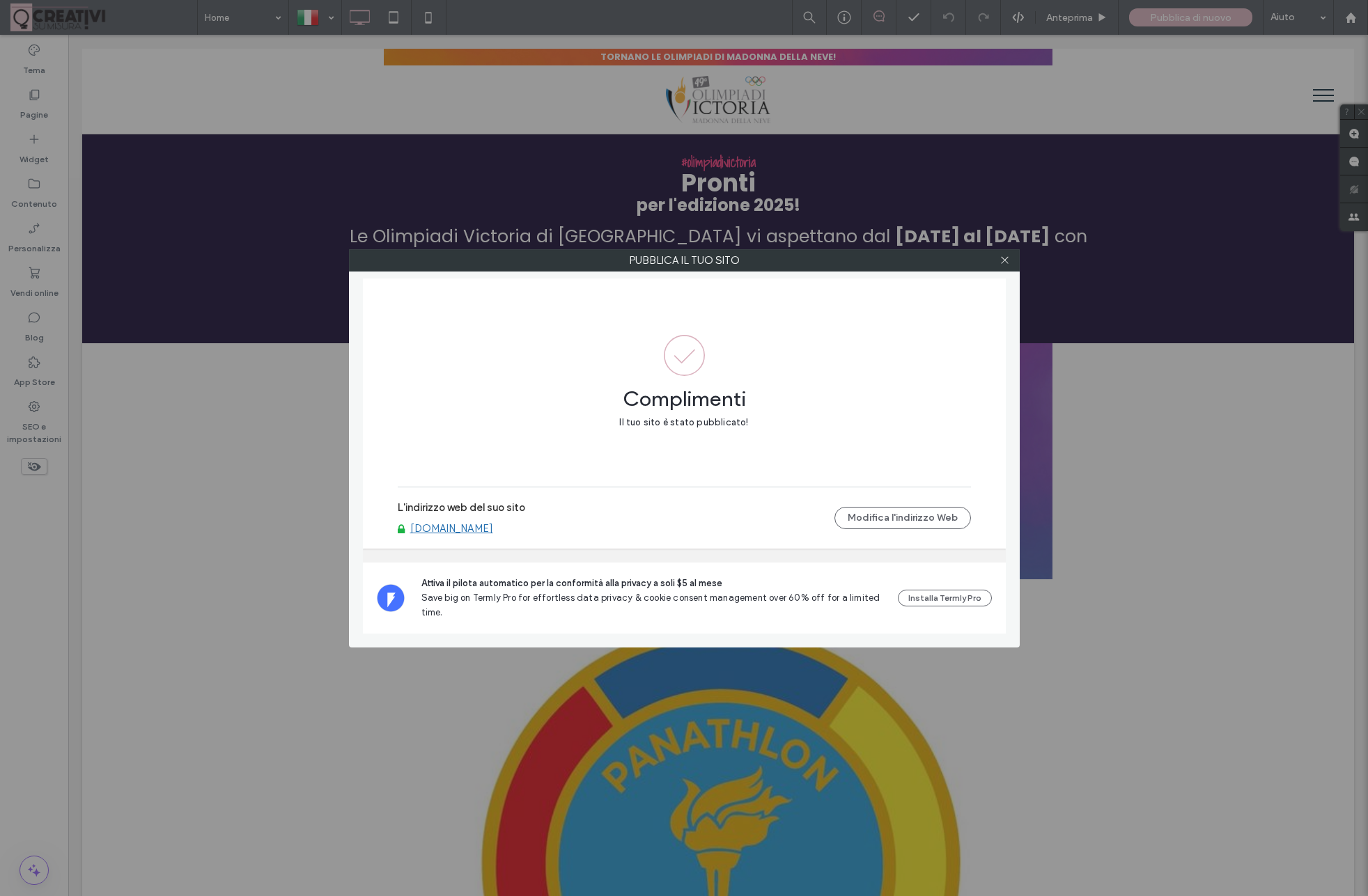
click at [996, 263] on div at bounding box center [1005, 260] width 21 height 21
click at [1009, 263] on icon at bounding box center [1005, 260] width 10 height 10
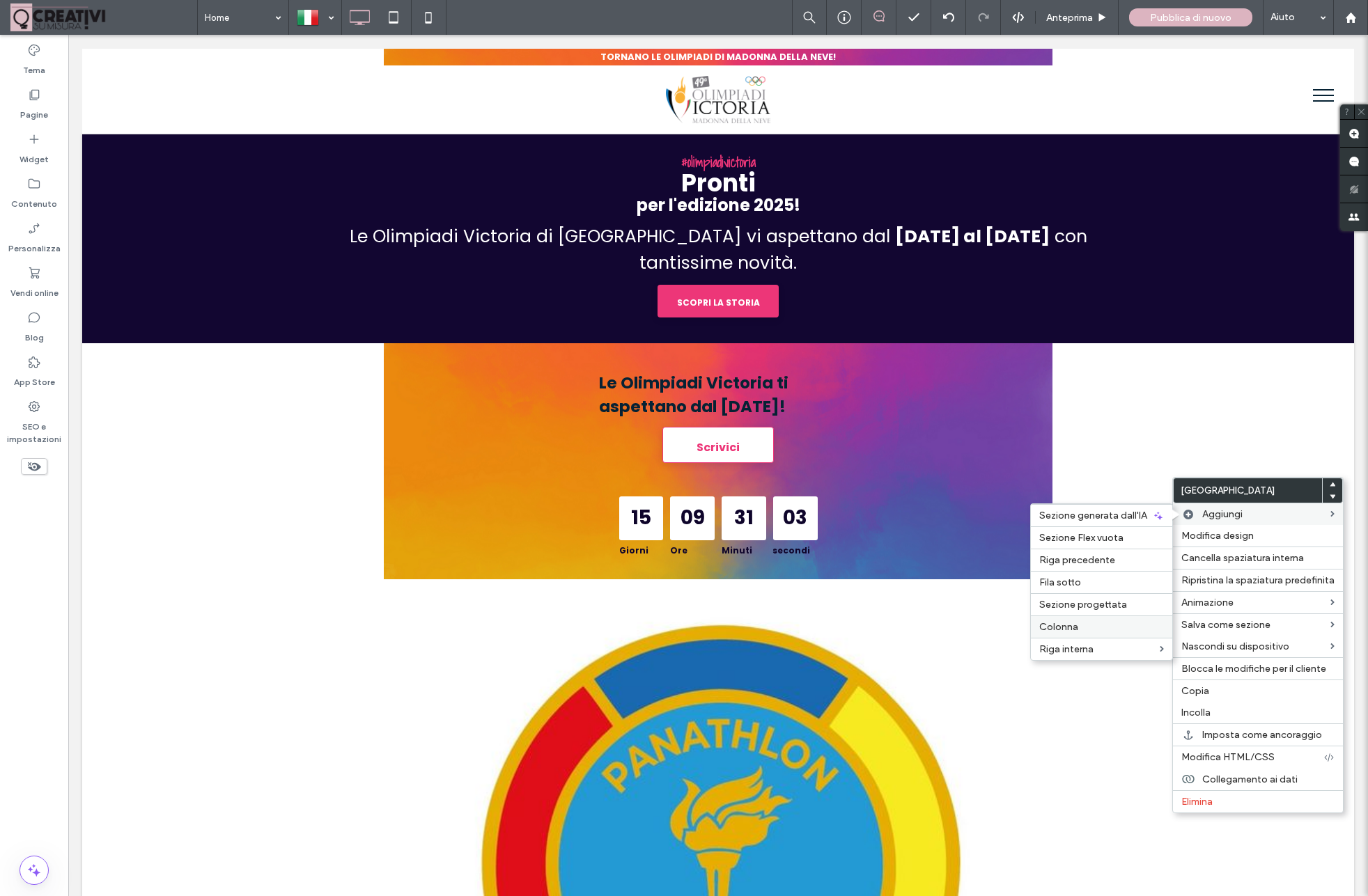
click at [1071, 629] on span "Colonna" at bounding box center [1059, 627] width 39 height 12
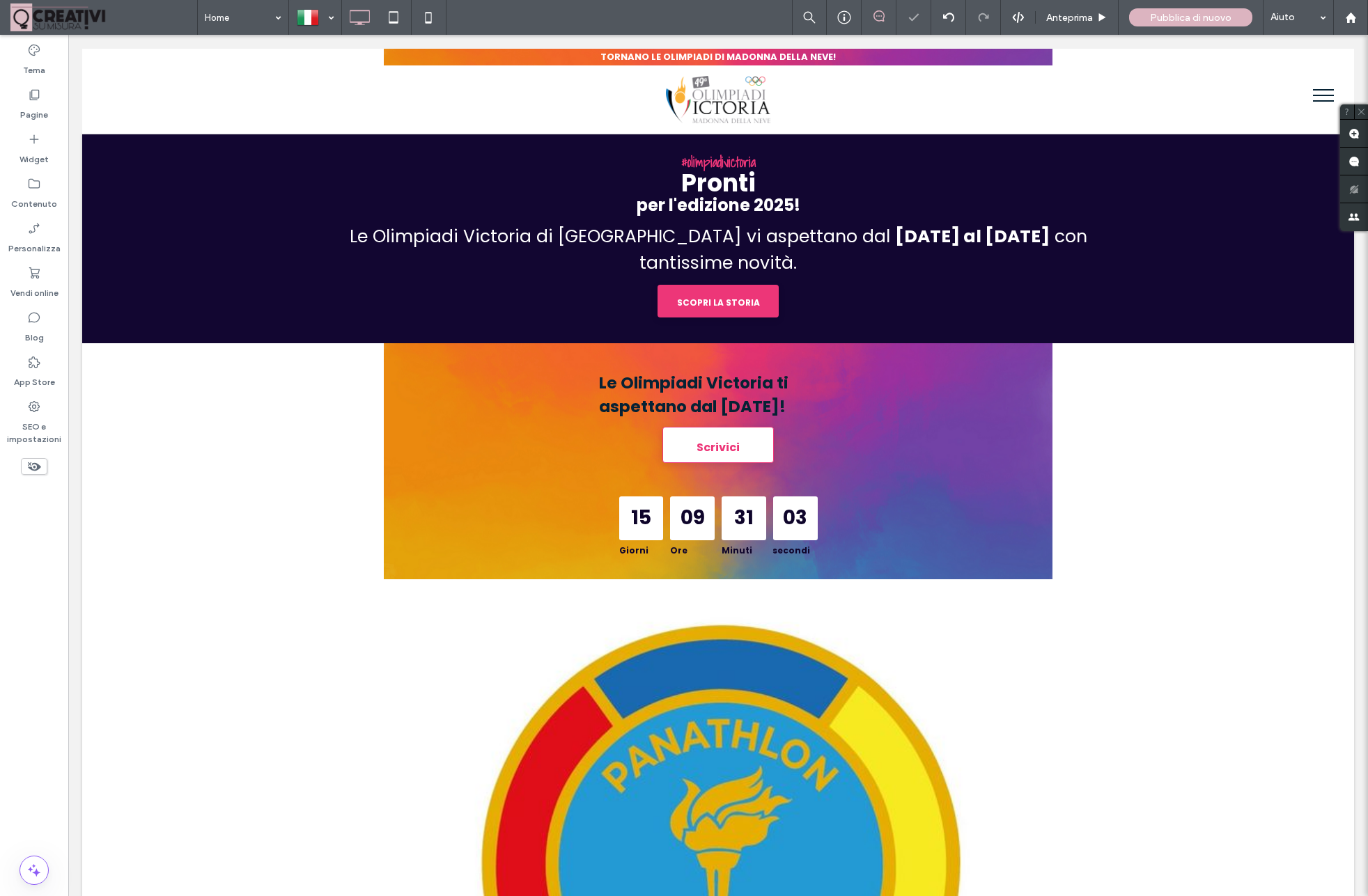
type input "*******"
type input "**"
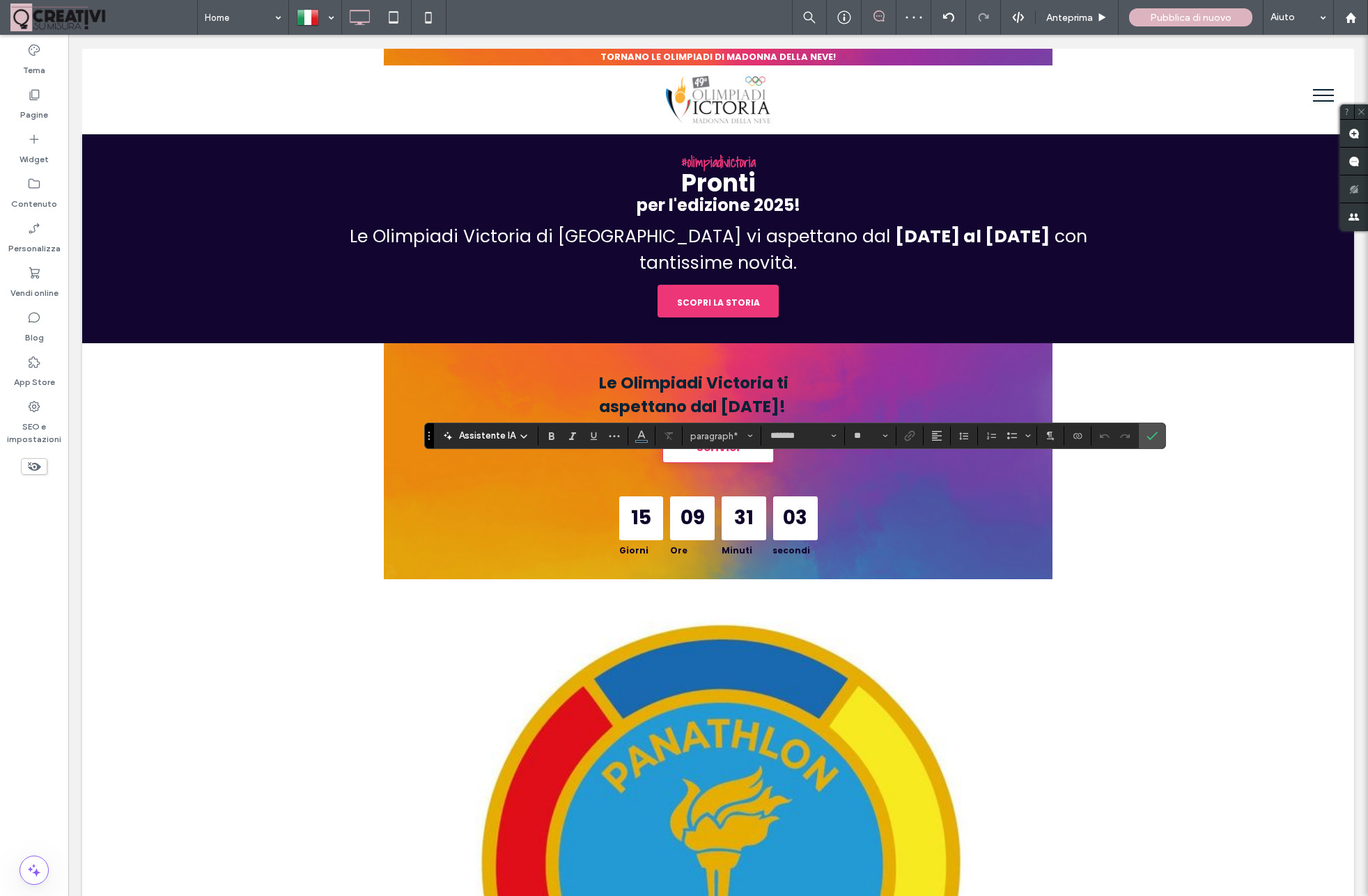
type input "*"
type input "*******"
type input "**"
click at [1146, 437] on icon "Conferma" at bounding box center [1152, 436] width 11 height 11
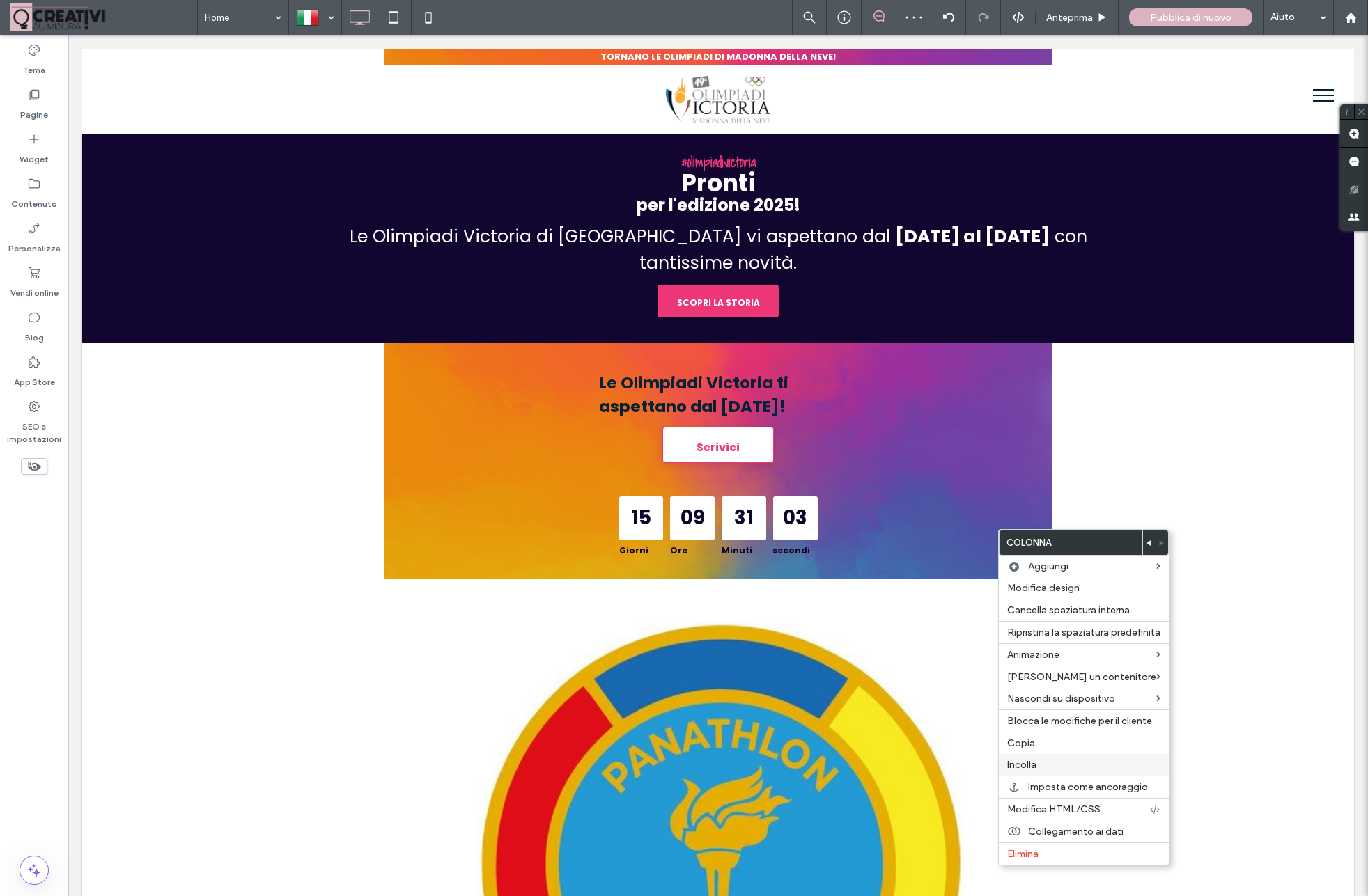
click at [1035, 771] on span "Incolla" at bounding box center [1021, 765] width 29 height 12
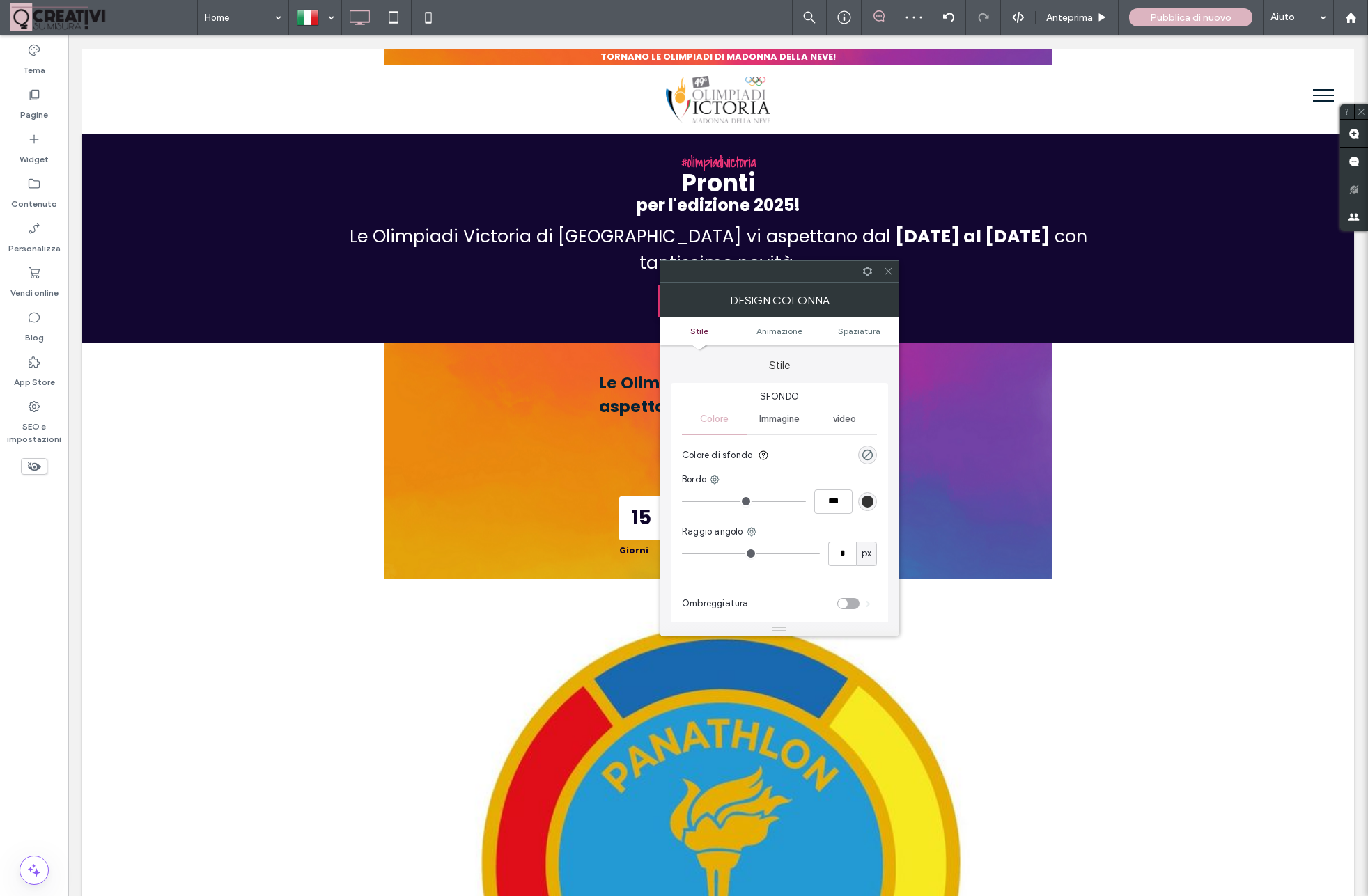
click at [894, 274] on div at bounding box center [888, 272] width 21 height 21
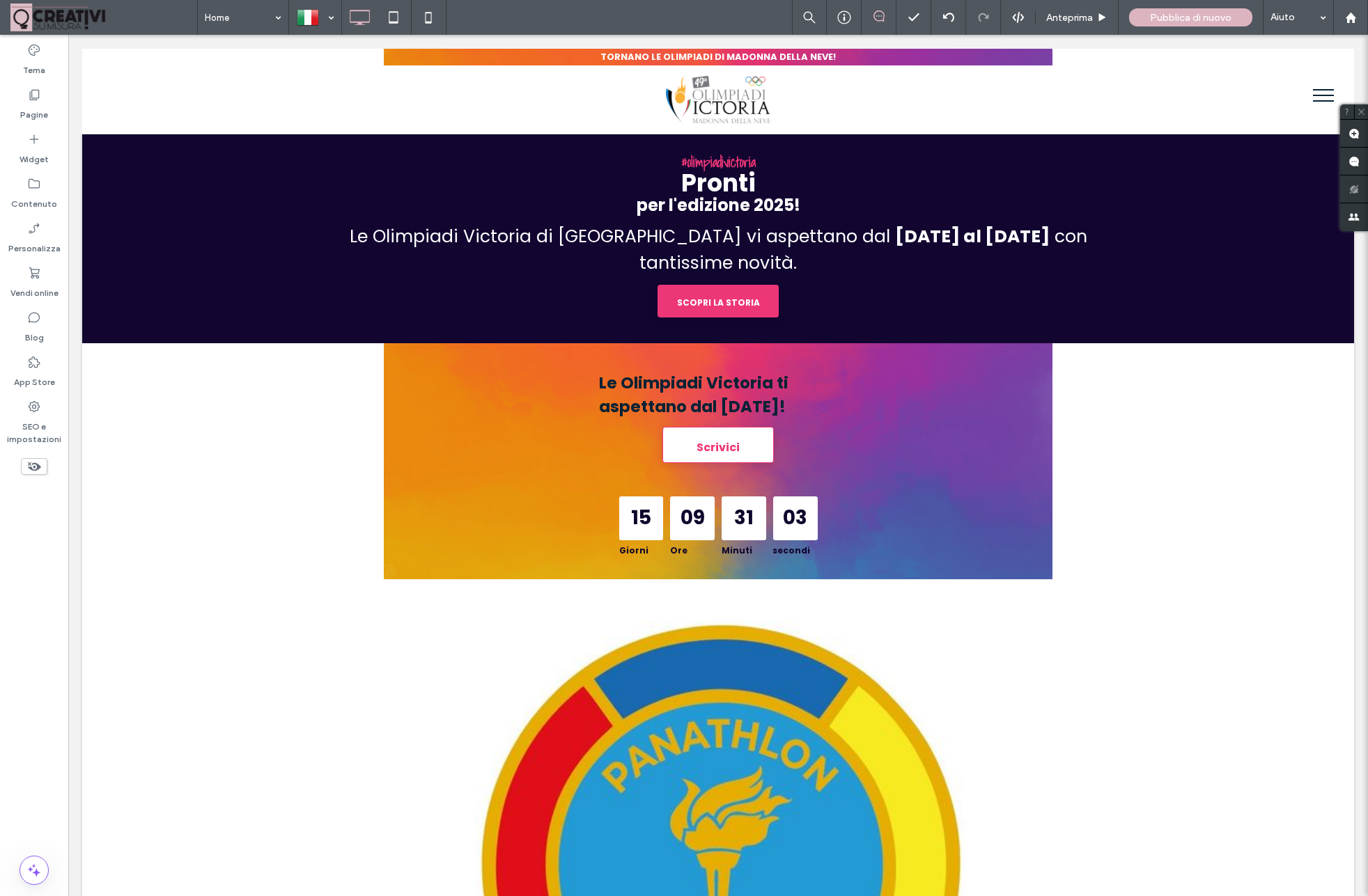
type input "*******"
type input "**"
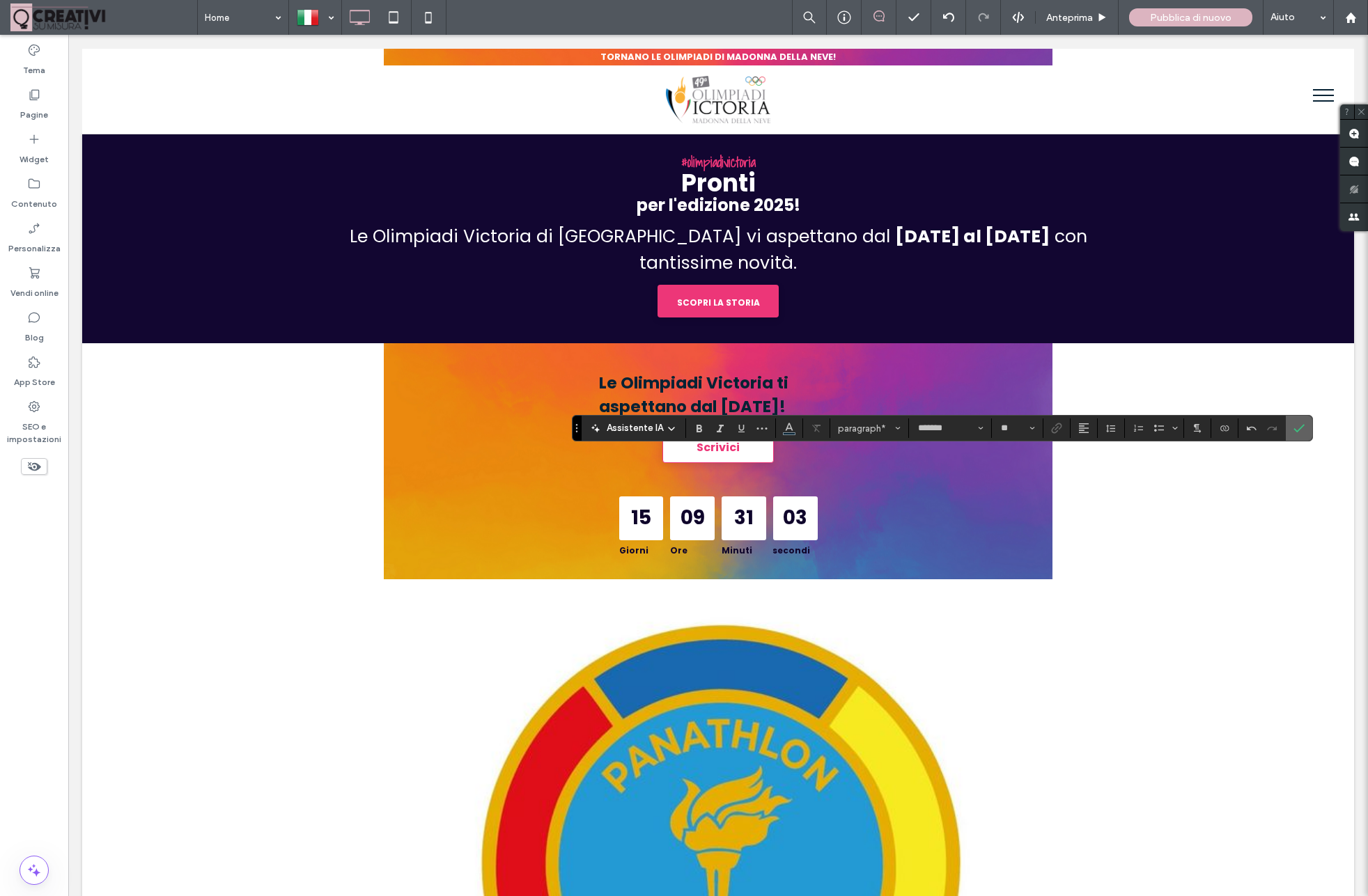
click at [1295, 430] on use "Conferma" at bounding box center [1298, 428] width 11 height 8
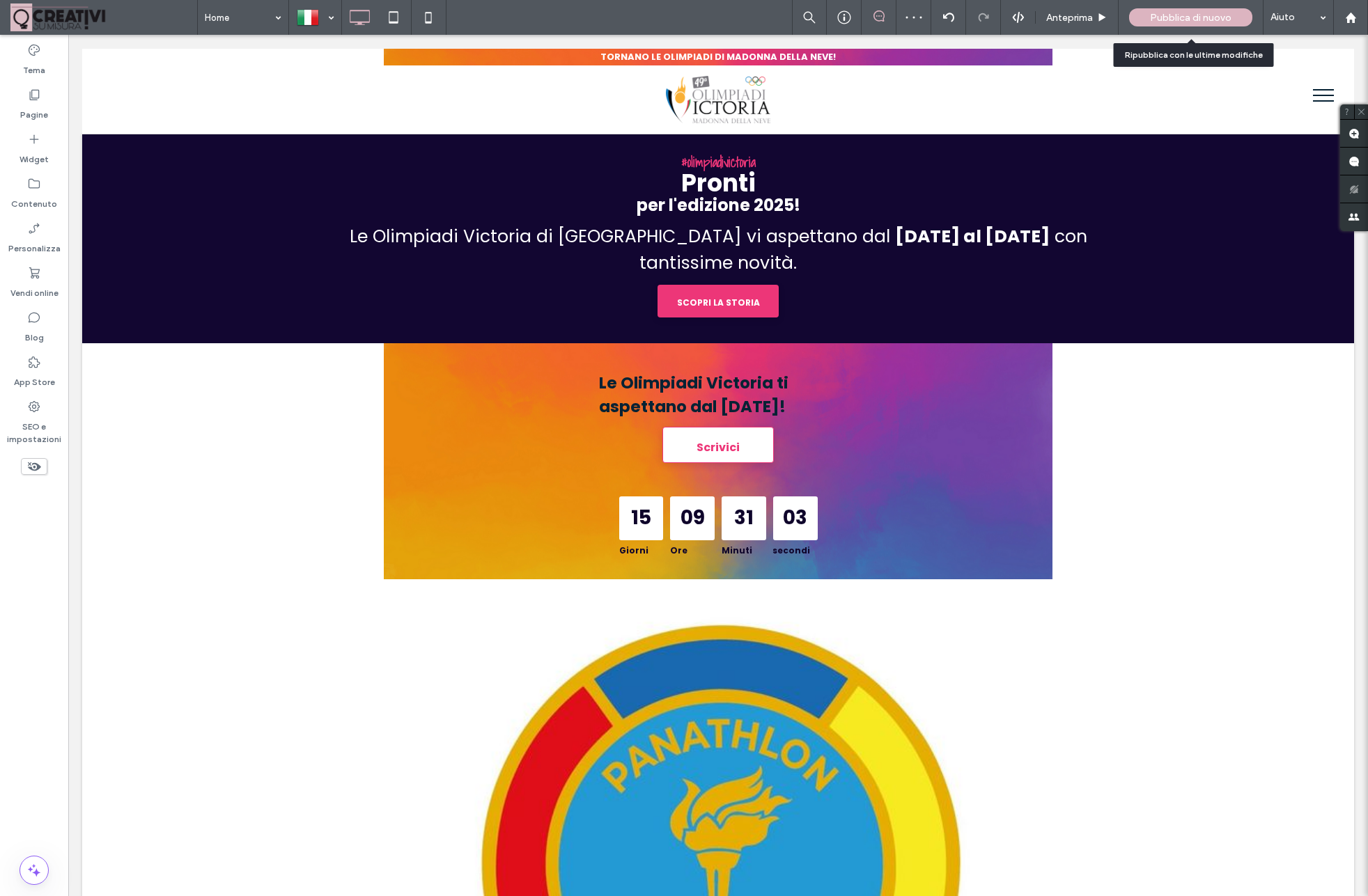
click at [1164, 18] on span "Pubblica di nuovo" at bounding box center [1191, 18] width 82 height 12
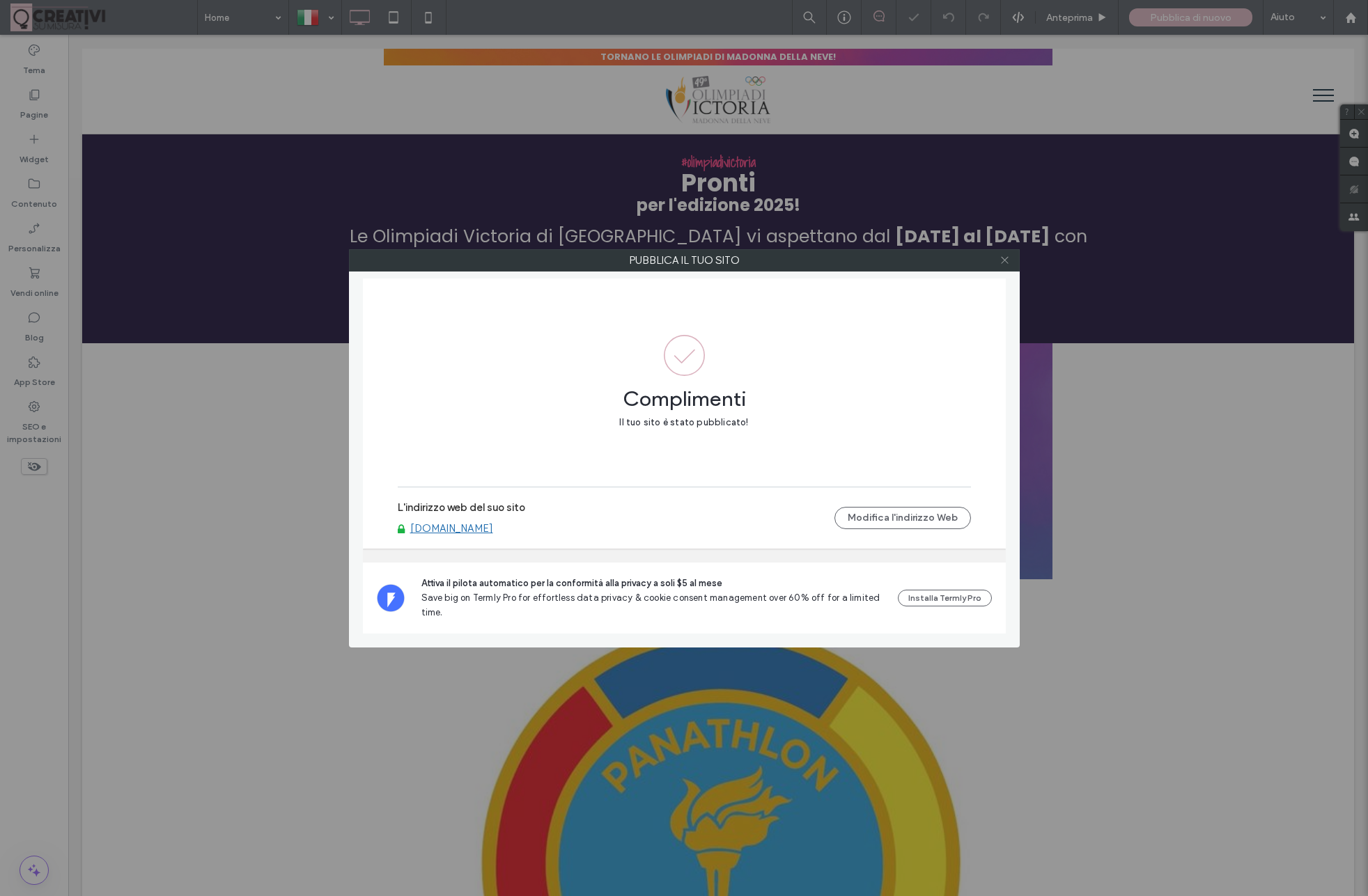
click at [1006, 261] on icon at bounding box center [1005, 260] width 10 height 10
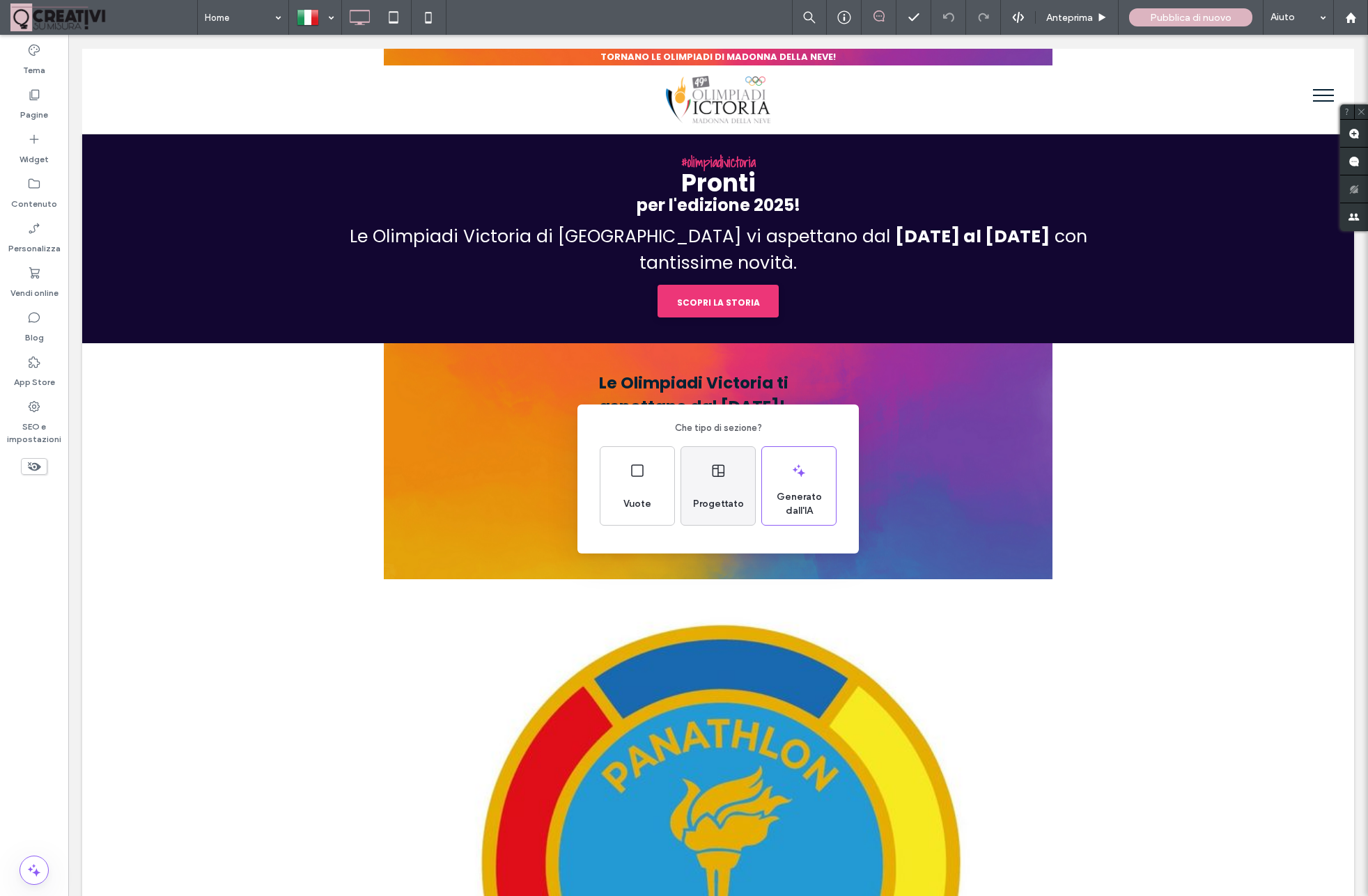
click at [709, 482] on div "Progettato" at bounding box center [718, 486] width 74 height 78
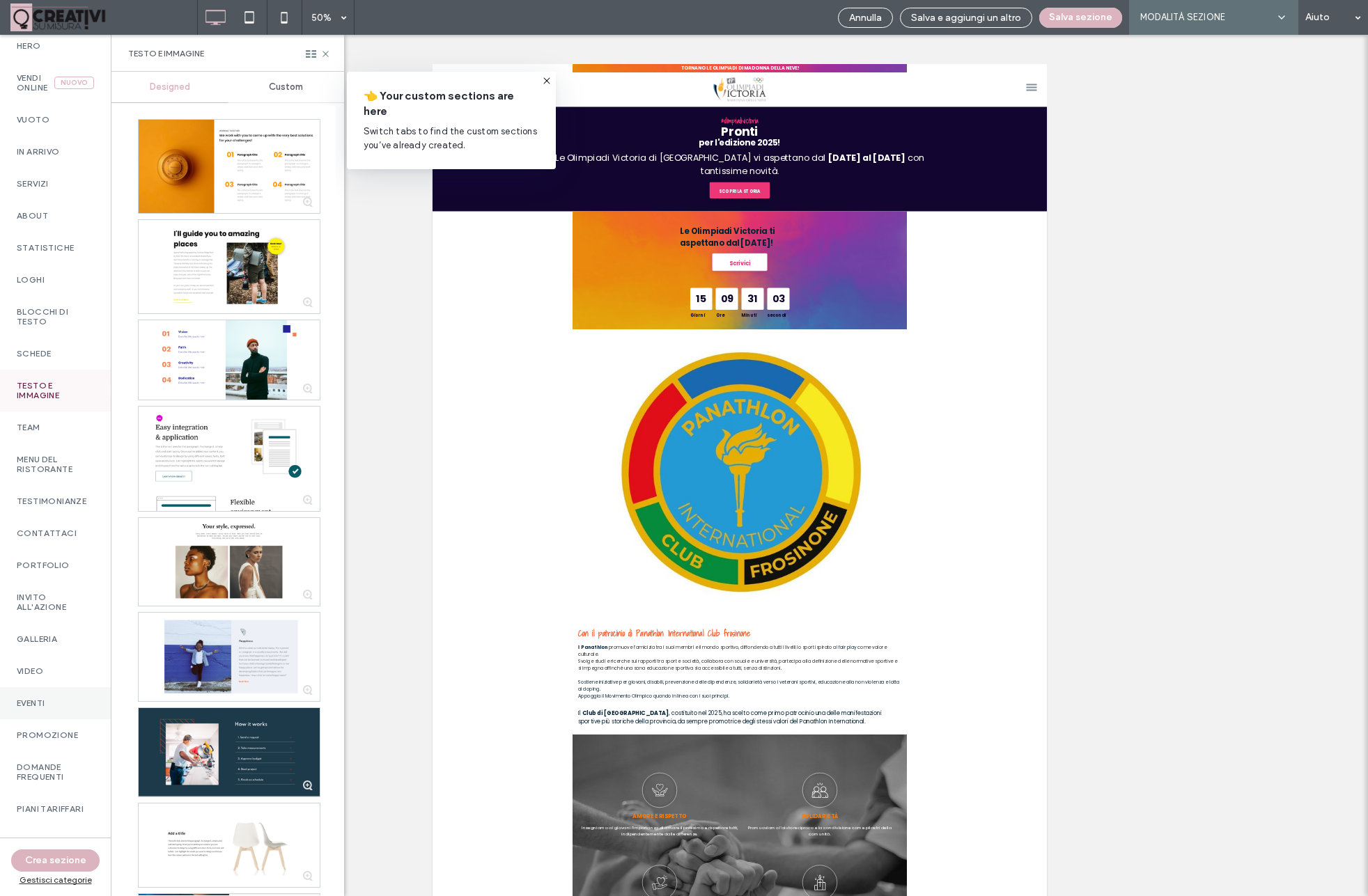
scroll to position [0, 0]
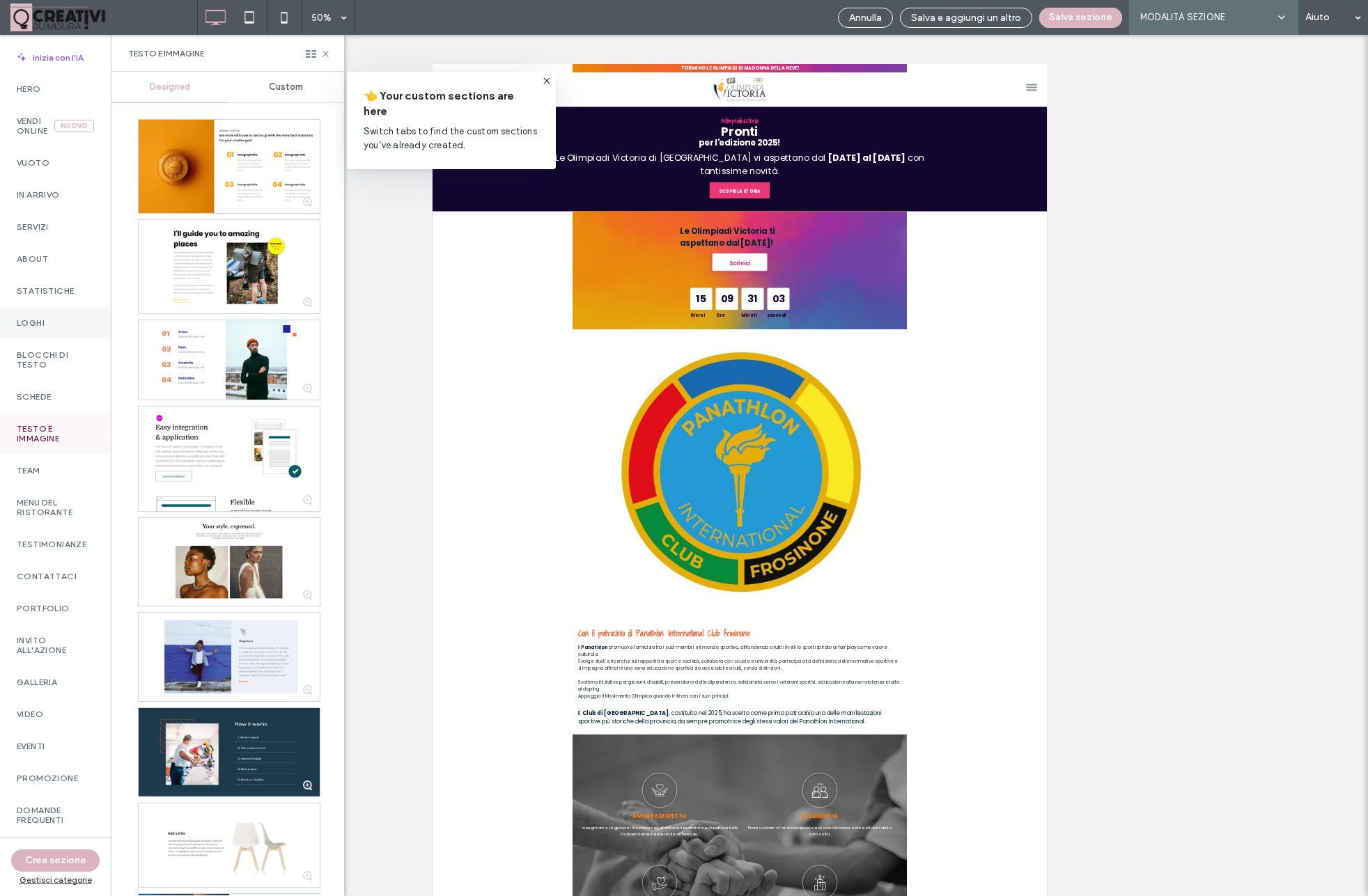
click at [42, 329] on div "Loghi" at bounding box center [55, 323] width 111 height 32
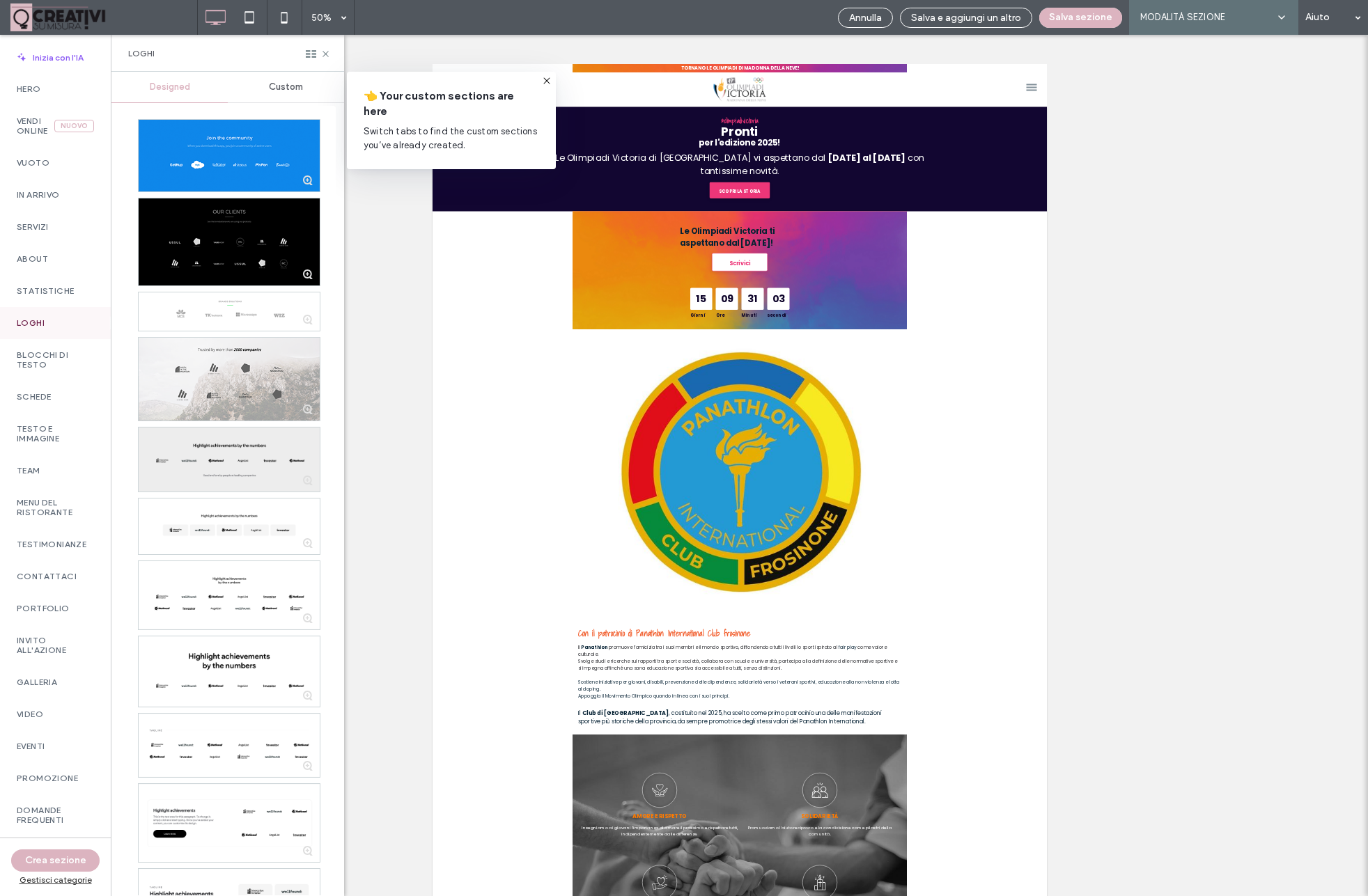
click at [246, 460] on div at bounding box center [229, 460] width 181 height 64
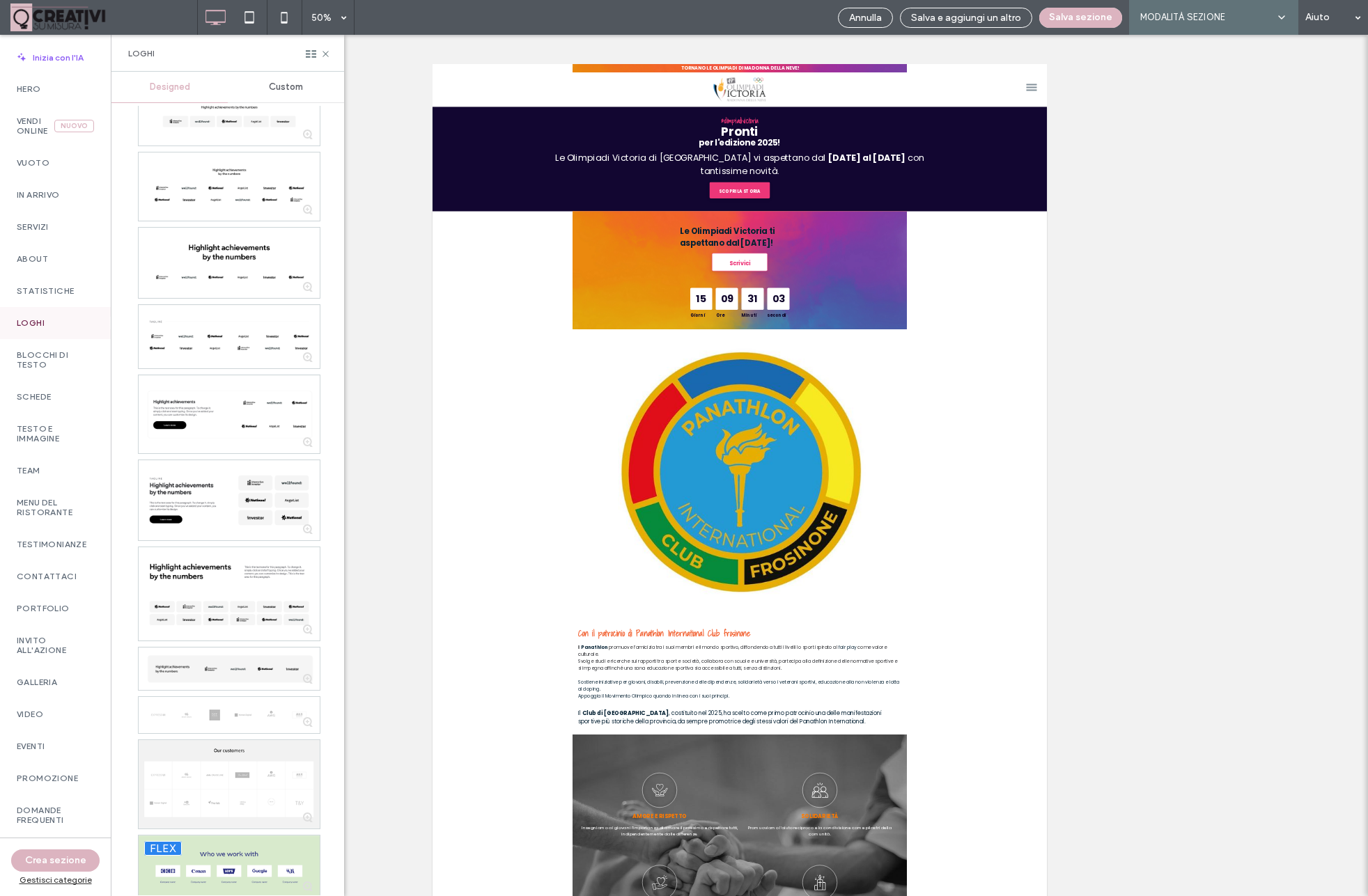
scroll to position [421, 0]
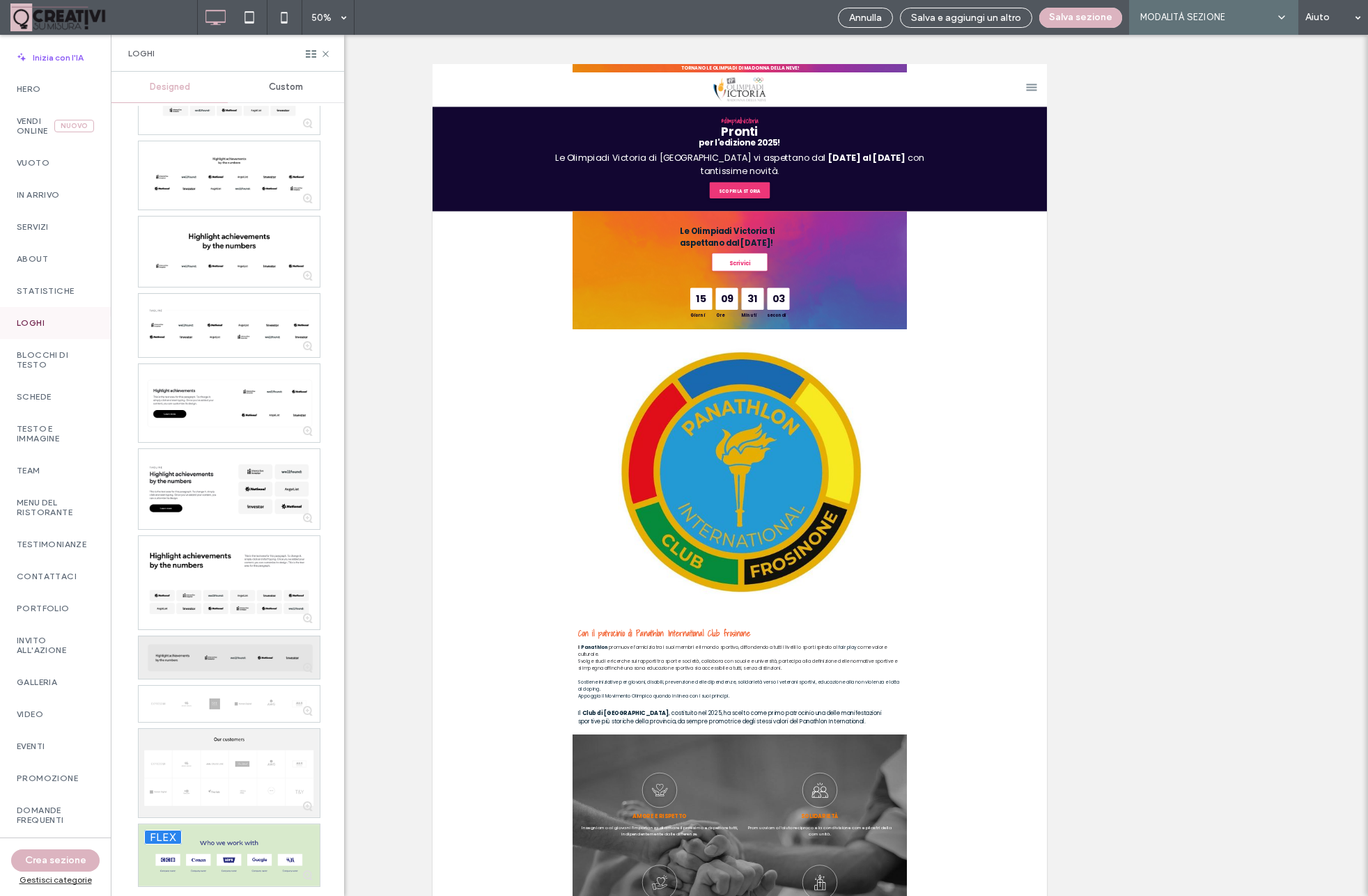
click at [210, 653] on div at bounding box center [229, 657] width 181 height 42
click at [326, 52] on icon at bounding box center [326, 54] width 10 height 10
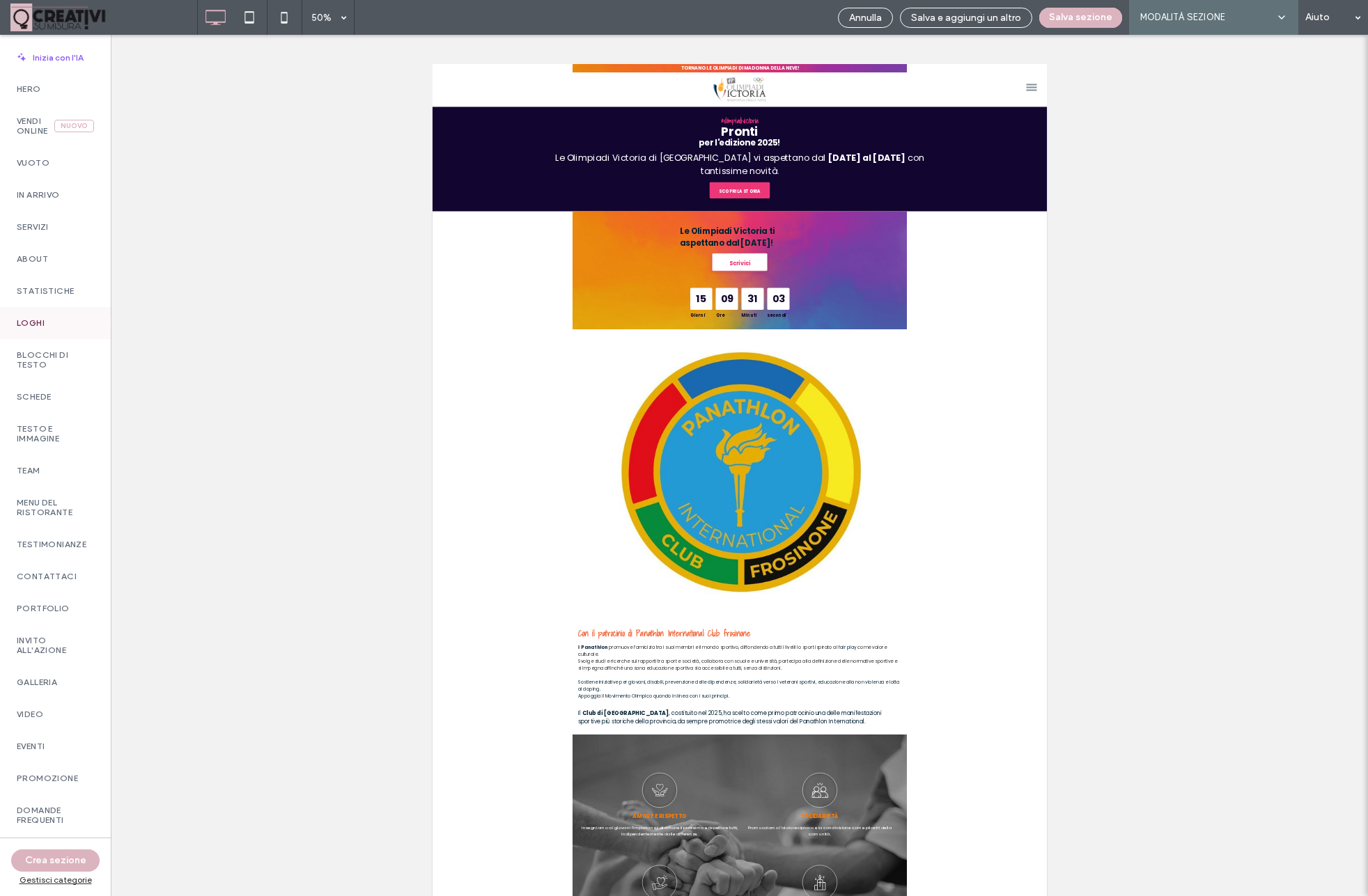
click at [1198, 182] on div "Mostrare? Sì Mostrare? Sì Unhide? Yes Mostrare? Sì Mostrare? Sì Mostrare? Sì Mo…" at bounding box center [740, 466] width 1256 height 862
click at [1068, 18] on button "Salva sezione" at bounding box center [1080, 17] width 83 height 20
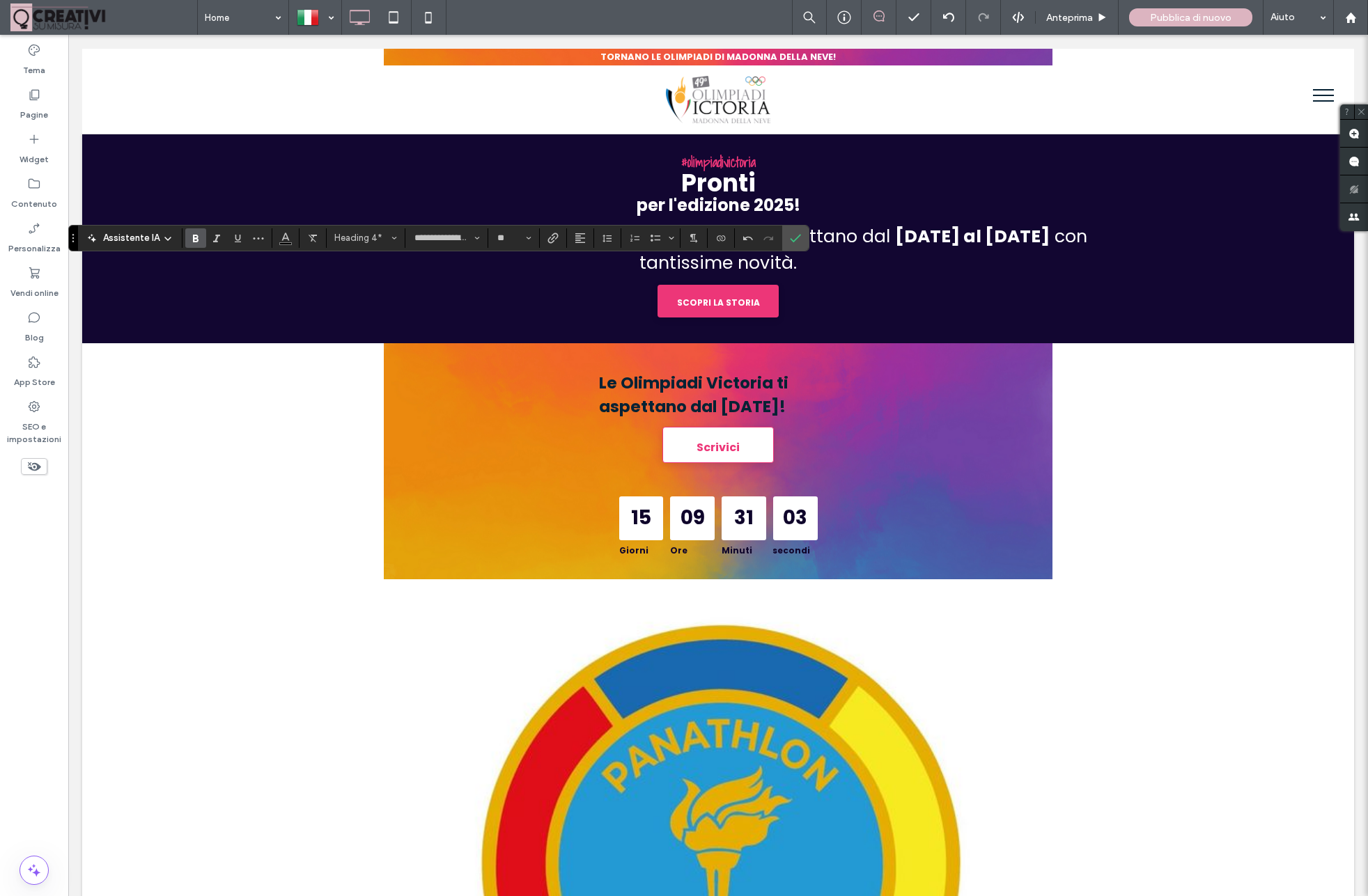
type input "*******"
type input "**"
type input "**********"
type input "**"
click at [798, 235] on icon "Conferma" at bounding box center [795, 238] width 11 height 11
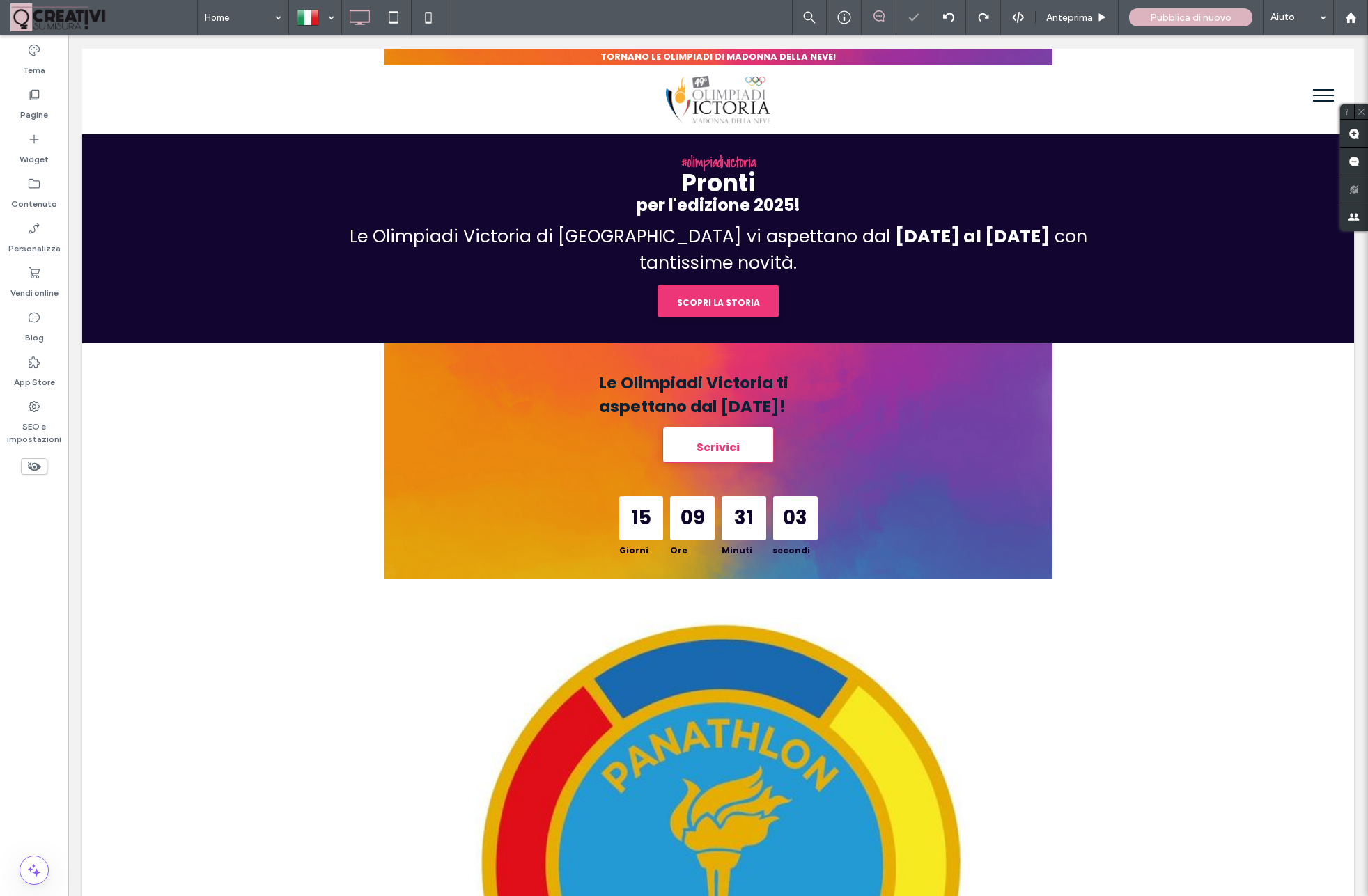
click at [183, 289] on div at bounding box center [684, 448] width 1368 height 896
click at [169, 292] on div at bounding box center [684, 448] width 1368 height 896
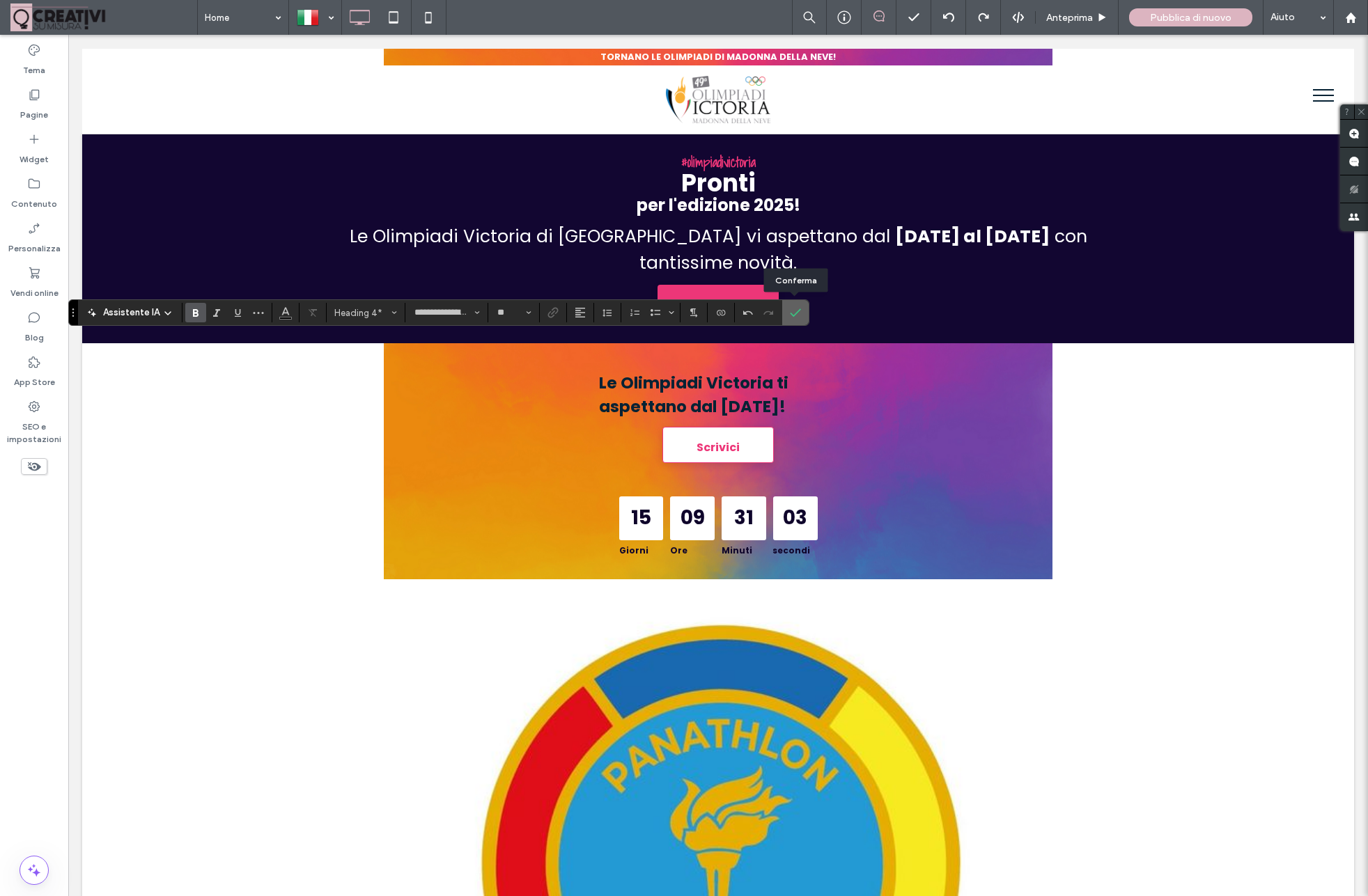
click at [798, 317] on icon "Conferma" at bounding box center [795, 312] width 11 height 11
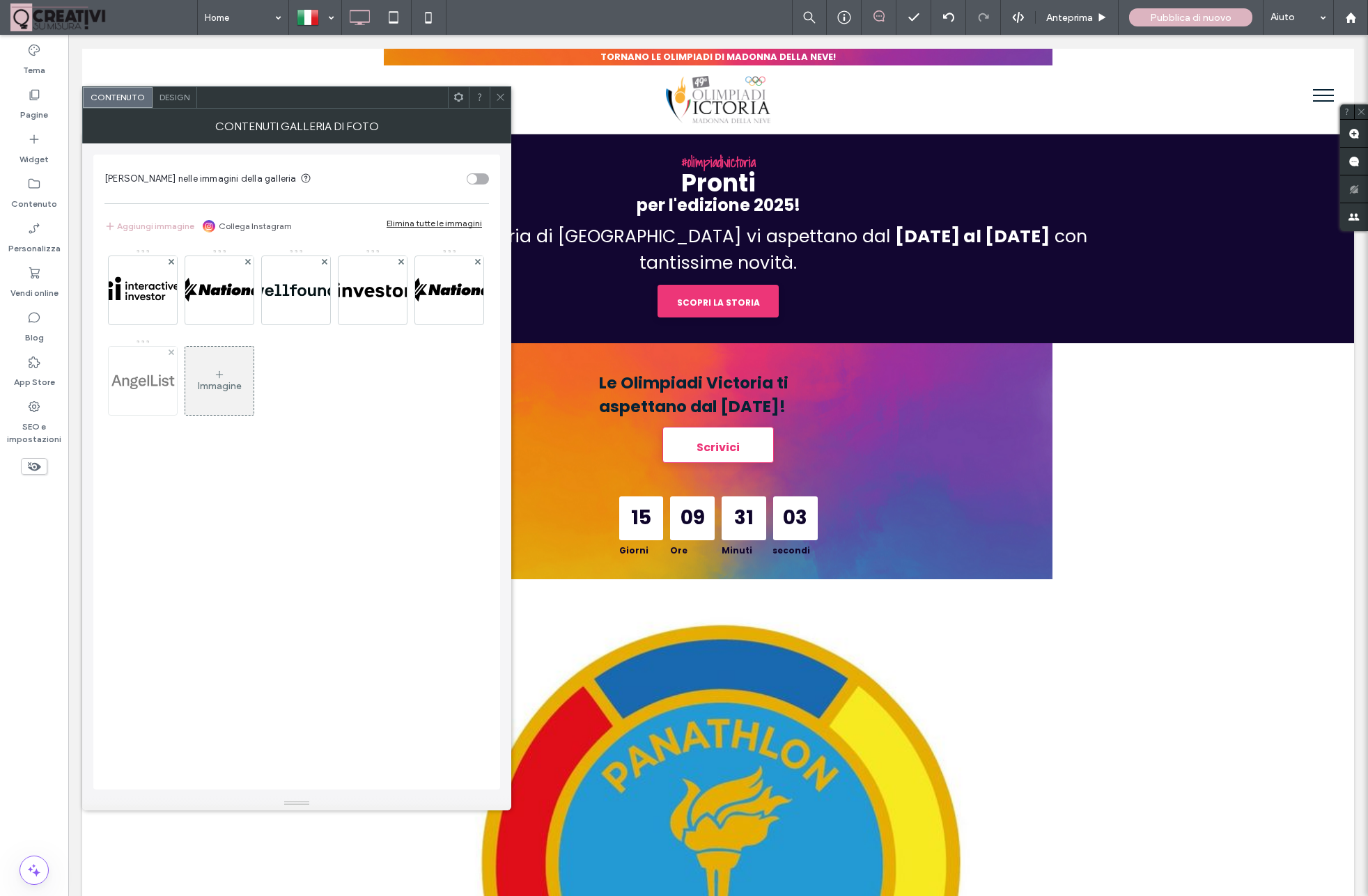
click at [168, 350] on div at bounding box center [171, 353] width 12 height 12
click at [477, 258] on span at bounding box center [477, 262] width 5 height 12
drag, startPoint x: 404, startPoint y: 263, endPoint x: 374, endPoint y: 275, distance: 32.3
click at [402, 261] on div at bounding box center [401, 262] width 12 height 12
click at [158, 280] on img at bounding box center [143, 290] width 282 height 68
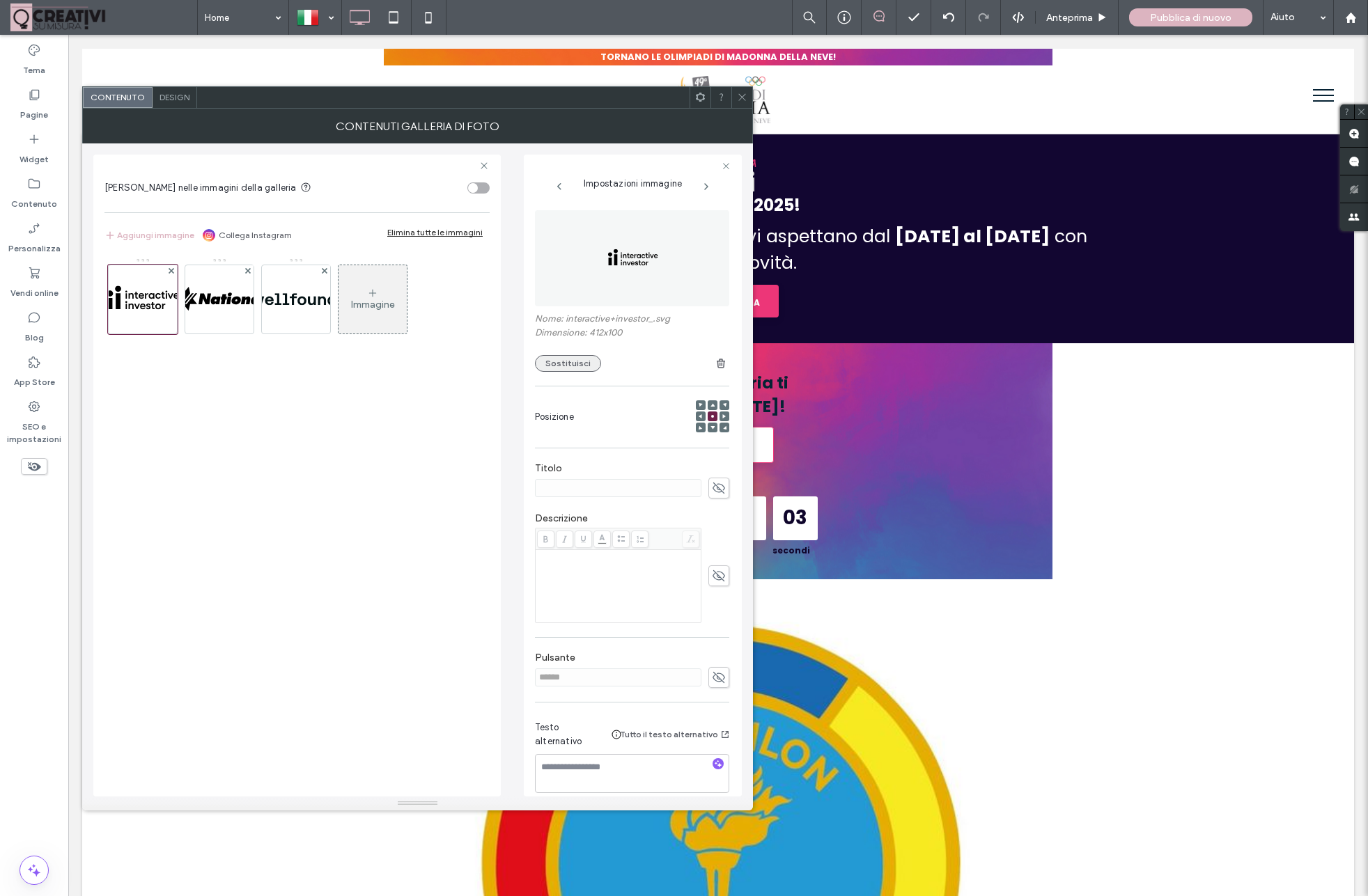
click at [559, 364] on button "Sostituisci" at bounding box center [568, 363] width 66 height 16
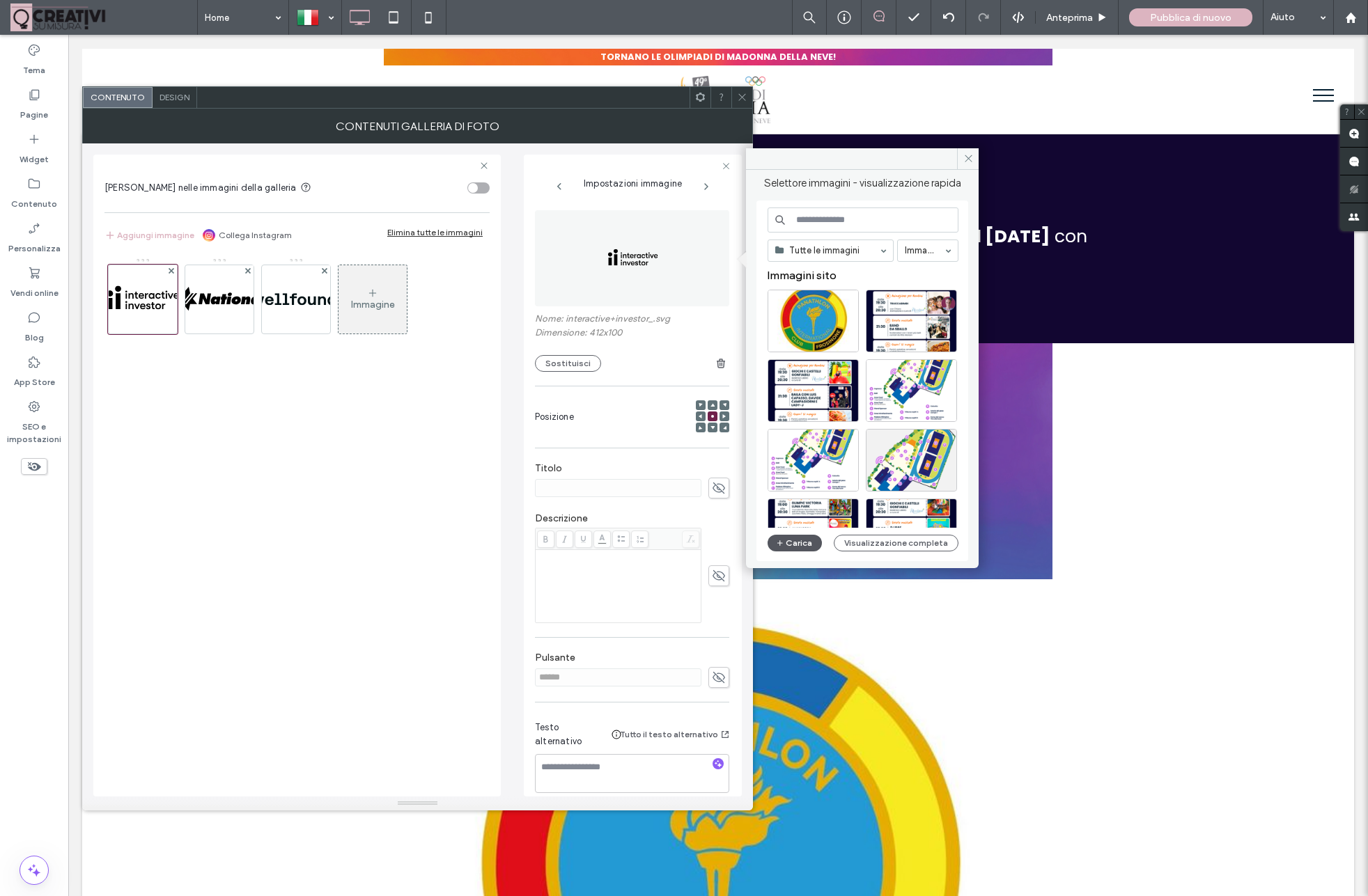
click at [794, 546] on button "Carica" at bounding box center [794, 543] width 55 height 16
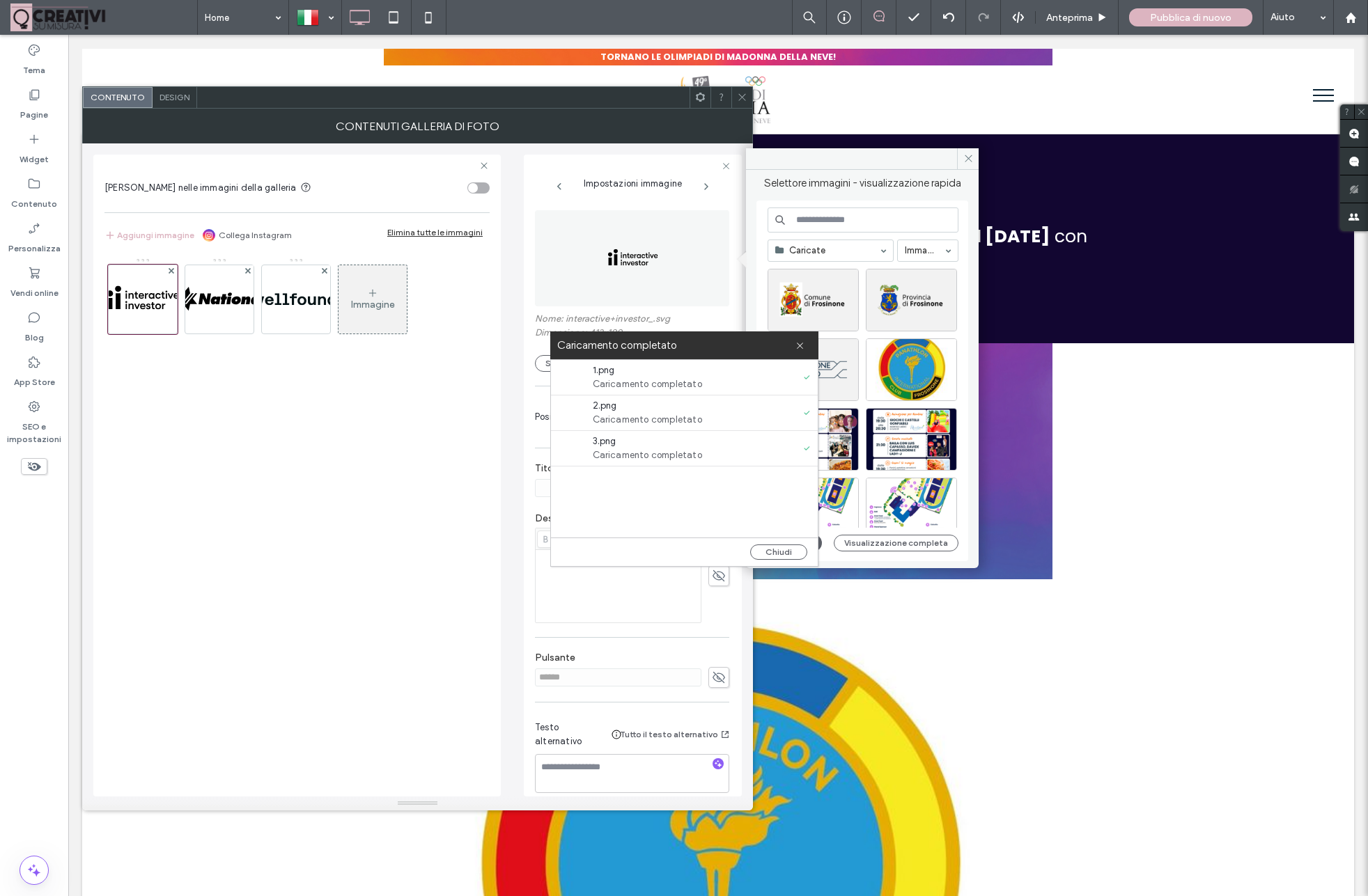
click at [613, 383] on span "Caricamento completato" at bounding box center [673, 384] width 160 height 14
click at [768, 554] on button "Chiudi" at bounding box center [779, 552] width 57 height 15
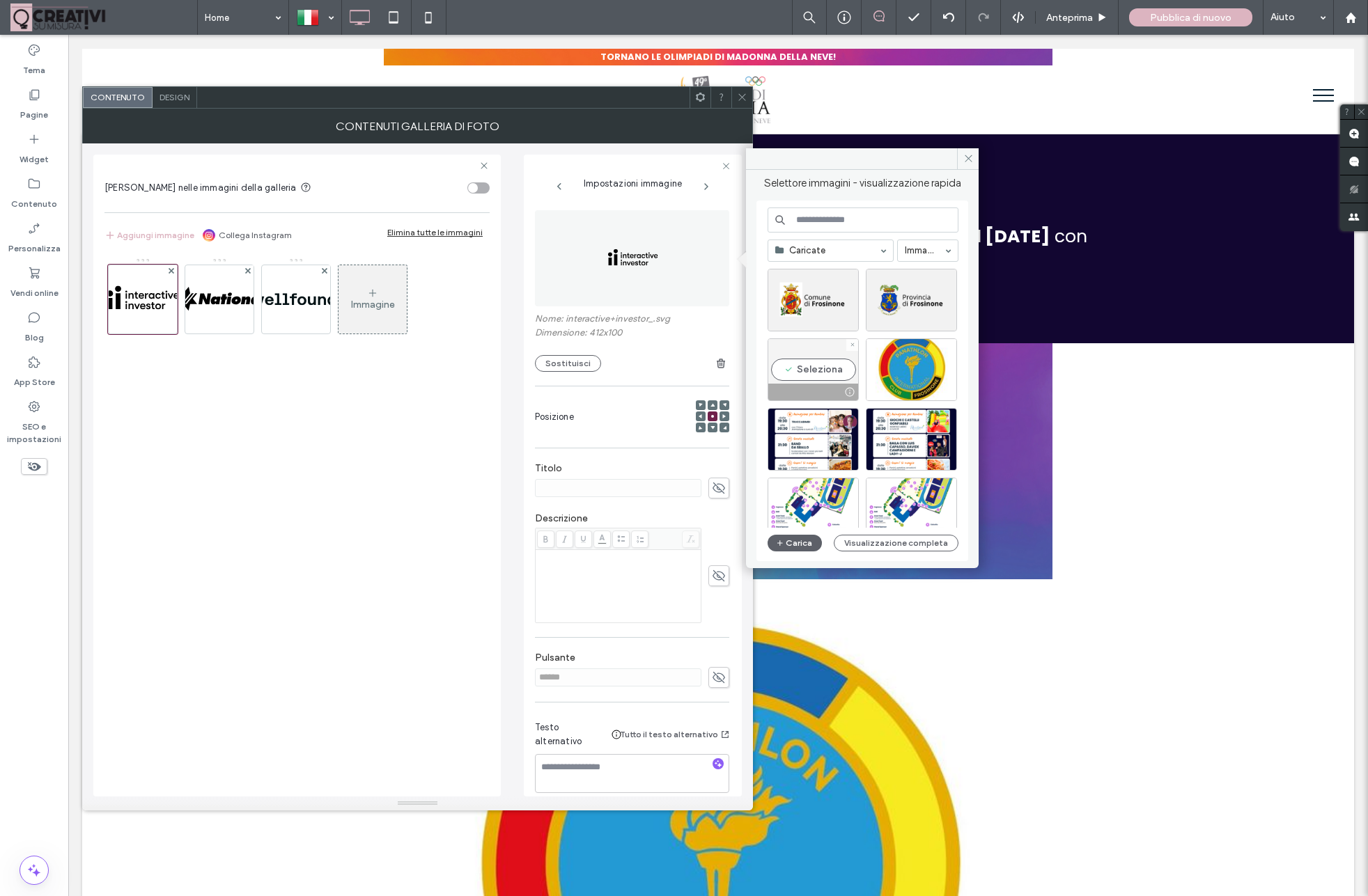
click at [819, 365] on div "Seleziona" at bounding box center [813, 370] width 91 height 63
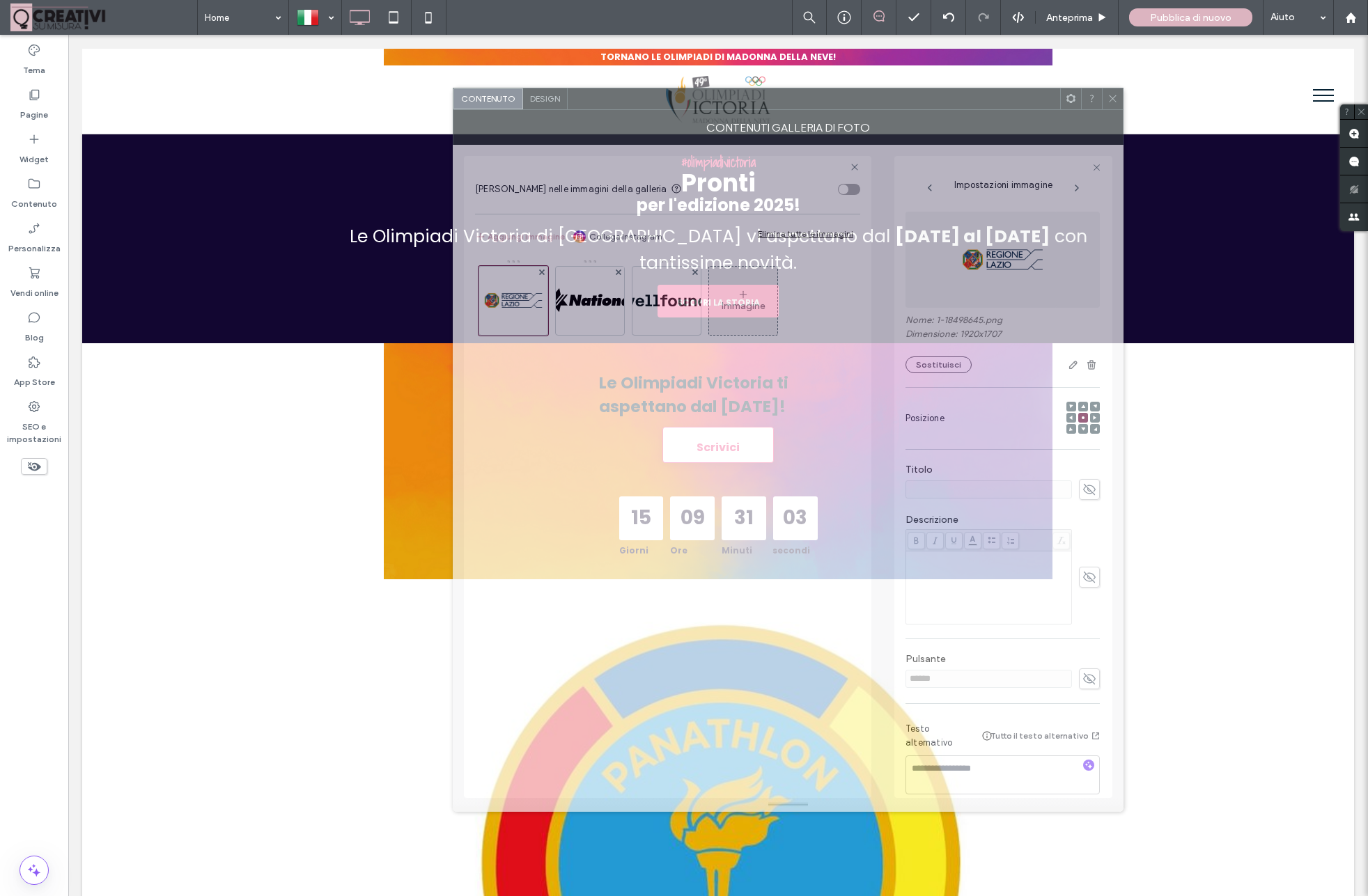
drag, startPoint x: 583, startPoint y: 97, endPoint x: 955, endPoint y: 102, distance: 372.0
click at [955, 100] on div at bounding box center [814, 99] width 493 height 21
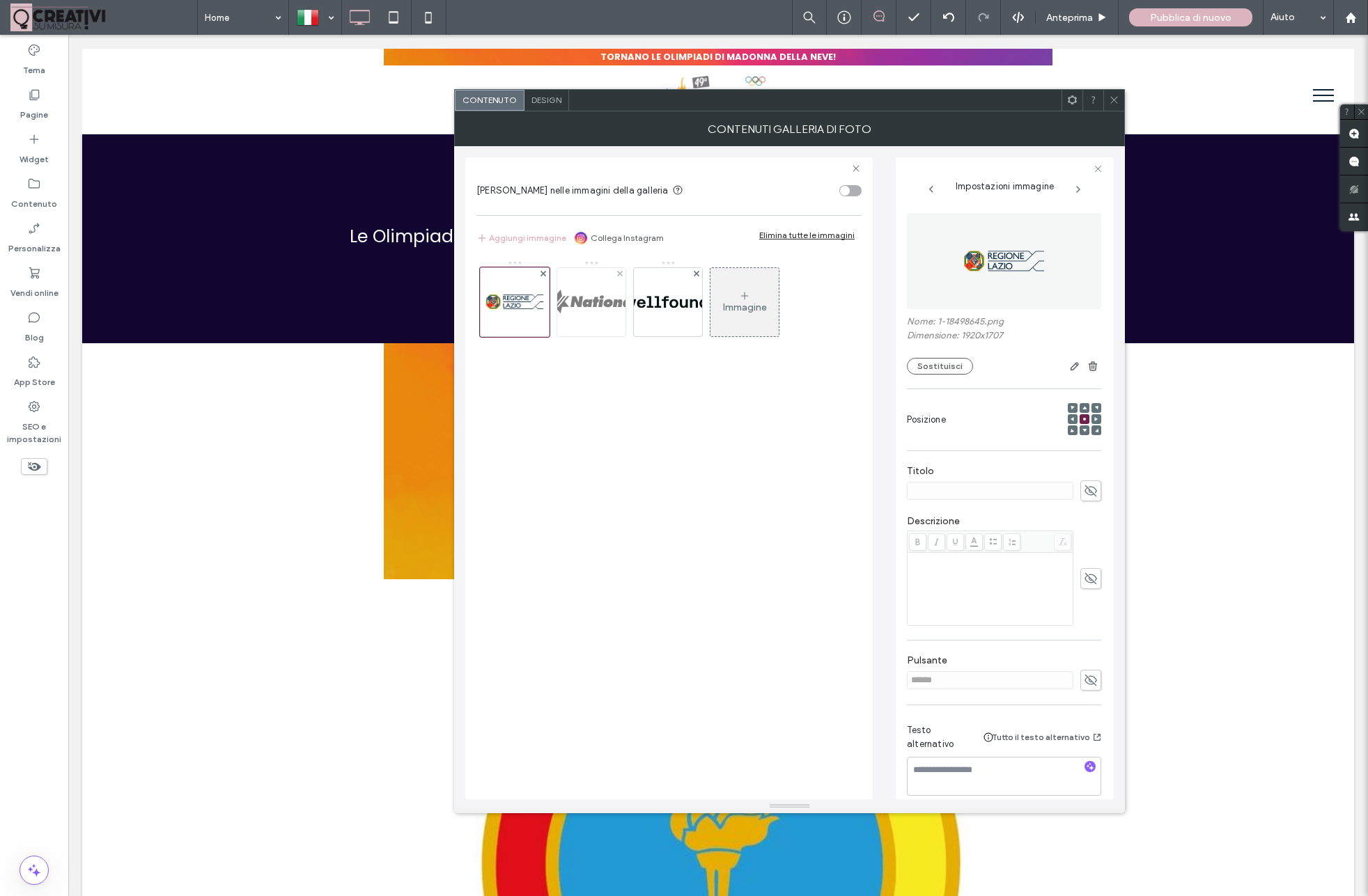
click at [603, 307] on img at bounding box center [592, 302] width 281 height 68
click at [940, 371] on button "Sostituisci" at bounding box center [940, 366] width 66 height 16
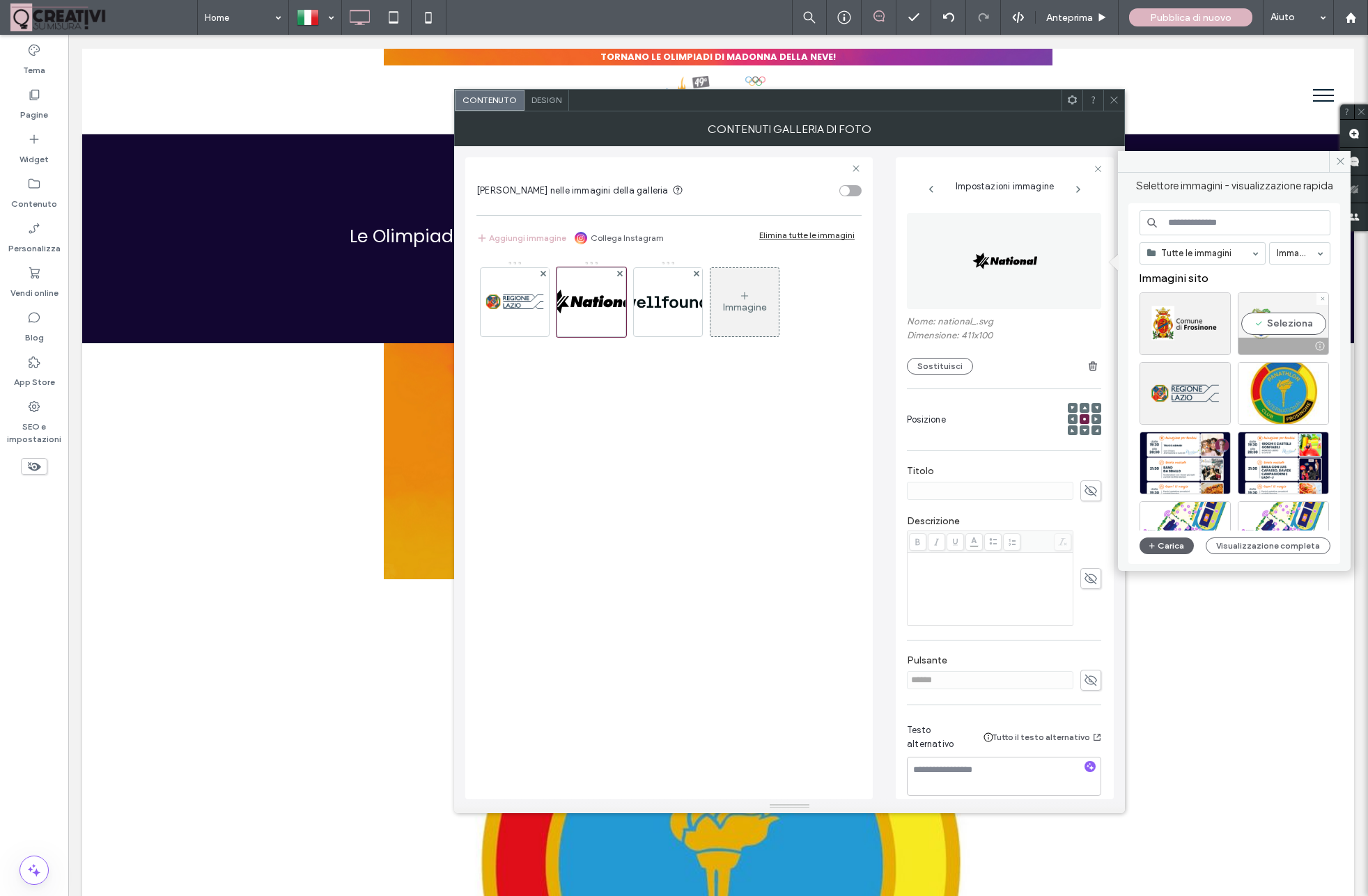
click at [1276, 321] on div "Seleziona" at bounding box center [1283, 324] width 91 height 63
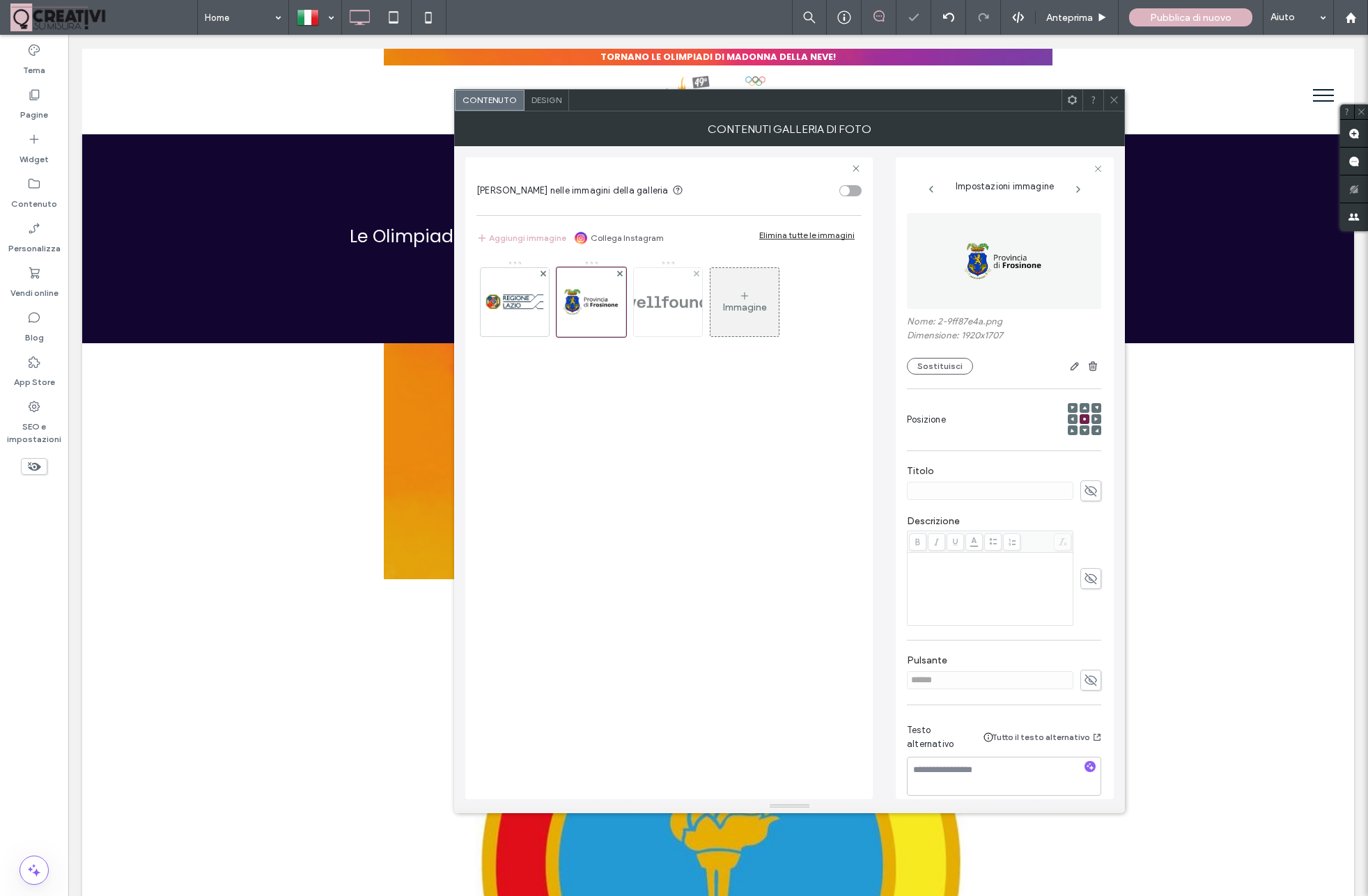
click at [664, 310] on img at bounding box center [668, 302] width 282 height 68
drag, startPoint x: 940, startPoint y: 369, endPoint x: 949, endPoint y: 367, distance: 9.2
click at [940, 369] on button "Sostituisci" at bounding box center [940, 366] width 66 height 16
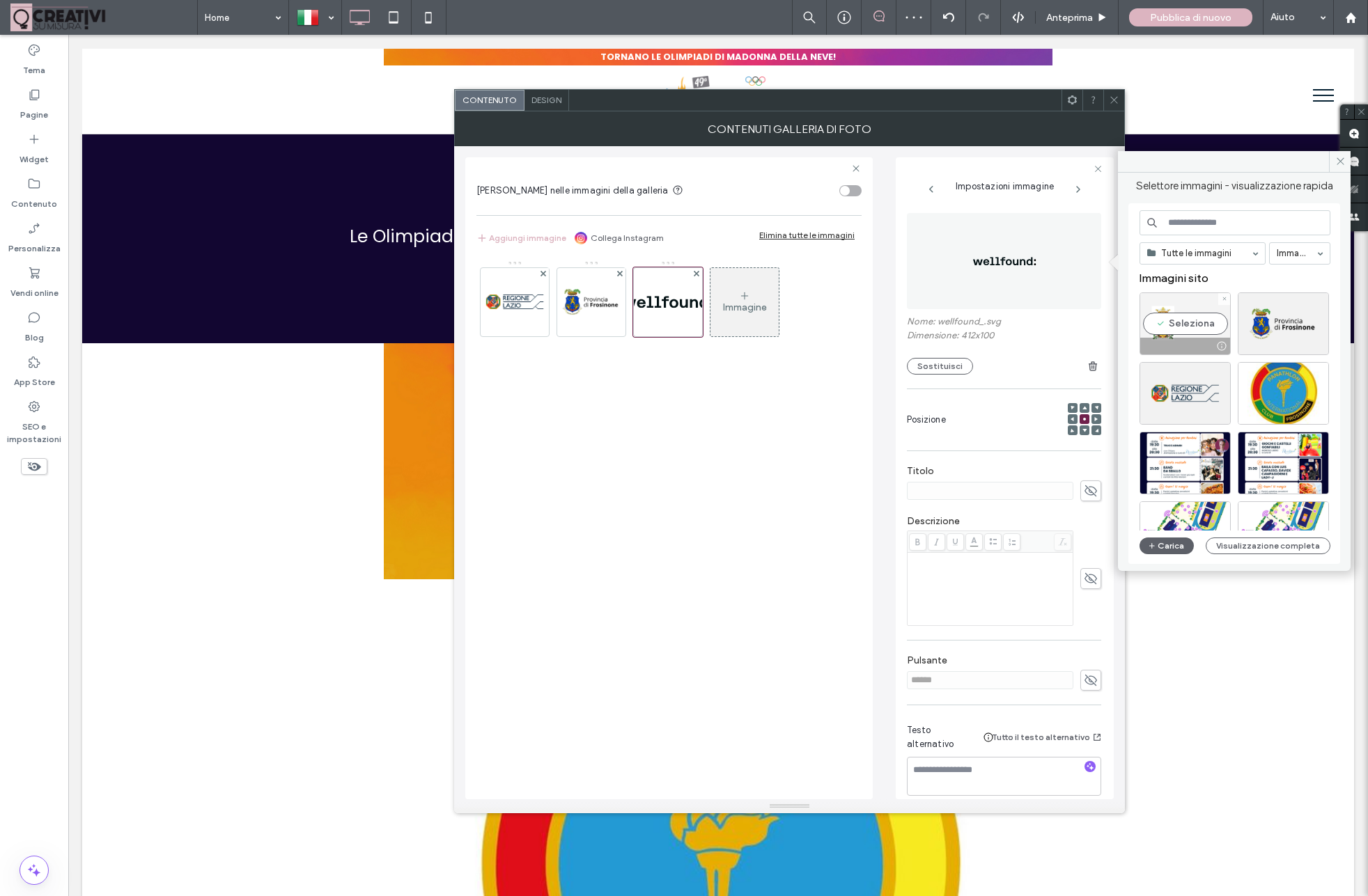
click at [1178, 330] on div "Seleziona" at bounding box center [1185, 324] width 91 height 63
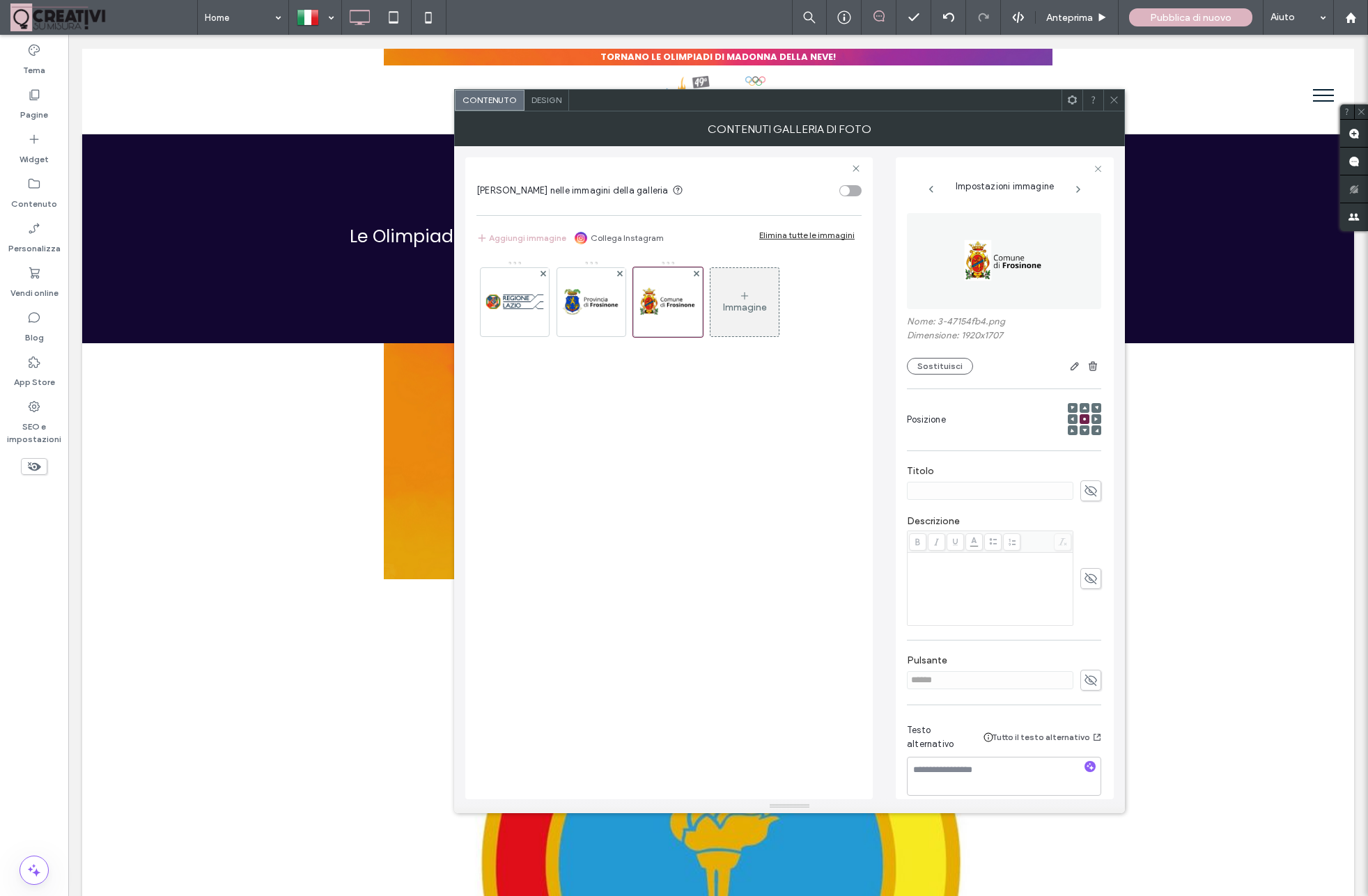
click at [1116, 101] on icon at bounding box center [1114, 100] width 10 height 10
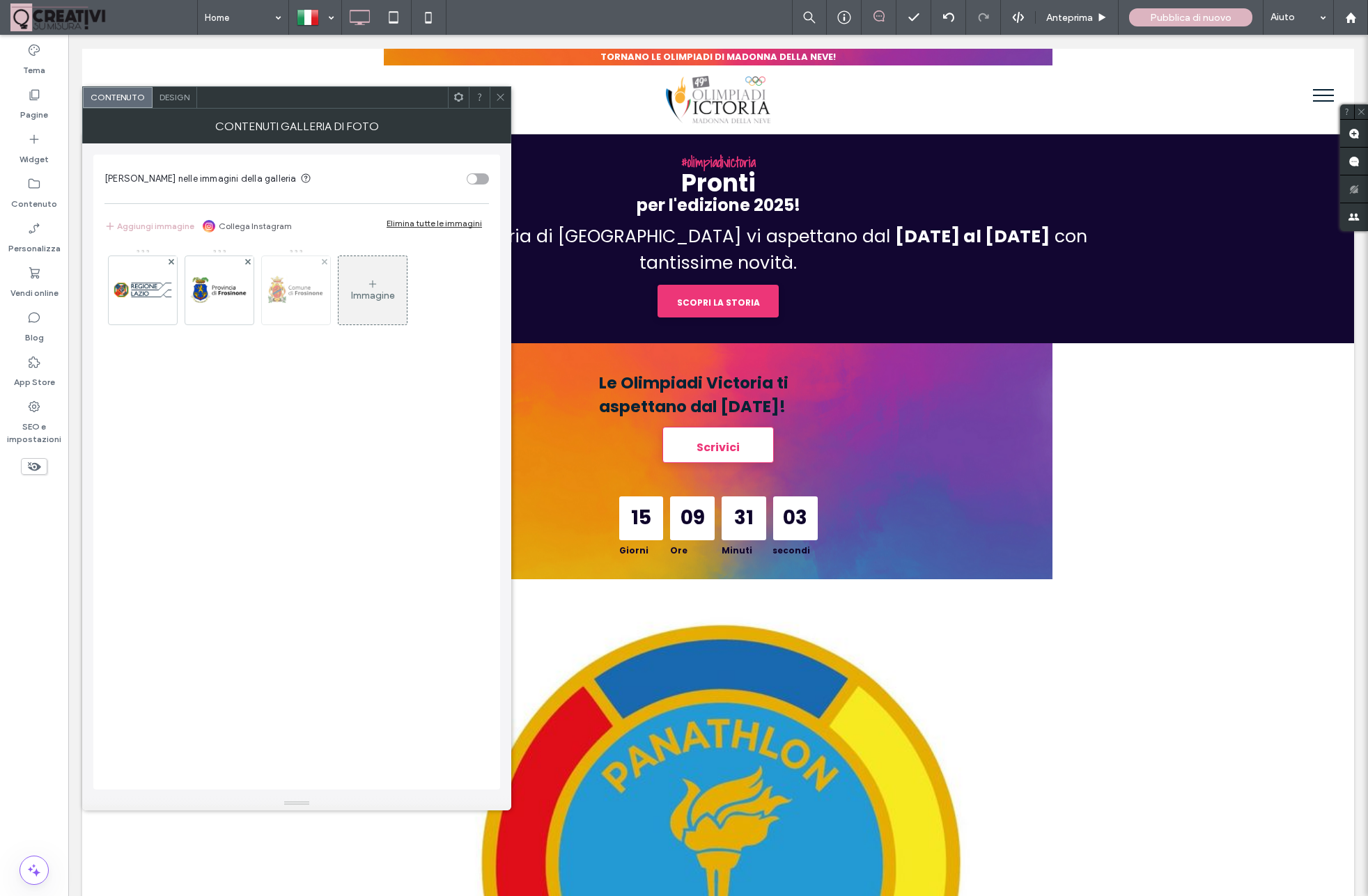
click at [296, 302] on img at bounding box center [296, 290] width 76 height 68
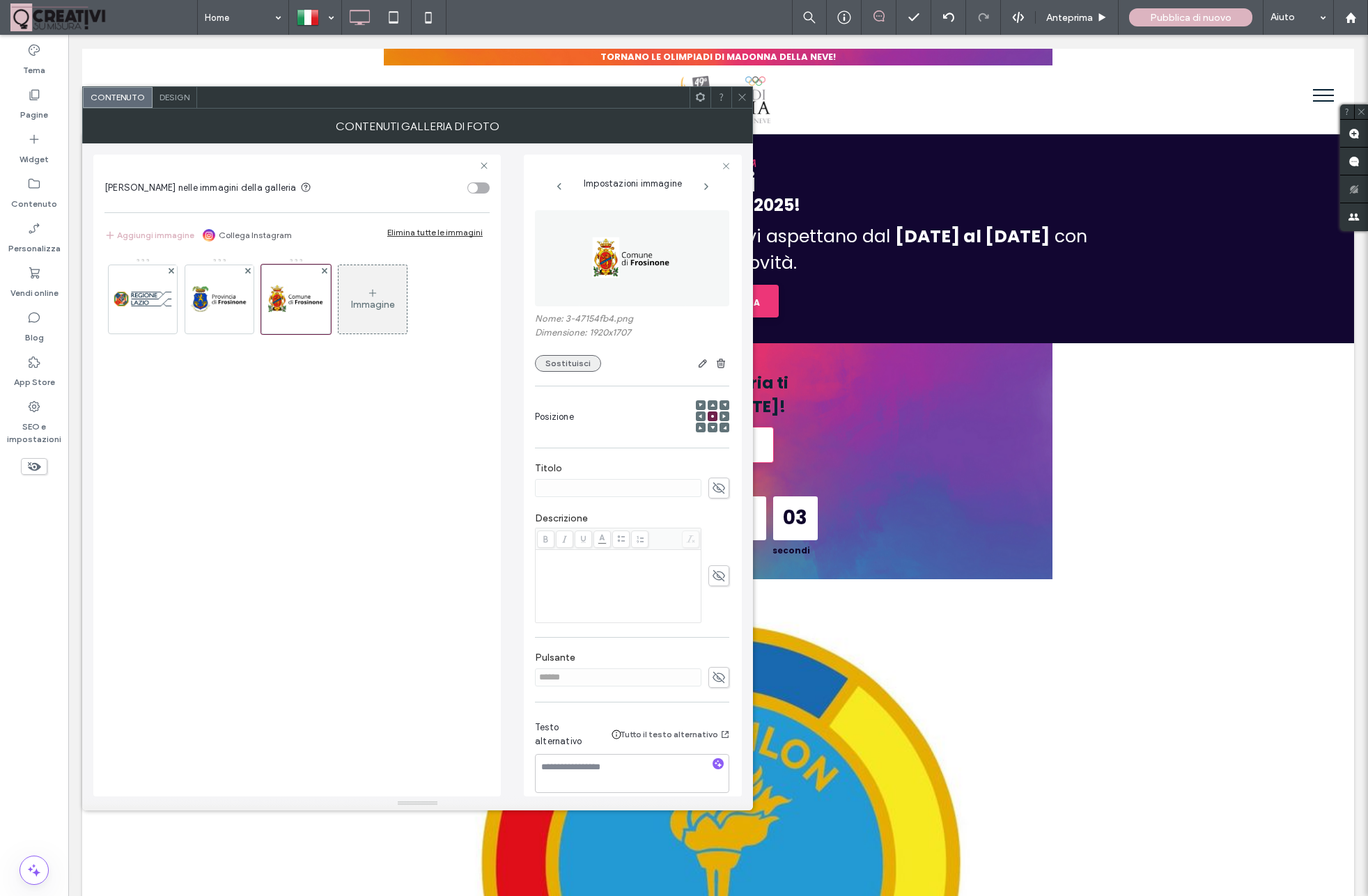
click at [568, 363] on button "Sostituisci" at bounding box center [568, 363] width 66 height 16
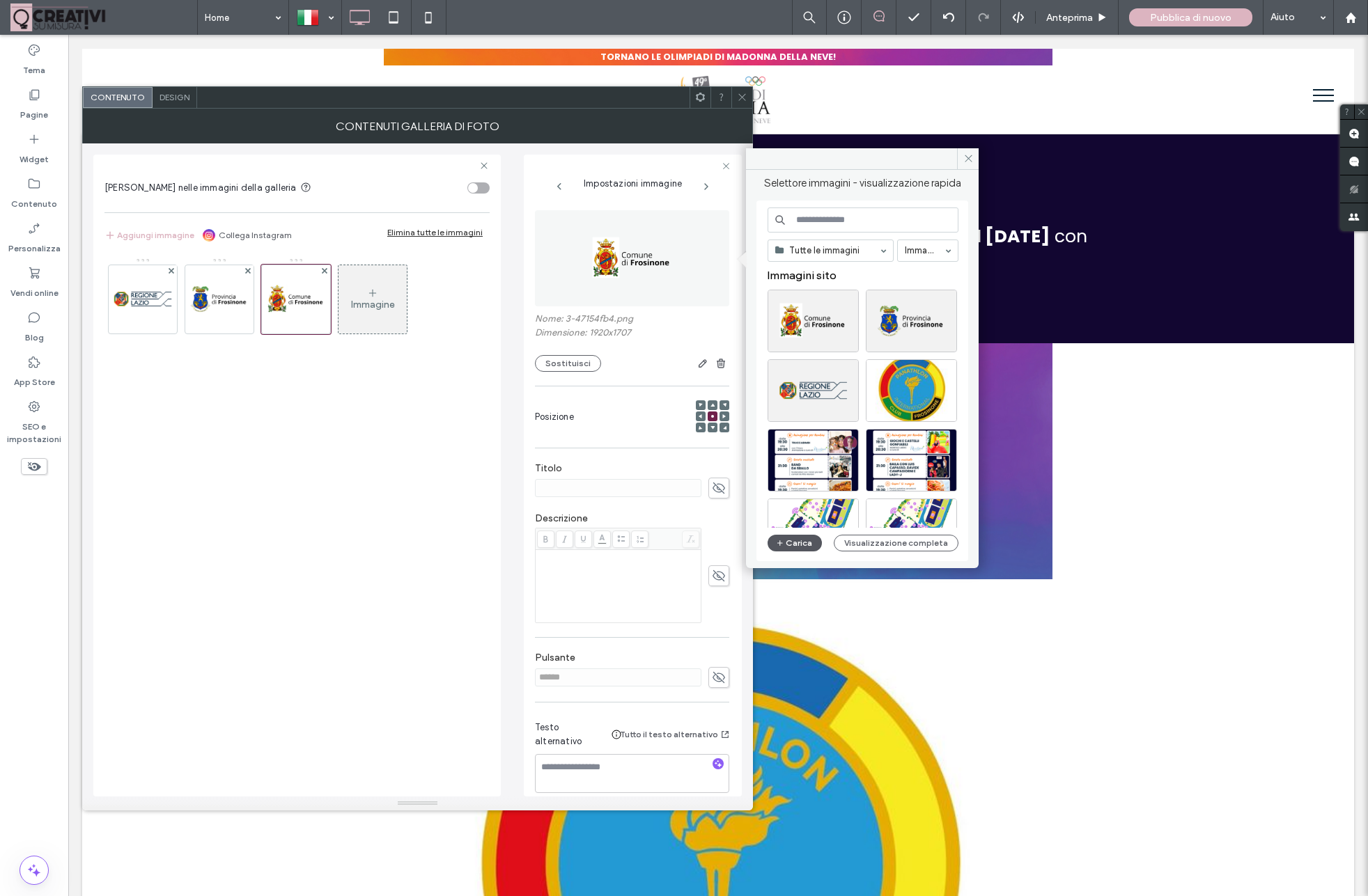
click at [802, 543] on button "Carica" at bounding box center [794, 543] width 55 height 16
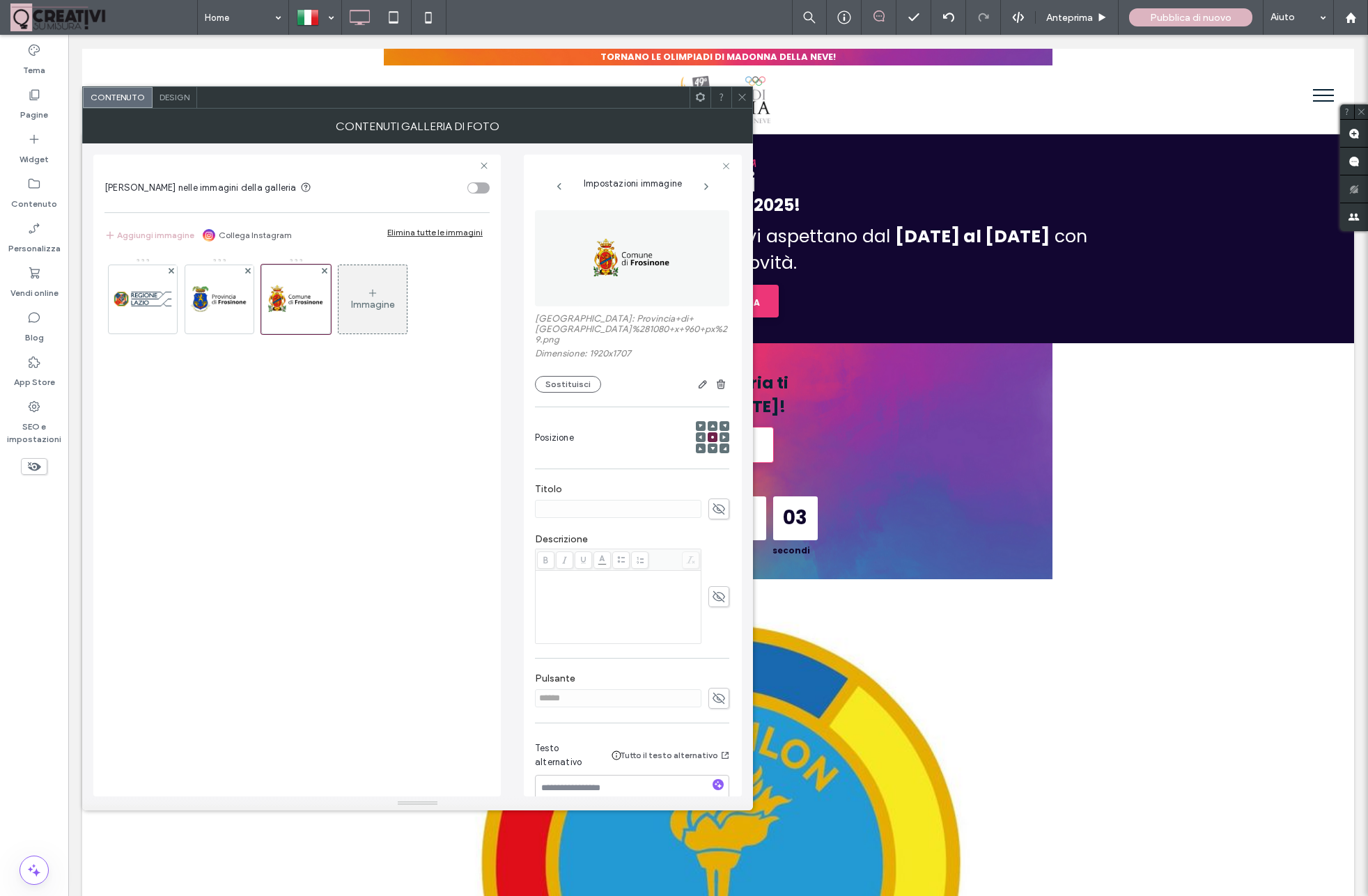
click at [738, 97] on icon at bounding box center [742, 97] width 10 height 10
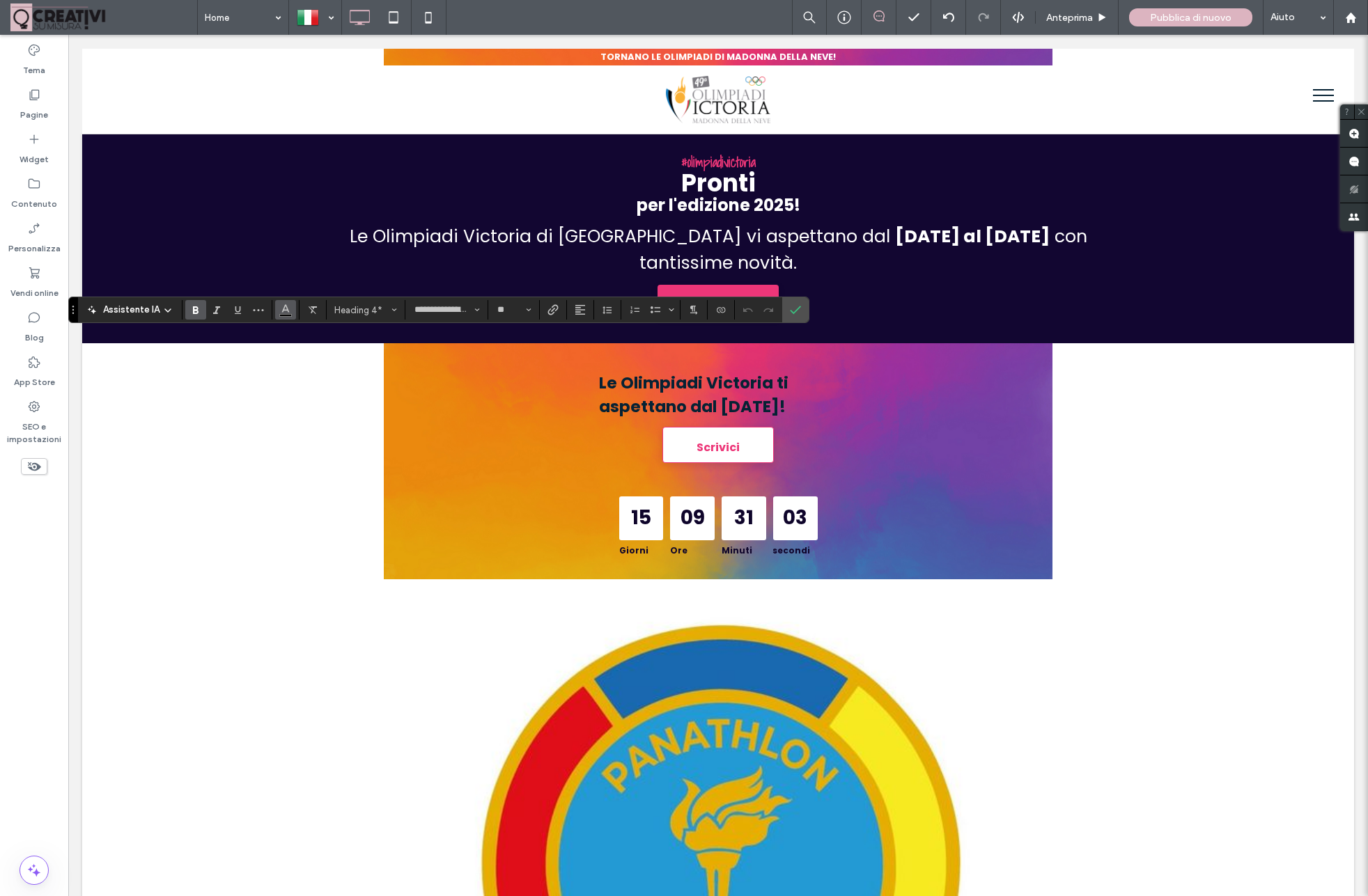
click at [282, 311] on use "Colore" at bounding box center [286, 308] width 7 height 7
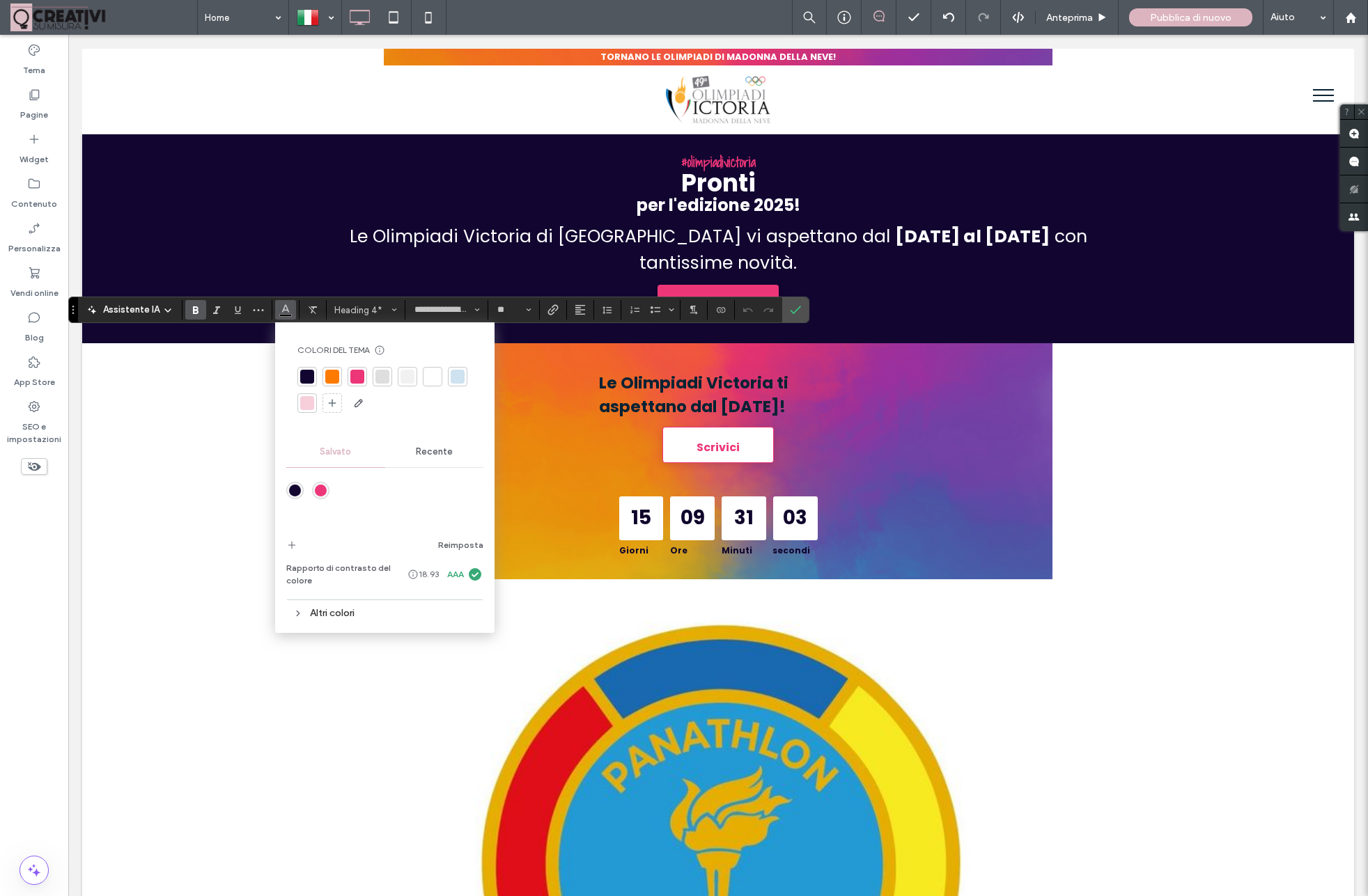
click at [327, 374] on div at bounding box center [332, 377] width 14 height 14
click at [520, 311] on input "**" at bounding box center [509, 309] width 27 height 11
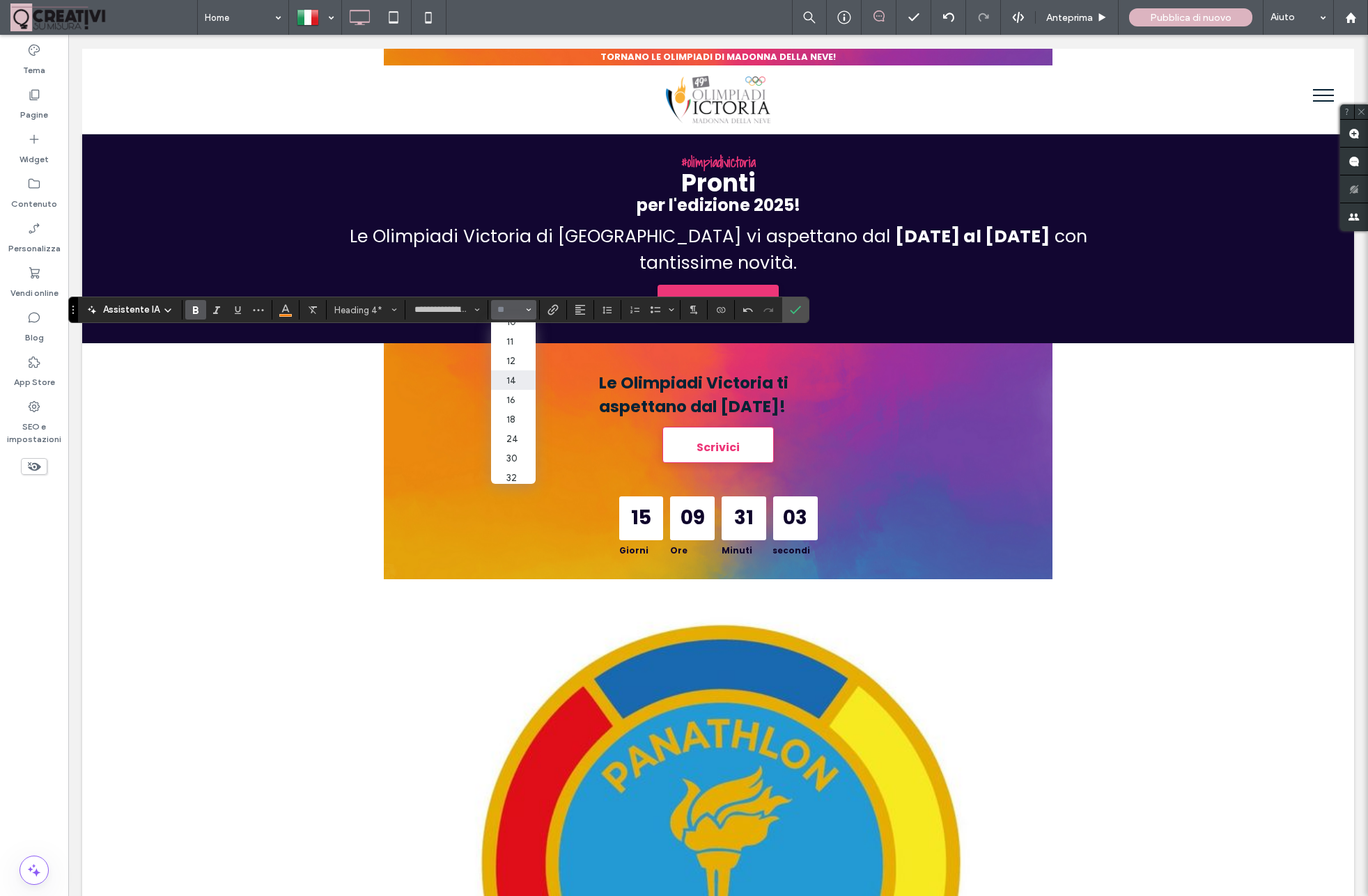
scroll to position [61, 0]
click at [506, 449] on label "30" at bounding box center [514, 446] width 45 height 19
type input "**"
click at [791, 311] on icon "Conferma" at bounding box center [795, 309] width 11 height 11
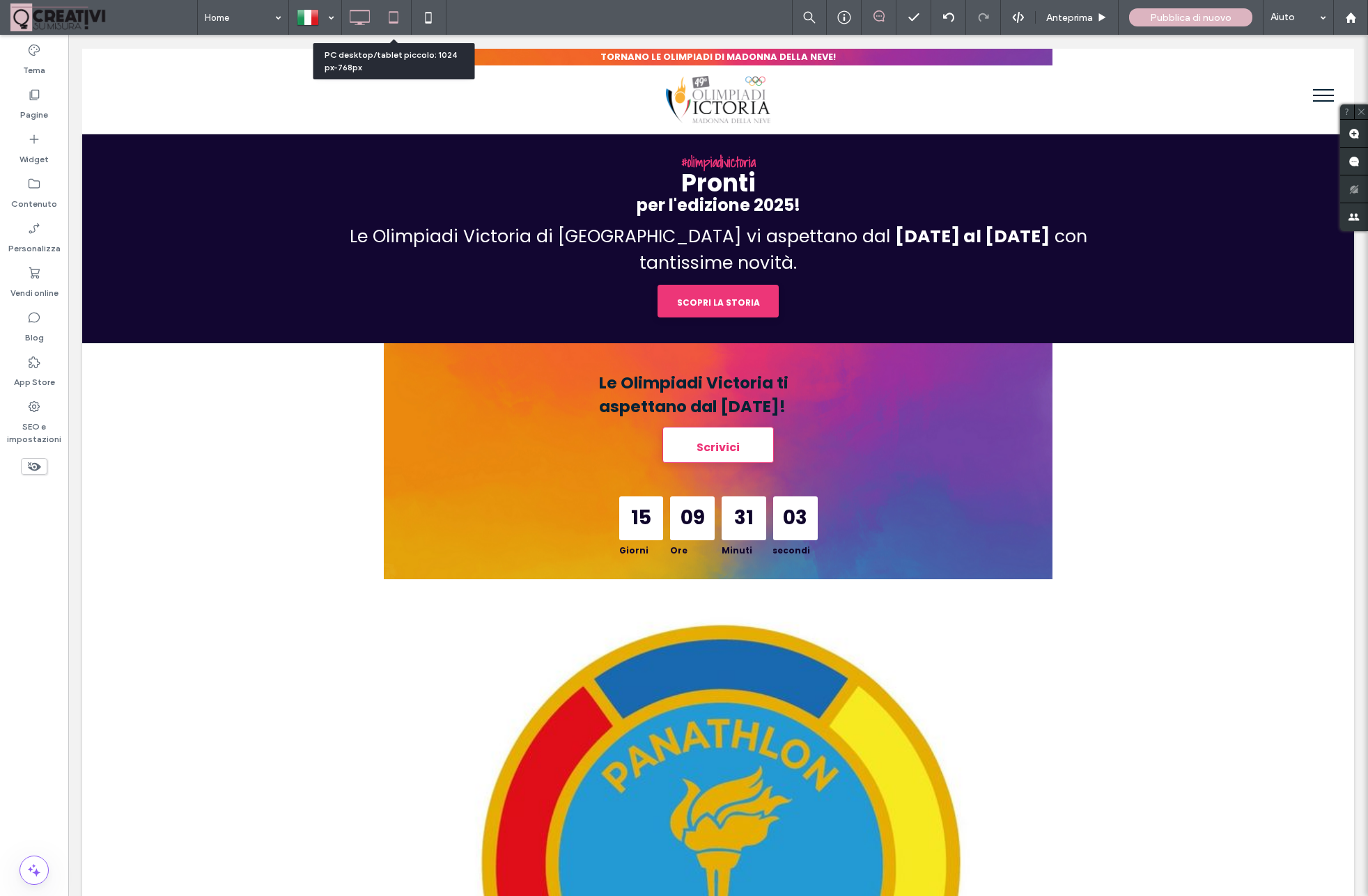
click at [397, 20] on icon at bounding box center [393, 17] width 28 height 28
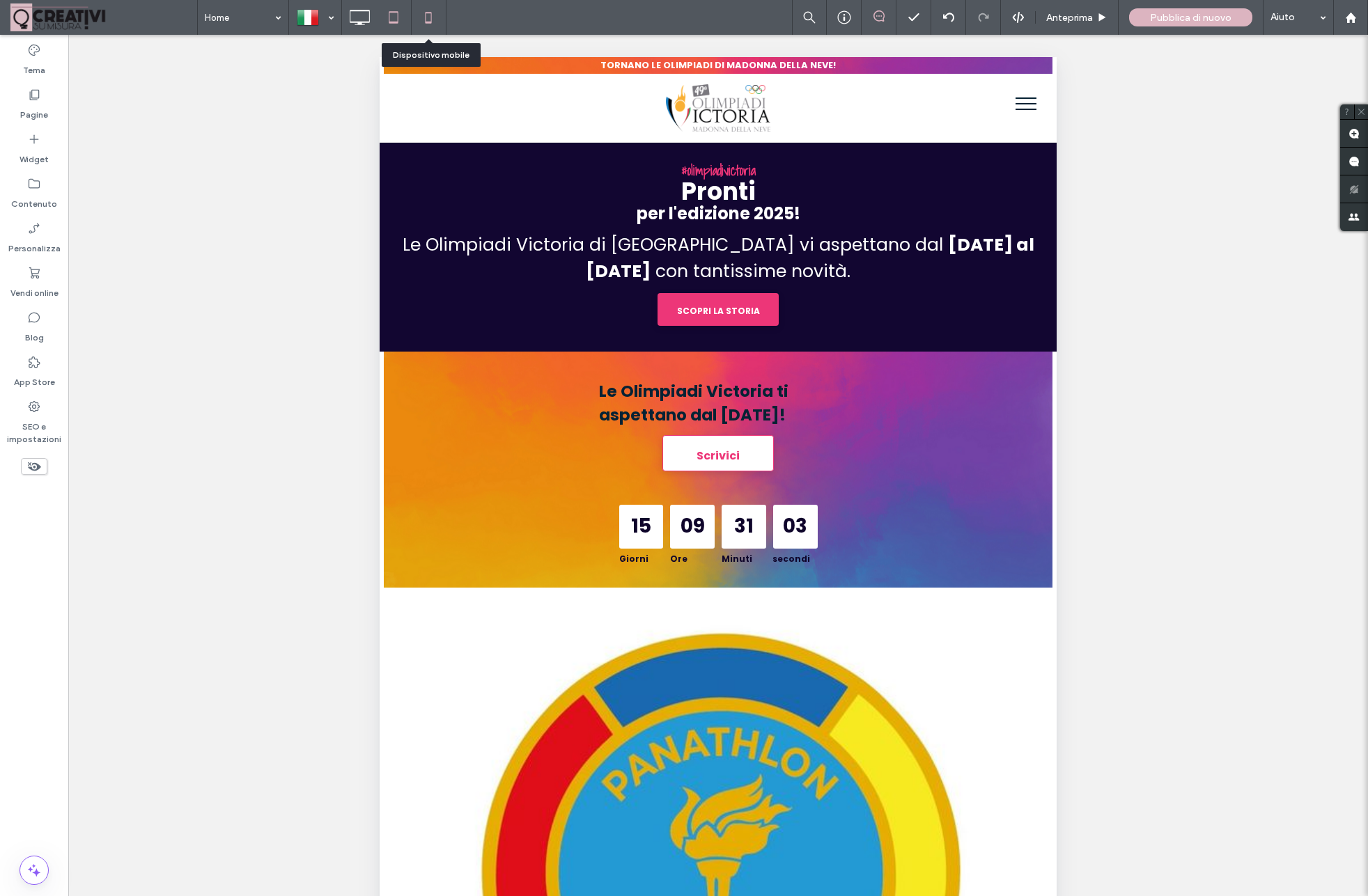
click at [434, 17] on icon at bounding box center [428, 17] width 28 height 28
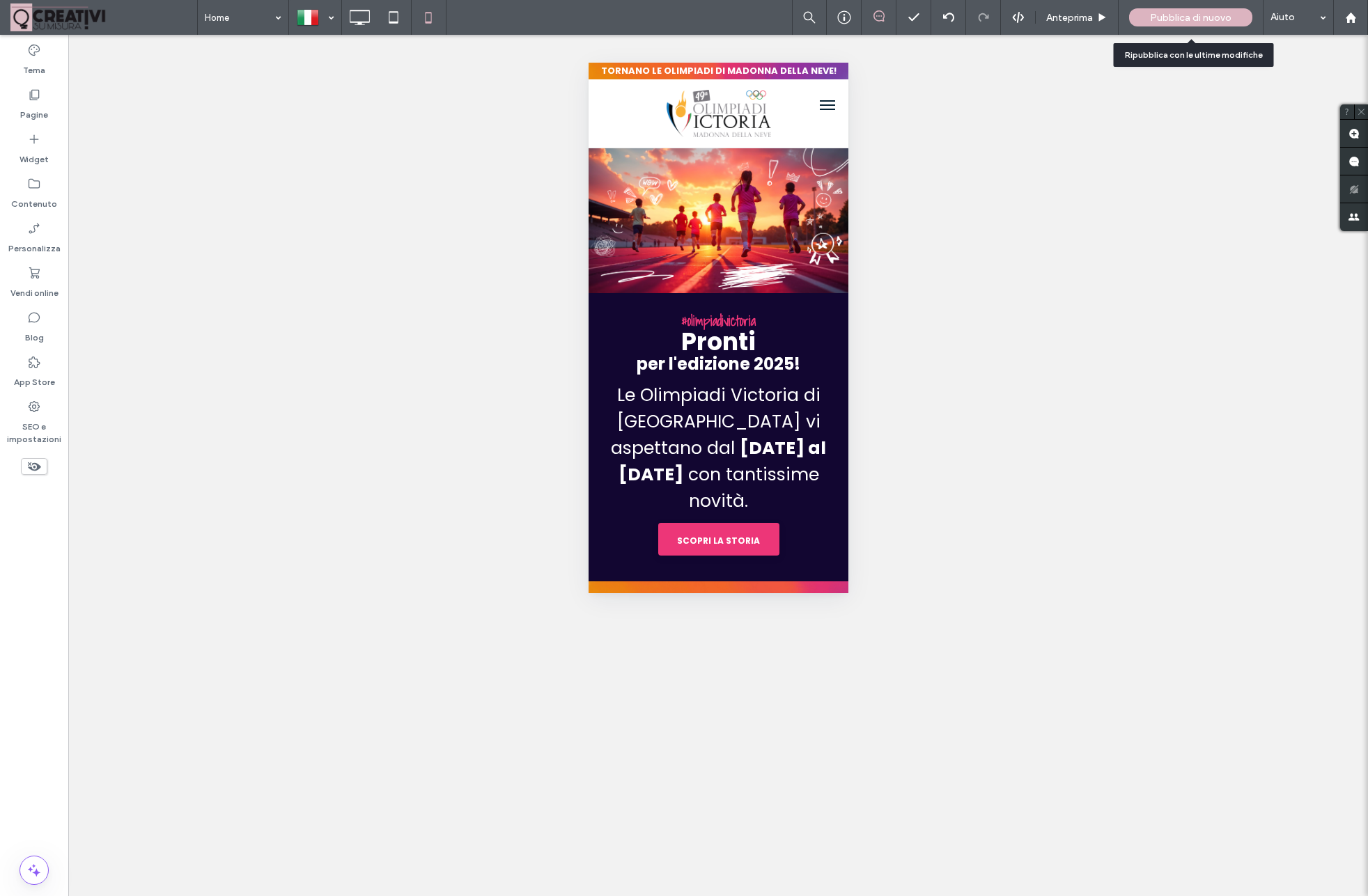
click at [1185, 19] on span "Pubblica di nuovo" at bounding box center [1191, 18] width 82 height 12
